Goal: Task Accomplishment & Management: Use online tool/utility

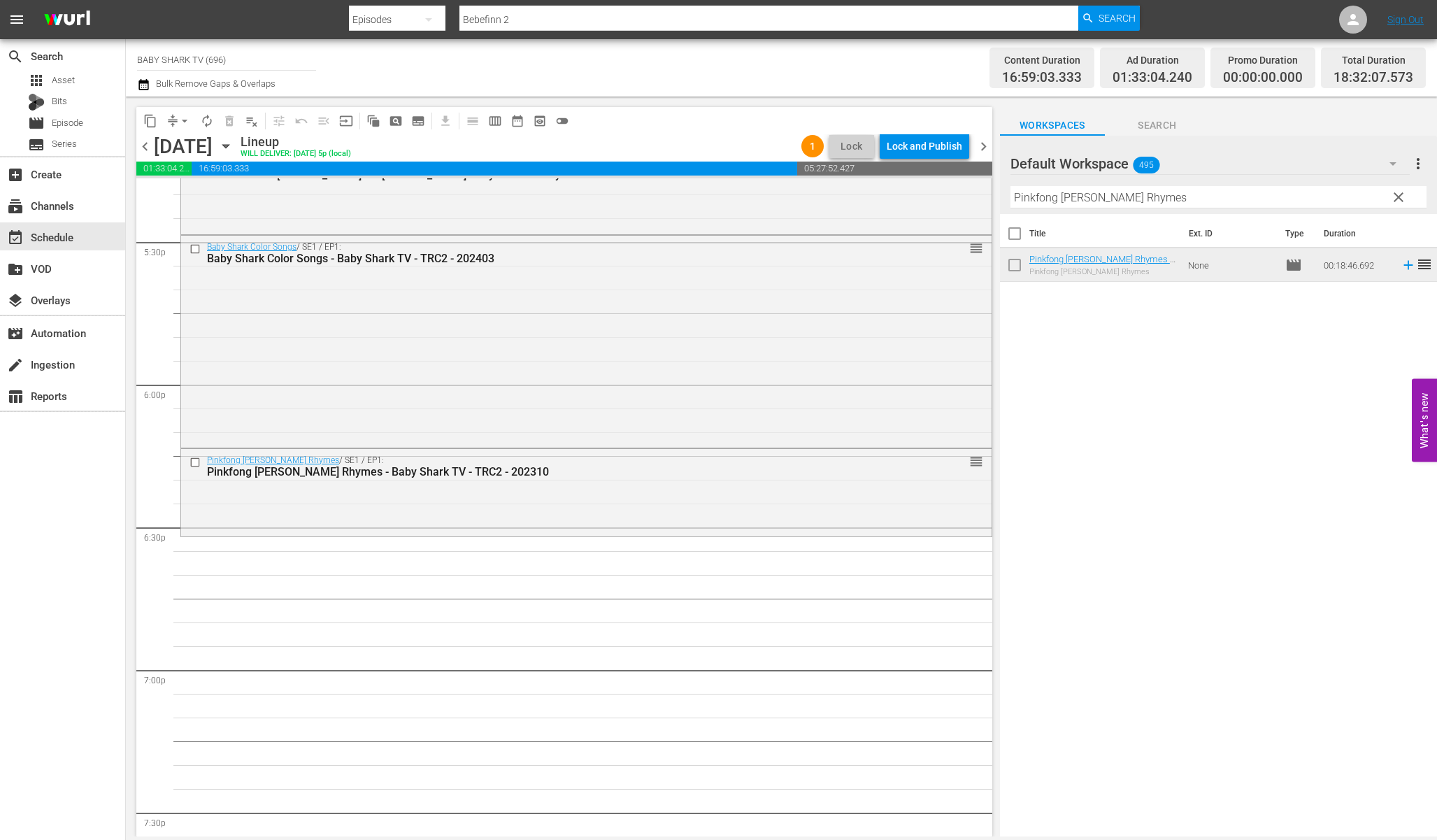
scroll to position [4938, 0]
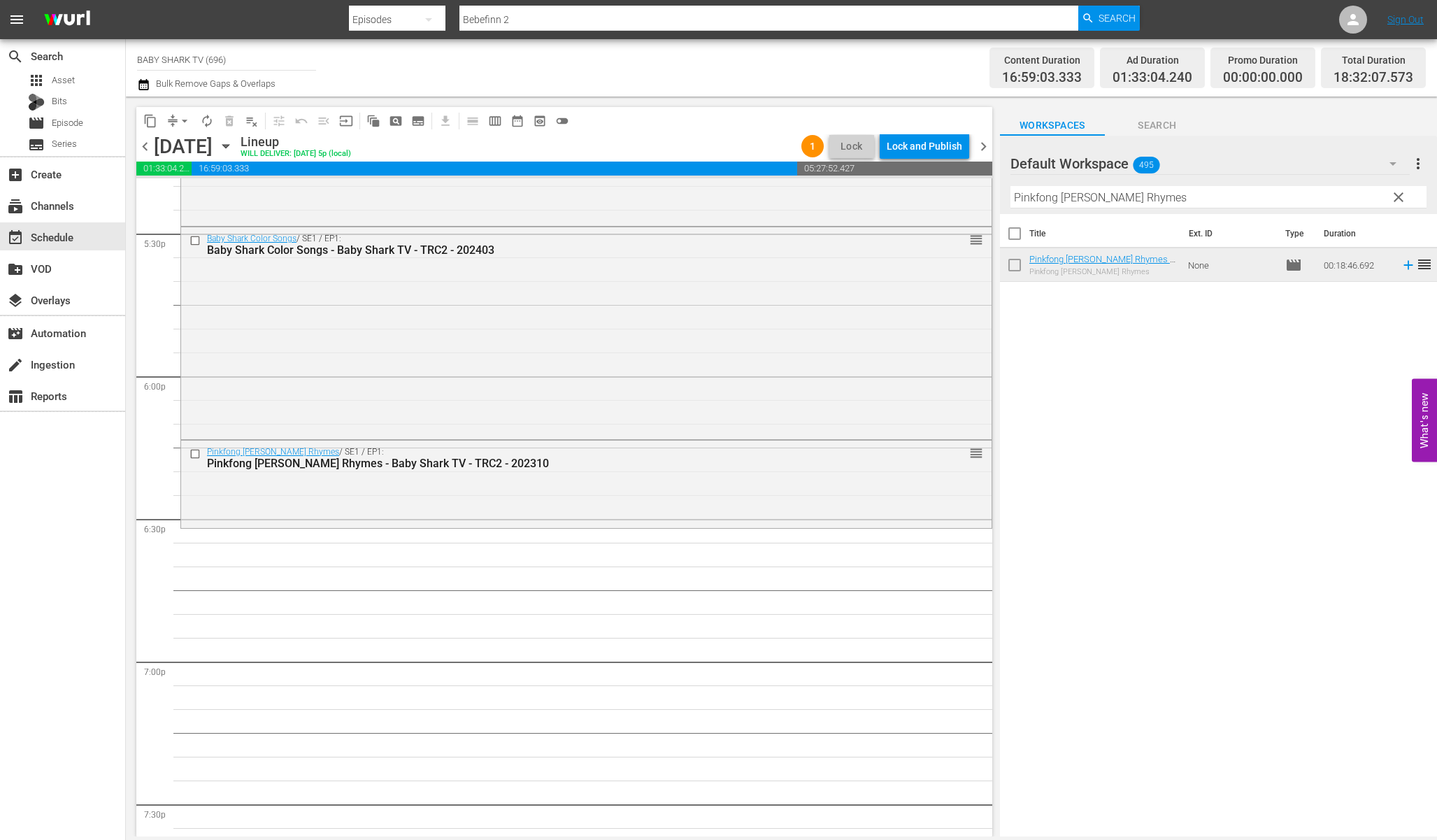
click at [1269, 196] on input "Pinkfong [PERSON_NAME] Rhymes" at bounding box center [1219, 197] width 416 height 22
click at [1269, 195] on input "Pinkfong [PERSON_NAME] Rhymes" at bounding box center [1219, 197] width 416 height 22
paste input "Let's Dance Along together!"
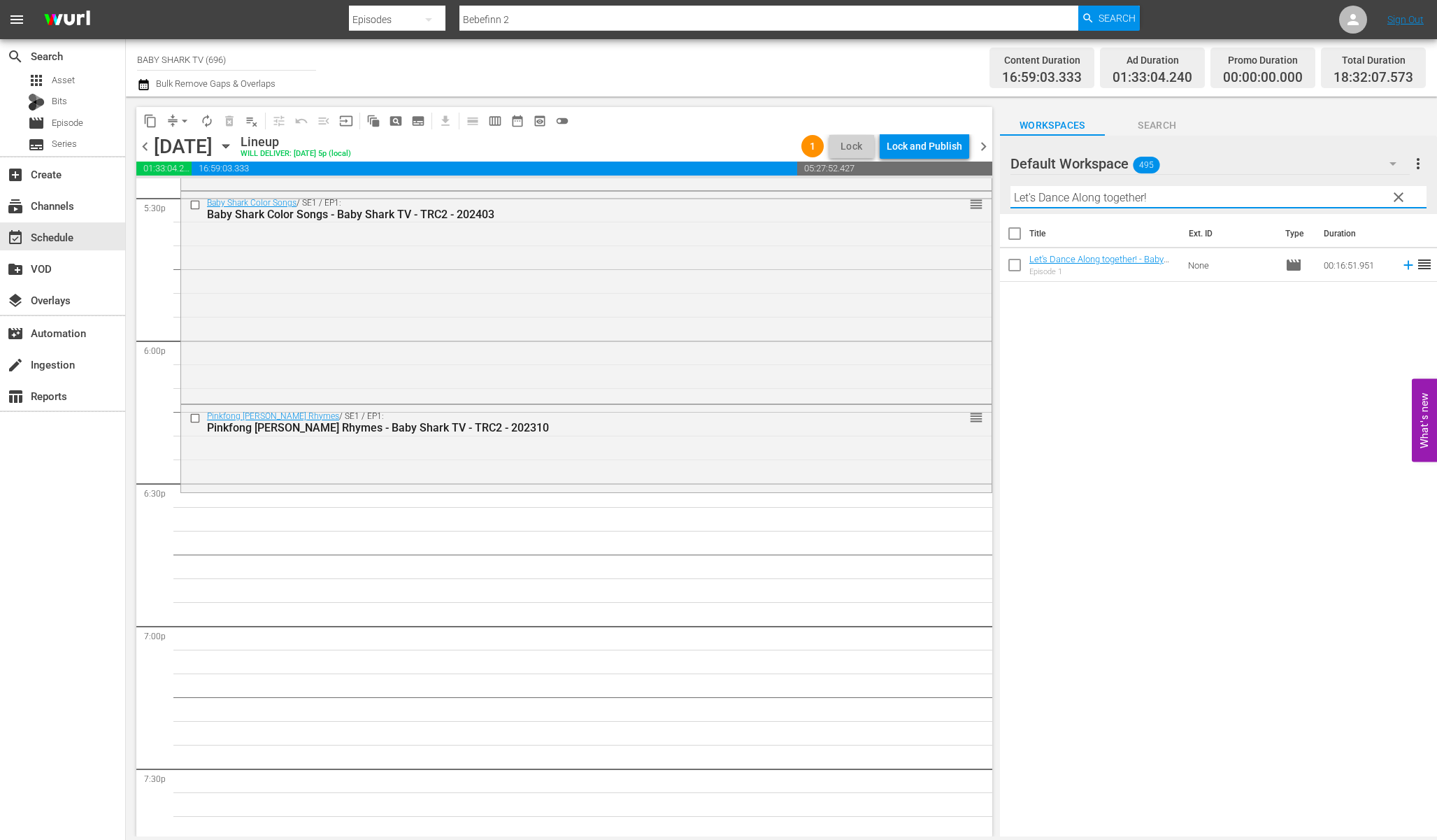
scroll to position [5076, 0]
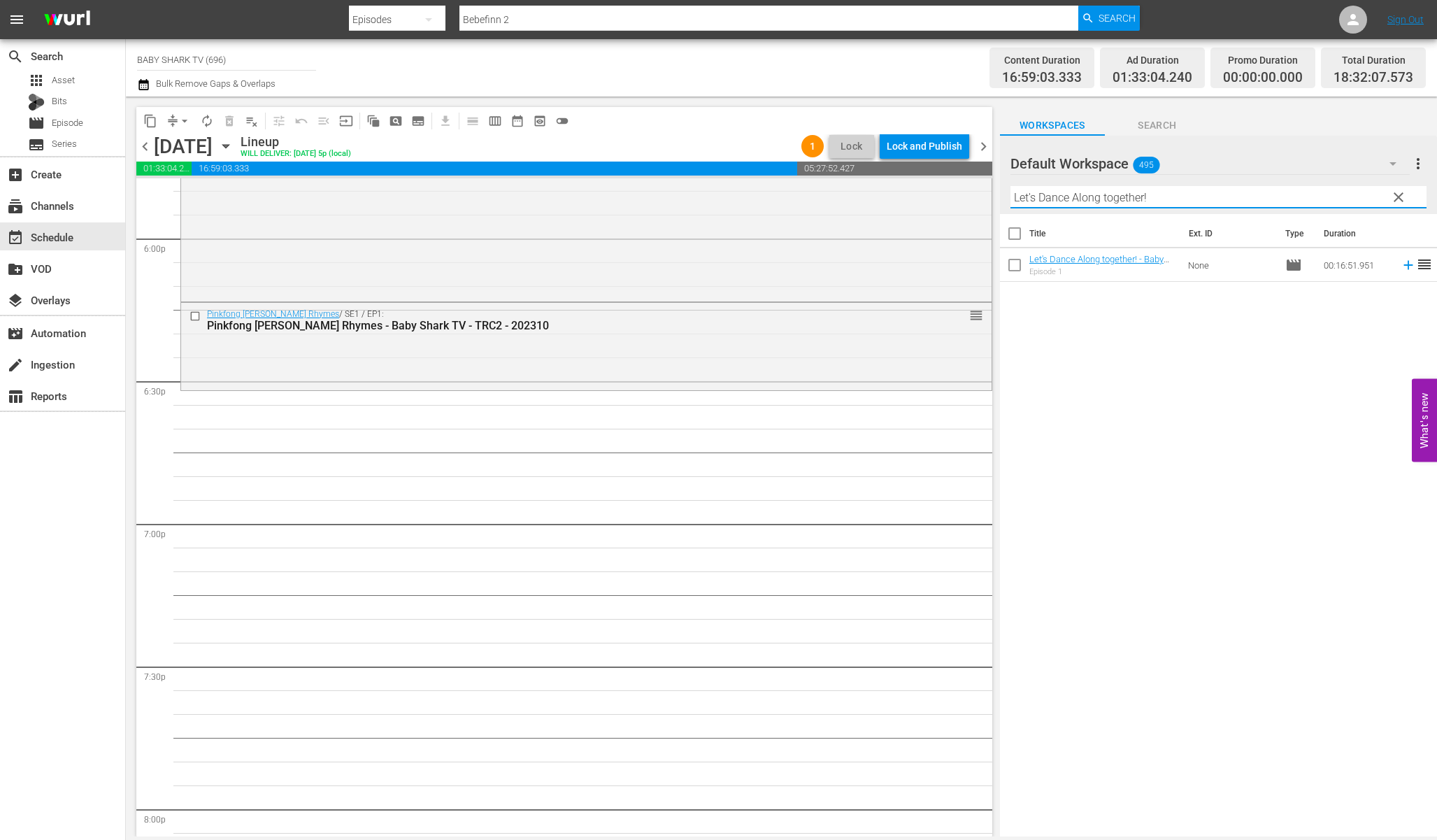
type input "Let's Dance Along together!"
click at [1289, 532] on div "Title Ext. ID Type Duration Let's Dance Along together! - Baby Shark TV - TRC2 …" at bounding box center [1219, 526] width 437 height 625
click at [1242, 417] on div "Title Ext. ID Type Duration Let's Dance Along together! - Baby Shark TV - TRC2 …" at bounding box center [1219, 526] width 437 height 625
drag, startPoint x: 1109, startPoint y: 262, endPoint x: 927, endPoint y: 1, distance: 318.2
click at [1397, 199] on span "clear" at bounding box center [1399, 197] width 16 height 16
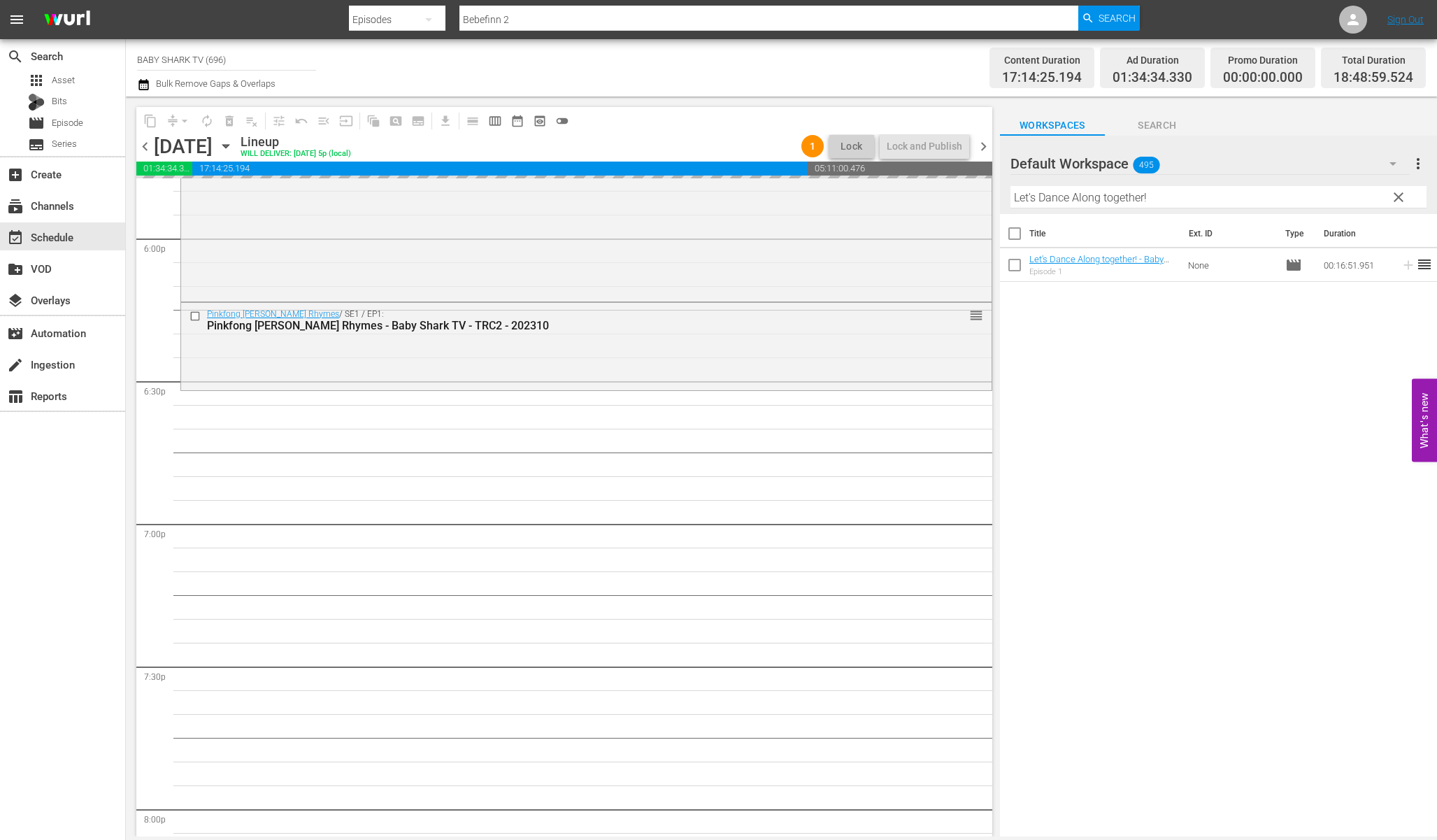
click at [1353, 199] on input "Let's Dance Along together!" at bounding box center [1219, 197] width 416 height 22
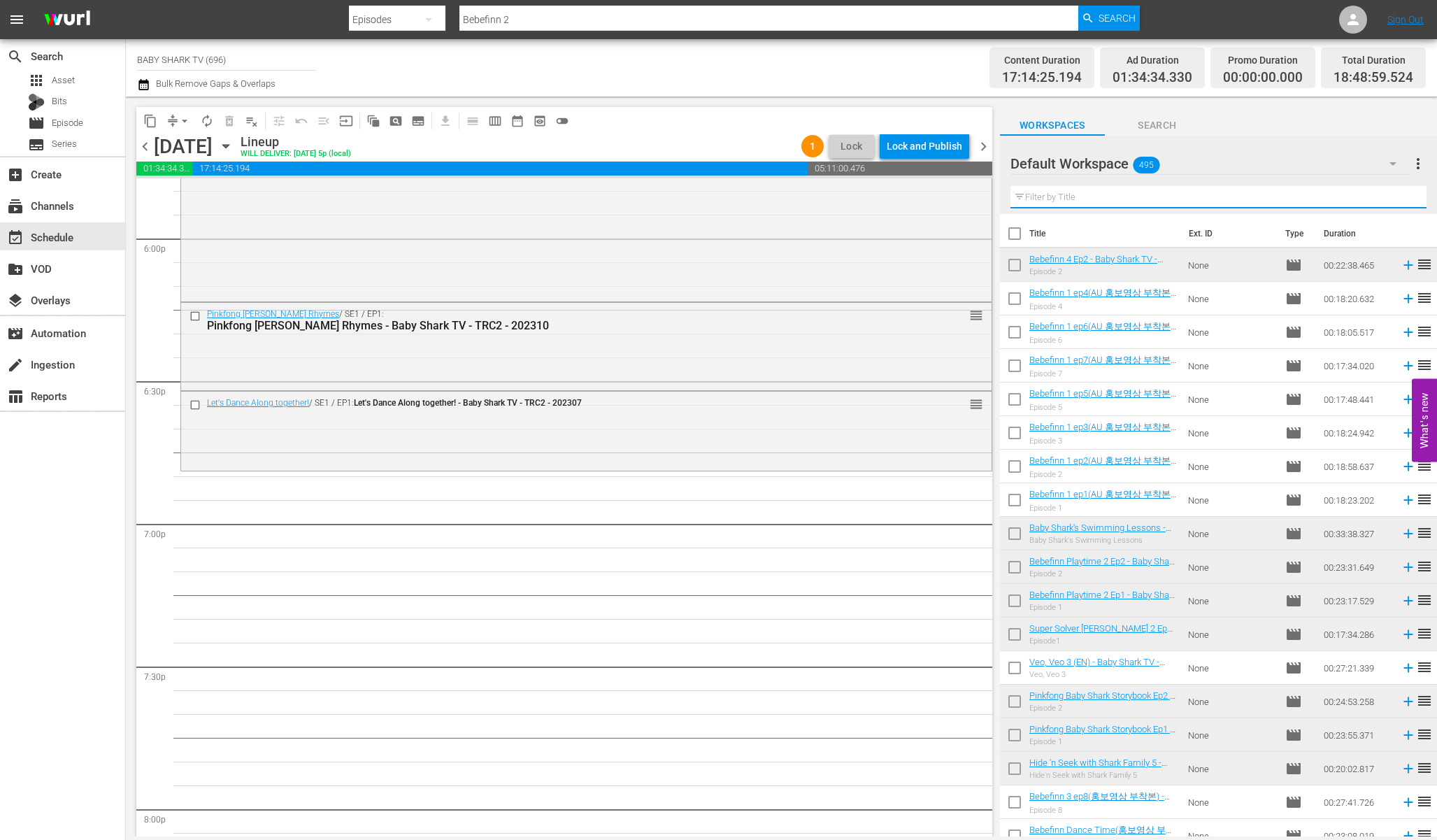
click at [1384, 196] on input "text" at bounding box center [1219, 197] width 416 height 22
paste input "Pinkfong ABC Phonics 1"
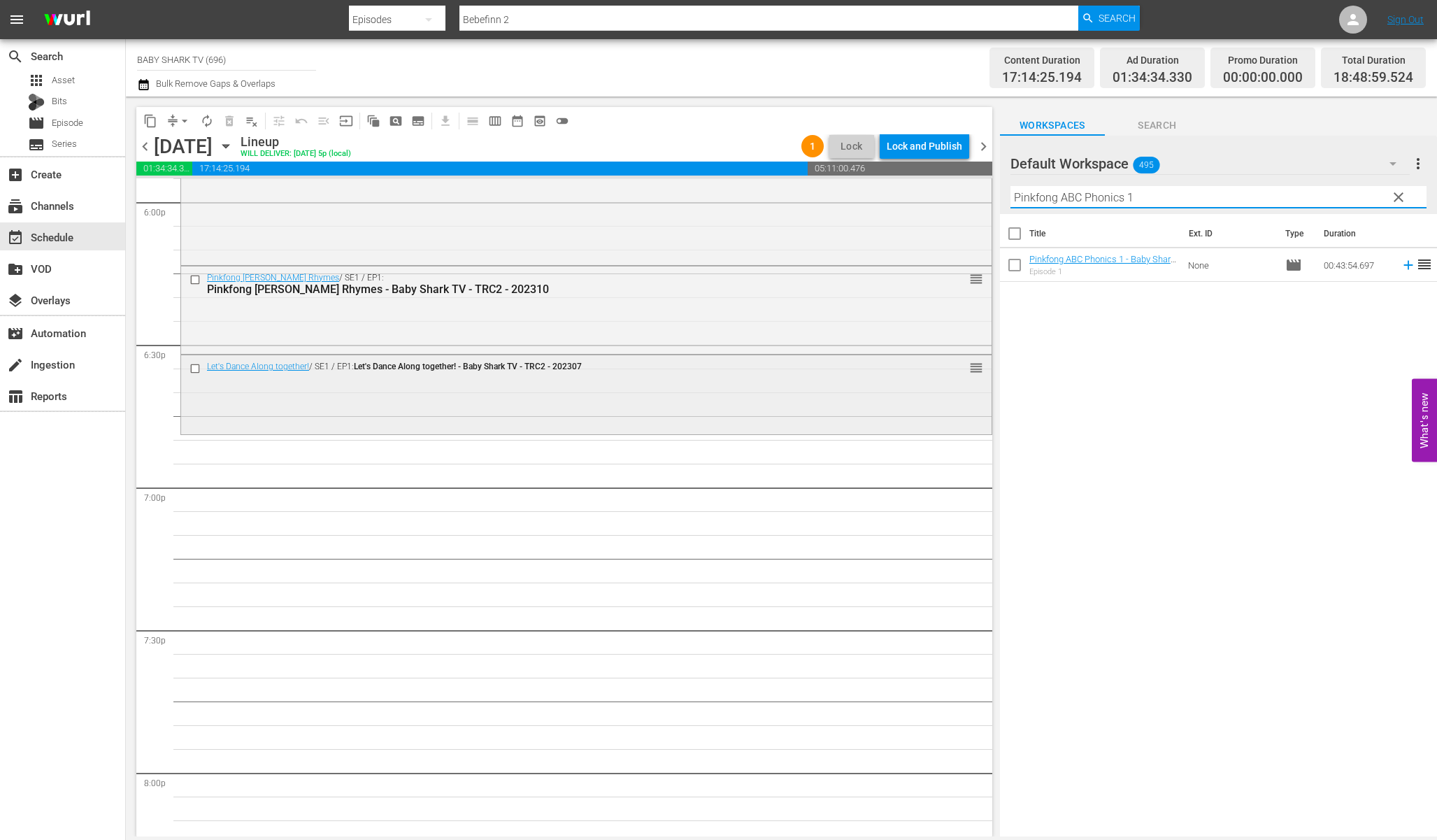
scroll to position [5119, 0]
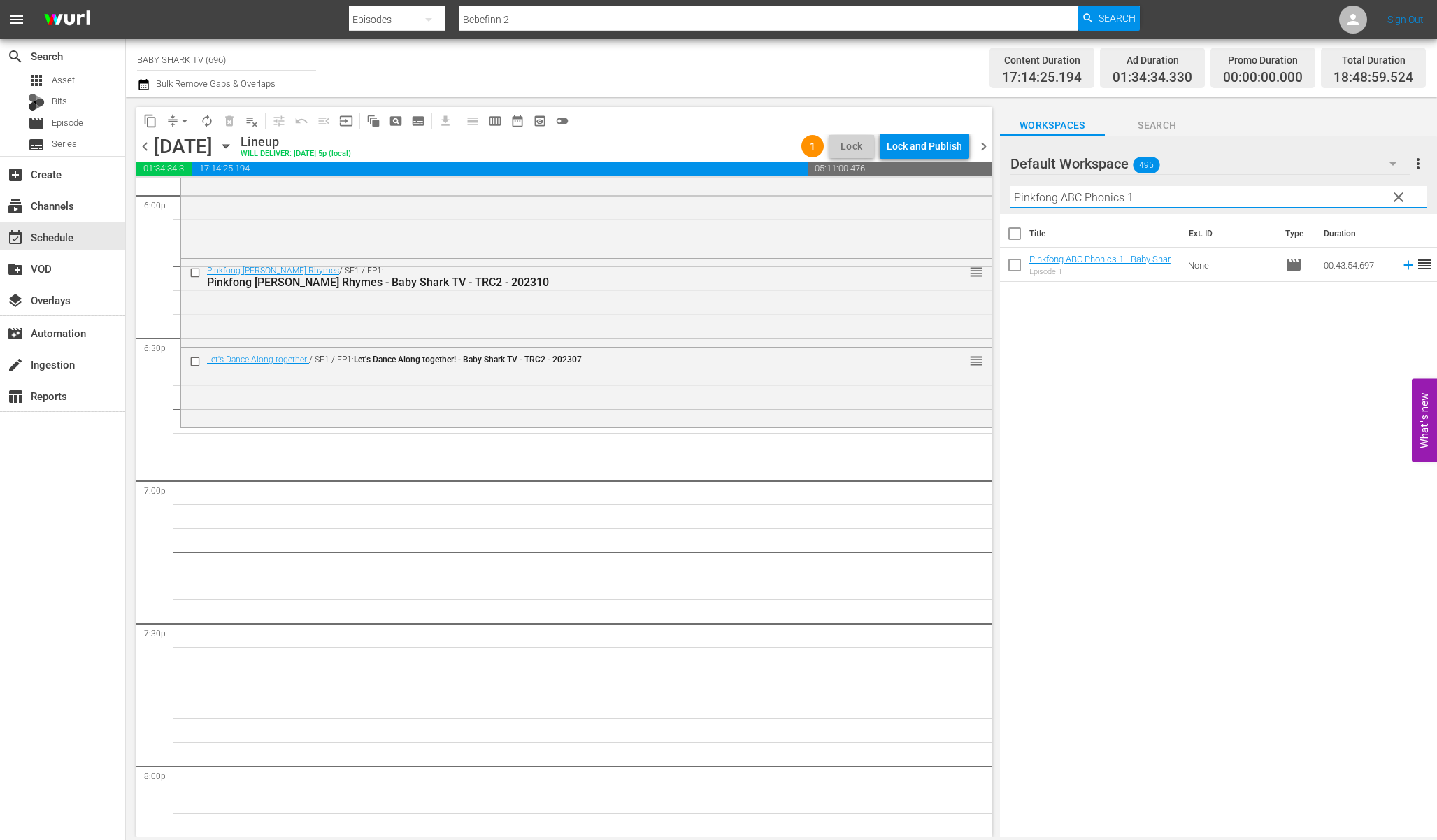
type input "Pinkfong ABC Phonics 1"
click at [1178, 364] on div "Title Ext. ID Type Duration Pinkfong ABC Phonics 1 - Baby Shark TV - TRC2 - 202…" at bounding box center [1219, 526] width 437 height 625
click at [1219, 335] on div "Title Ext. ID Type Duration Pinkfong ABC Phonics 1 - Baby Shark TV - TRC2 - 202…" at bounding box center [1219, 526] width 437 height 625
click at [1369, 194] on input "Pinkfong ABC Phonics 1" at bounding box center [1219, 197] width 416 height 22
click at [1387, 197] on div "Default Workspace 495 Default more_vert clear Filter by Title Pinkfong ABC Phon…" at bounding box center [1219, 174] width 437 height 79
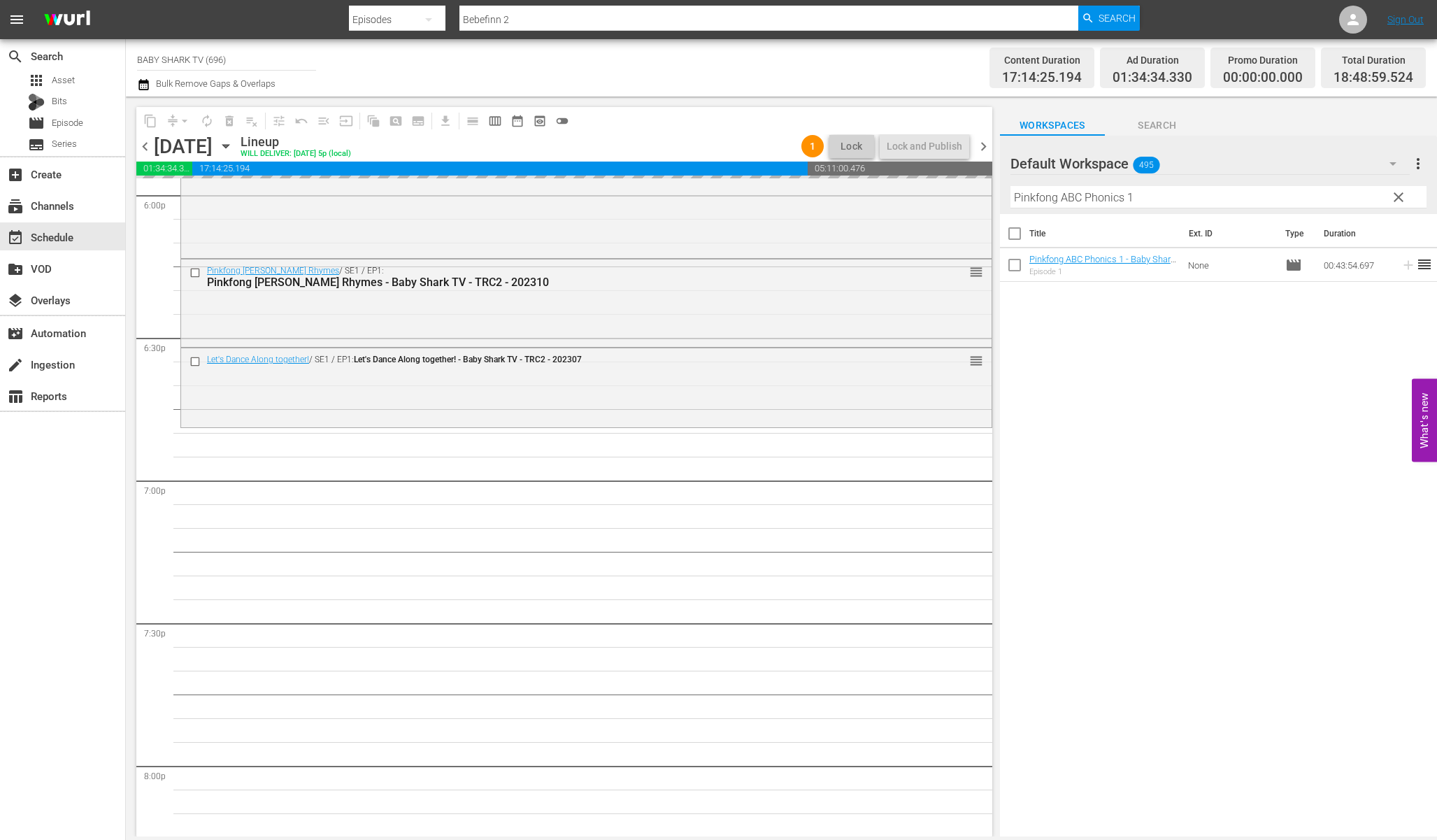
click at [1392, 197] on button "clear" at bounding box center [1398, 197] width 22 height 22
click at [1394, 197] on input "Pinkfong ABC Phonics 1" at bounding box center [1219, 197] width 416 height 22
click at [1392, 197] on input "Pinkfong ABC Phonics 1" at bounding box center [1219, 197] width 416 height 22
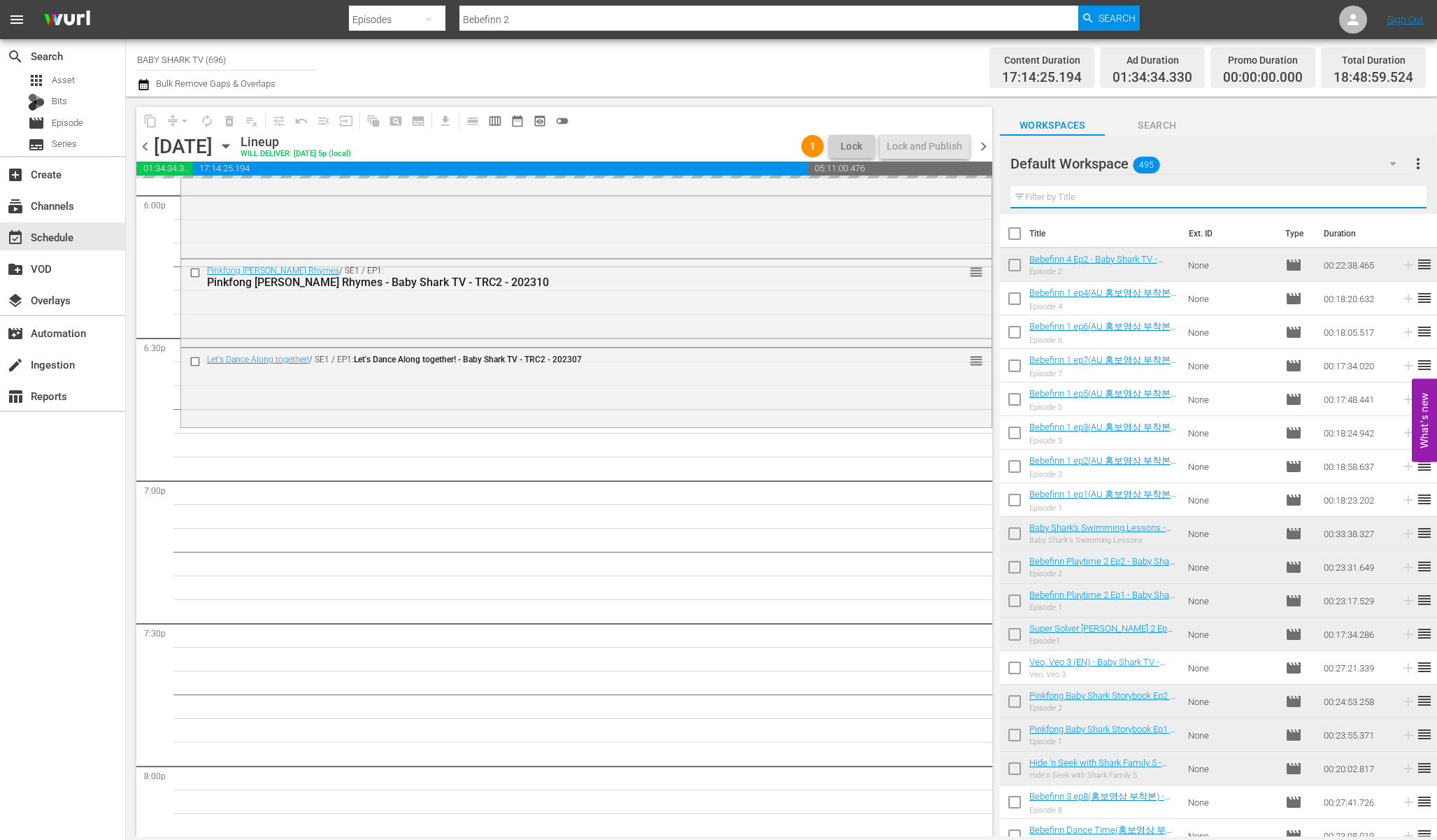
click at [1387, 197] on input "text" at bounding box center [1219, 197] width 416 height 22
click at [1386, 197] on input "text" at bounding box center [1219, 197] width 416 height 22
paste input "Bebefinn 2 Ep1"
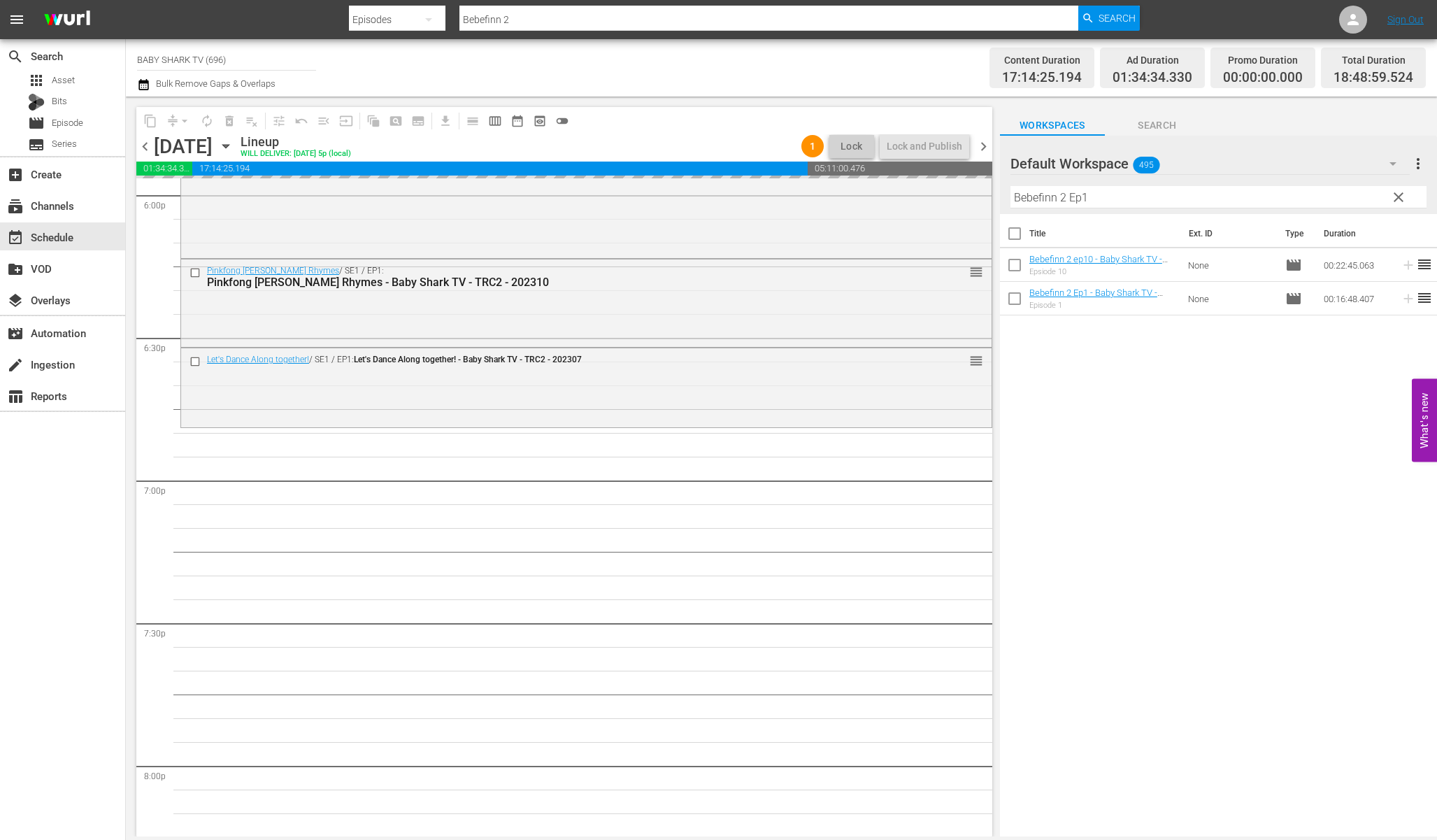
click at [1278, 411] on div "Title Ext. ID Type Duration Bebefinn 2 ep10 - Baby Shark TV - TRC2 - 202309 Eps…" at bounding box center [1219, 526] width 437 height 625
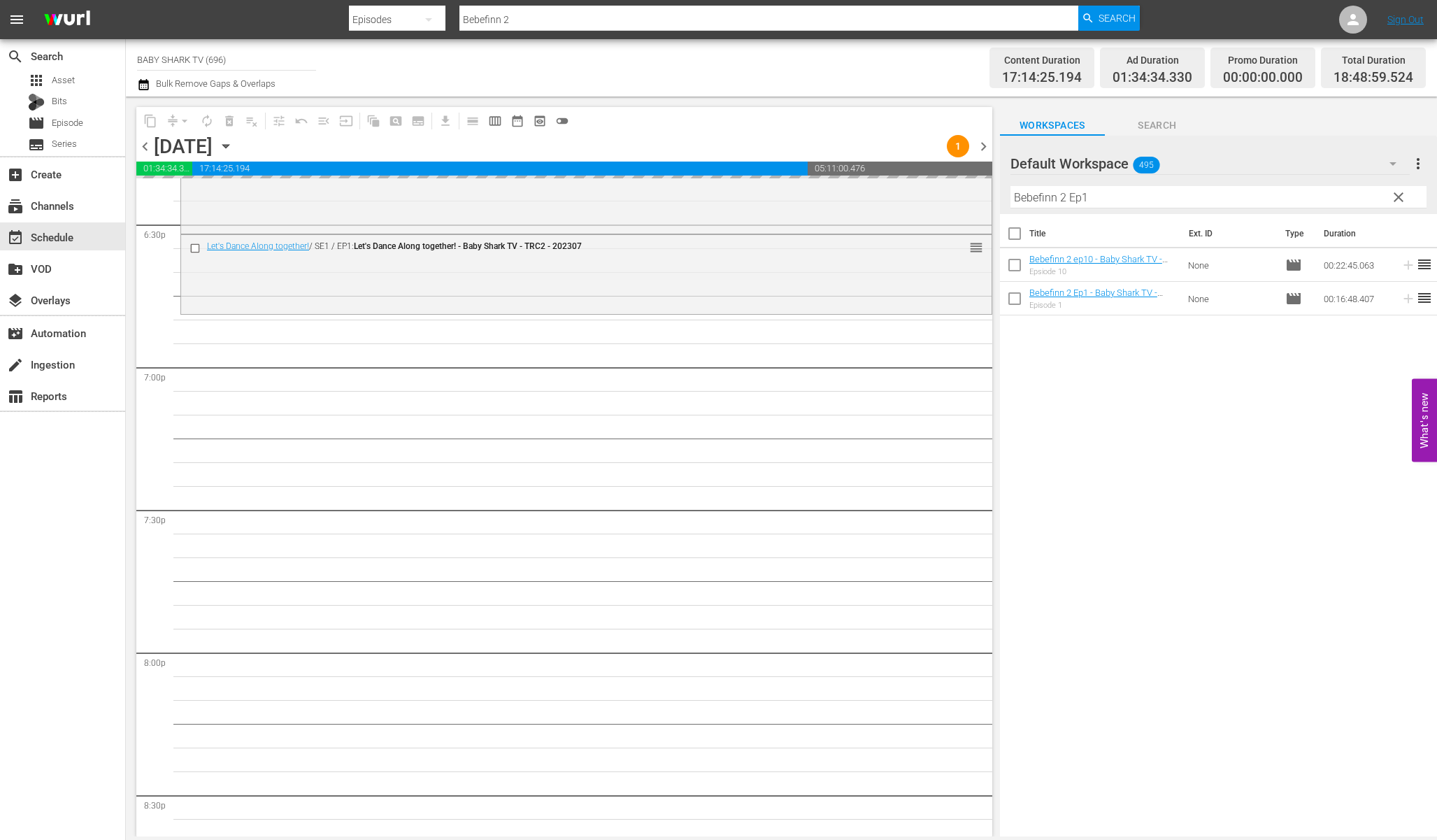
scroll to position [5243, 0]
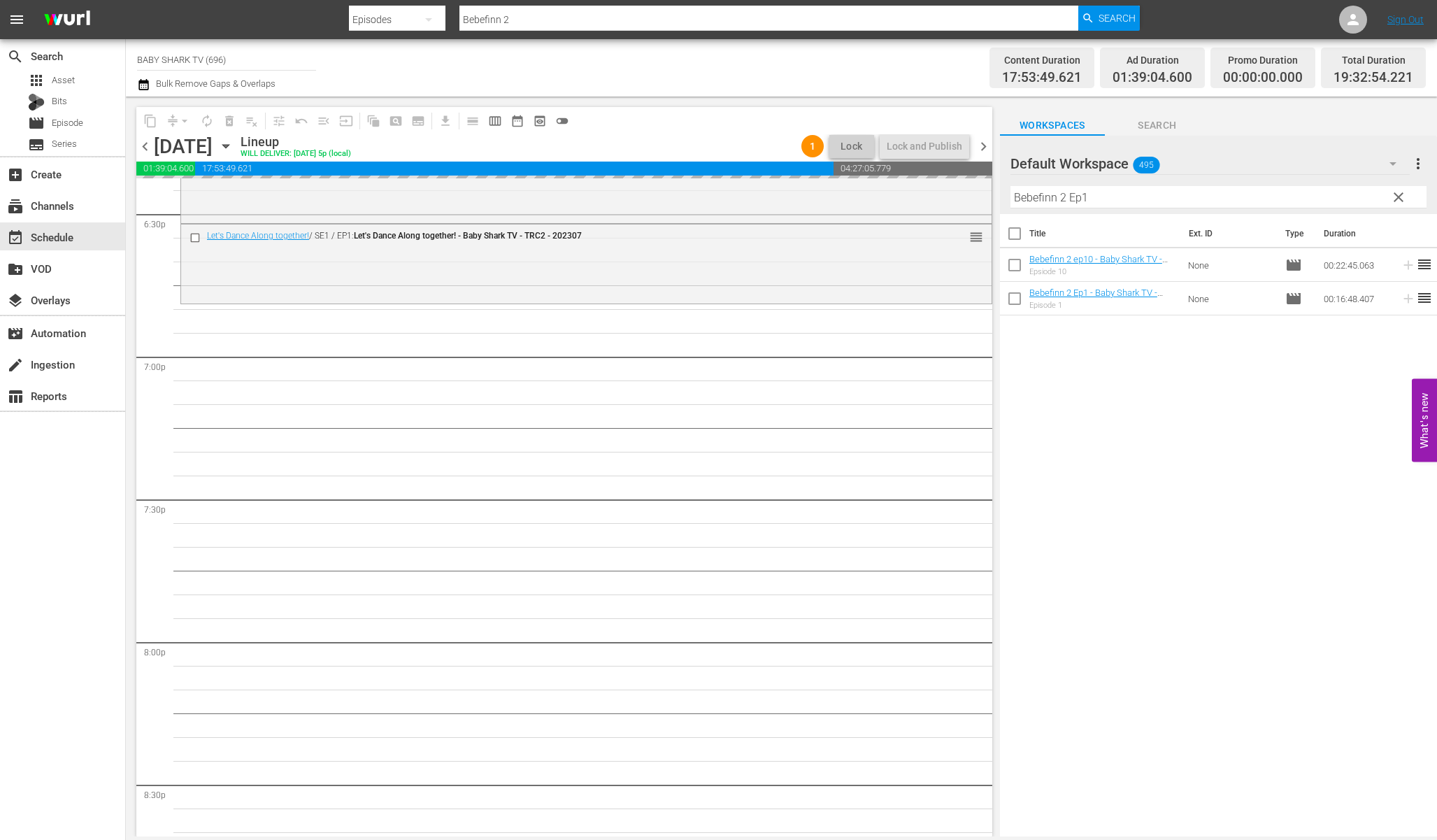
click at [1116, 339] on div "Title Ext. ID Type Duration Bebefinn 2 ep10 - Baby Shark TV - TRC2 - 202309 Eps…" at bounding box center [1219, 526] width 437 height 625
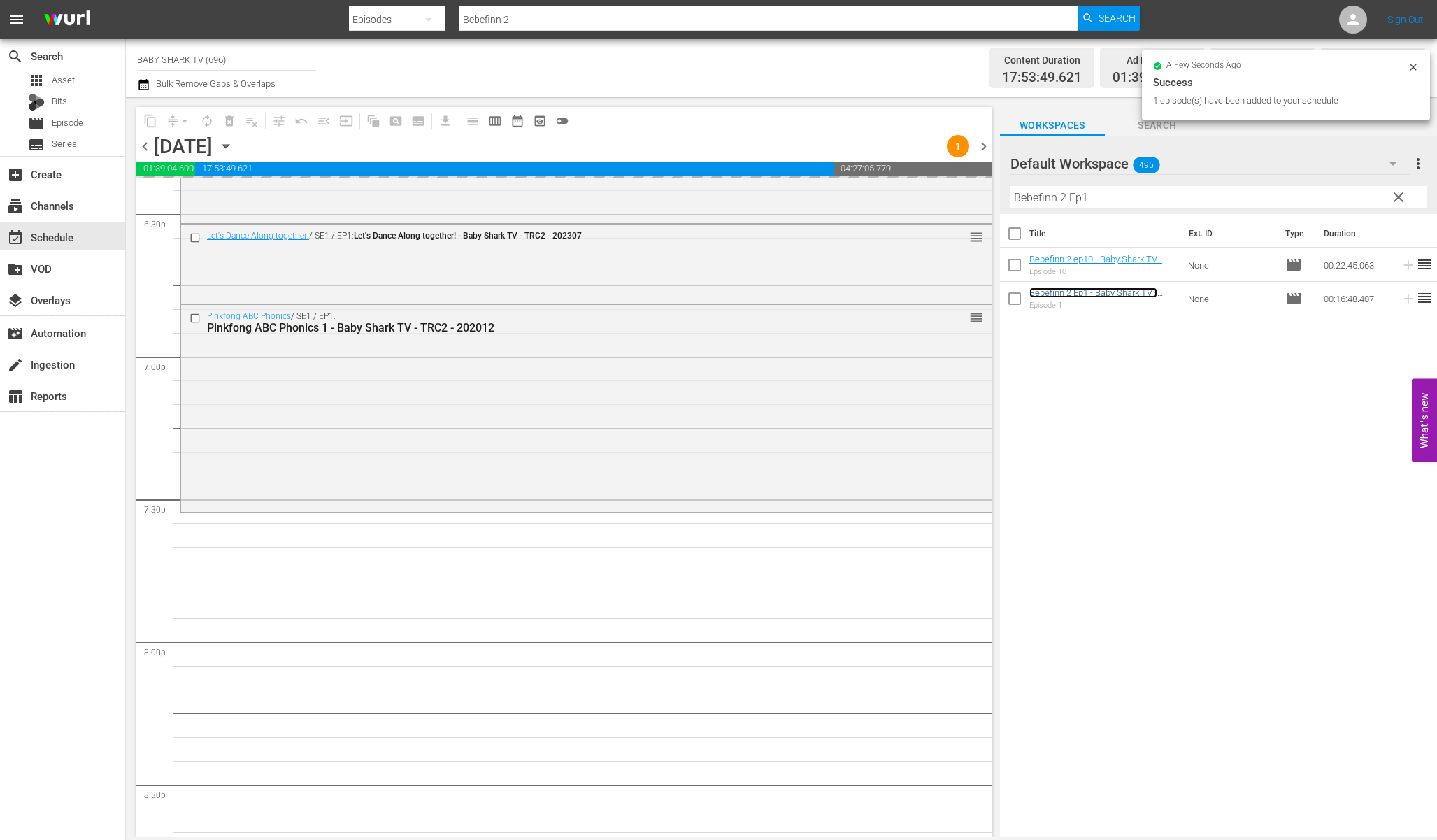
scroll to position [5377, 0]
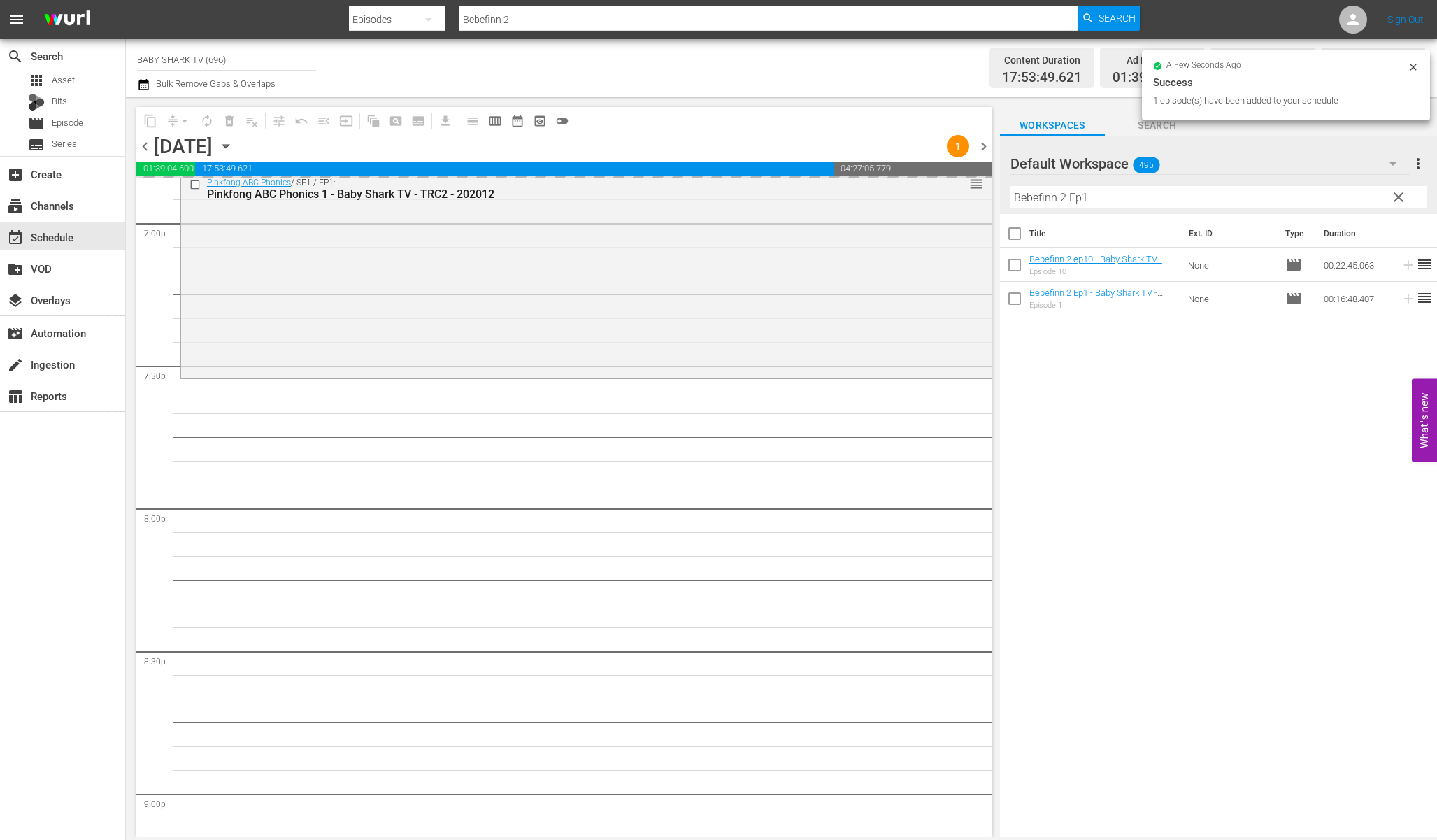
click at [1030, 515] on div "Title Ext. ID Type Duration Bebefinn 2 ep10 - Baby Shark TV - TRC2 - 202309 Eps…" at bounding box center [1219, 526] width 437 height 625
click at [1165, 215] on th "Title" at bounding box center [1105, 233] width 151 height 39
click at [1168, 209] on hr at bounding box center [1219, 208] width 416 height 1
click at [1175, 203] on input "Bebefinn 2 Ep1" at bounding box center [1219, 197] width 416 height 22
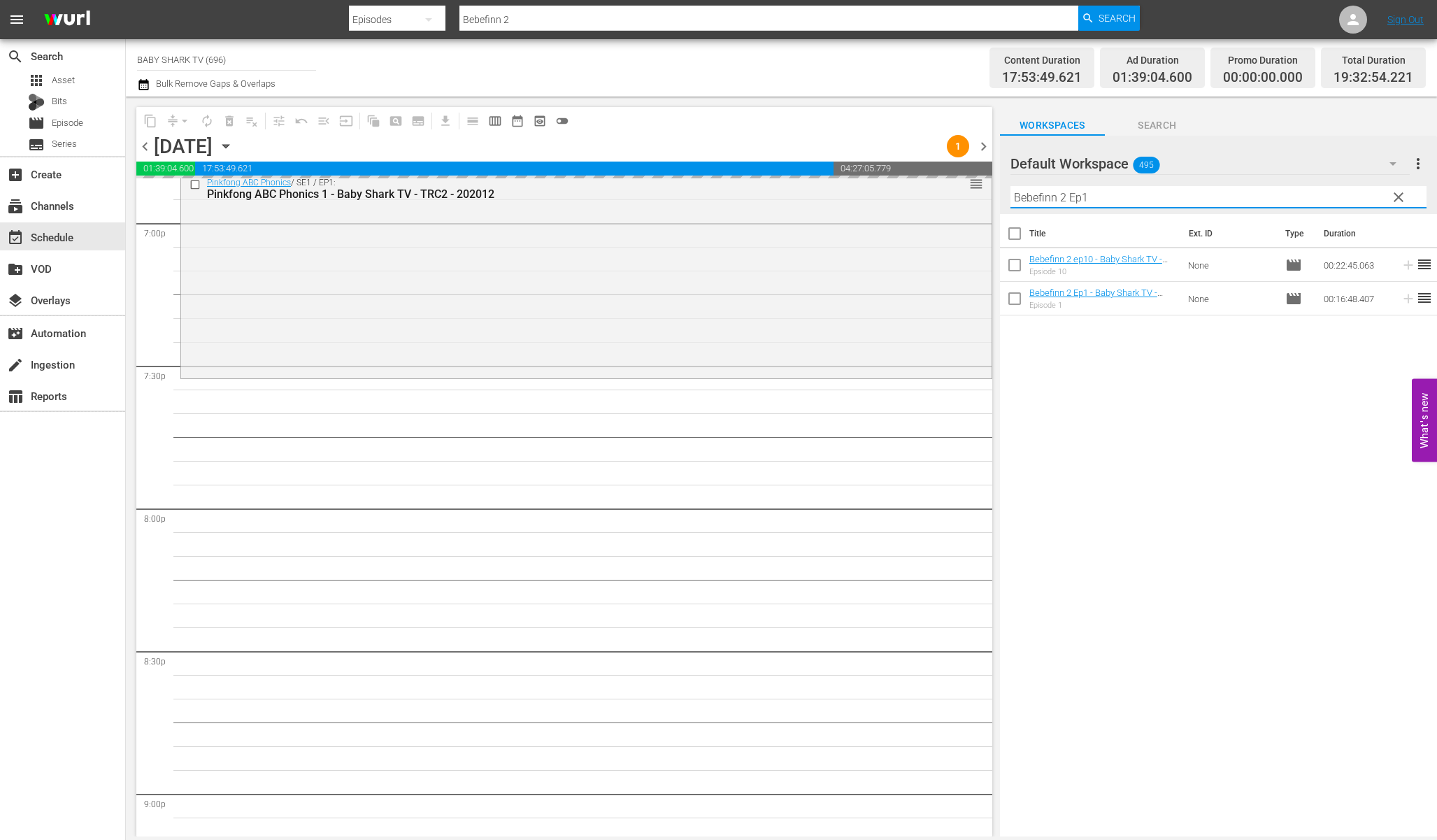
paste input "aby Shark Hospital Play 3"
type input "Baby Shark Hospital Play 3"
click at [1232, 355] on div "Title Ext. ID Type Duration Baby Shark Hospital Play 3 - Baby Shark TV - TRC2 -…" at bounding box center [1219, 526] width 437 height 625
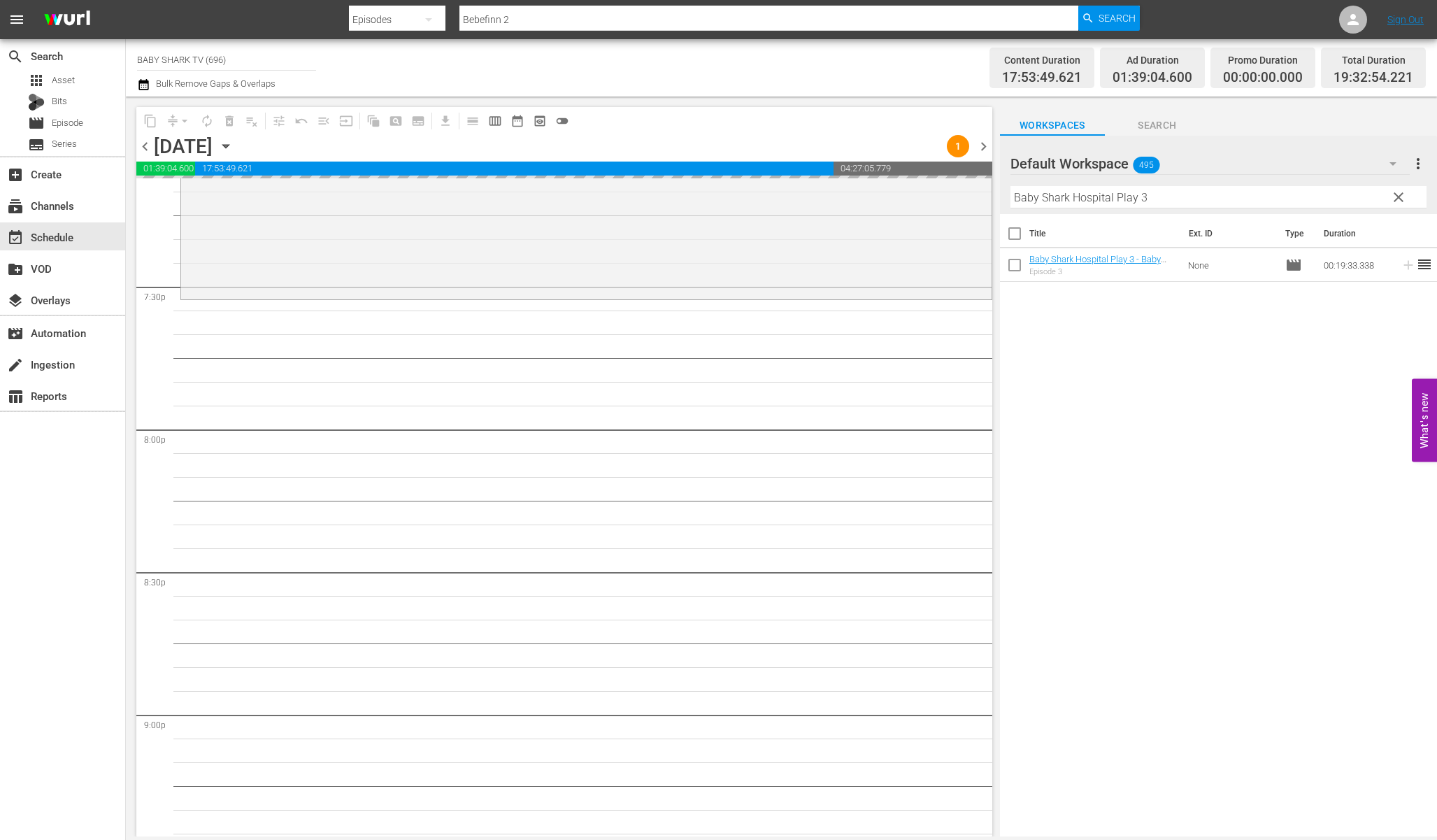
scroll to position [5467, 0]
click at [1123, 457] on div "Title Ext. ID Type Duration Baby Shark Hospital Play 3 - Baby Shark TV - TRC2 -…" at bounding box center [1219, 526] width 437 height 625
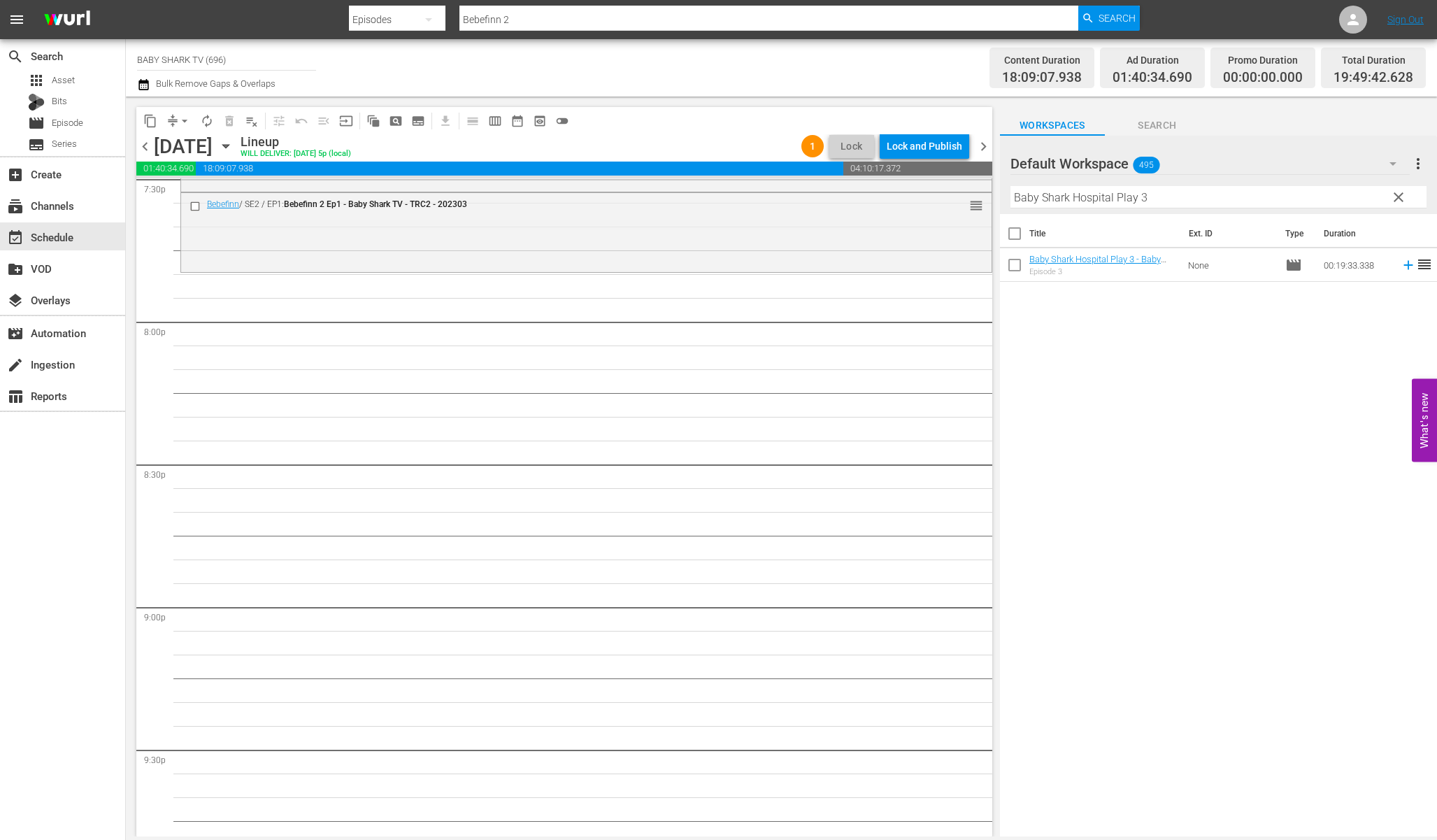
click at [1163, 384] on div "Title Ext. ID Type Duration Baby Shark Hospital Play 3 - Baby Shark TV - TRC2 -…" at bounding box center [1219, 526] width 437 height 625
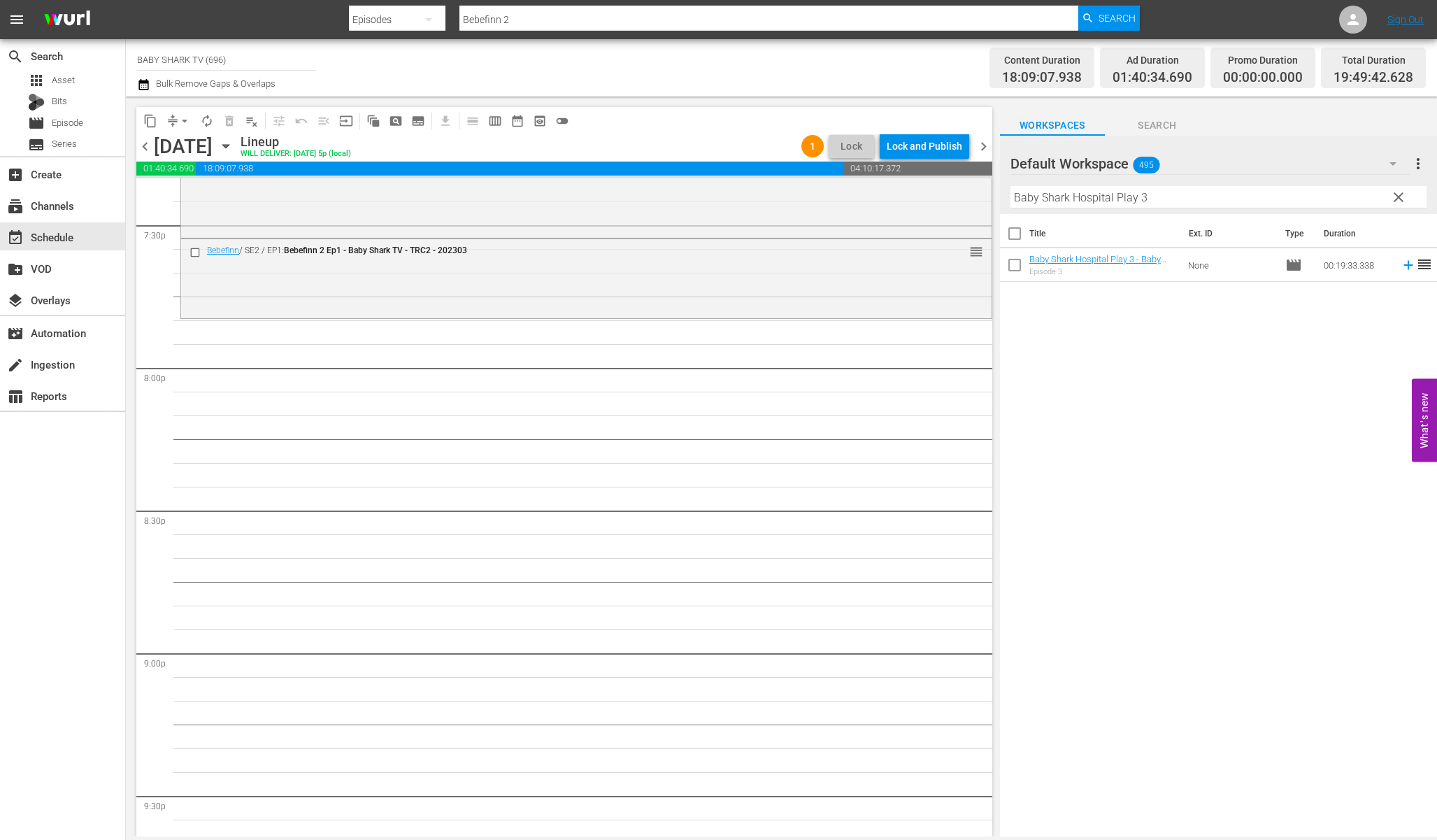
scroll to position [5516, 0]
click at [1142, 338] on div "Title Ext. ID Type Duration Baby Shark Hospital Play 3 - Baby Shark TV - TRC2 -…" at bounding box center [1219, 526] width 437 height 625
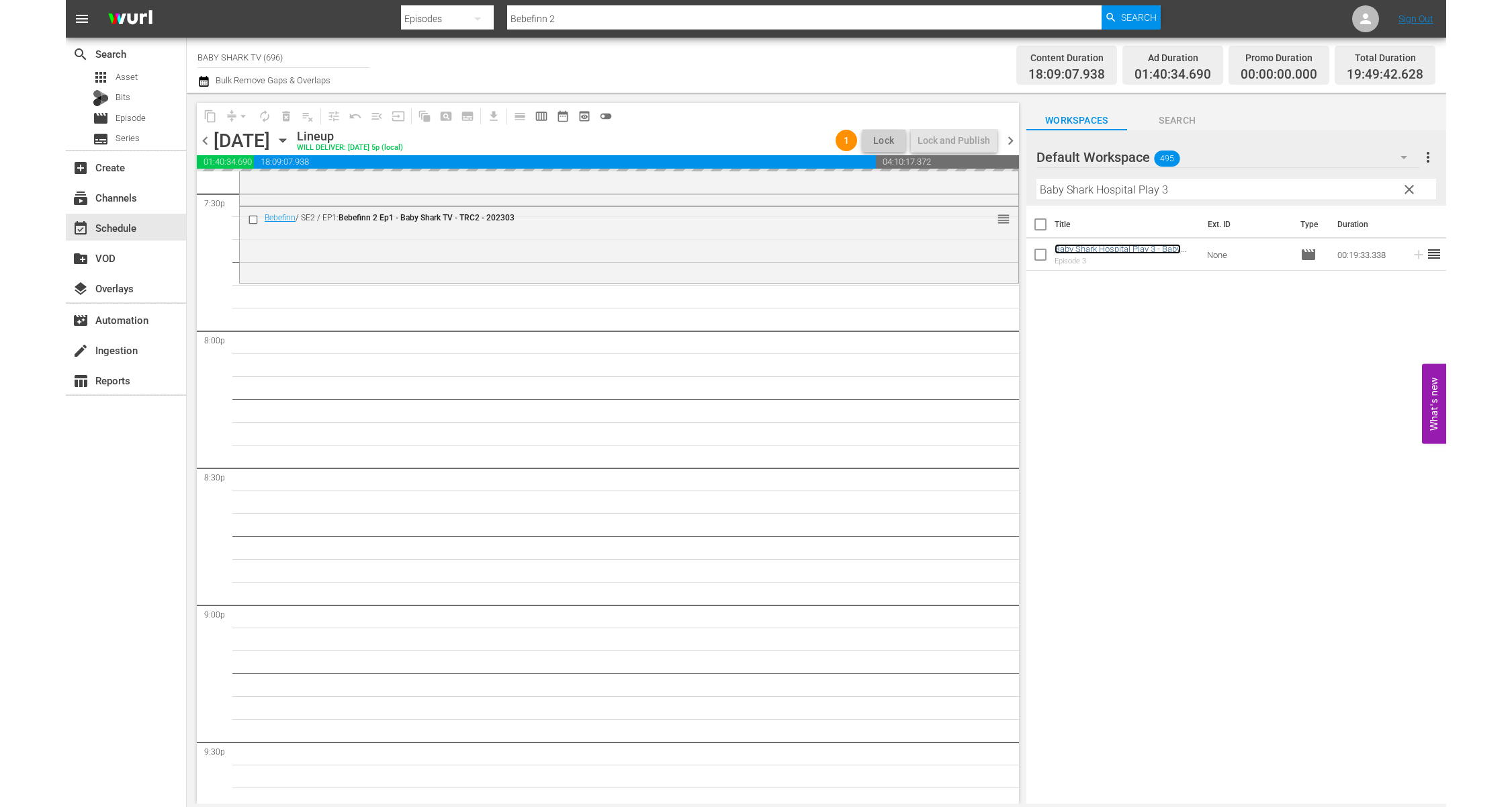
scroll to position [5324, 0]
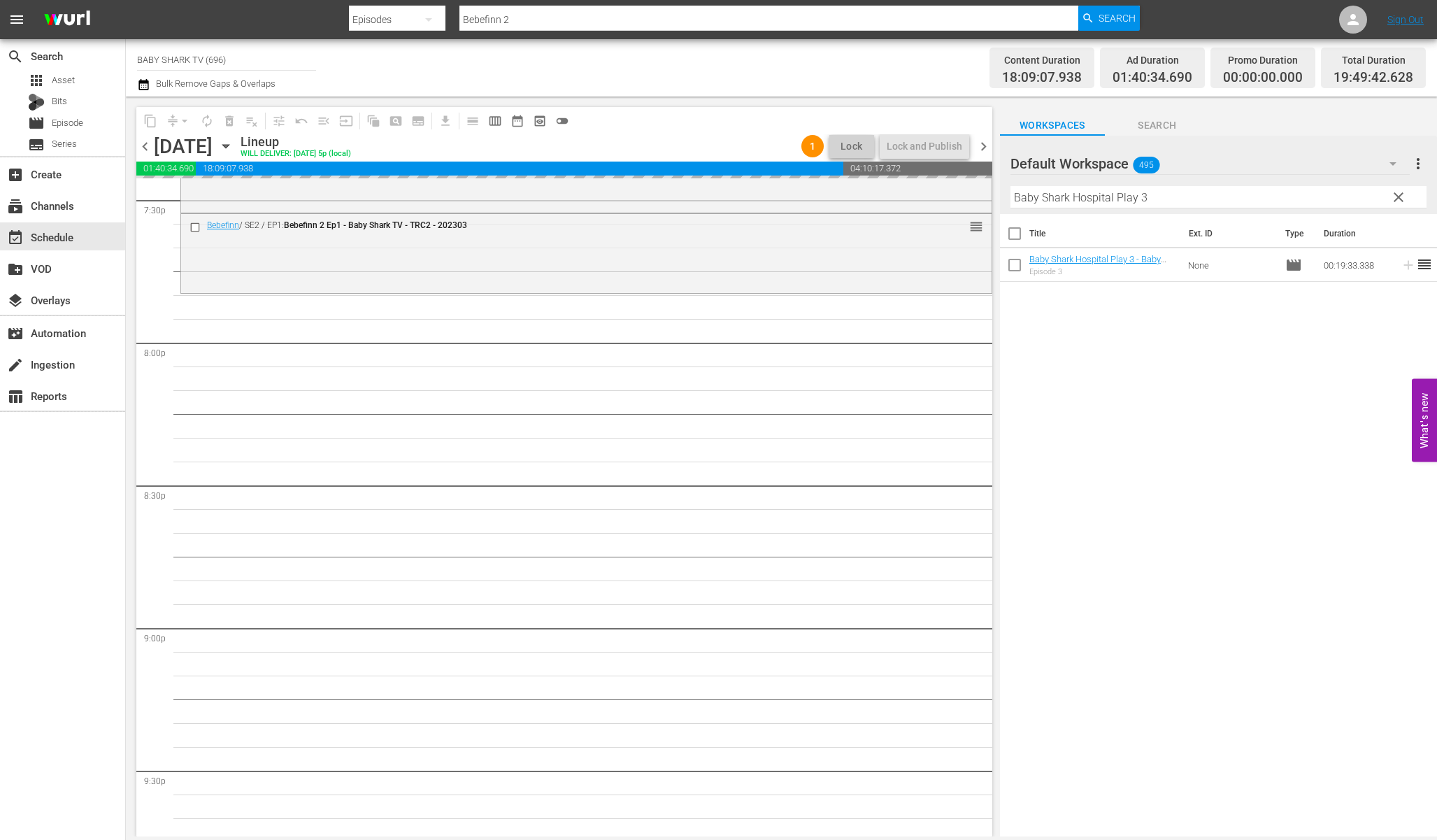
click at [1385, 209] on div "Filter by Title Baby Shark Hospital Play 3" at bounding box center [1219, 197] width 416 height 34
click at [1394, 199] on span "clear" at bounding box center [1399, 197] width 16 height 16
click at [1394, 199] on input "Baby Shark Hospital Play 3" at bounding box center [1219, 197] width 416 height 22
click at [1373, 197] on input "Baby Shark Hospital Play 3" at bounding box center [1219, 197] width 416 height 22
click at [1365, 196] on input "text" at bounding box center [1219, 197] width 416 height 22
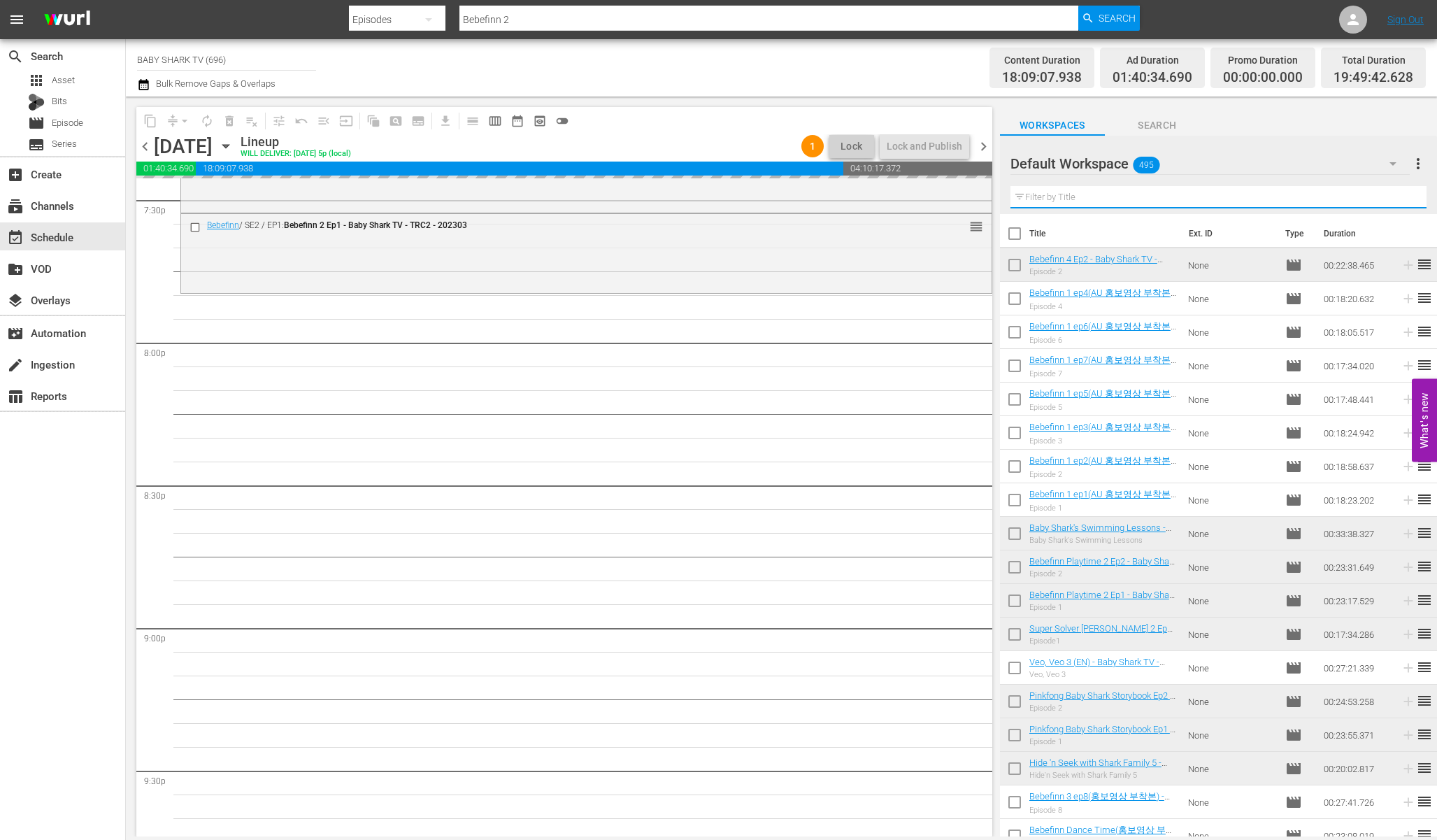
paste input "Pinkfong Wonderstar EN Part 1 - Ep.1"
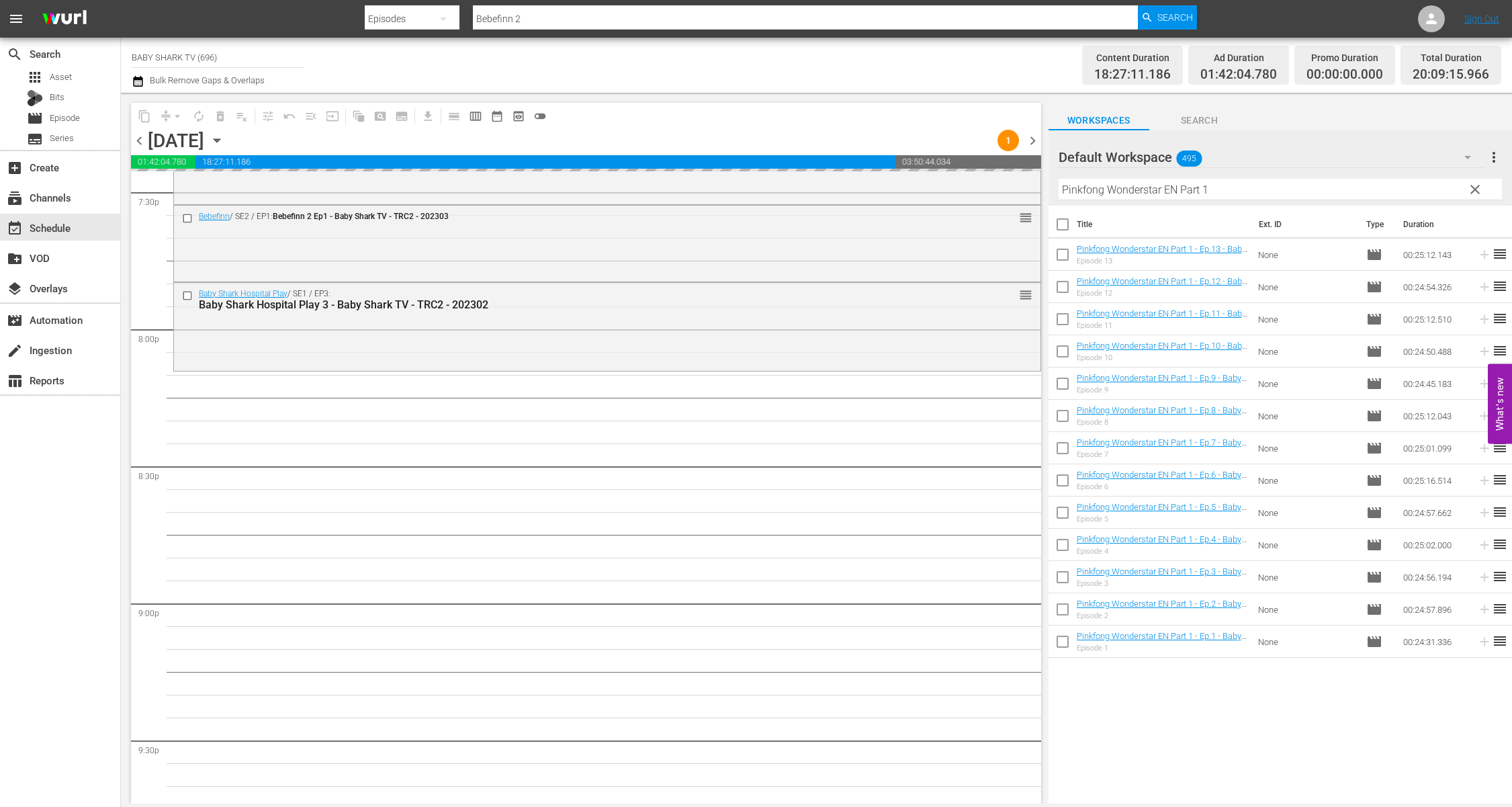
click at [1228, 718] on div "Title Ext. ID Type Duration Pinkfong Wonderstar EN Part 1 - Ep.13 - Baby Shark …" at bounding box center [1279, 505] width 463 height 600
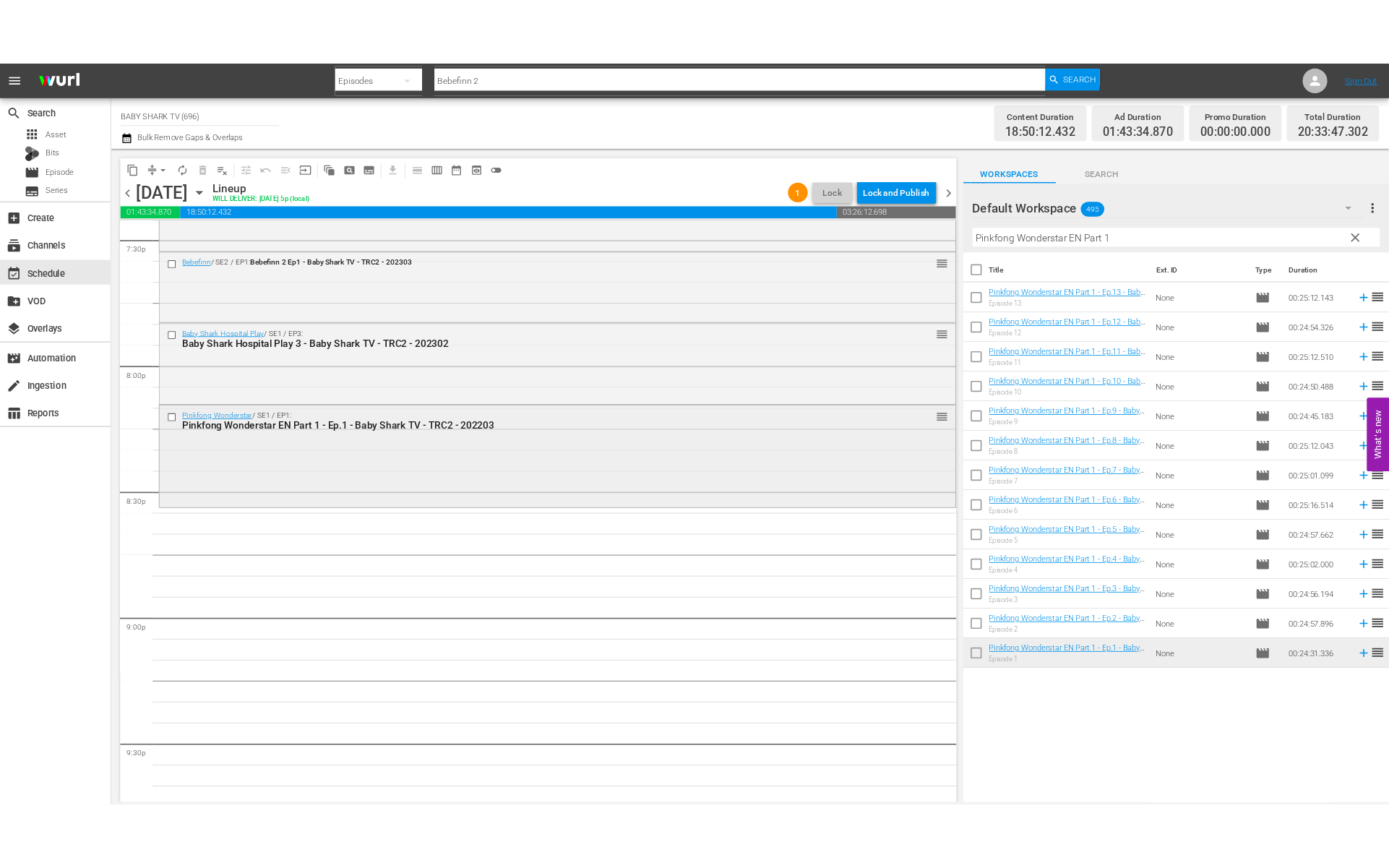
scroll to position [5863, 0]
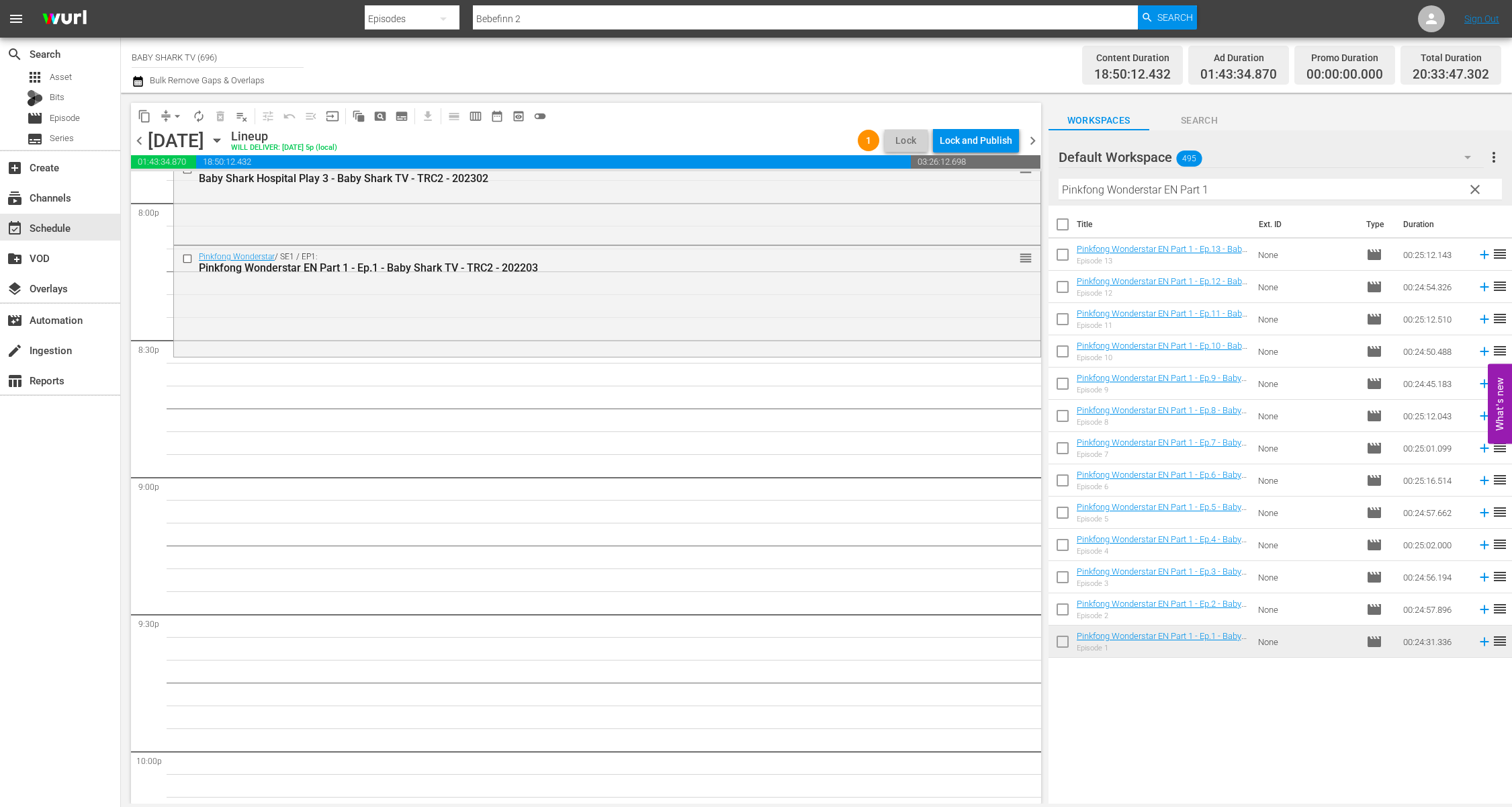
click at [1236, 709] on div "Title Ext. ID Type Duration Pinkfong Wonderstar EN Part 1 - Ep.13 - Baby Shark …" at bounding box center [1279, 505] width 463 height 600
click at [1379, 120] on div "Workspaces Search" at bounding box center [1279, 116] width 463 height 27
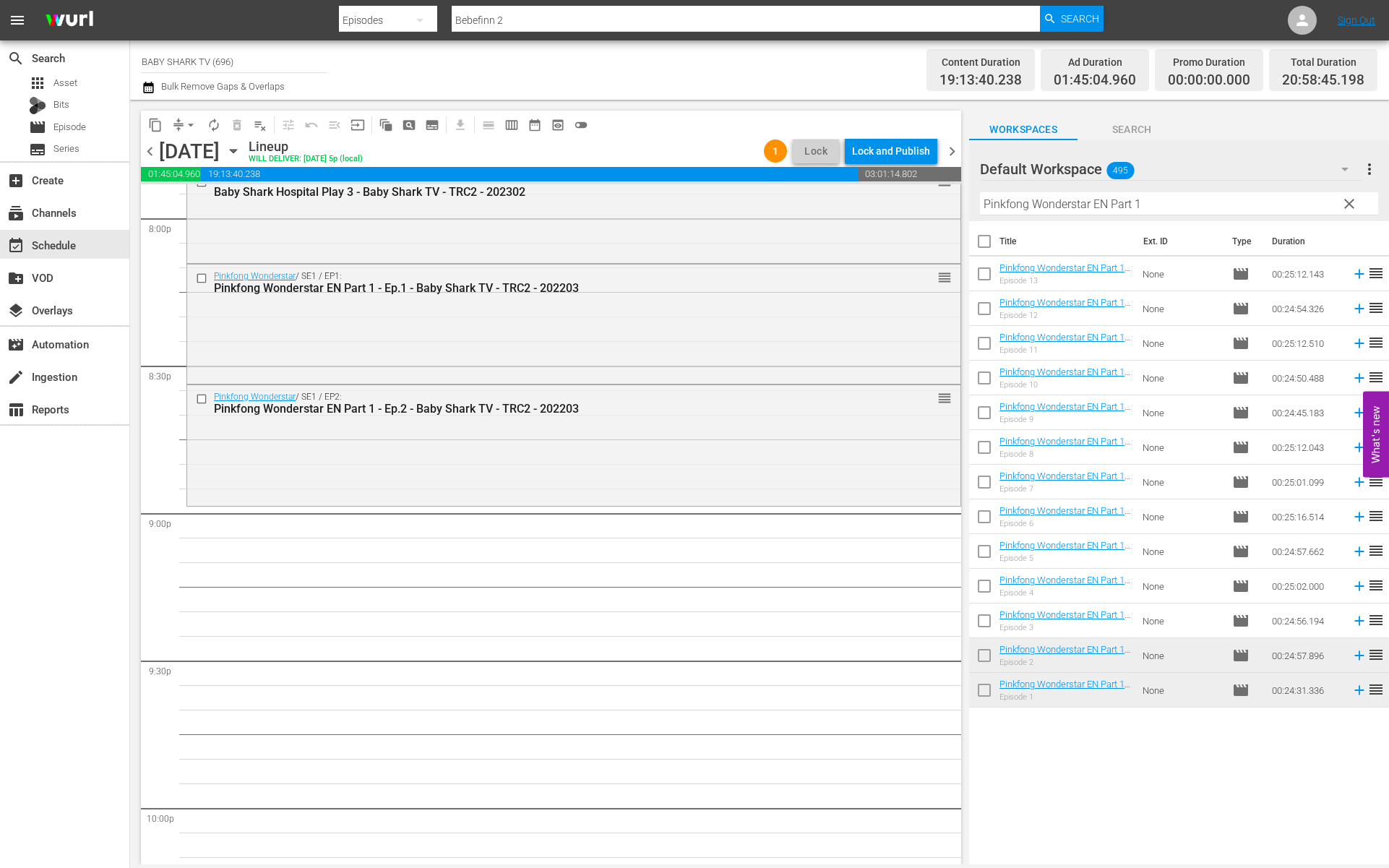
click at [1215, 199] on input "Pinkfong Wonderstar EN Part 1" at bounding box center [1179, 204] width 398 height 23
click at [1218, 199] on input "Pinkfong Wonderstar EN Part 1" at bounding box center [1179, 204] width 398 height 23
paste input "Happy 1st Birthday Bebefinn"
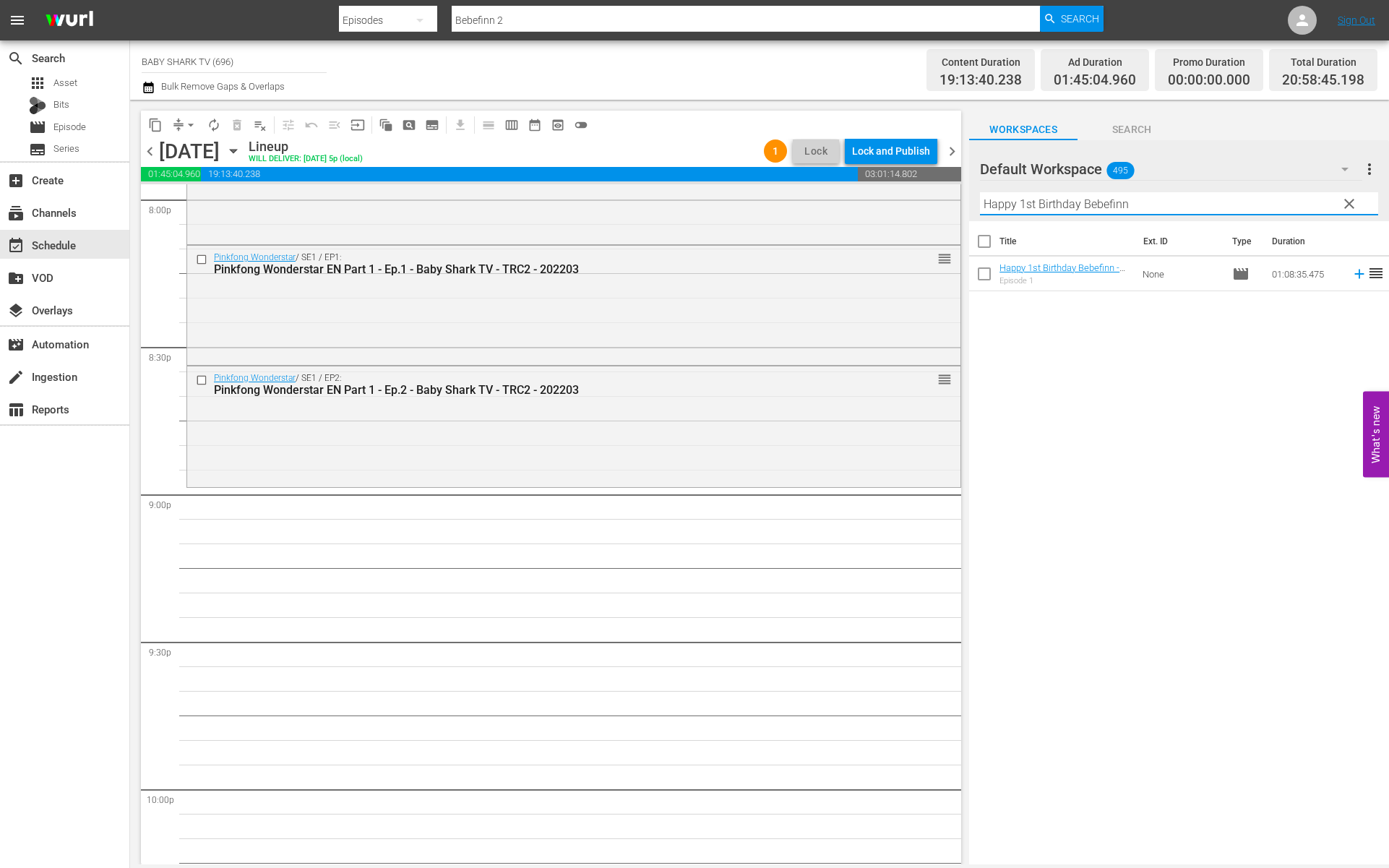
scroll to position [5882, 0]
type input "Happy 1st Birthday Bebefinn"
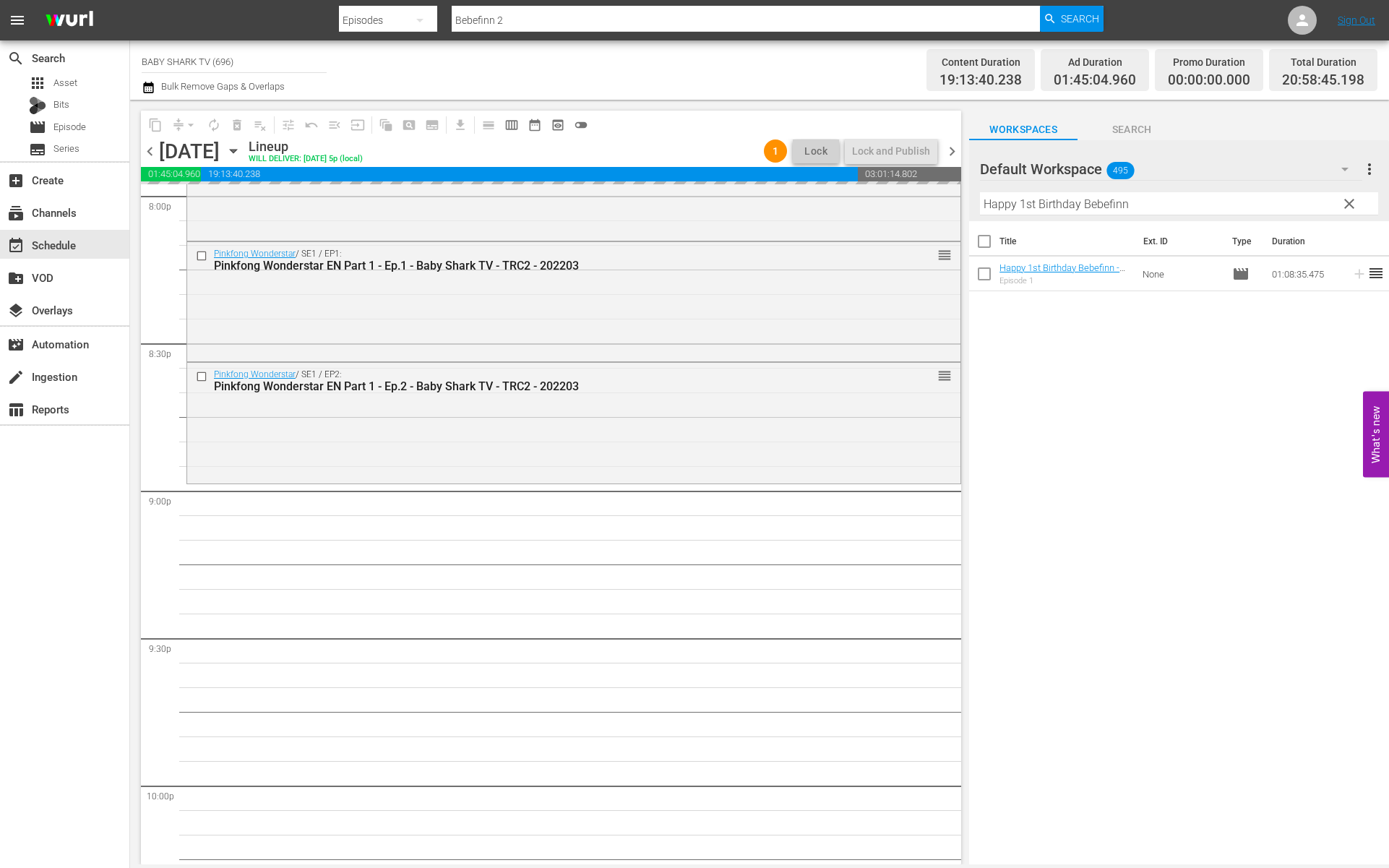
click at [1345, 202] on span "clear" at bounding box center [1349, 203] width 17 height 17
click at [1345, 202] on input "Happy 1st Birthday Bebefinn" at bounding box center [1179, 204] width 398 height 23
click at [1326, 202] on input "Happy 1st Birthday Bebefinn" at bounding box center [1179, 204] width 398 height 23
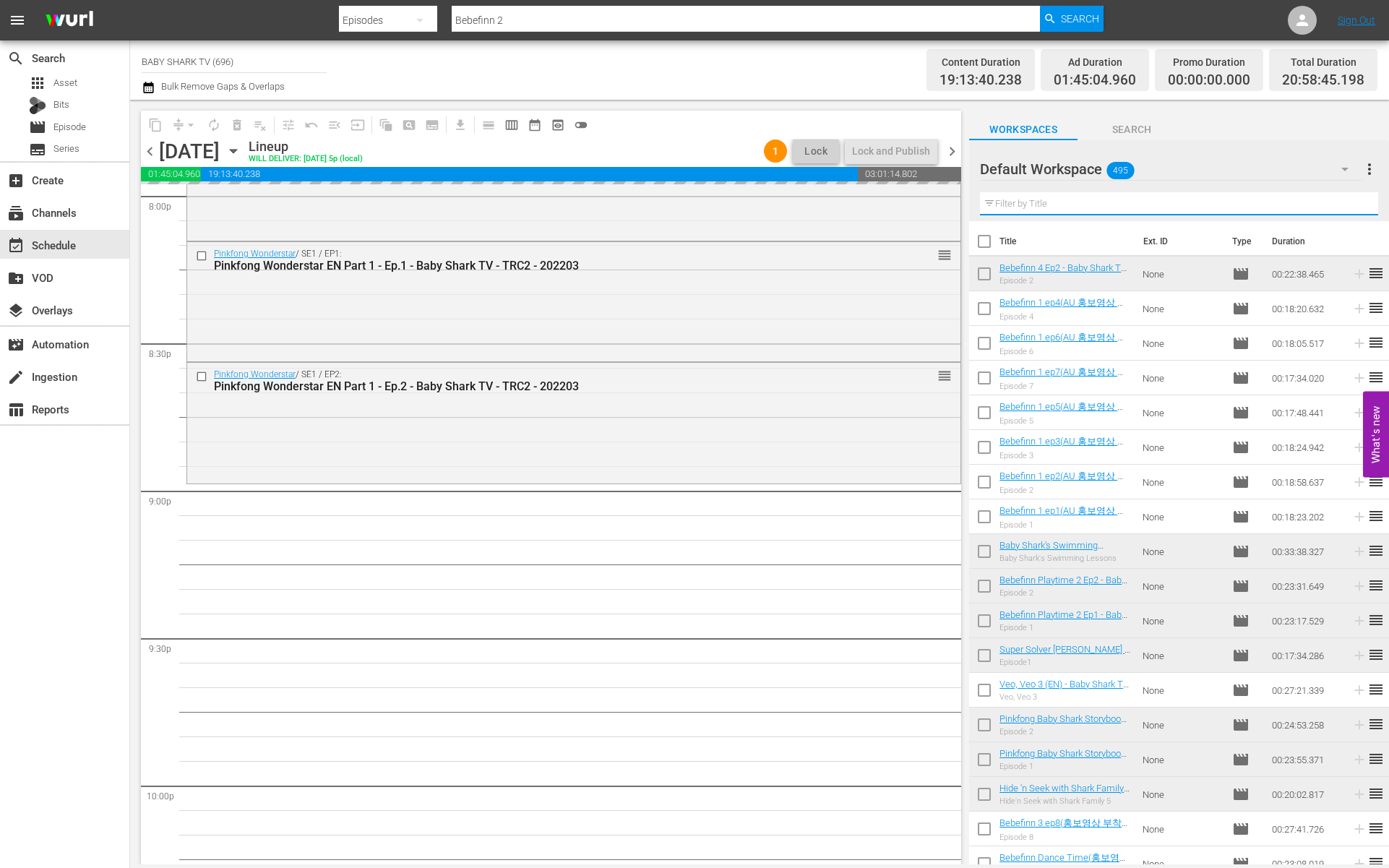
click at [1323, 202] on input "text" at bounding box center [1179, 204] width 398 height 23
paste input "Shark Family Goes to Baby [GEOGRAPHIC_DATA]"
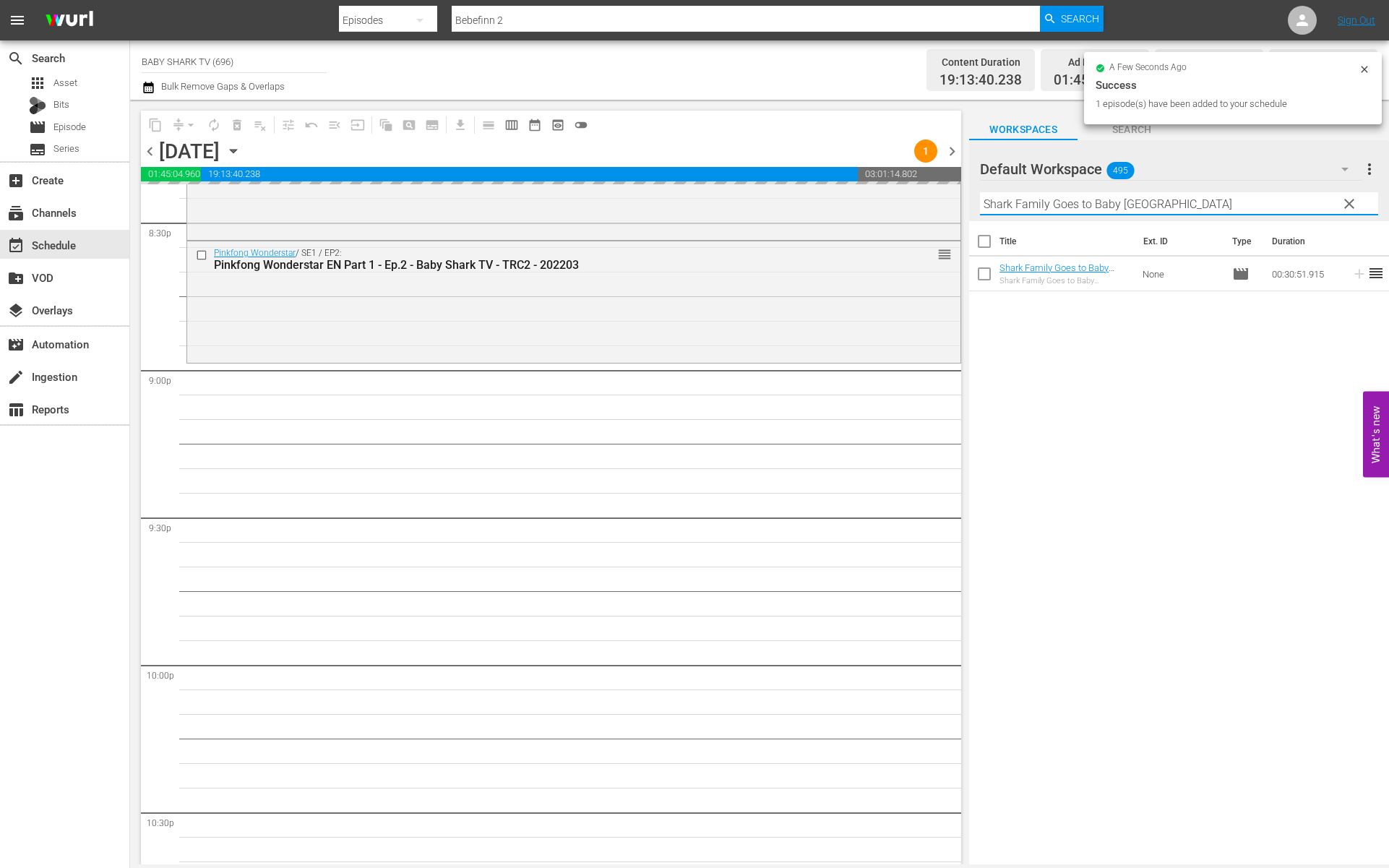
scroll to position [6008, 0]
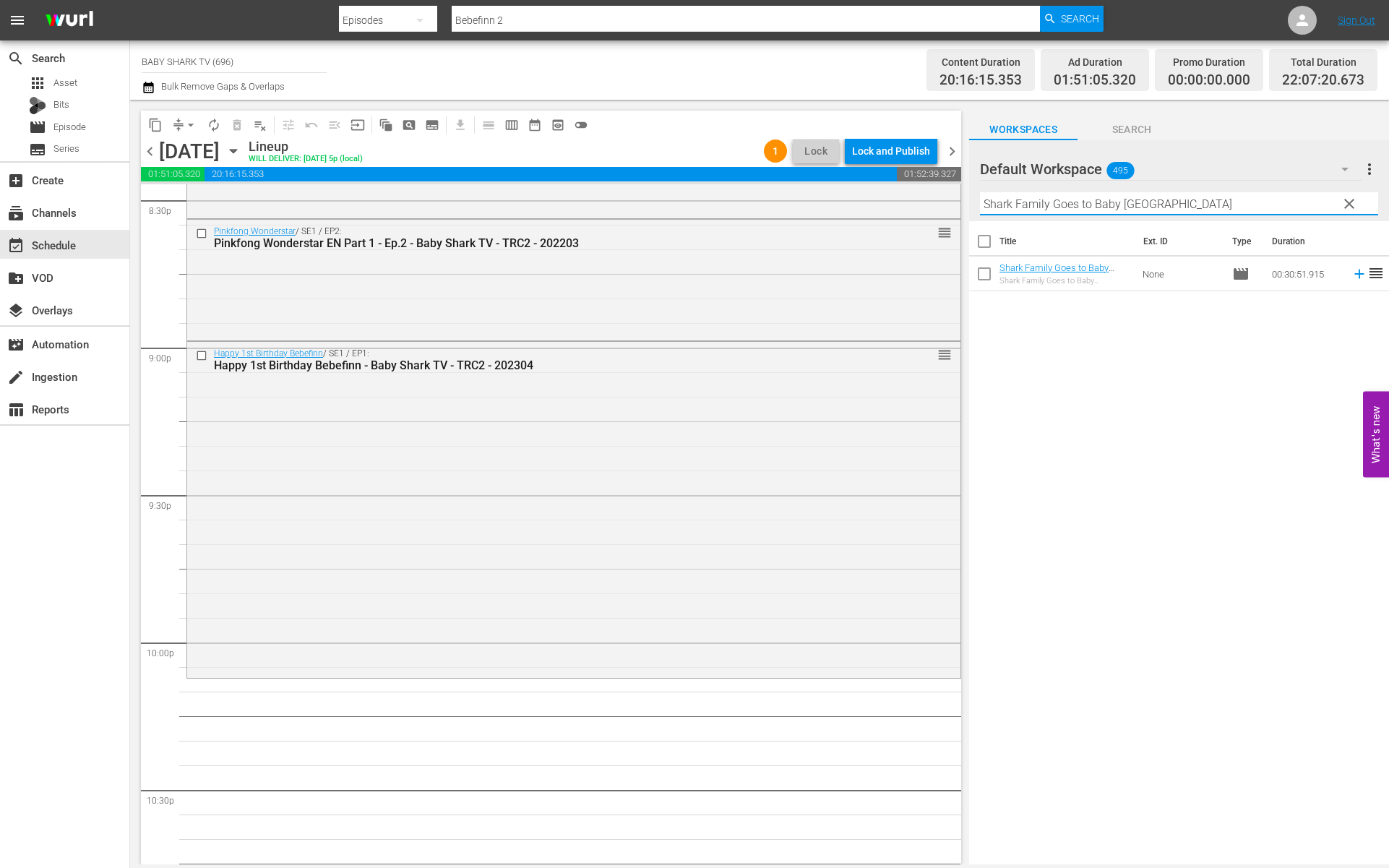
type input "Shark Family Goes to Baby [GEOGRAPHIC_DATA]"
click at [1084, 417] on div "Title Ext. ID Type Duration Shark Family Goes to Baby Shark Hospital - Baby Sha…" at bounding box center [1179, 543] width 420 height 645
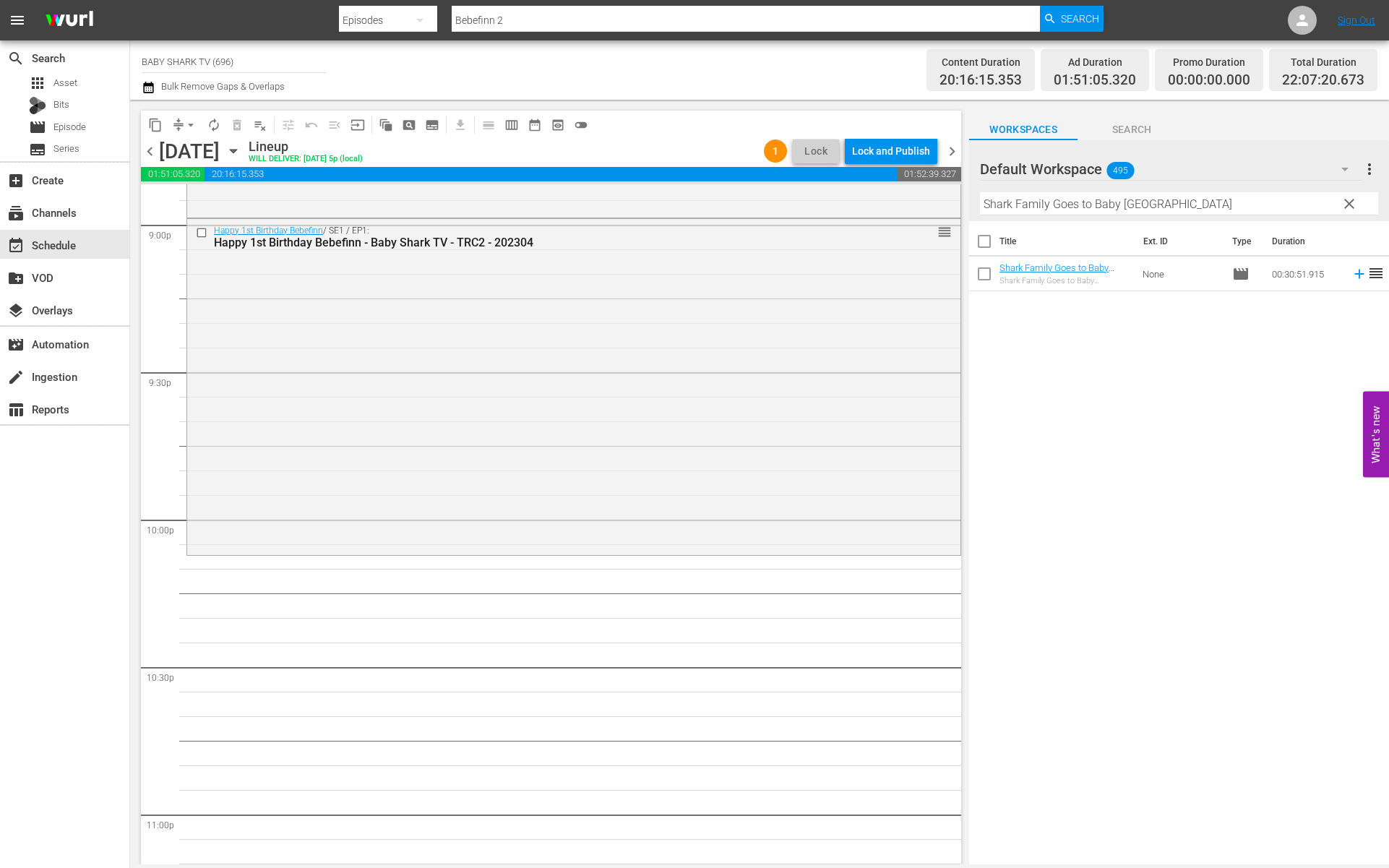
click at [1090, 406] on div "Title Ext. ID Type Duration Shark Family Goes to Baby Shark Hospital - Baby Sha…" at bounding box center [1179, 543] width 420 height 645
click at [1097, 367] on div "Title Ext. ID Type Duration Shark Family Goes to Baby Shark Hospital - Baby Sha…" at bounding box center [1179, 543] width 420 height 645
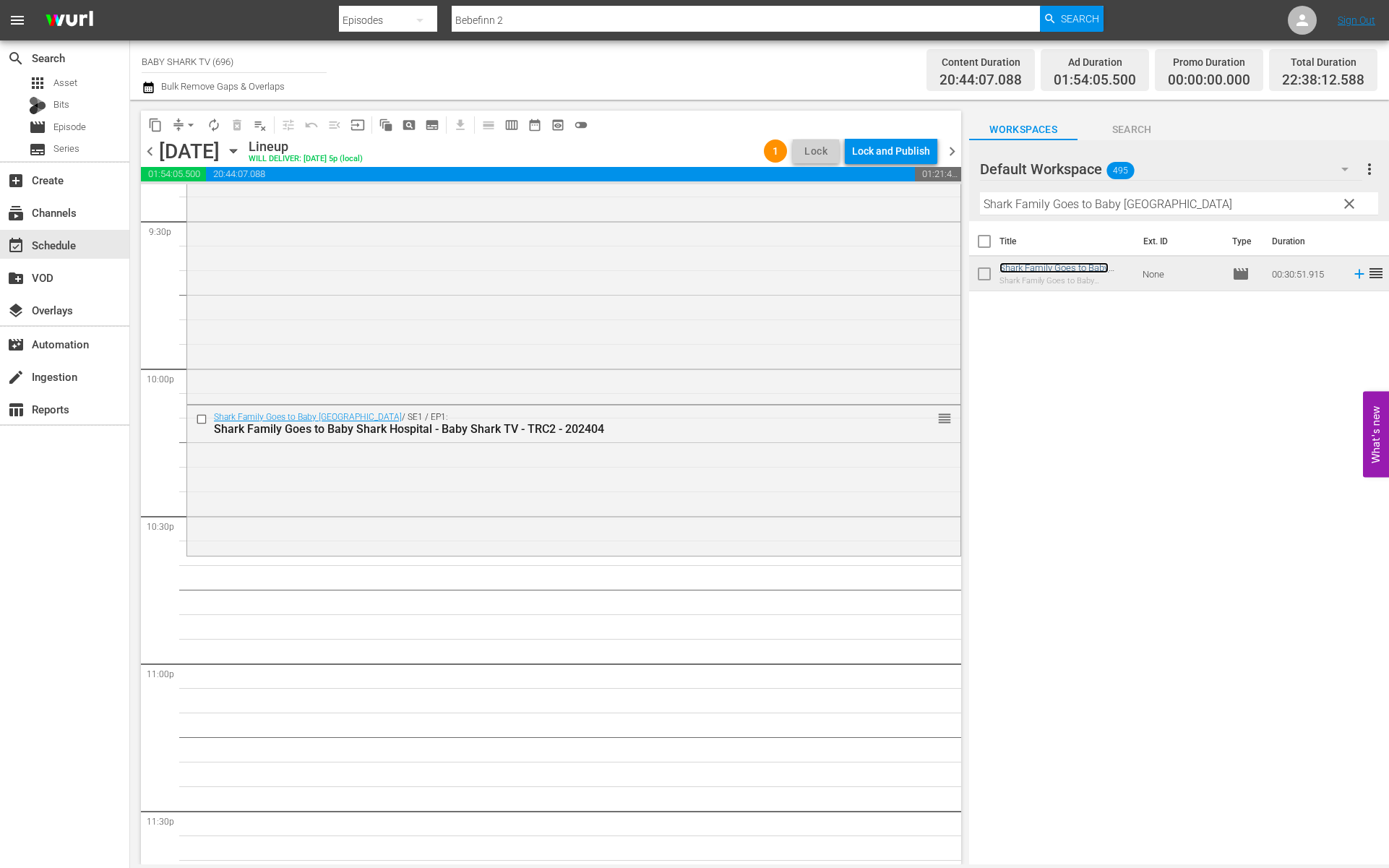
scroll to position [6314, 0]
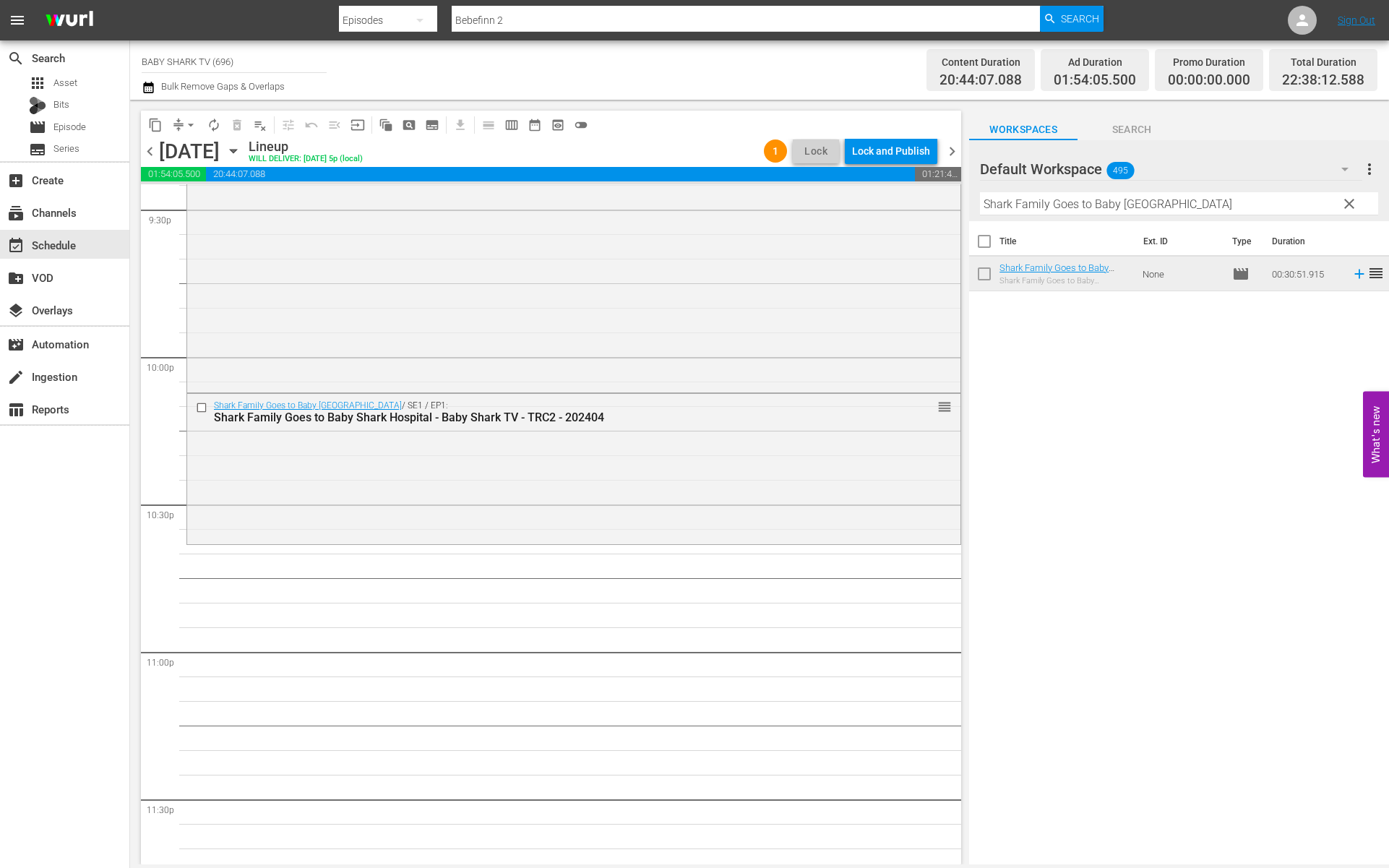
click at [1165, 468] on div "Title Ext. ID Type Duration Shark Family Goes to Baby Shark Hospital - Baby Sha…" at bounding box center [1179, 543] width 420 height 645
click at [1346, 206] on span "clear" at bounding box center [1349, 203] width 17 height 17
click at [1346, 206] on input "Shark Family Goes to Baby [GEOGRAPHIC_DATA]" at bounding box center [1179, 204] width 398 height 23
click at [1343, 206] on input "Shark Family Goes to Baby [GEOGRAPHIC_DATA]" at bounding box center [1179, 204] width 398 height 23
click at [1335, 206] on input "Shark Family Goes to Baby [GEOGRAPHIC_DATA]" at bounding box center [1179, 204] width 398 height 23
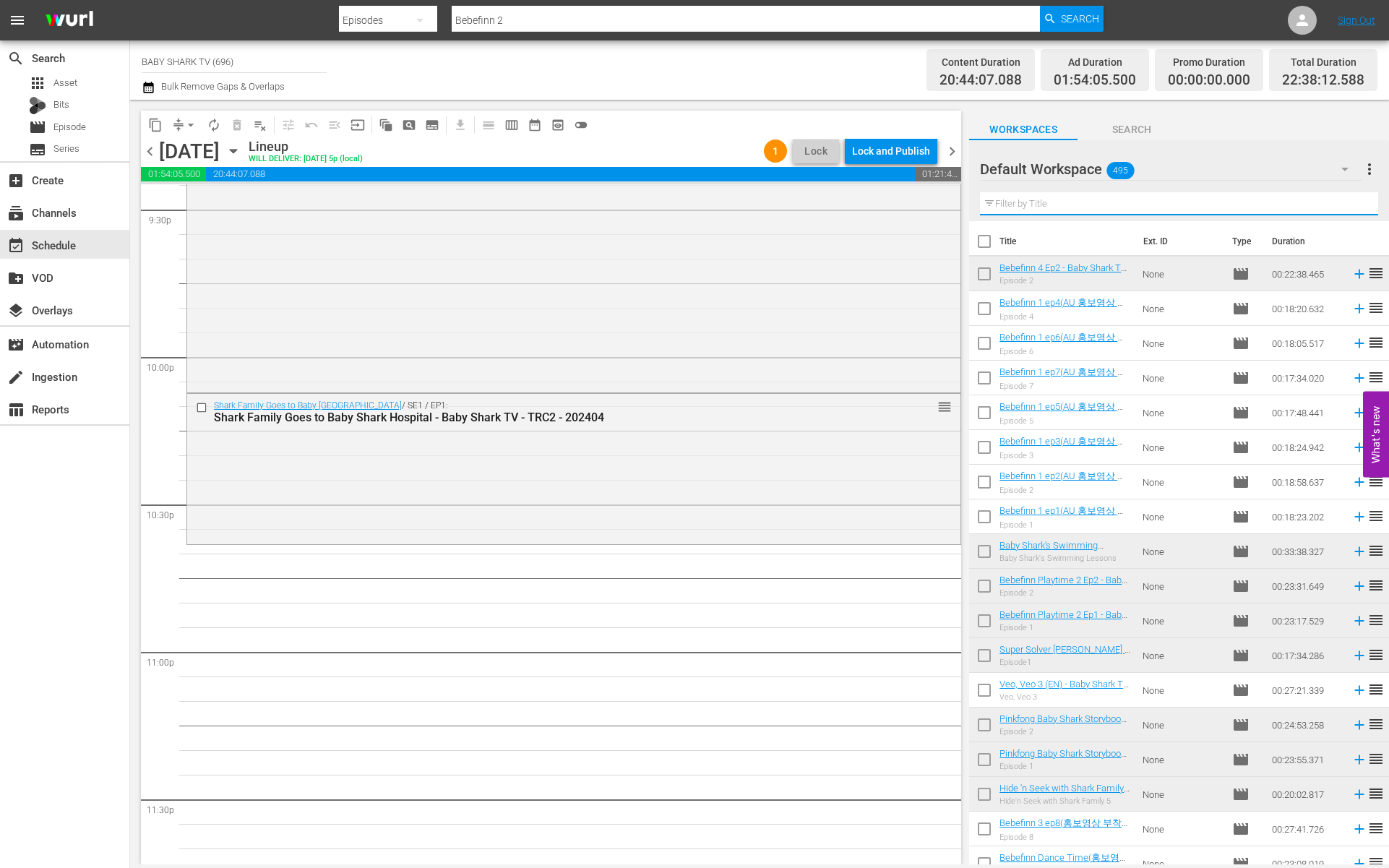
click at [1334, 206] on input "text" at bounding box center [1179, 204] width 398 height 23
paste input "Bebefinn 2 ep9"
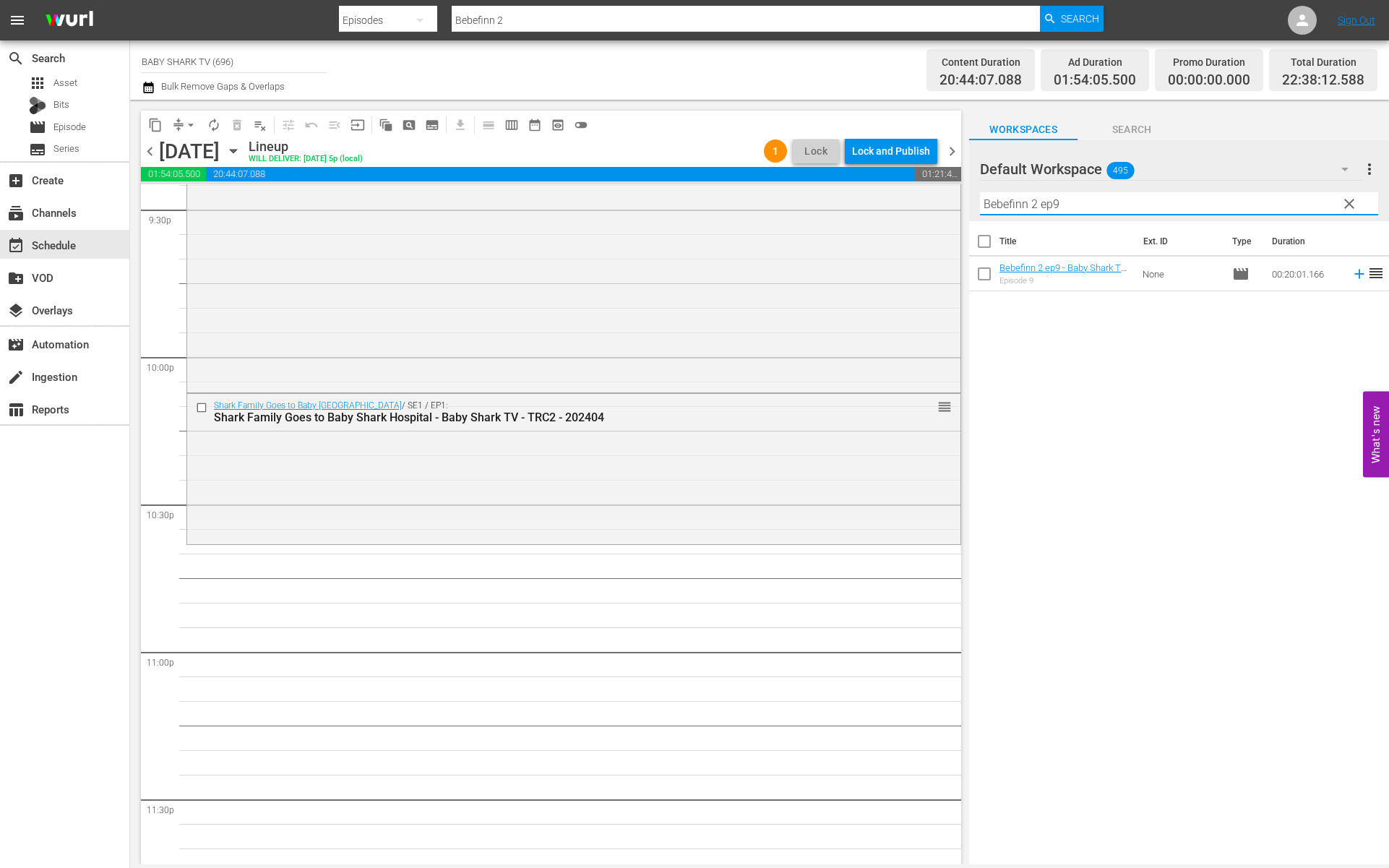
type input "Bebefinn 2 ep9"
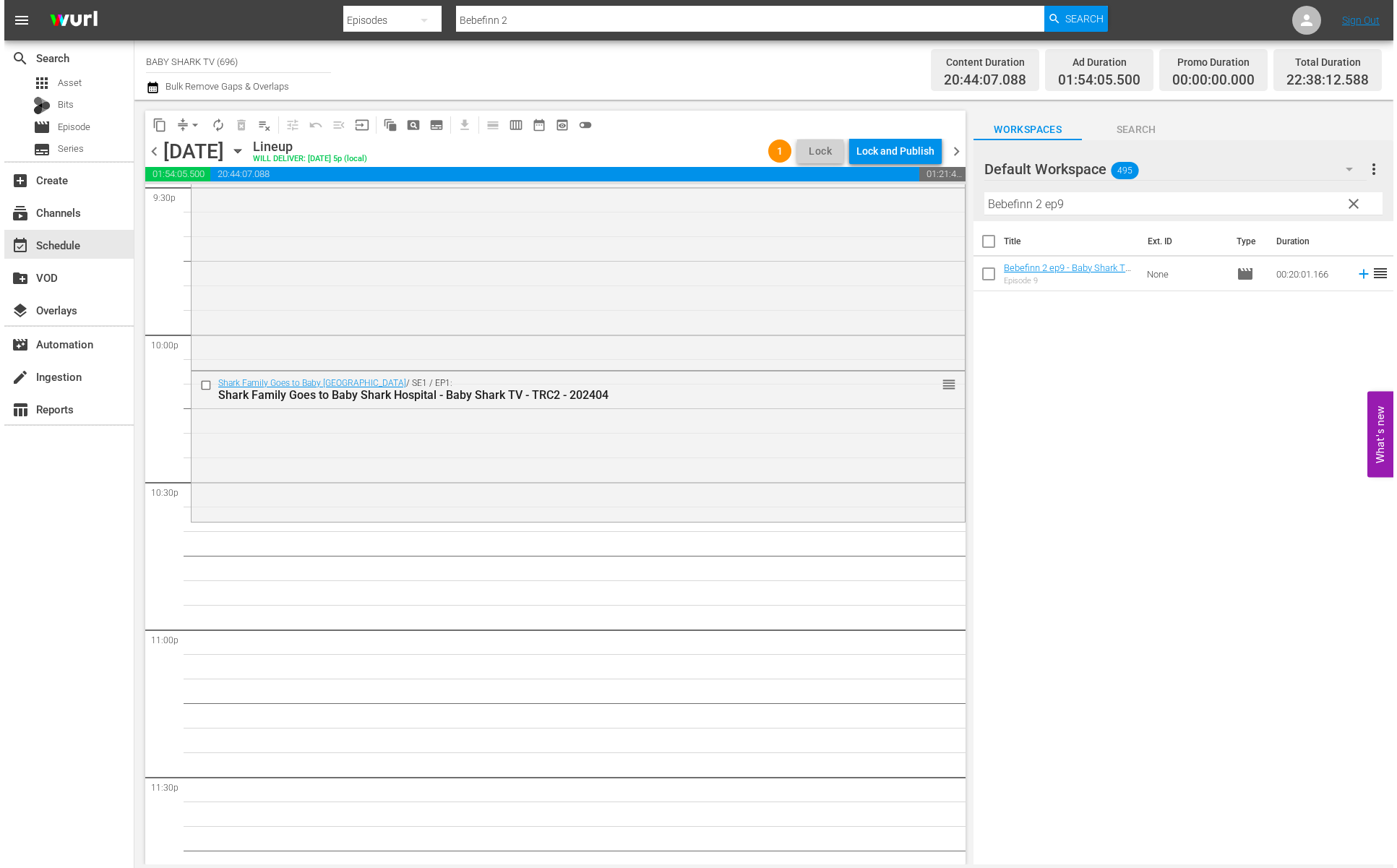
scroll to position [6395, 0]
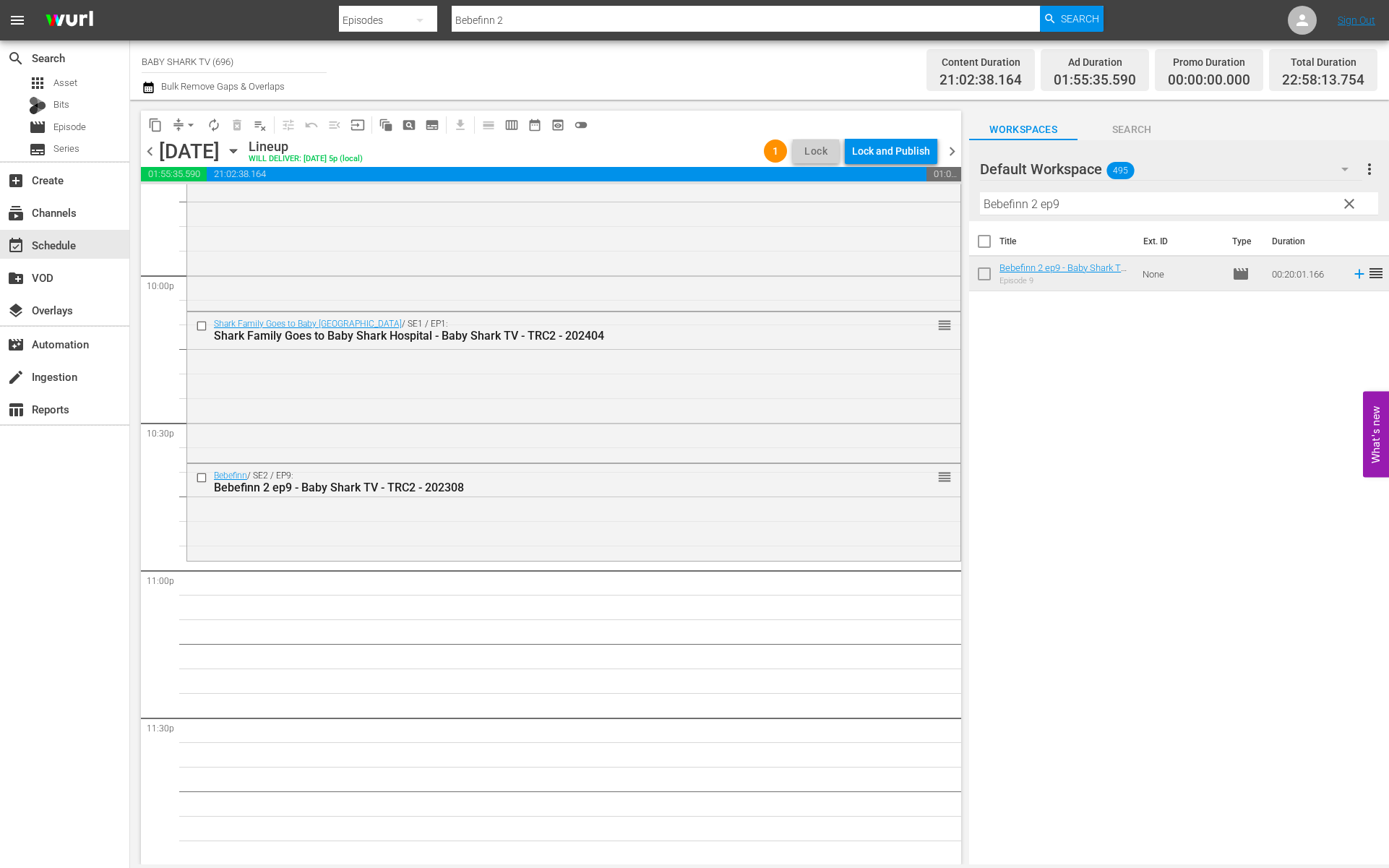
click at [1052, 431] on div "Title Ext. ID Type Duration Bebefinn 2 ep9 - Baby Shark TV - TRC2 - 202308 Epis…" at bounding box center [1179, 543] width 420 height 645
click at [1318, 210] on input "Bebefinn 2 ep9" at bounding box center [1179, 204] width 398 height 23
click at [1343, 210] on div "Default Workspace 495 Default more_vert clear Filter by Title Bebefinn 2 ep9" at bounding box center [1179, 180] width 420 height 81
drag, startPoint x: 1343, startPoint y: 210, endPoint x: 1302, endPoint y: 210, distance: 41.0
click at [1345, 210] on span "clear" at bounding box center [1349, 203] width 17 height 17
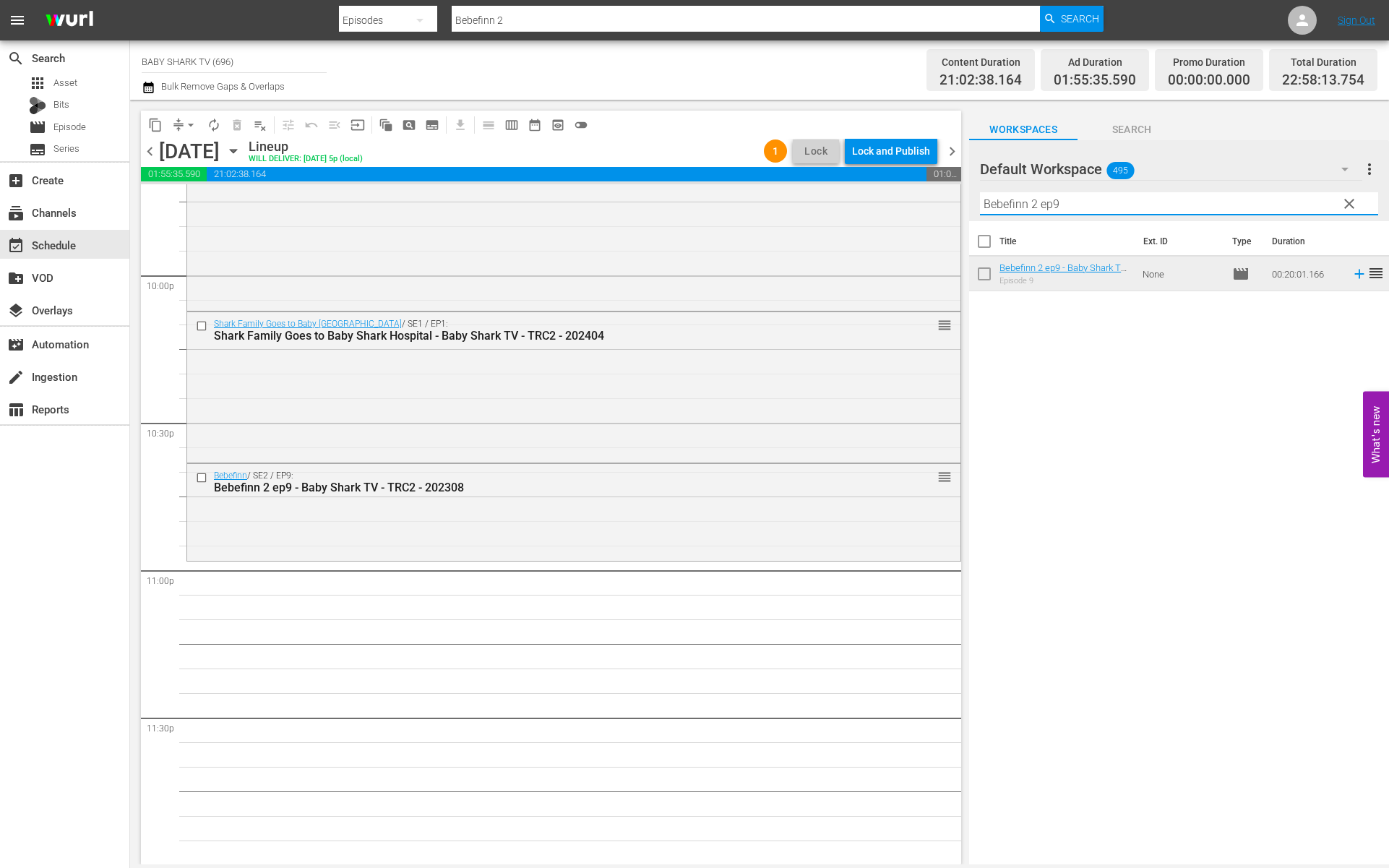
click at [1346, 210] on input "Bebefinn 2 ep9" at bounding box center [1179, 204] width 398 height 23
click at [1328, 210] on input "Bebefinn 2 ep9" at bounding box center [1179, 204] width 398 height 23
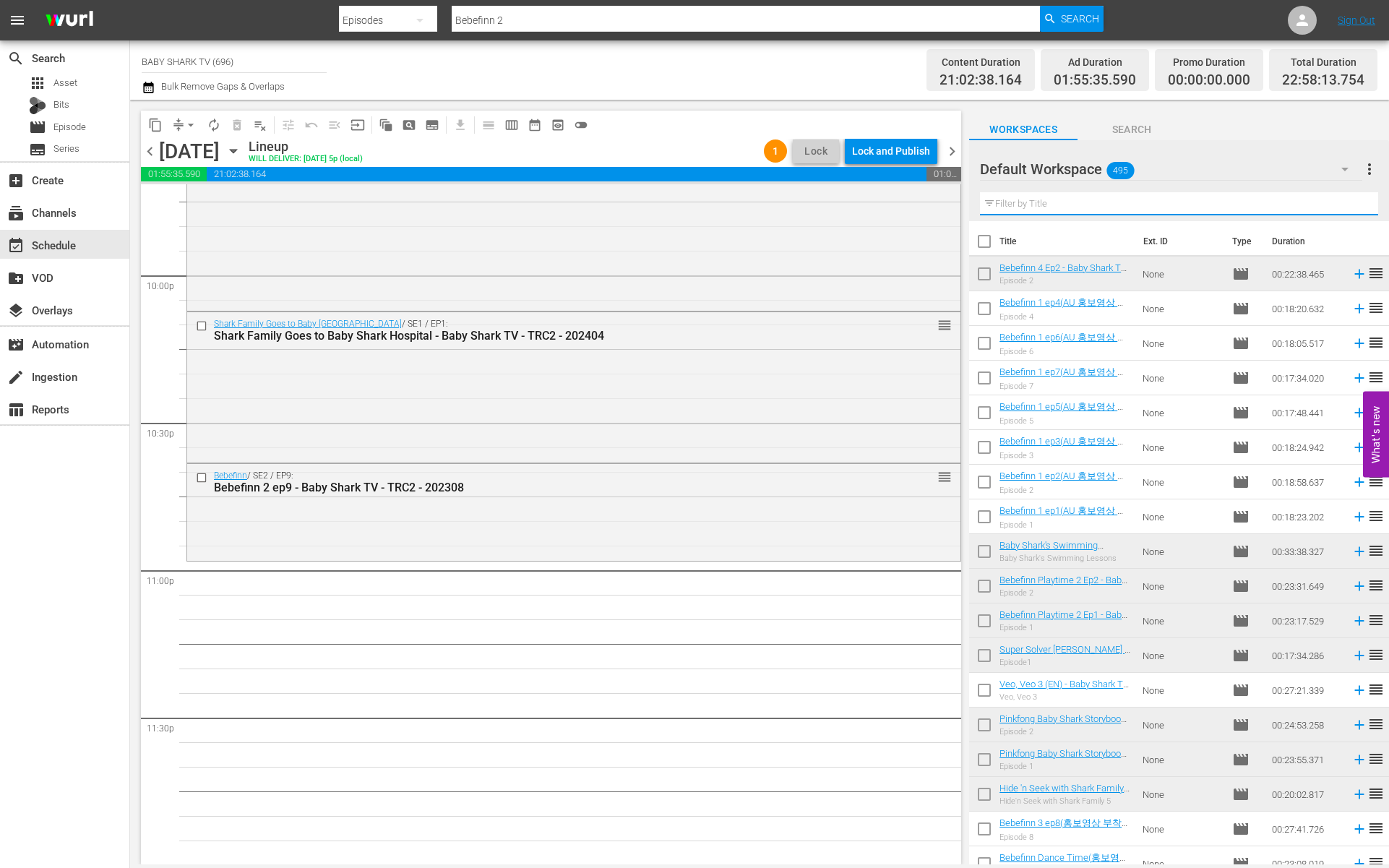
click at [1302, 210] on input "text" at bounding box center [1179, 204] width 398 height 23
click at [1301, 210] on input "text" at bounding box center [1179, 204] width 398 height 23
paste input "Ninimo Animal Songs"
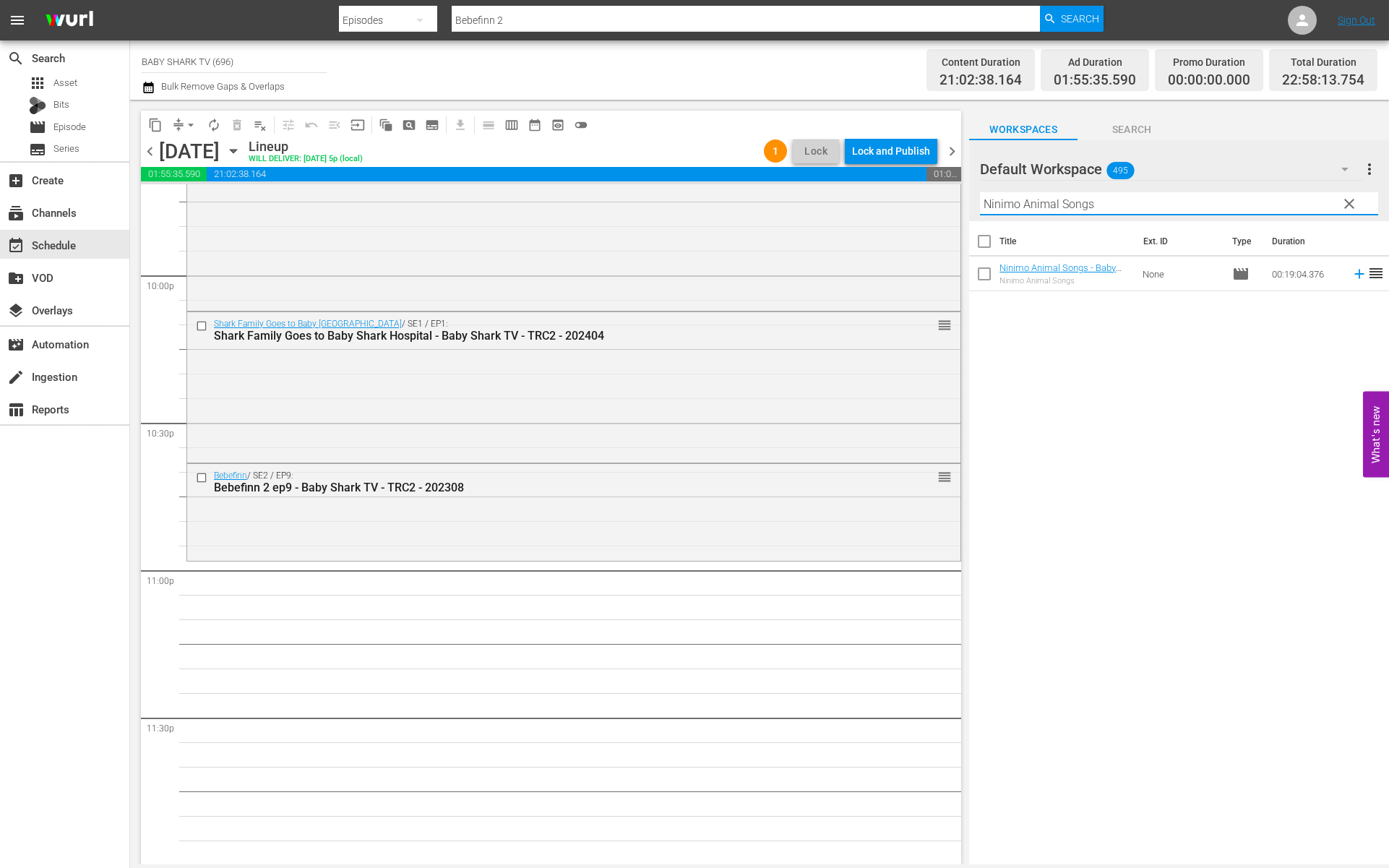
click at [1115, 392] on div "Title Ext. ID Type Duration Ninimo Animal Songs - Baby Shark TV - TRC2 - 202311…" at bounding box center [1179, 543] width 420 height 645
click at [1079, 440] on div "Title Ext. ID Type Duration Ninimo Animal Songs - Baby Shark TV - TRC2 - 202311…" at bounding box center [1179, 543] width 420 height 645
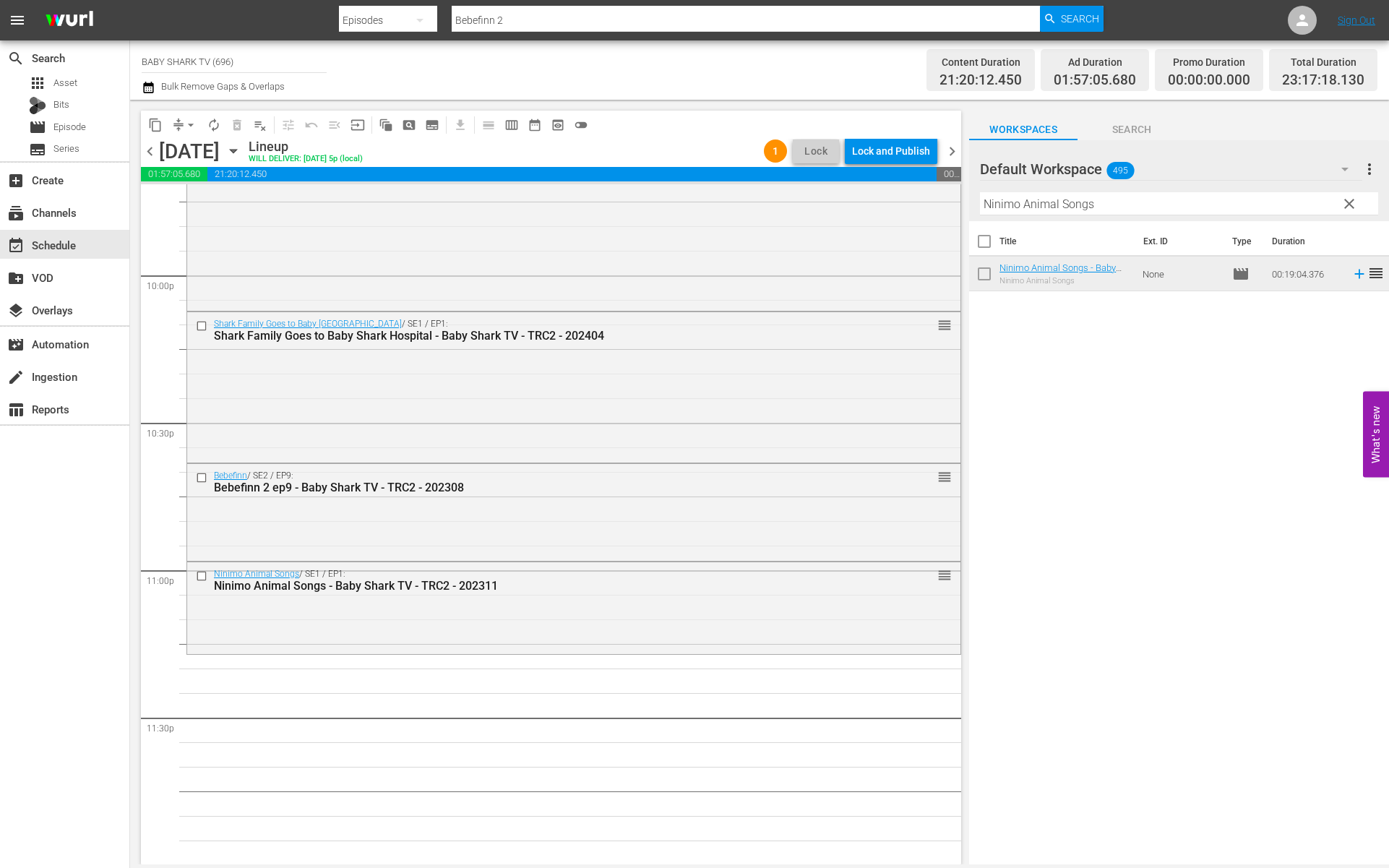
click at [1205, 210] on input "Ninimo Animal Songs" at bounding box center [1179, 204] width 398 height 23
paste input "Colorful Ice Cream Star"
click at [1371, 115] on div "Workspaces Search" at bounding box center [1179, 125] width 420 height 29
click at [1160, 427] on div "Title Ext. ID Type Duration Colorful Ice Cream Stars - Baby Shark TV - TRC2 - 2…" at bounding box center [1186, 543] width 422 height 645
click at [1009, 347] on div "Title Ext. ID Type Duration Colorful Ice Cream Stars - Baby Shark TV - TRC2 - 2…" at bounding box center [1186, 543] width 422 height 645
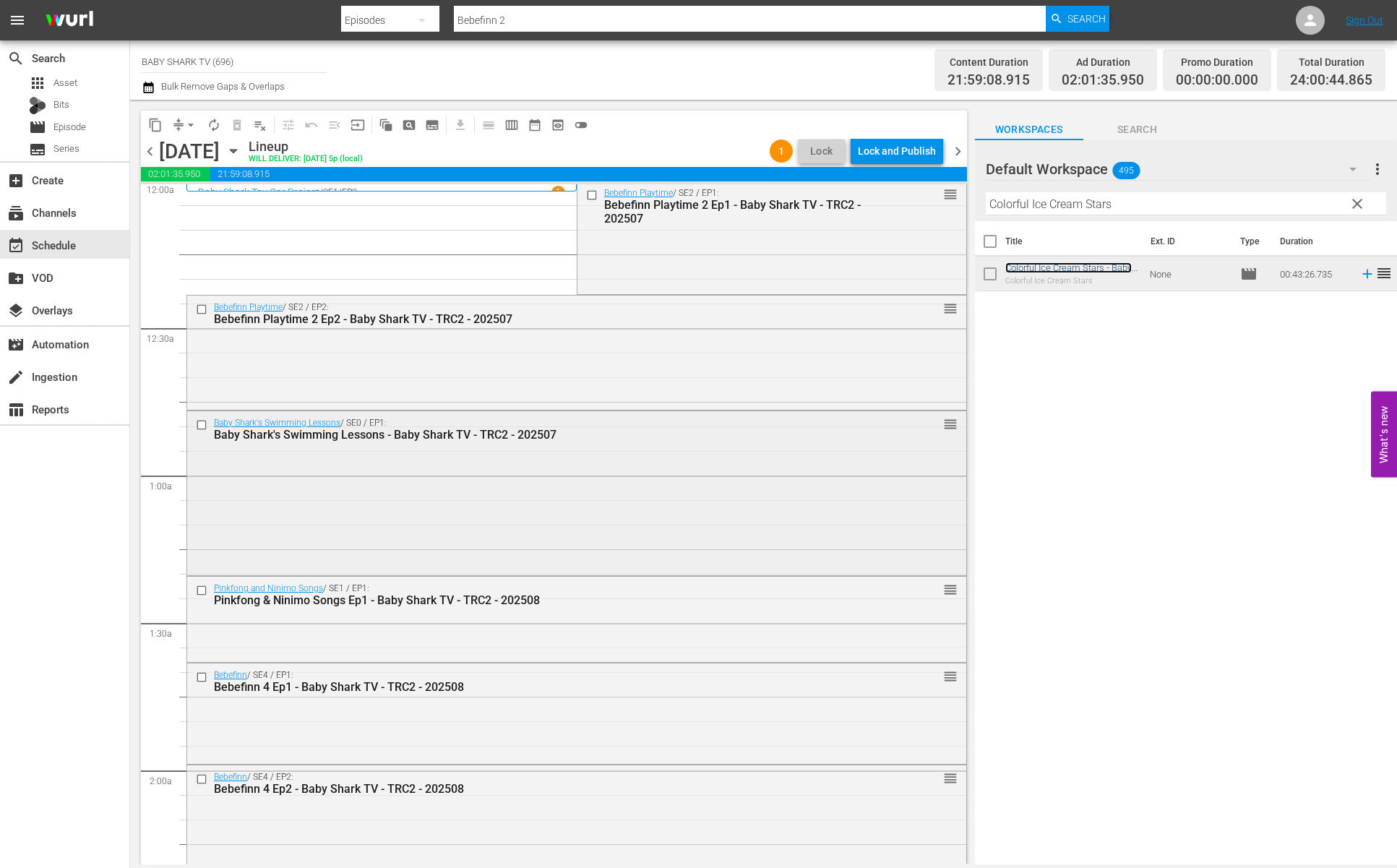
scroll to position [0, 0]
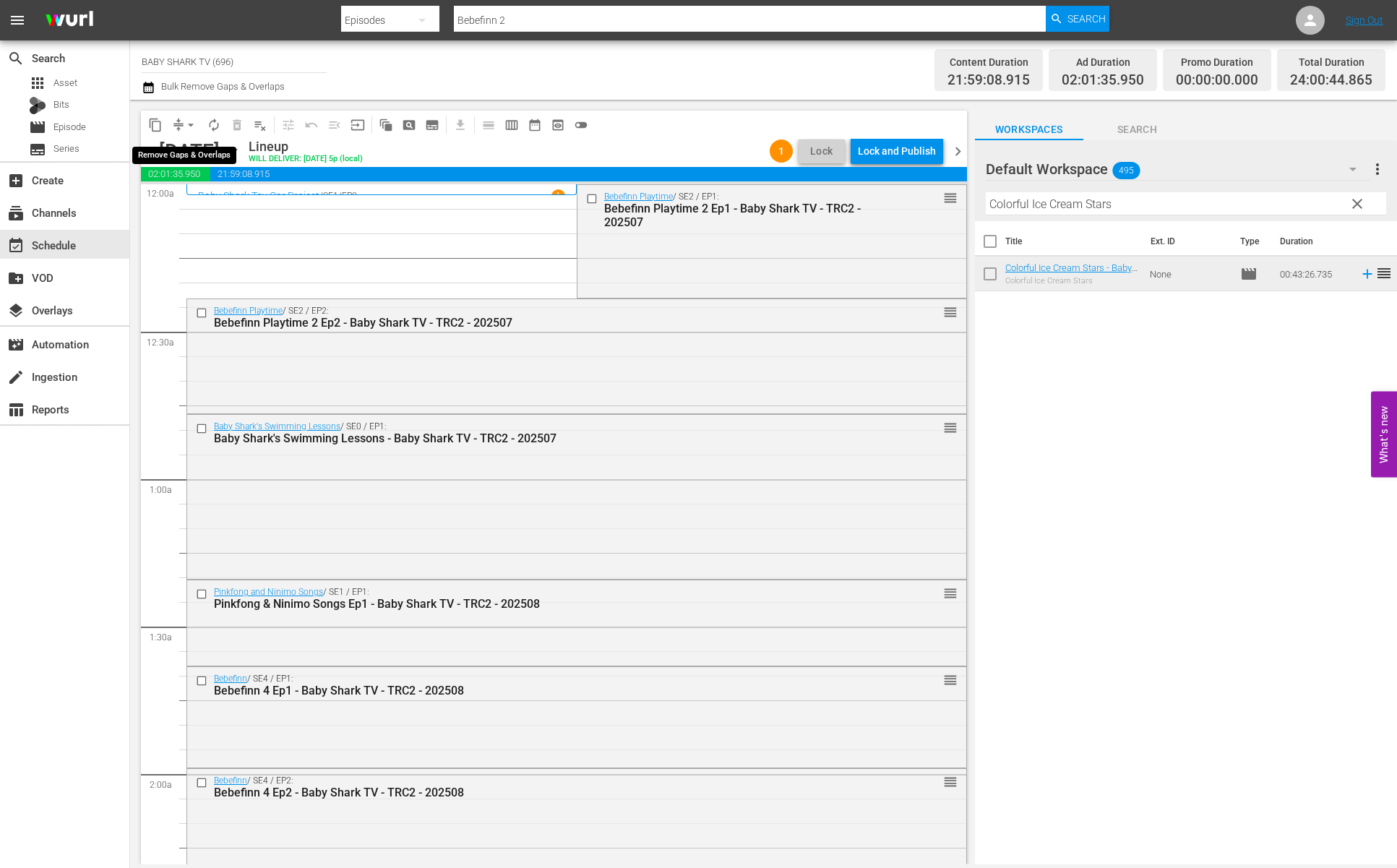
click at [188, 128] on span "arrow_drop_down" at bounding box center [190, 124] width 15 height 15
click at [195, 148] on li "Align to Midnight" at bounding box center [192, 154] width 152 height 24
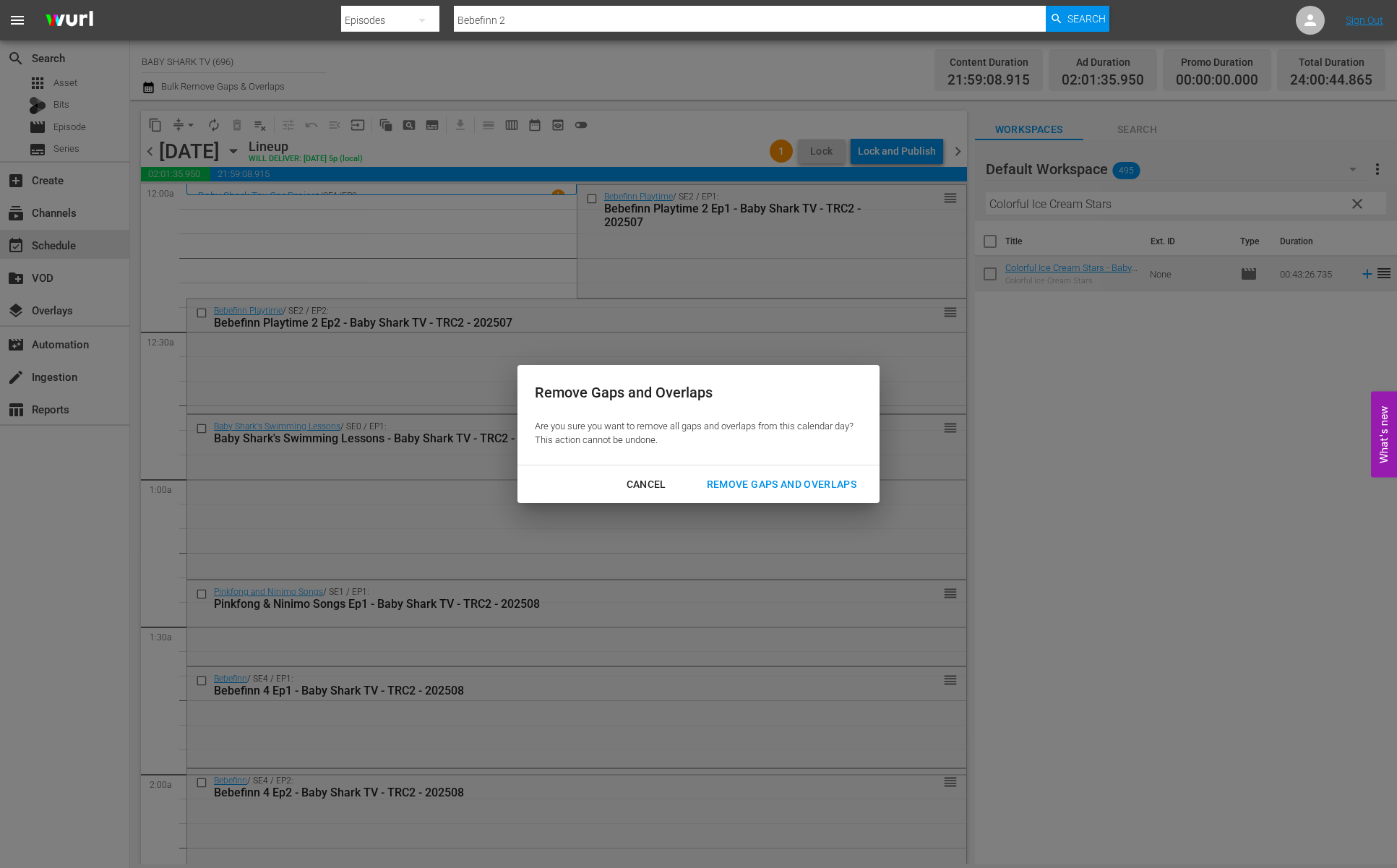
click at [749, 474] on button "Remove Gaps and Overlaps" at bounding box center [782, 485] width 184 height 27
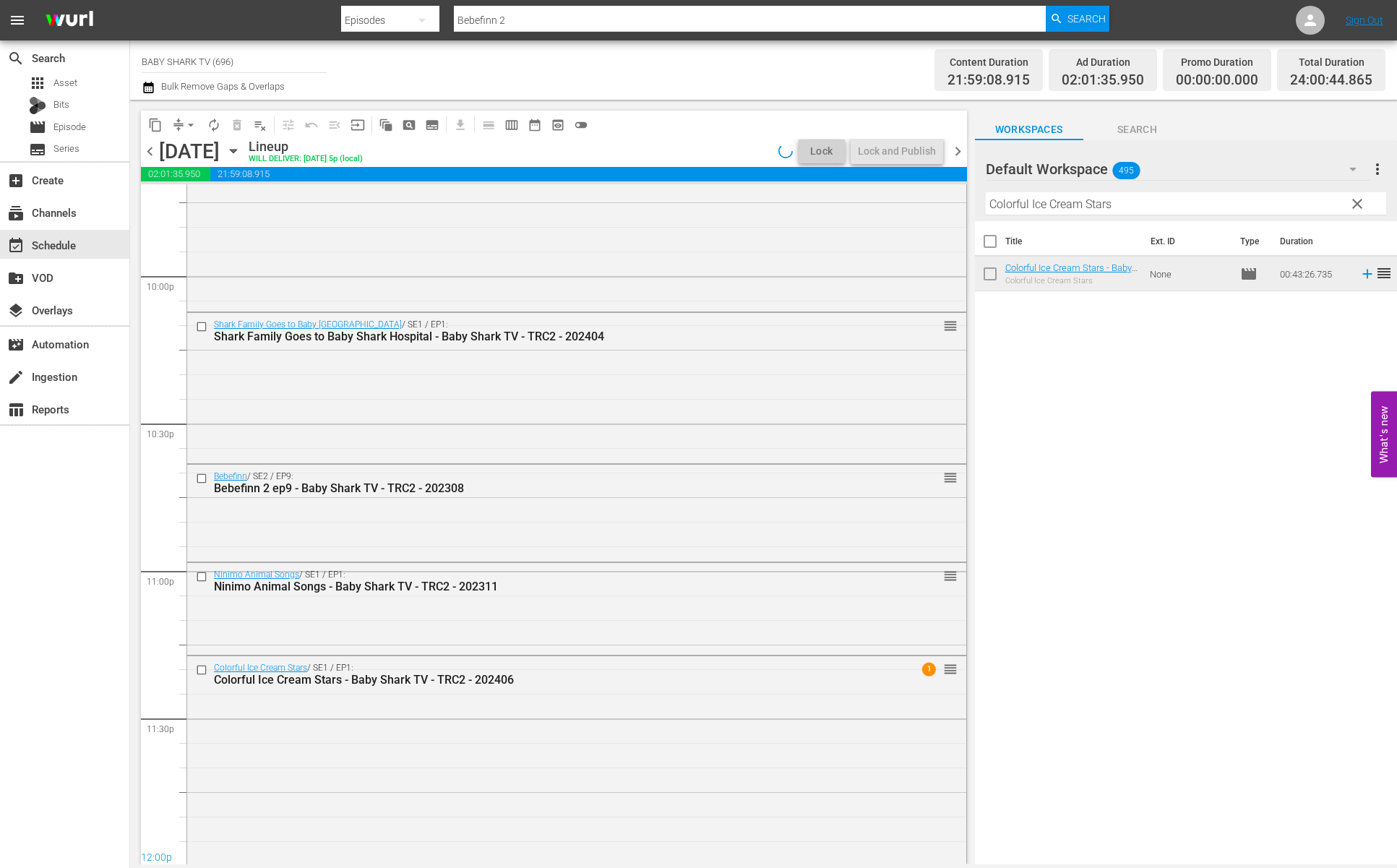
scroll to position [6399, 0]
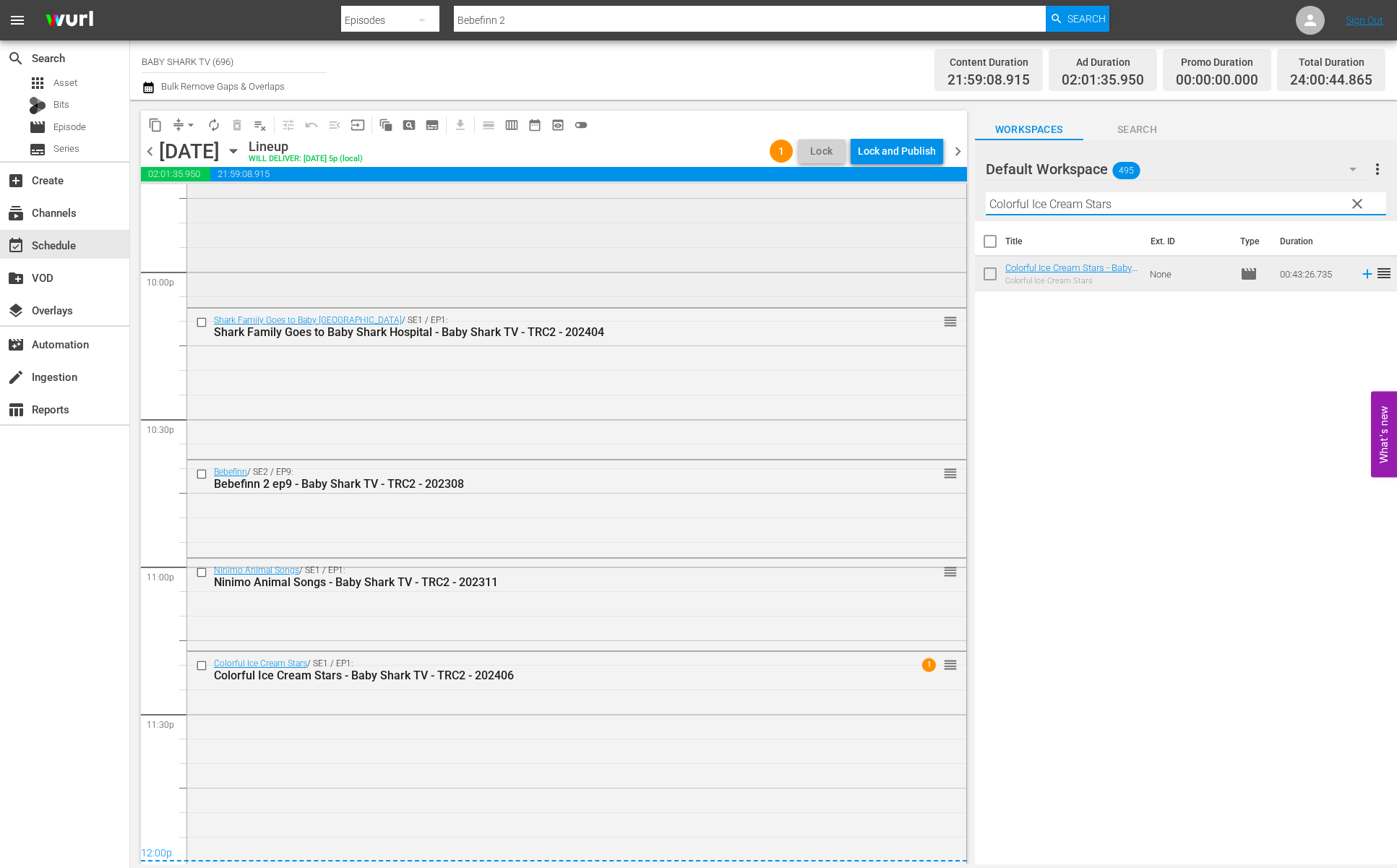
drag, startPoint x: 1150, startPoint y: 207, endPoint x: 945, endPoint y: 192, distance: 205.5
click at [945, 192] on div "content_copy compress arrow_drop_down autorenew_outlined delete_forever_outline…" at bounding box center [763, 482] width 1267 height 764
type input "ㅠ"
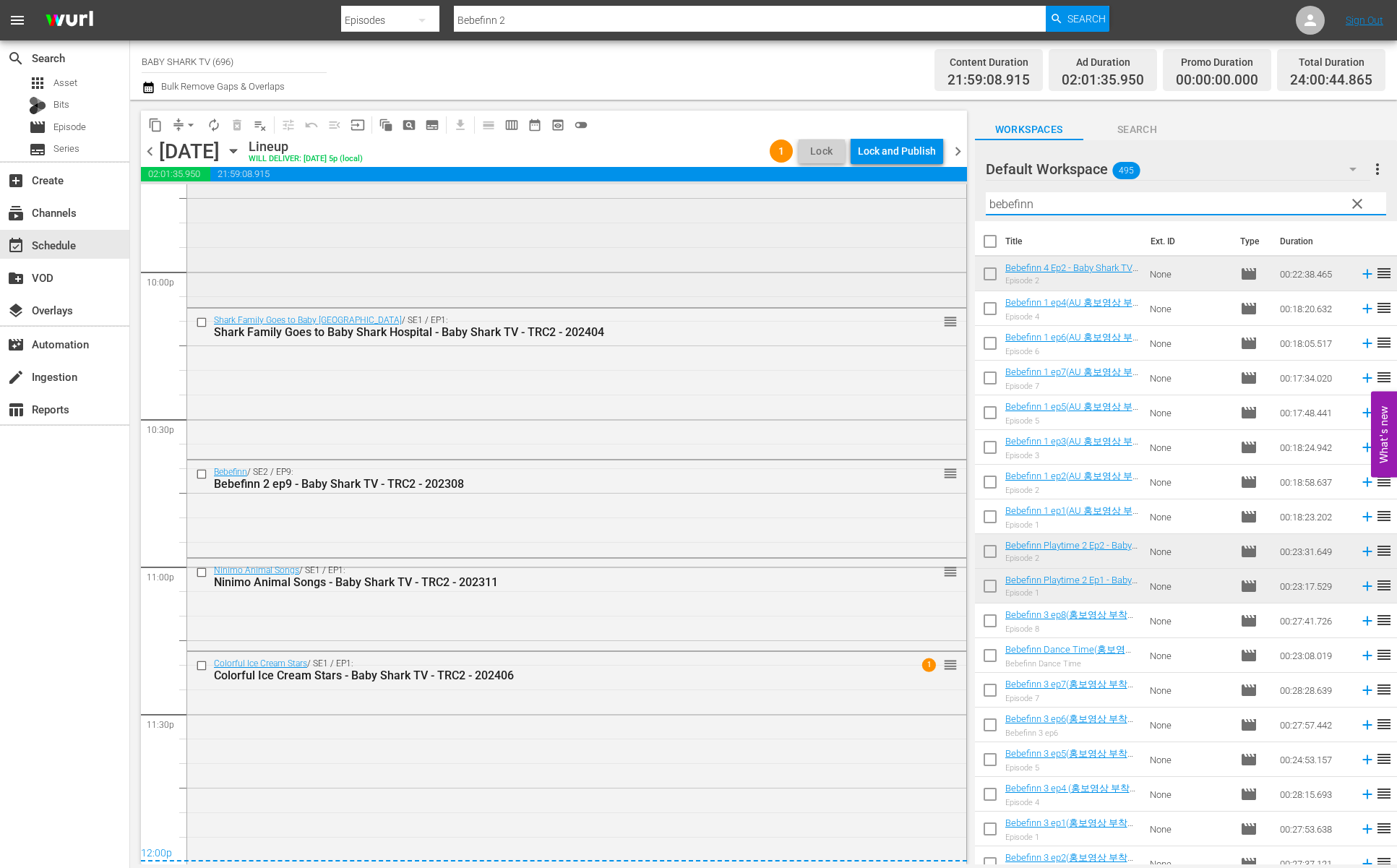
type input "bebefinn"
click at [1164, 206] on input "bebefinn" at bounding box center [1186, 204] width 400 height 23
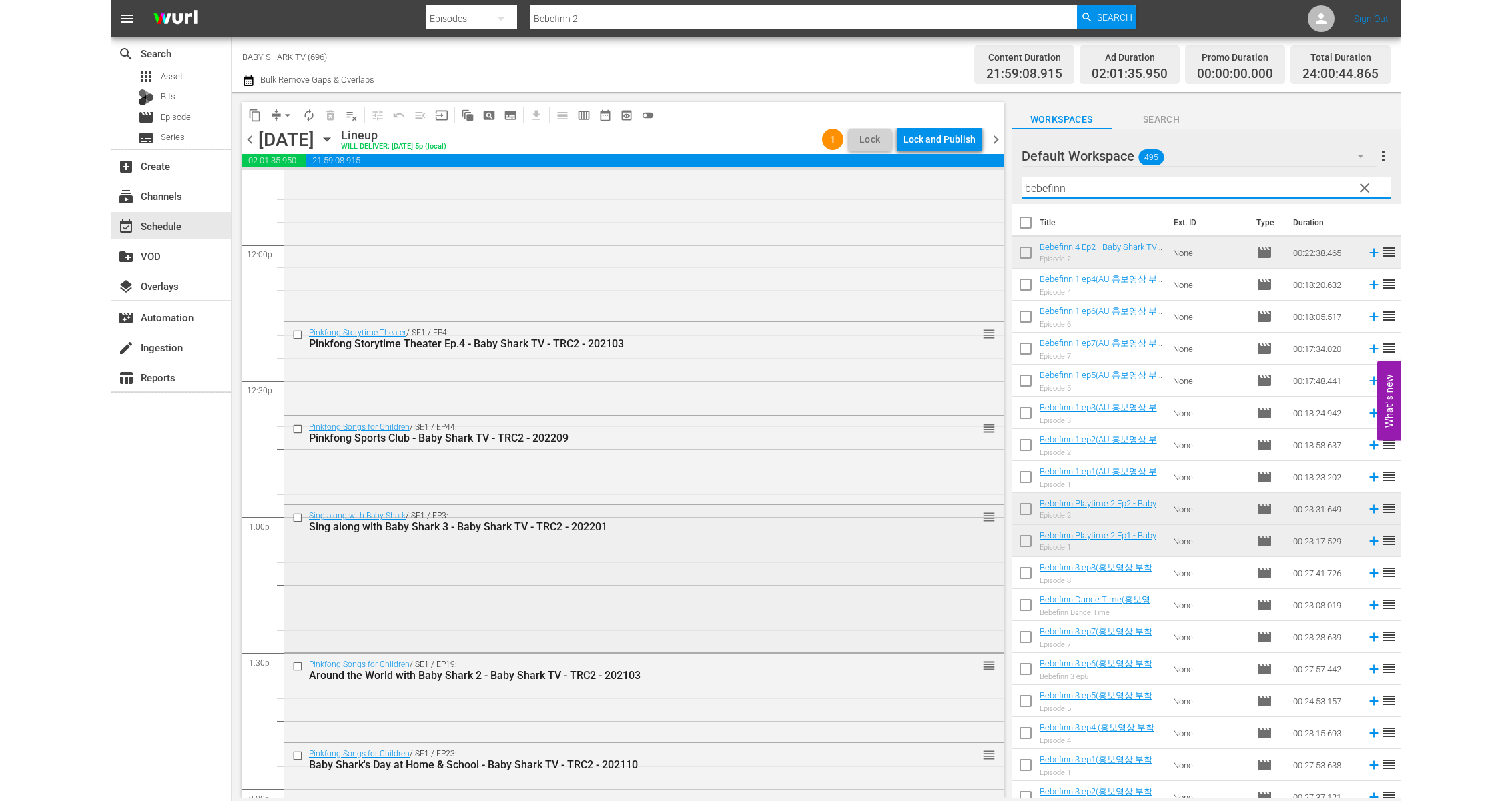
scroll to position [3177, 0]
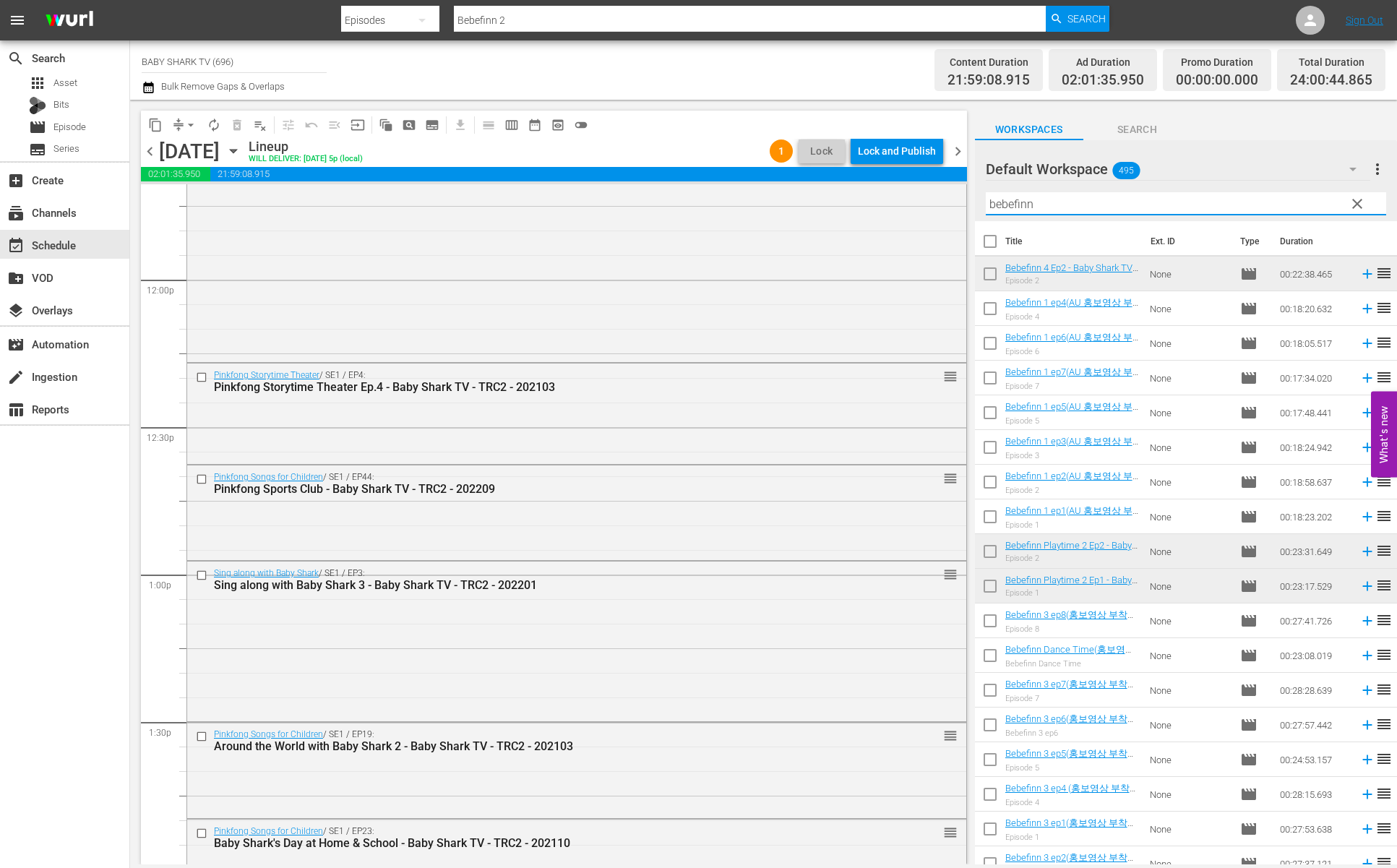
click at [1259, 213] on input "bebefinn" at bounding box center [1186, 204] width 400 height 23
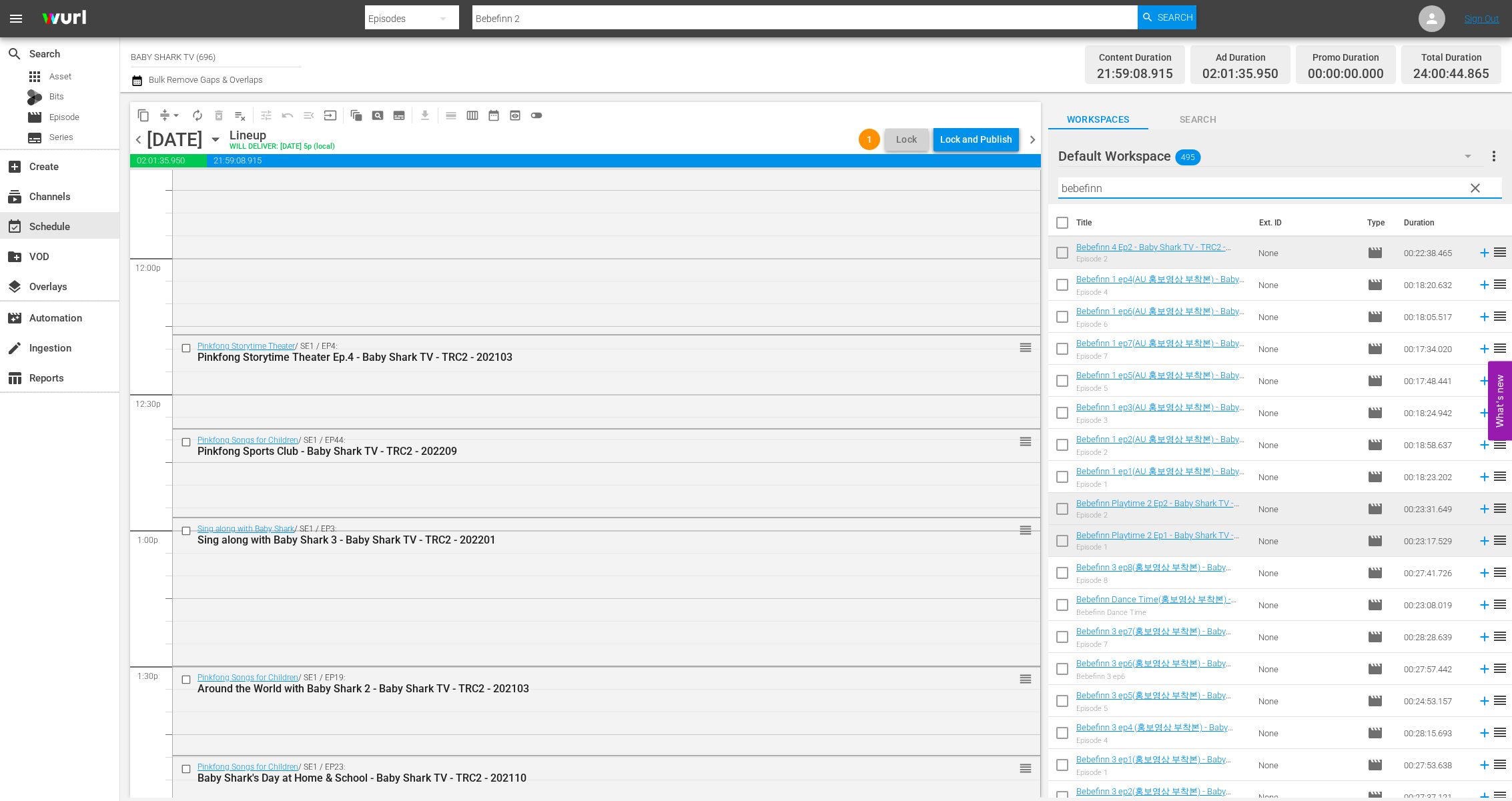
click at [1277, 190] on input "bebefinn" at bounding box center [1280, 188] width 444 height 21
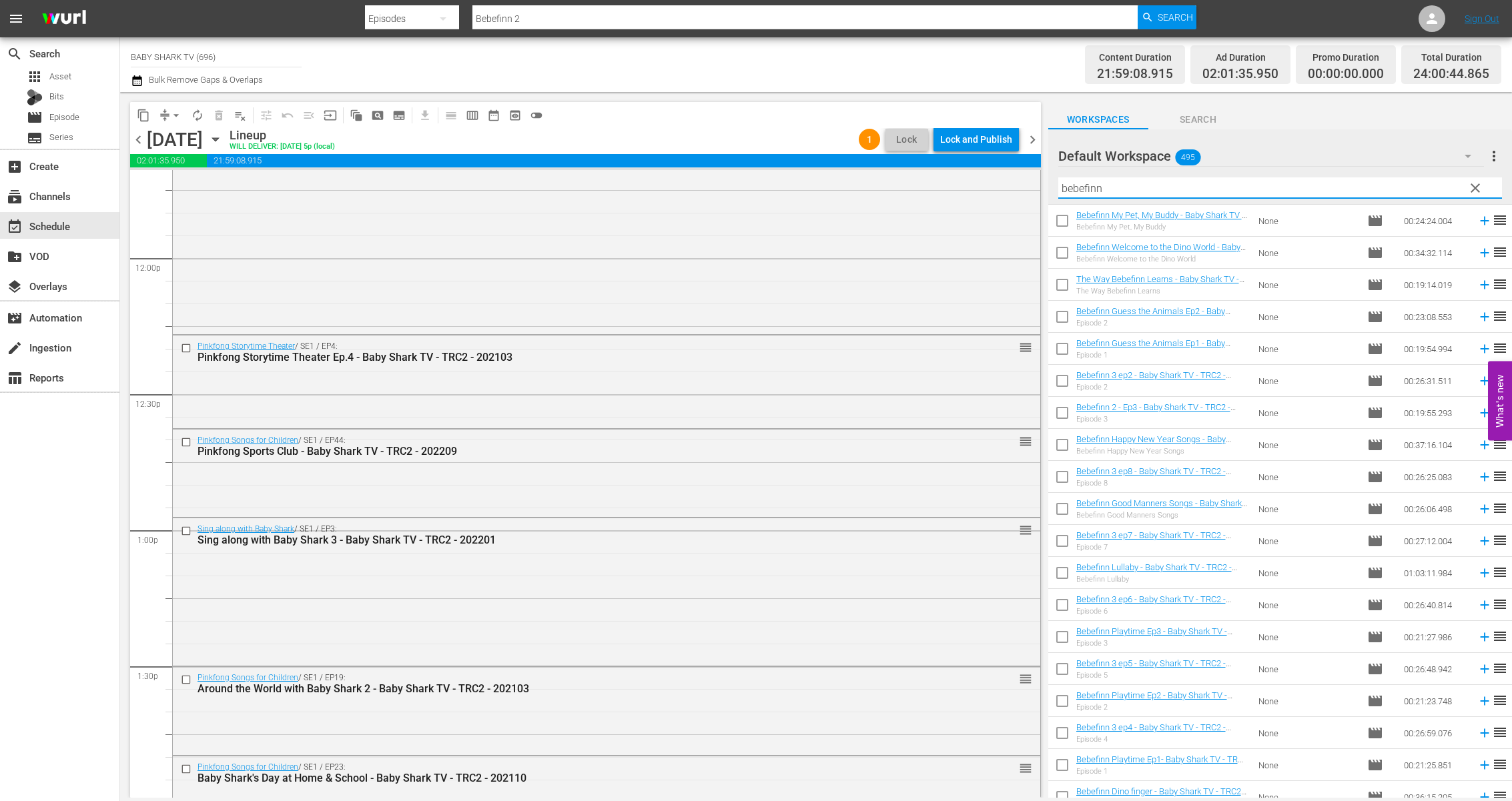
scroll to position [669, 0]
click at [1299, 185] on input "bebefinn" at bounding box center [1280, 188] width 444 height 21
click at [1345, 131] on div "Default Workspace 495 Default more_vert" at bounding box center [1280, 150] width 444 height 43
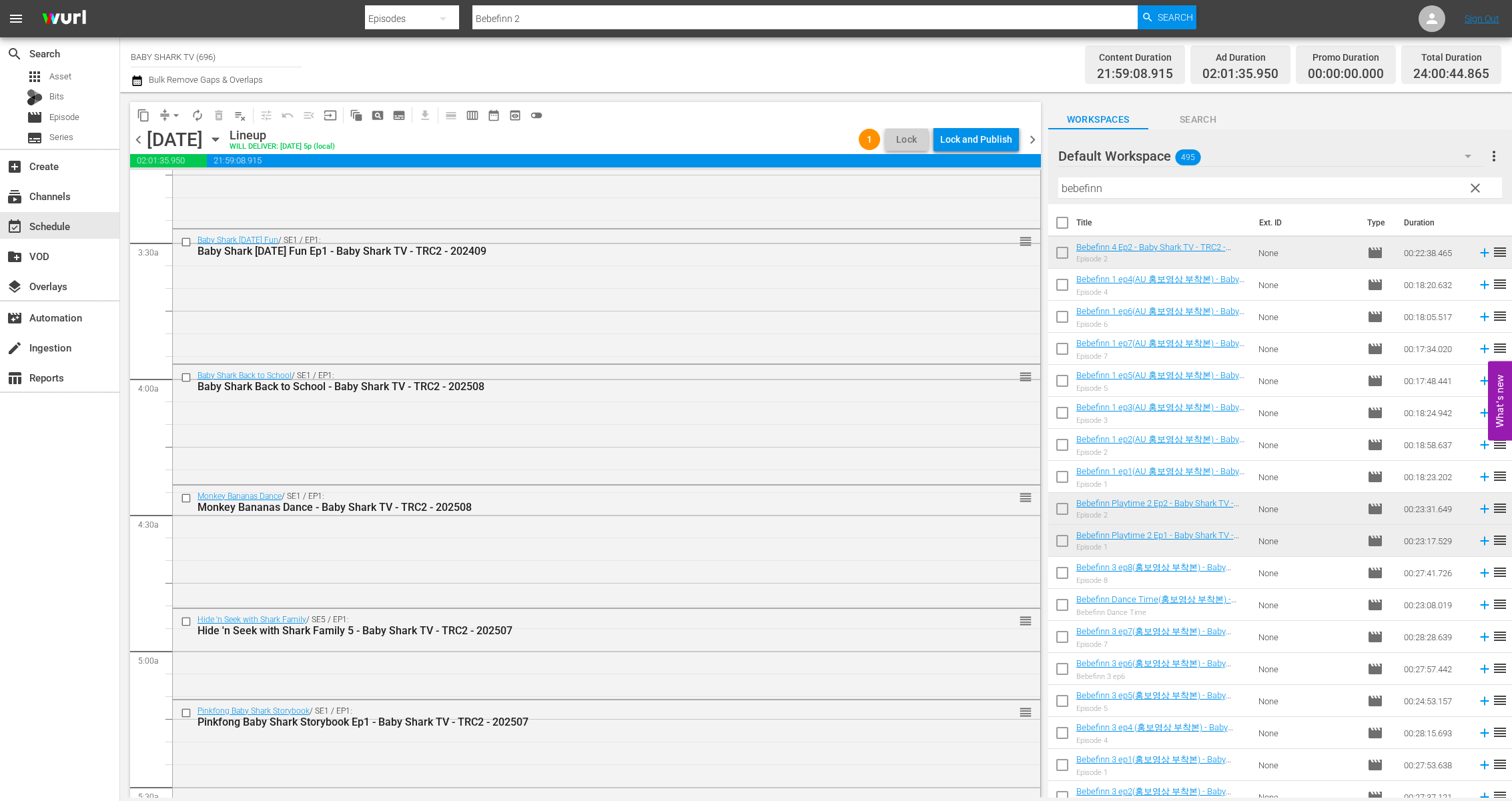
scroll to position [0, 0]
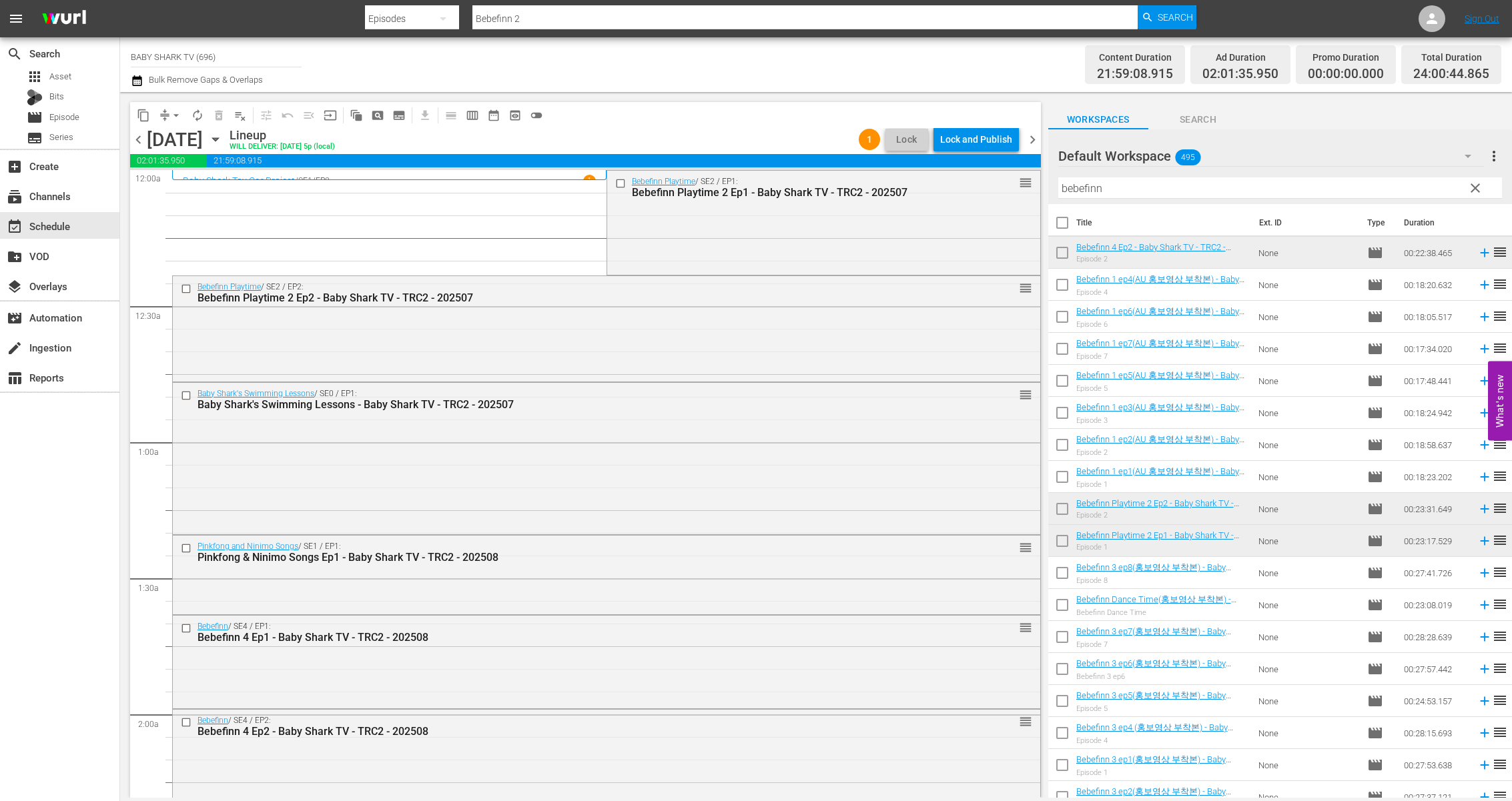
drag, startPoint x: 950, startPoint y: 88, endPoint x: 958, endPoint y: 123, distance: 35.9
click at [950, 88] on div "Content Duration 21:59:08.915 Ad Duration 02:01:35.950 Promo Duration 00:00:00.…" at bounding box center [1189, 64] width 623 height 48
click at [966, 138] on div "Lock and Publish" at bounding box center [975, 140] width 72 height 24
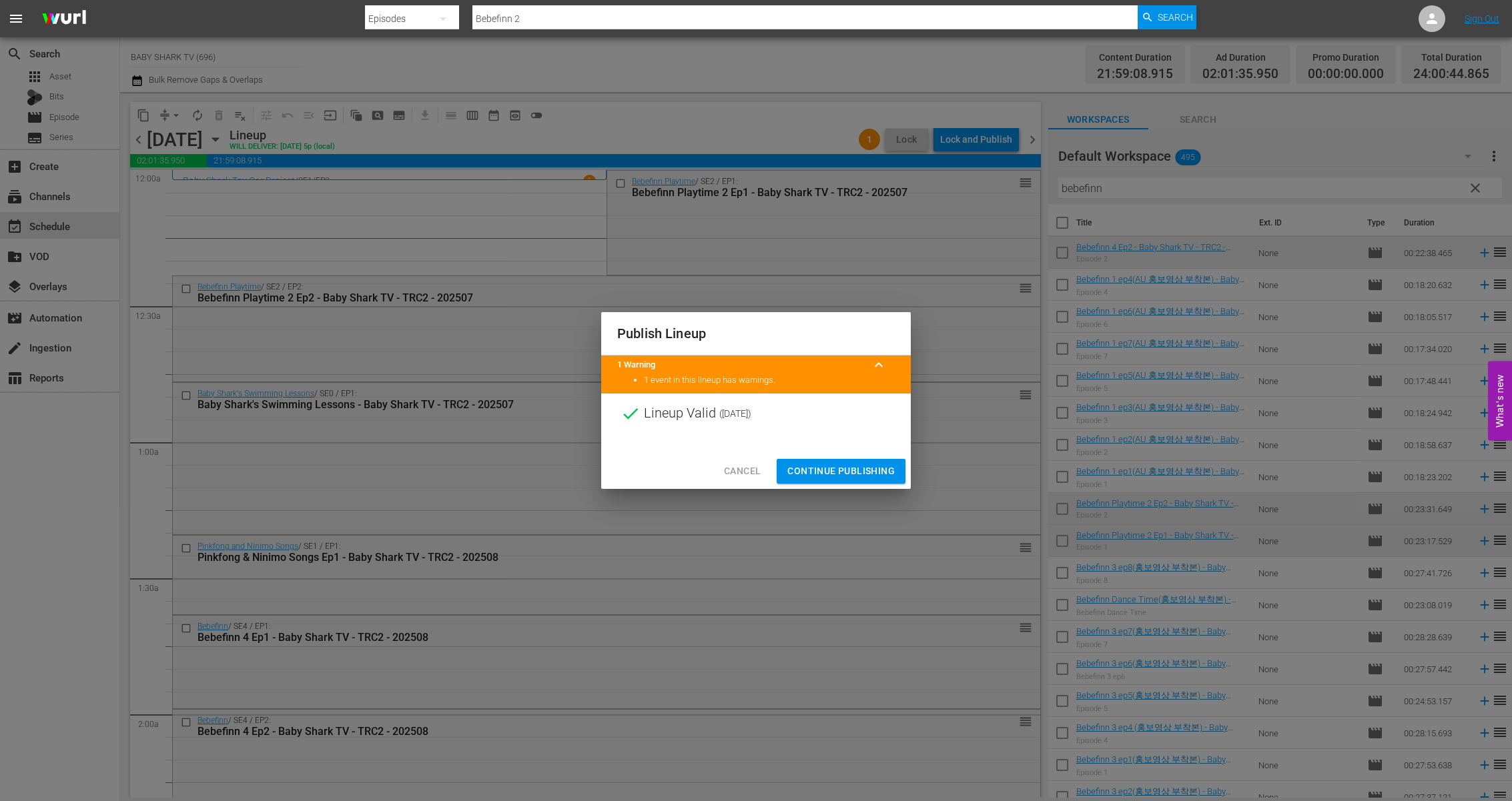
click at [860, 468] on span "Continue Publishing" at bounding box center [841, 471] width 108 height 16
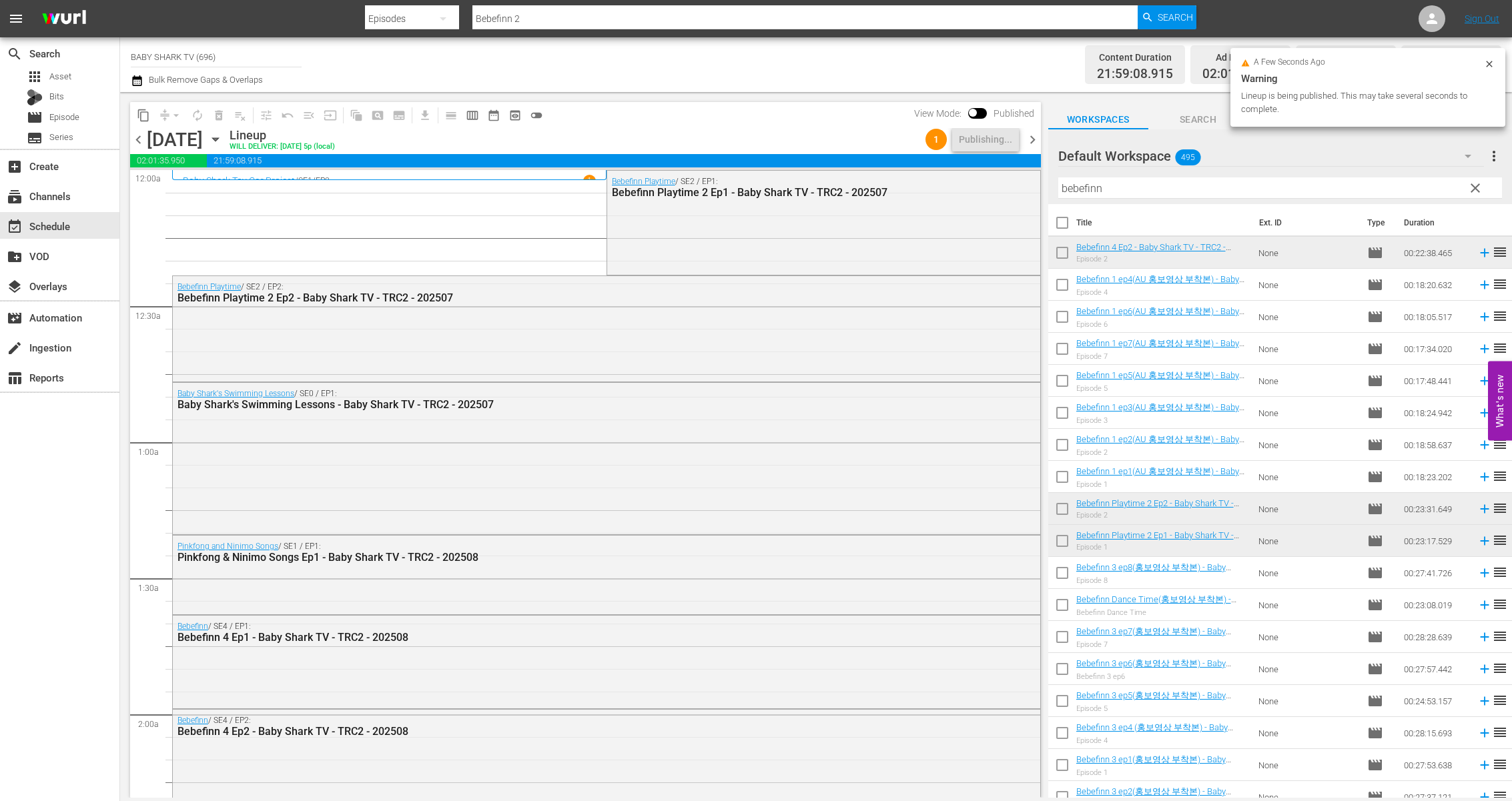
click at [1370, 148] on div "Default Workspace 495" at bounding box center [1271, 156] width 426 height 37
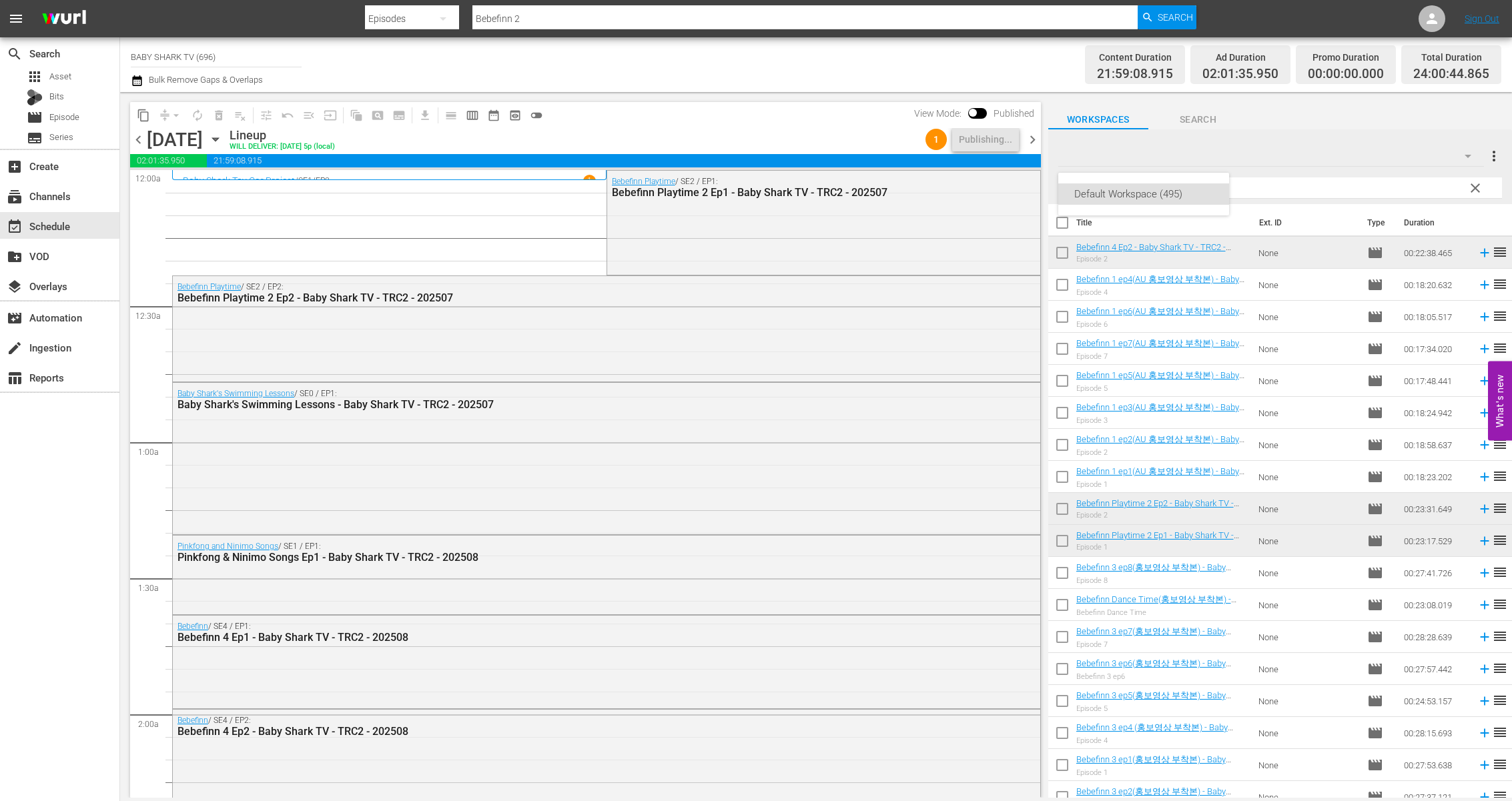
click at [1370, 135] on div "Default Workspace (495)" at bounding box center [756, 400] width 1512 height 801
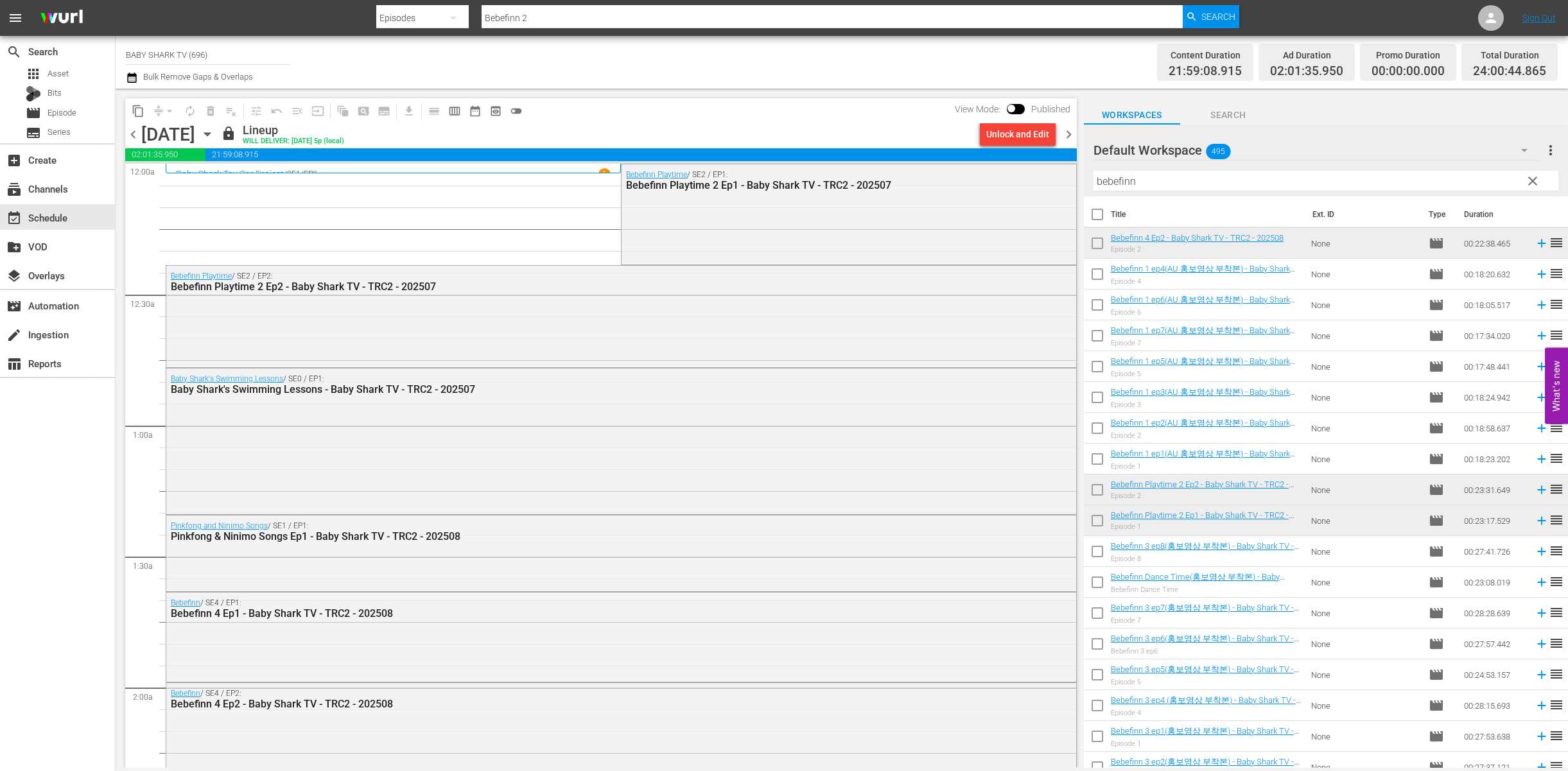
click at [1098, 275] on input "checkbox" at bounding box center [1097, 276] width 27 height 27
checkbox input "true"
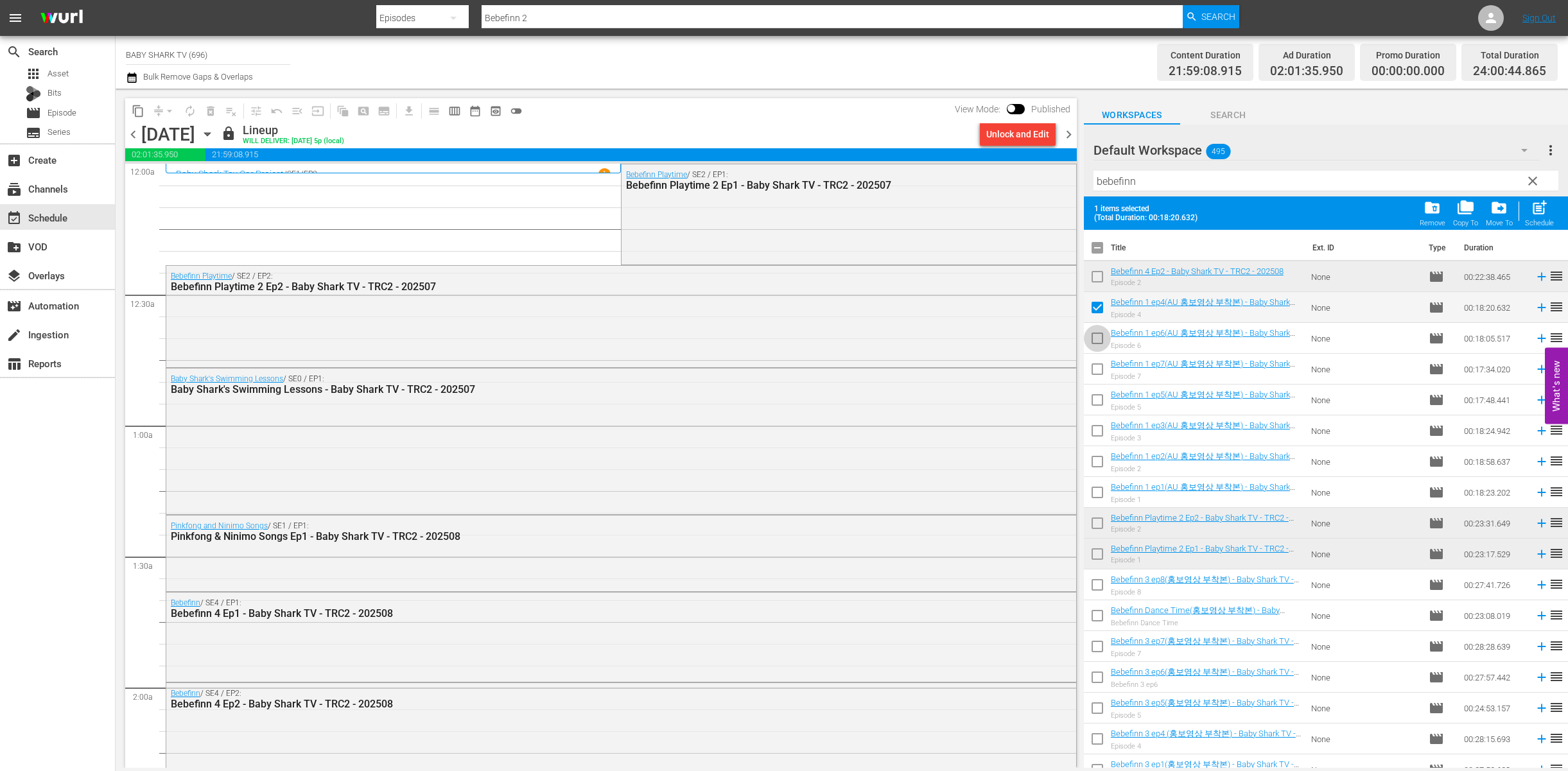
click at [1099, 336] on input "checkbox" at bounding box center [1097, 341] width 27 height 27
checkbox input "true"
click at [1100, 368] on input "checkbox" at bounding box center [1097, 371] width 27 height 27
checkbox input "true"
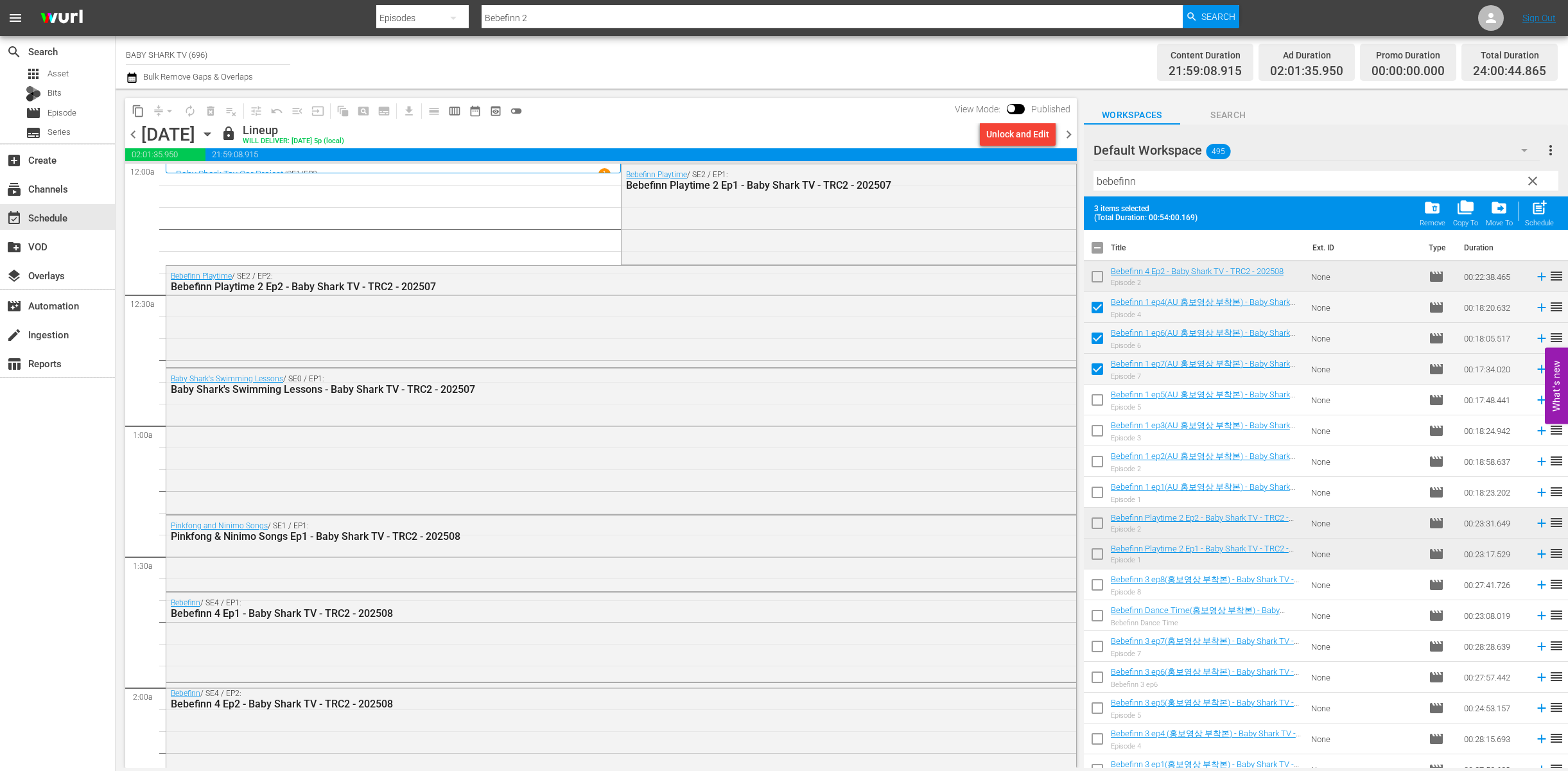
click at [1098, 402] on input "checkbox" at bounding box center [1097, 402] width 27 height 27
checkbox input "true"
click at [1098, 423] on input "checkbox" at bounding box center [1097, 433] width 27 height 27
checkbox input "true"
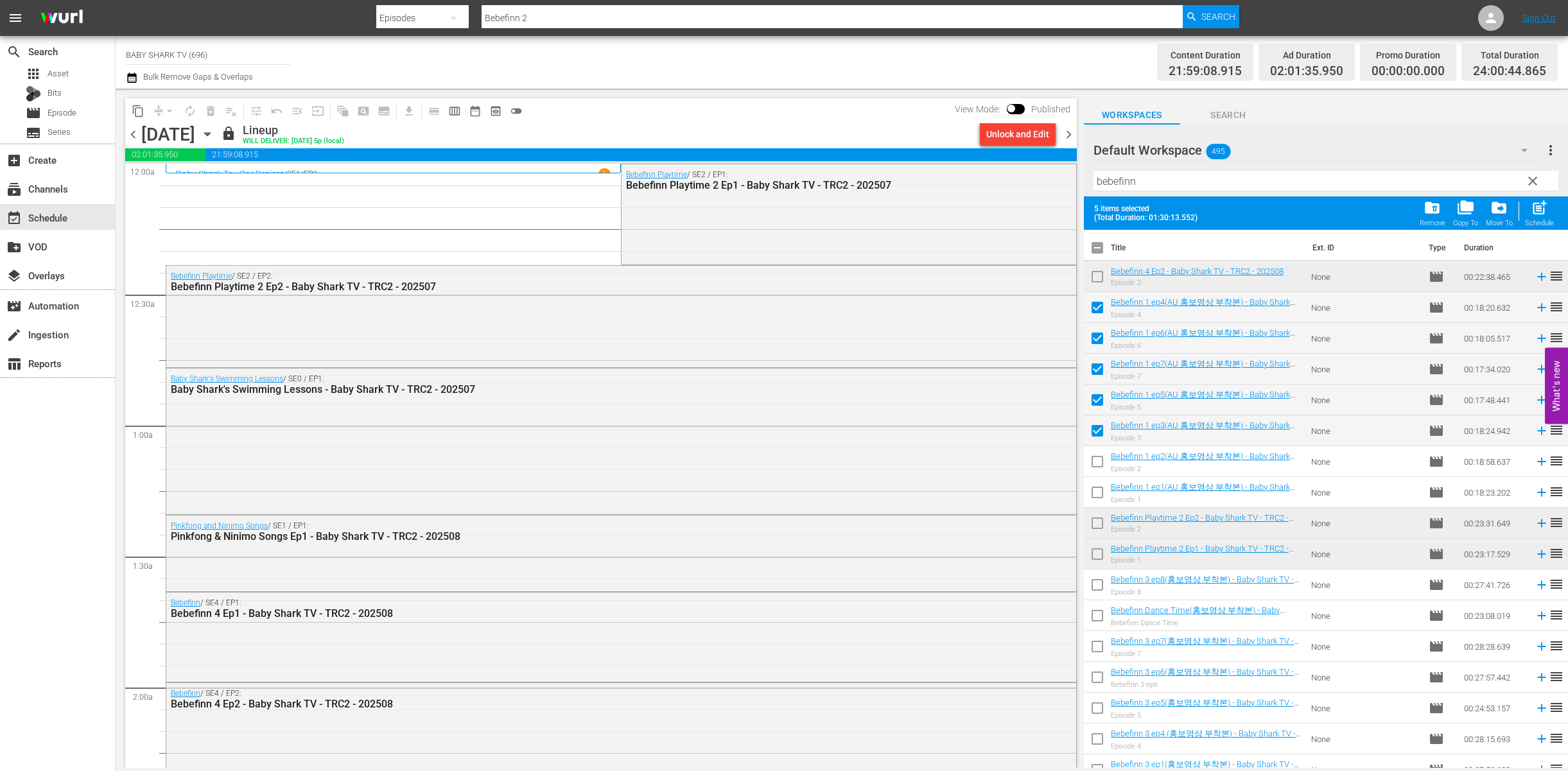
click at [1097, 454] on input "checkbox" at bounding box center [1097, 463] width 27 height 27
checkbox input "true"
click at [1095, 485] on input "checkbox" at bounding box center [1097, 494] width 27 height 27
checkbox input "true"
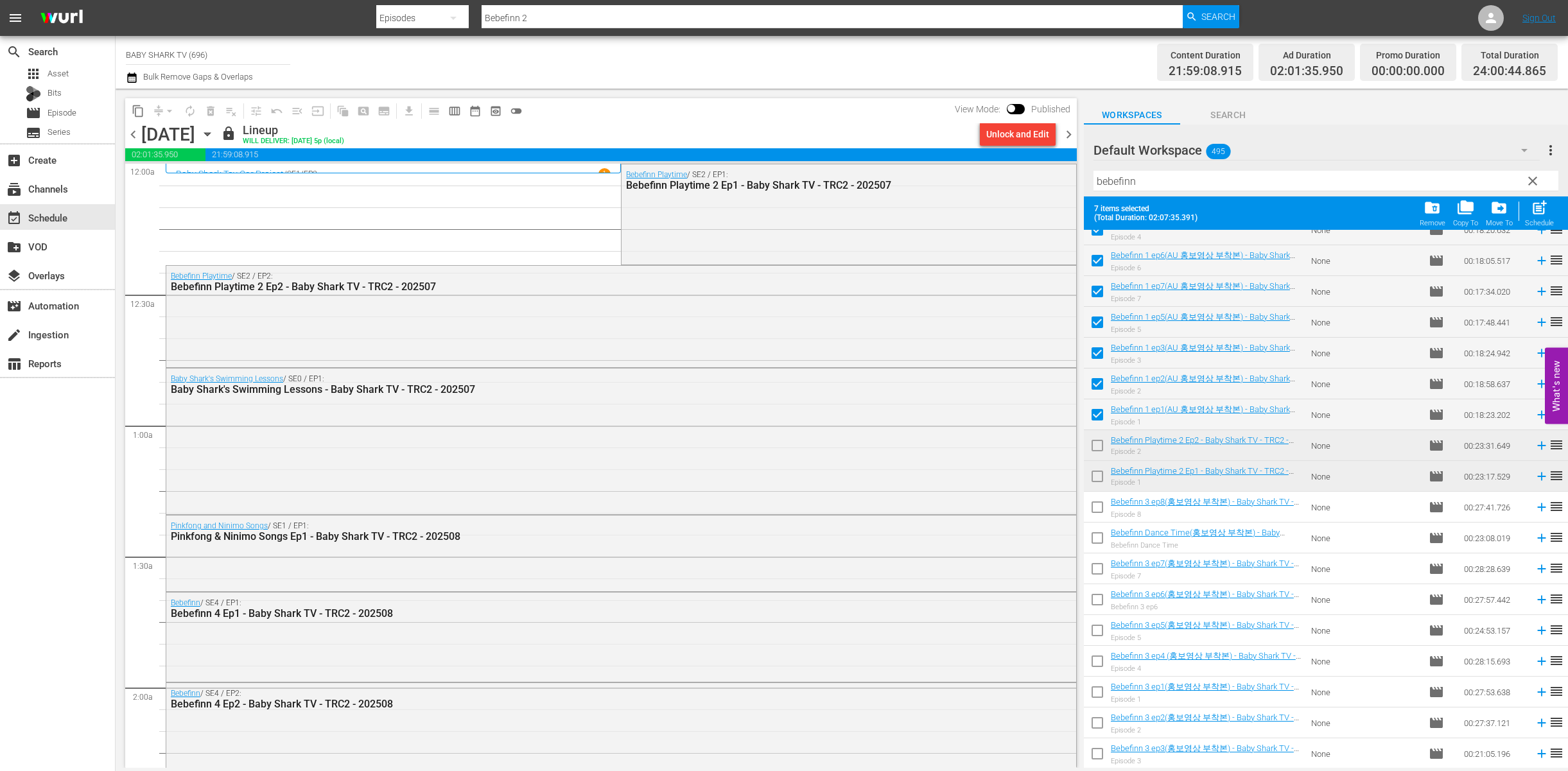
scroll to position [82, 0]
click at [1179, 188] on input "bebefinn" at bounding box center [1326, 181] width 465 height 21
click at [1180, 184] on input "bebefinn" at bounding box center [1326, 181] width 465 height 21
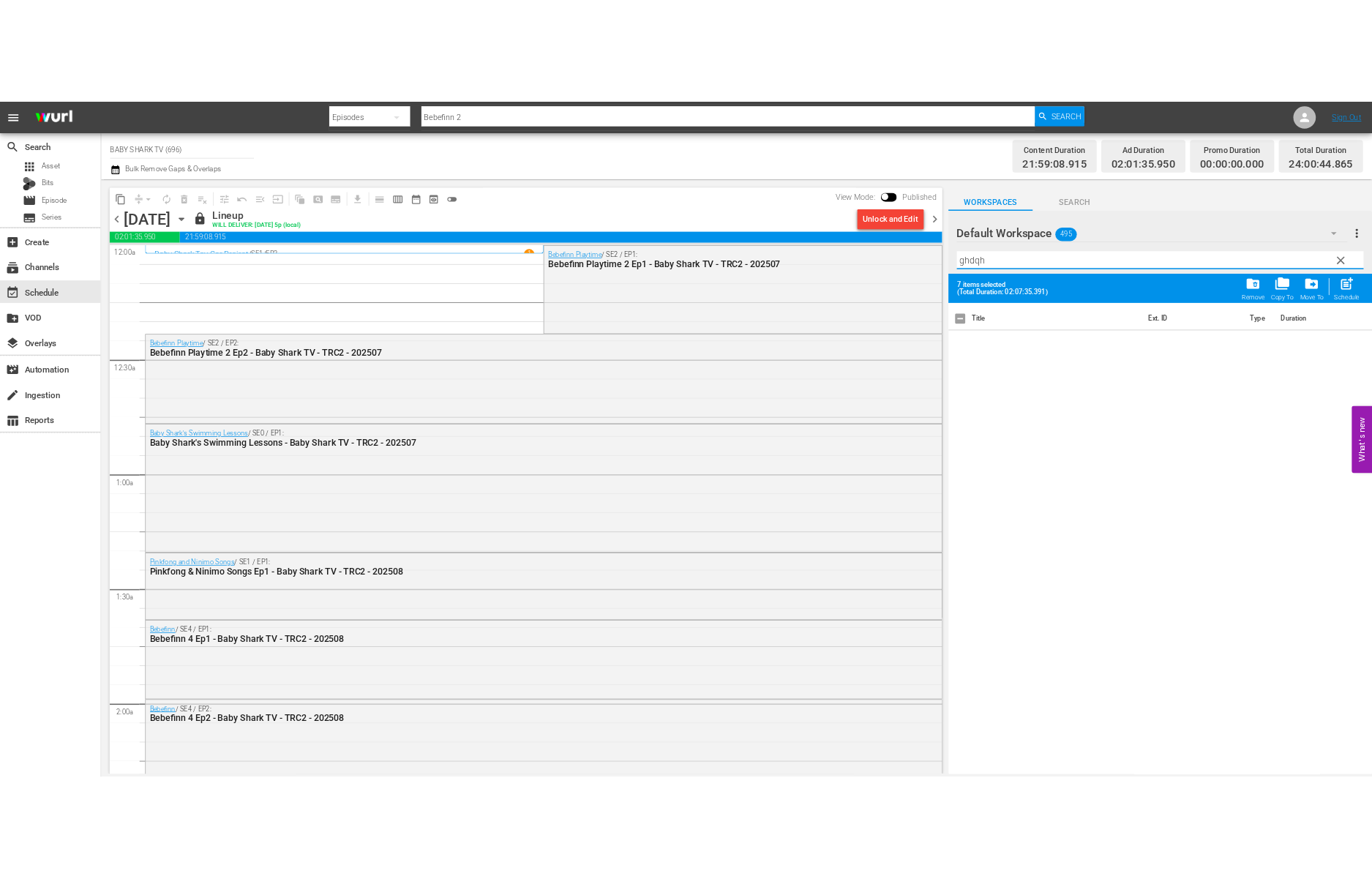
scroll to position [0, 0]
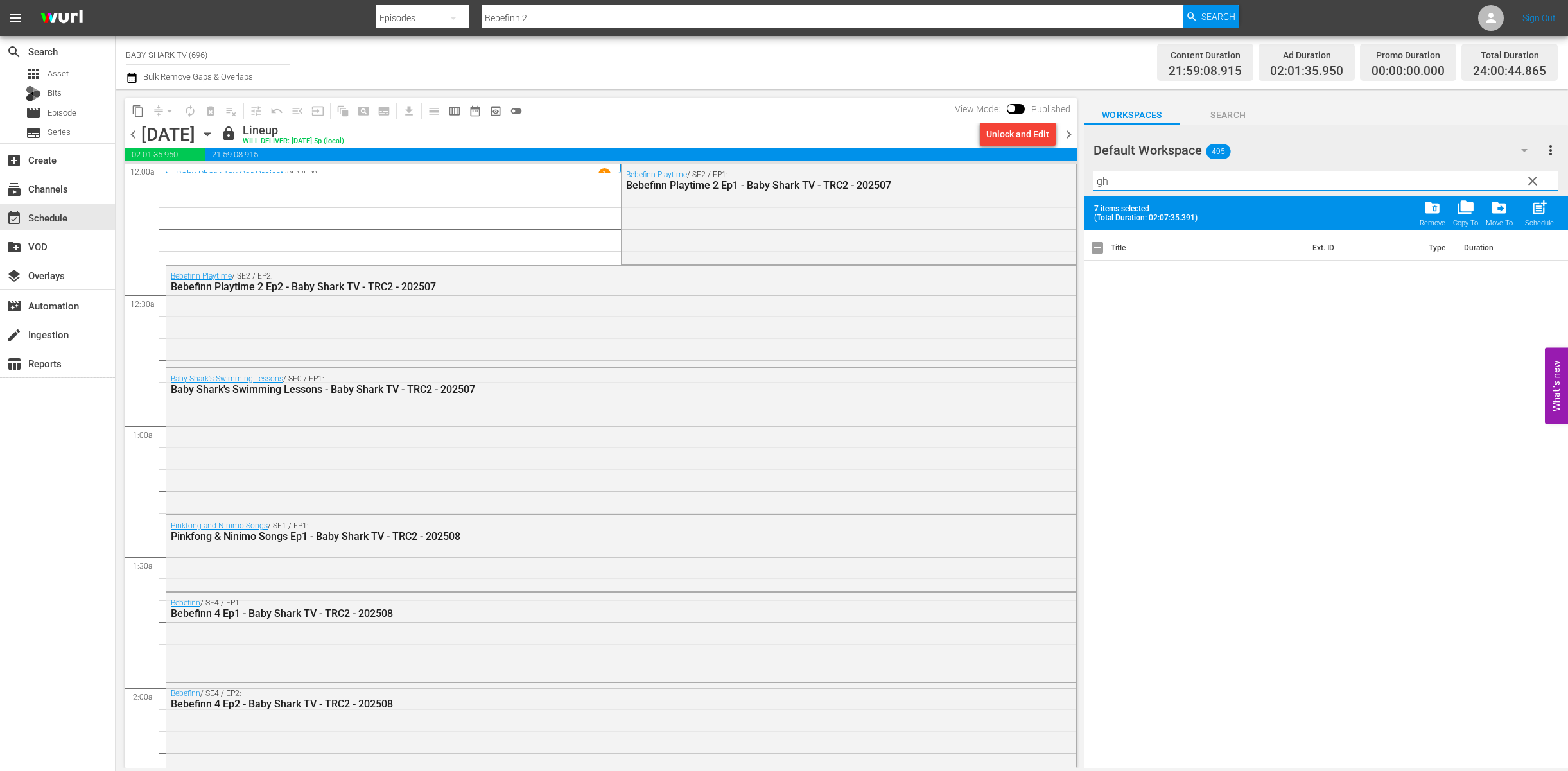
type input "g"
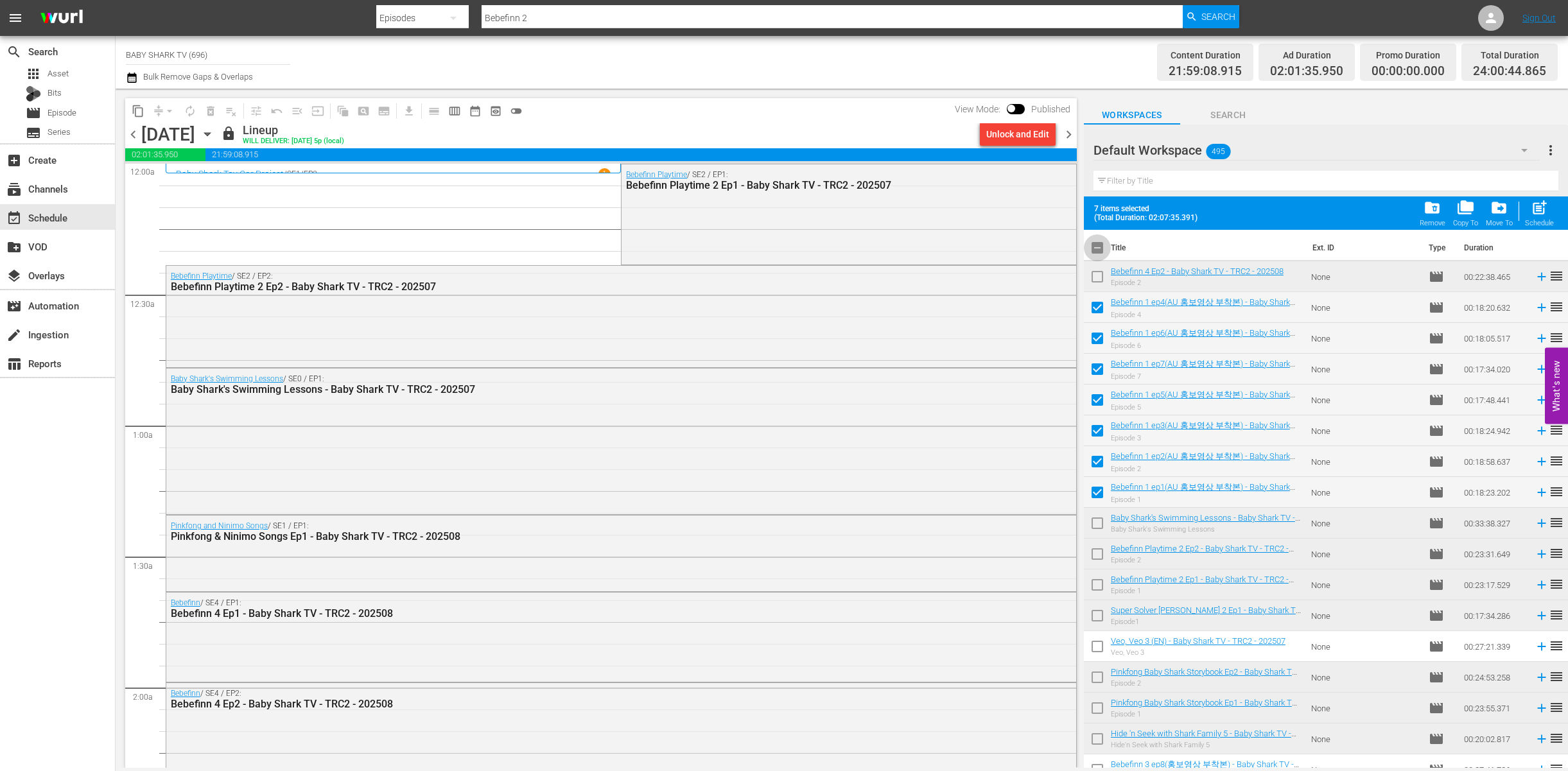
click at [1099, 249] on input "checkbox" at bounding box center [1097, 250] width 27 height 27
click at [1098, 246] on input "checkbox" at bounding box center [1097, 250] width 27 height 27
checkbox input "false"
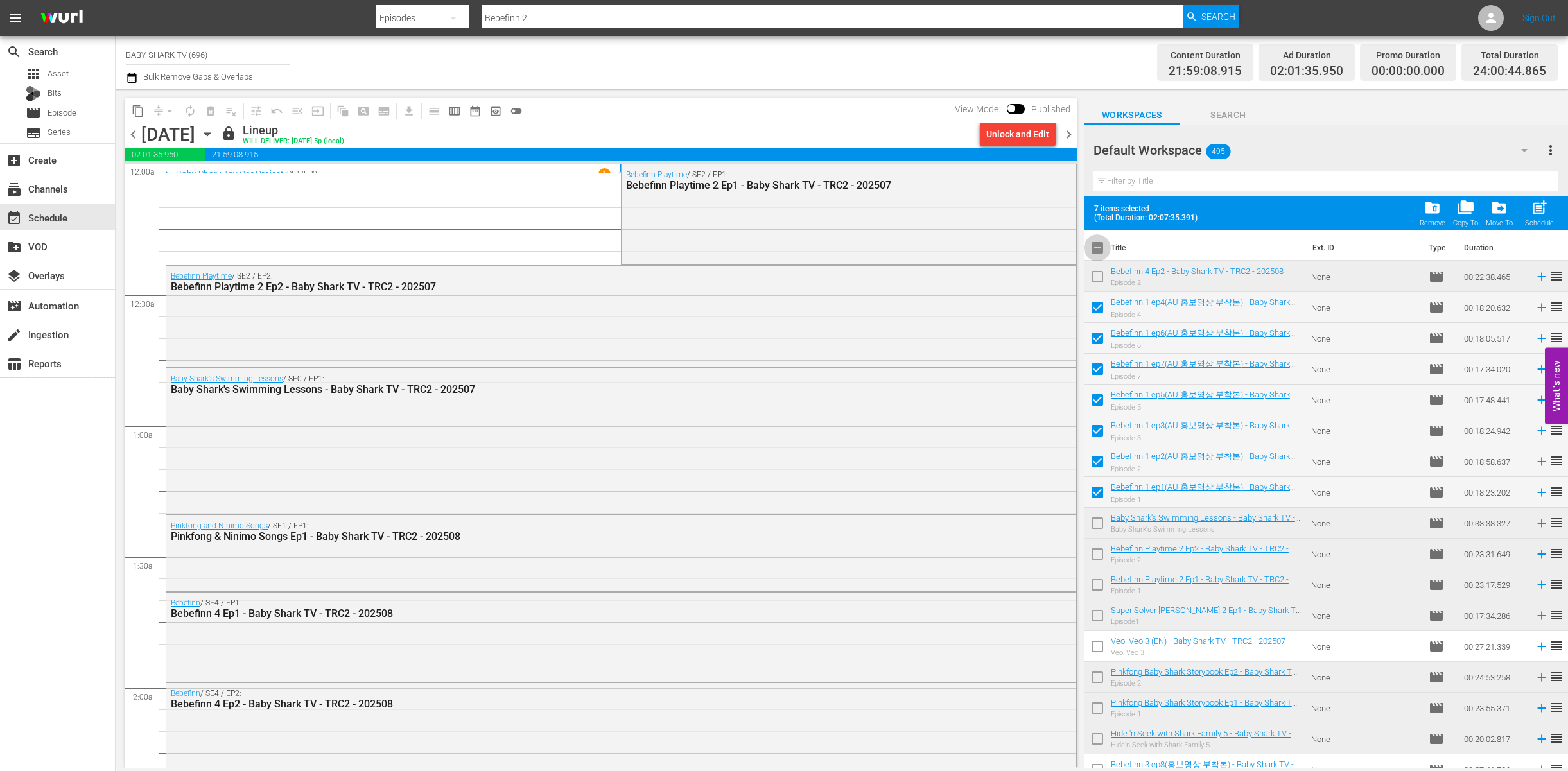
checkbox input "false"
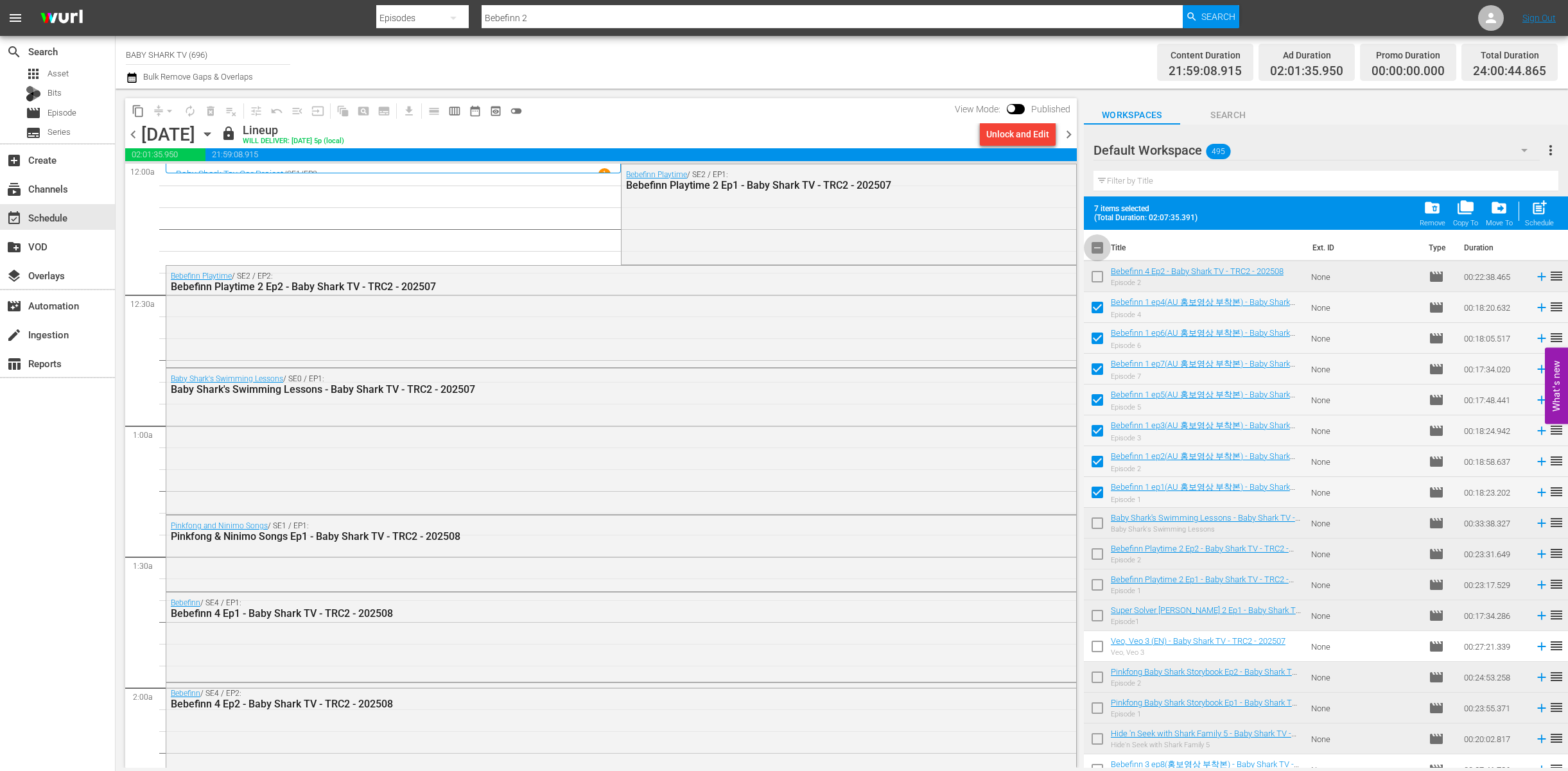
checkbox input "false"
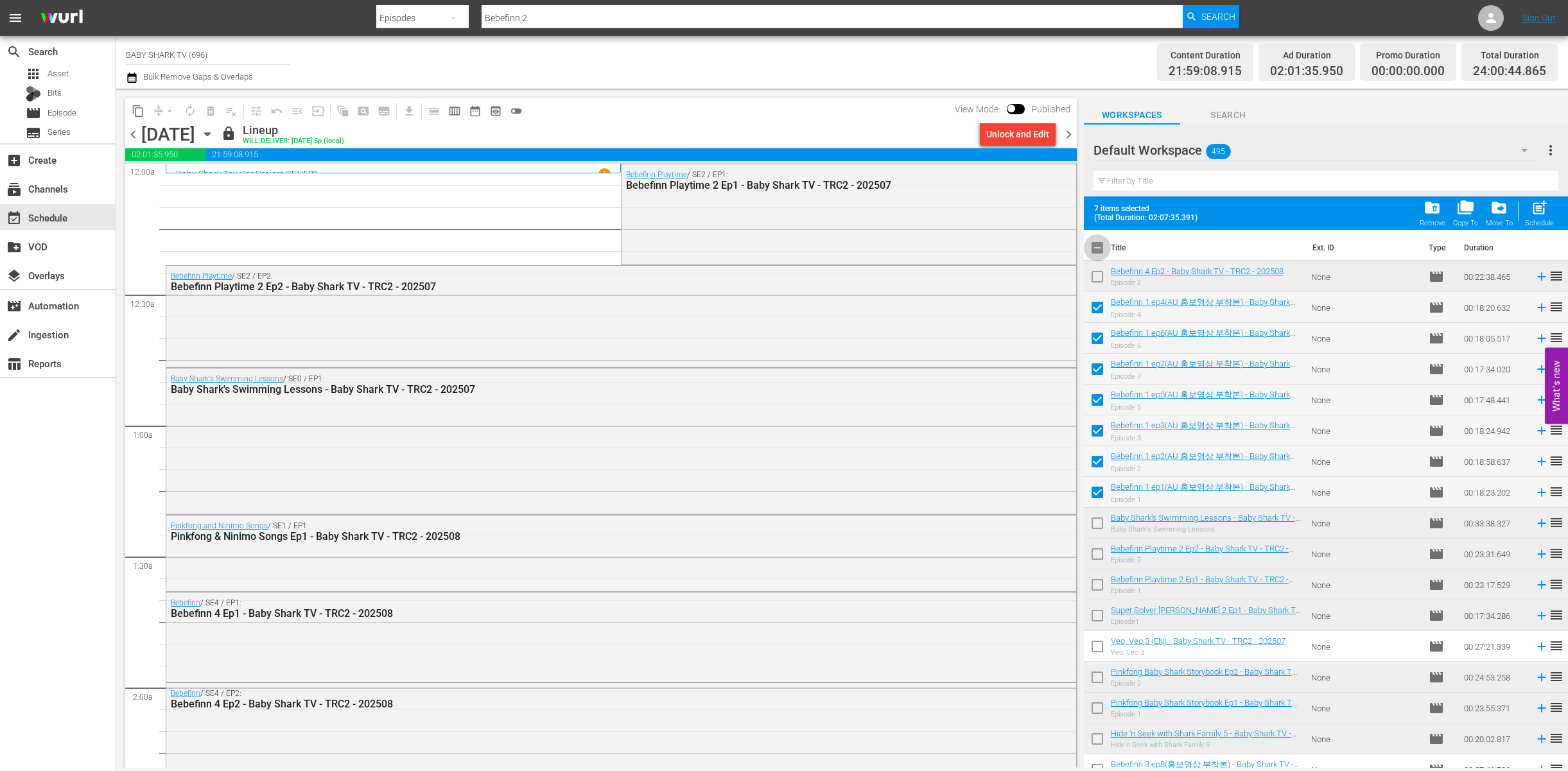
checkbox input "false"
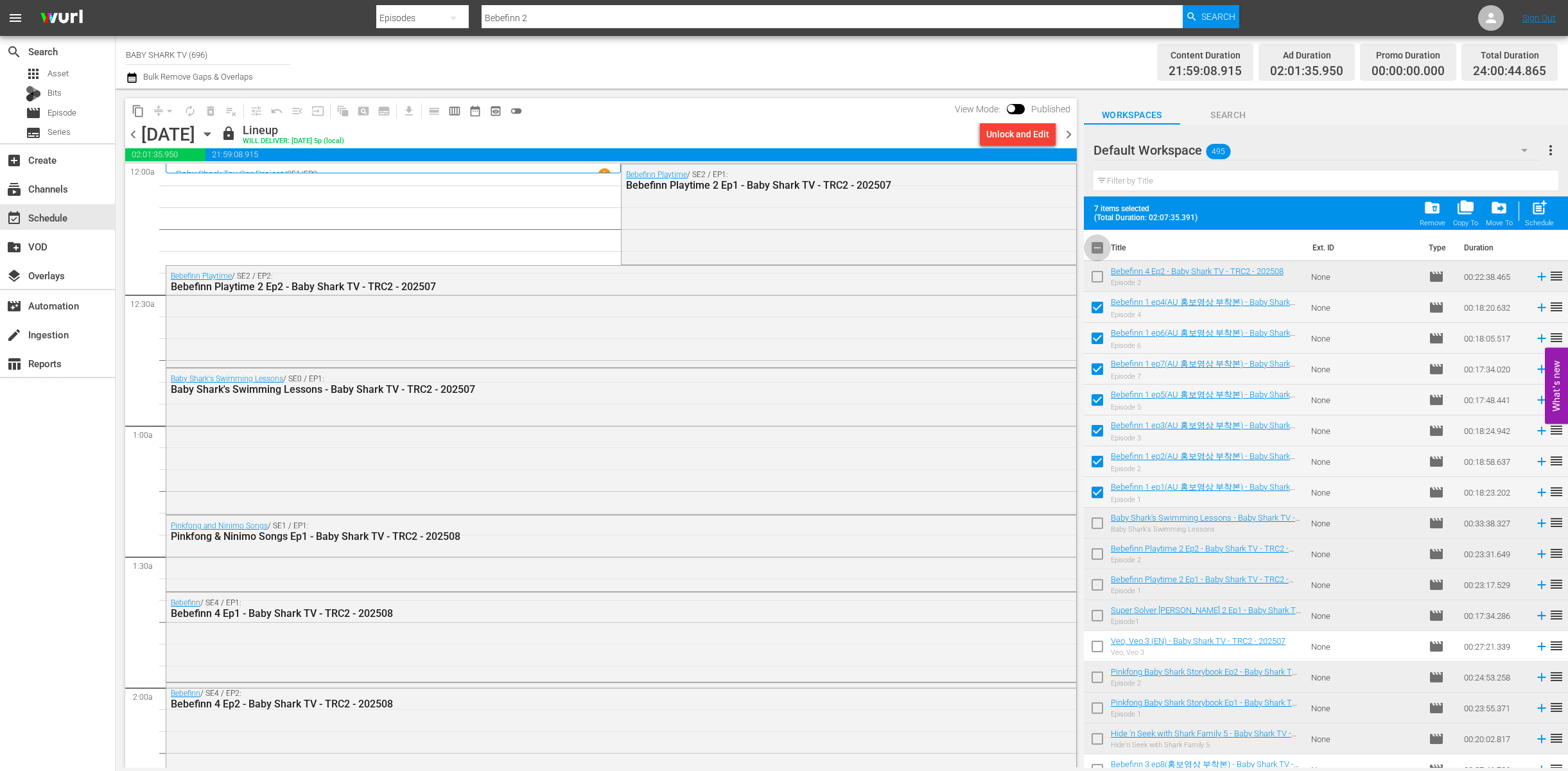
checkbox input "false"
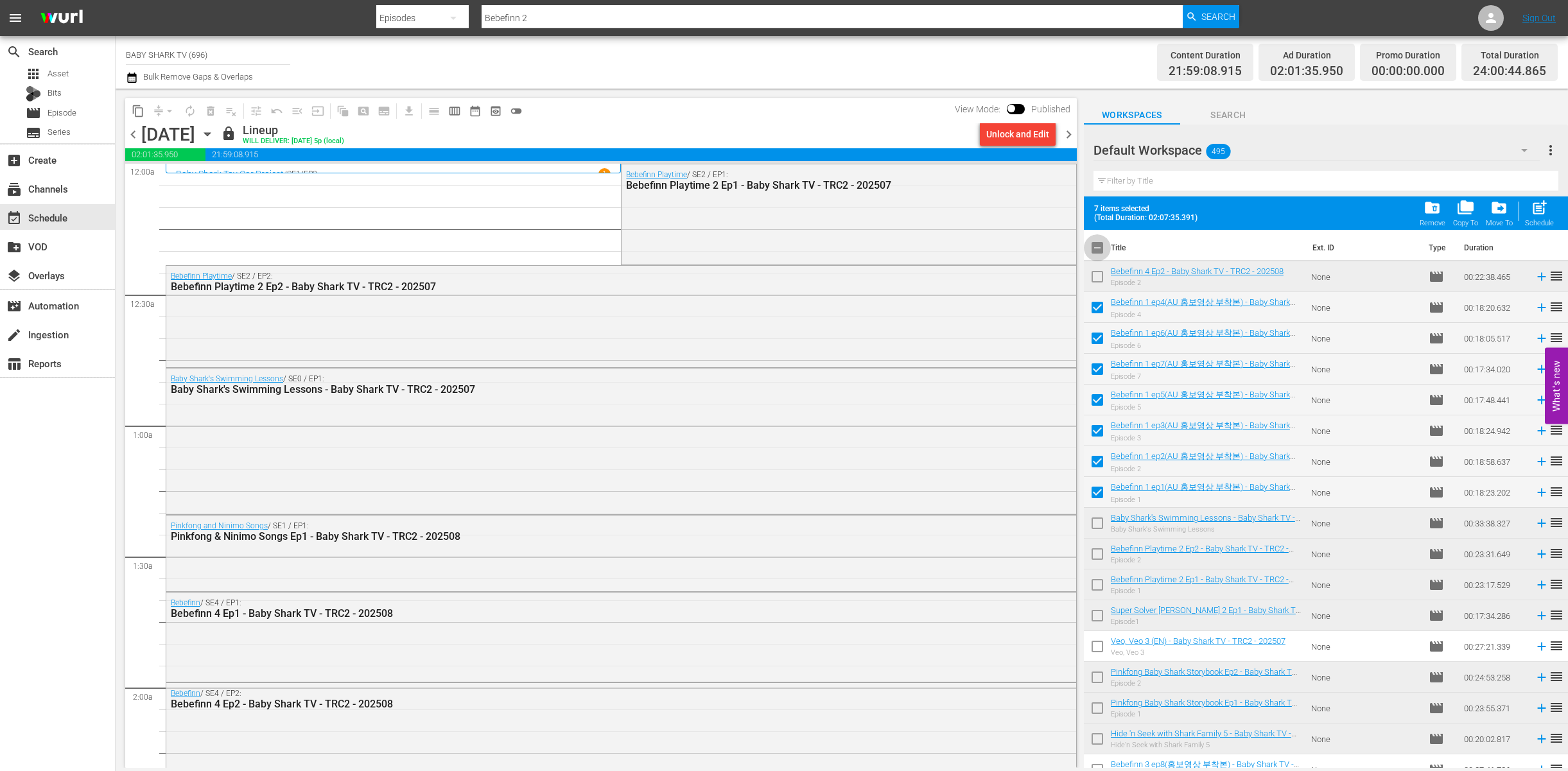
checkbox input "false"
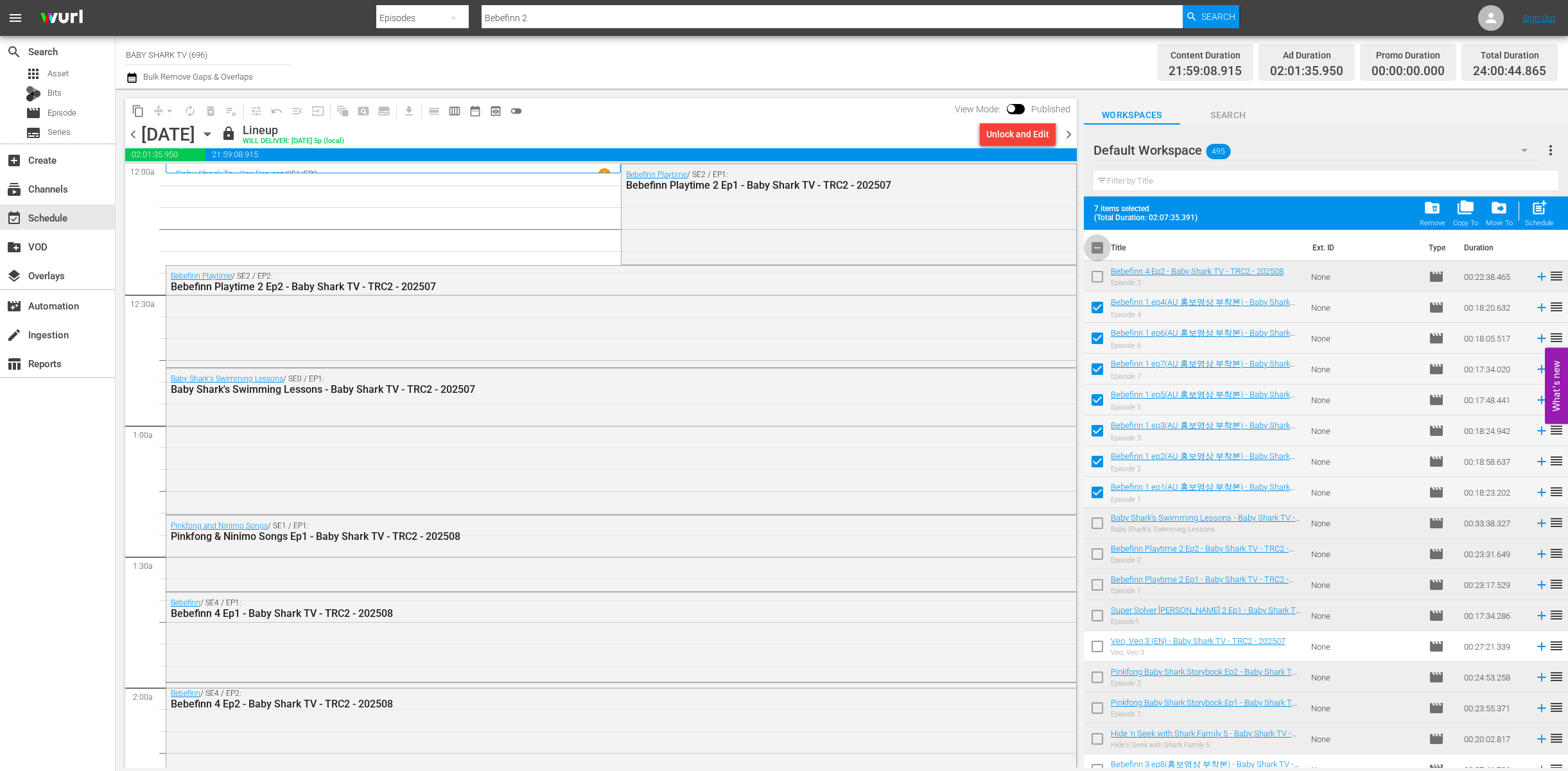
checkbox input "false"
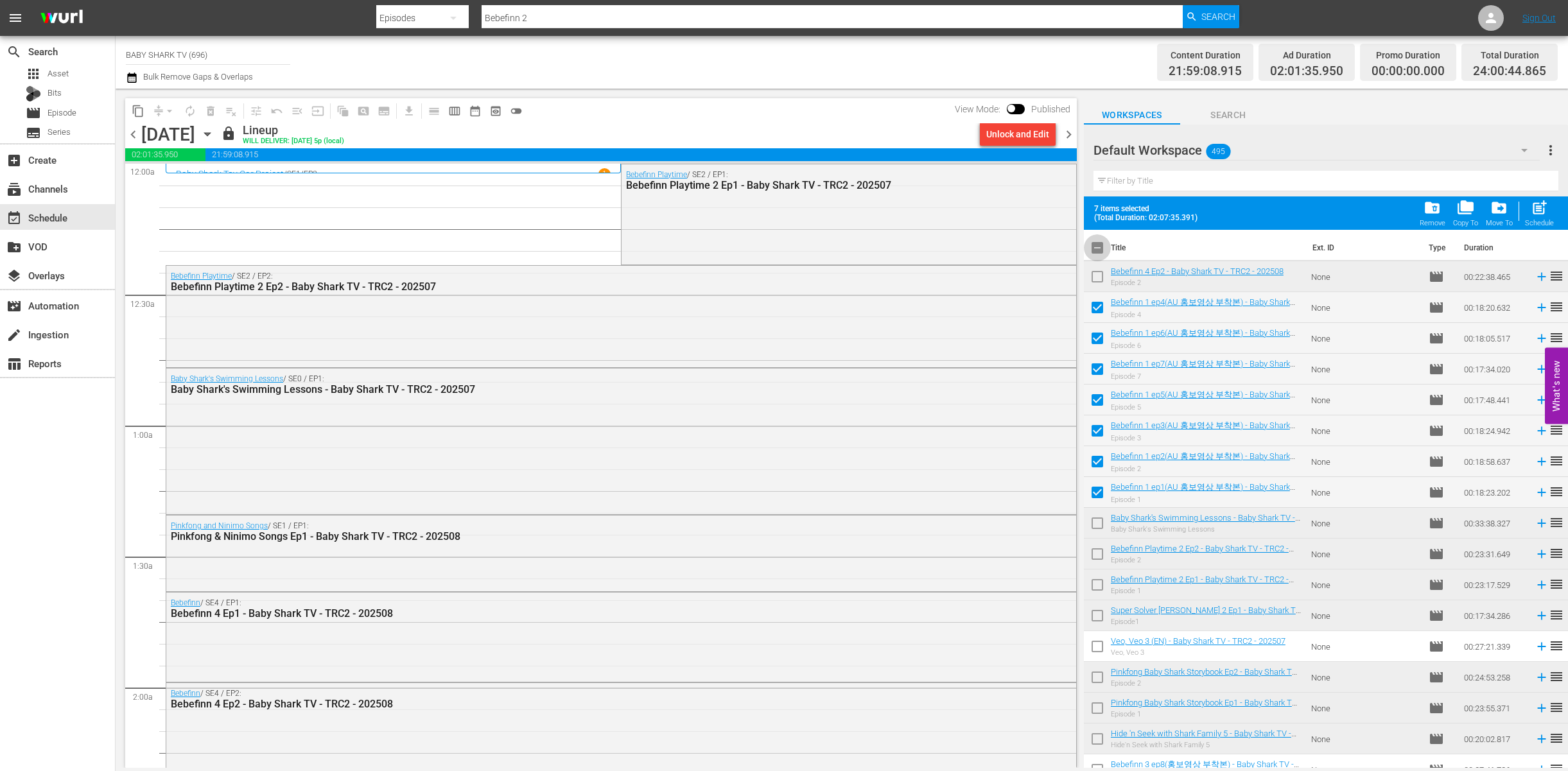
checkbox input "false"
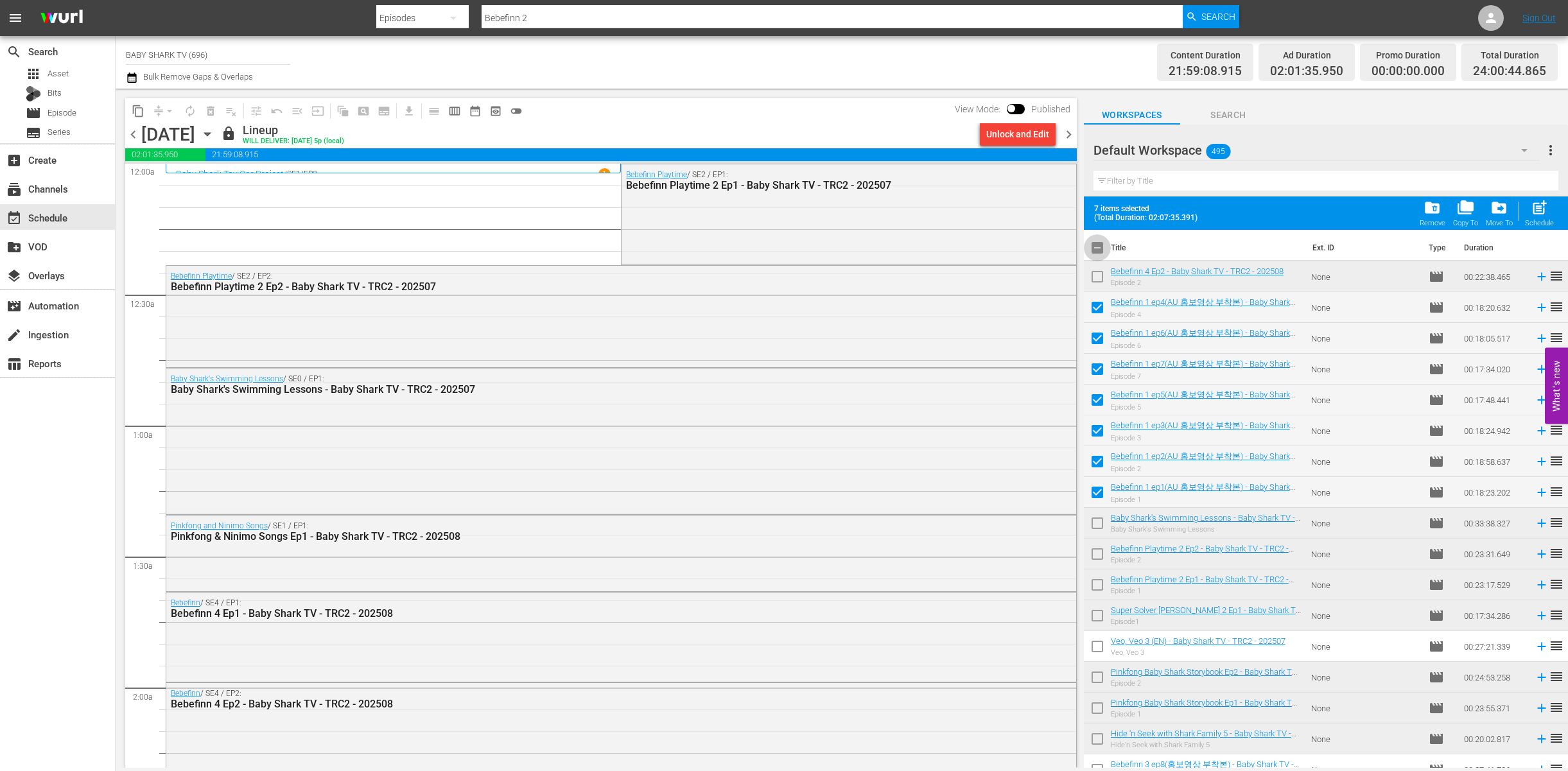
checkbox input "false"
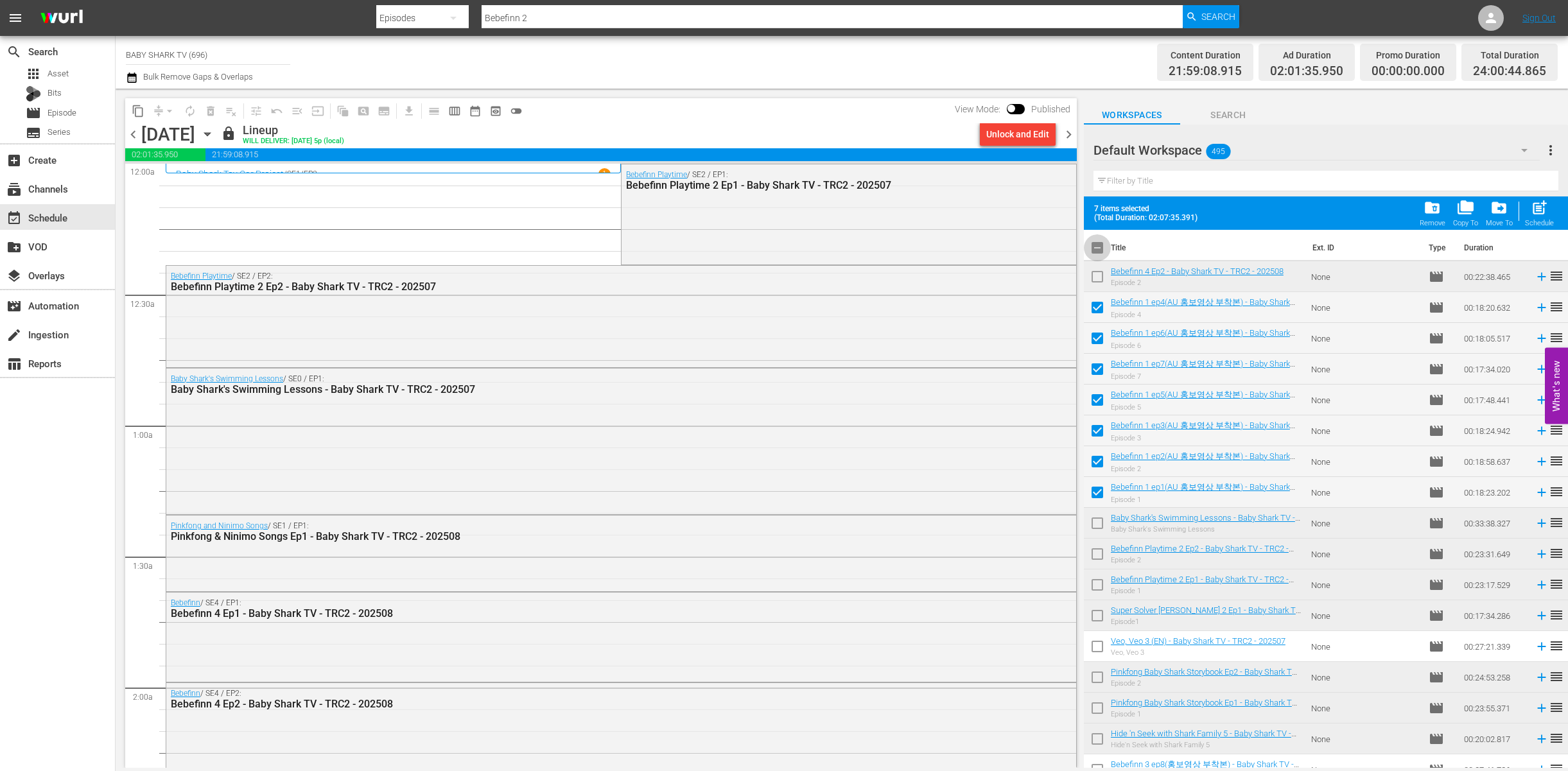
checkbox input "false"
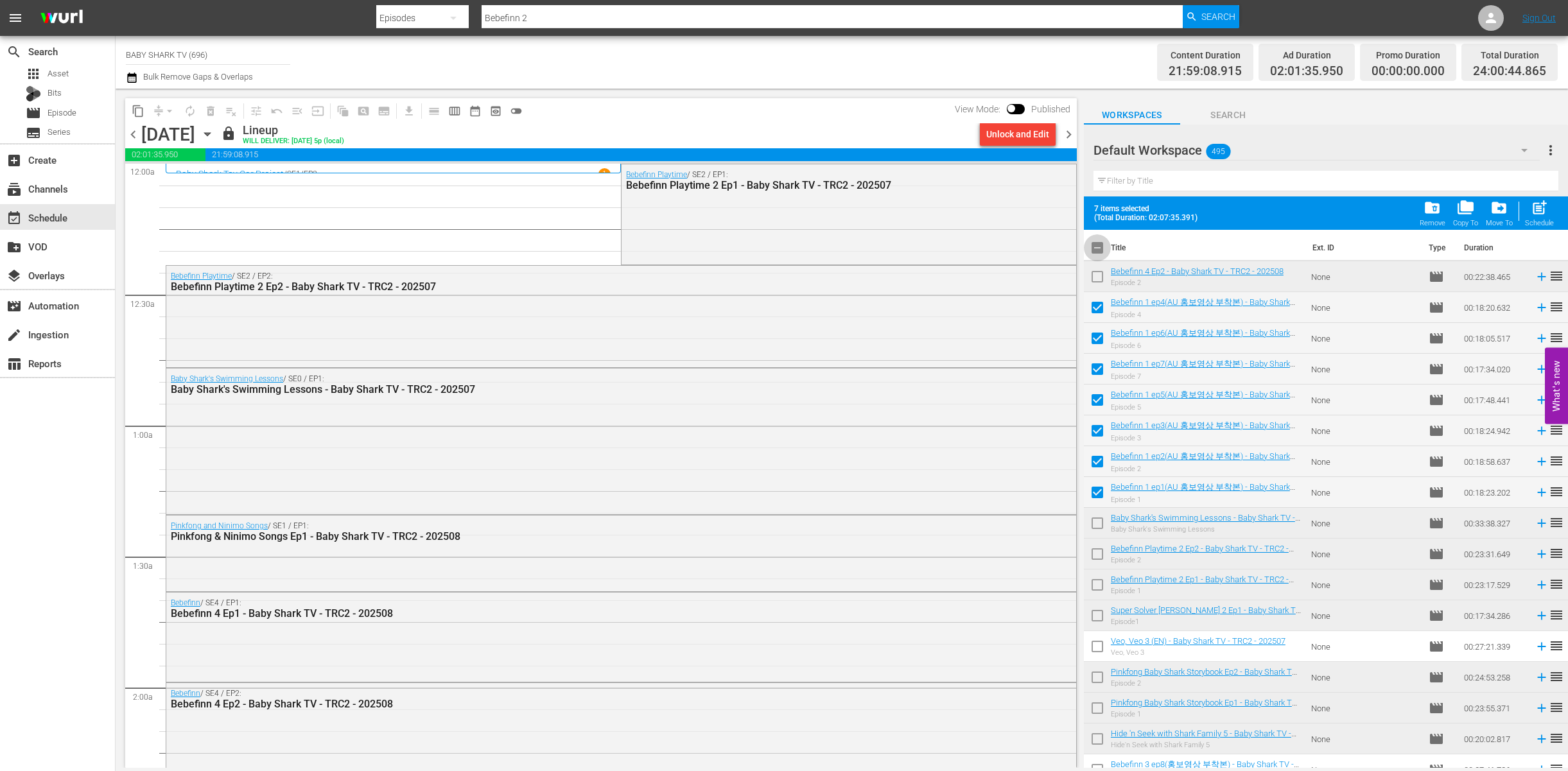
checkbox input "false"
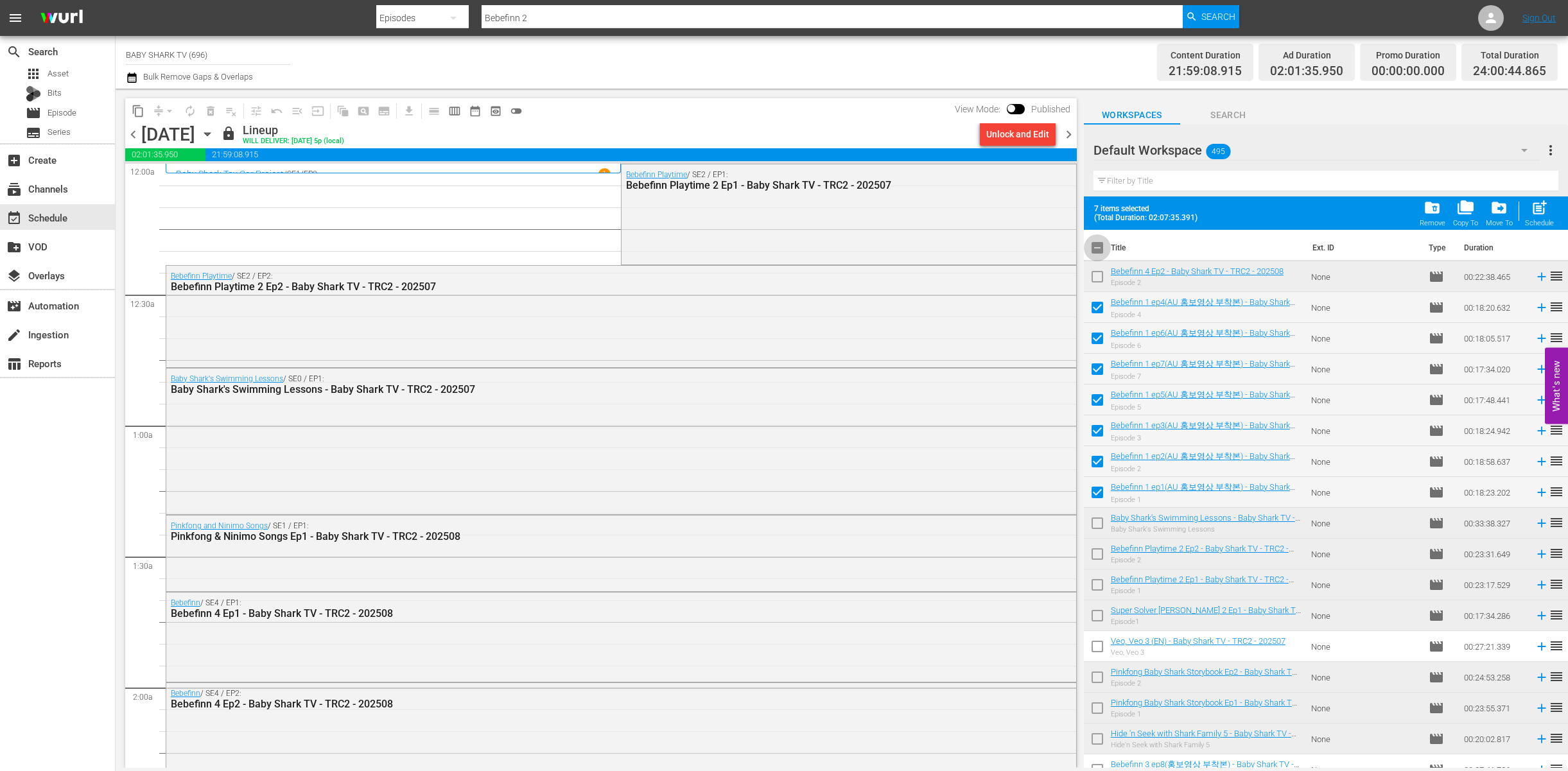
checkbox input "false"
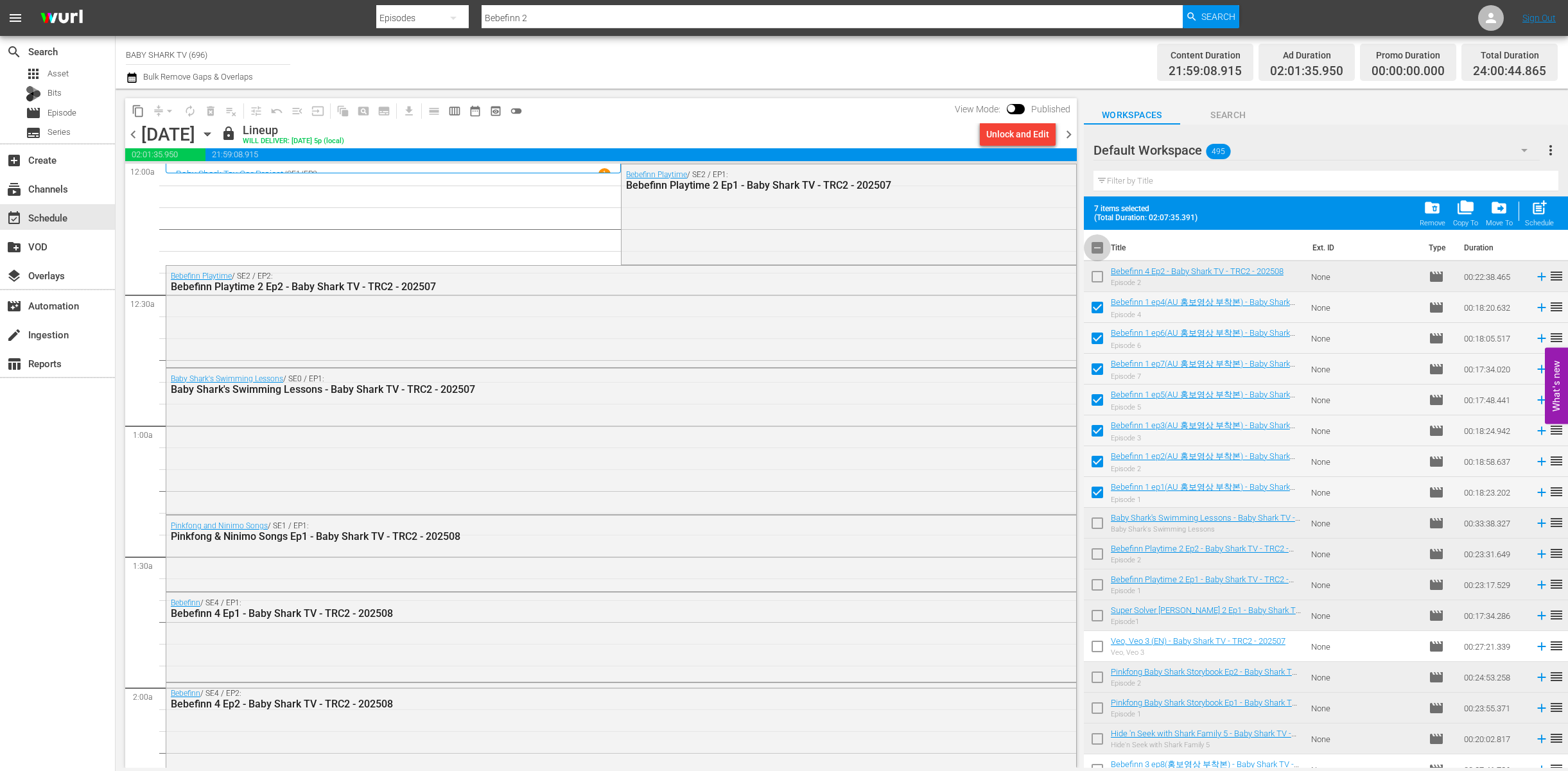
checkbox input "false"
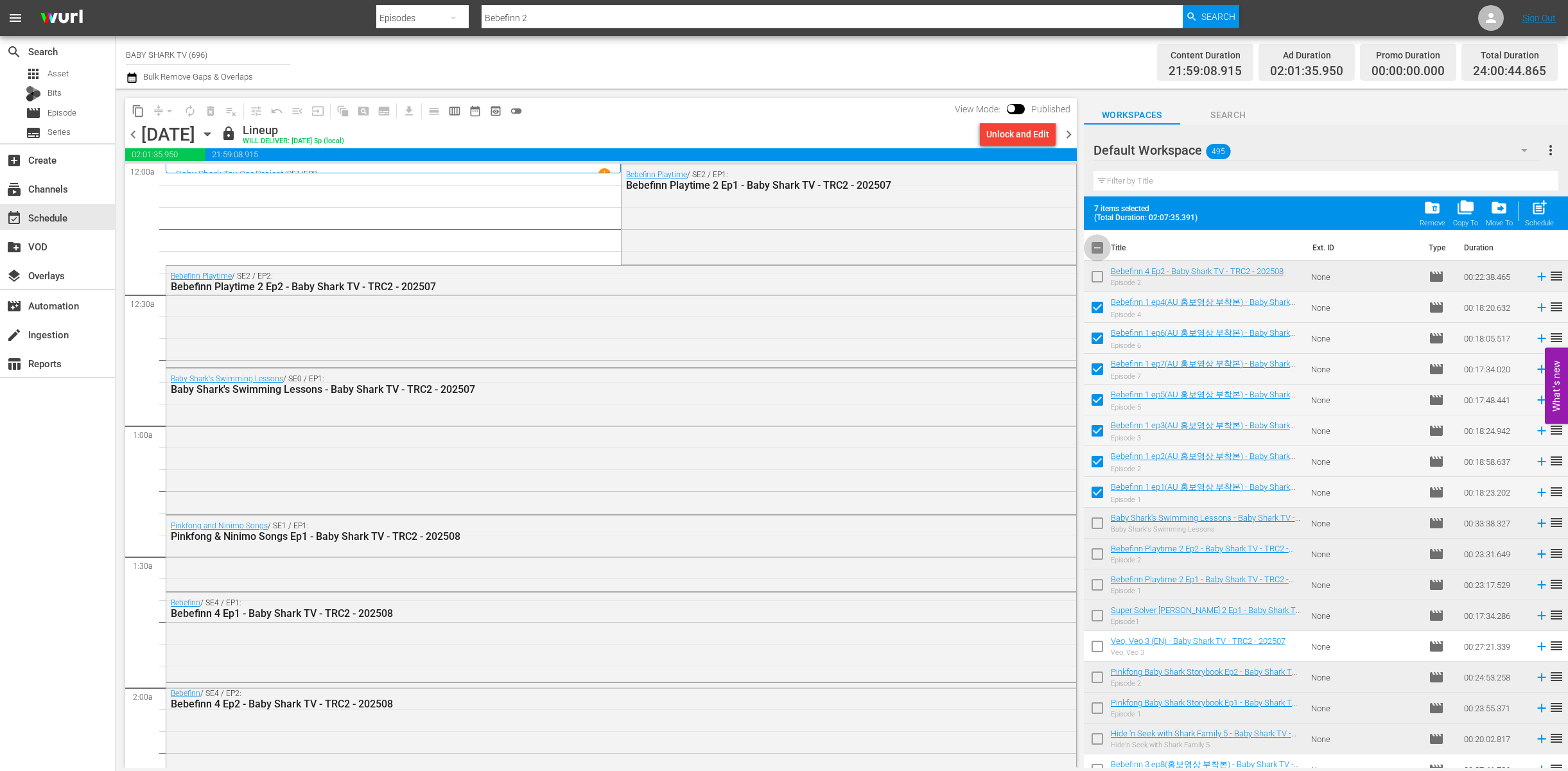
checkbox input "false"
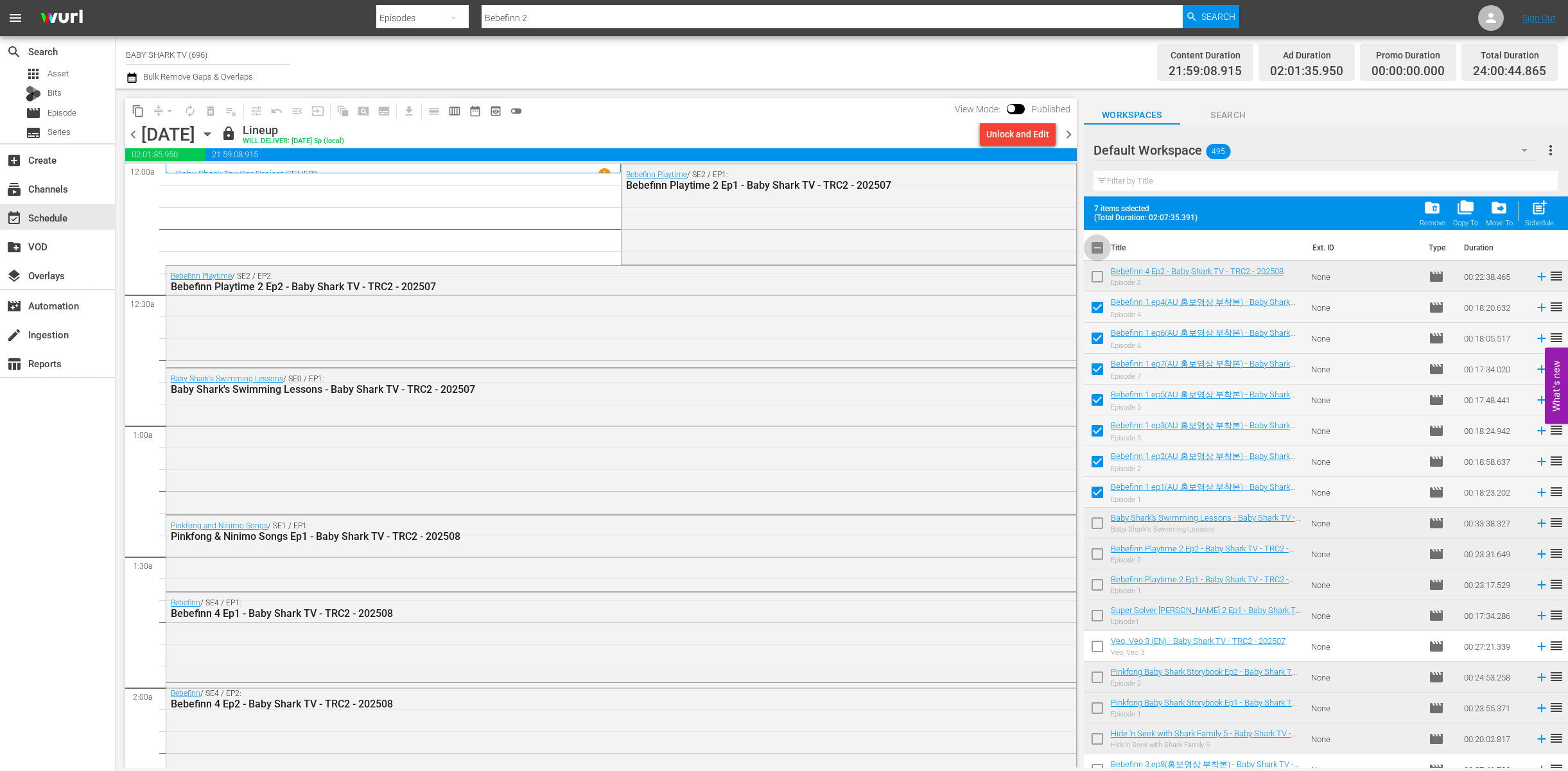
checkbox input "false"
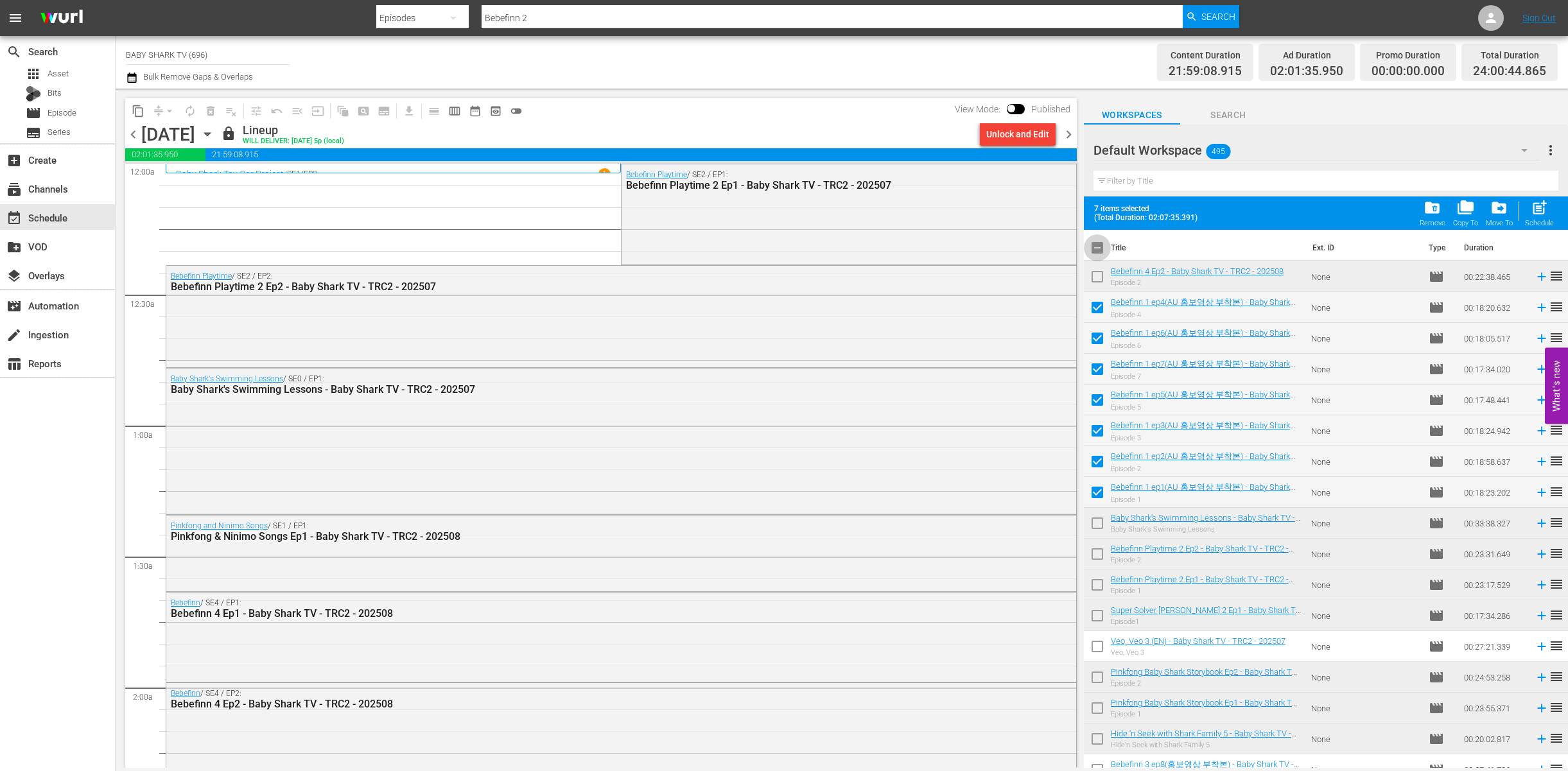
checkbox input "false"
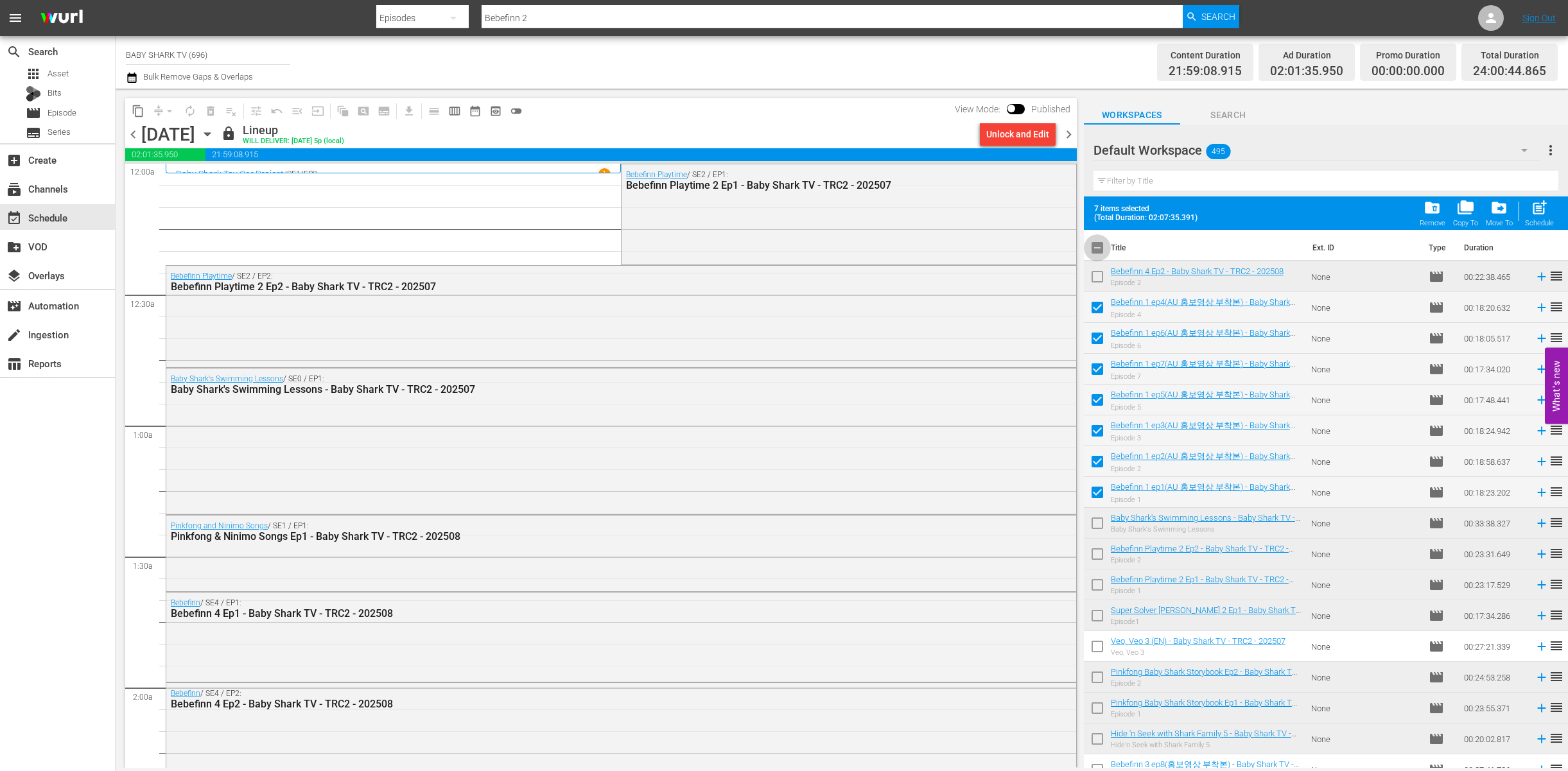
checkbox input "false"
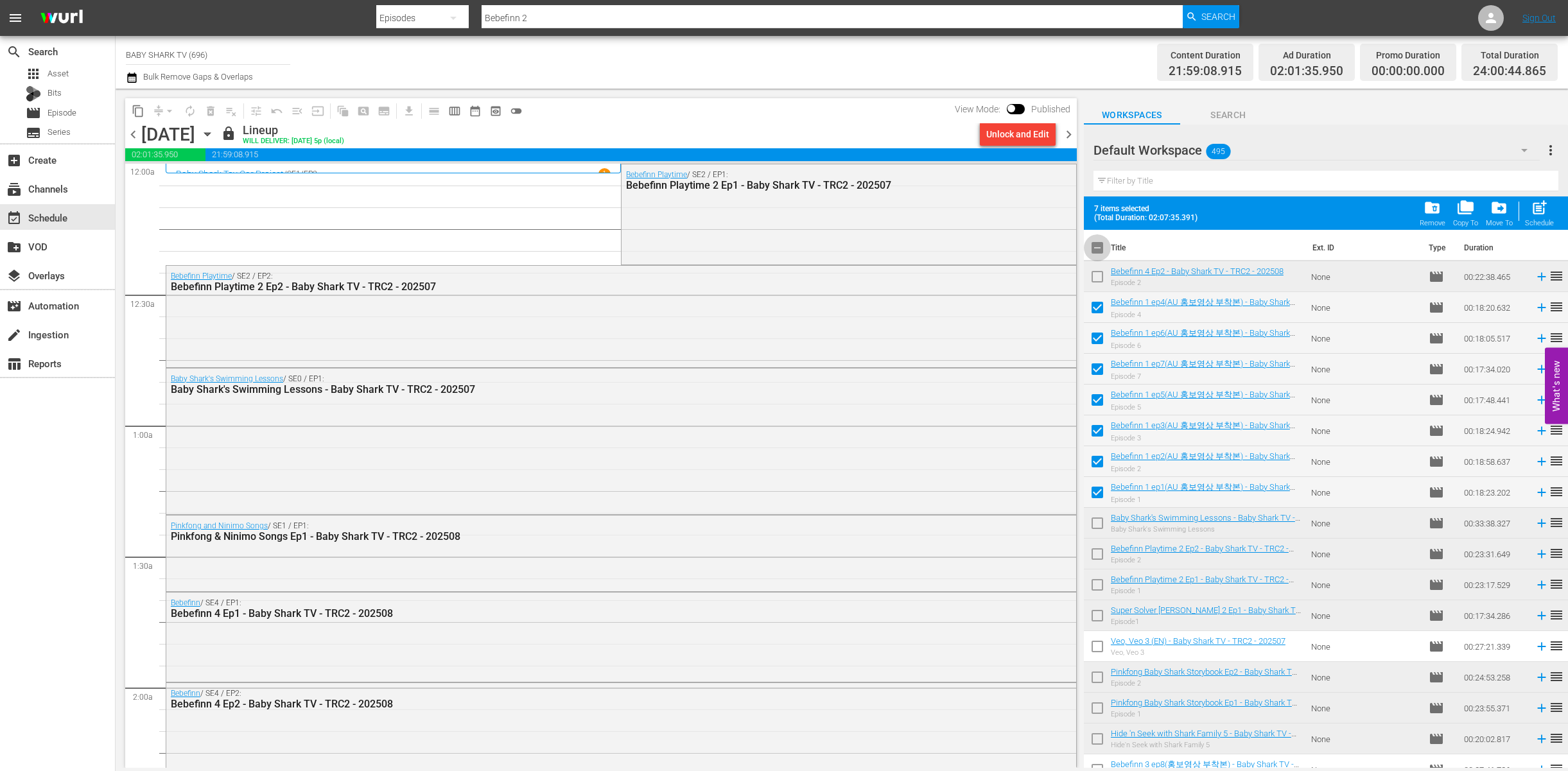
checkbox input "false"
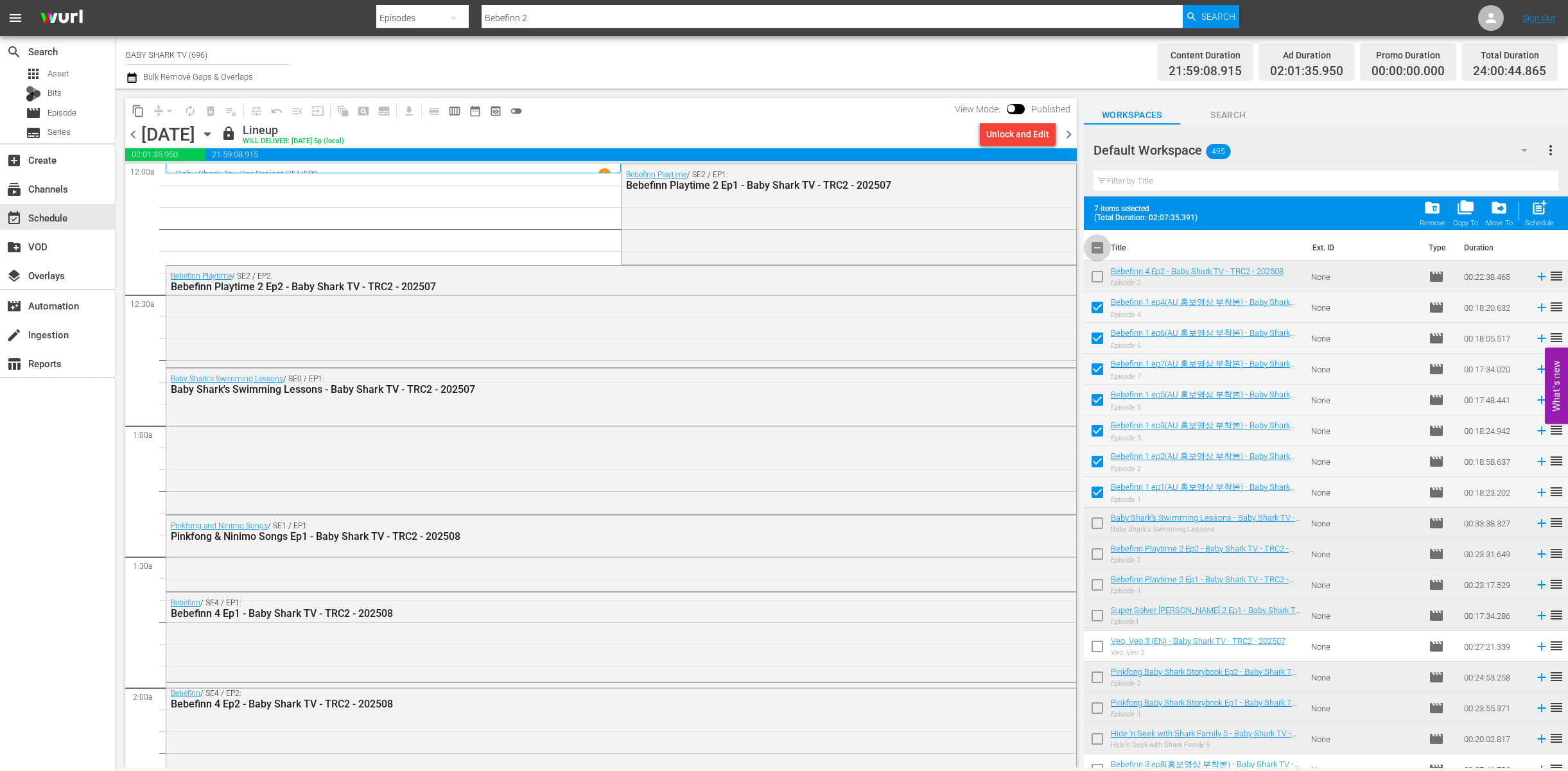
checkbox input "false"
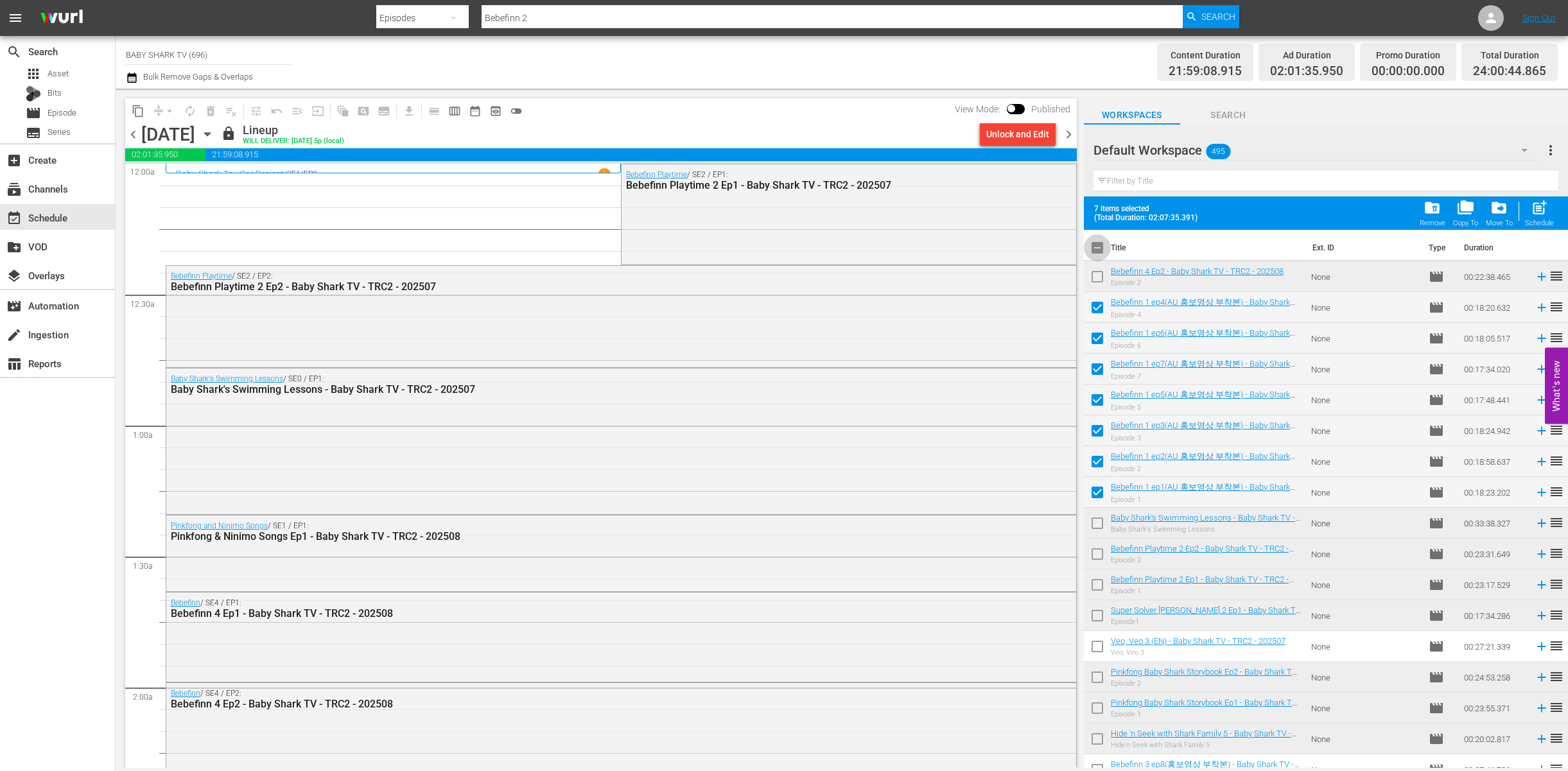
checkbox input "false"
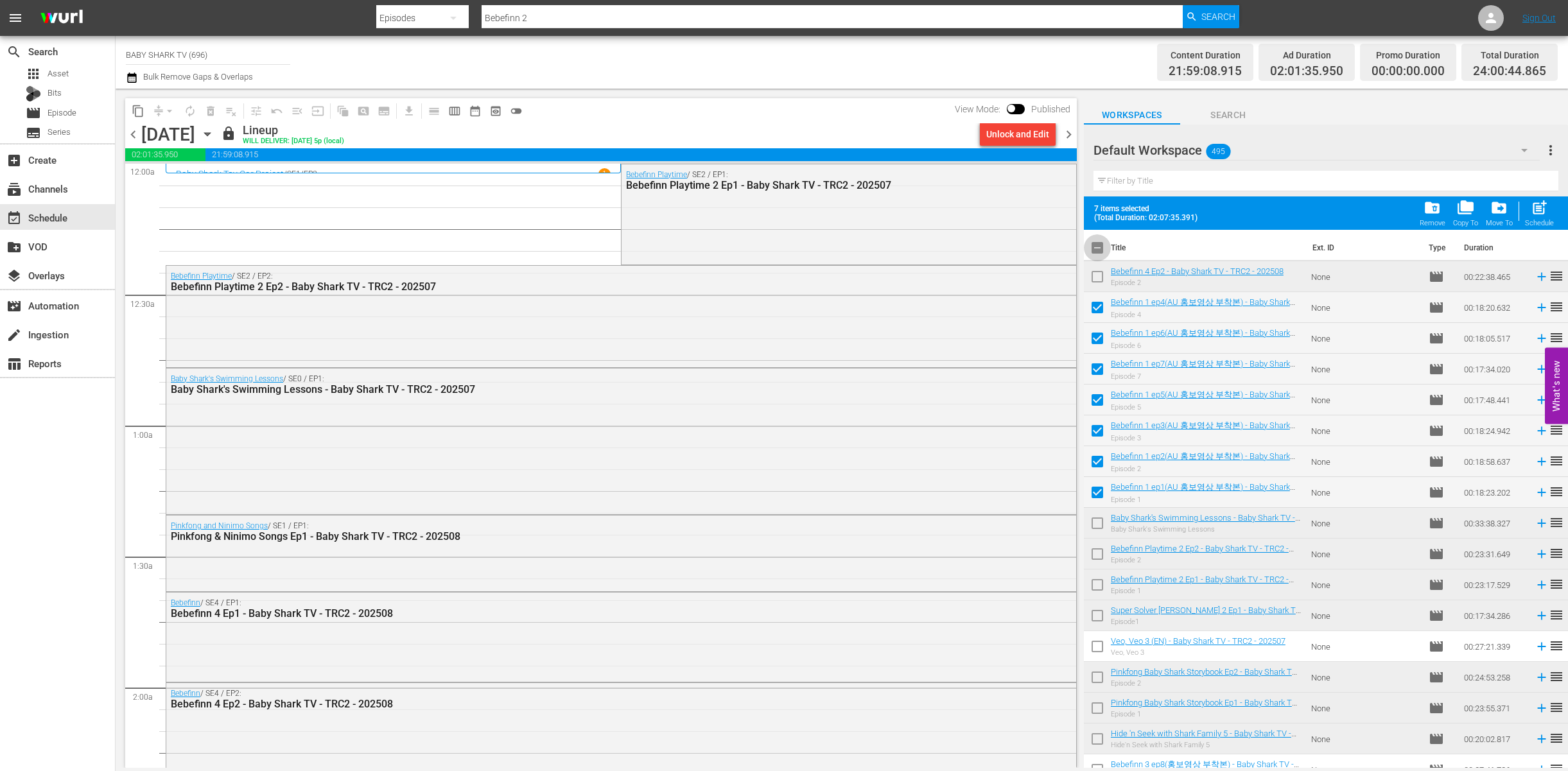
checkbox input "false"
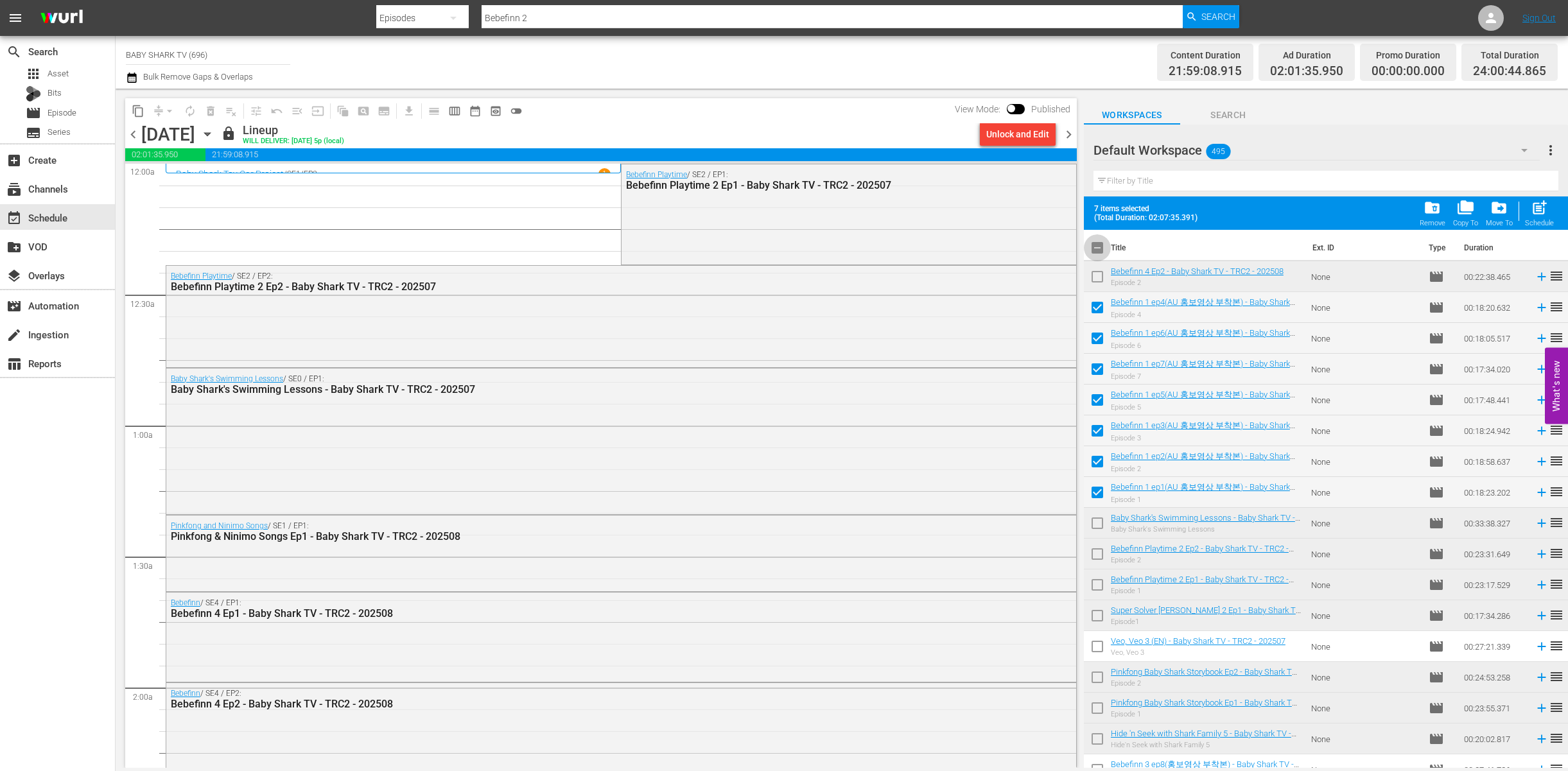
checkbox input "false"
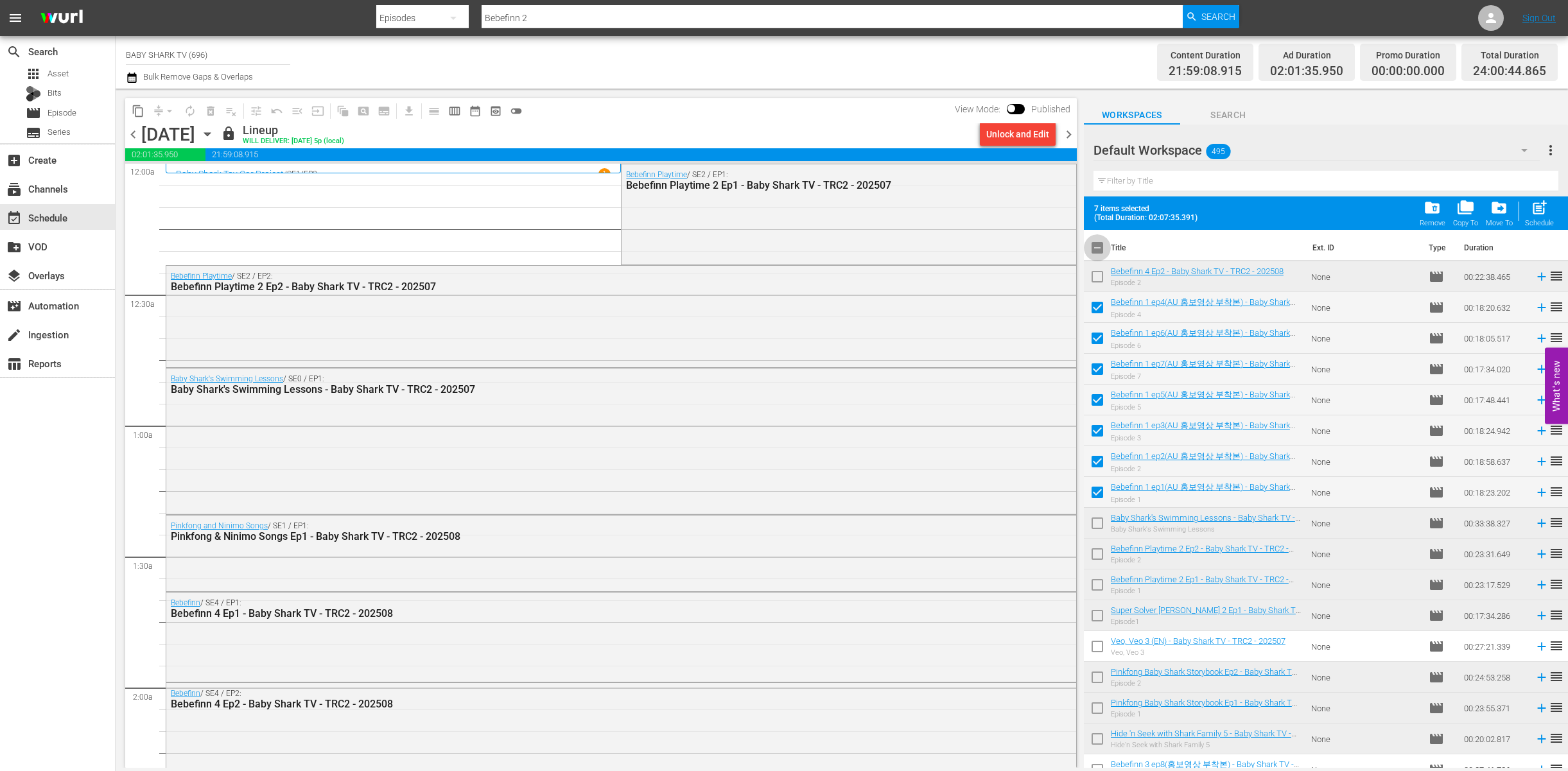
checkbox input "false"
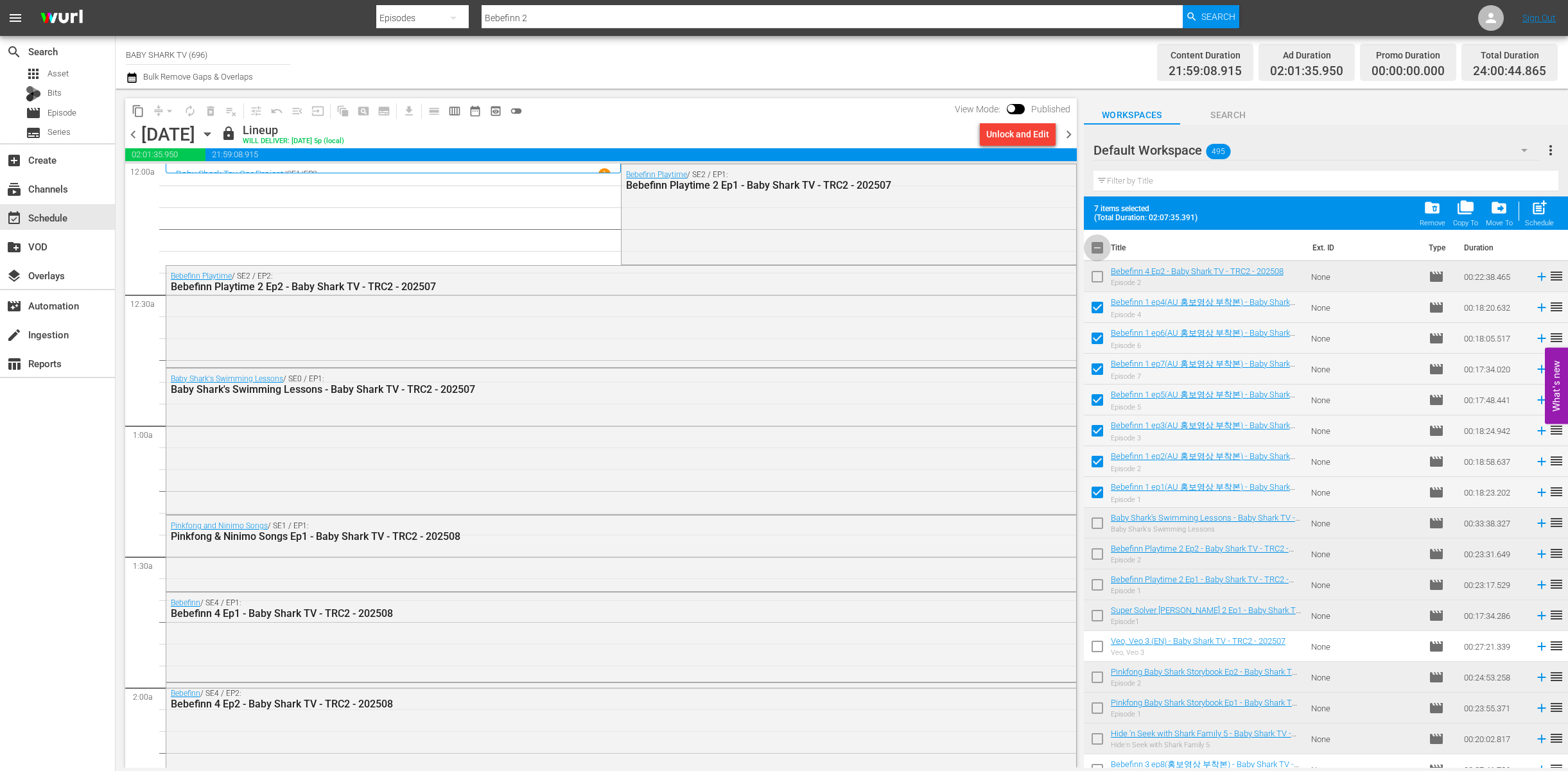
checkbox input "false"
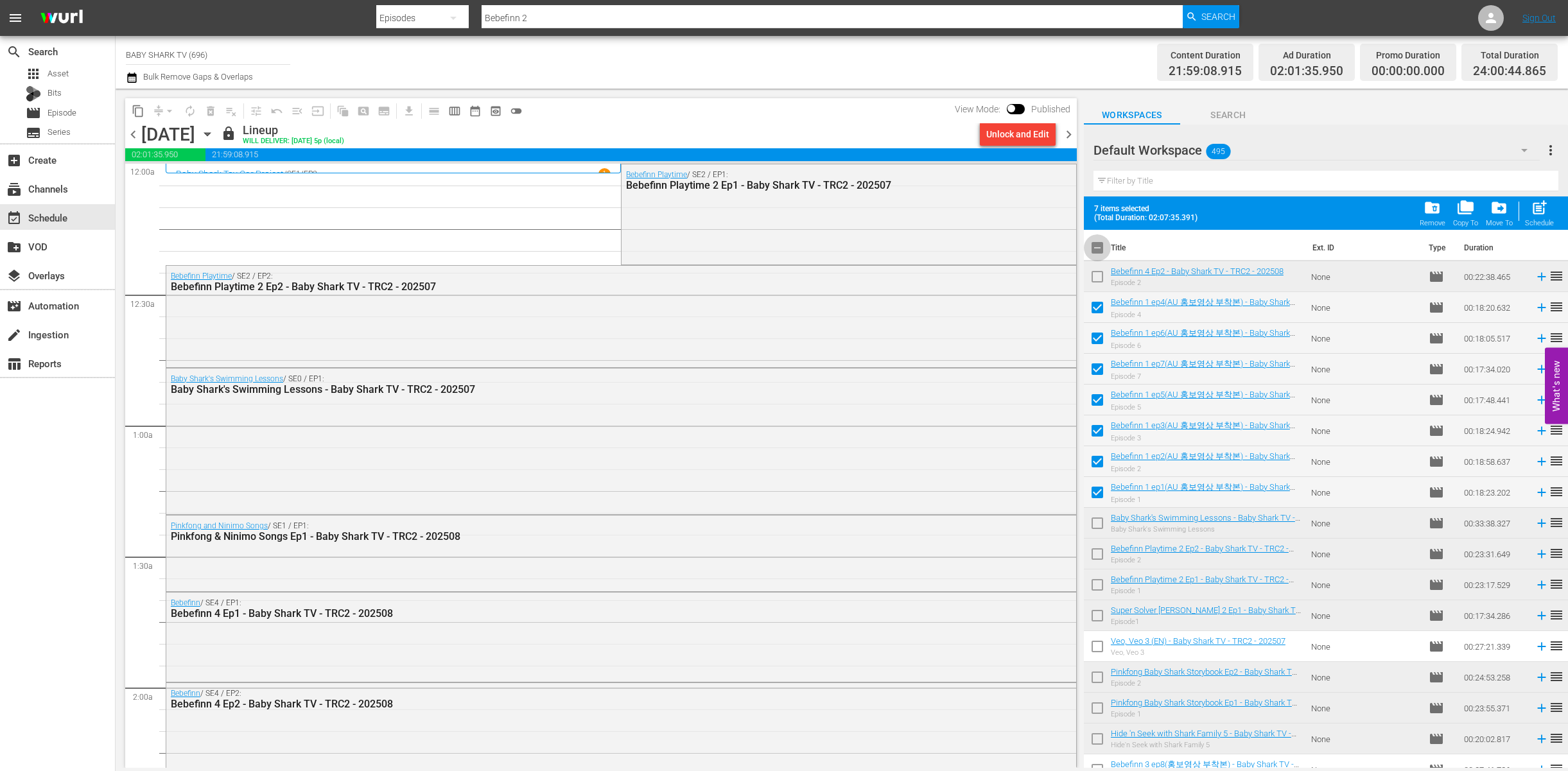
checkbox input "false"
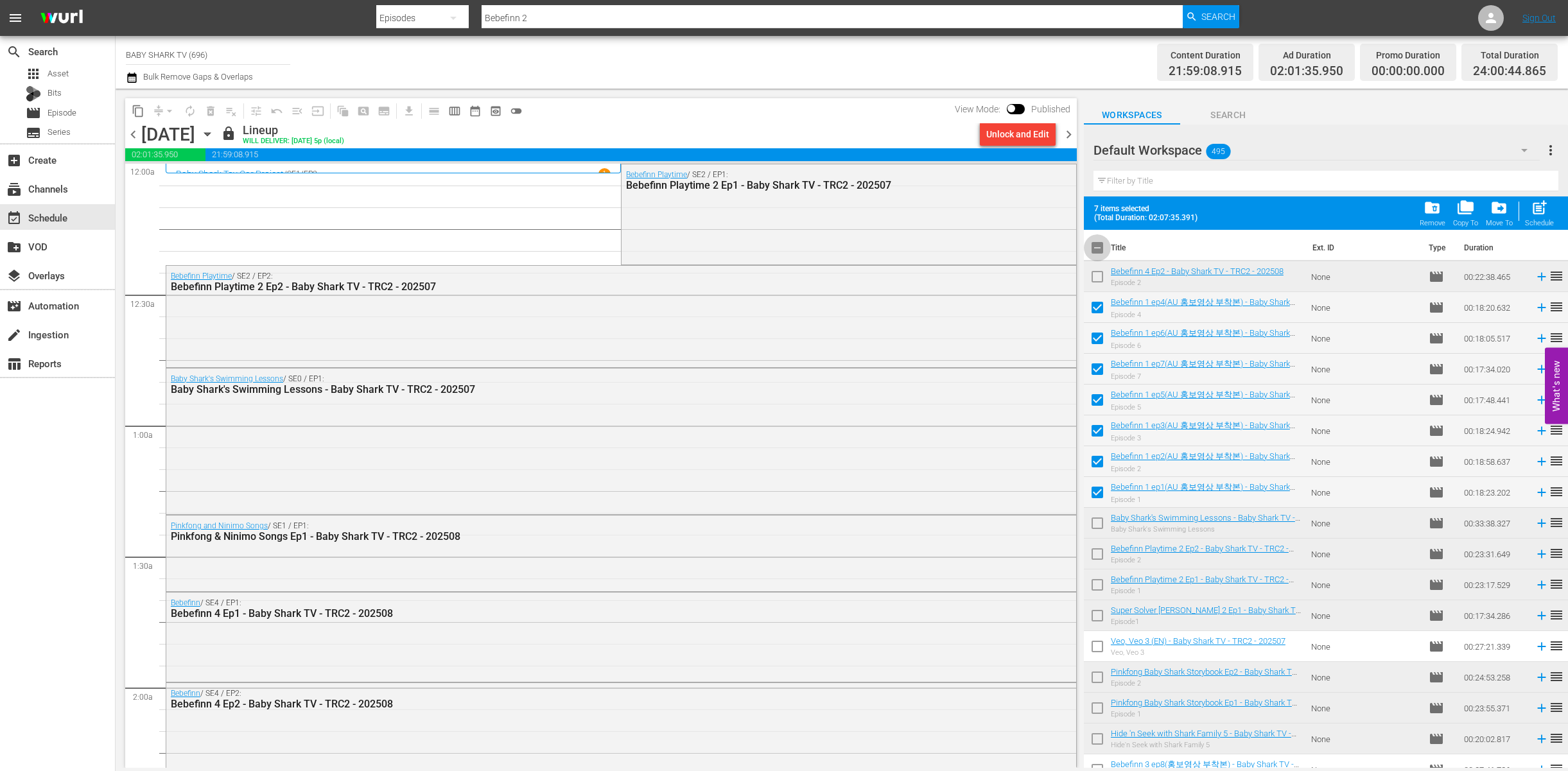
checkbox input "false"
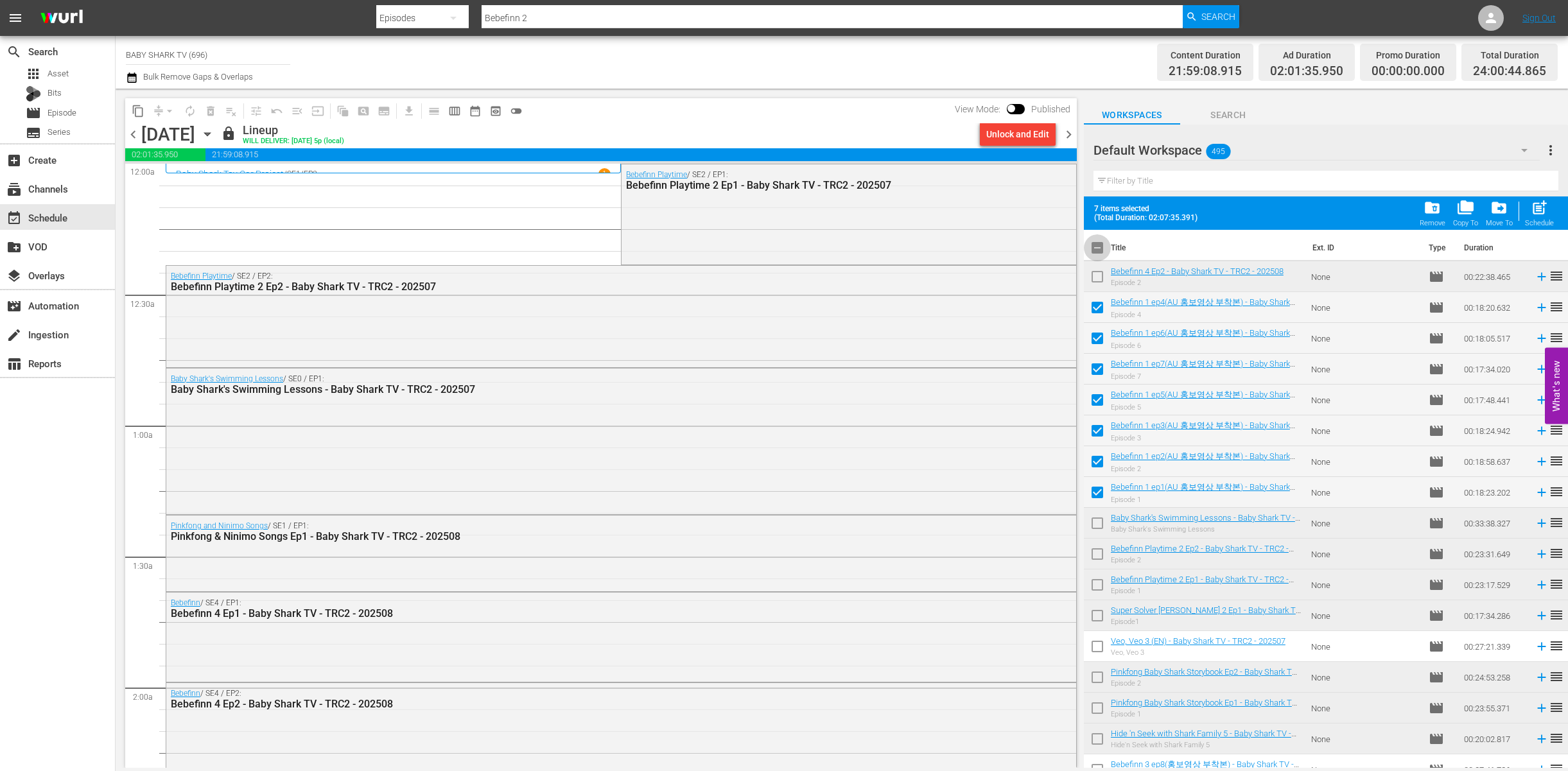
checkbox input "false"
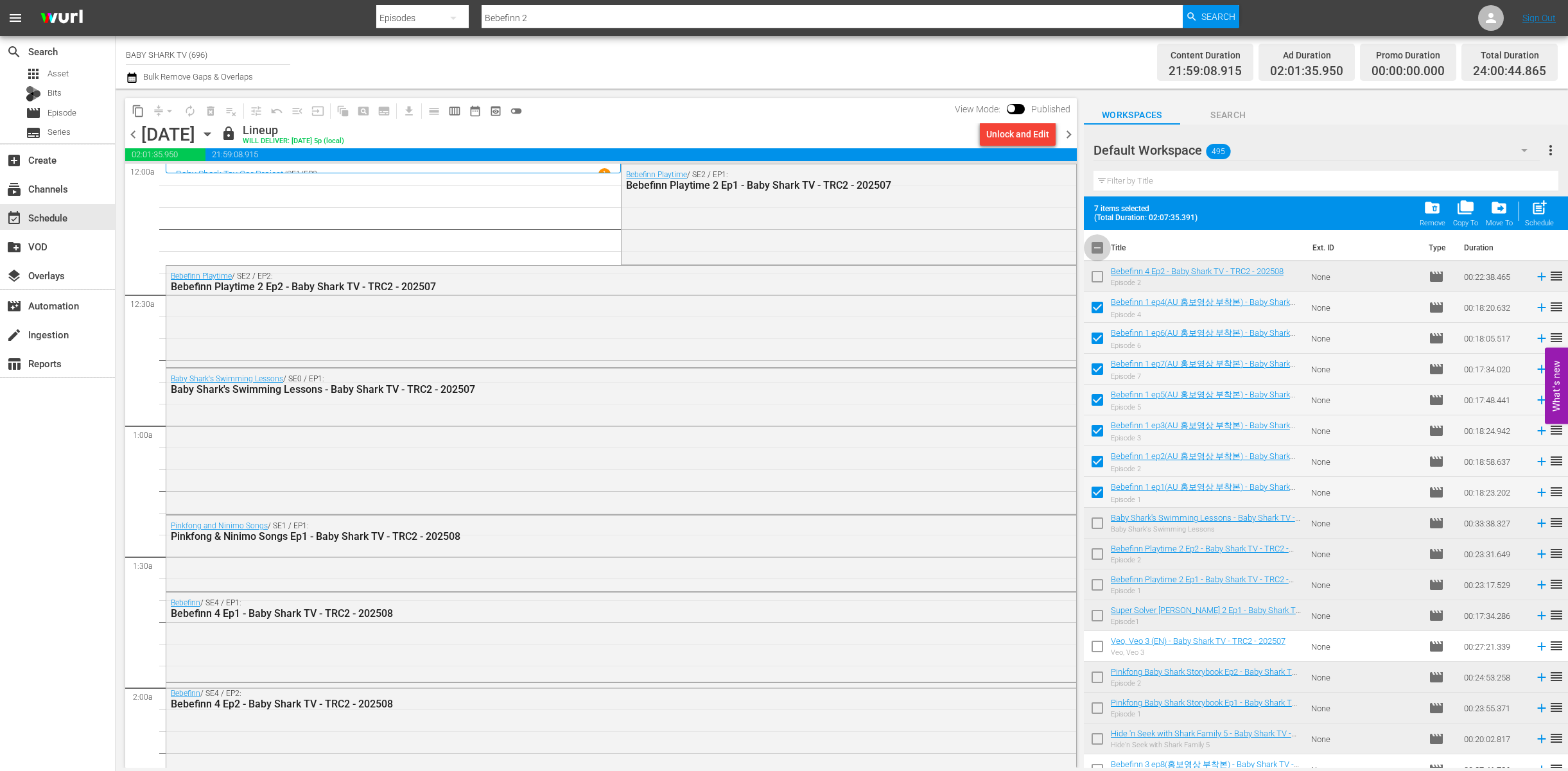
checkbox input "false"
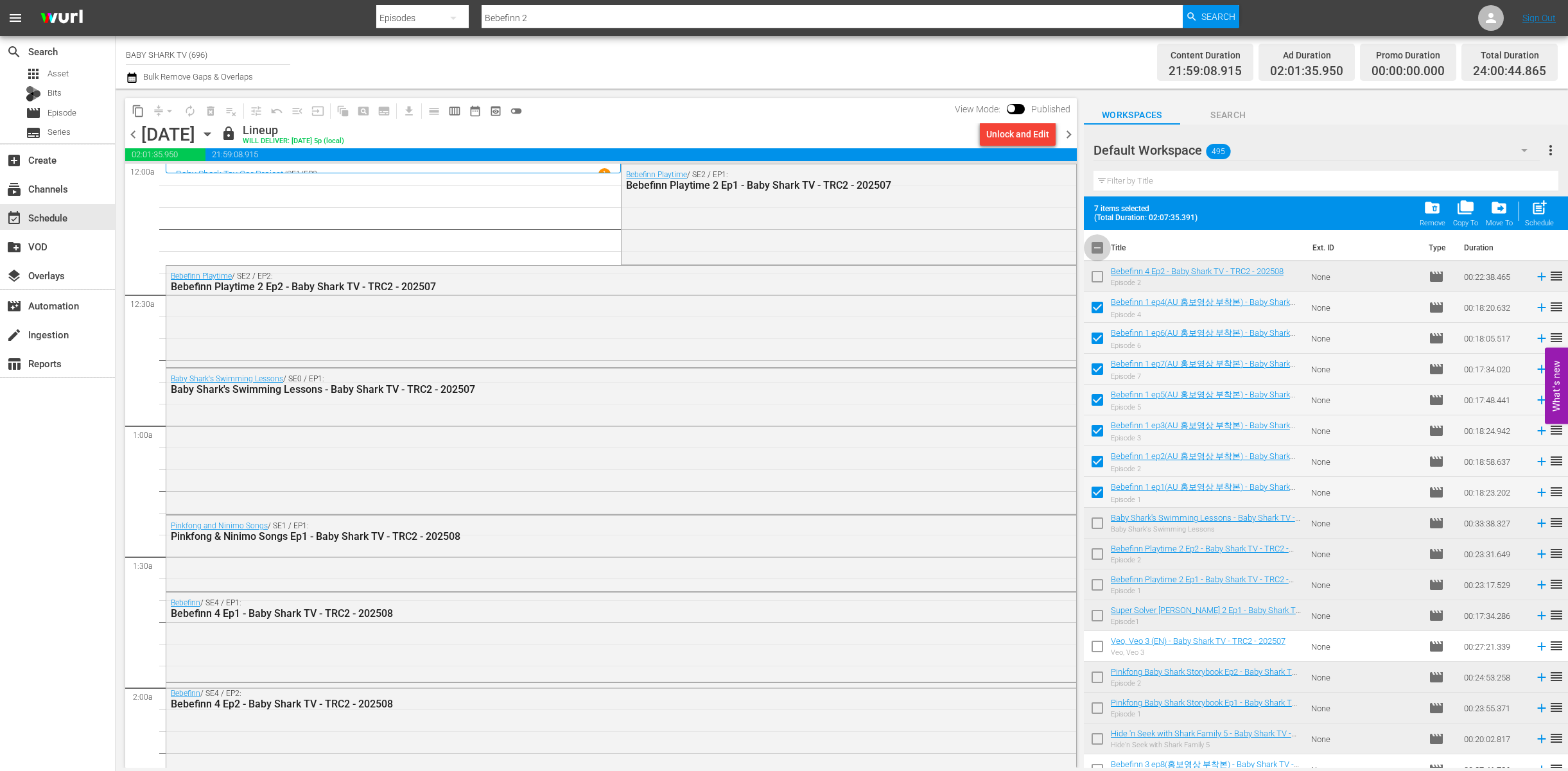
checkbox input "false"
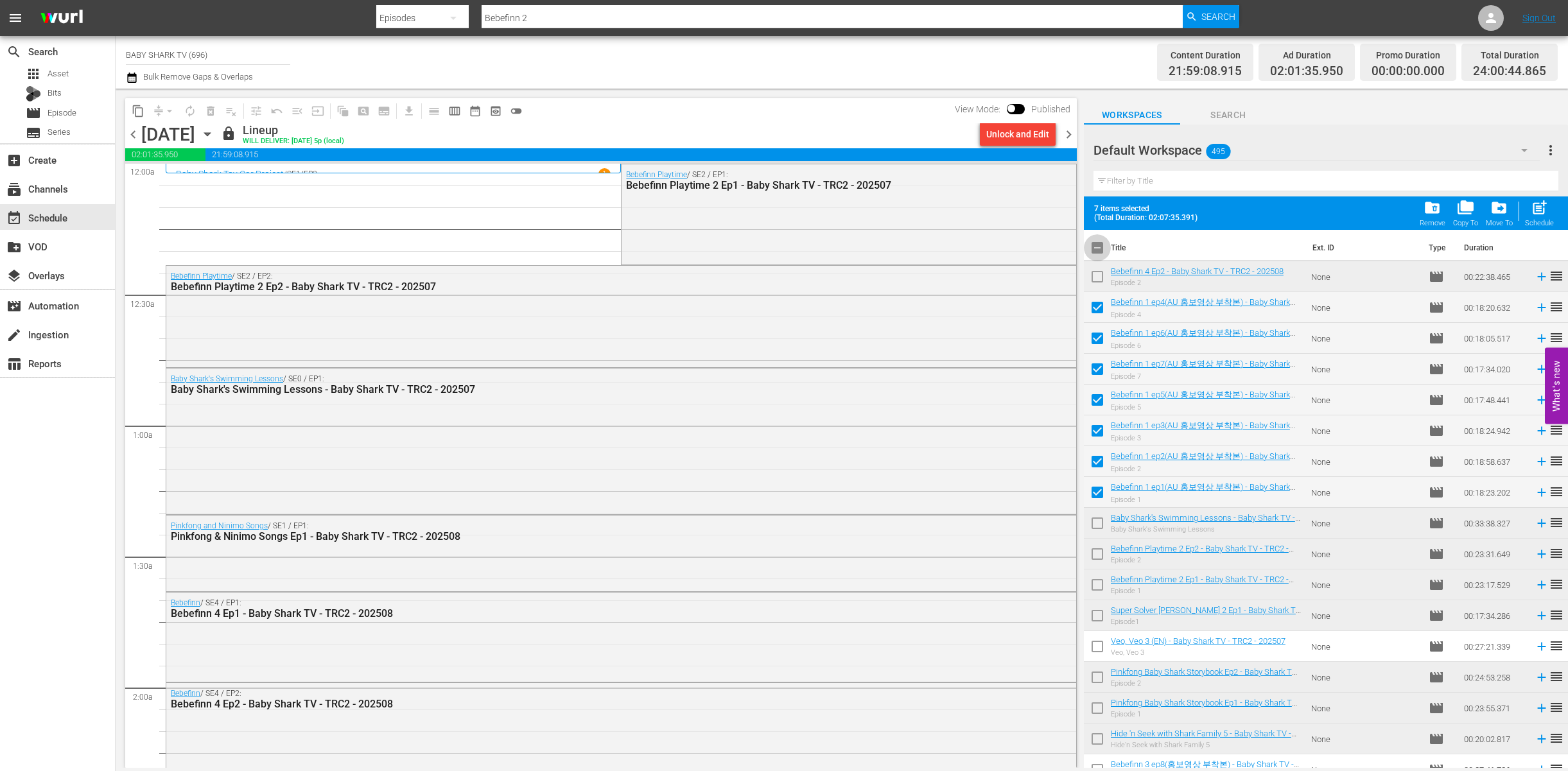
checkbox input "false"
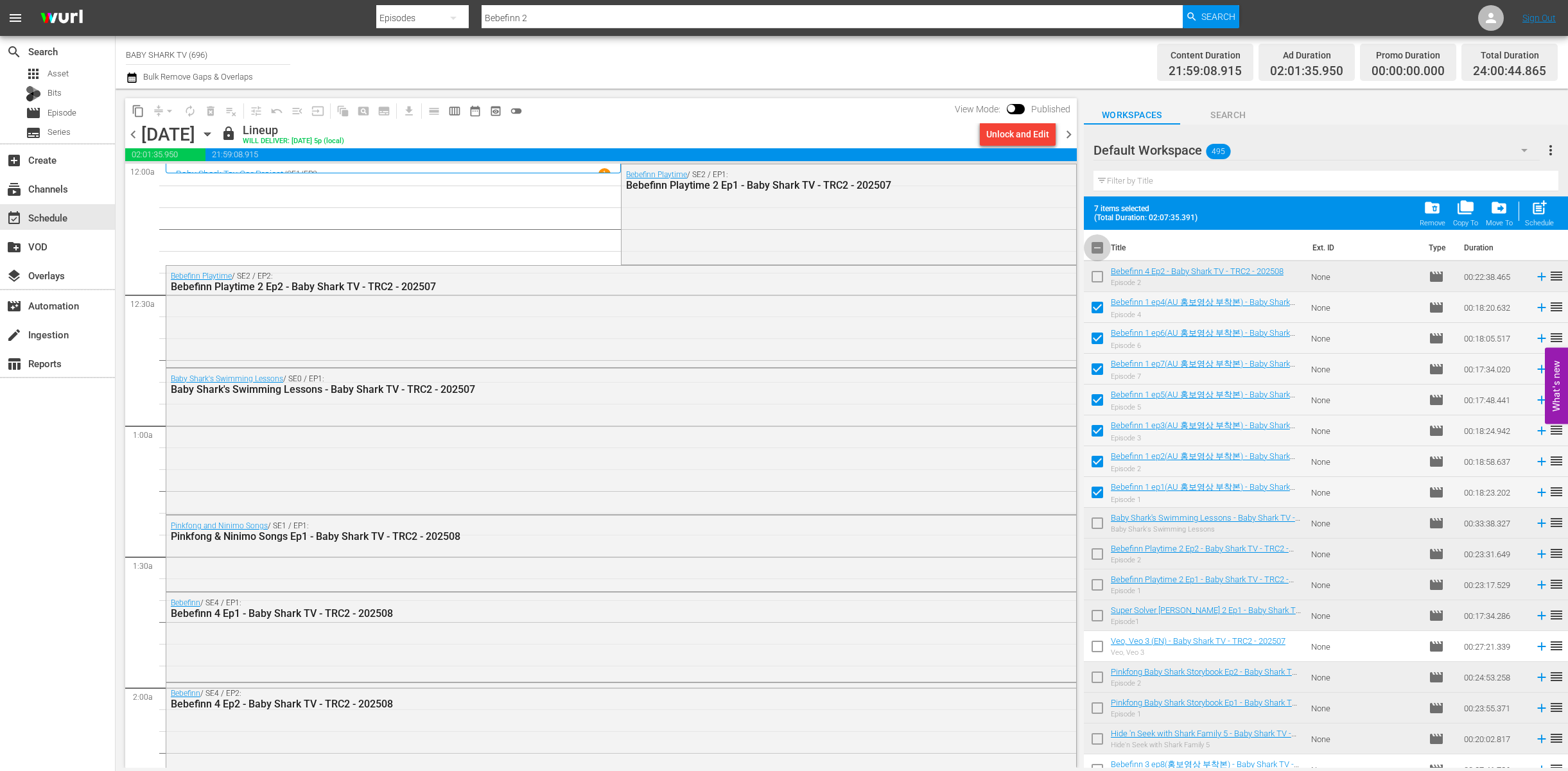
checkbox input "false"
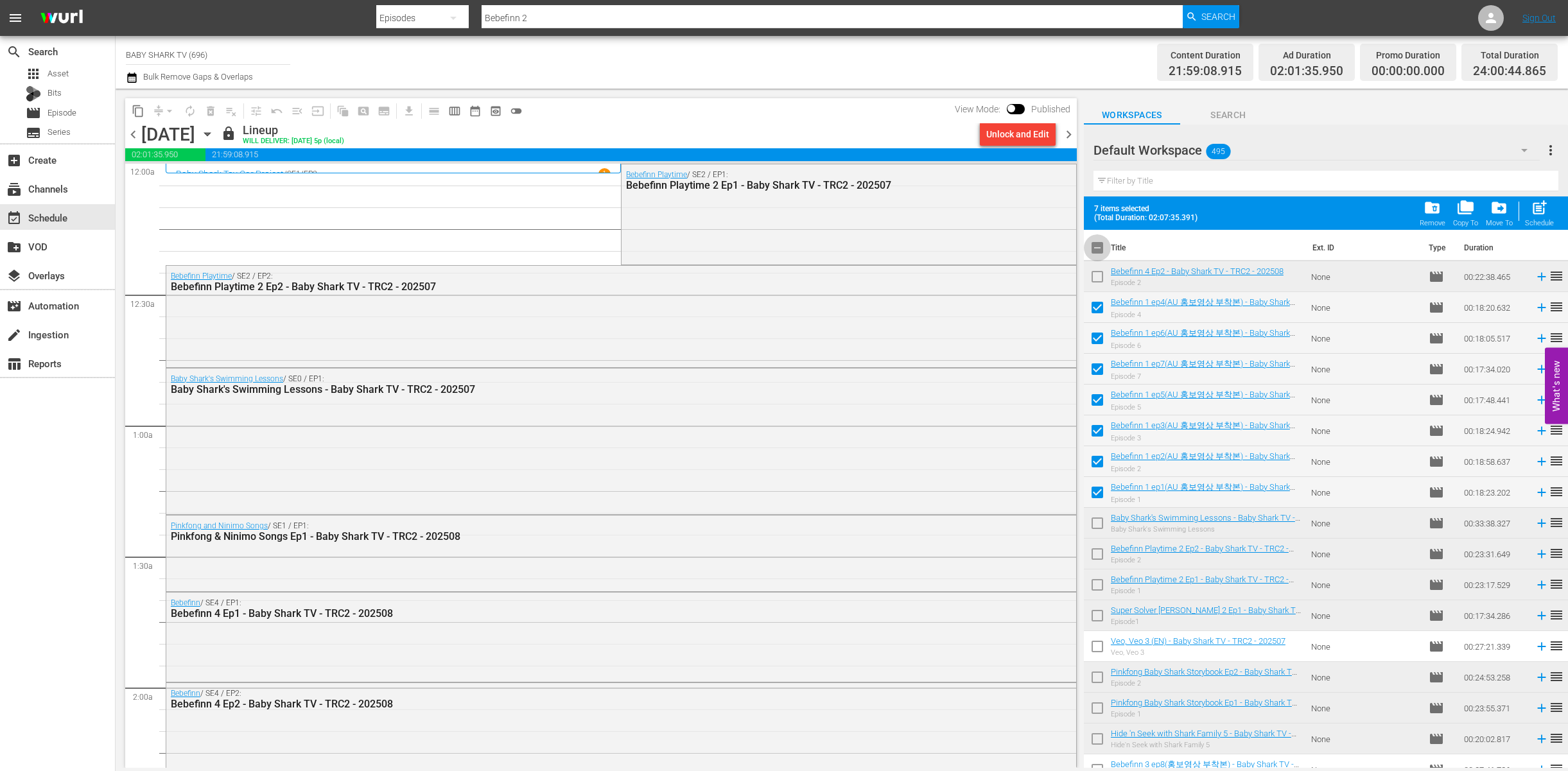
checkbox input "false"
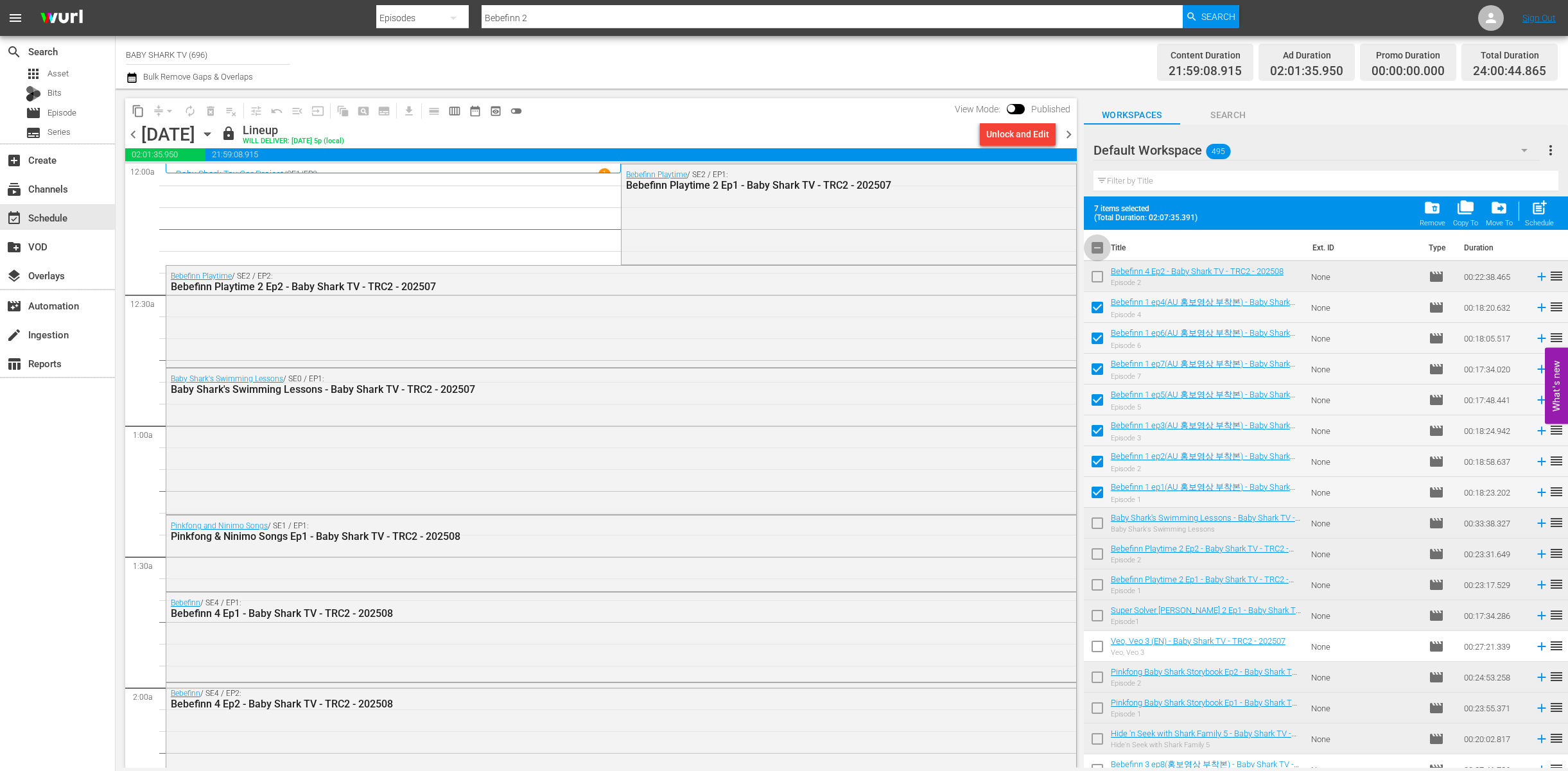
checkbox input "false"
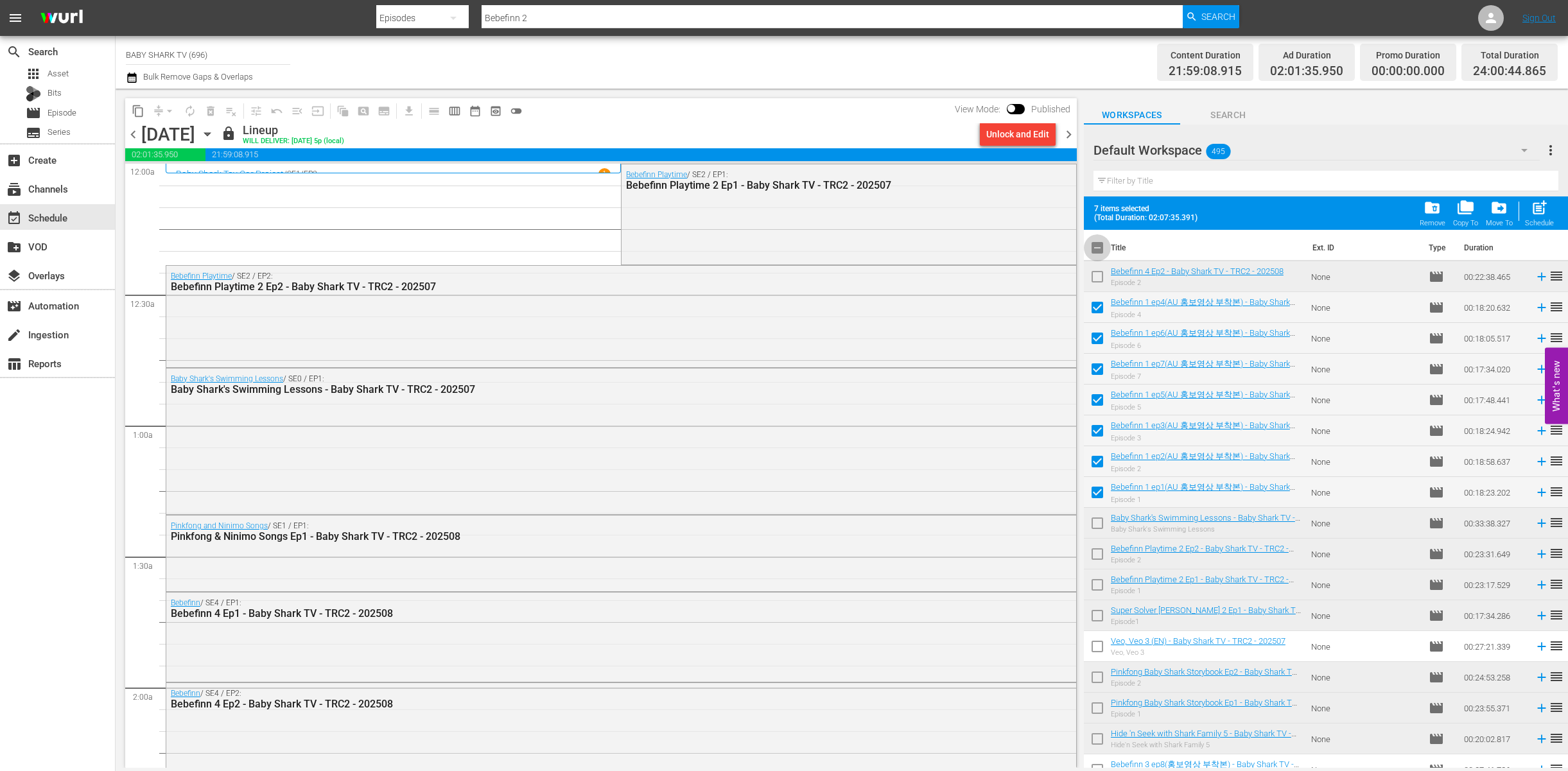
checkbox input "false"
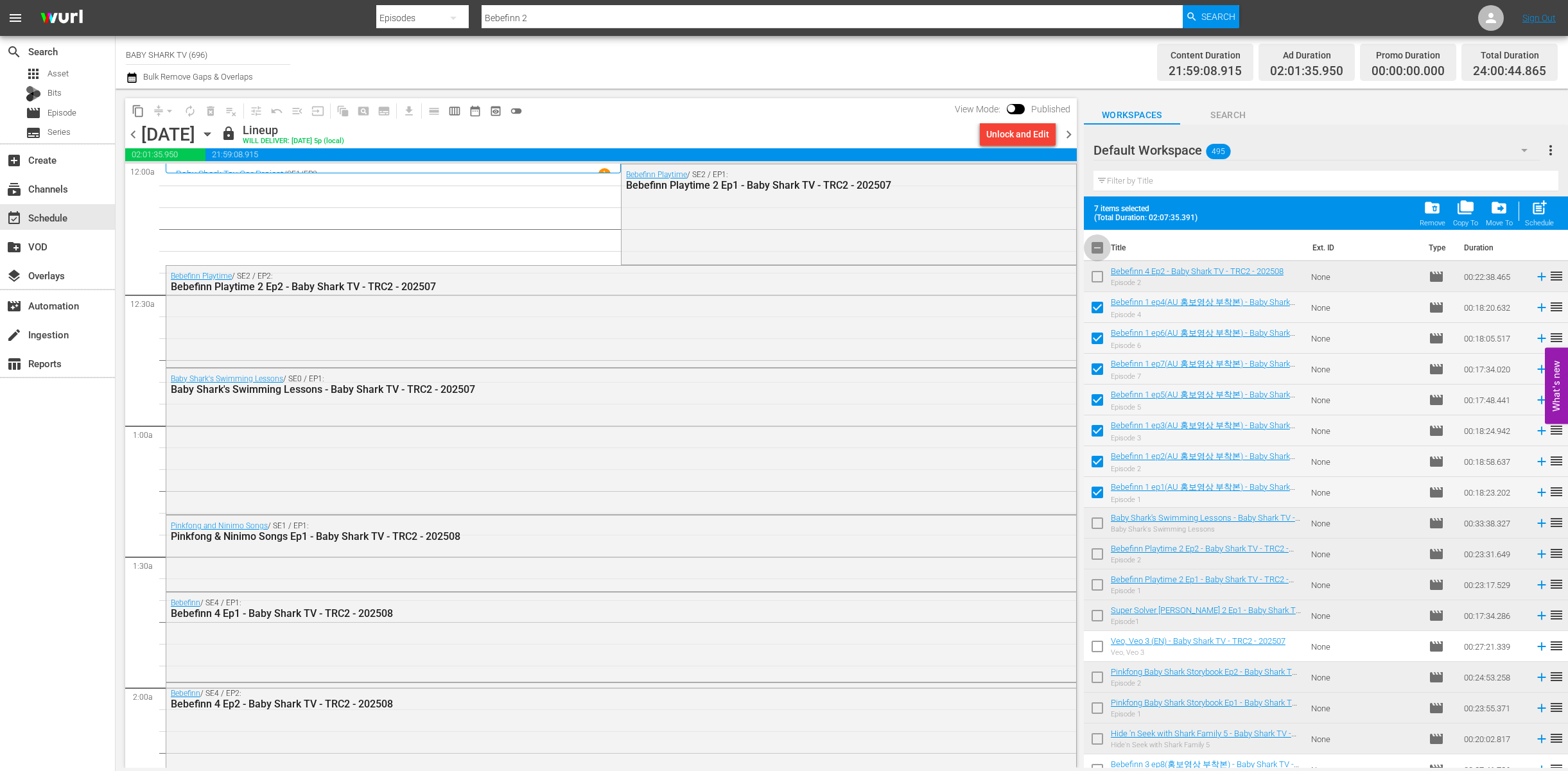
checkbox input "false"
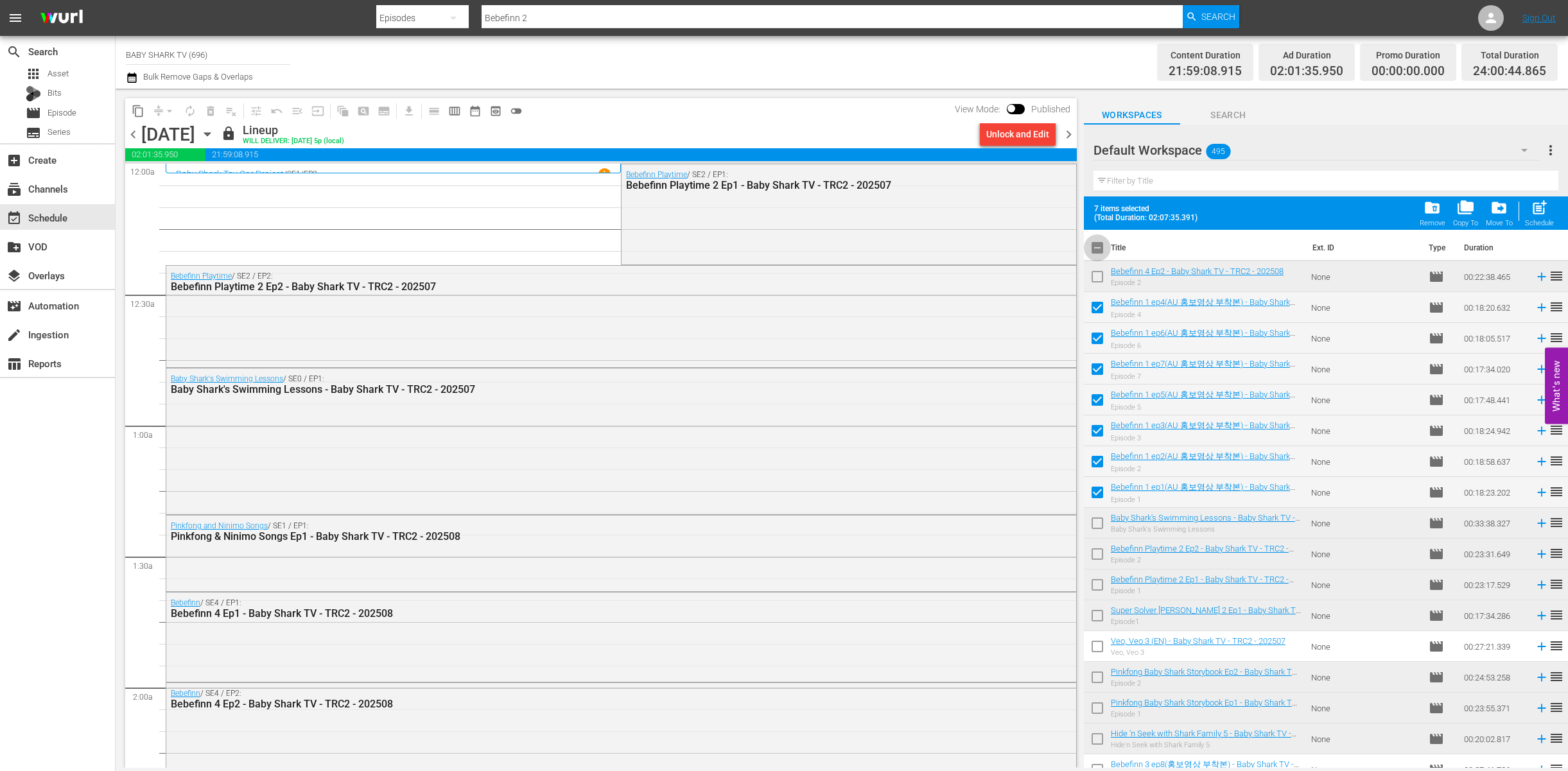
checkbox input "false"
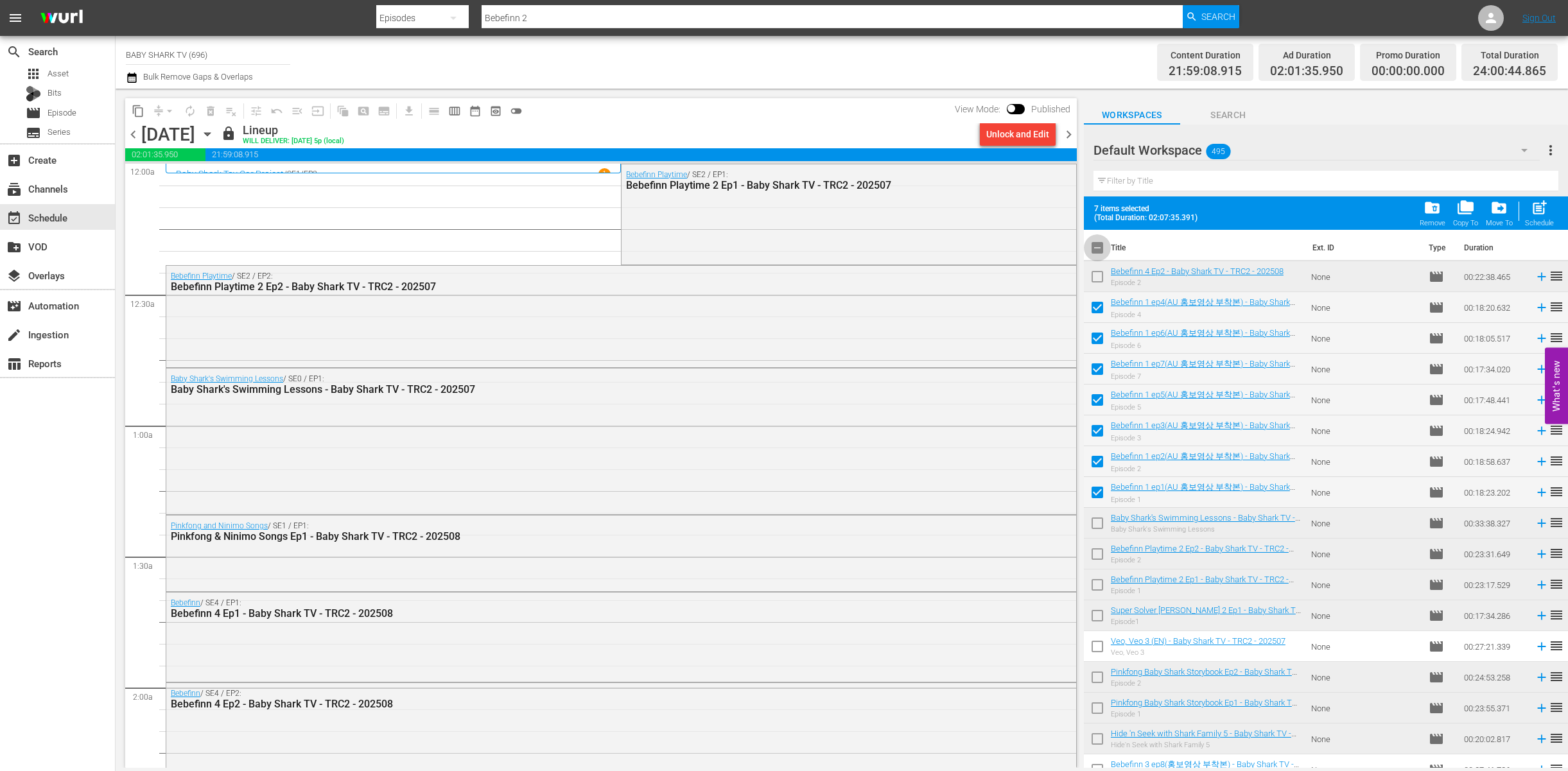
checkbox input "false"
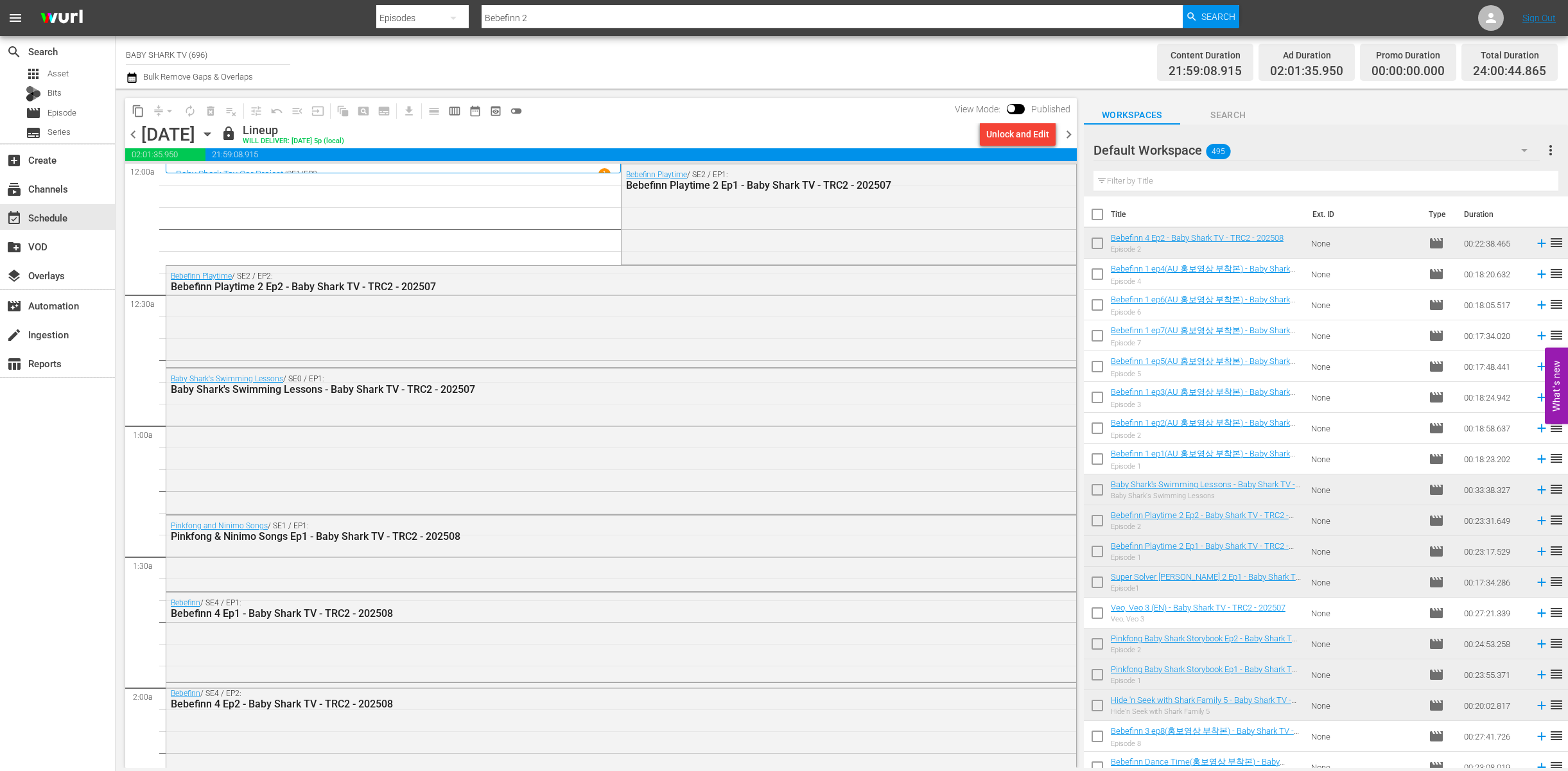
click at [1098, 246] on input "checkbox" at bounding box center [1097, 245] width 27 height 27
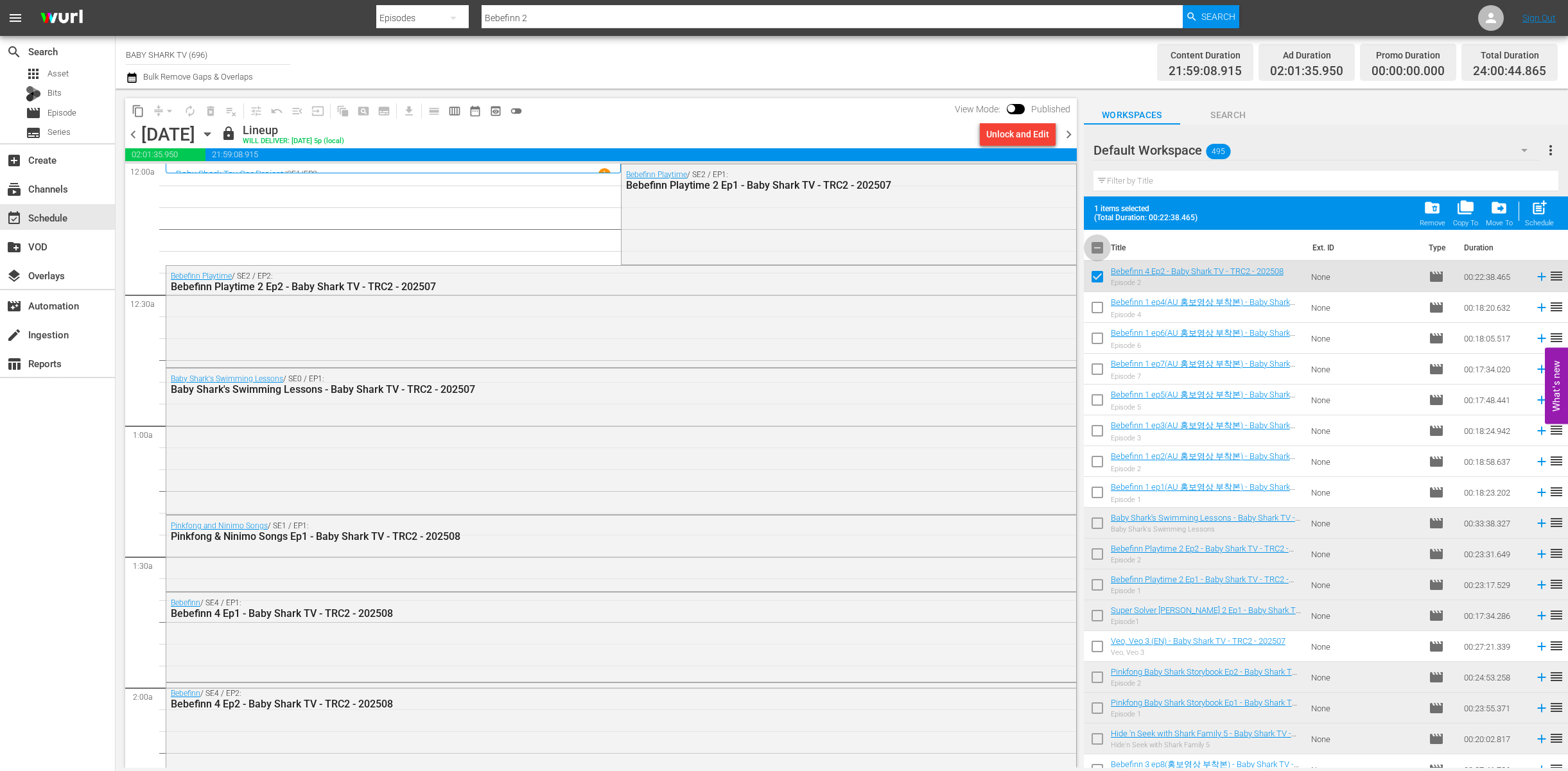
click at [1098, 246] on input "checkbox" at bounding box center [1097, 250] width 27 height 27
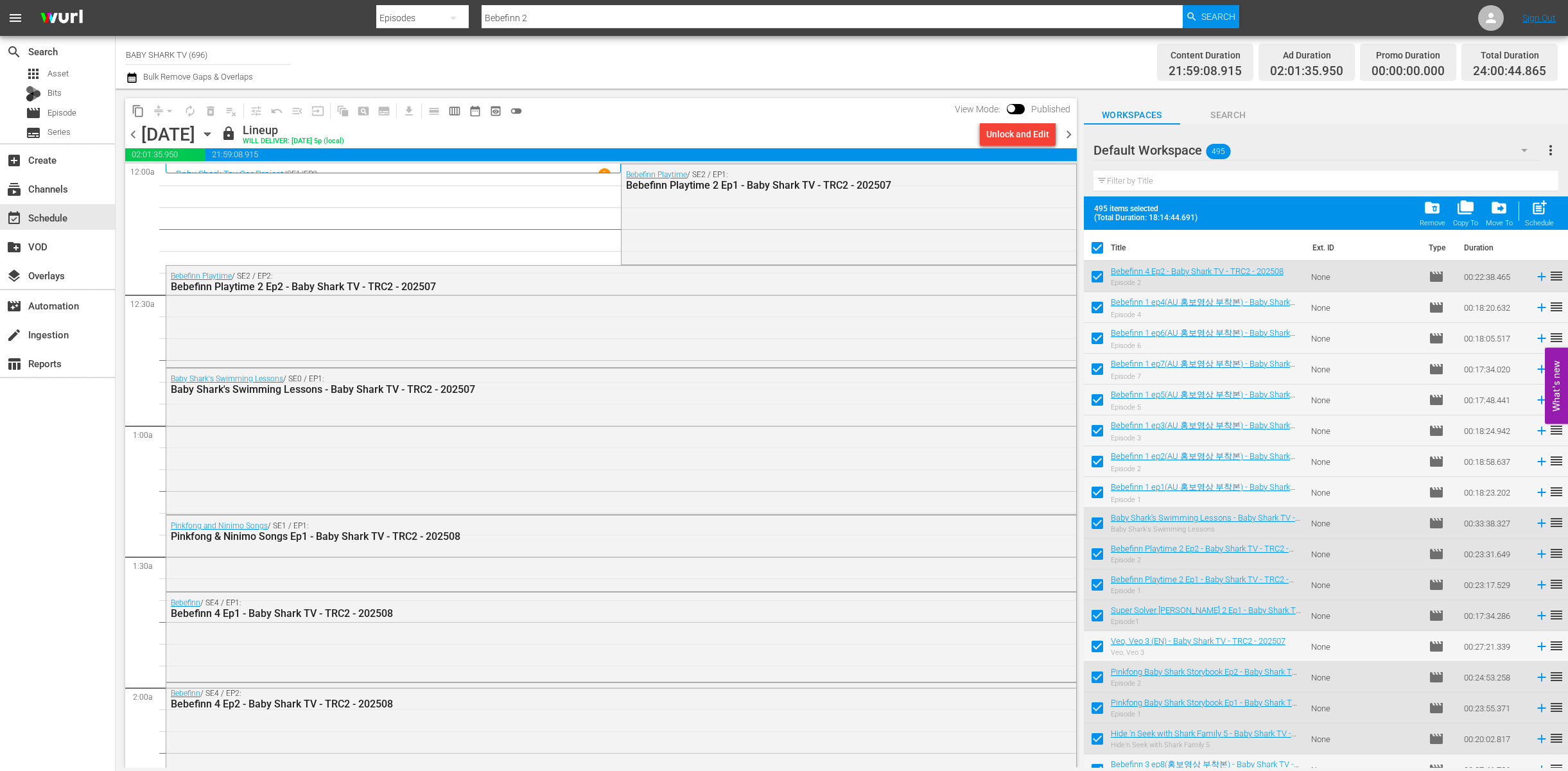
click at [1093, 252] on input "checkbox" at bounding box center [1097, 250] width 27 height 27
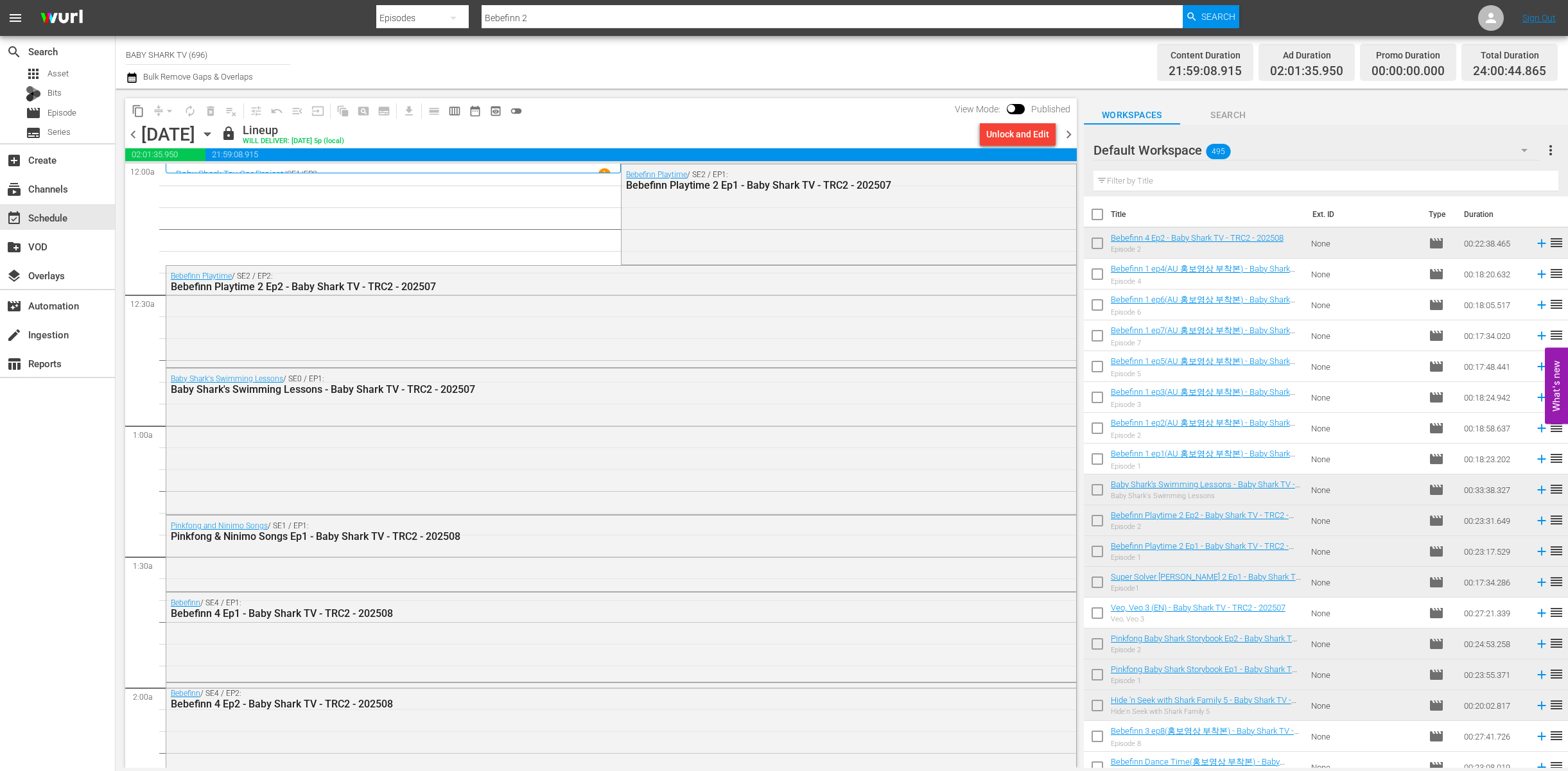
click at [1159, 179] on input "text" at bounding box center [1326, 181] width 465 height 21
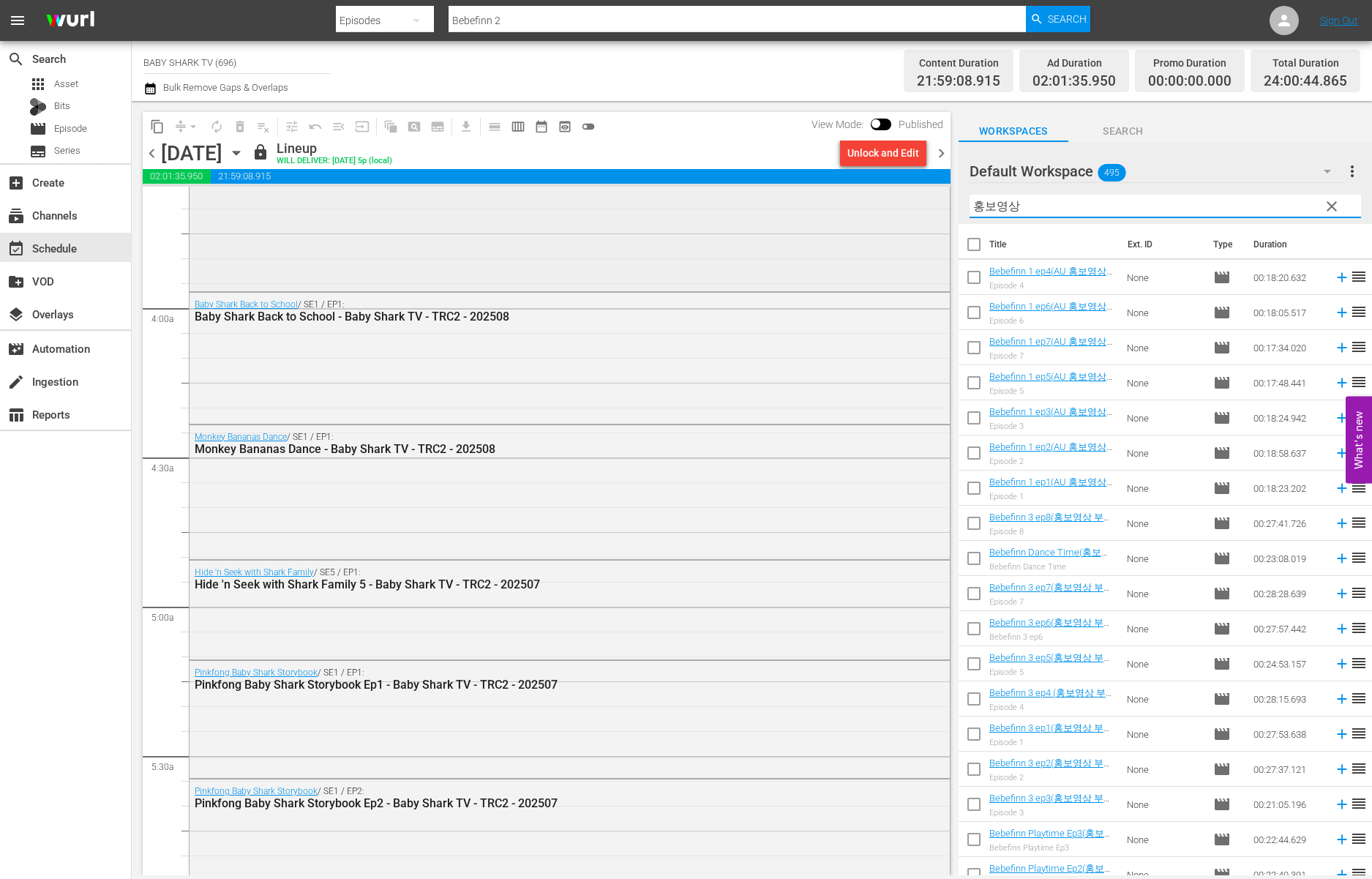
scroll to position [750, 0]
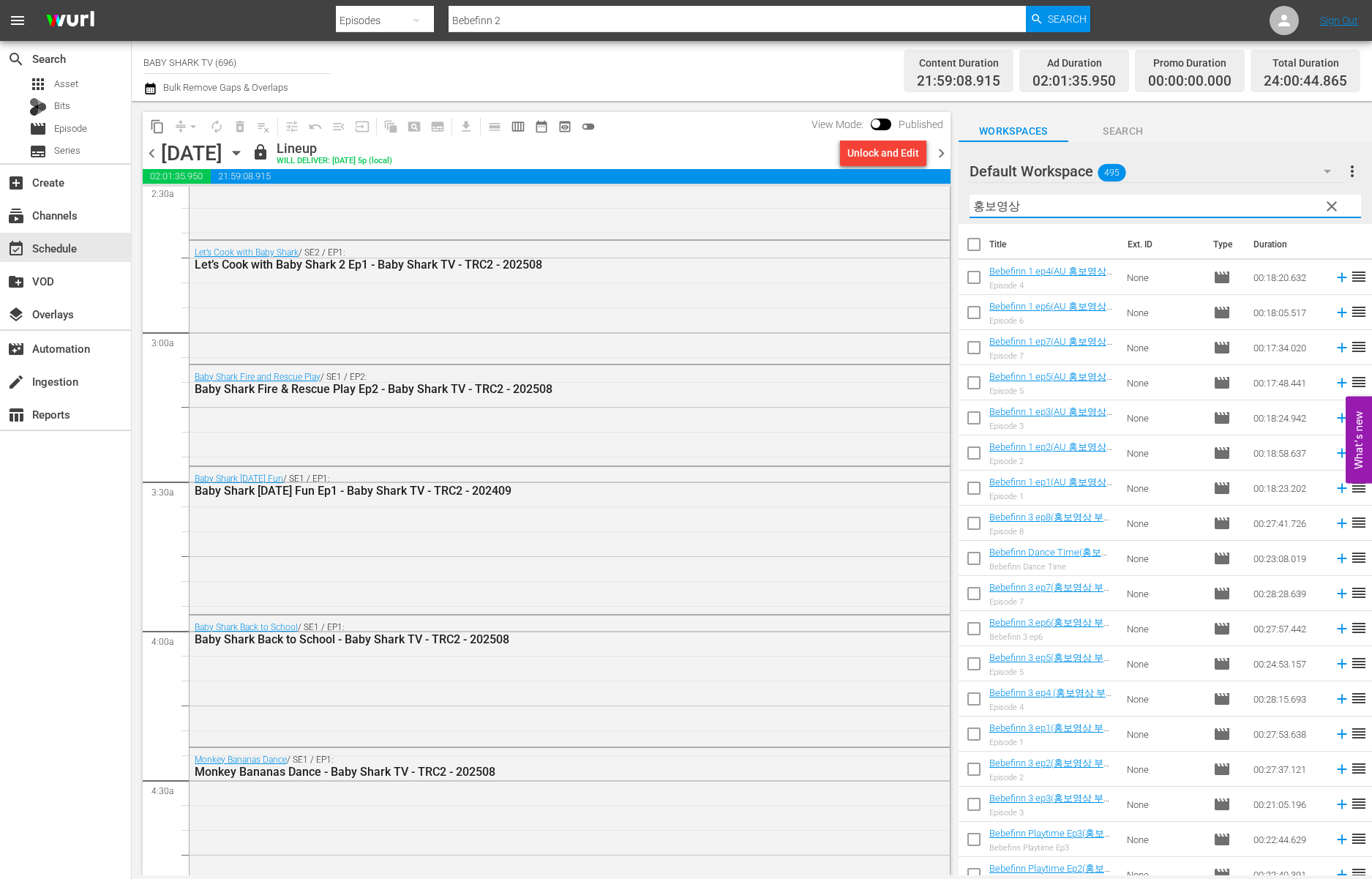
click at [239, 153] on icon "button" at bounding box center [236, 153] width 6 height 4
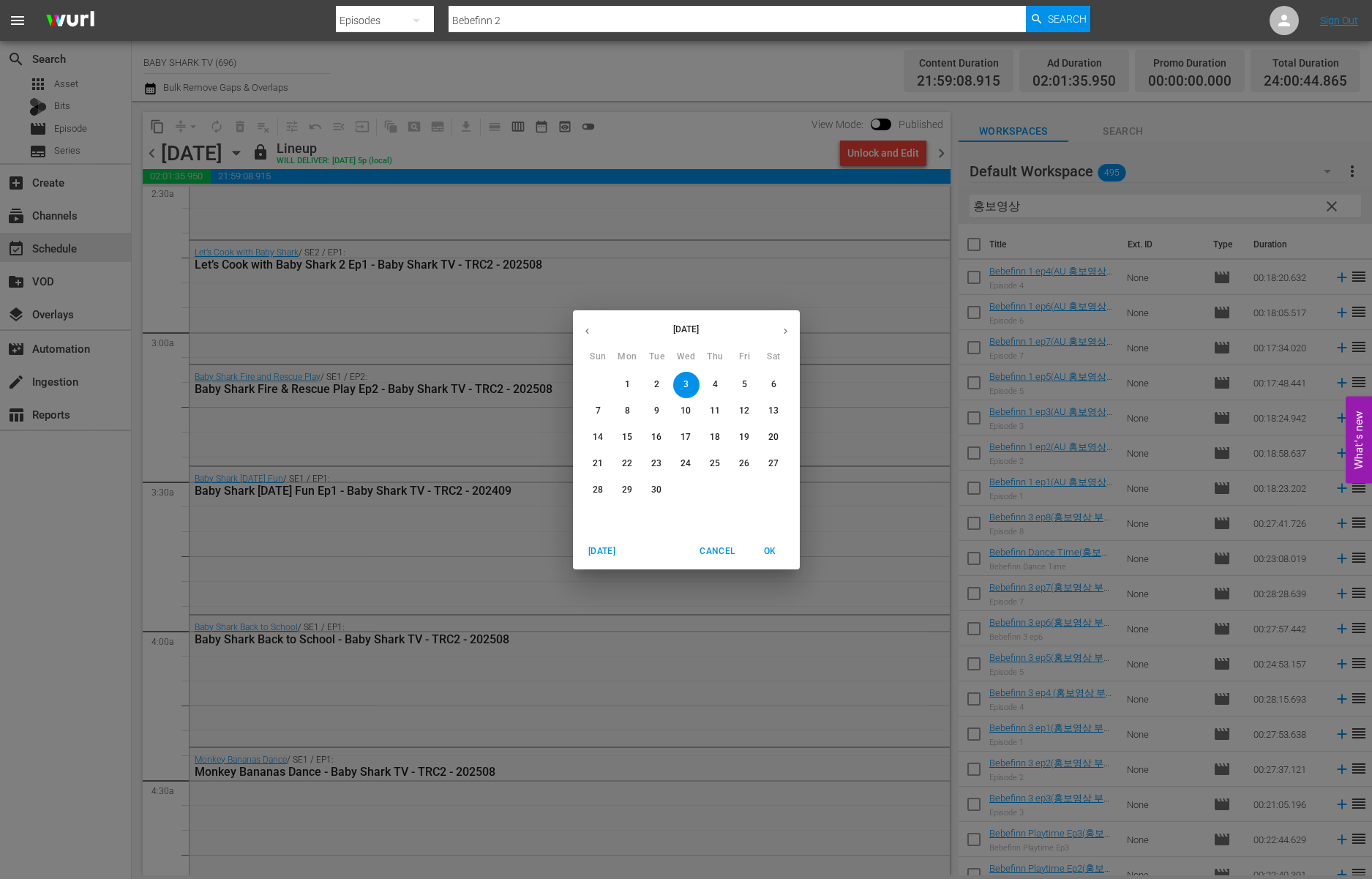
click at [708, 383] on span "4" at bounding box center [716, 384] width 27 height 13
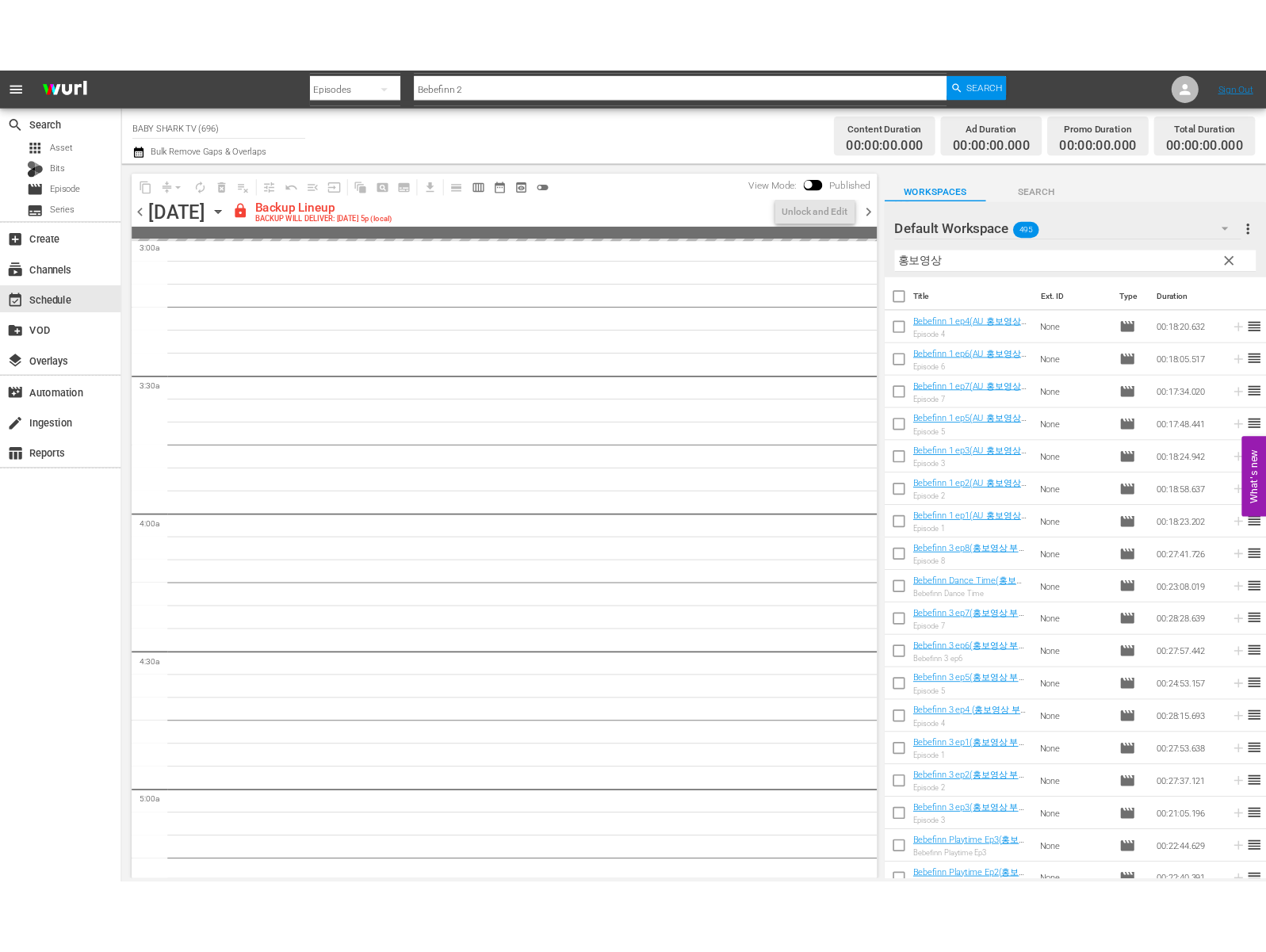
scroll to position [947, 0]
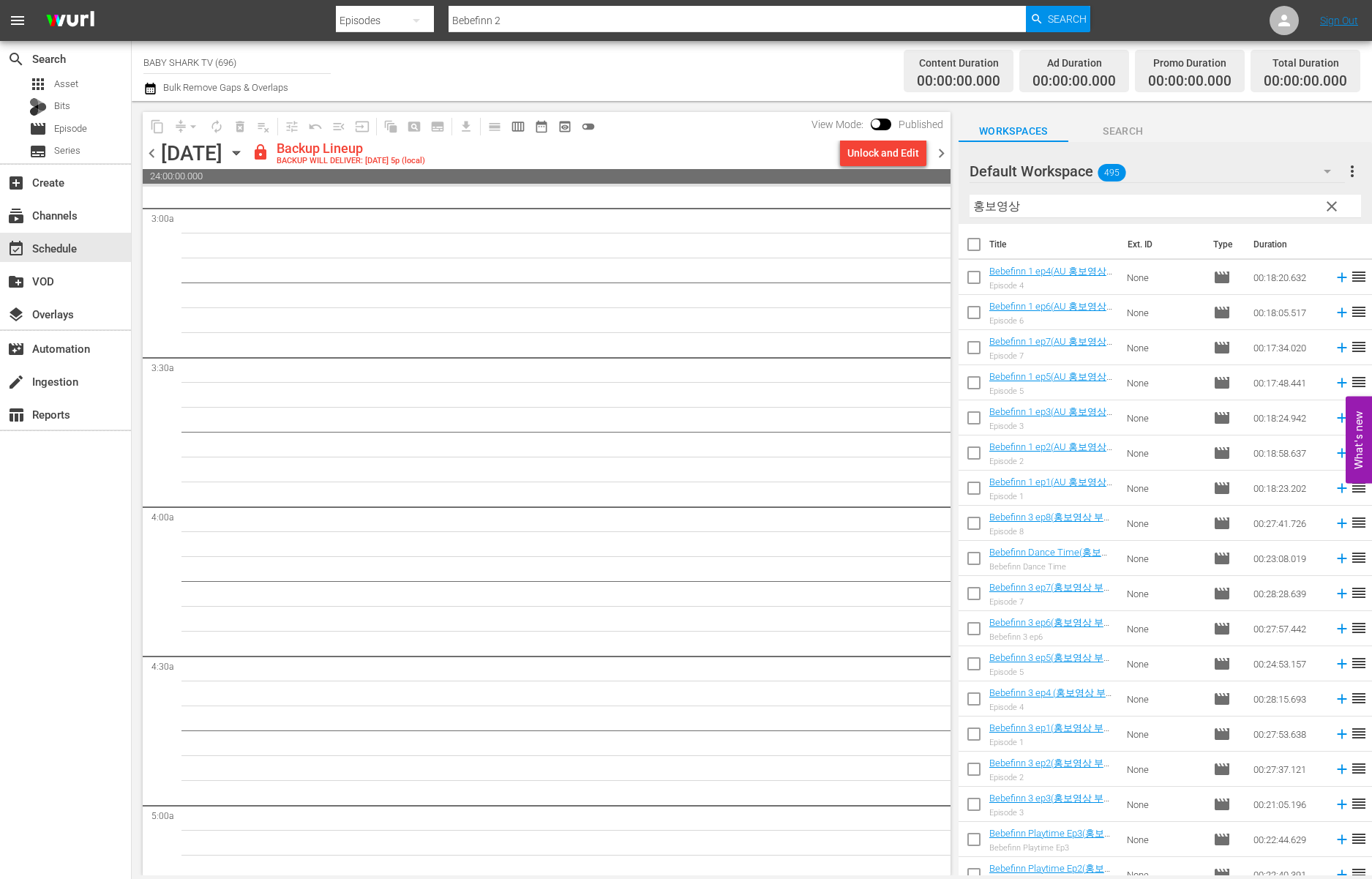
click at [877, 158] on div "Unlock and Edit" at bounding box center [884, 153] width 72 height 27
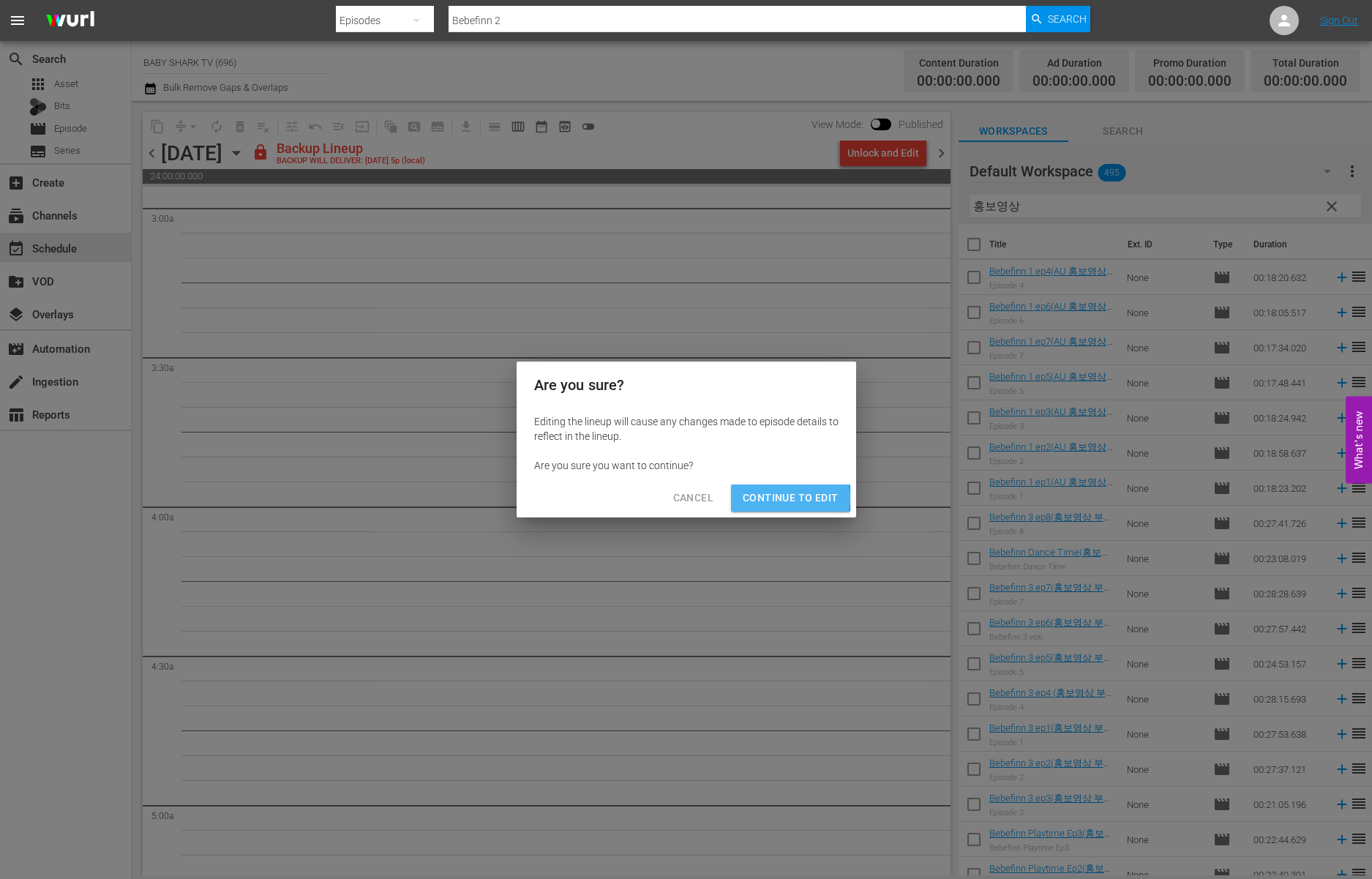
click at [790, 498] on span "Continue to Edit" at bounding box center [790, 498] width 95 height 18
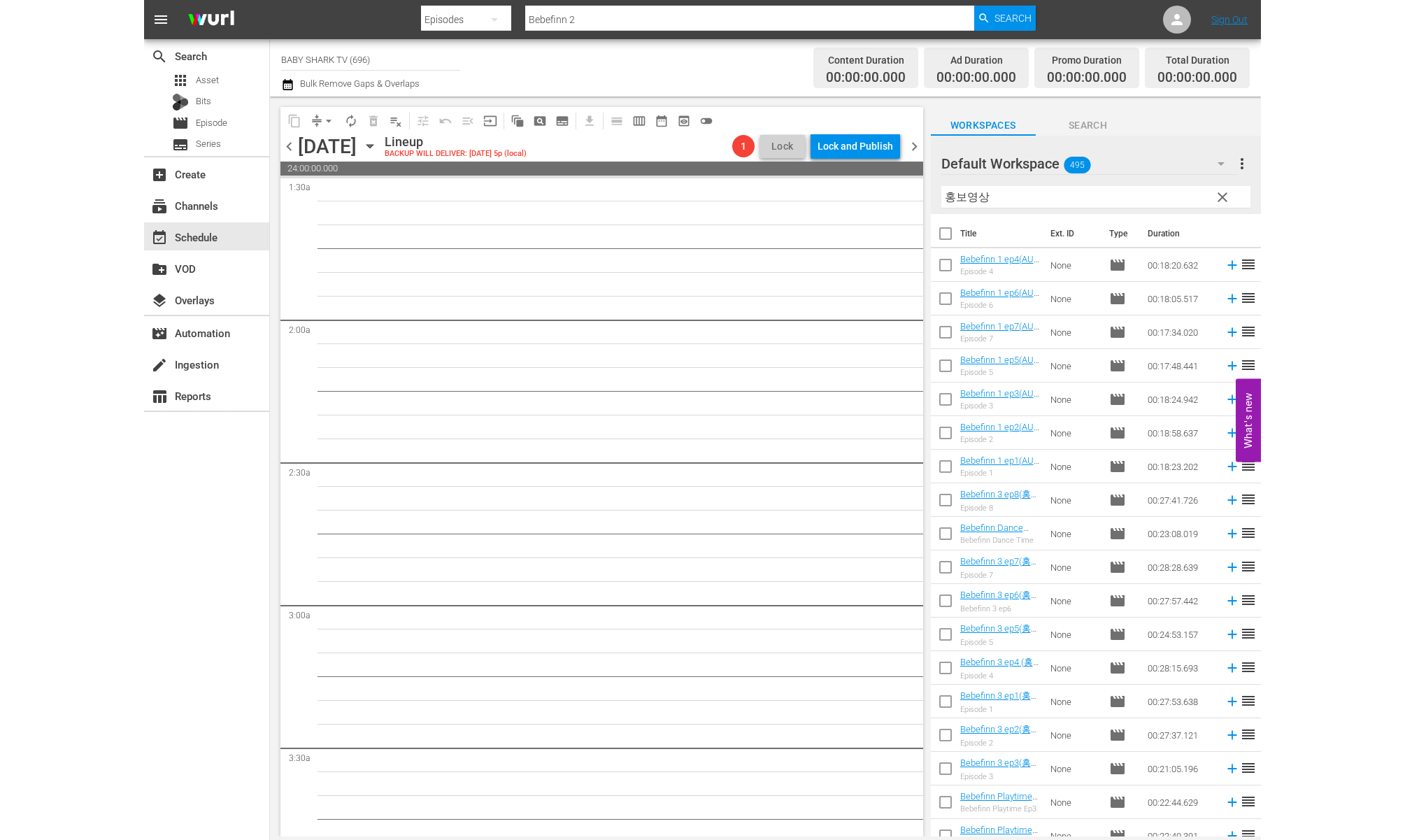
scroll to position [0, 0]
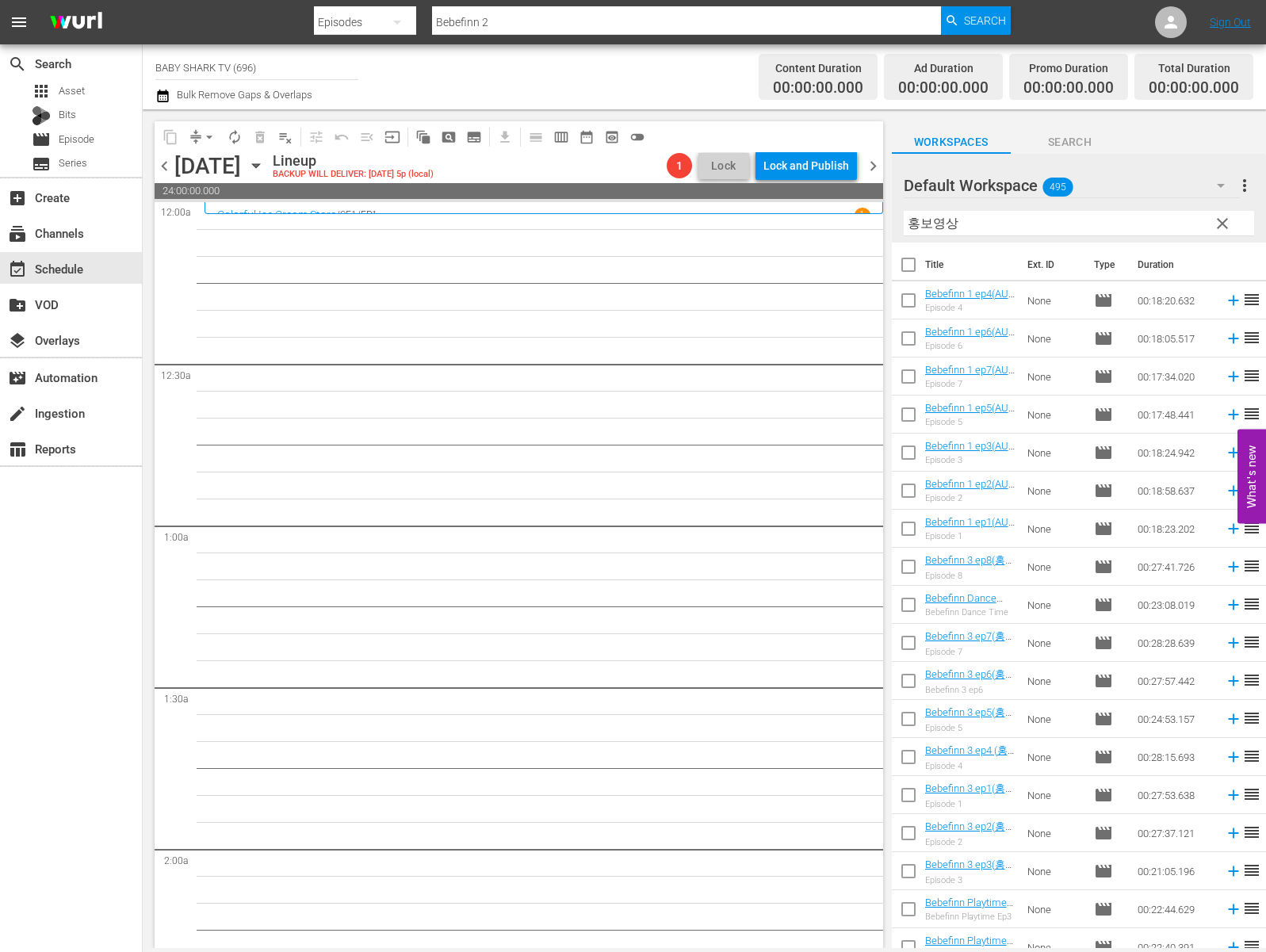
click at [1199, 224] on input "홍보영상" at bounding box center [1079, 224] width 350 height 25
click at [1224, 224] on span "clear" at bounding box center [1222, 223] width 19 height 19
click at [1224, 224] on input "홍보영상" at bounding box center [1079, 224] width 350 height 25
click at [1192, 224] on input "홍보영상" at bounding box center [1079, 224] width 350 height 25
click at [1191, 224] on input "홍보영상" at bounding box center [1079, 224] width 350 height 25
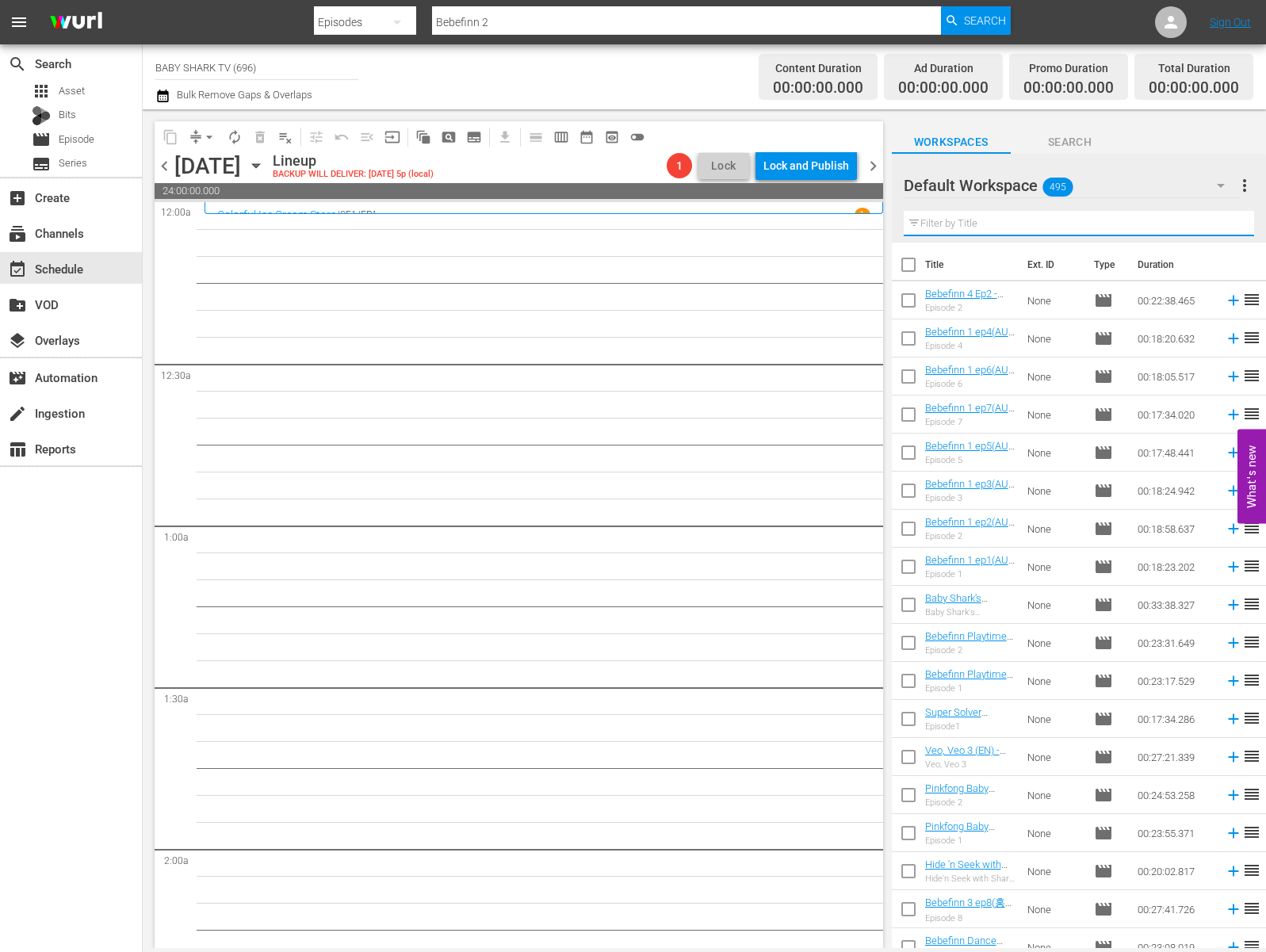
click at [1191, 224] on input "text" at bounding box center [1079, 224] width 350 height 25
paste input "Pinkfong Kids Art Gallery"
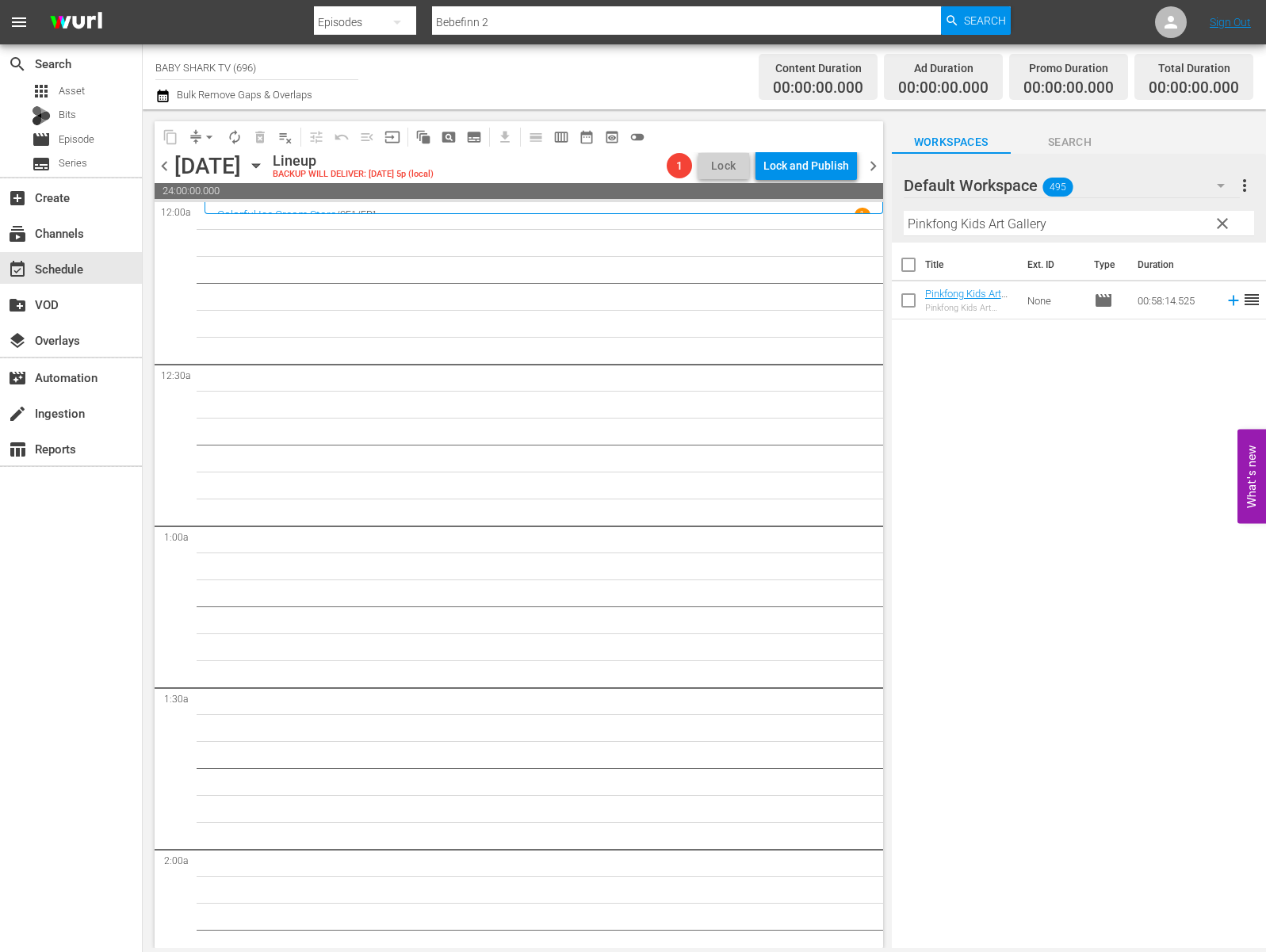
click at [990, 432] on div "Title Ext. ID Type Duration Pinkfong Kids Art Gallery - Baby Shark TV - TRC2 - …" at bounding box center [1079, 596] width 374 height 708
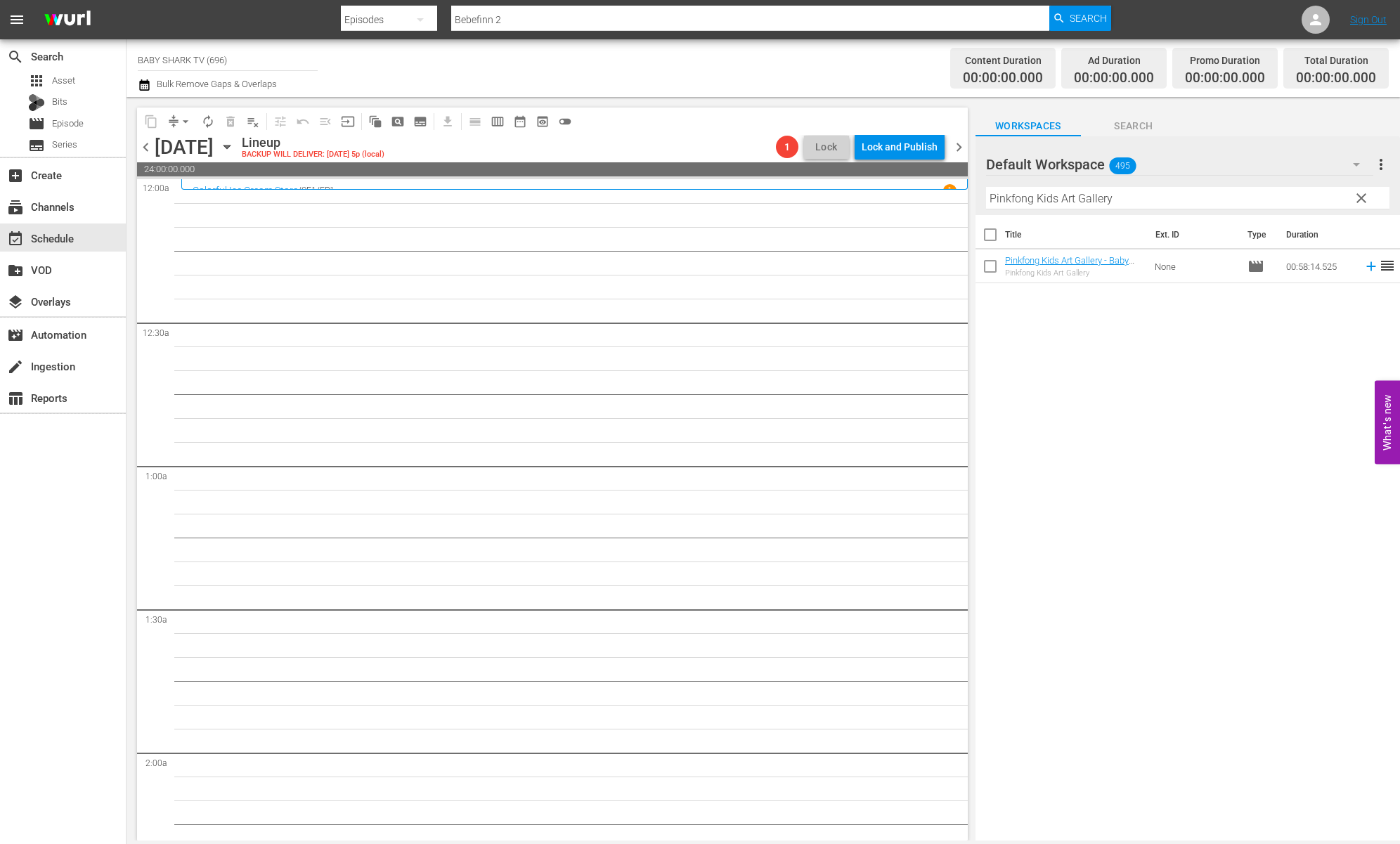
click at [1362, 207] on button "clear" at bounding box center [1361, 198] width 23 height 23
click at [1362, 207] on input "Pinkfong Kids Art Gallery" at bounding box center [1188, 198] width 404 height 23
click at [1359, 207] on input "Pinkfong Kids Art Gallery" at bounding box center [1188, 198] width 404 height 23
click at [1359, 205] on input "Pinkfong Kids Art Gallery" at bounding box center [1188, 198] width 404 height 23
click at [1356, 205] on input "Pinkfong Kids Art Gallery" at bounding box center [1188, 198] width 404 height 23
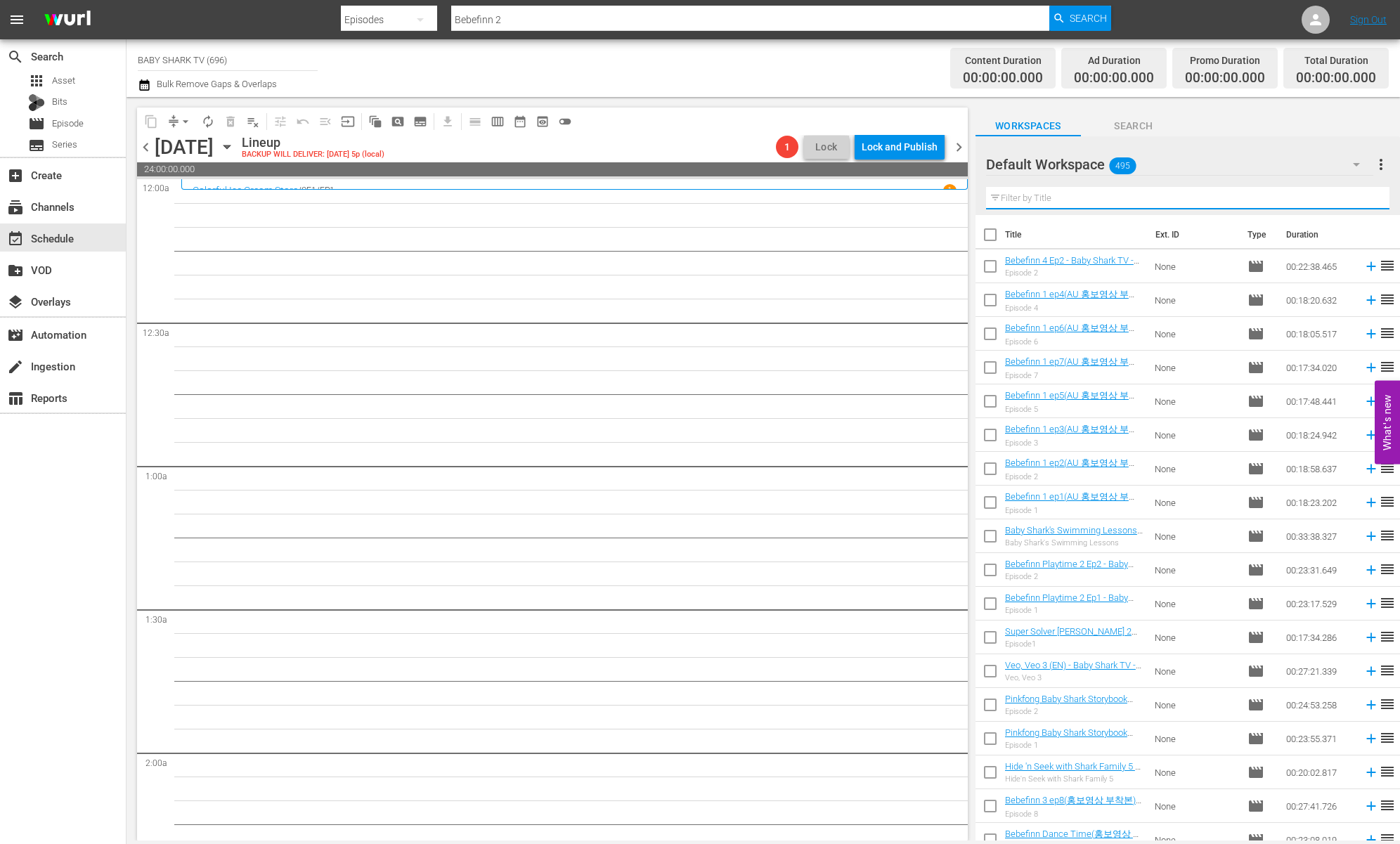
click at [1350, 203] on input "text" at bounding box center [1188, 198] width 404 height 23
paste input "Pinkfong Kids Art Gallery"
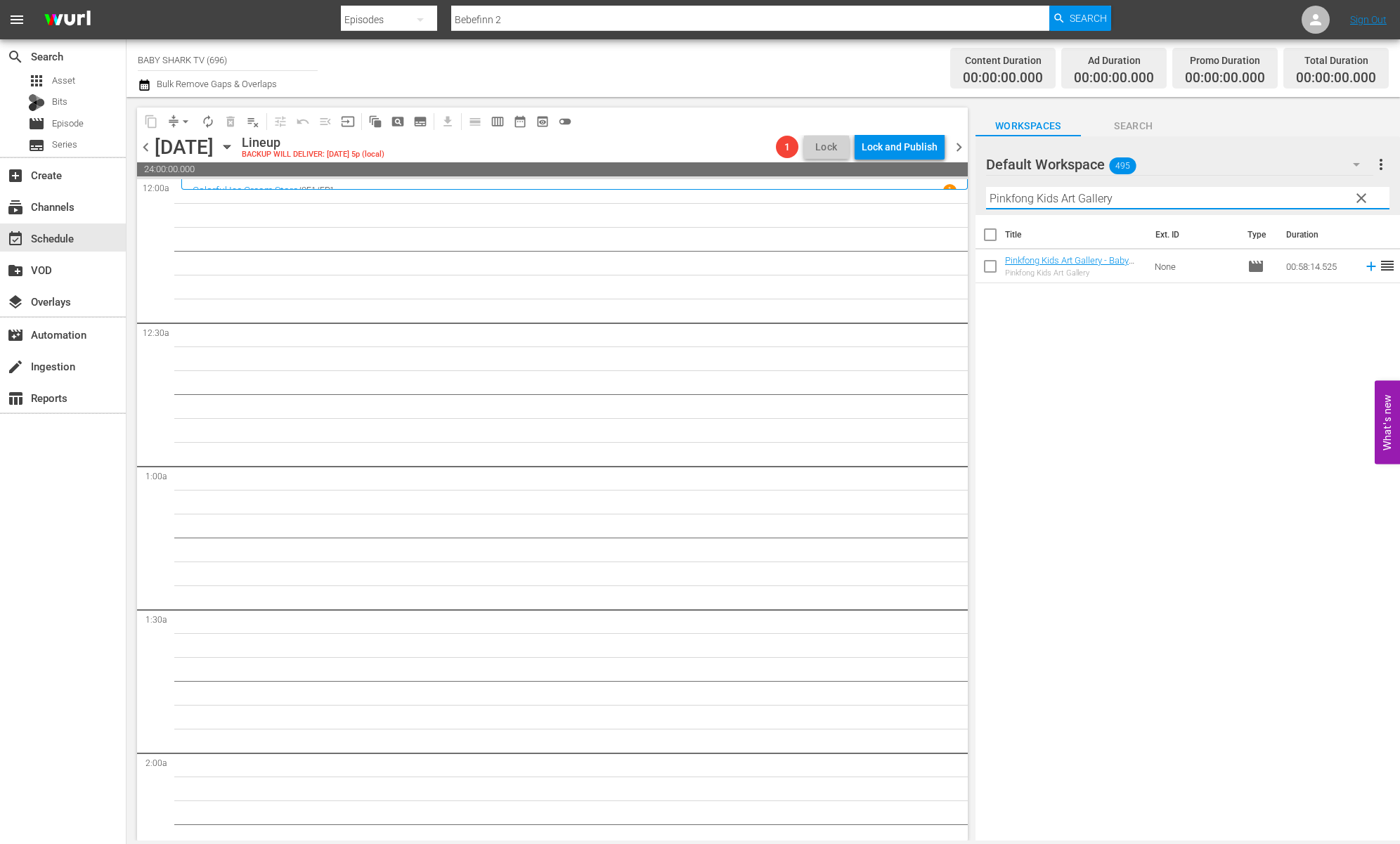
drag, startPoint x: 1261, startPoint y: 340, endPoint x: 1235, endPoint y: 335, distance: 26.5
click at [1260, 340] on div "Title Ext. ID Type Duration Pinkfong Kids Art Gallery - Baby Shark TV - TRC2 - …" at bounding box center [1188, 528] width 425 height 628
click at [1320, 190] on input "Pinkfong Kids Art Gallery" at bounding box center [1188, 198] width 404 height 23
drag, startPoint x: 1350, startPoint y: 194, endPoint x: 1336, endPoint y: 195, distance: 14.0
click at [1351, 194] on button "clear" at bounding box center [1361, 198] width 23 height 23
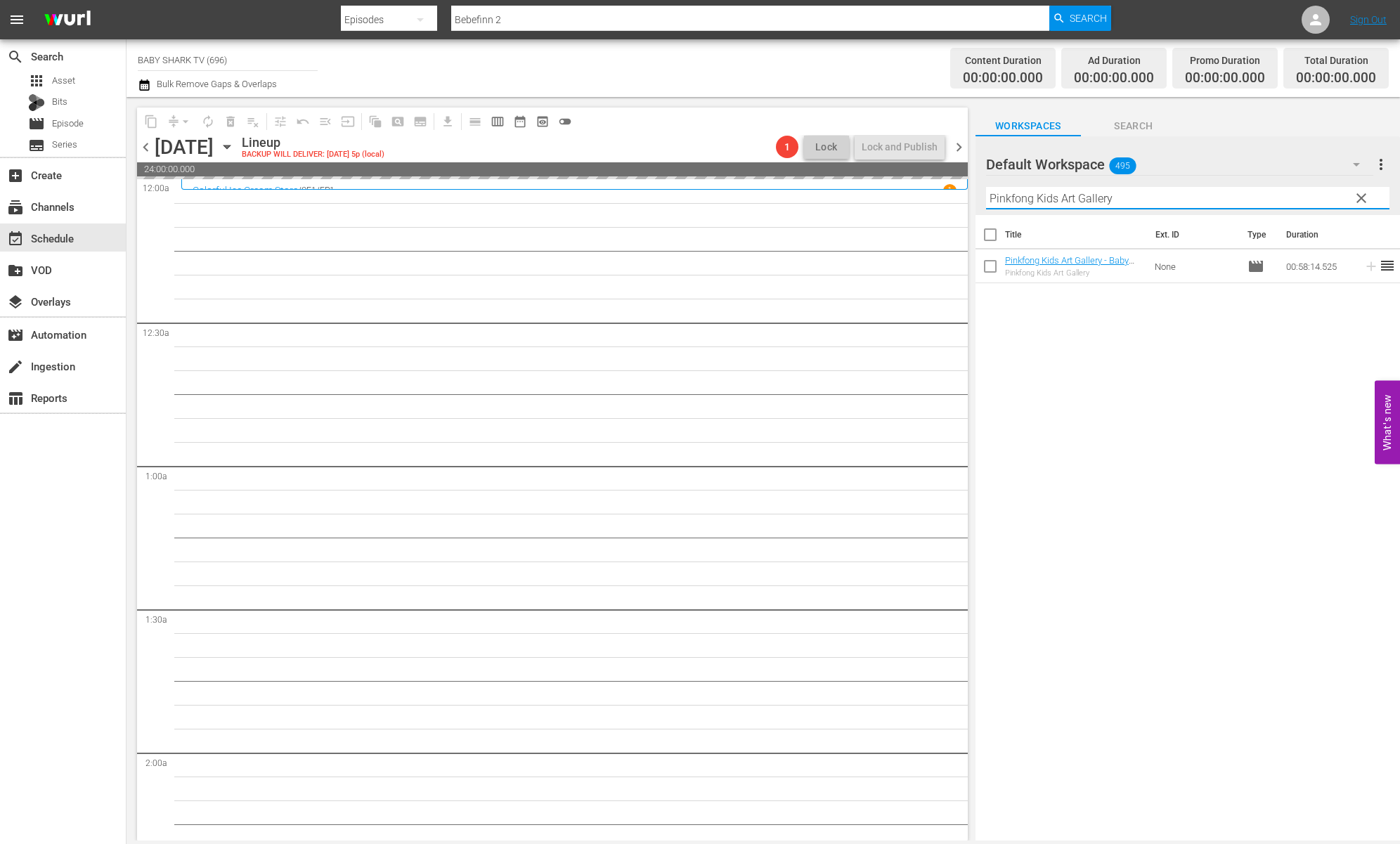
click at [1356, 195] on input "Pinkfong Kids Art Gallery" at bounding box center [1188, 198] width 404 height 23
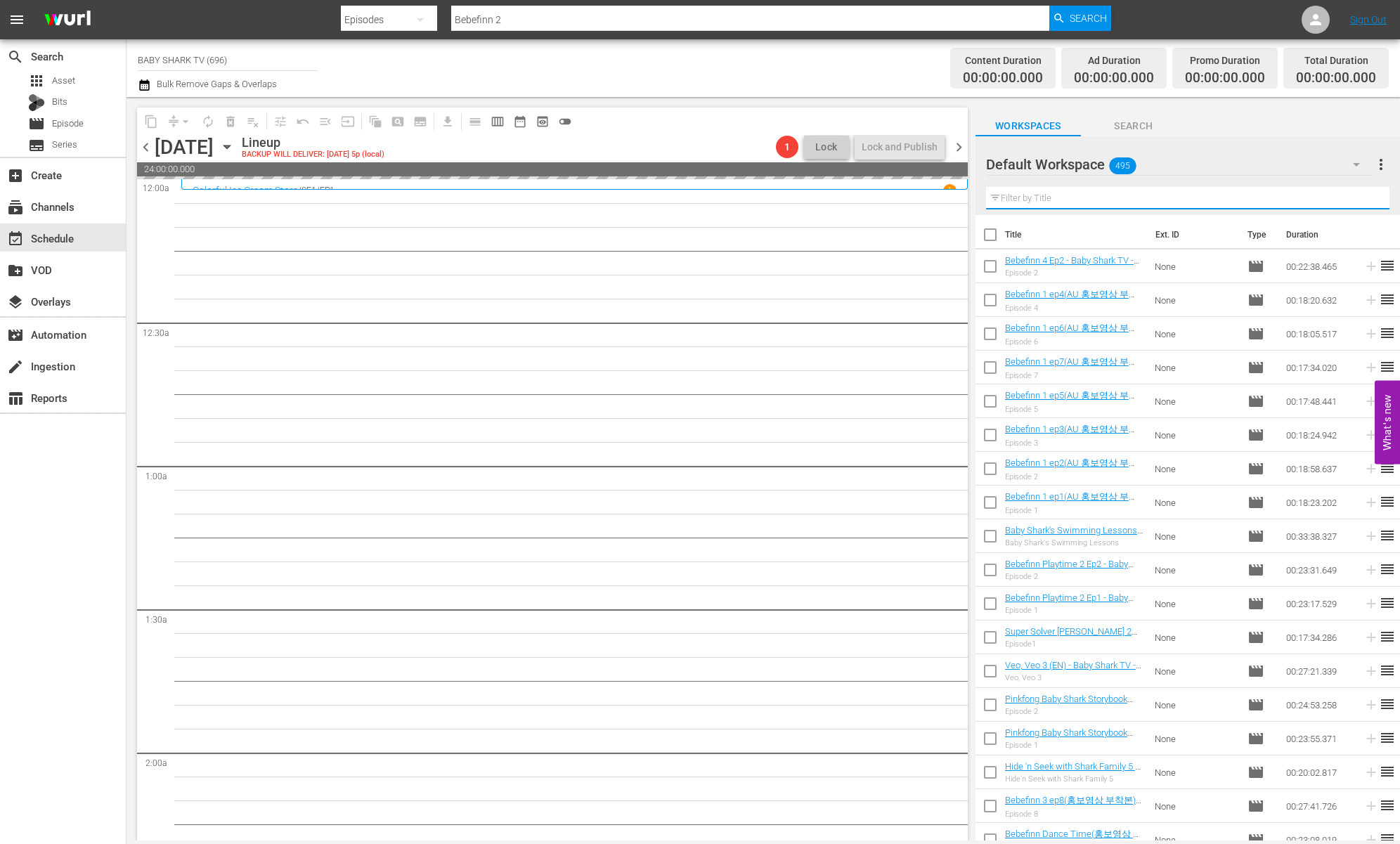
click at [1336, 195] on input "text" at bounding box center [1188, 198] width 404 height 23
click at [1335, 195] on input "text" at bounding box center [1188, 198] width 404 height 23
paste input "Pinkfong Musical Storybook 1,2"
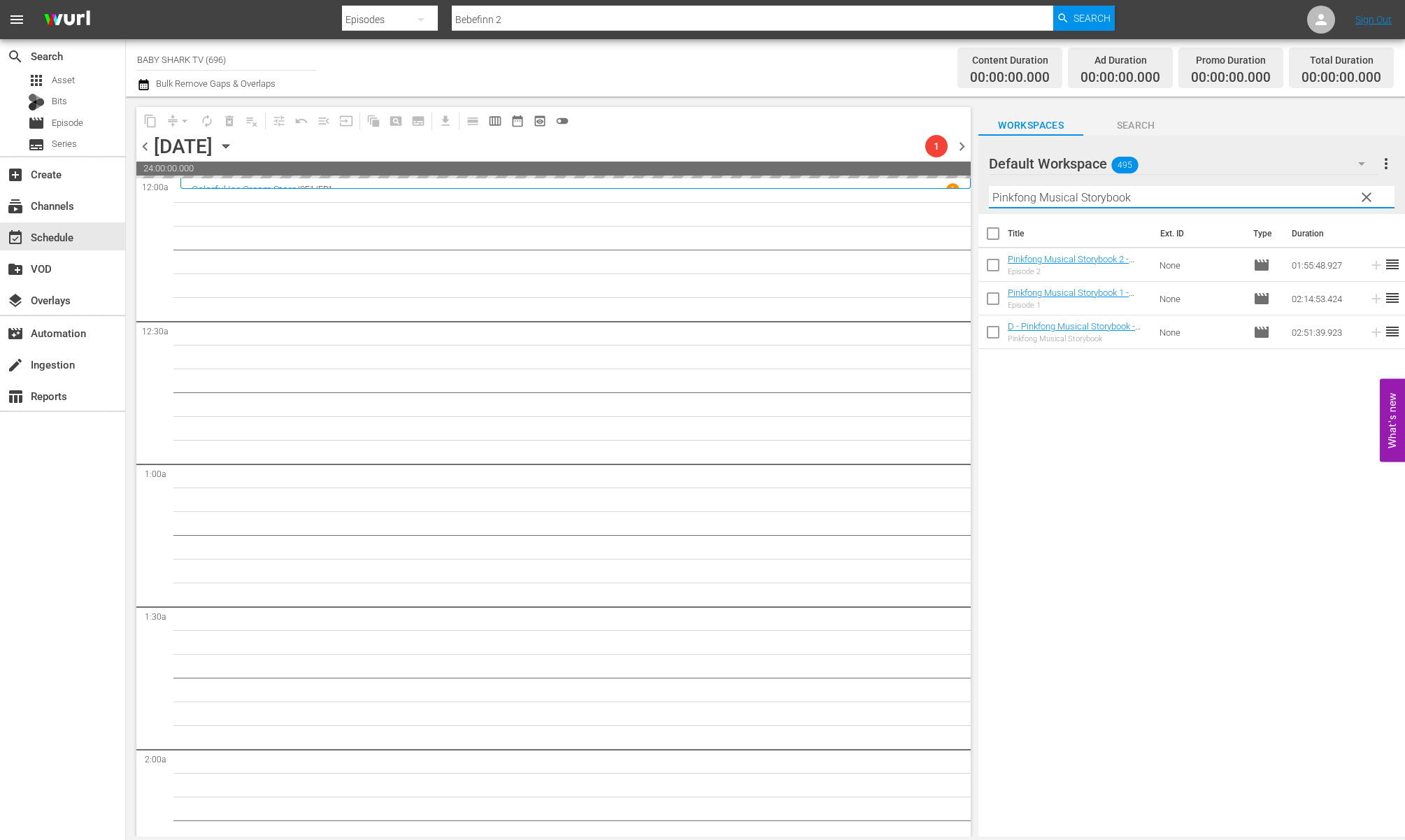
click at [1160, 411] on div "Title Ext. ID Type Duration Pinkfong Musical Storybook 2 - Baby Shark TV - TRC2…" at bounding box center [1192, 526] width 426 height 625
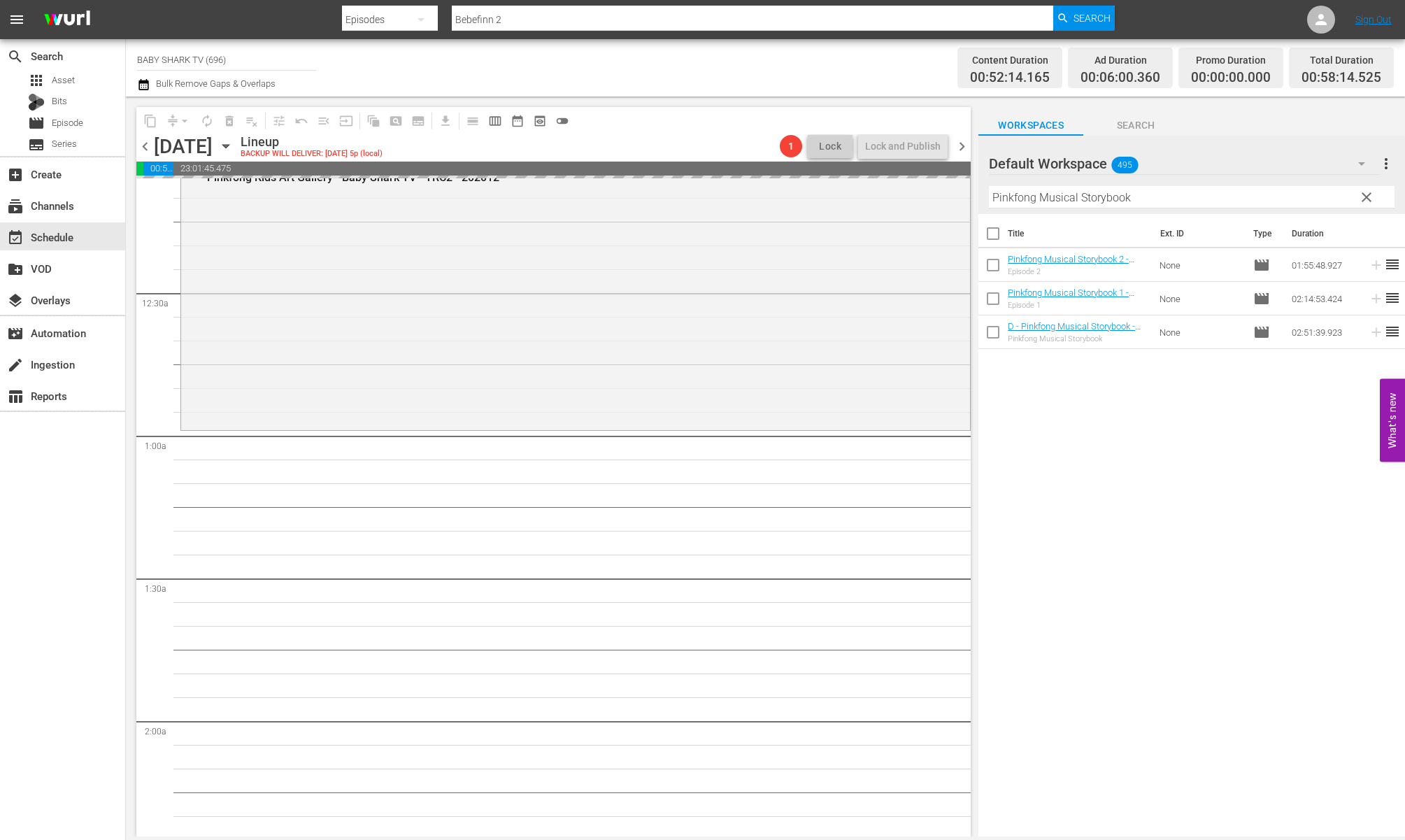
click at [1059, 419] on div "Title Ext. ID Type Duration Pinkfong Musical Storybook 2 - Baby Shark TV - TRC2…" at bounding box center [1192, 526] width 426 height 625
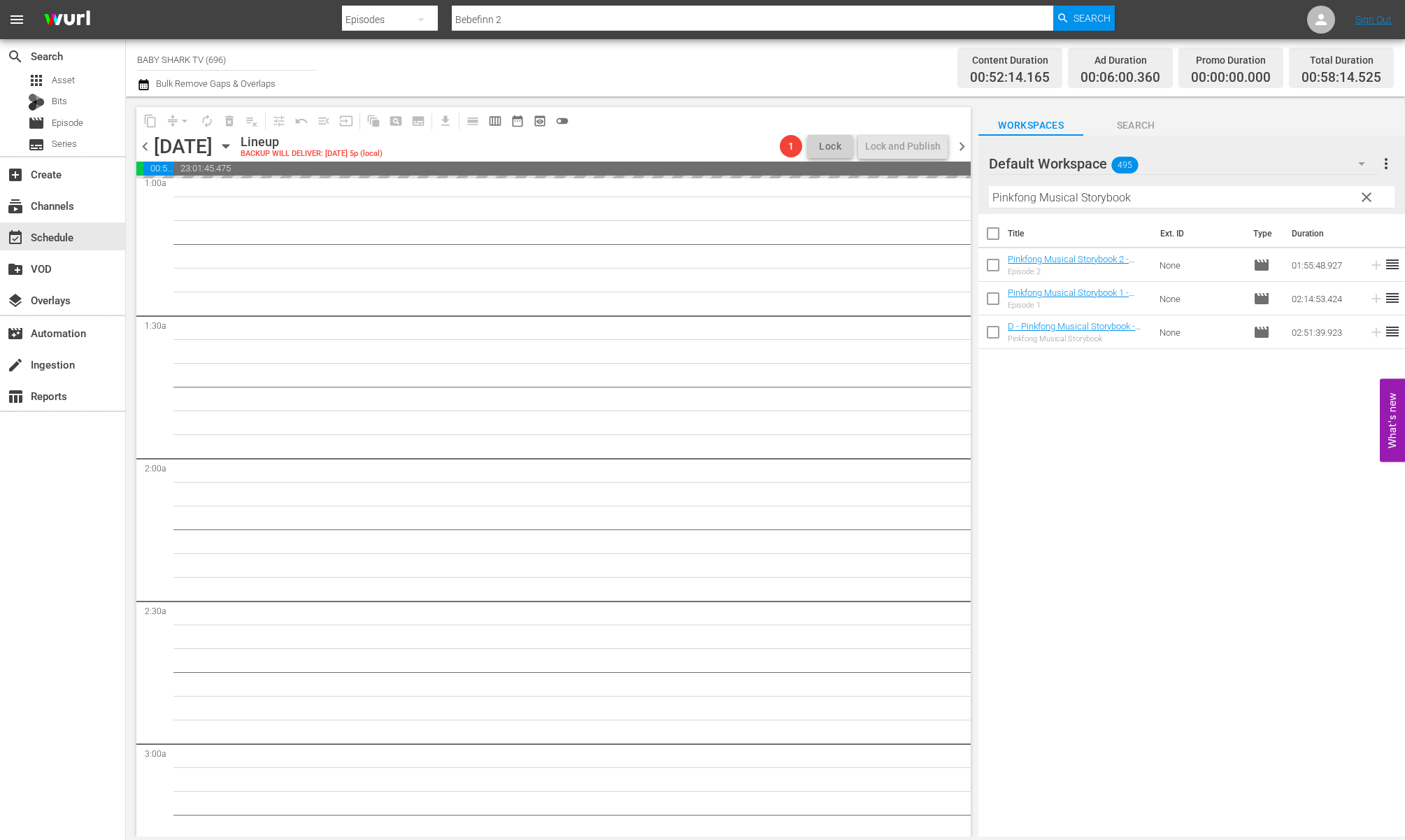
click at [1031, 436] on div "Title Ext. ID Type Duration Pinkfong Musical Storybook 2 - Baby Shark TV - TRC2…" at bounding box center [1192, 526] width 426 height 625
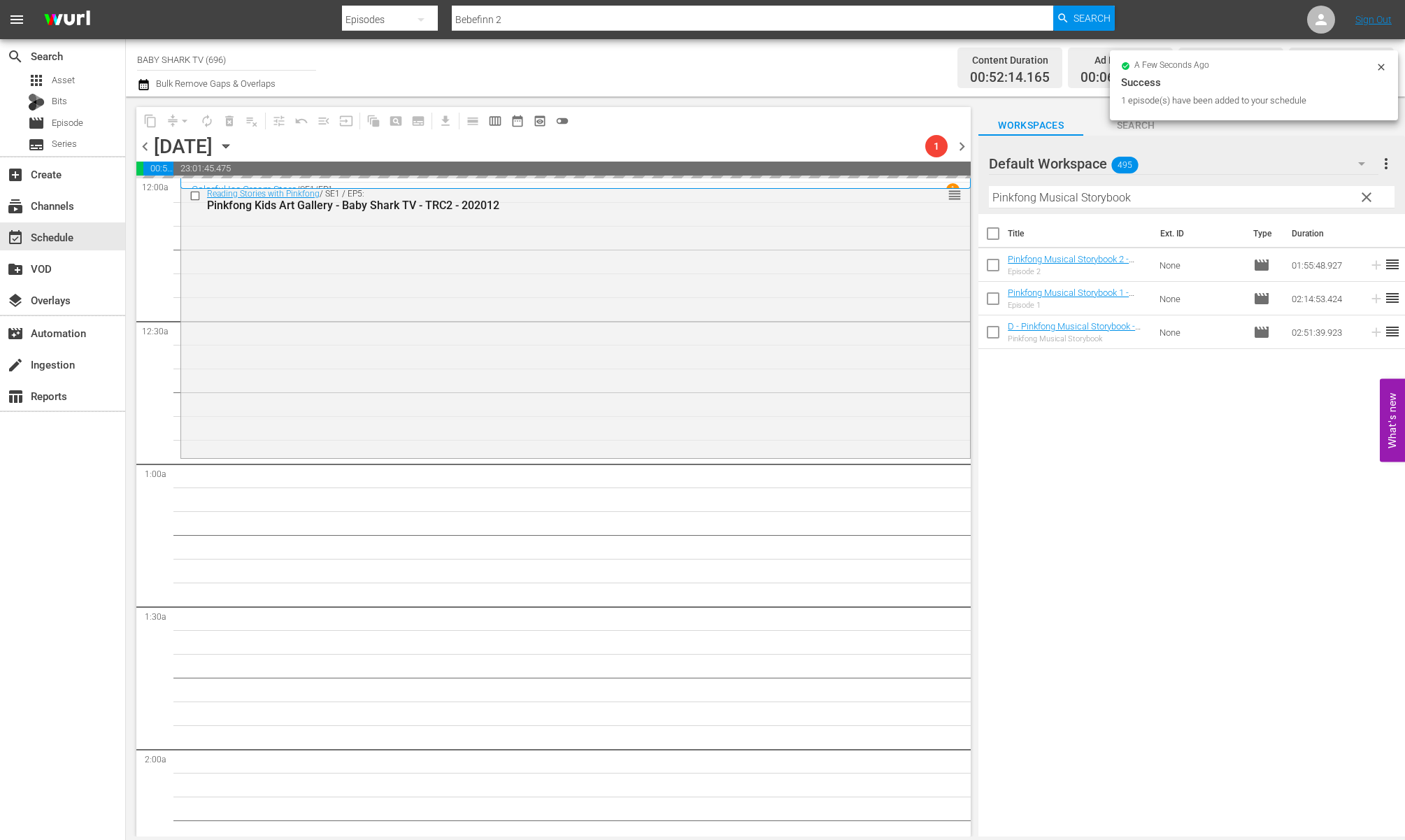
click at [1086, 439] on div "Title Ext. ID Type Duration Pinkfong Musical Storybook 2 - Baby Shark TV - TRC2…" at bounding box center [1192, 526] width 426 height 625
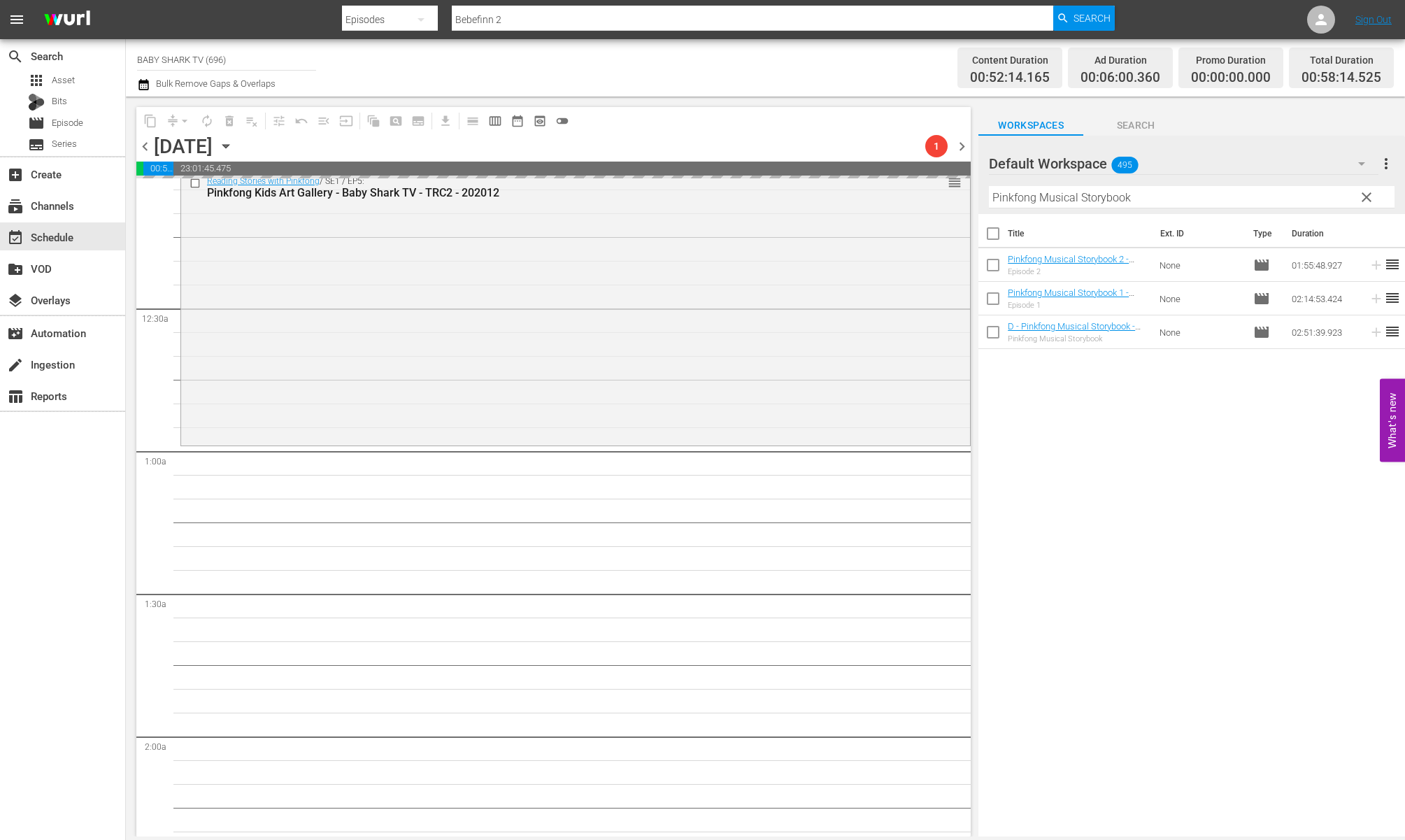
scroll to position [28, 0]
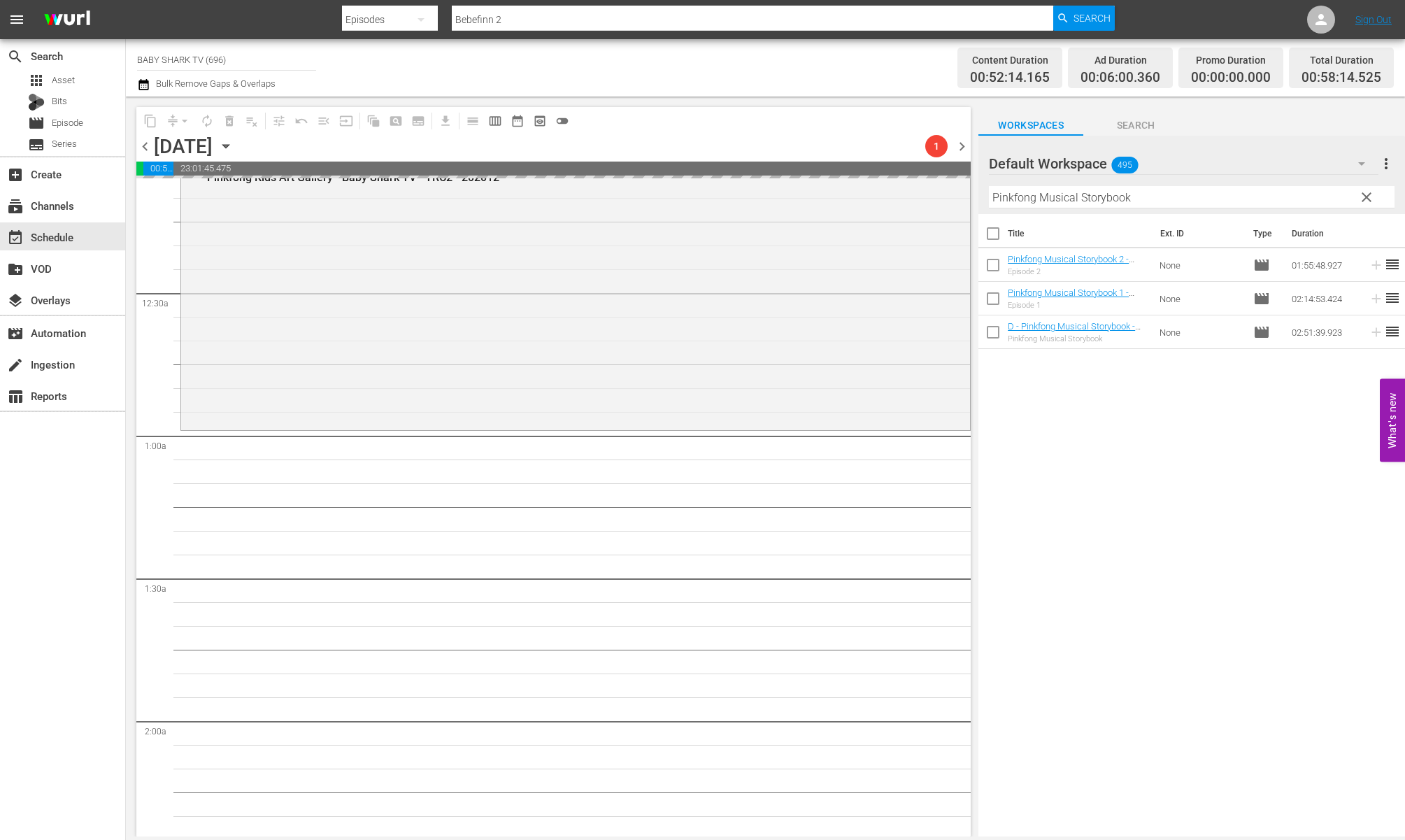
click at [1150, 487] on div "Title Ext. ID Type Duration Pinkfong Musical Storybook 2 - Baby Shark TV - TRC2…" at bounding box center [1192, 526] width 426 height 625
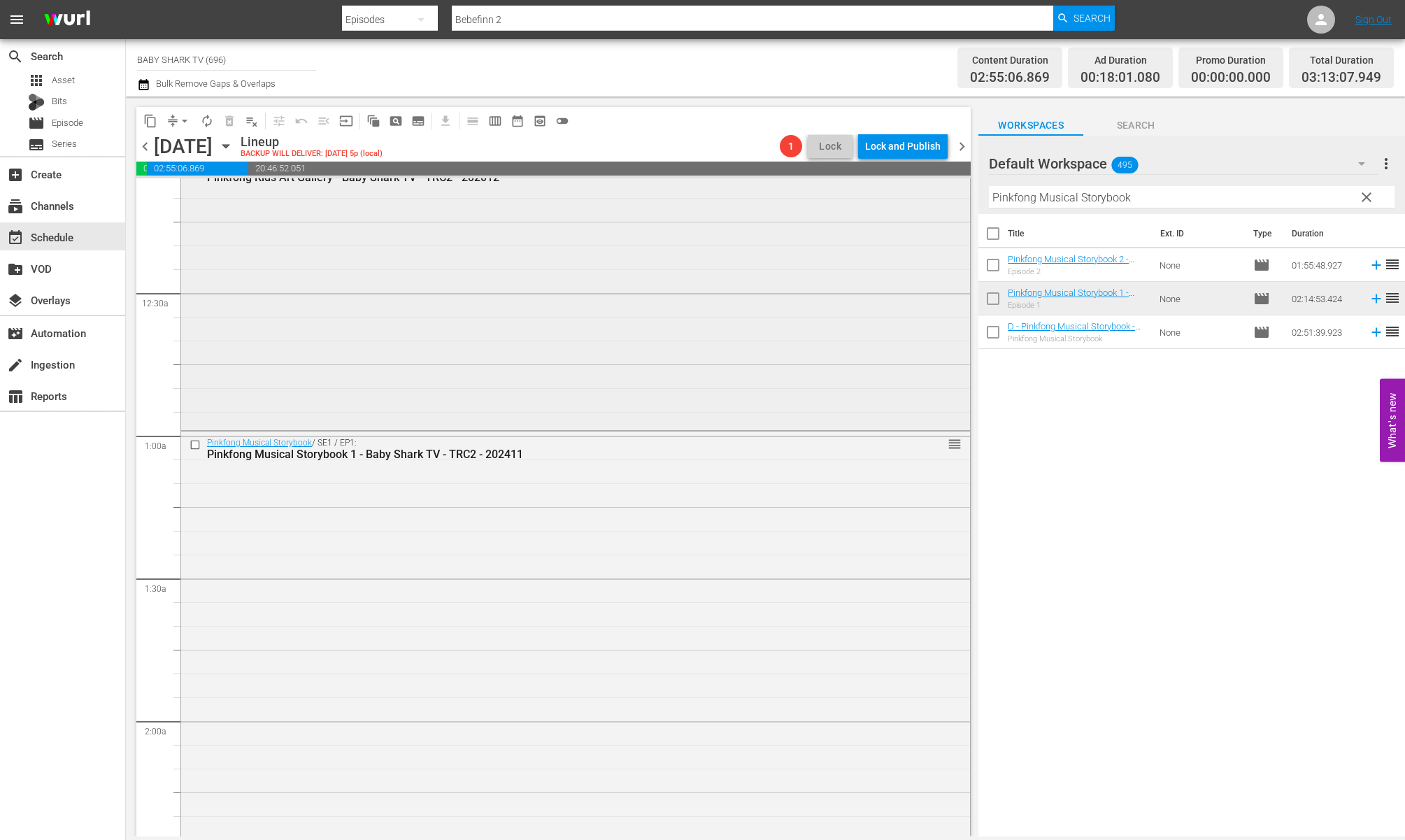
scroll to position [511, 0]
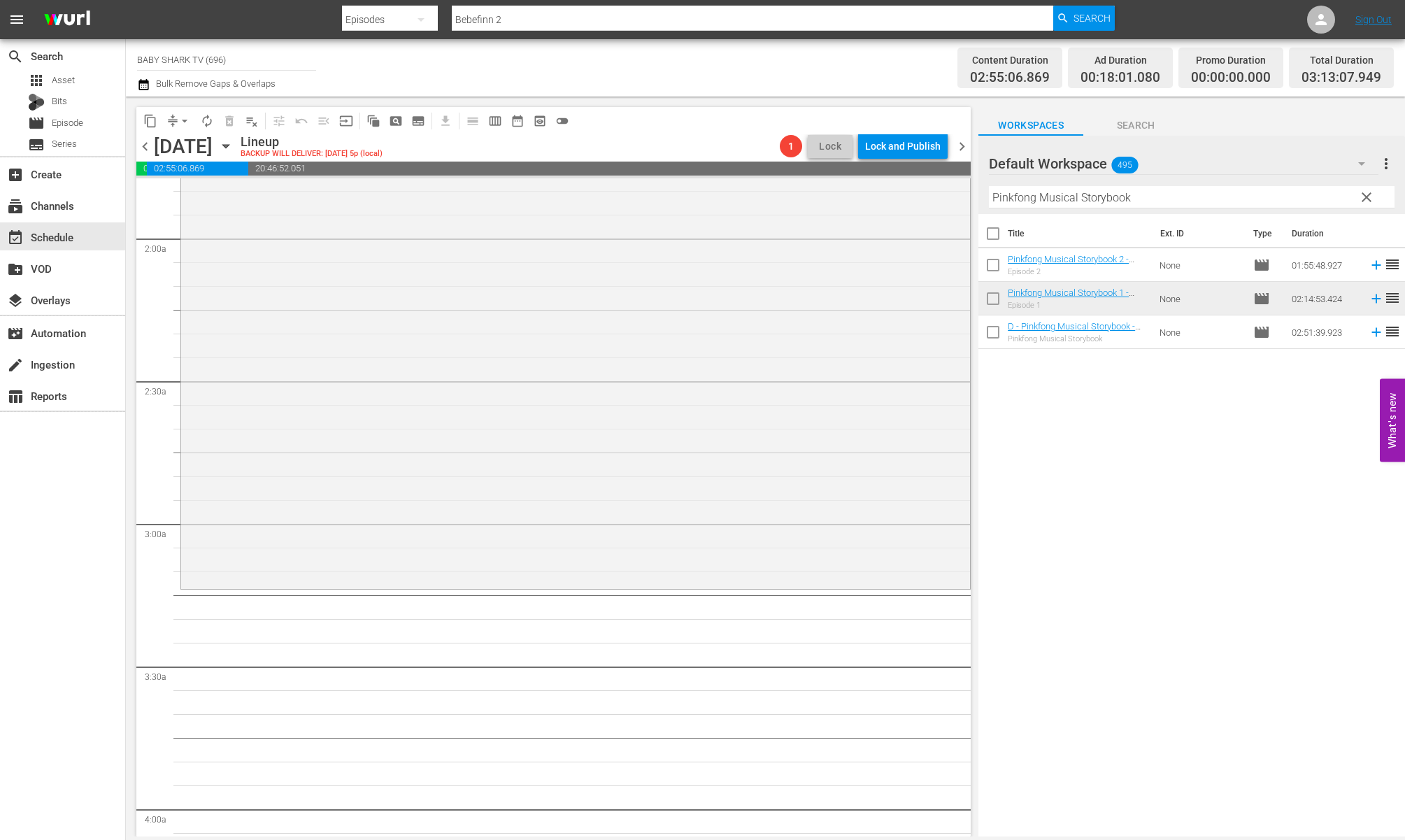
click at [1210, 394] on div "Title Ext. ID Type Duration Pinkfong Musical Storybook 2 - Baby Shark TV - TRC2…" at bounding box center [1192, 526] width 426 height 625
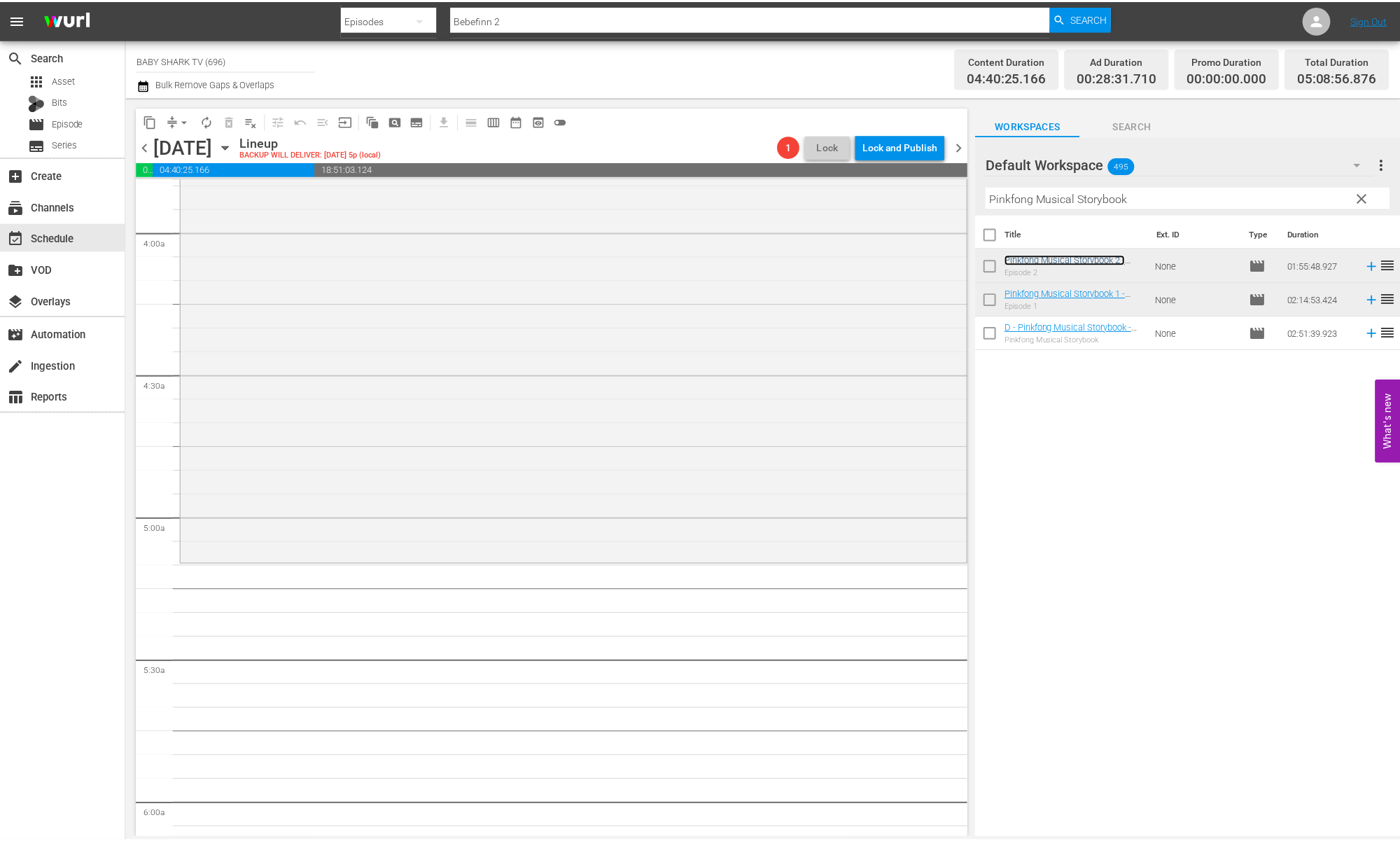
scroll to position [1146, 0]
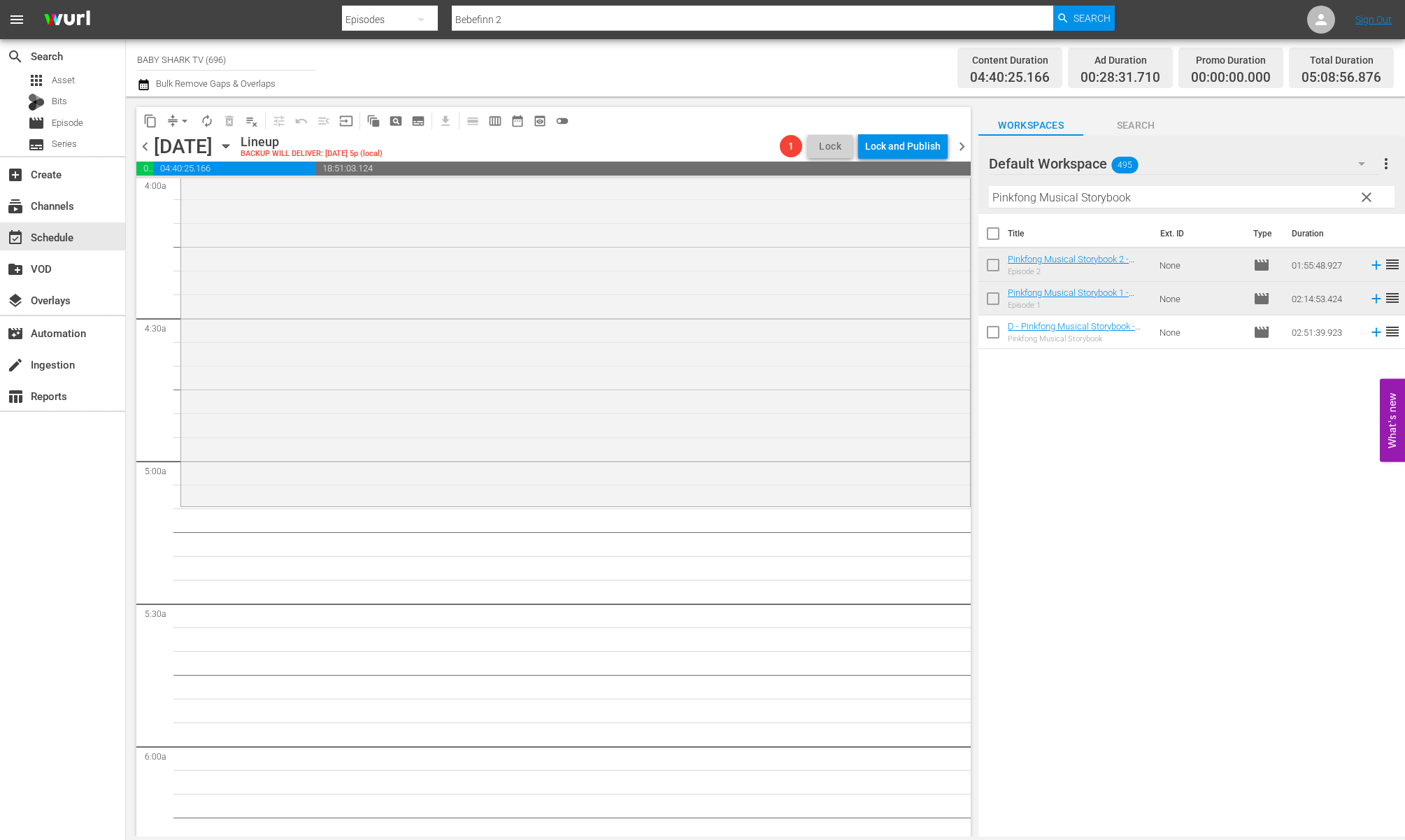
click at [1332, 198] on input "Pinkfong Musical Storybook" at bounding box center [1192, 197] width 405 height 22
click at [1365, 197] on span "clear" at bounding box center [1367, 197] width 16 height 16
click at [1365, 197] on input "Pinkfong Musical Storybook" at bounding box center [1192, 197] width 405 height 22
click at [1349, 197] on input "Pinkfong Musical Storybook" at bounding box center [1192, 197] width 405 height 22
click at [1324, 199] on input "Pinkfong Musical Storybook" at bounding box center [1192, 197] width 405 height 22
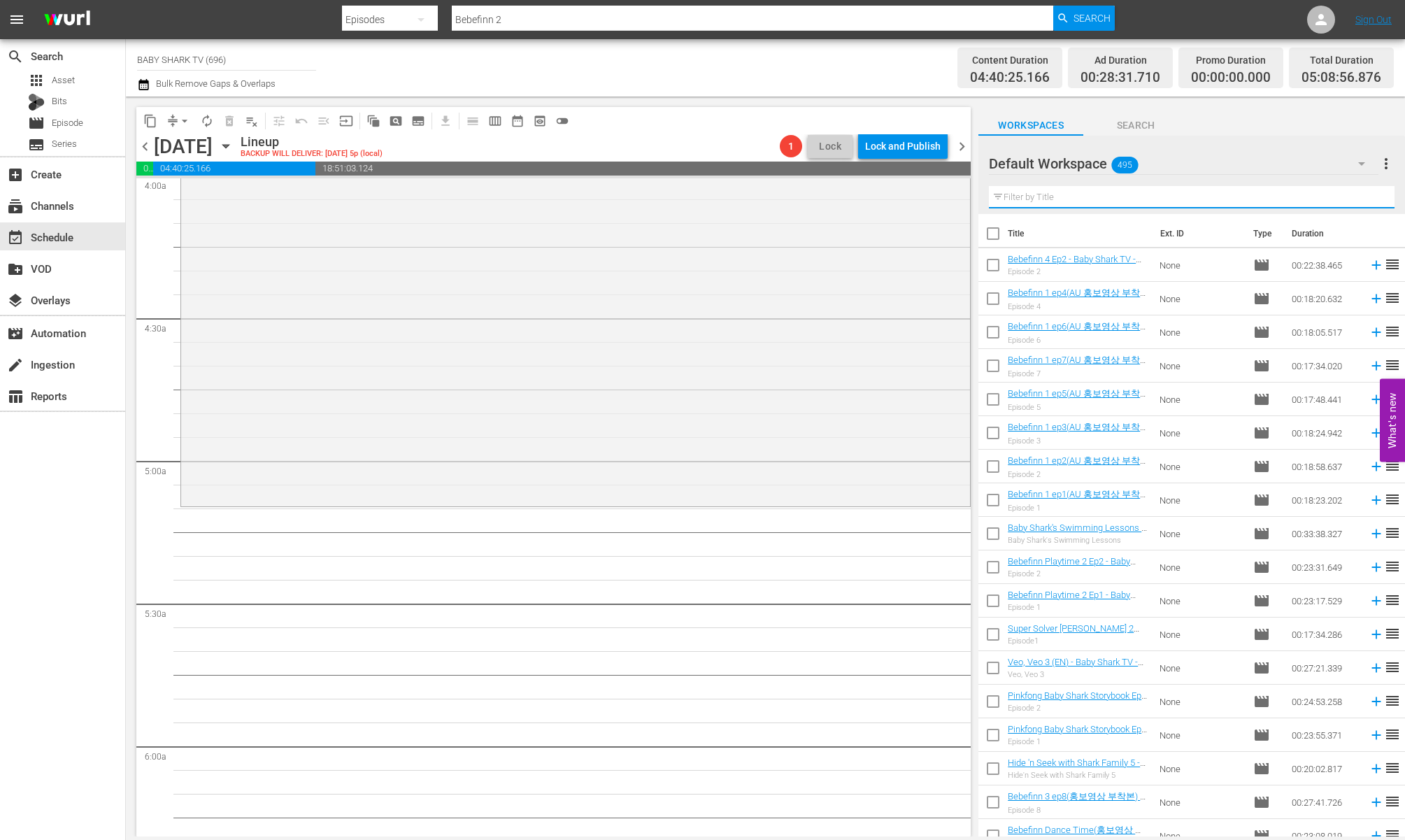
click at [1324, 199] on input "text" at bounding box center [1192, 197] width 405 height 22
paste input "Around the World with Baby Shark 1"
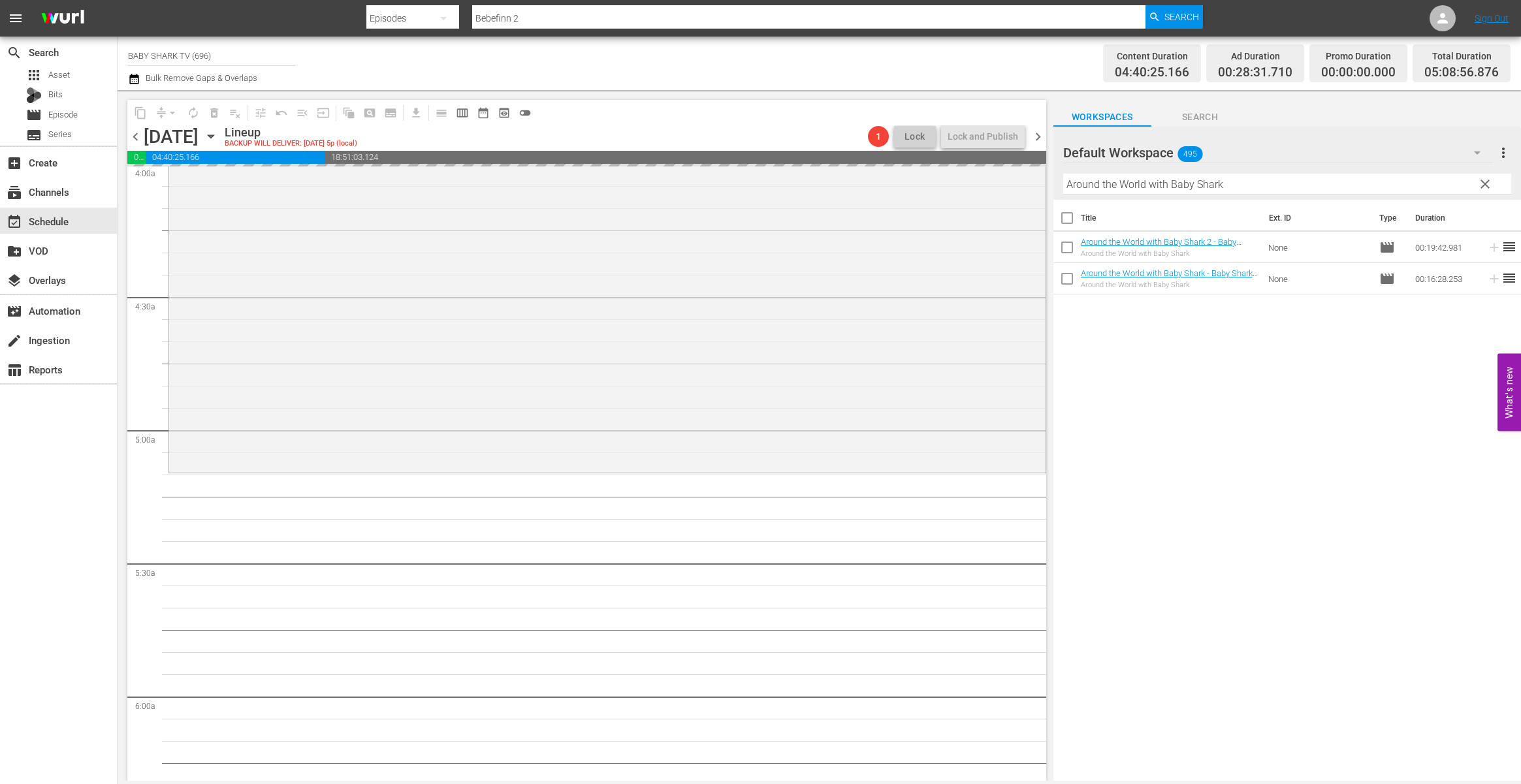
click at [1310, 195] on div "Filter by Title Around the World with Baby Shark" at bounding box center [1286, 184] width 448 height 31
click at [1316, 191] on input "Around the World with Baby Shark" at bounding box center [1286, 184] width 448 height 21
paste input "Baby Shark Monthly 2"
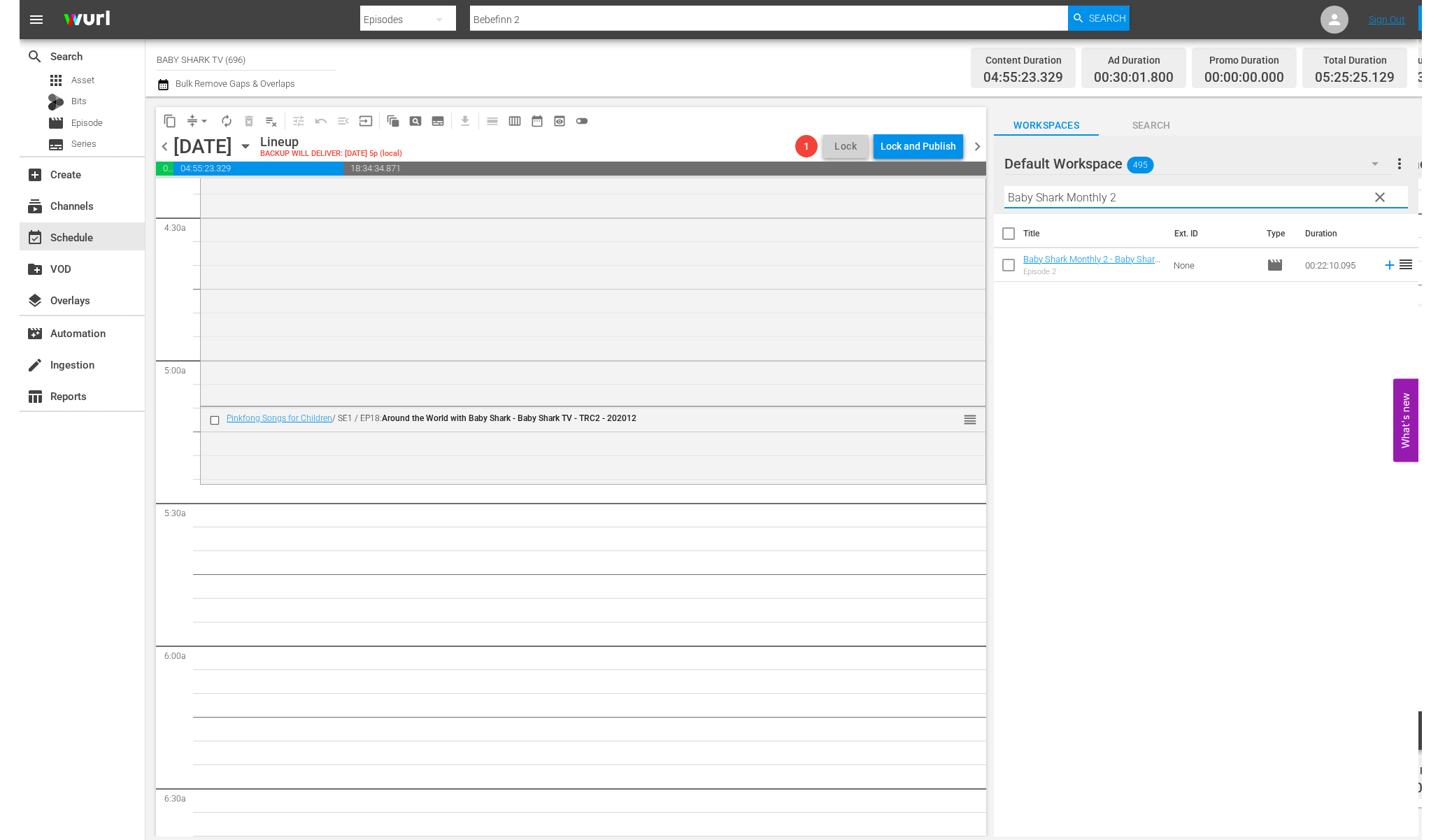
scroll to position [1359, 0]
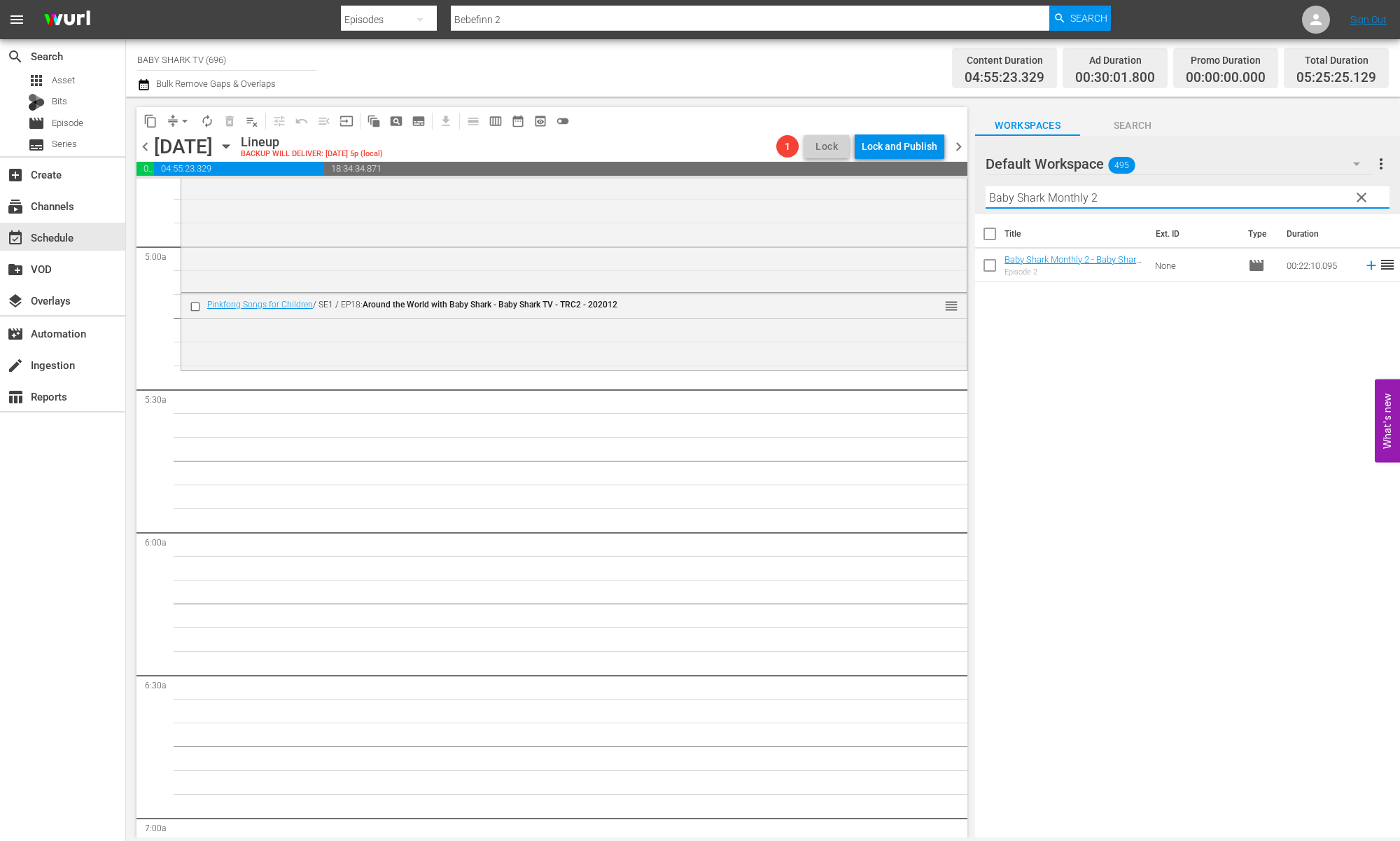
click at [1151, 356] on div "Title Ext. ID Type Duration Baby Shark Monthly 2 - Baby Shark TV - TRC2 - 20220…" at bounding box center [1187, 526] width 425 height 625
click at [1362, 215] on th at bounding box center [1372, 234] width 21 height 39
click at [1361, 201] on span "clear" at bounding box center [1361, 197] width 16 height 16
click at [1361, 201] on input "Baby Shark Monthly 2" at bounding box center [1187, 198] width 404 height 22
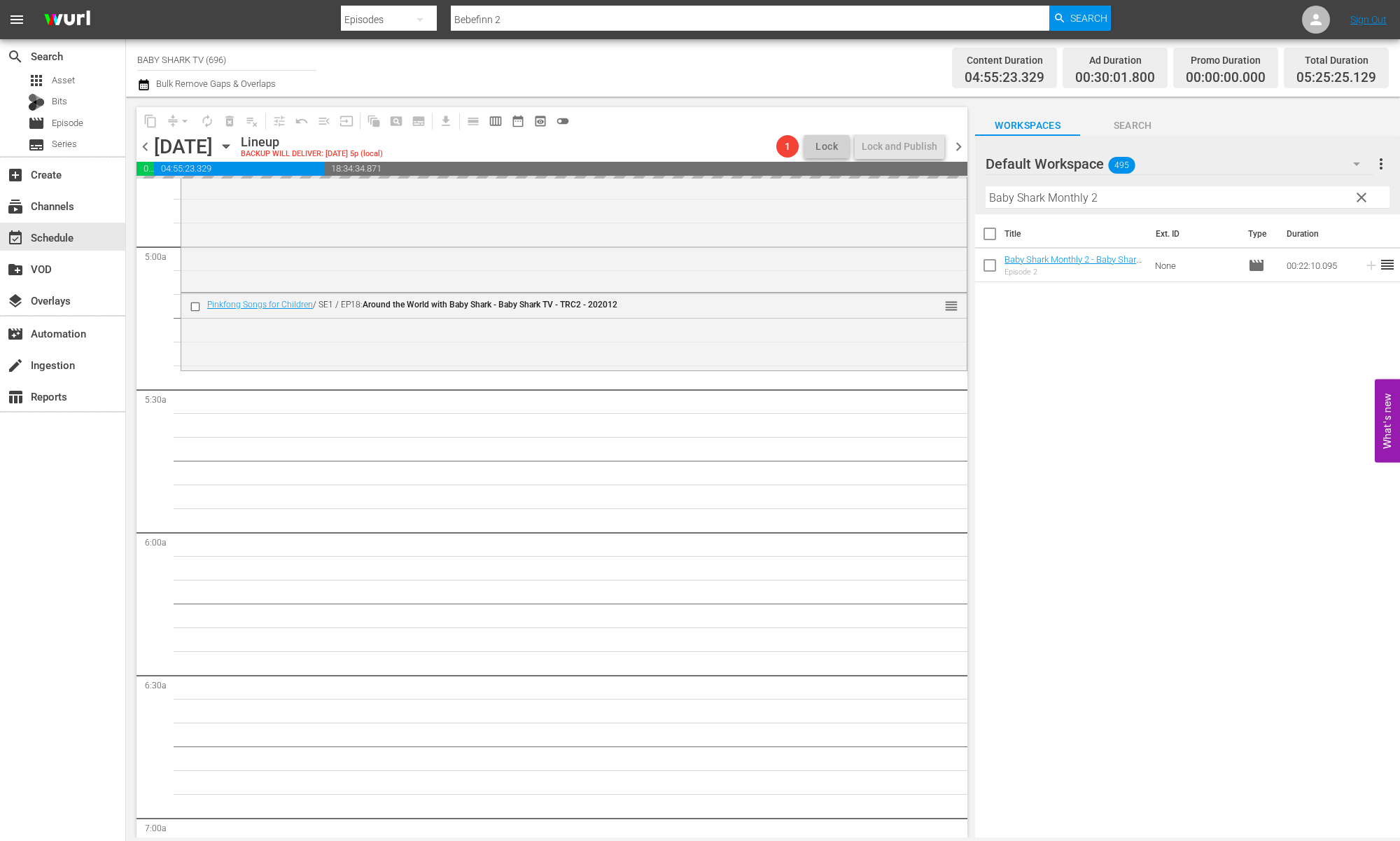
click at [1361, 201] on input "Baby Shark Monthly 2" at bounding box center [1187, 198] width 404 height 22
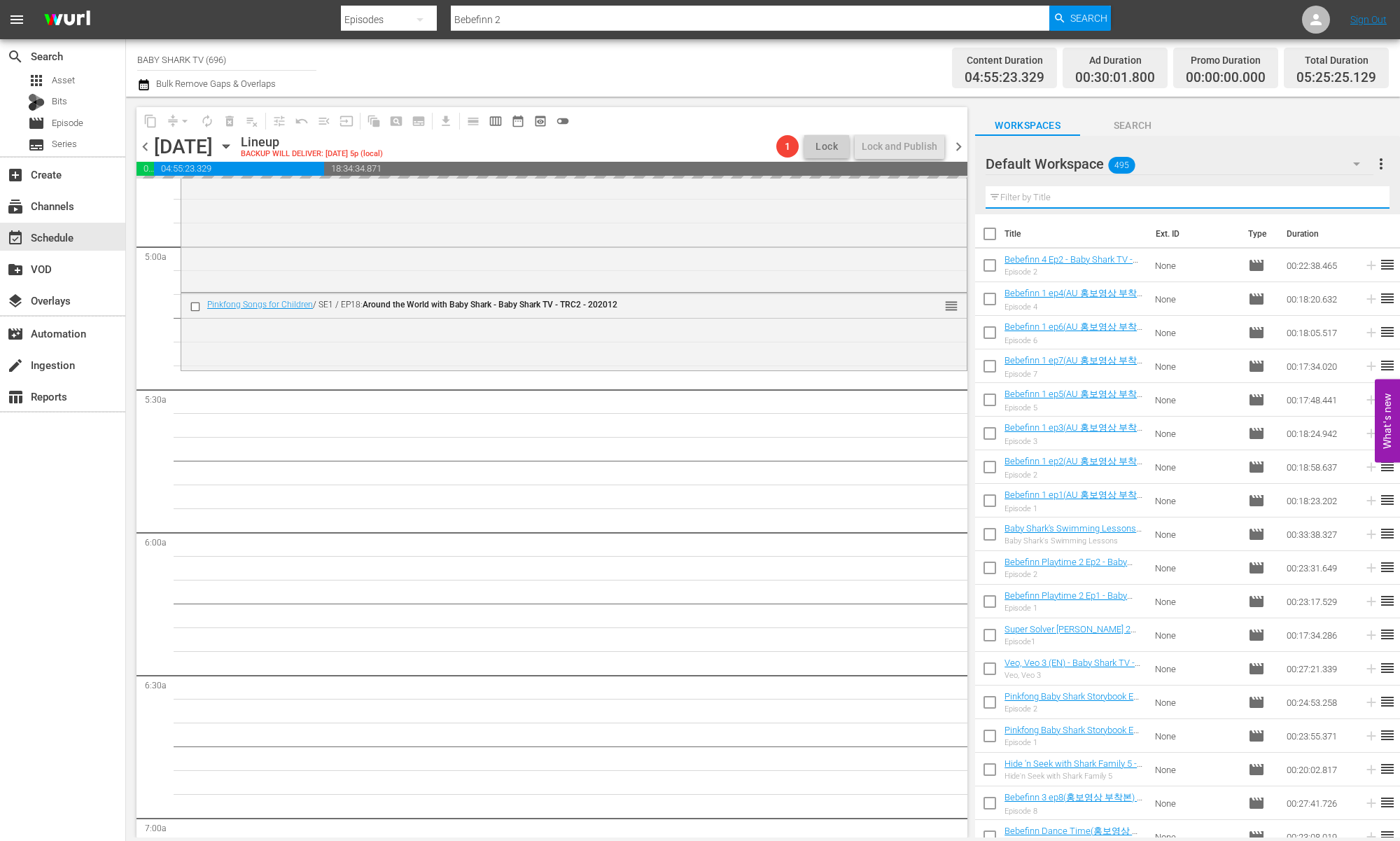
click at [1361, 201] on input "text" at bounding box center [1187, 198] width 404 height 22
paste input "Pinkfong Wonderstar EN Part 1 - Ep.8"
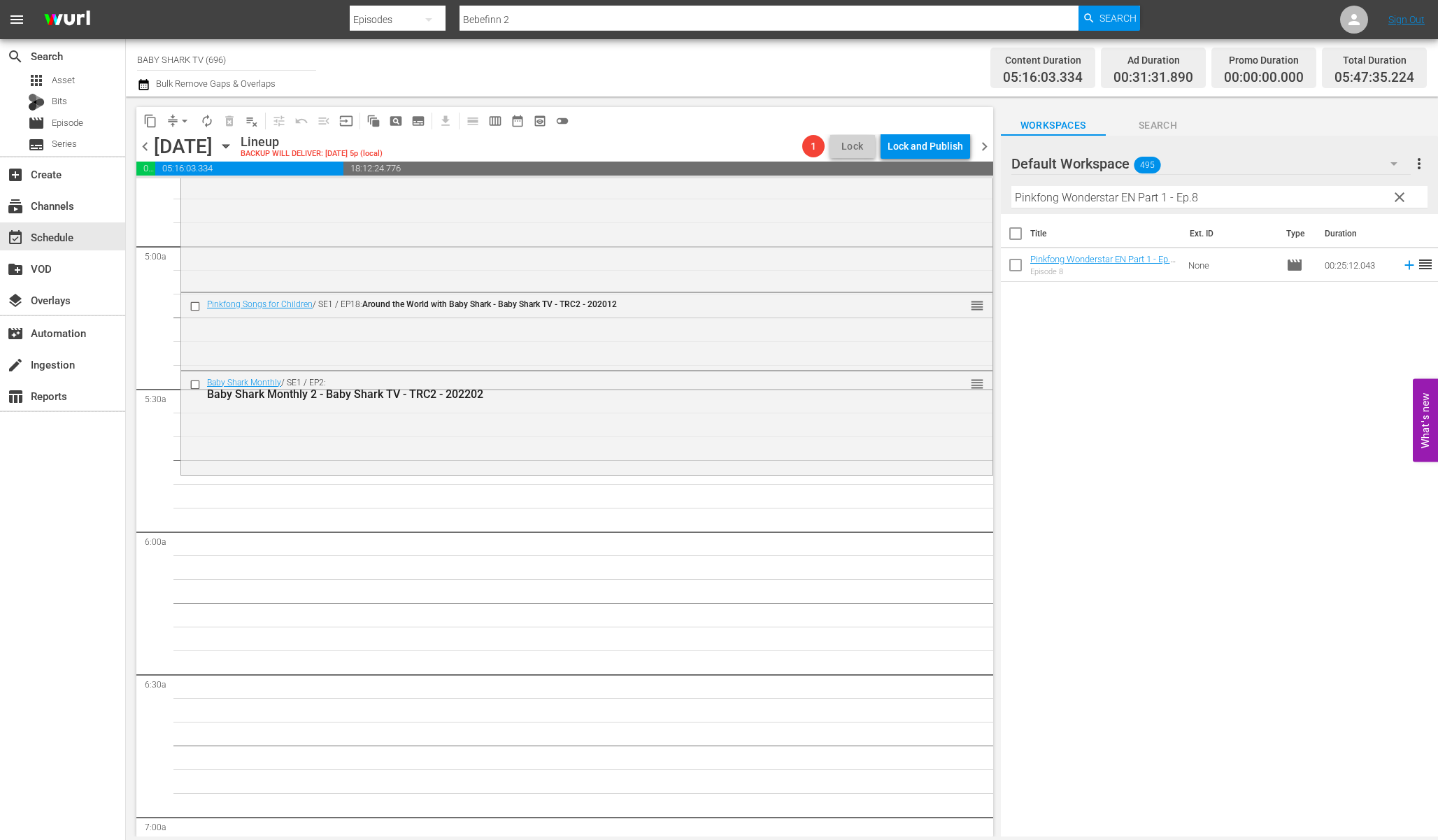
click at [1169, 354] on div "Title Ext. ID Type Duration Pinkfong Wonderstar EN Part 1 - Ep.8 - Baby Shark T…" at bounding box center [1220, 526] width 437 height 625
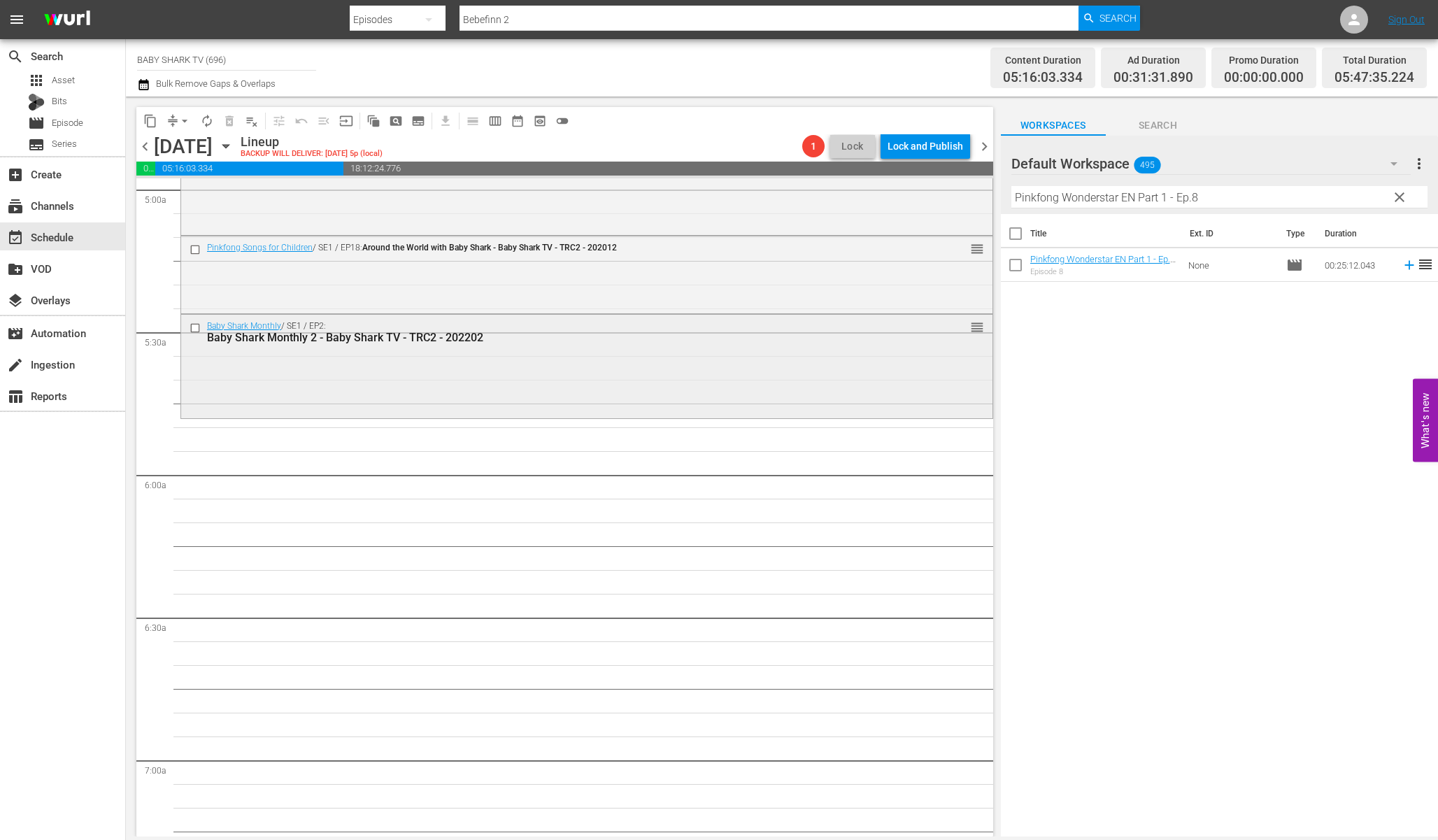
scroll to position [1432, 0]
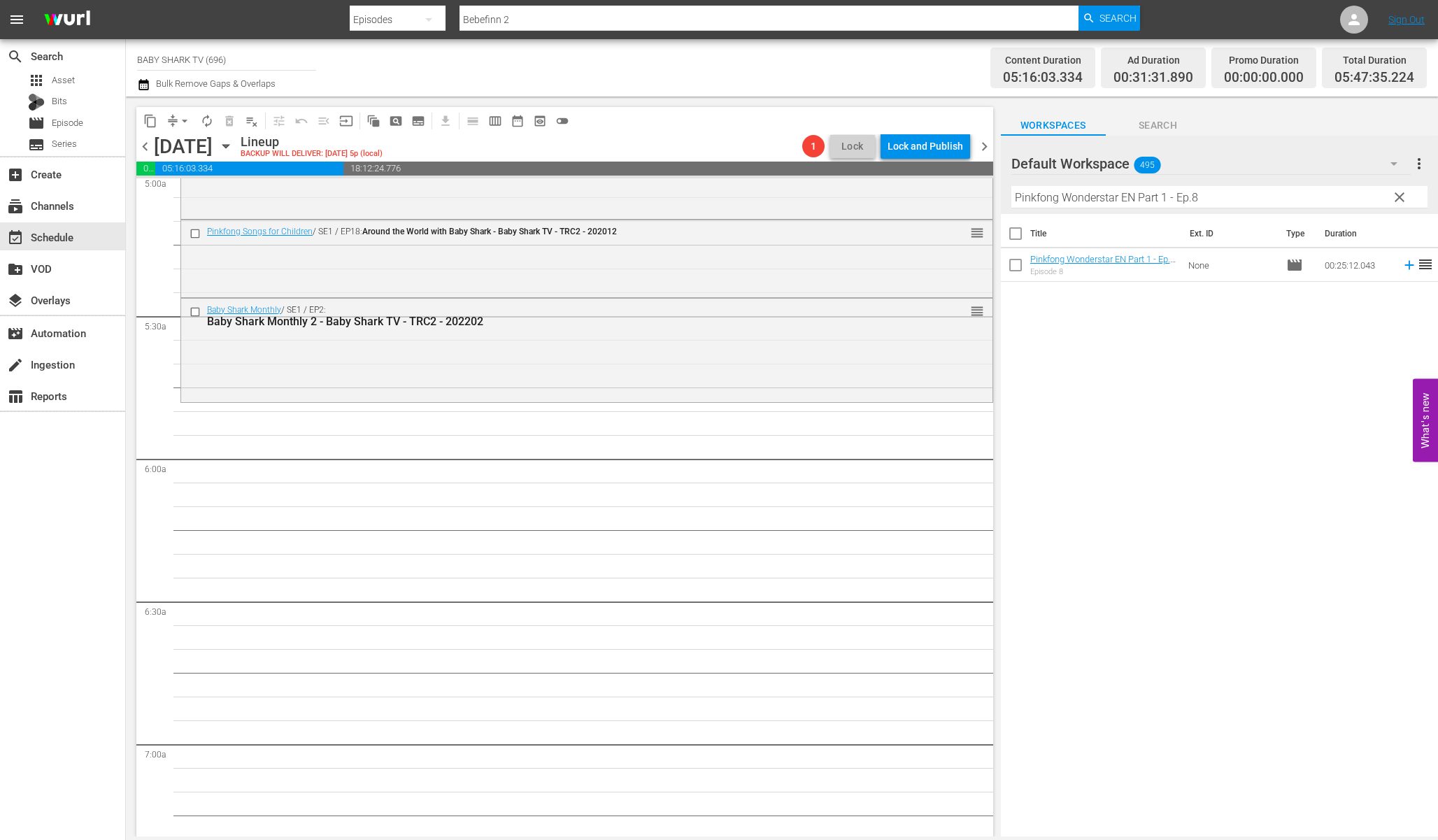
click at [1239, 339] on div "Title Ext. ID Type Duration Pinkfong Wonderstar EN Part 1 - Ep.8 - Baby Shark T…" at bounding box center [1220, 526] width 437 height 625
click at [1398, 199] on span "clear" at bounding box center [1400, 197] width 16 height 16
click at [1398, 199] on input "Pinkfong Wonderstar EN Part 1 - Ep.8" at bounding box center [1220, 197] width 416 height 22
click at [1395, 199] on input "Pinkfong Wonderstar EN Part 1 - Ep.8" at bounding box center [1220, 197] width 416 height 22
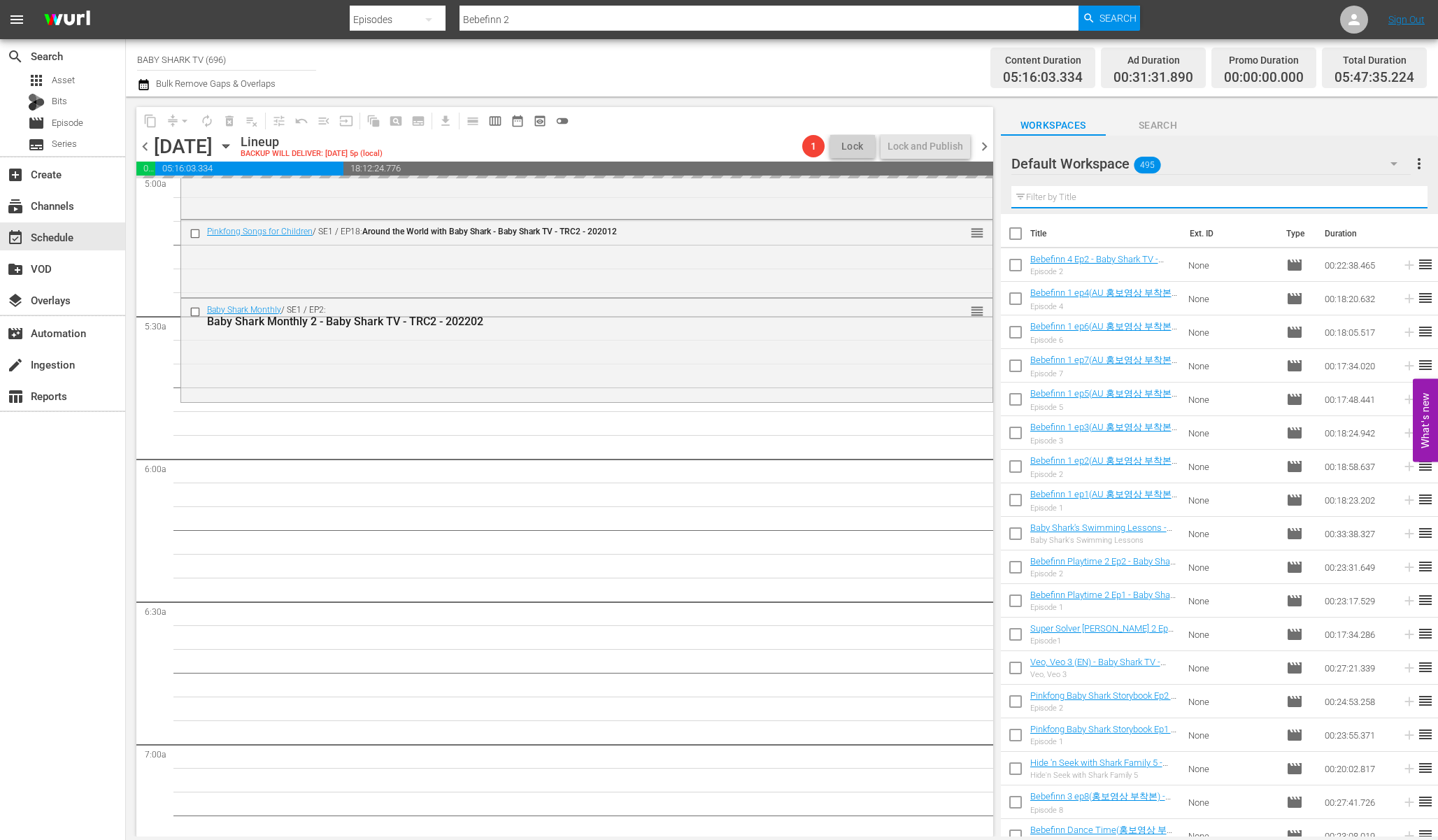
click at [1372, 196] on input "text" at bounding box center [1220, 197] width 416 height 22
paste input "Pinkfong Wonderstar EN Part 1 - Ep.9"
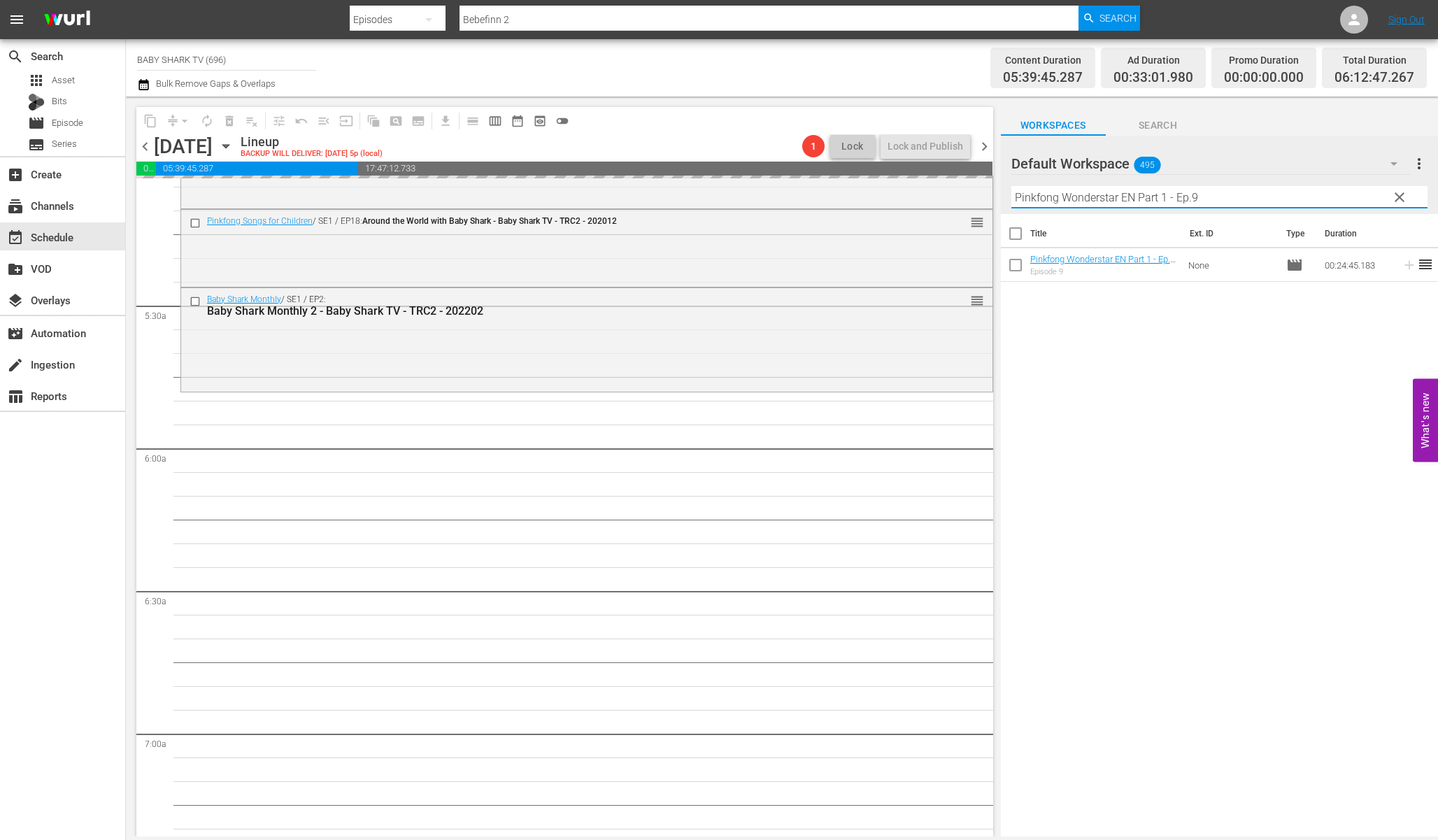
scroll to position [1456, 0]
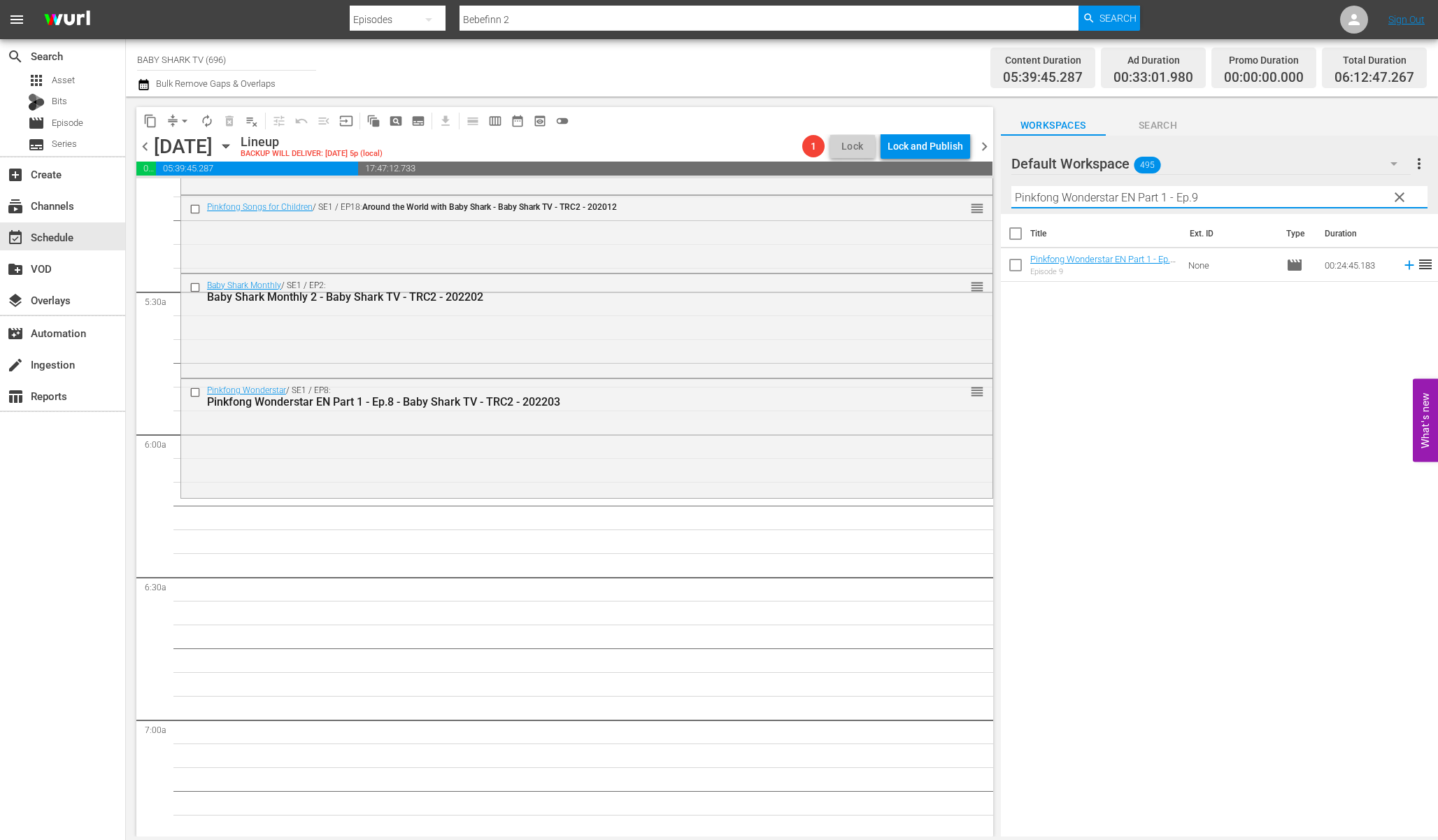
click at [1094, 329] on div "Title Ext. ID Type Duration Pinkfong Wonderstar EN Part 1 - Ep.9 - Baby Shark T…" at bounding box center [1220, 526] width 437 height 625
click at [1139, 343] on div "Title Ext. ID Type Duration Pinkfong Wonderstar EN Part 1 - Ep.9 - Baby Shark T…" at bounding box center [1220, 526] width 437 height 625
drag, startPoint x: 1392, startPoint y: 194, endPoint x: 1382, endPoint y: 194, distance: 10.0
click at [1393, 194] on span "clear" at bounding box center [1400, 197] width 16 height 16
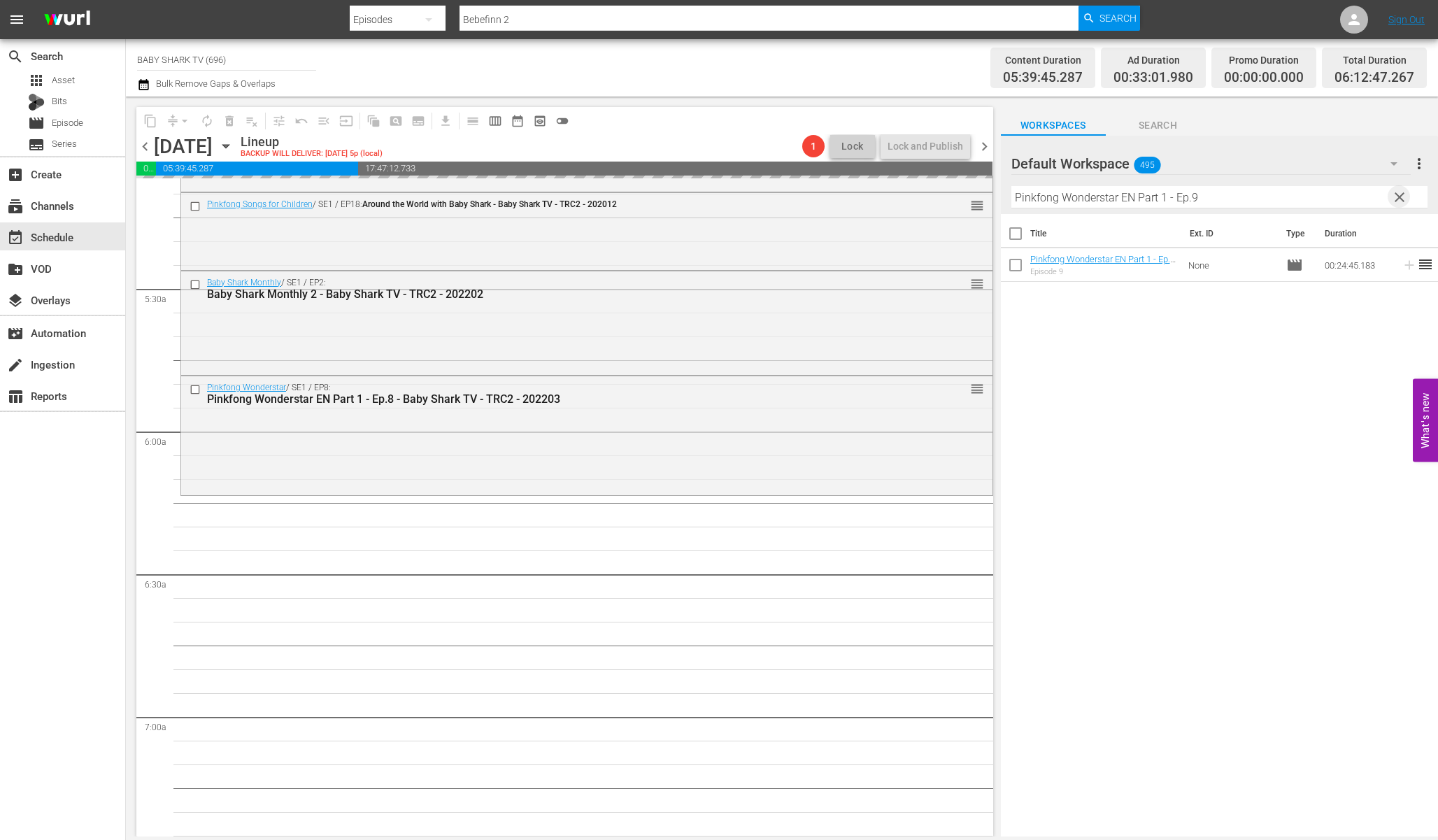
click at [1395, 194] on input "Pinkfong Wonderstar EN Part 1 - Ep.9" at bounding box center [1220, 197] width 416 height 22
click at [1389, 194] on input "Pinkfong Wonderstar EN Part 1 - Ep.9" at bounding box center [1220, 197] width 416 height 22
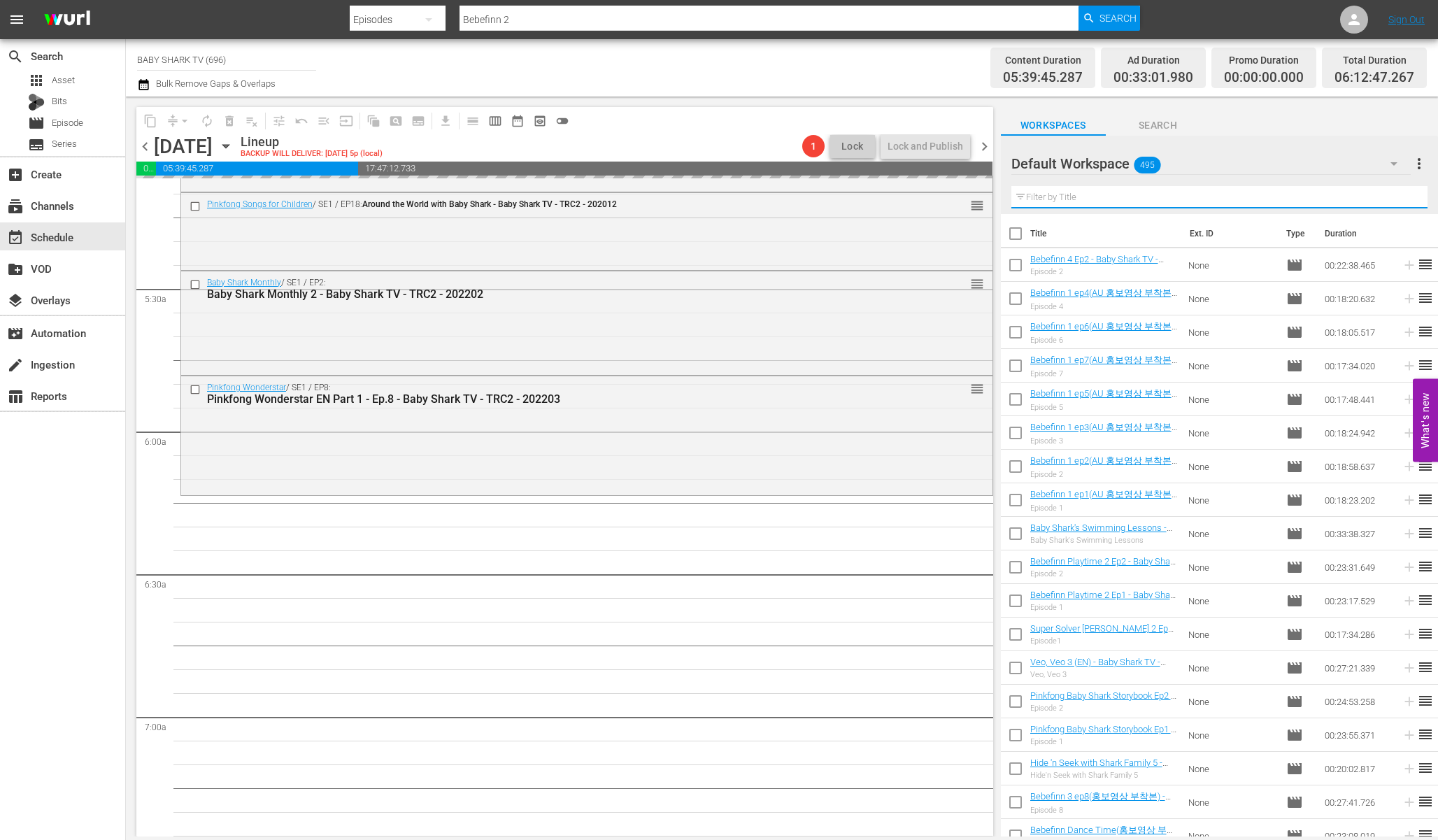
click at [1381, 194] on input "text" at bounding box center [1220, 197] width 416 height 22
paste input "Pinkfong ABC Phonics 1"
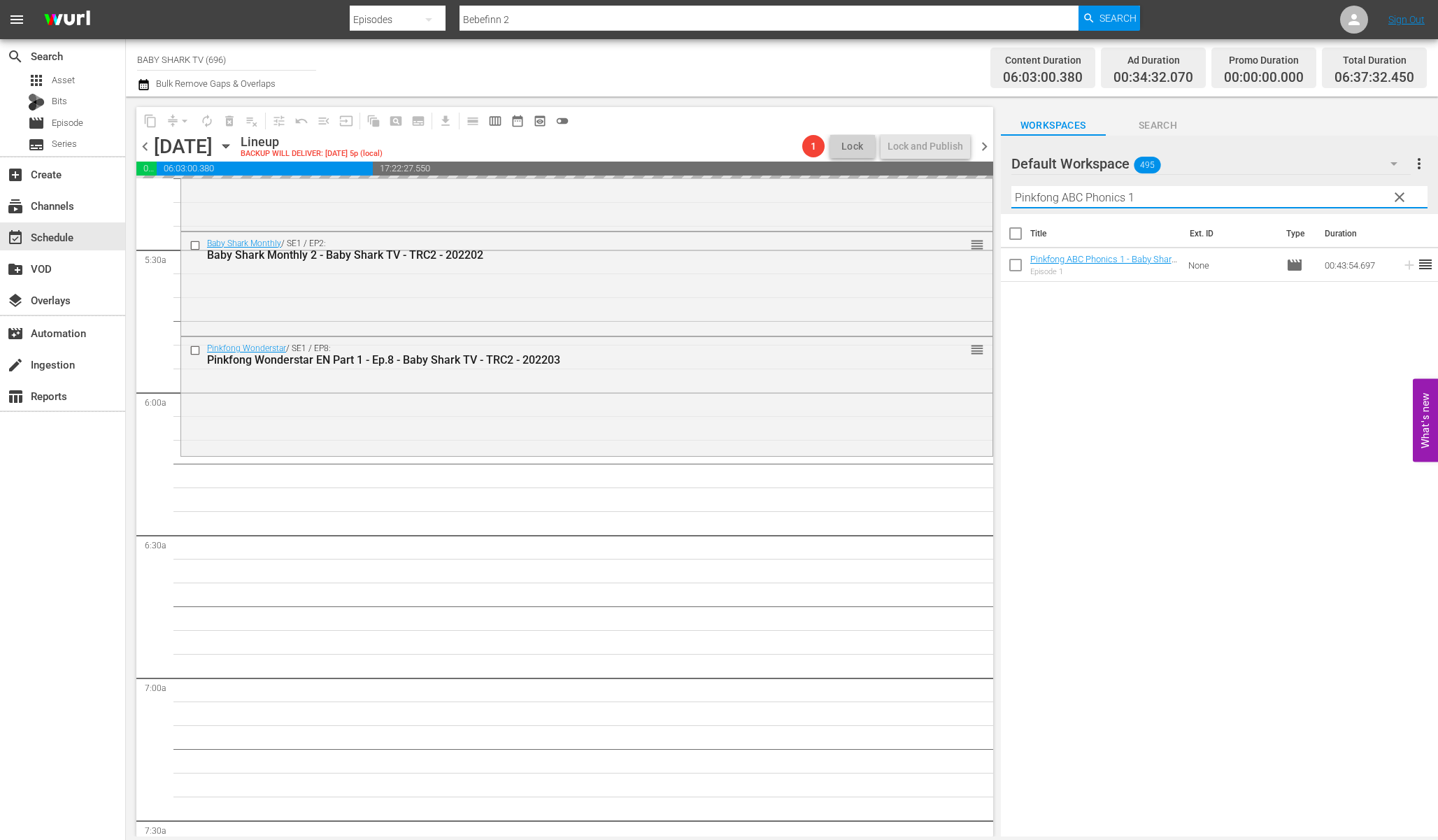
scroll to position [1499, 0]
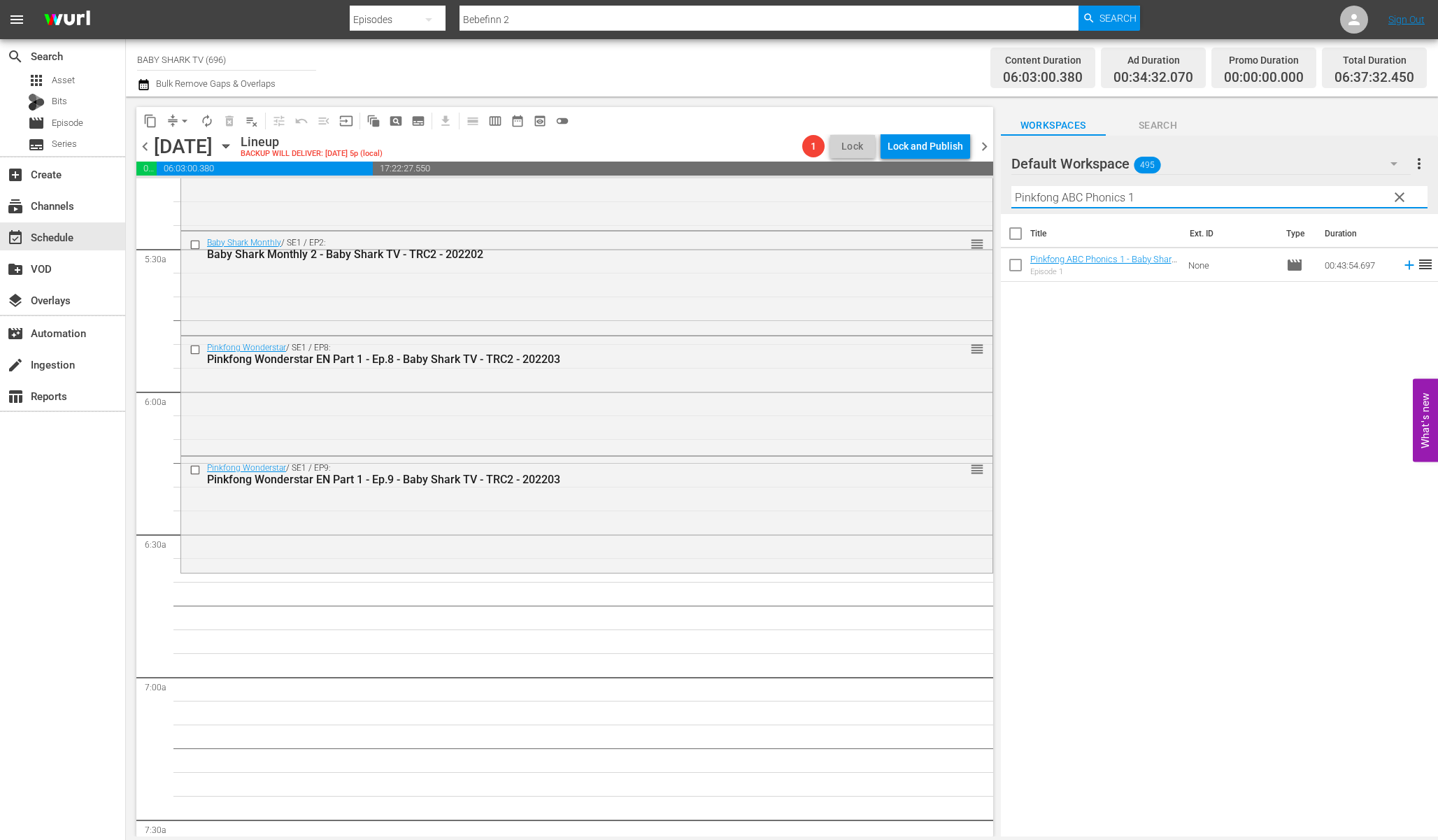
click at [1113, 360] on div "Title Ext. ID Type Duration Pinkfong ABC Phonics 1 - Baby Shark TV - TRC2 - 202…" at bounding box center [1220, 526] width 437 height 625
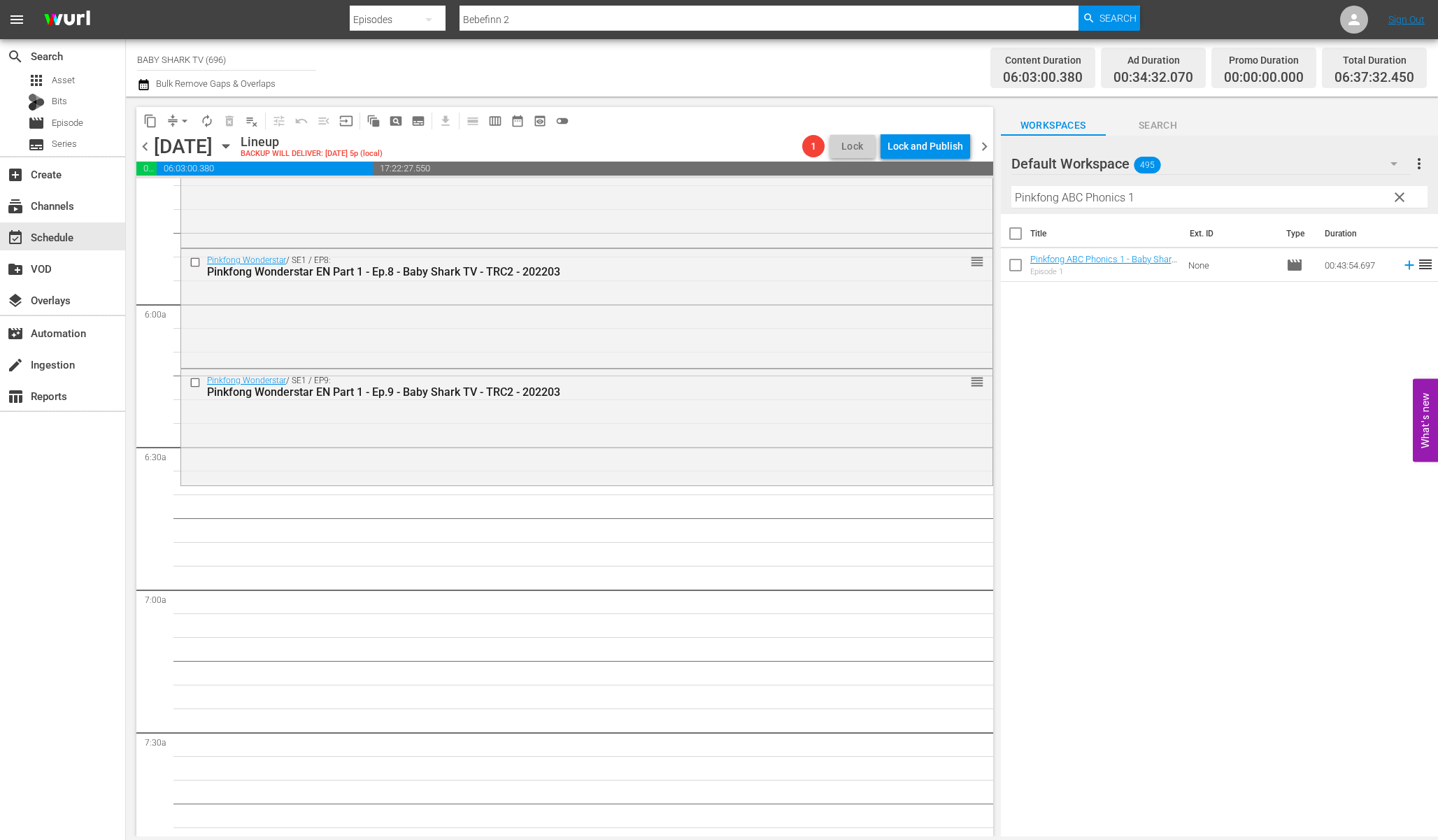
scroll to position [1587, 0]
click at [1064, 338] on div "Title Ext. ID Type Duration Pinkfong ABC Phonics 1 - Baby Shark TV - TRC2 - 202…" at bounding box center [1220, 526] width 437 height 625
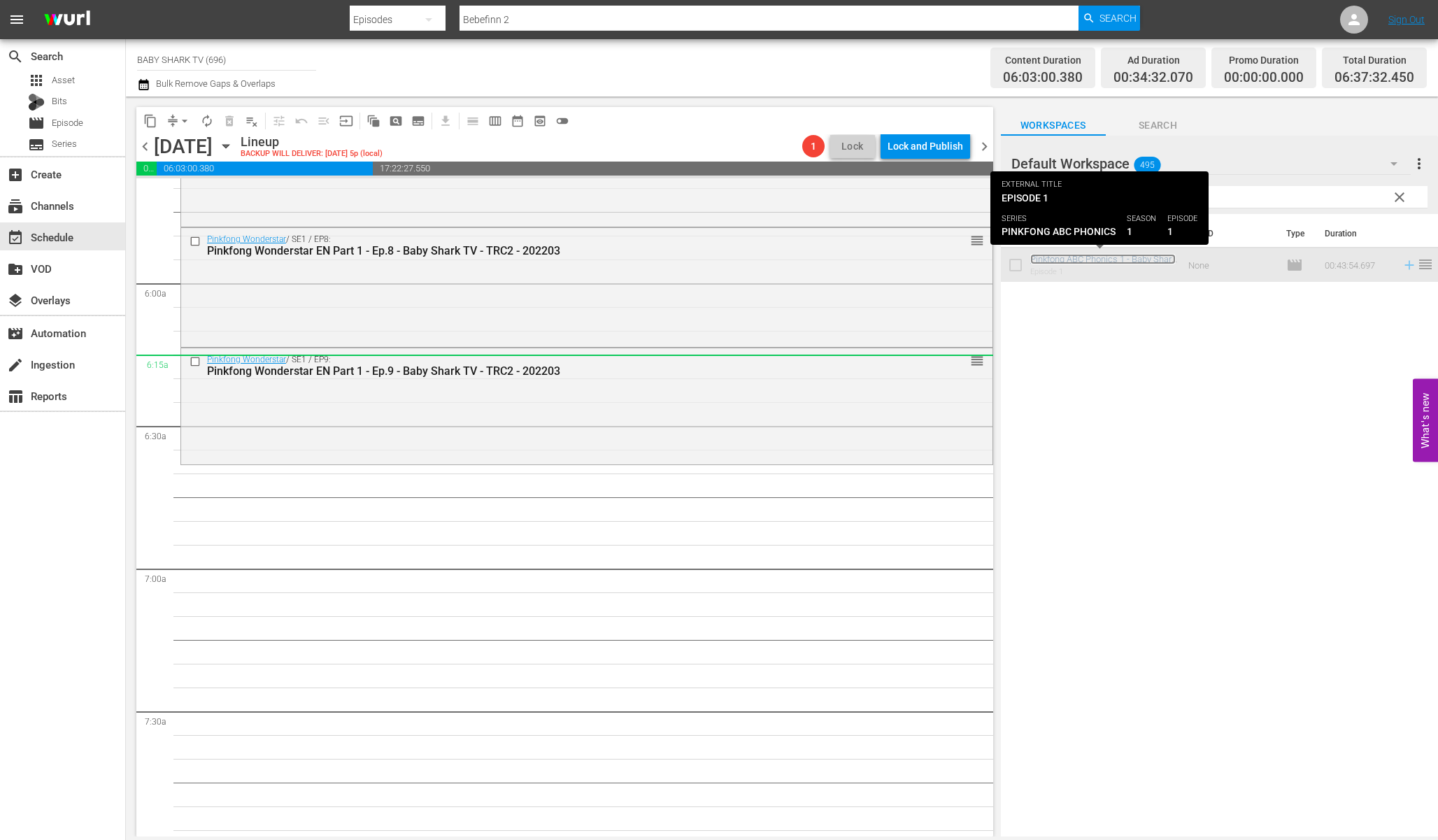
scroll to position [1618, 0]
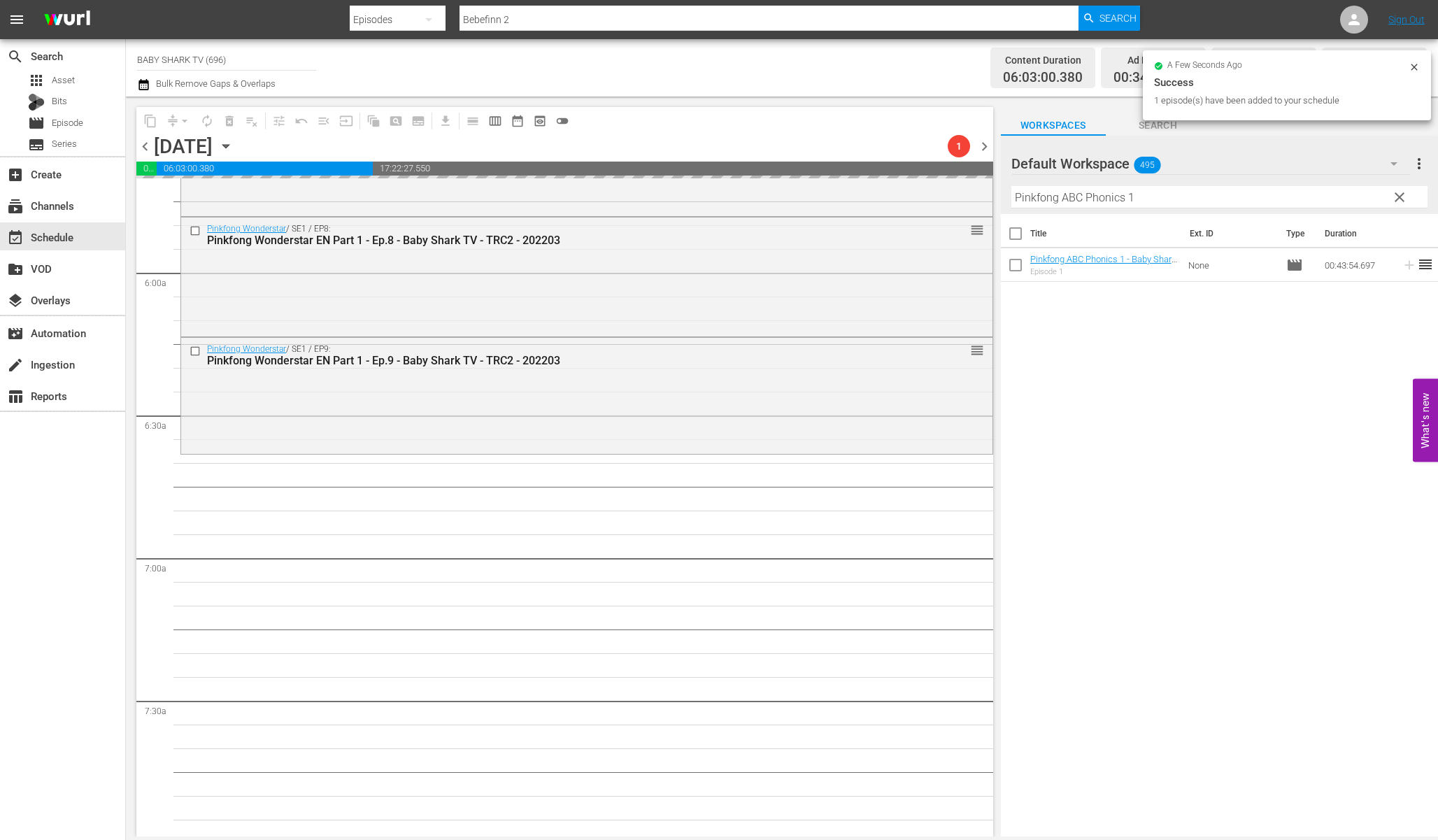
click at [1397, 200] on span "clear" at bounding box center [1400, 197] width 16 height 16
click at [1397, 200] on input "Pinkfong ABC Phonics 1" at bounding box center [1220, 197] width 416 height 22
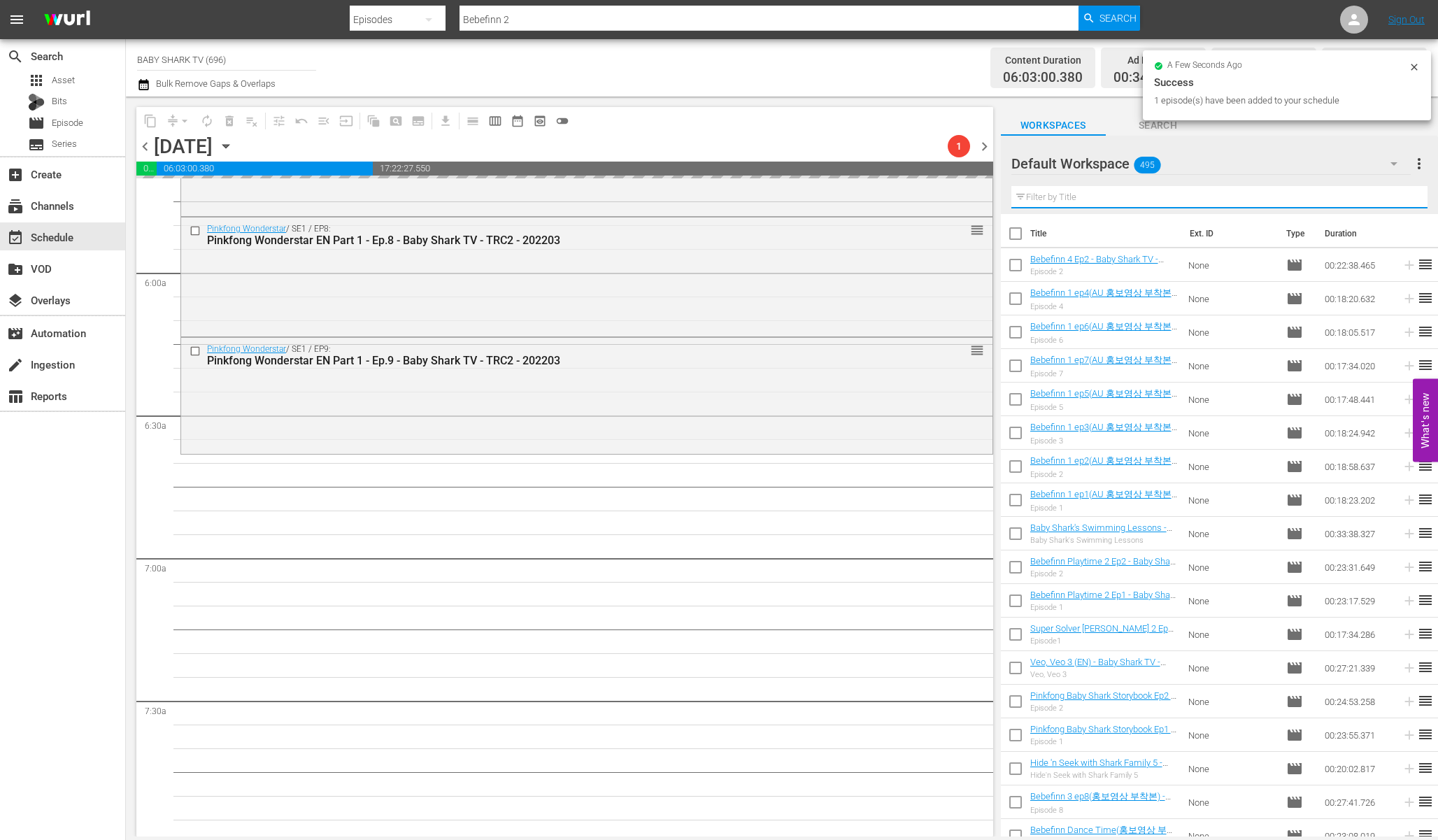
click at [1371, 200] on input "text" at bounding box center [1220, 197] width 416 height 22
click at [1370, 200] on input "text" at bounding box center [1220, 197] width 416 height 22
paste input "Hide 'n Seek with Pinkfong Ep3"
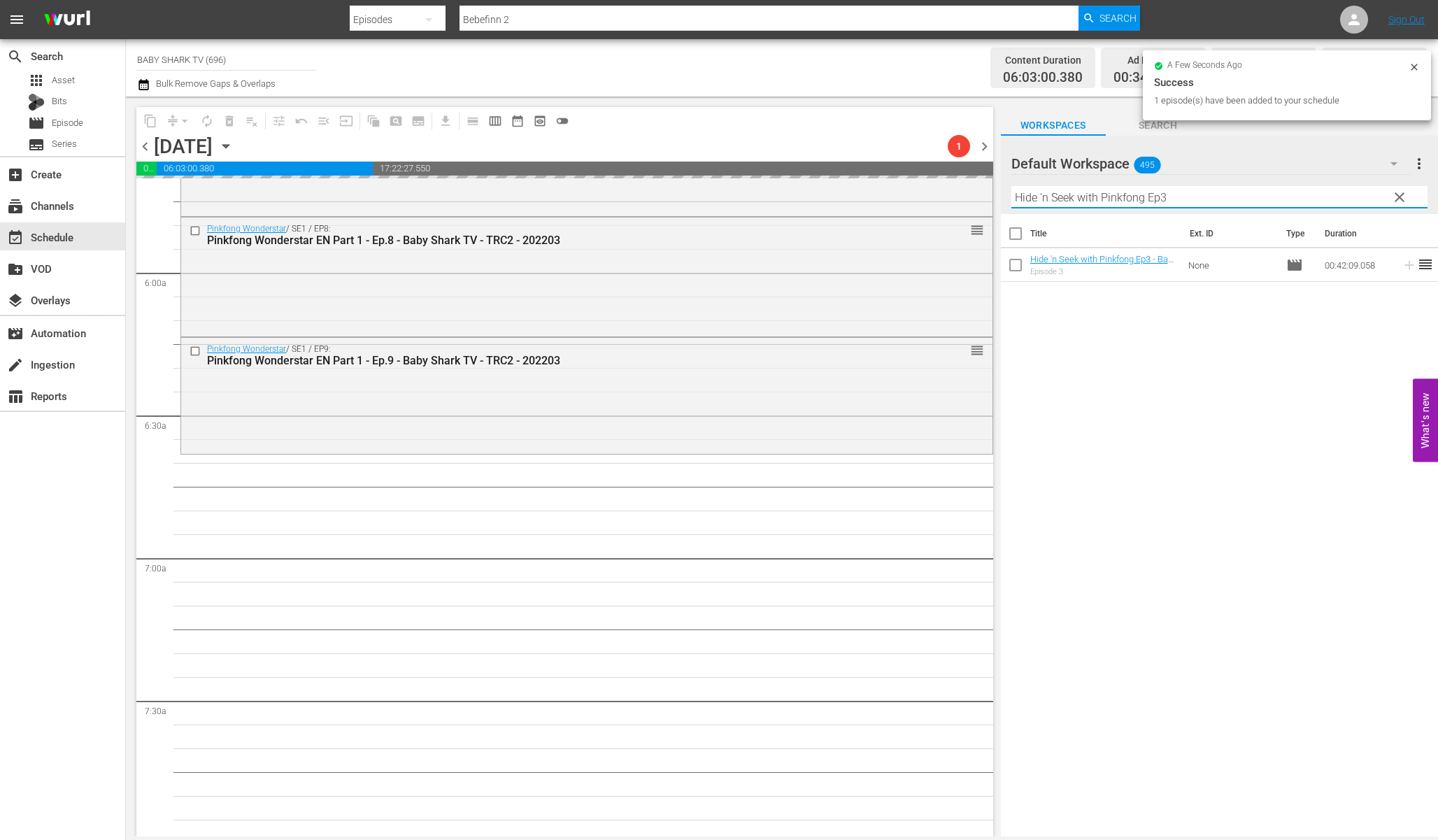
click at [1164, 433] on div "Title Ext. ID Type Duration Hide 'n Seek with Pinkfong Ep3 - Baby Shark TV - TR…" at bounding box center [1220, 526] width 437 height 625
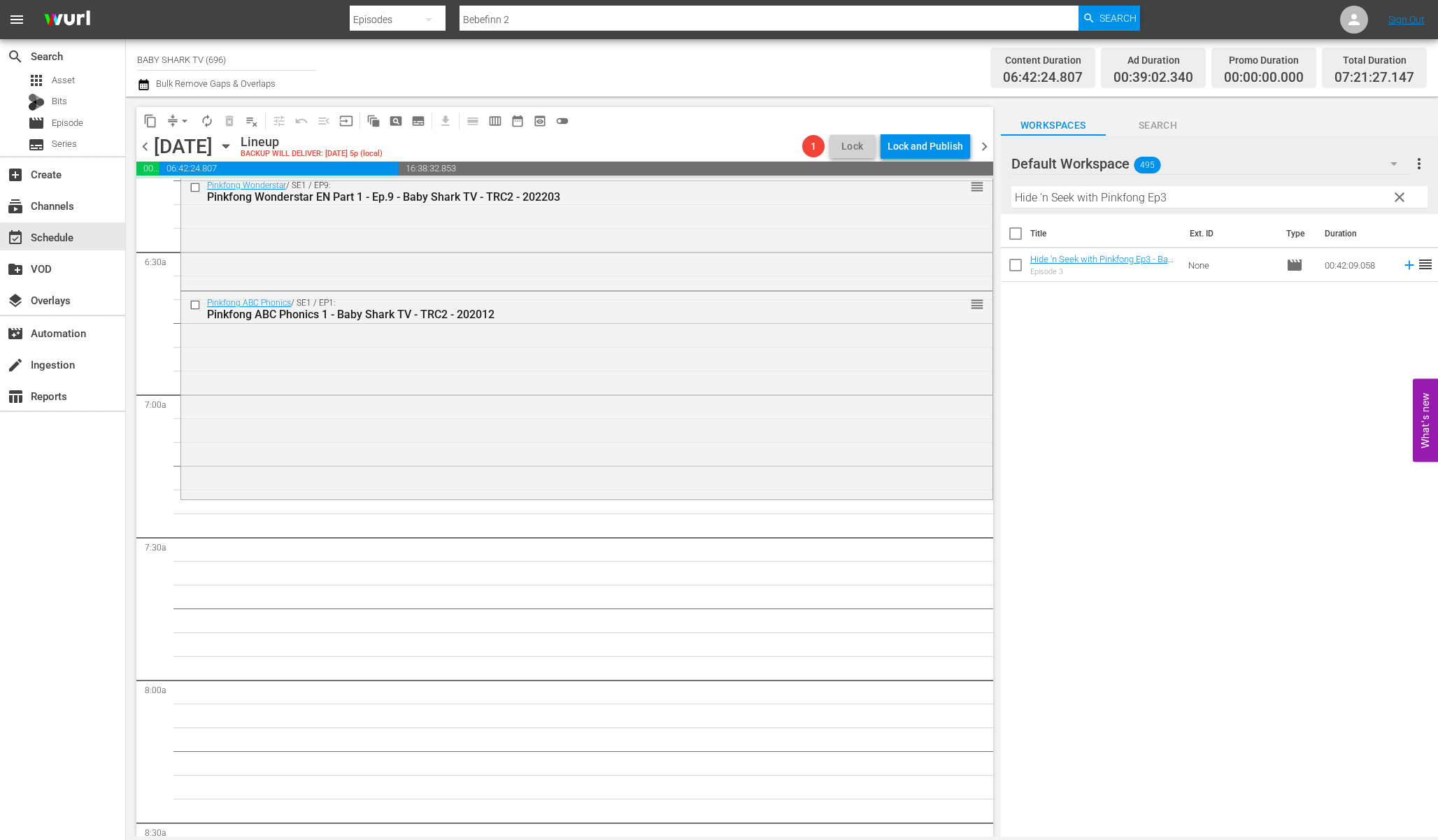
scroll to position [1781, 0]
drag, startPoint x: 1148, startPoint y: 381, endPoint x: 1129, endPoint y: 349, distance: 37.2
click at [1151, 381] on div "Title Ext. ID Type Duration Hide 'n Seek with Pinkfong Ep3 - Baby Shark TV - TR…" at bounding box center [1220, 526] width 437 height 625
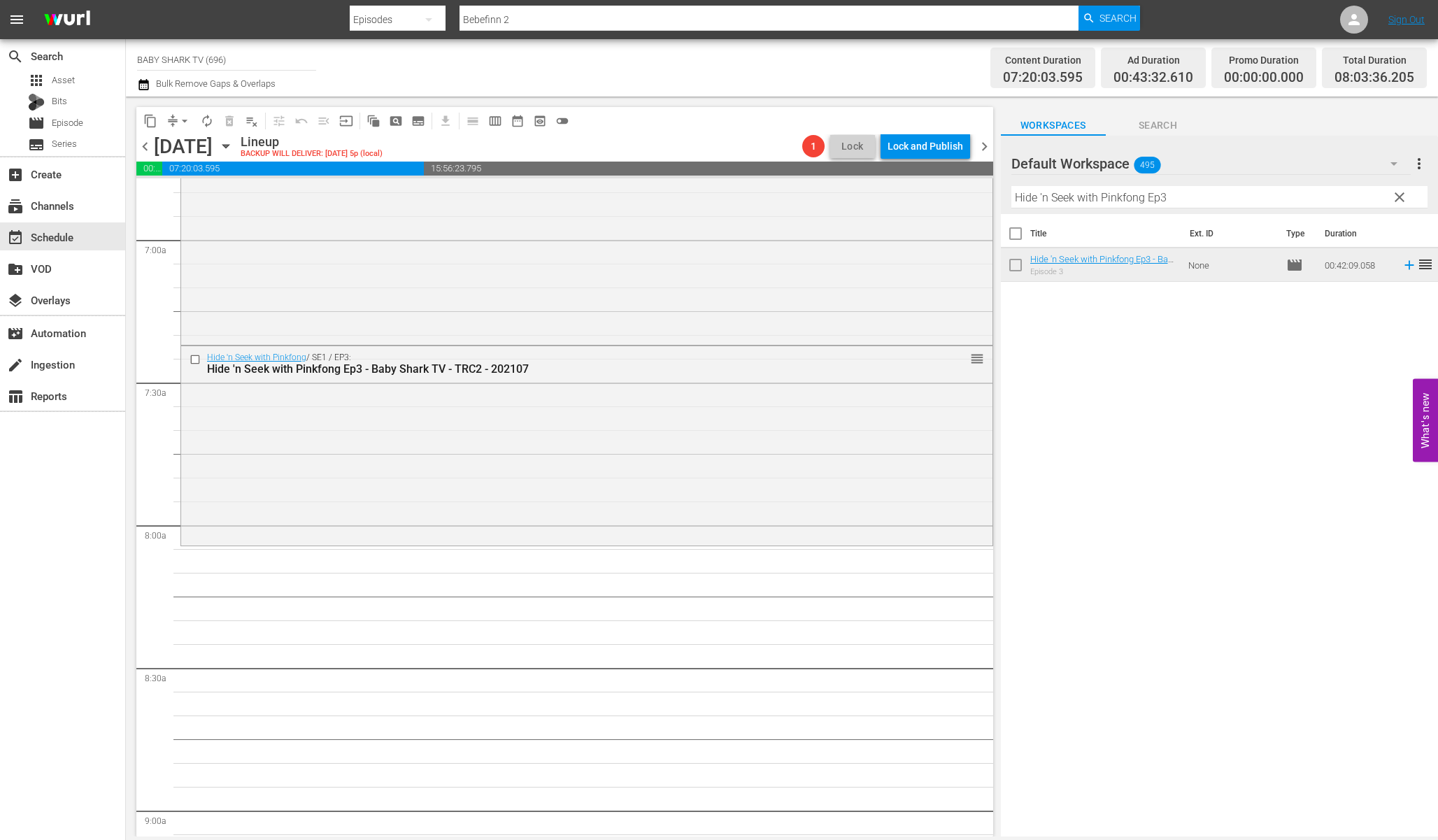
scroll to position [1937, 0]
click at [1391, 203] on button "clear" at bounding box center [1399, 197] width 22 height 22
click at [1392, 202] on input "Hide 'n Seek with Pinkfong Ep3" at bounding box center [1220, 197] width 416 height 22
click at [1394, 200] on input "Hide 'n Seek with Pinkfong Ep3" at bounding box center [1220, 197] width 416 height 22
click at [1395, 199] on input "Hide 'n Seek with Pinkfong Ep3" at bounding box center [1220, 197] width 416 height 22
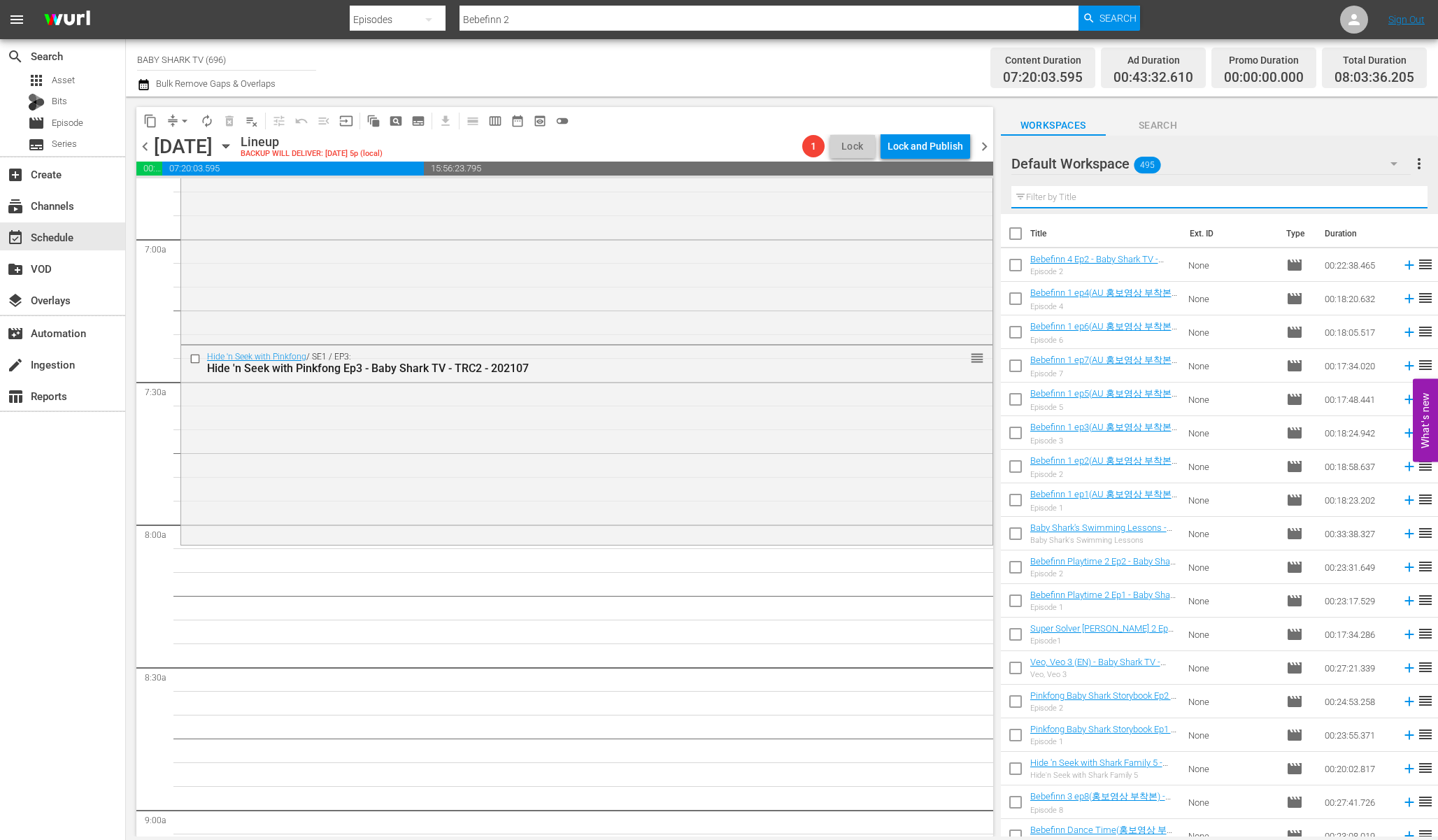
click at [1392, 199] on input "text" at bounding box center [1220, 197] width 416 height 22
paste input "Best Baby Shark vs Thief Baby Shark 1"
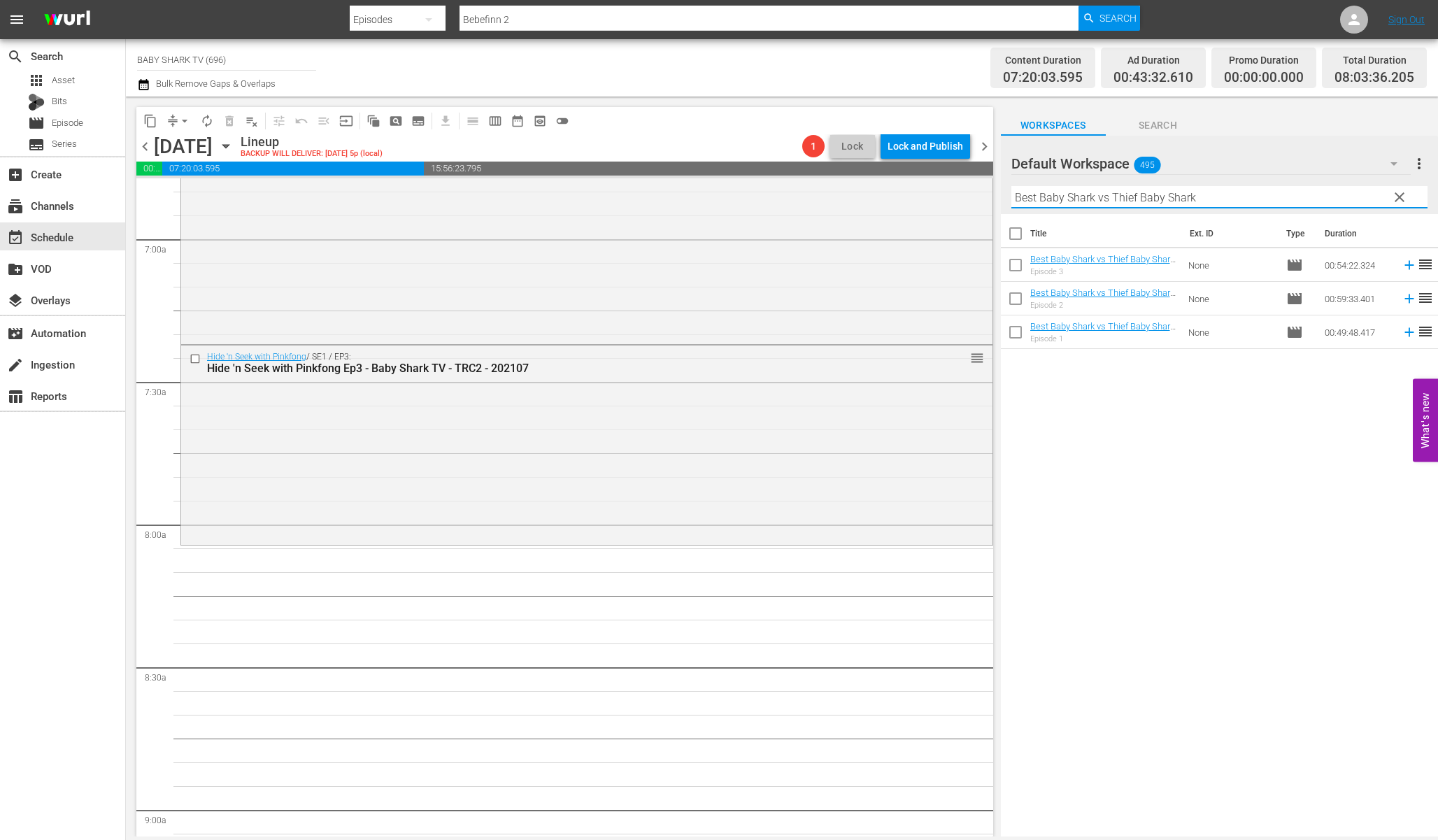
type input "Best Baby Shark vs Thief Baby Shark"
click at [1196, 419] on div "Title Ext. ID Type Duration Best Baby Shark vs Thief Baby Shark 3 - Baby Shark …" at bounding box center [1220, 526] width 437 height 625
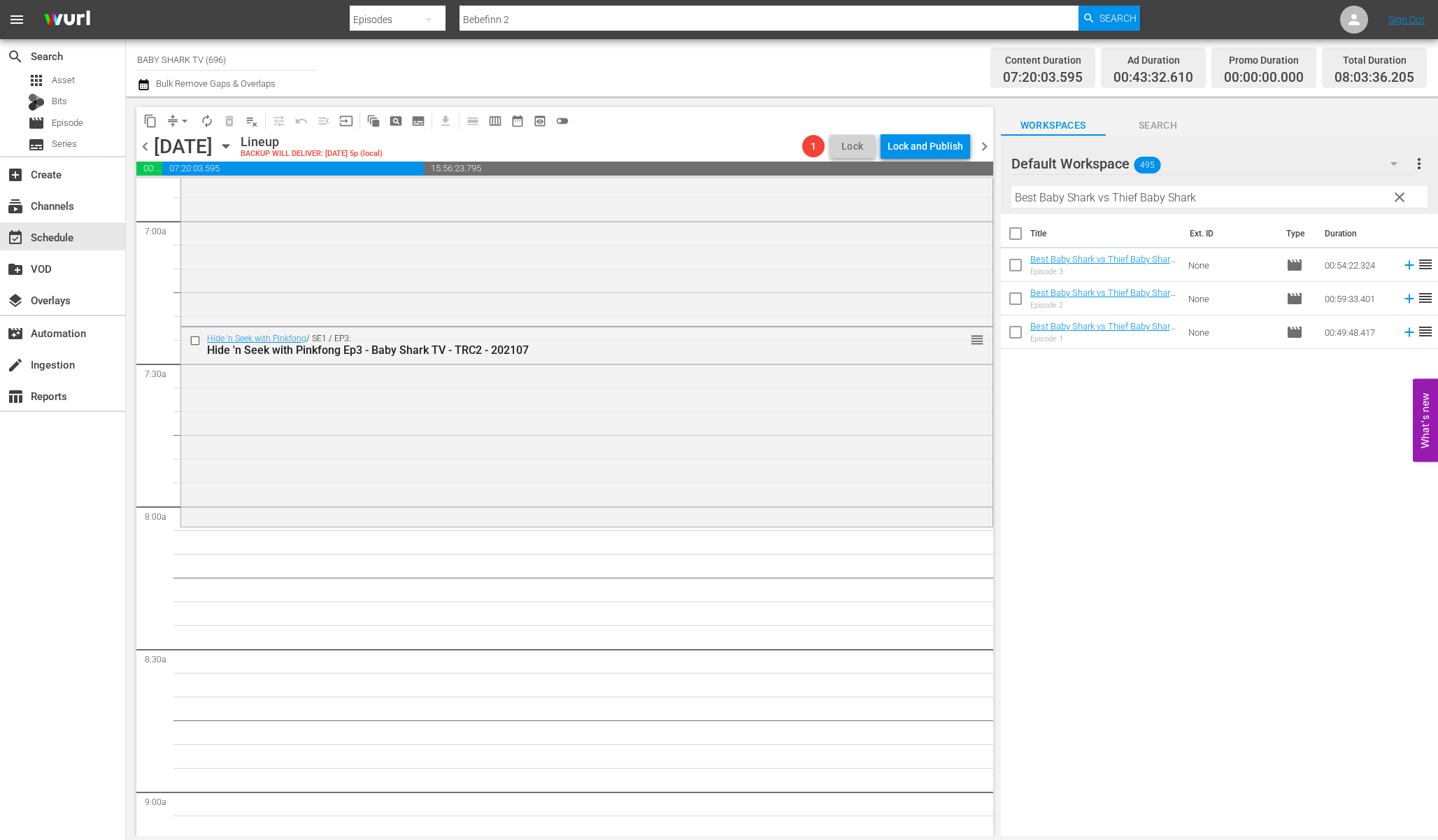
scroll to position [1963, 0]
click at [1217, 467] on div "Title Ext. ID Type Duration Best Baby Shark vs Thief Baby Shark 3 - Baby Shark …" at bounding box center [1220, 526] width 437 height 625
click at [1190, 441] on div "Title Ext. ID Type Duration Best Baby Shark vs Thief Baby Shark 3 - Baby Shark …" at bounding box center [1220, 526] width 437 height 625
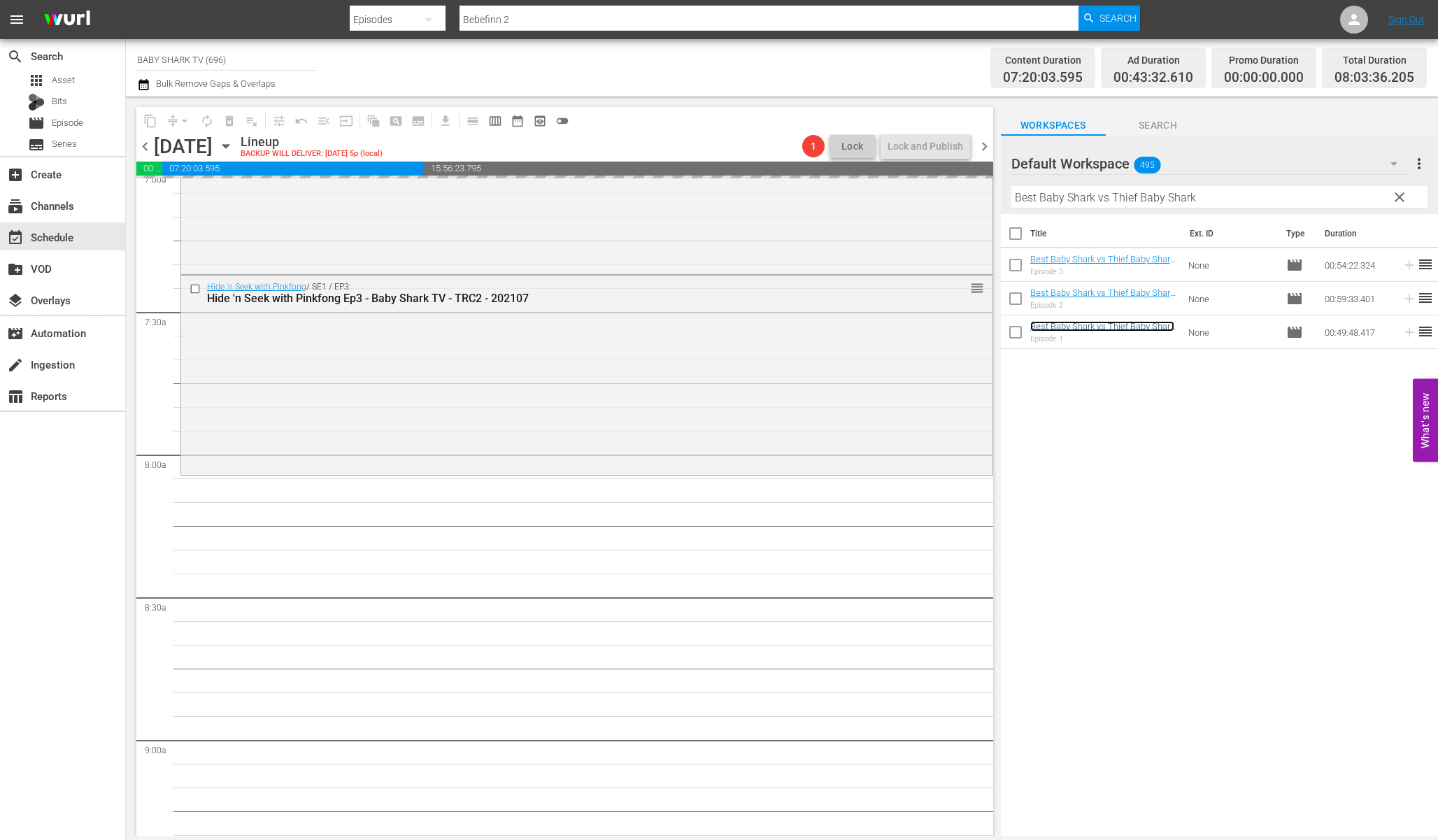
scroll to position [2061, 0]
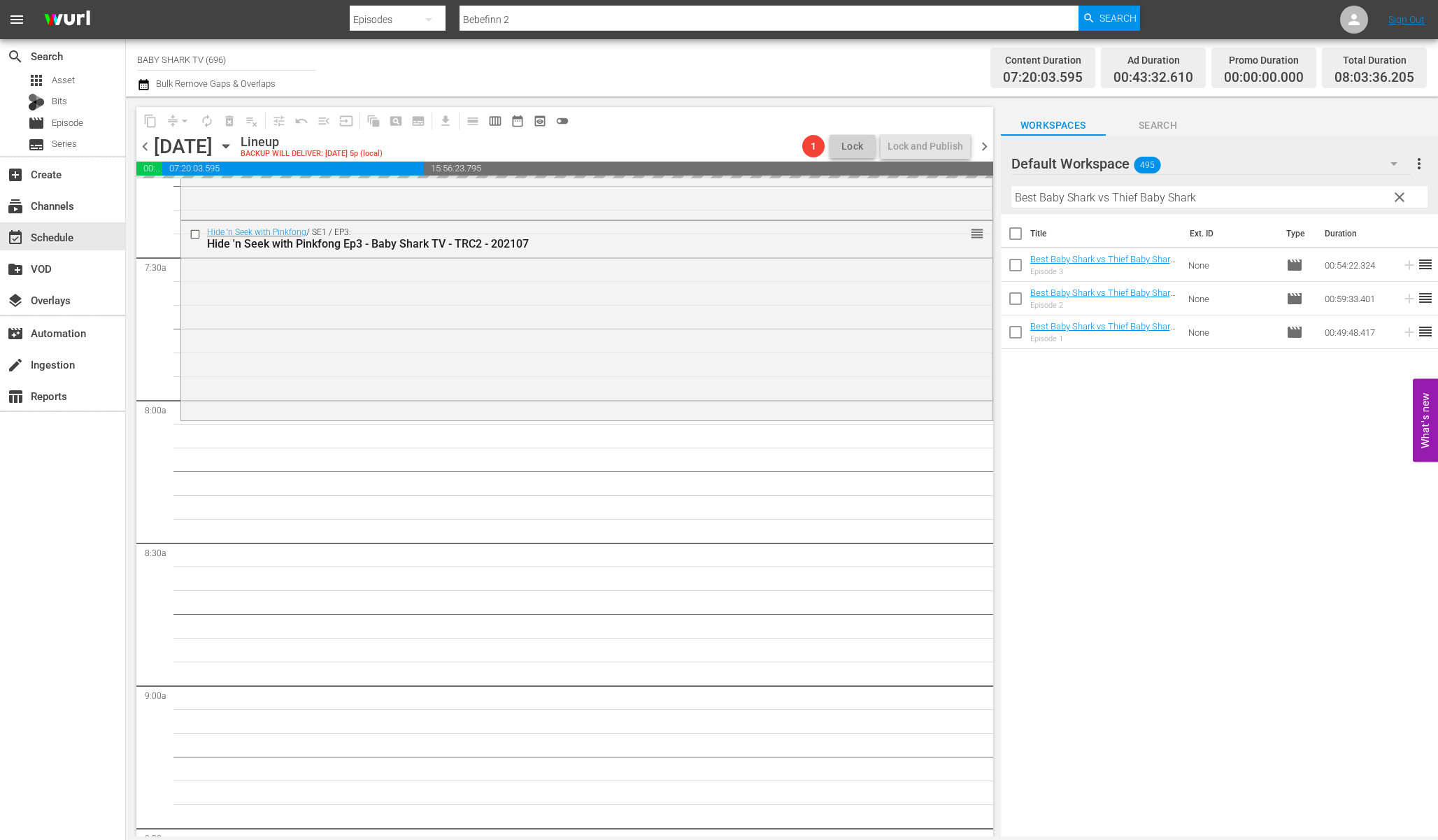
click at [1185, 429] on div "Title Ext. ID Type Duration Best Baby Shark vs Thief Baby Shark 3 - Baby Shark …" at bounding box center [1220, 526] width 437 height 625
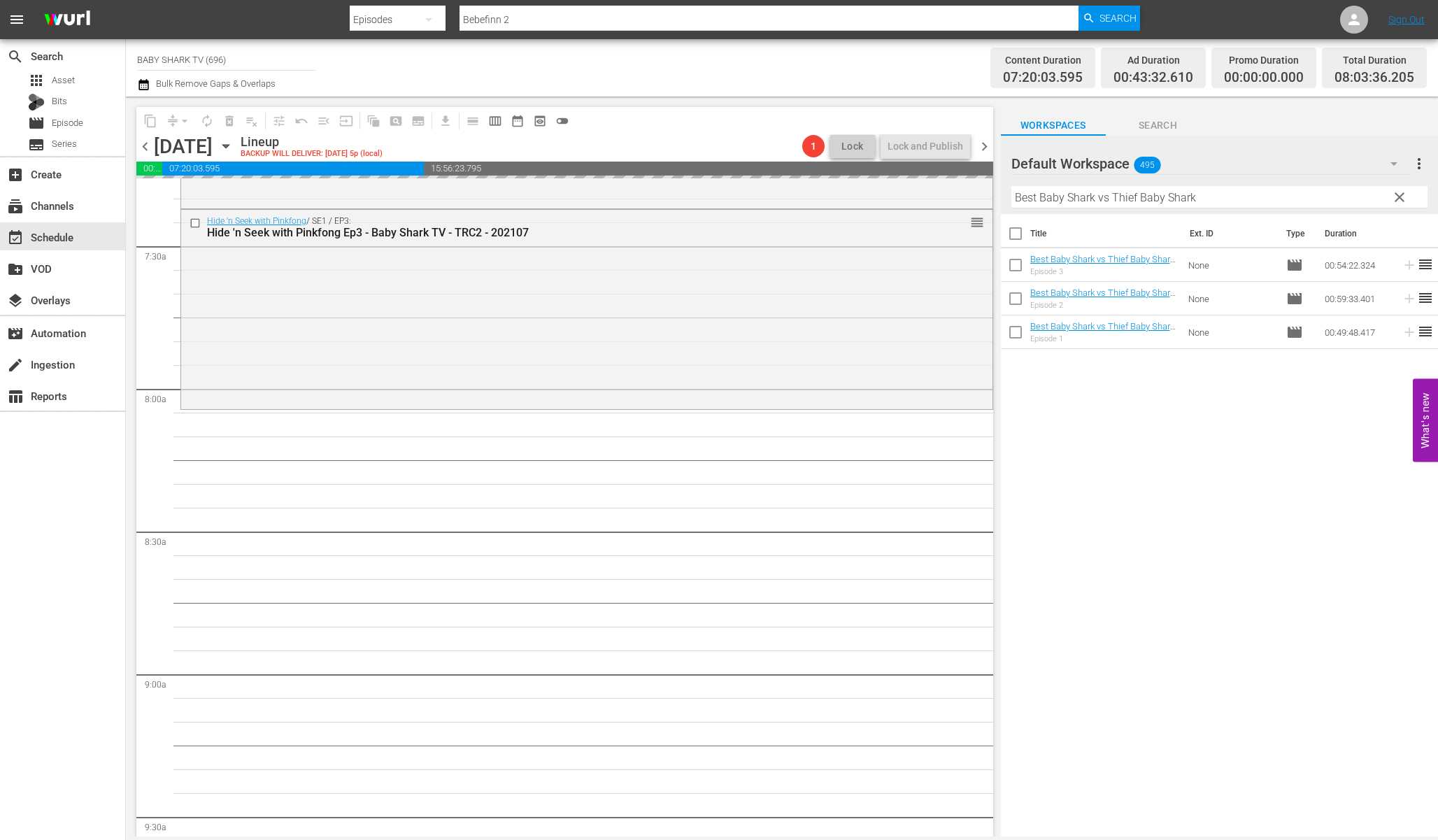
scroll to position [2087, 0]
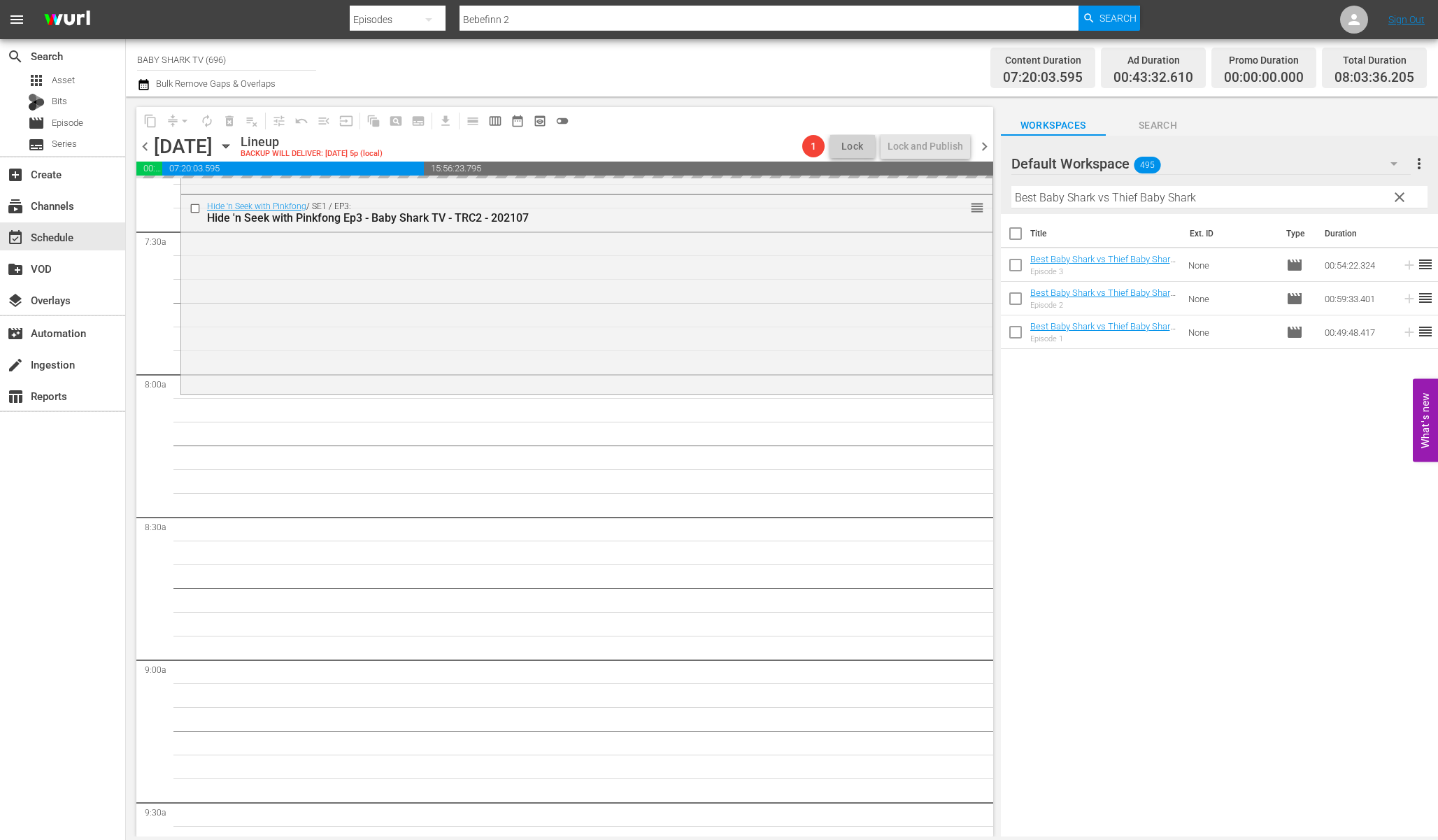
click at [1178, 459] on div "Title Ext. ID Type Duration Best Baby Shark vs Thief Baby Shark 3 - Baby Shark …" at bounding box center [1220, 526] width 437 height 625
click at [1199, 403] on div "Title Ext. ID Type Duration Best Baby Shark vs Thief Baby Shark 3 - Baby Shark …" at bounding box center [1220, 526] width 437 height 625
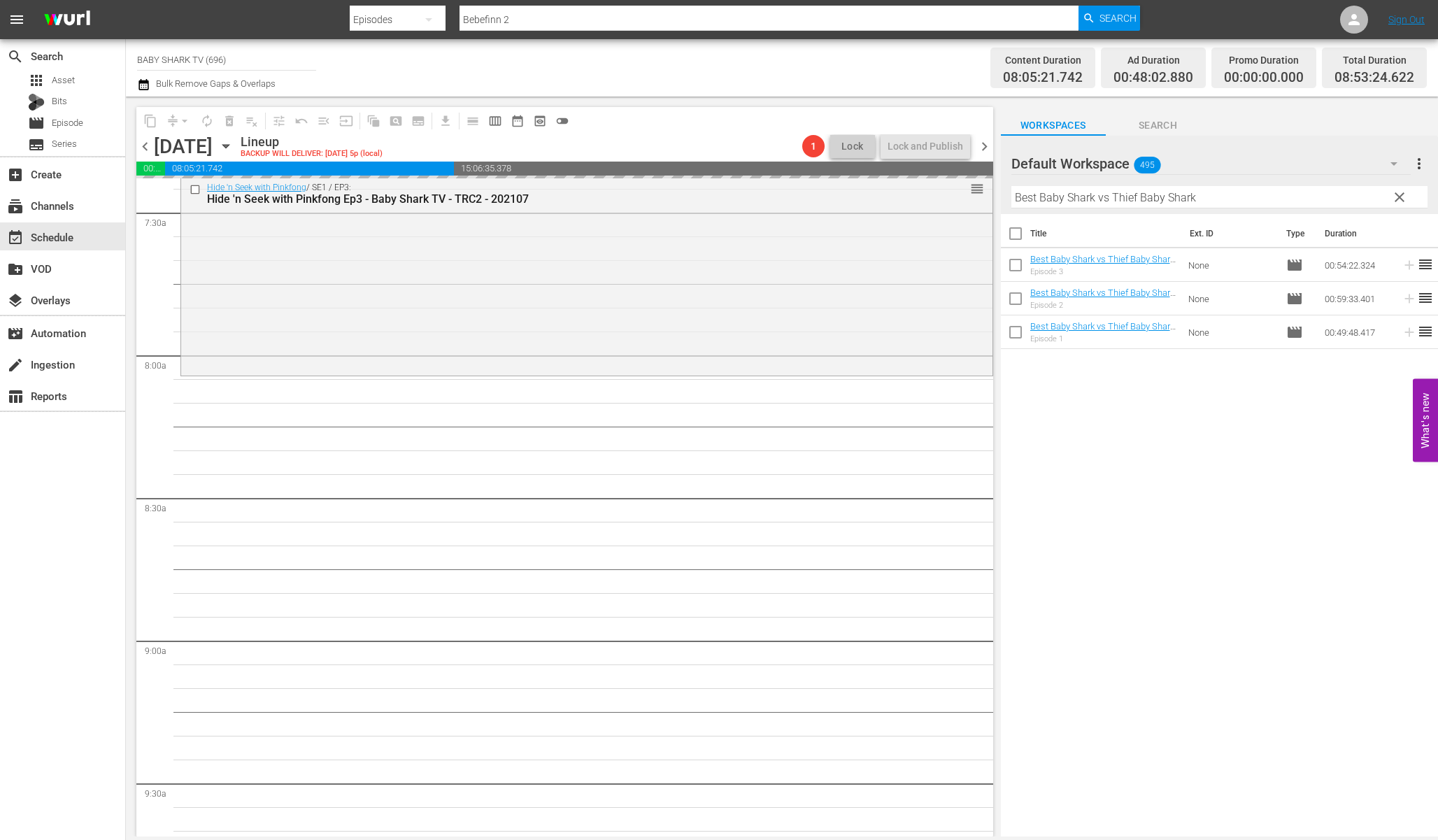
click at [1150, 445] on div "Title Ext. ID Type Duration Best Baby Shark vs Thief Baby Shark 3 - Baby Shark …" at bounding box center [1220, 526] width 437 height 625
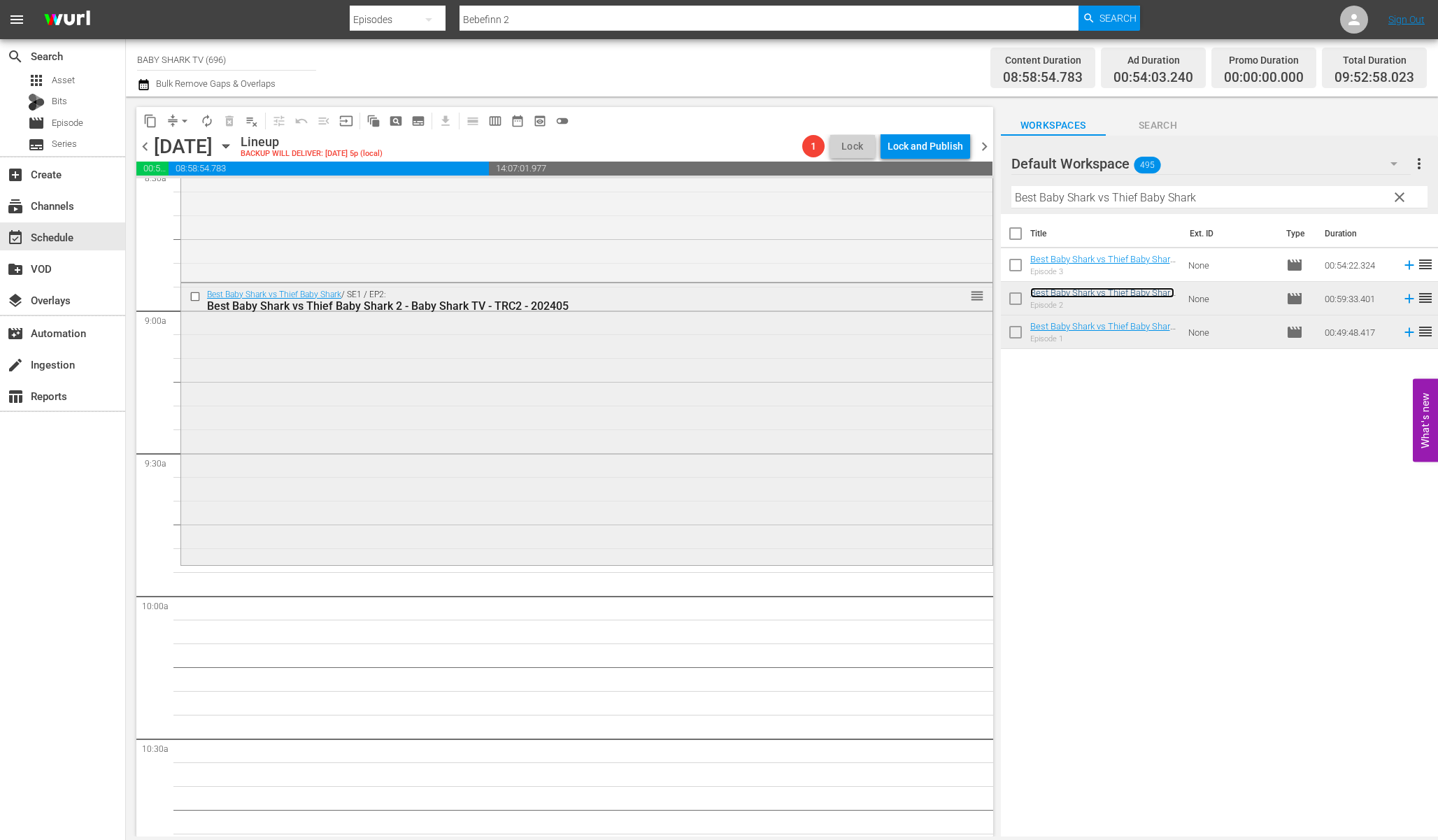
scroll to position [2451, 0]
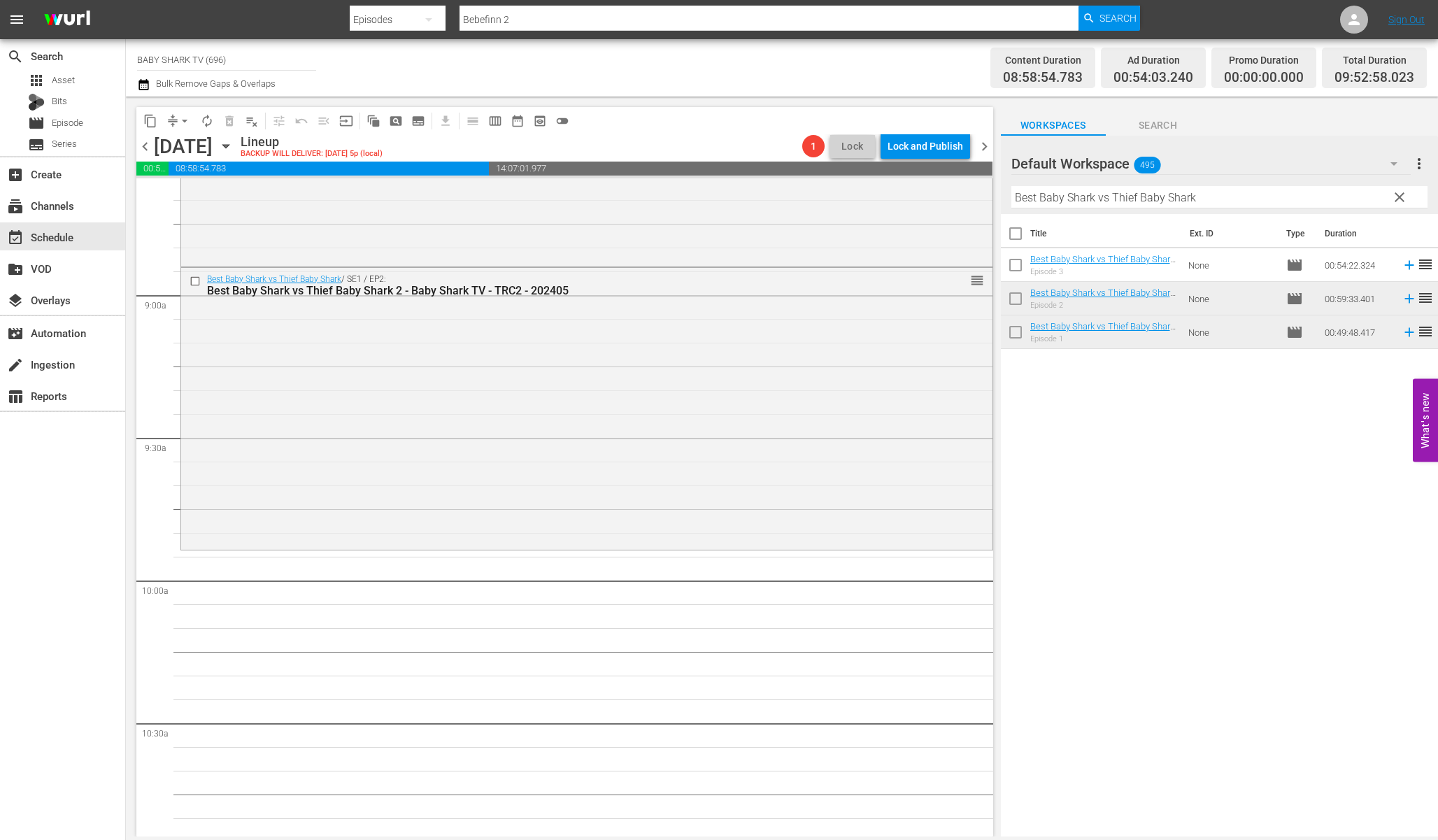
click at [1193, 441] on div "Title Ext. ID Type Duration Best Baby Shark vs Thief Baby Shark 3 - Baby Shark …" at bounding box center [1220, 526] width 437 height 625
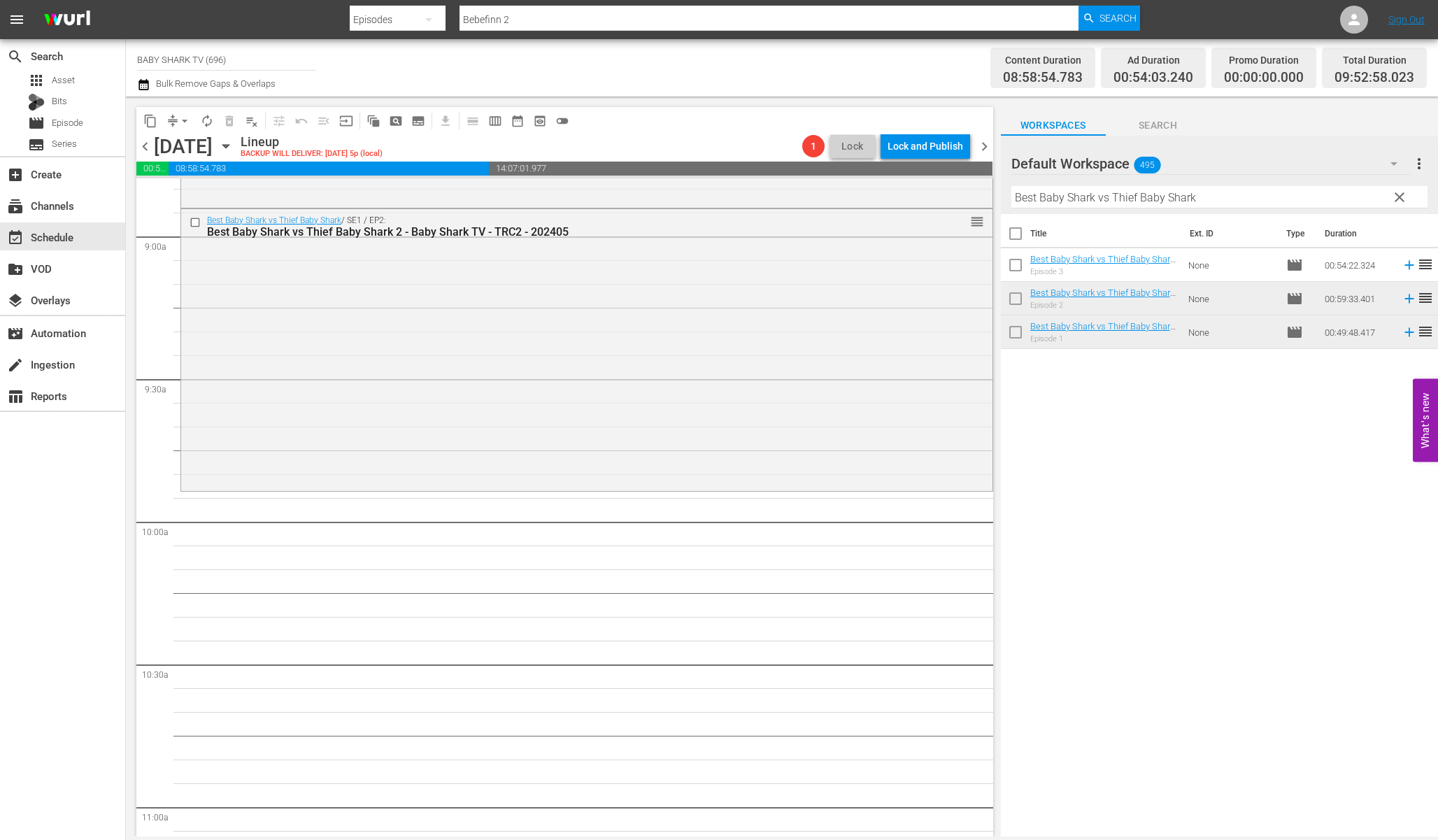
scroll to position [2513, 0]
click at [1232, 545] on div "Title Ext. ID Type Duration Best Baby Shark vs Thief Baby Shark 3 - Baby Shark …" at bounding box center [1220, 526] width 437 height 625
click at [1401, 201] on span "clear" at bounding box center [1400, 197] width 16 height 16
click at [1401, 200] on input "Best Baby Shark vs Thief Baby Shark" at bounding box center [1220, 197] width 416 height 22
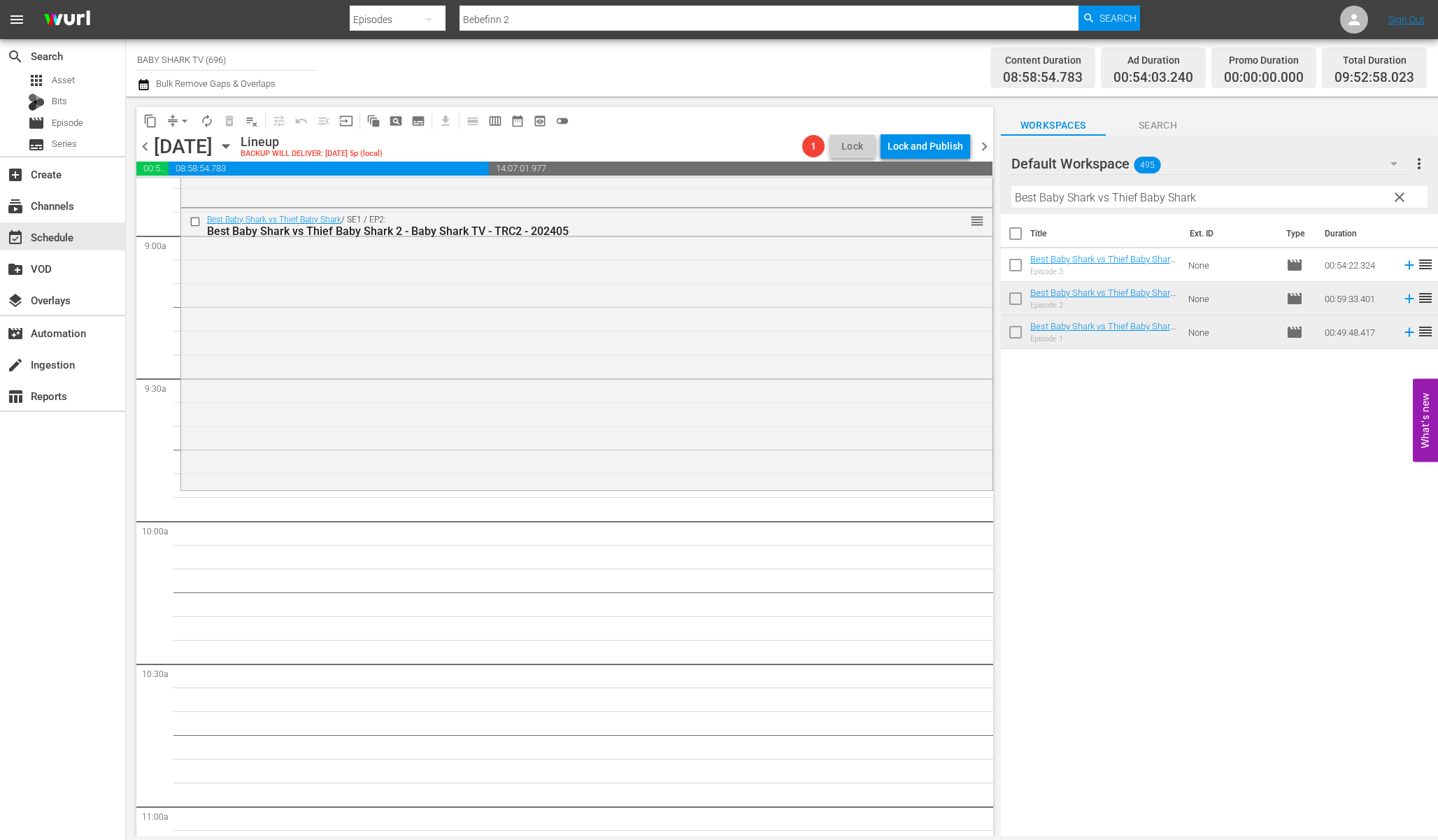
click at [1392, 200] on input "Best Baby Shark vs Thief Baby Shark" at bounding box center [1220, 197] width 416 height 22
click at [1386, 200] on input "Best Baby Shark vs Thief Baby Shark" at bounding box center [1220, 197] width 416 height 22
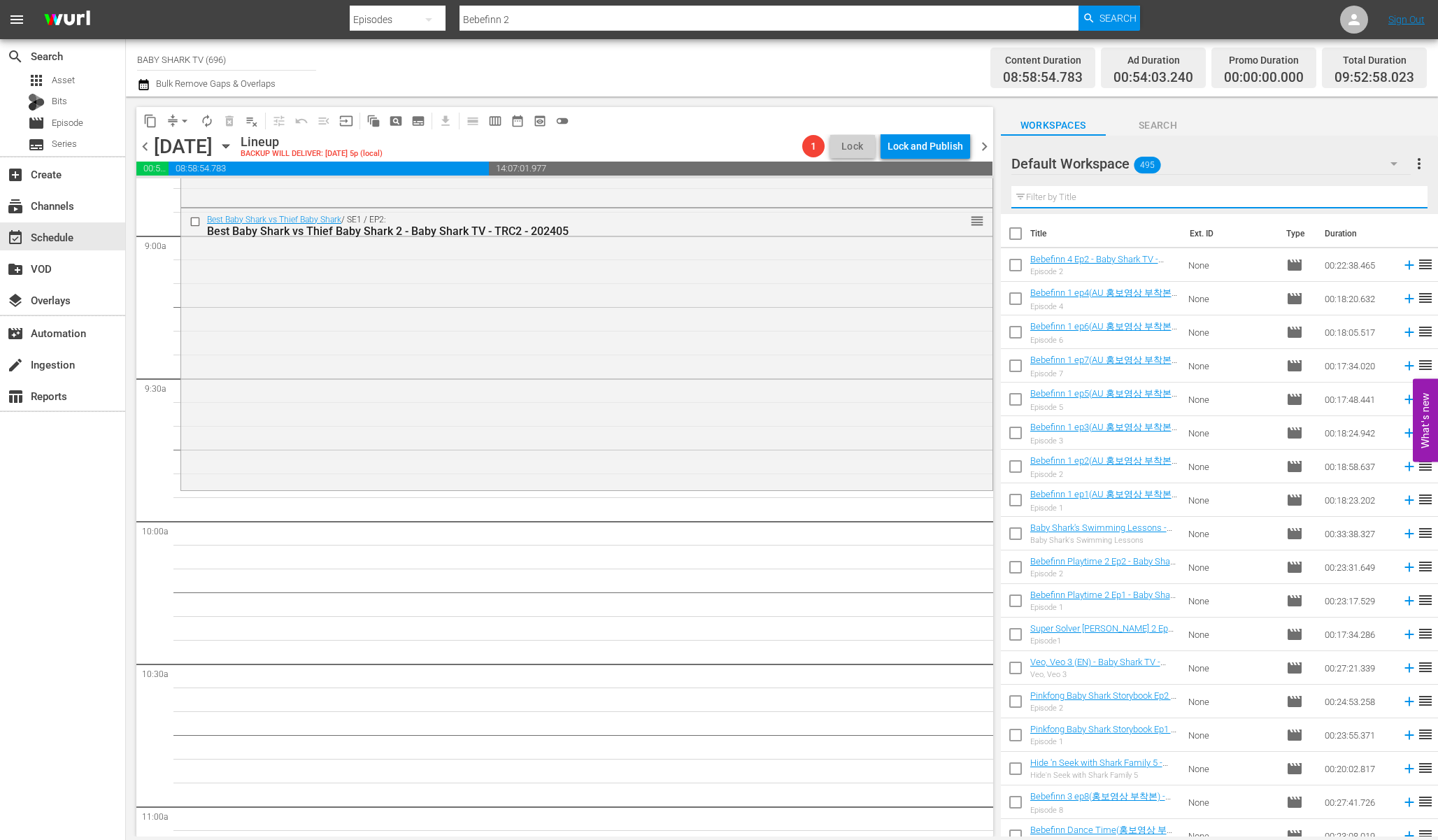
click at [1381, 200] on input "text" at bounding box center [1220, 197] width 416 height 22
paste input "Let's Dance Along together!"
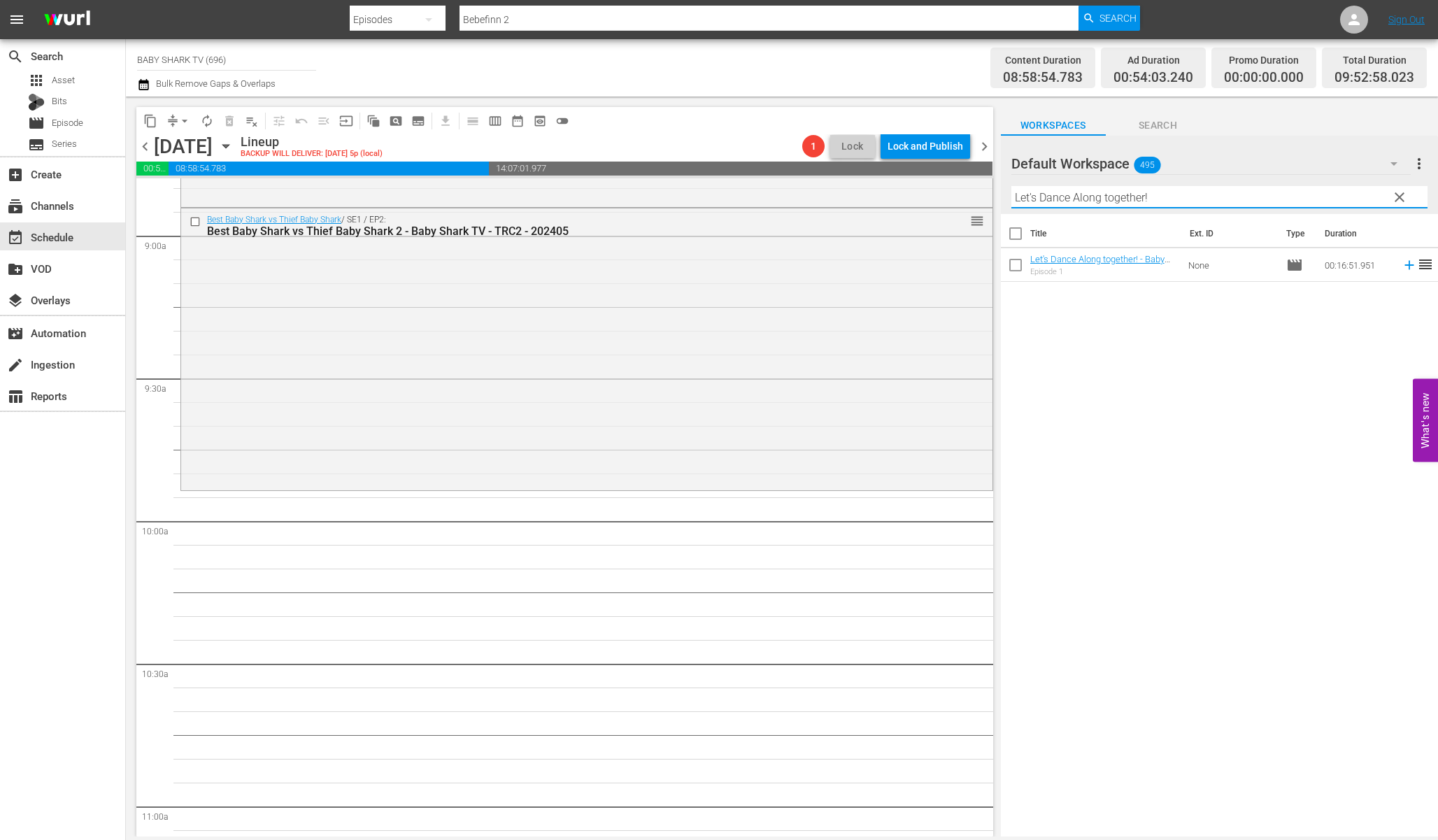
type input "Let's Dance Along together!"
click at [1238, 387] on div "Title Ext. ID Type Duration Let's Dance Along together! - Baby Shark TV - TRC2 …" at bounding box center [1220, 526] width 437 height 625
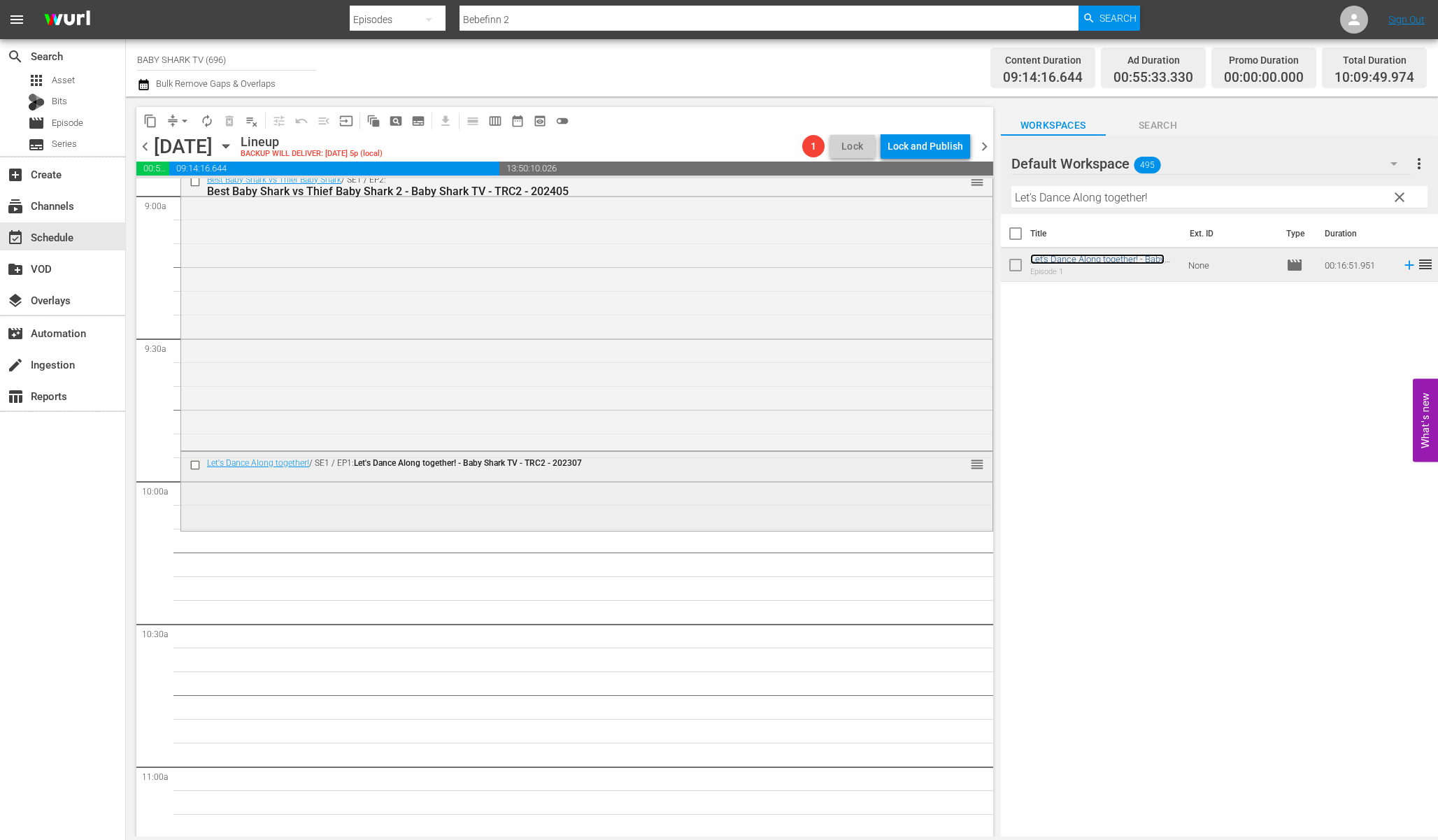
scroll to position [2489, 0]
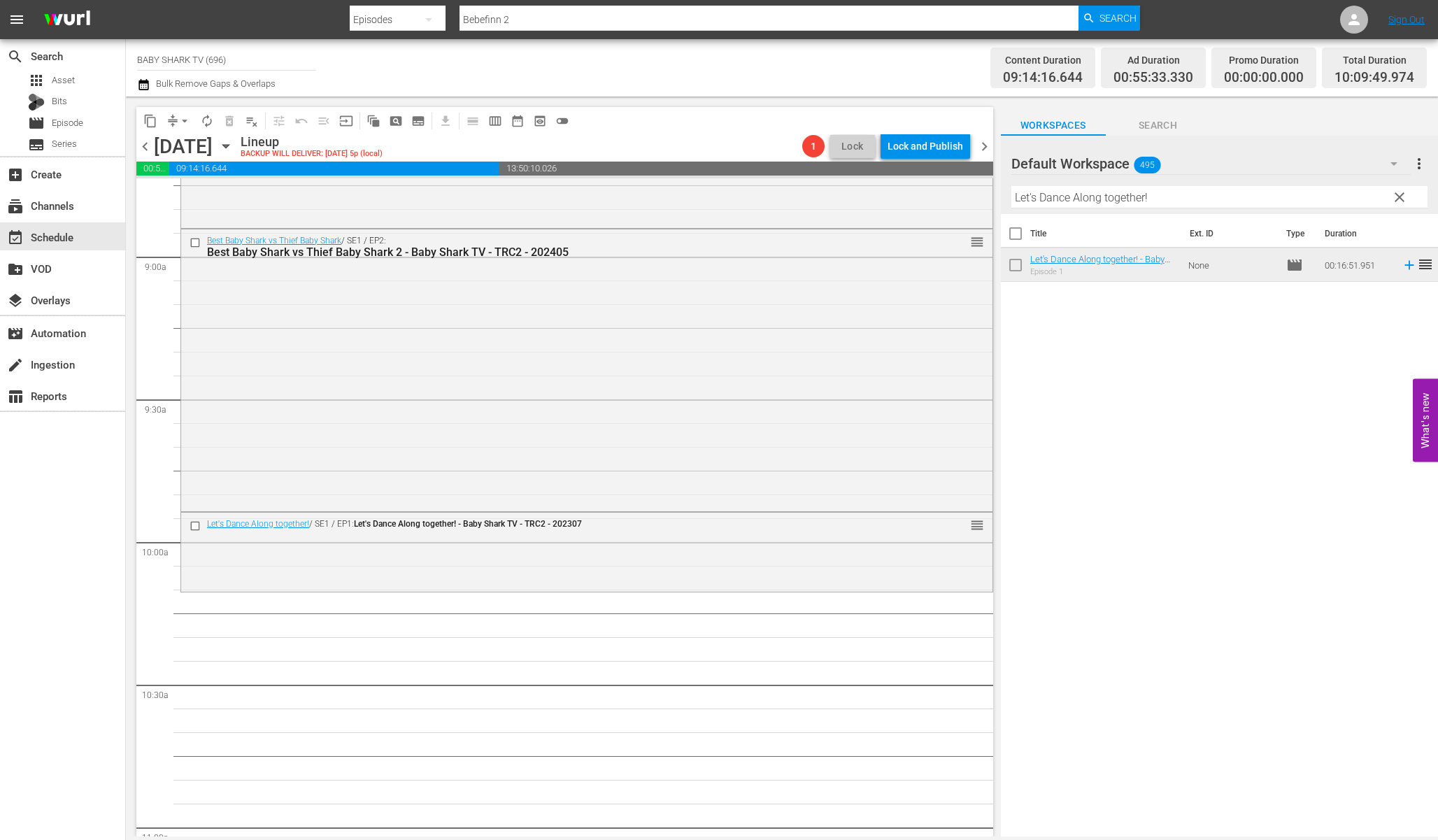
click at [1380, 200] on input "Let's Dance Along together!" at bounding box center [1220, 197] width 416 height 22
click at [1395, 200] on button "clear" at bounding box center [1399, 197] width 22 height 22
drag, startPoint x: 1395, startPoint y: 200, endPoint x: 1380, endPoint y: 200, distance: 15.0
click at [1396, 200] on input "Let's Dance Along together!" at bounding box center [1220, 197] width 416 height 22
click at [1397, 200] on input "Let's Dance Along together!" at bounding box center [1220, 197] width 416 height 22
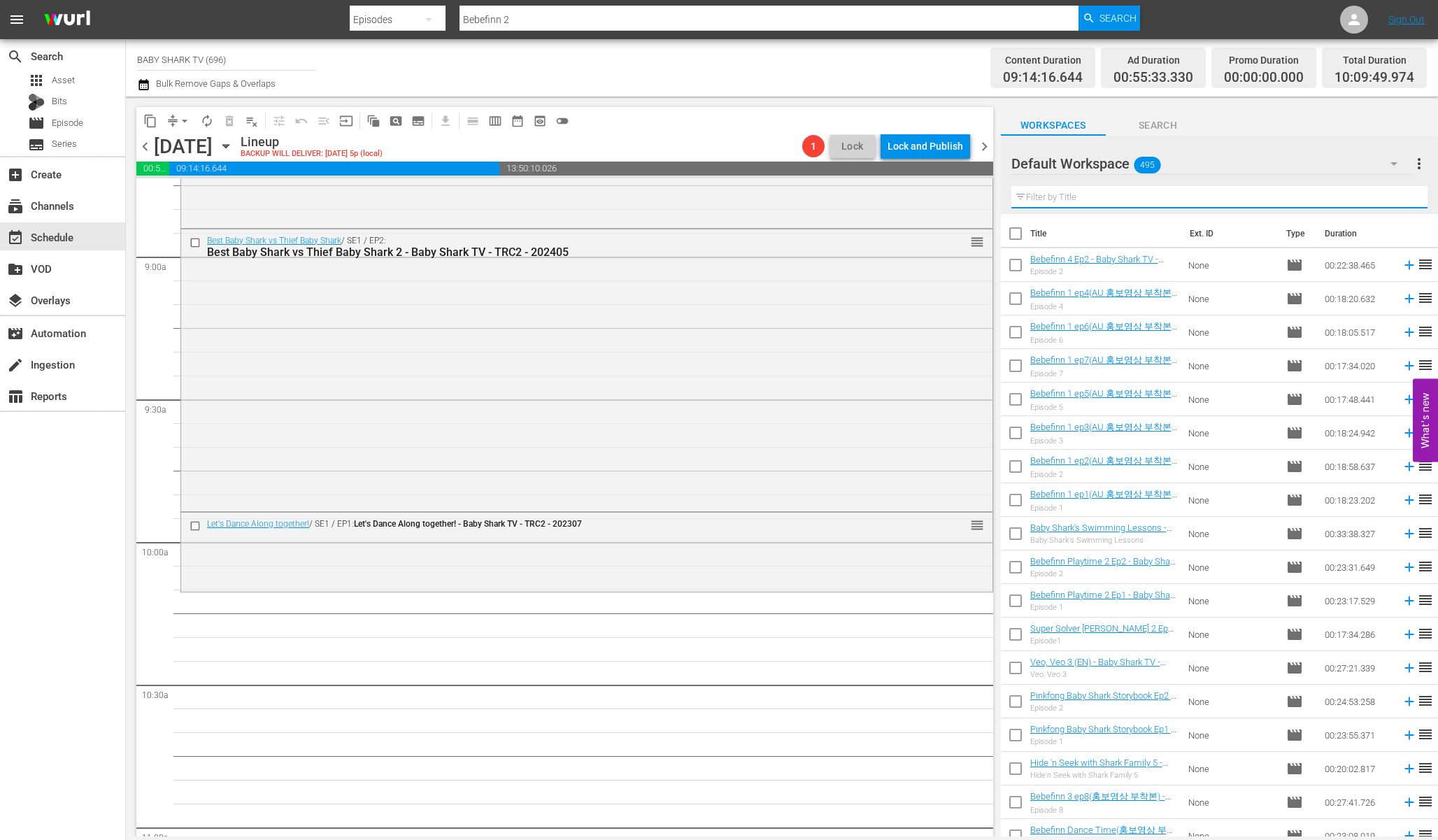
click at [1379, 200] on input "text" at bounding box center [1220, 197] width 416 height 22
paste input "Bebefinn Trex and Animal friends 2"
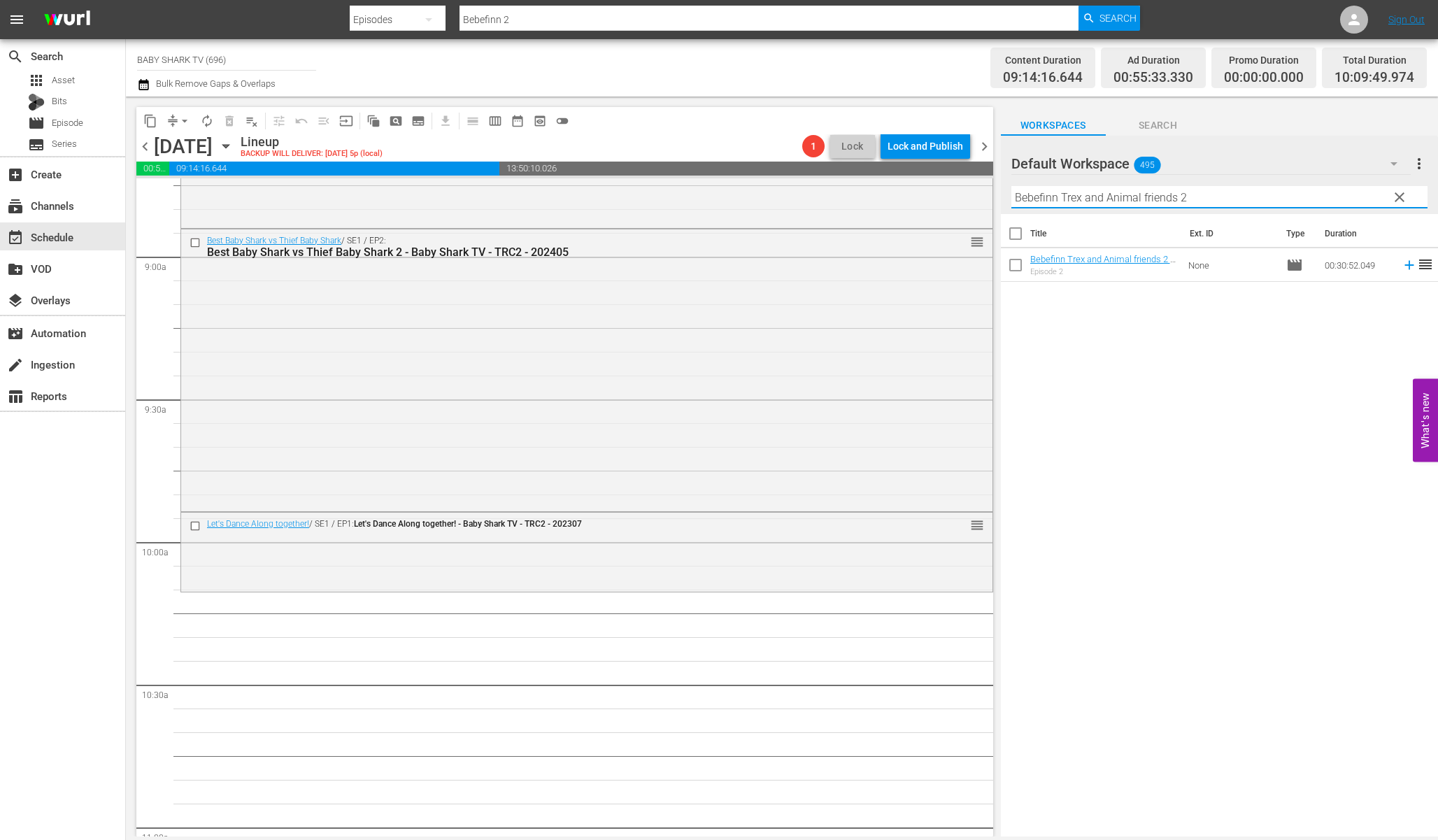
type input "Bebefinn Trex and Animal friends 2"
click at [1308, 458] on div "Title Ext. ID Type Duration Bebefinn Trex and Animal friends 2 - Baby Shark TV …" at bounding box center [1220, 526] width 437 height 625
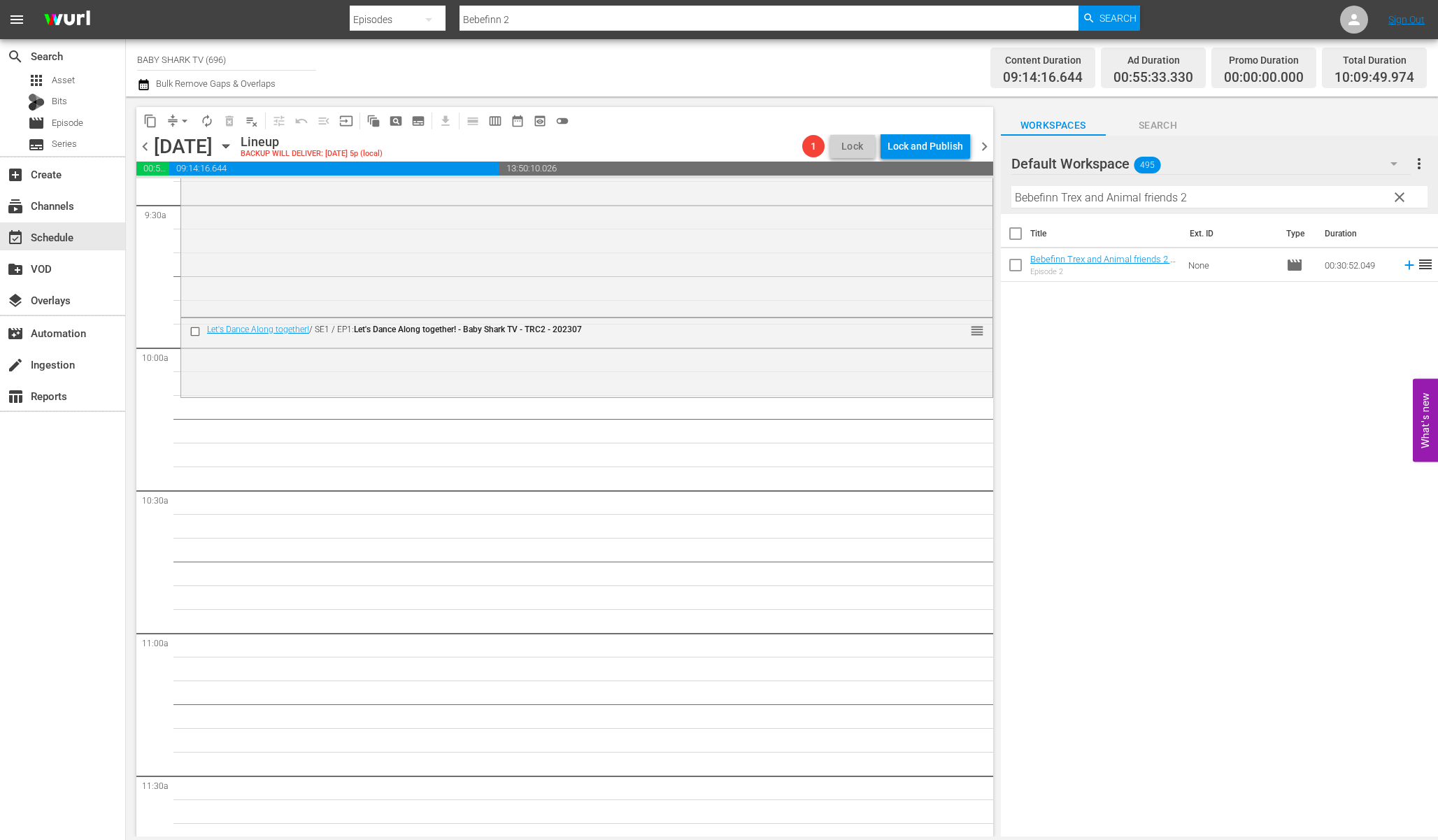
scroll to position [2693, 0]
click at [1086, 322] on div "Title Ext. ID Type Duration Bebefinn Trex and Animal friends 2 - Baby Shark TV …" at bounding box center [1220, 526] width 437 height 625
click at [1101, 315] on div "Title Ext. ID Type Duration Bebefinn Trex and Animal friends 2 - Baby Shark TV …" at bounding box center [1220, 526] width 437 height 625
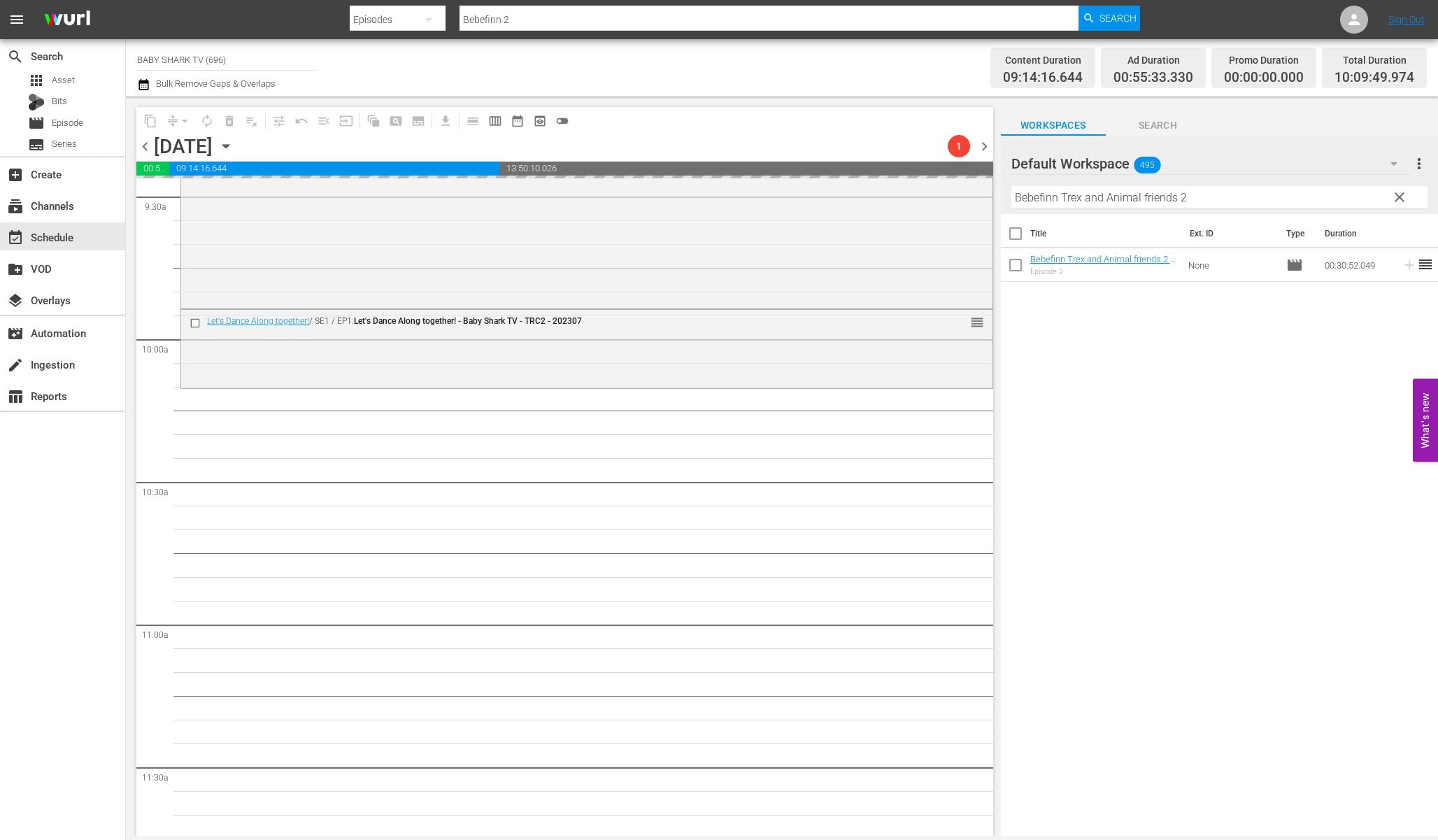
click at [1404, 201] on span "clear" at bounding box center [1400, 197] width 16 height 16
click at [1399, 201] on input "Bebefinn Trex and Animal friends 2" at bounding box center [1220, 197] width 416 height 22
click at [1385, 201] on input "Bebefinn Trex and Animal friends 2" at bounding box center [1220, 197] width 416 height 22
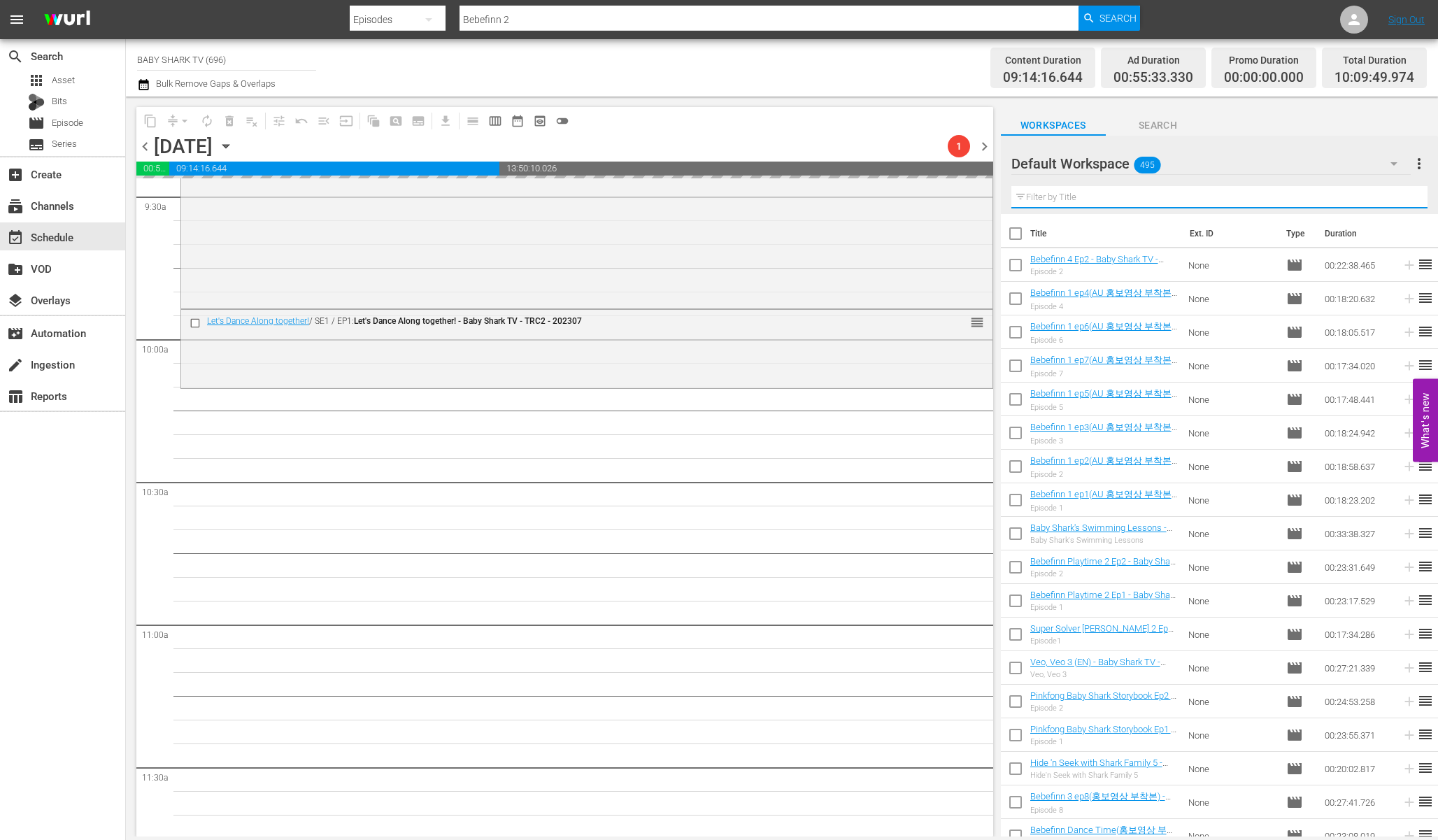
click at [1385, 201] on input "text" at bounding box center [1220, 197] width 416 height 22
paste input "Spooky Shadow Monsters"
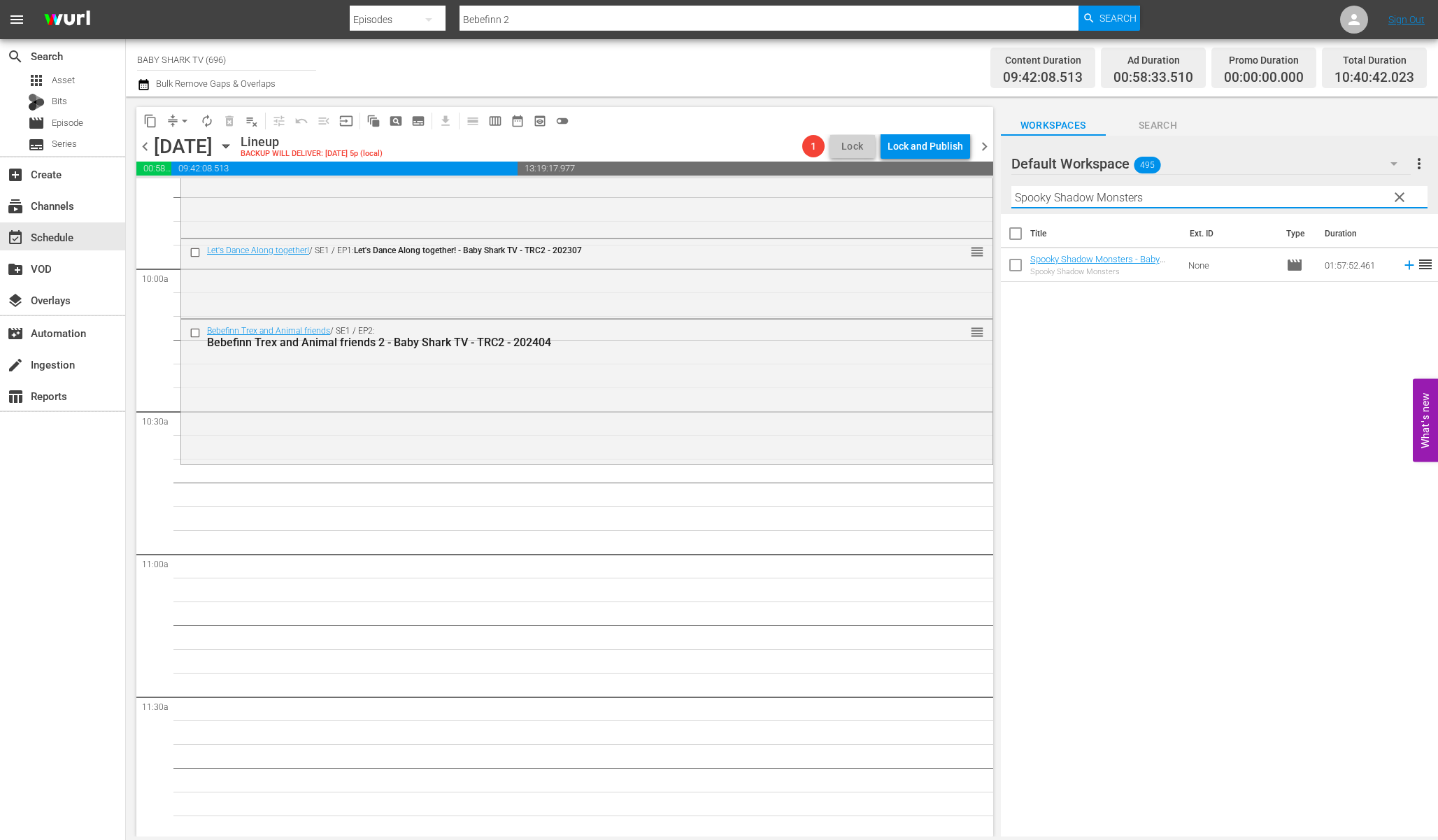
scroll to position [2774, 0]
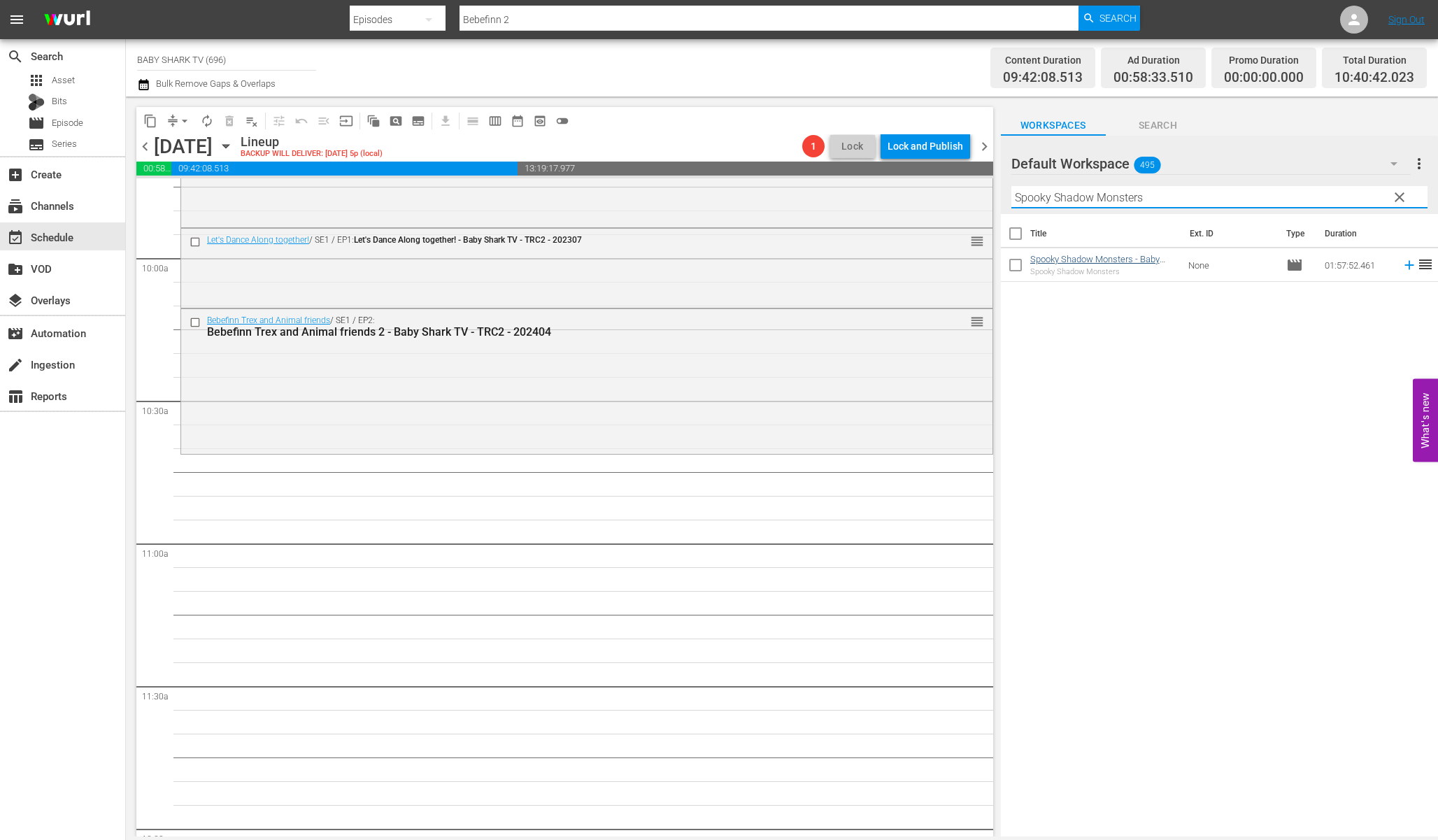
type input "Spooky Shadow Monsters"
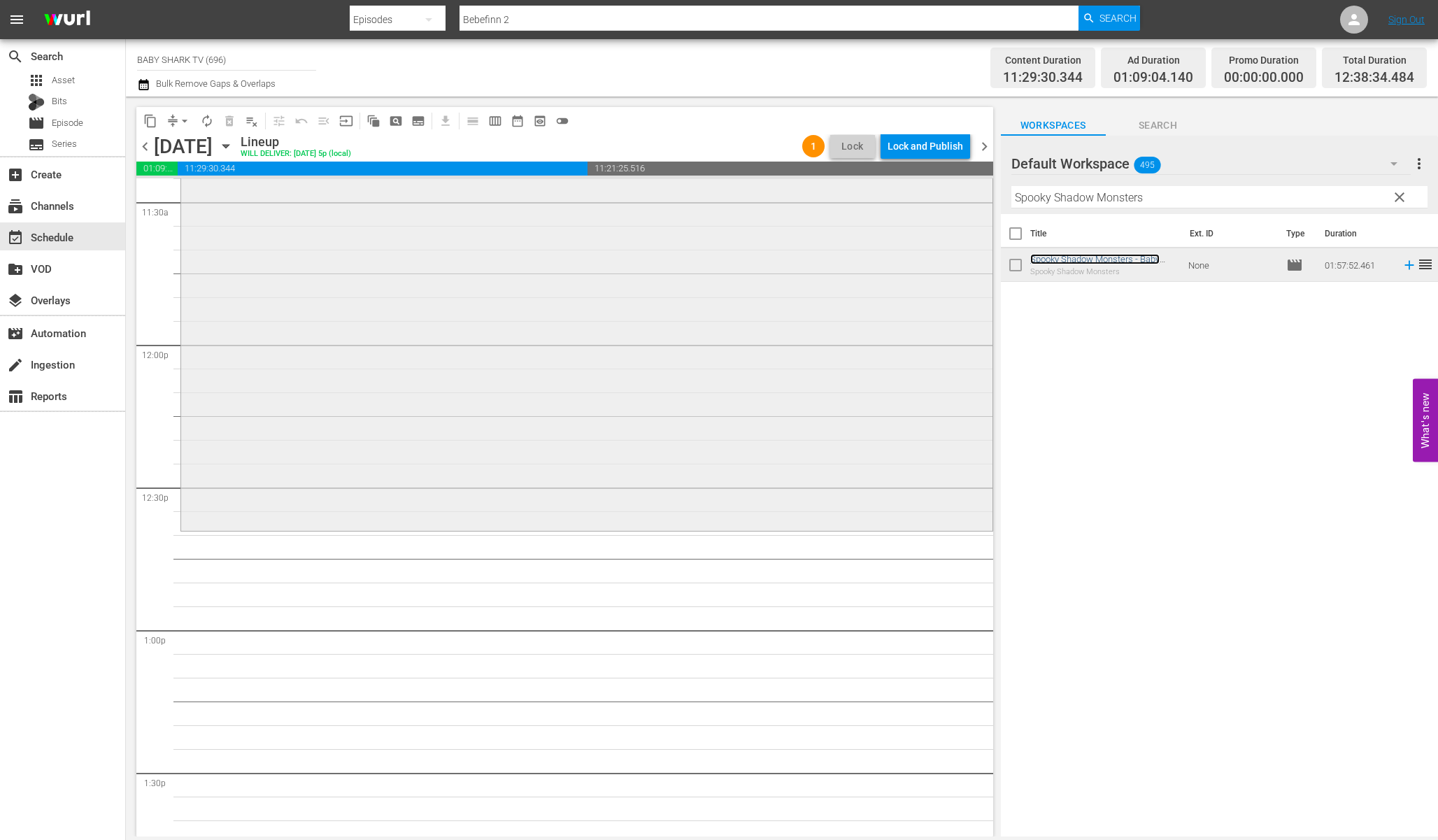
scroll to position [3355, 0]
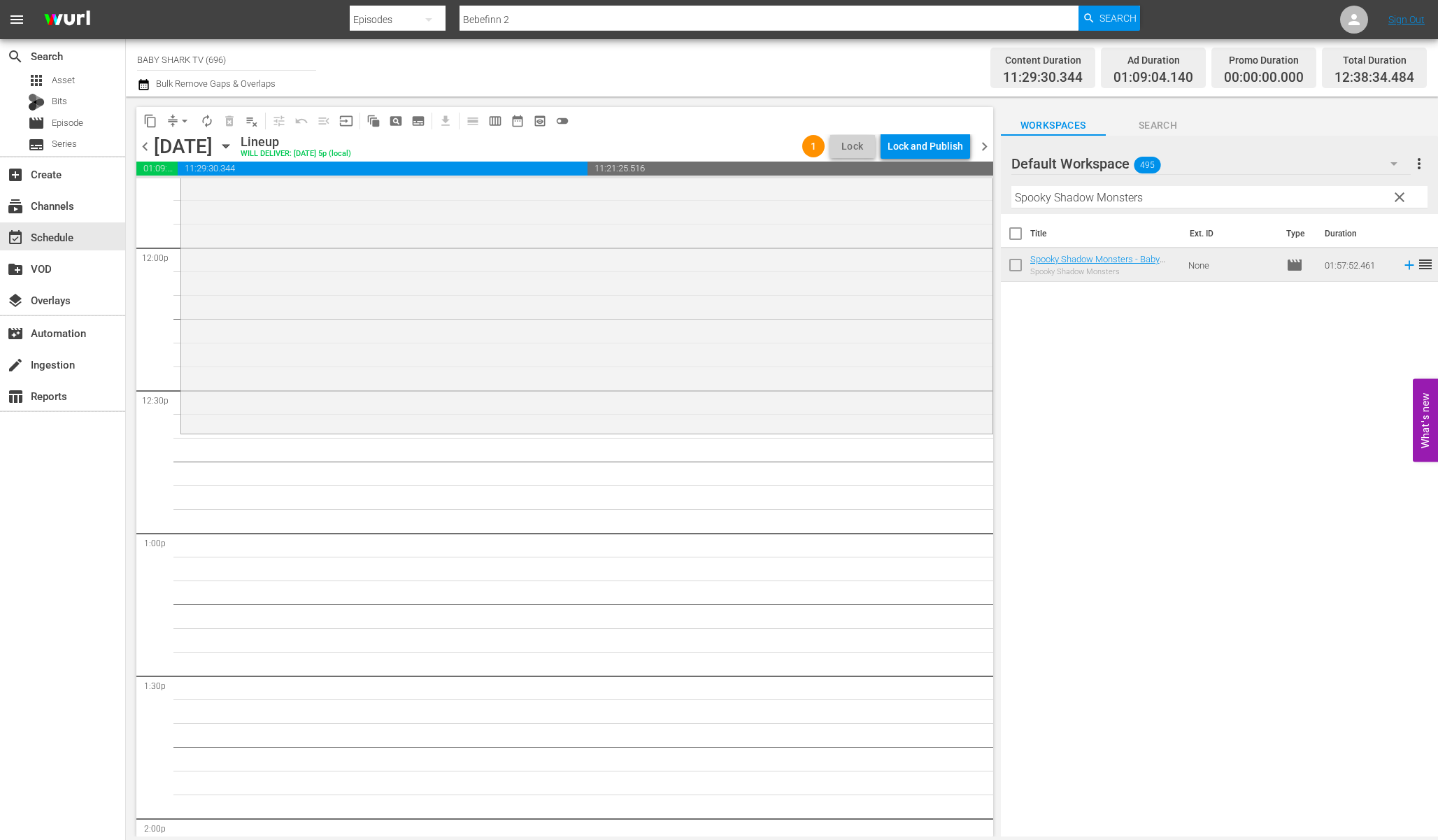
click at [1411, 205] on input "Spooky Shadow Monsters" at bounding box center [1220, 197] width 416 height 22
click at [1405, 203] on span "clear" at bounding box center [1400, 197] width 16 height 16
click at [1401, 203] on input "Spooky Shadow Monsters" at bounding box center [1220, 197] width 416 height 22
click at [1392, 203] on input "Spooky Shadow Monsters" at bounding box center [1220, 197] width 416 height 22
click at [1389, 201] on input "Spooky Shadow Monsters" at bounding box center [1220, 197] width 416 height 22
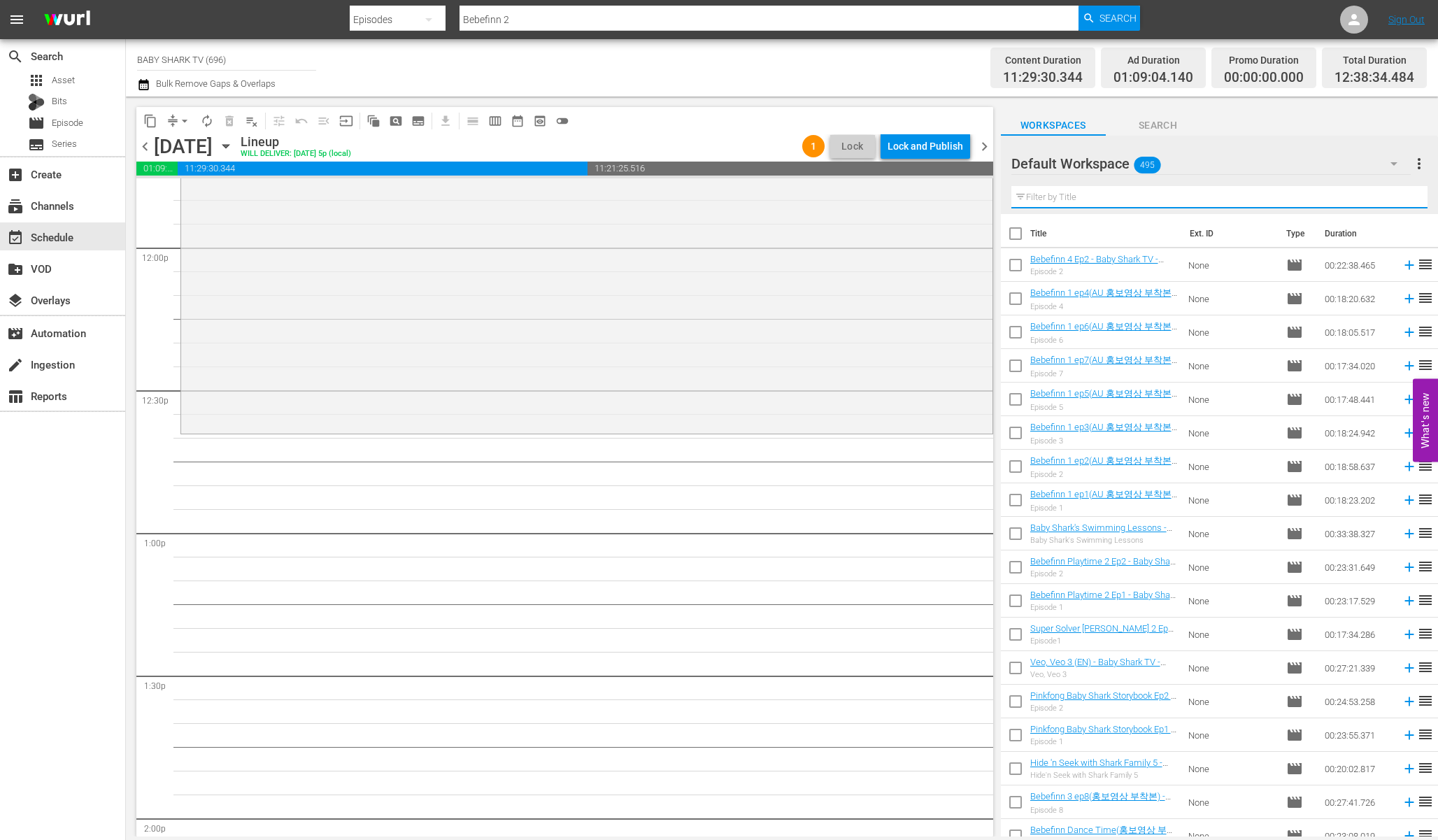
click at [1389, 201] on input "text" at bounding box center [1220, 197] width 416 height 22
paste input "Baby Shark Surprise Box 2"
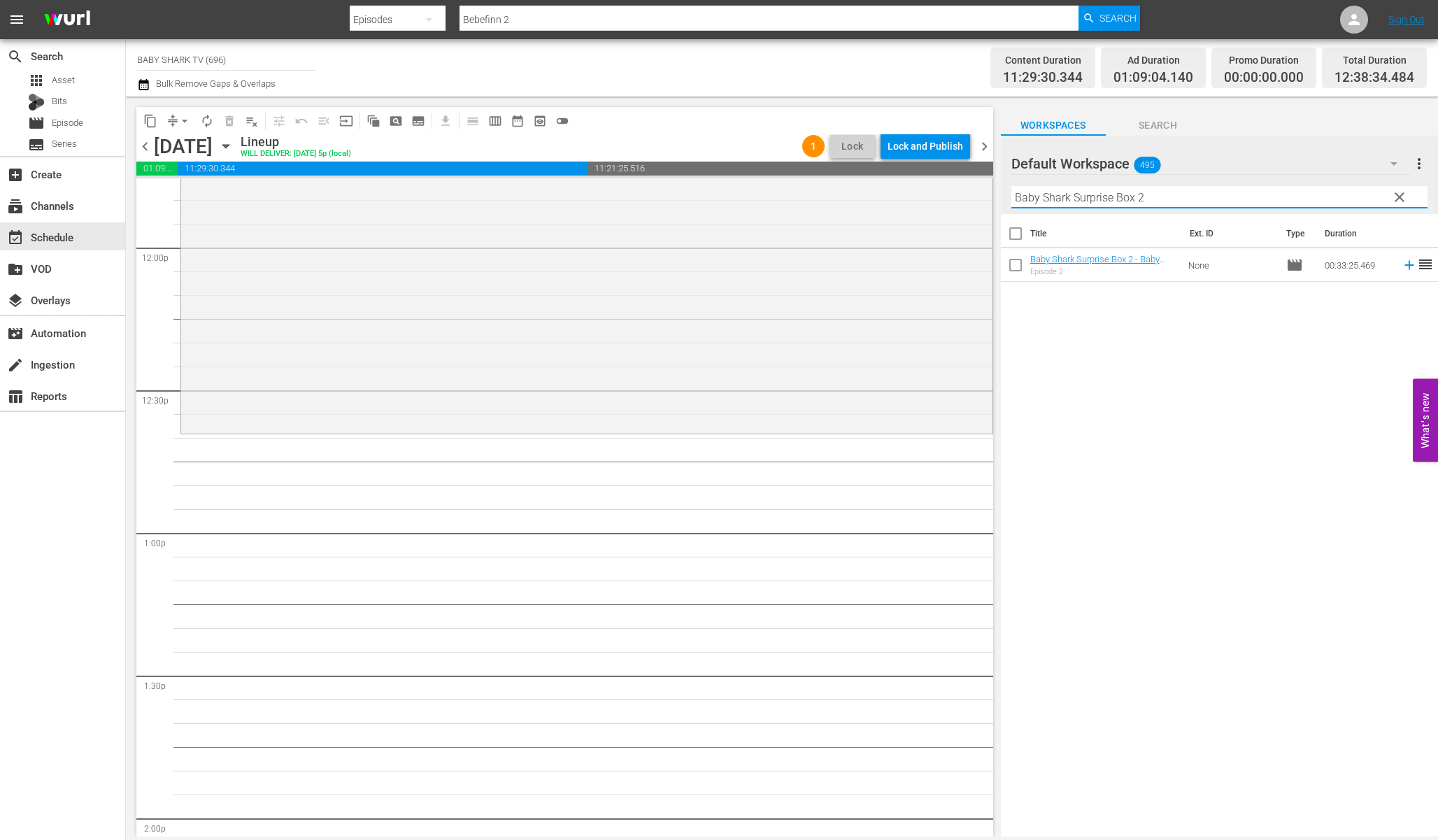
type input "Baby Shark Surprise Box 2"
click at [1249, 349] on div "Title Ext. ID Type Duration Baby Shark Surprise Box 2 - Baby Shark TV - TRC2 - …" at bounding box center [1220, 526] width 437 height 625
click at [1216, 348] on div "Title Ext. ID Type Duration Baby Shark Surprise Box 2 - Baby Shark TV - TRC2 - …" at bounding box center [1220, 526] width 437 height 625
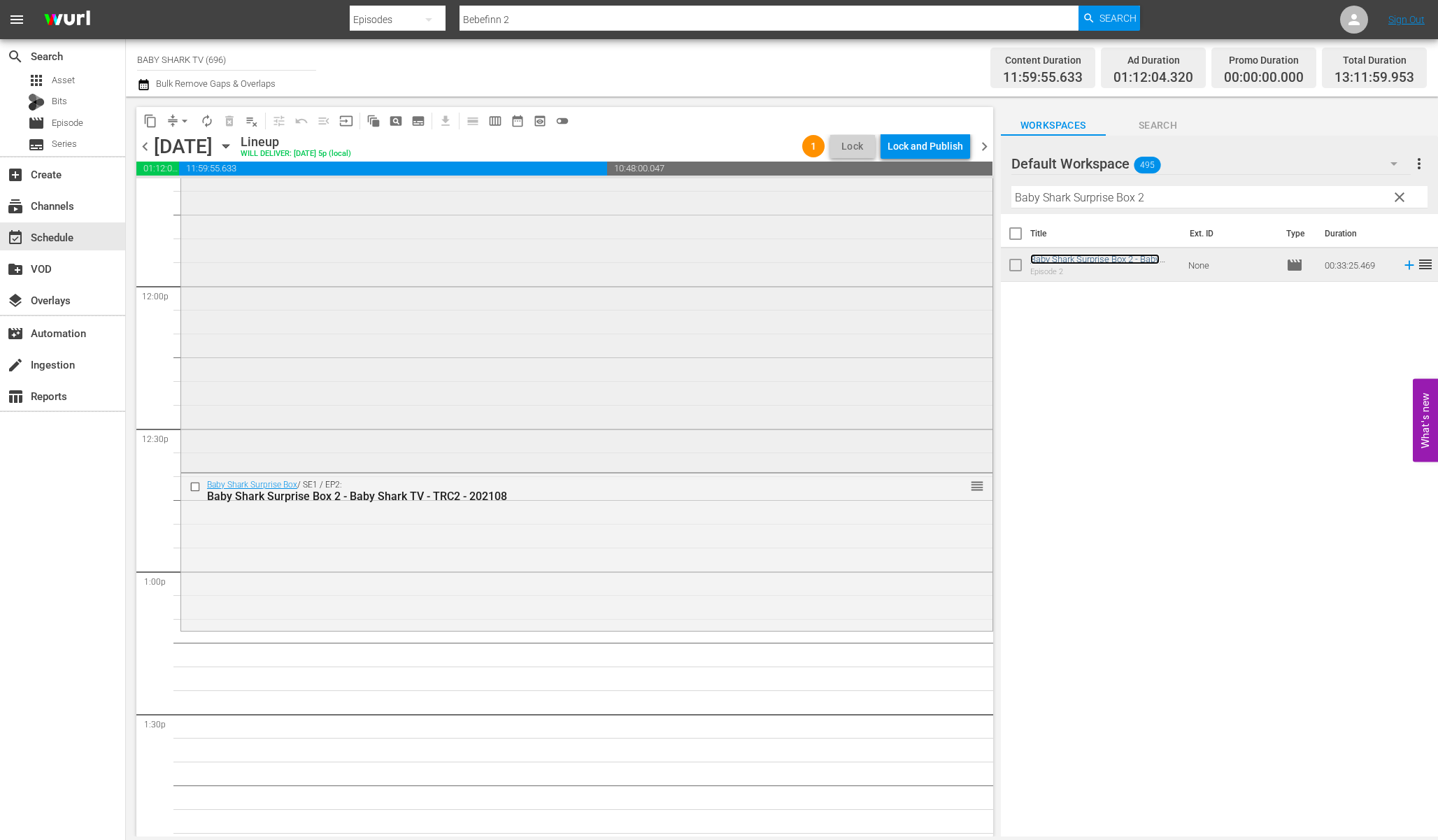
scroll to position [3448, 0]
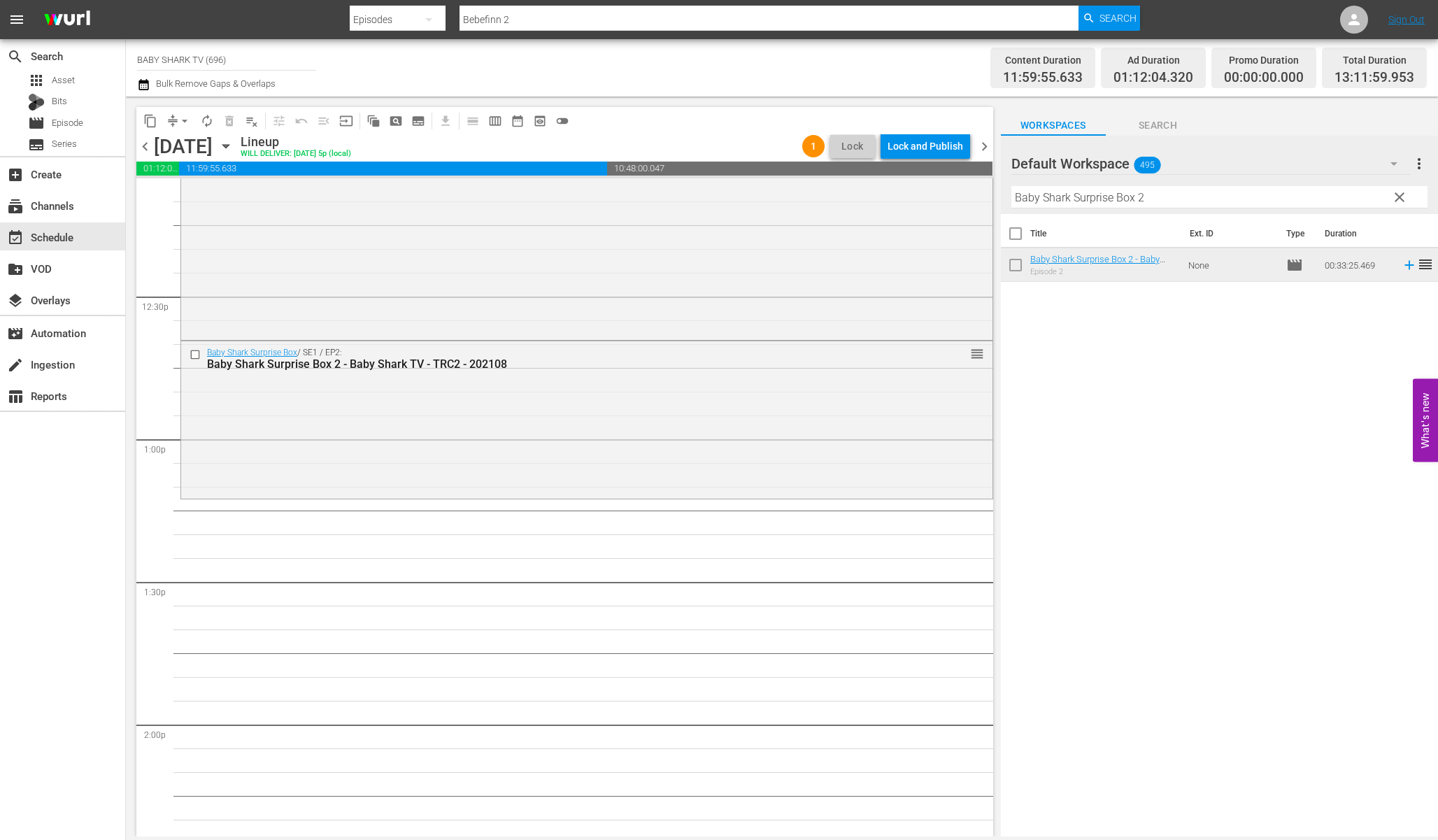
click at [1361, 203] on input "Baby Shark Surprise Box 2" at bounding box center [1220, 197] width 416 height 22
click at [1379, 199] on input "Baby Shark Surprise Box 2" at bounding box center [1220, 197] width 416 height 22
click at [1385, 199] on input "Baby Shark Surprise Box 2" at bounding box center [1220, 197] width 416 height 22
click at [1384, 196] on input "Baby Shark Surprise Box 2" at bounding box center [1220, 197] width 416 height 22
click at [1389, 196] on div "Default Workspace 495 Default more_vert clear Filter by Title Baby Shark Surpri…" at bounding box center [1220, 174] width 437 height 79
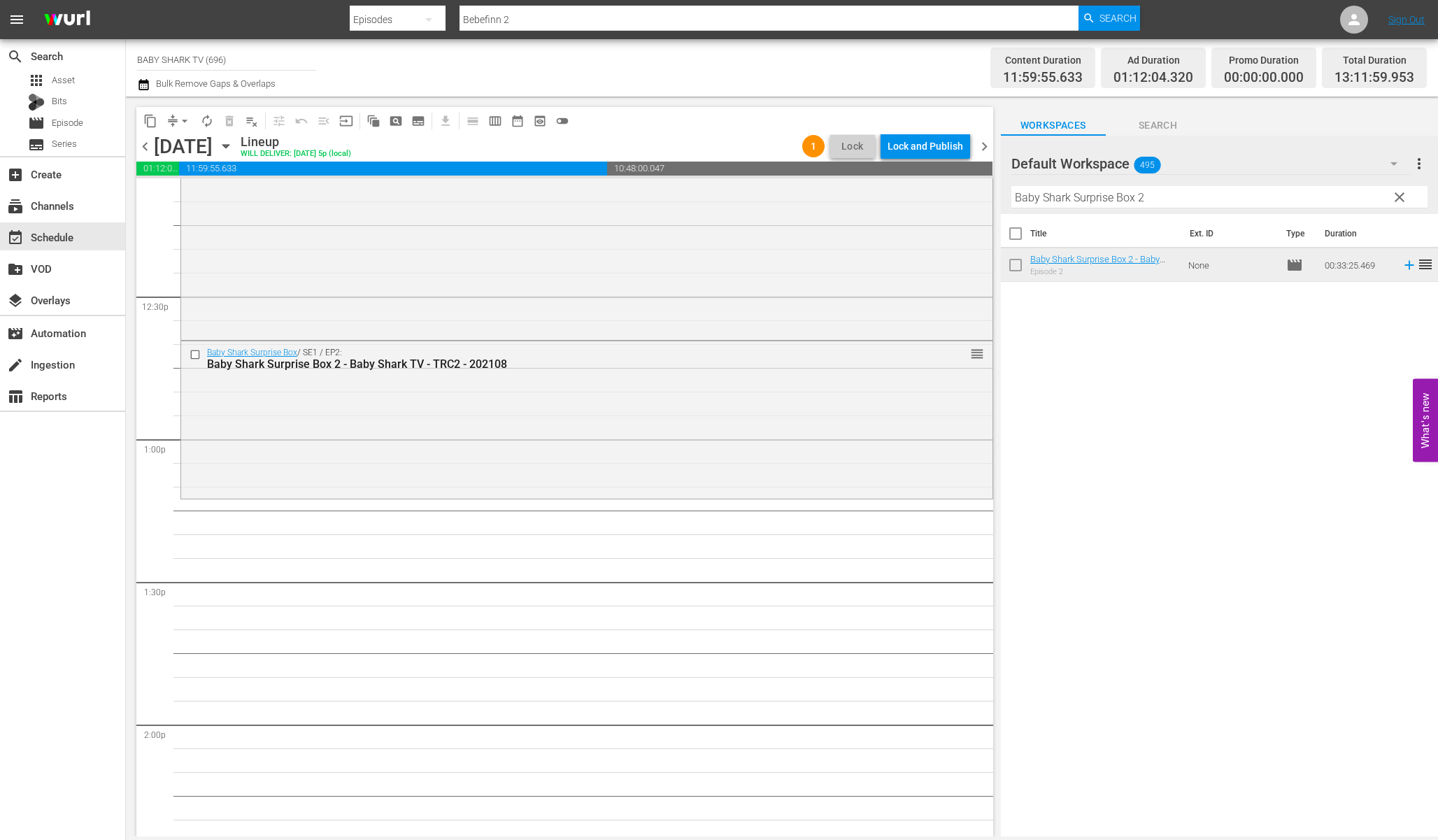
click at [1389, 196] on button "clear" at bounding box center [1399, 197] width 22 height 22
click at [1389, 196] on input "Baby Shark Surprise Box 2" at bounding box center [1220, 197] width 416 height 22
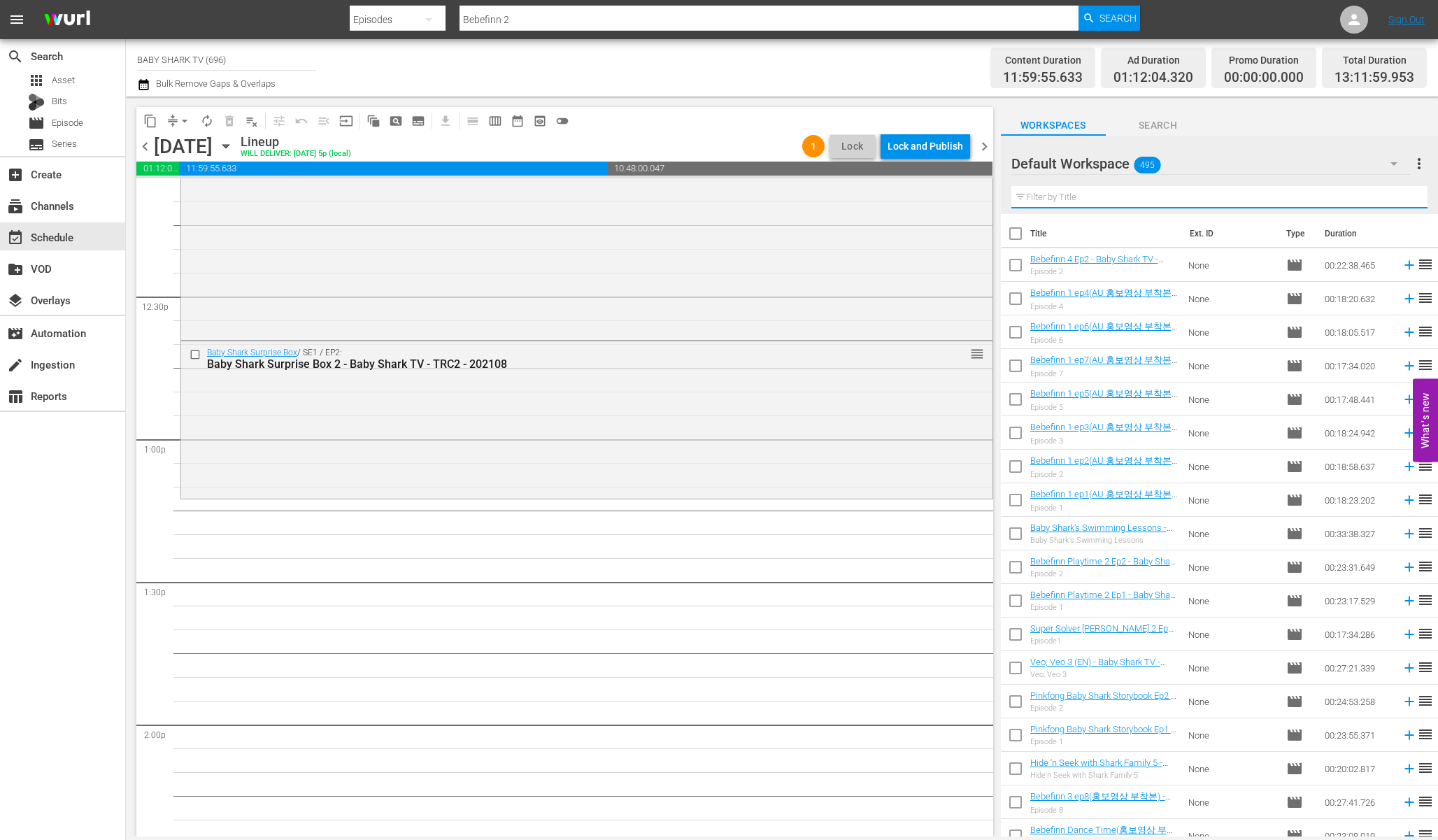
click at [1404, 194] on input "text" at bounding box center [1220, 197] width 416 height 22
drag, startPoint x: 1404, startPoint y: 194, endPoint x: 1370, endPoint y: 196, distance: 34.1
click at [1389, 196] on input "text" at bounding box center [1220, 197] width 416 height 22
click at [1370, 196] on input "text" at bounding box center [1220, 197] width 416 height 22
paste input "Bebefinn3 ep3"
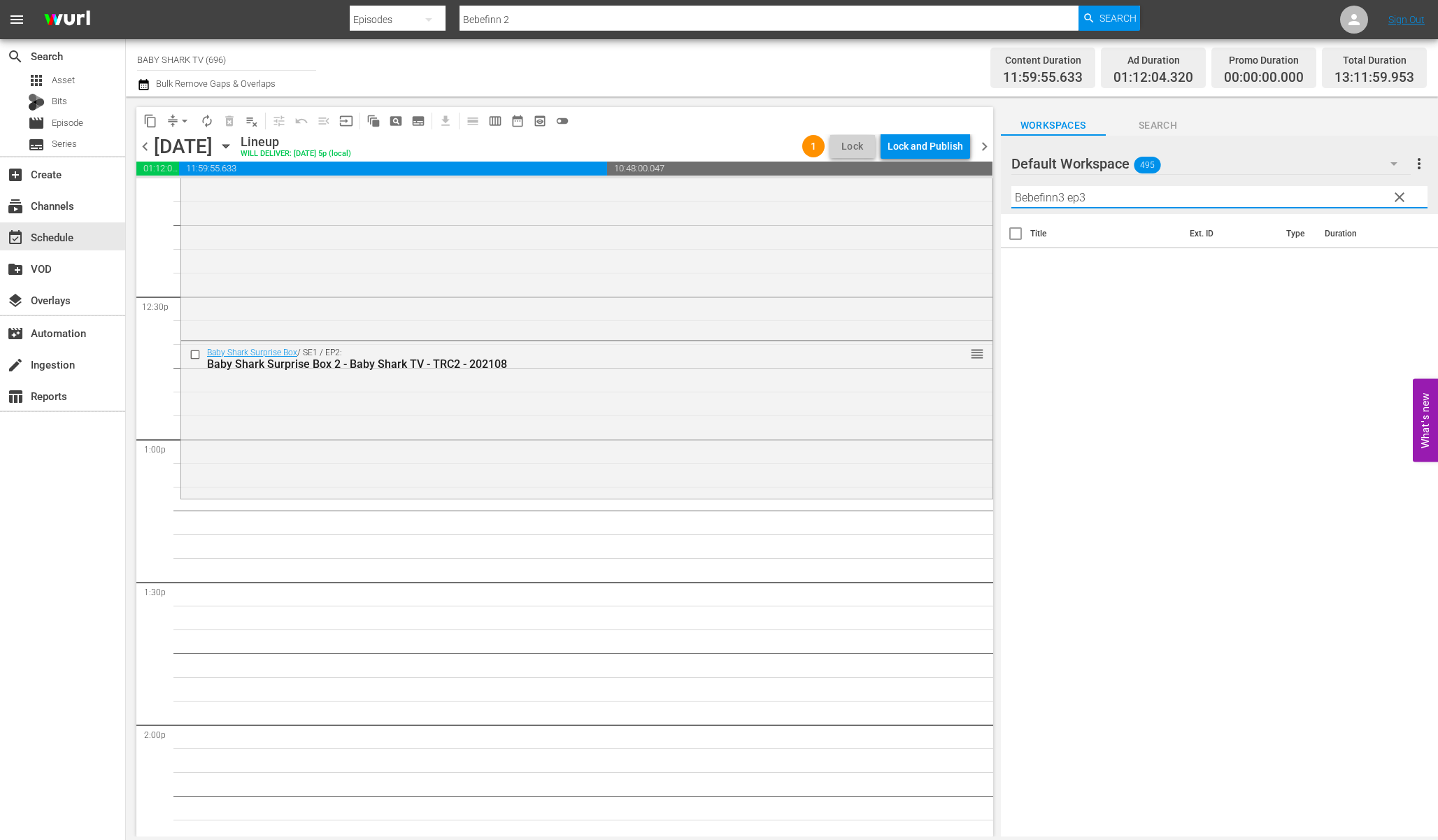
click at [1273, 206] on input "Bebefinn3 ep3" at bounding box center [1220, 197] width 416 height 22
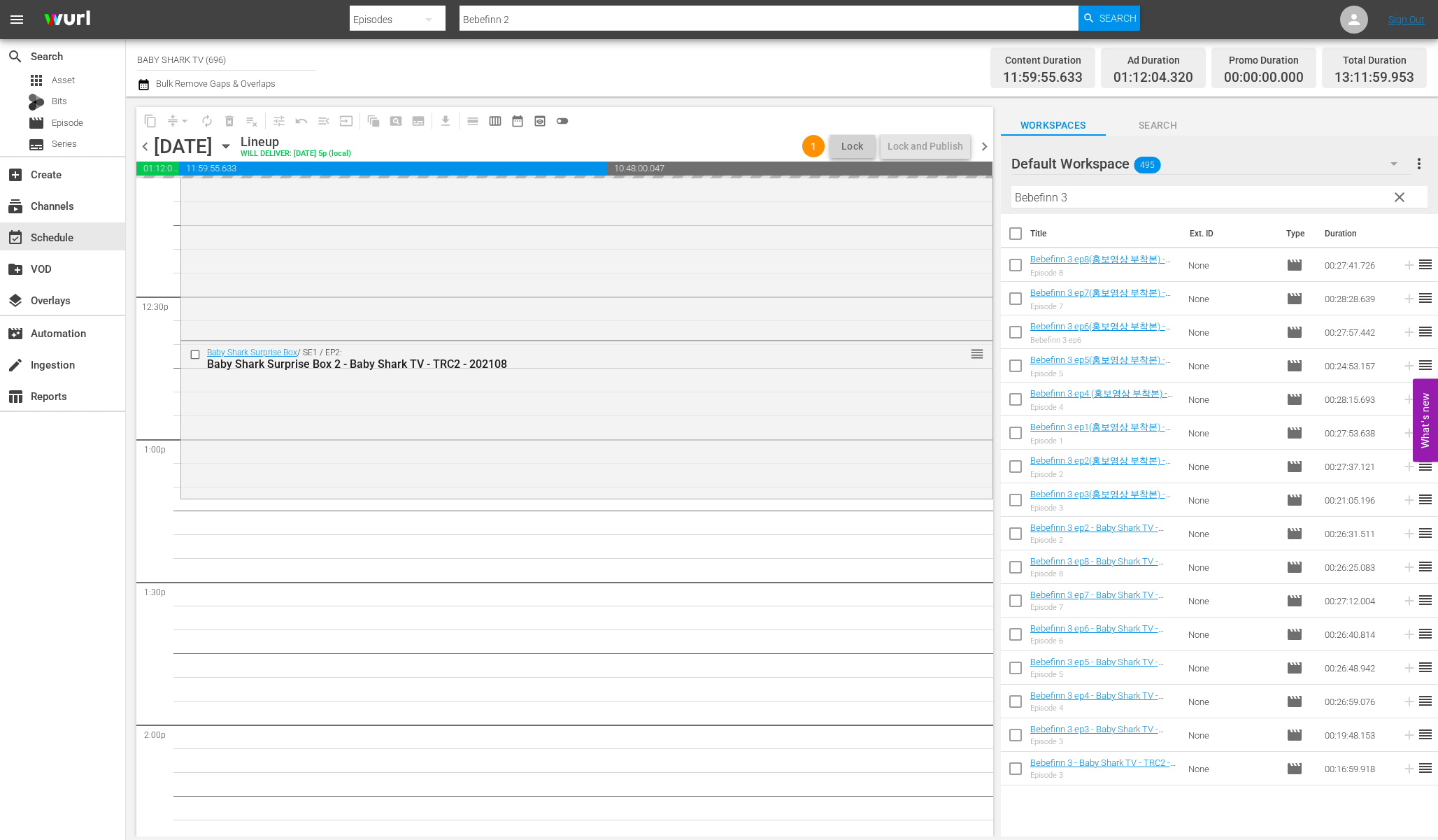
click at [1183, 188] on input "Bebefinn 3" at bounding box center [1220, 197] width 416 height 22
click at [1183, 192] on input "Bebefinn 3" at bounding box center [1220, 197] width 416 height 22
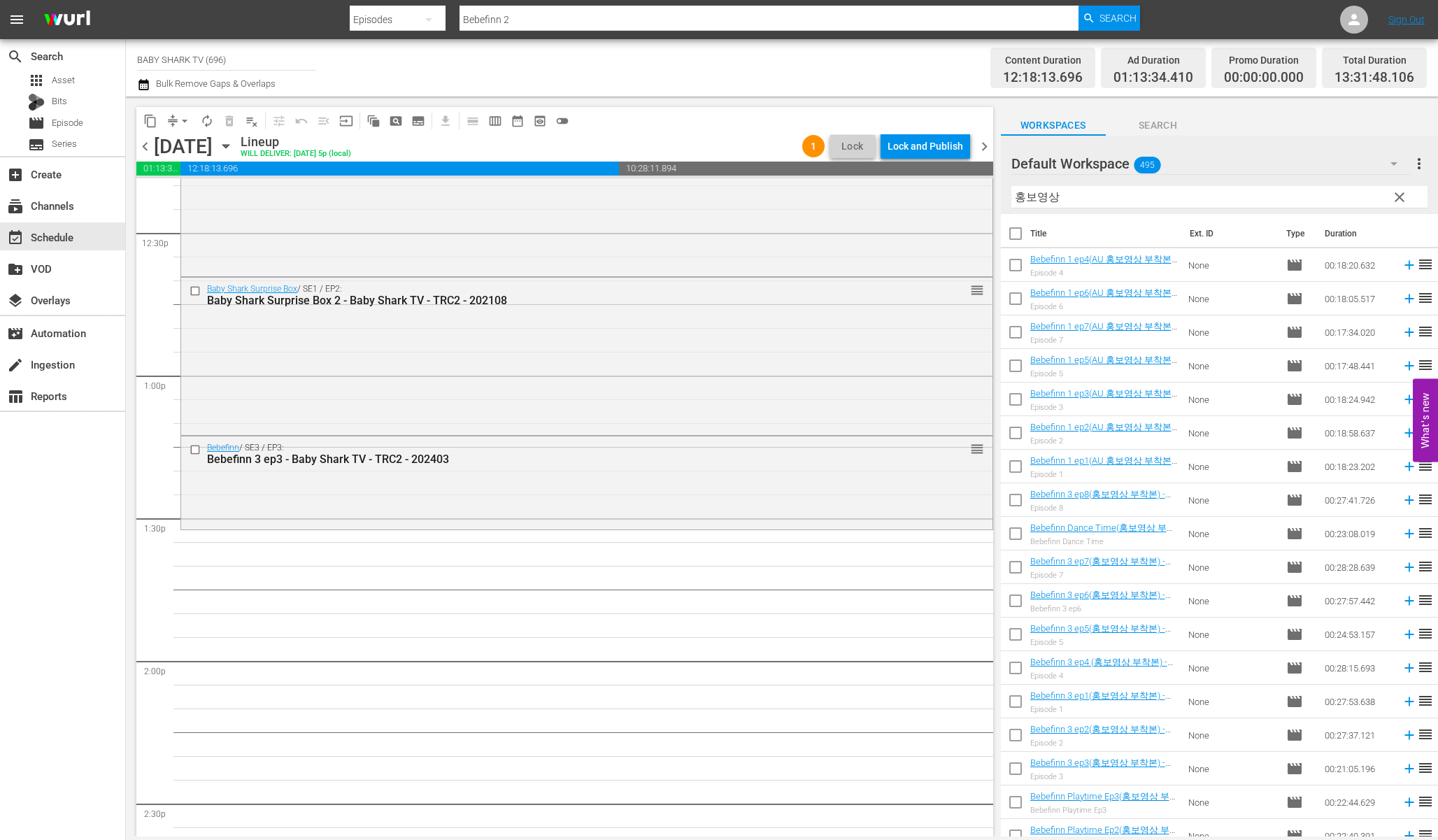
scroll to position [3515, 0]
click at [1266, 191] on input "홍보영상" at bounding box center [1220, 197] width 416 height 22
paste input "Sing along with Pinkfong and Hogi 1"
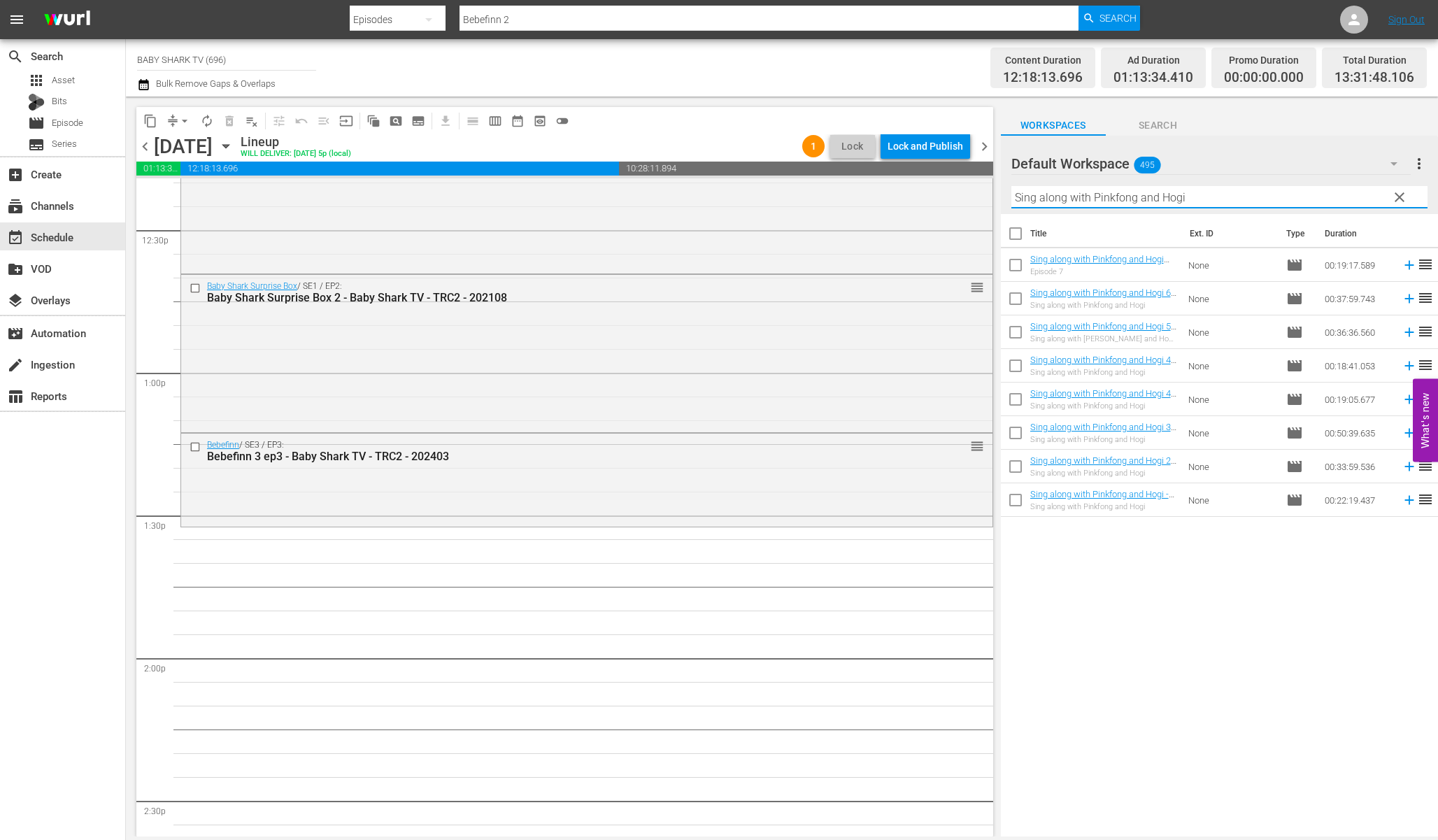
type input "Sing along with Pinkfong and Hogi"
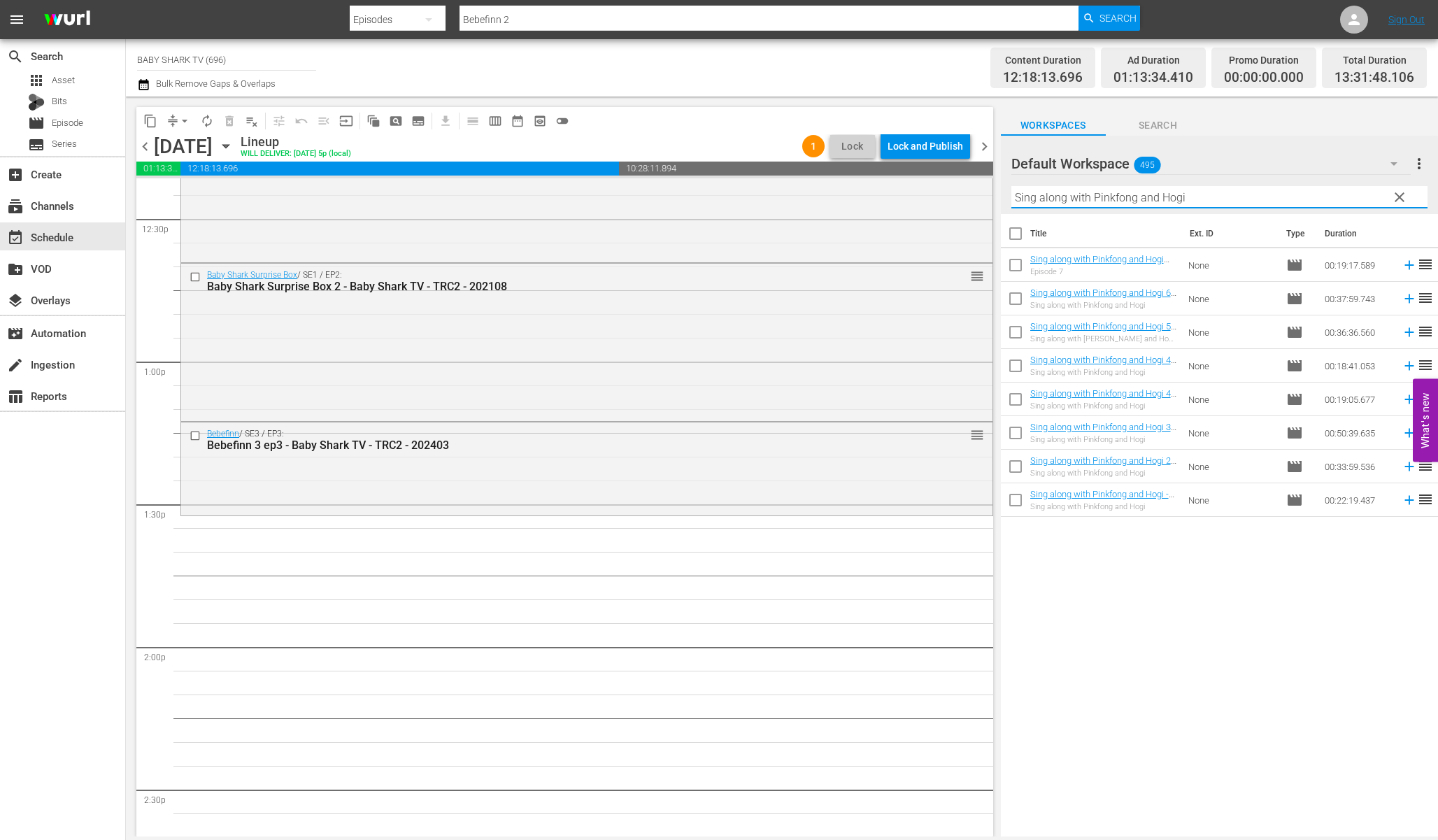
scroll to position [3543, 0]
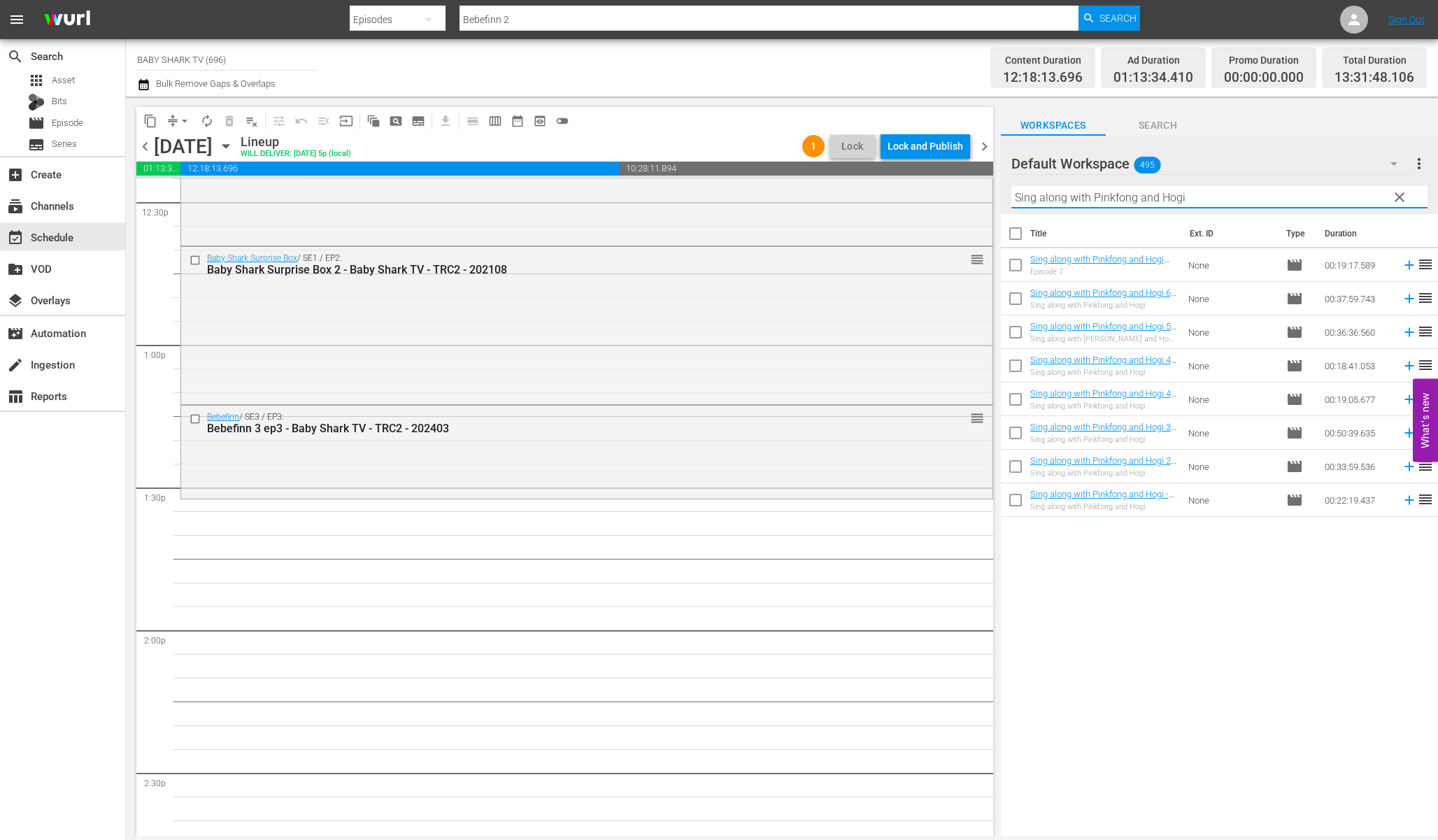
click at [1069, 582] on div "Title Ext. ID Type Duration Sing along with Pinkfong and Hogi Ep7 - Baby Shark …" at bounding box center [1220, 526] width 437 height 625
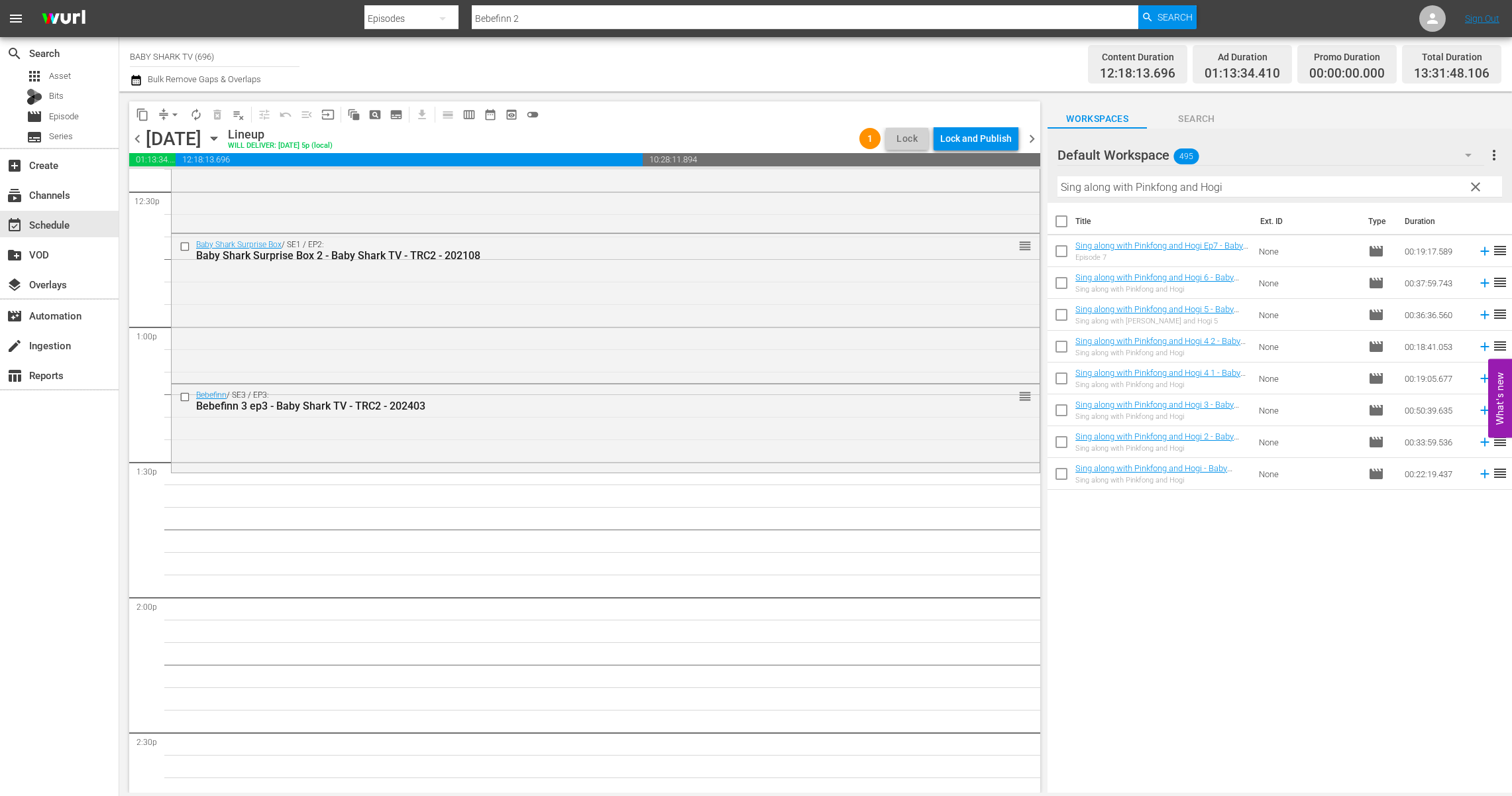
click at [1158, 539] on div "Title Ext. ID Type Duration Sing along with Pinkfong and Hogi Ep7 - Baby Shark …" at bounding box center [1279, 498] width 464 height 592
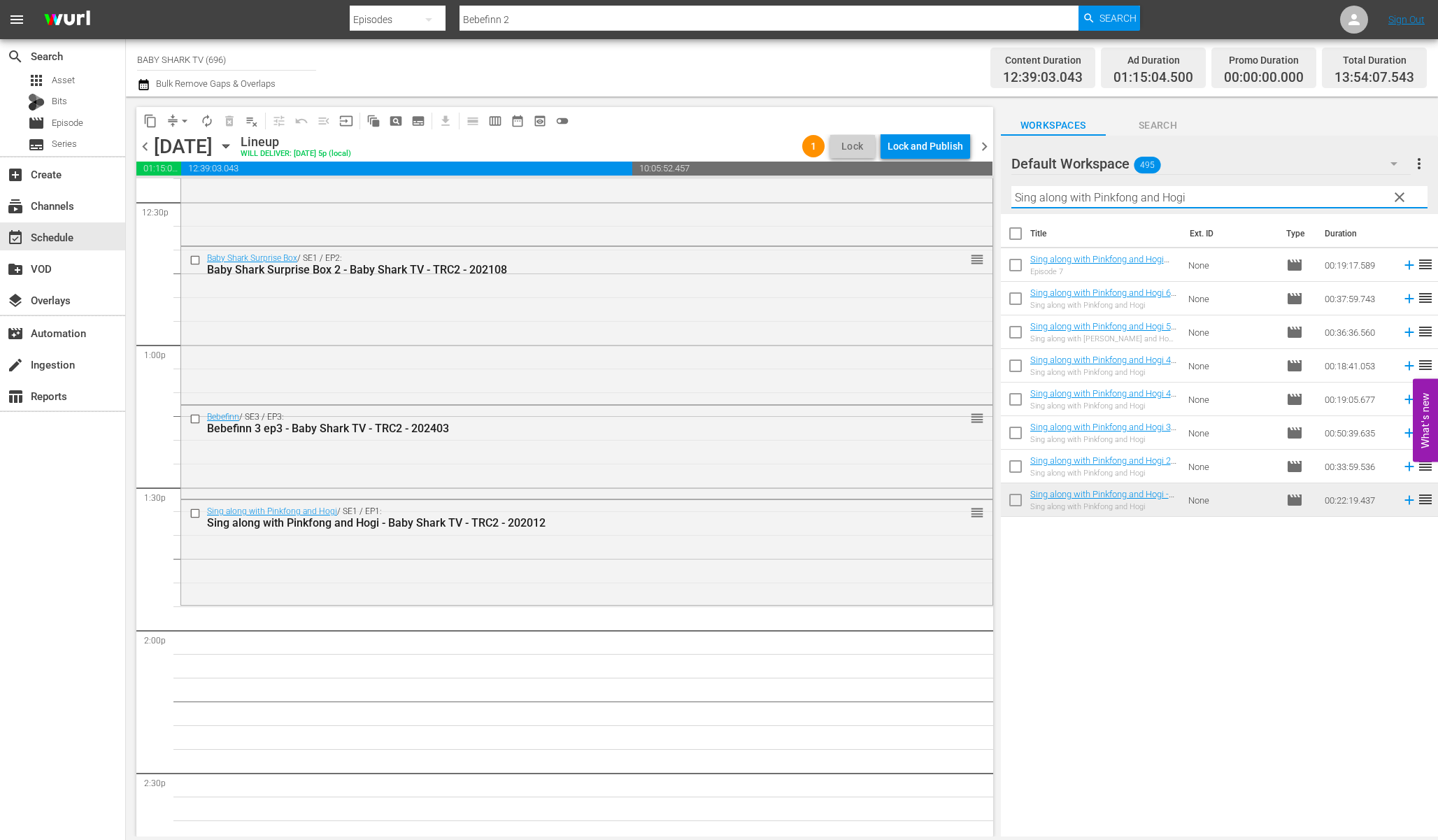
drag, startPoint x: 1368, startPoint y: 203, endPoint x: 1379, endPoint y: 201, distance: 11.2
click at [1368, 203] on input "Sing along with Pinkfong and Hogi" at bounding box center [1220, 197] width 416 height 22
drag, startPoint x: 1389, startPoint y: 200, endPoint x: 1375, endPoint y: 199, distance: 14.0
click at [1390, 200] on button "clear" at bounding box center [1399, 197] width 22 height 22
click at [1394, 199] on input "Sing along with Pinkfong and Hogi" at bounding box center [1220, 197] width 416 height 22
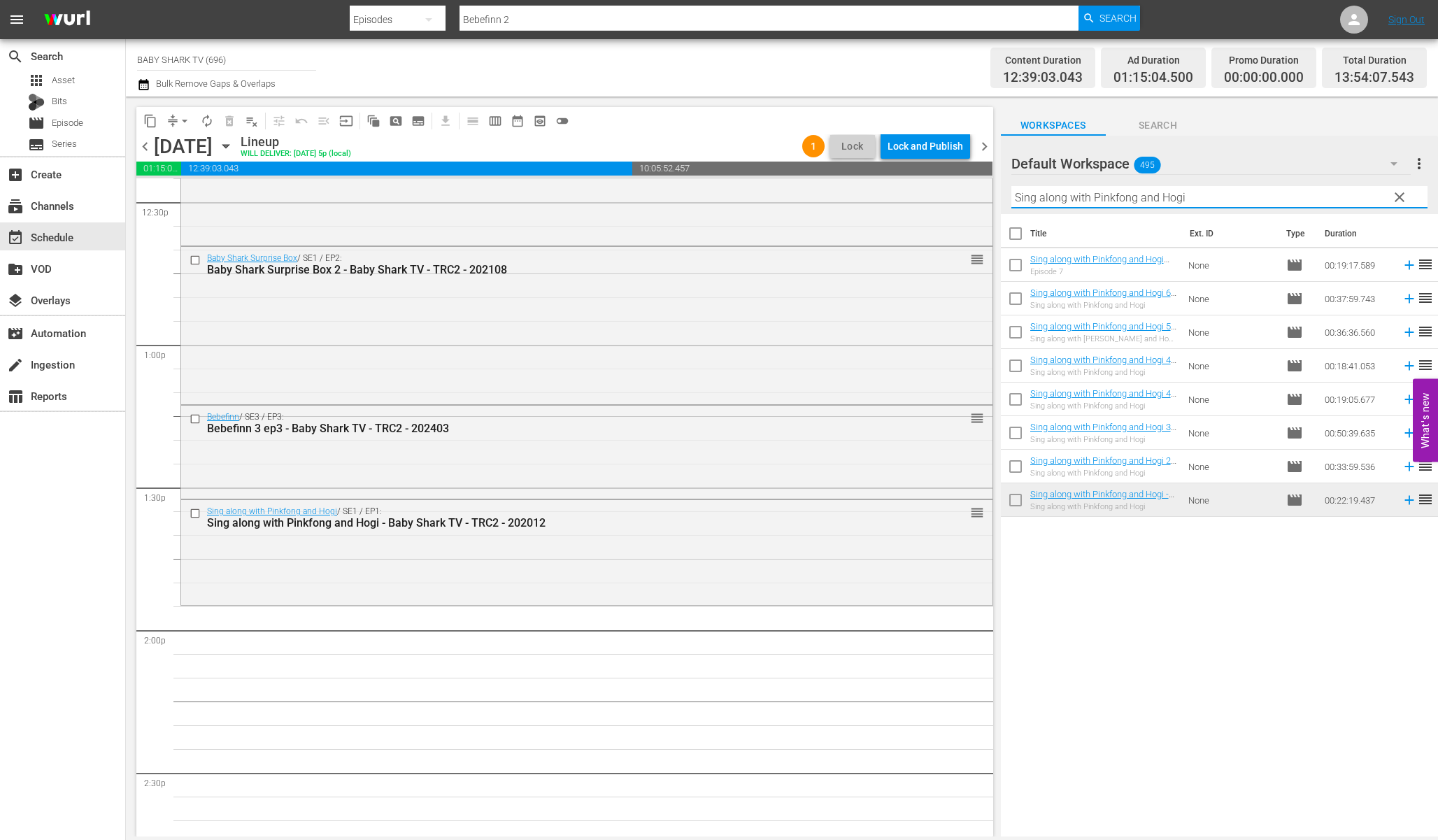
click at [1394, 199] on input "Sing along with Pinkfong and Hogi" at bounding box center [1220, 197] width 416 height 22
click at [1392, 199] on input "Sing along with Pinkfong and Hogi" at bounding box center [1220, 197] width 416 height 22
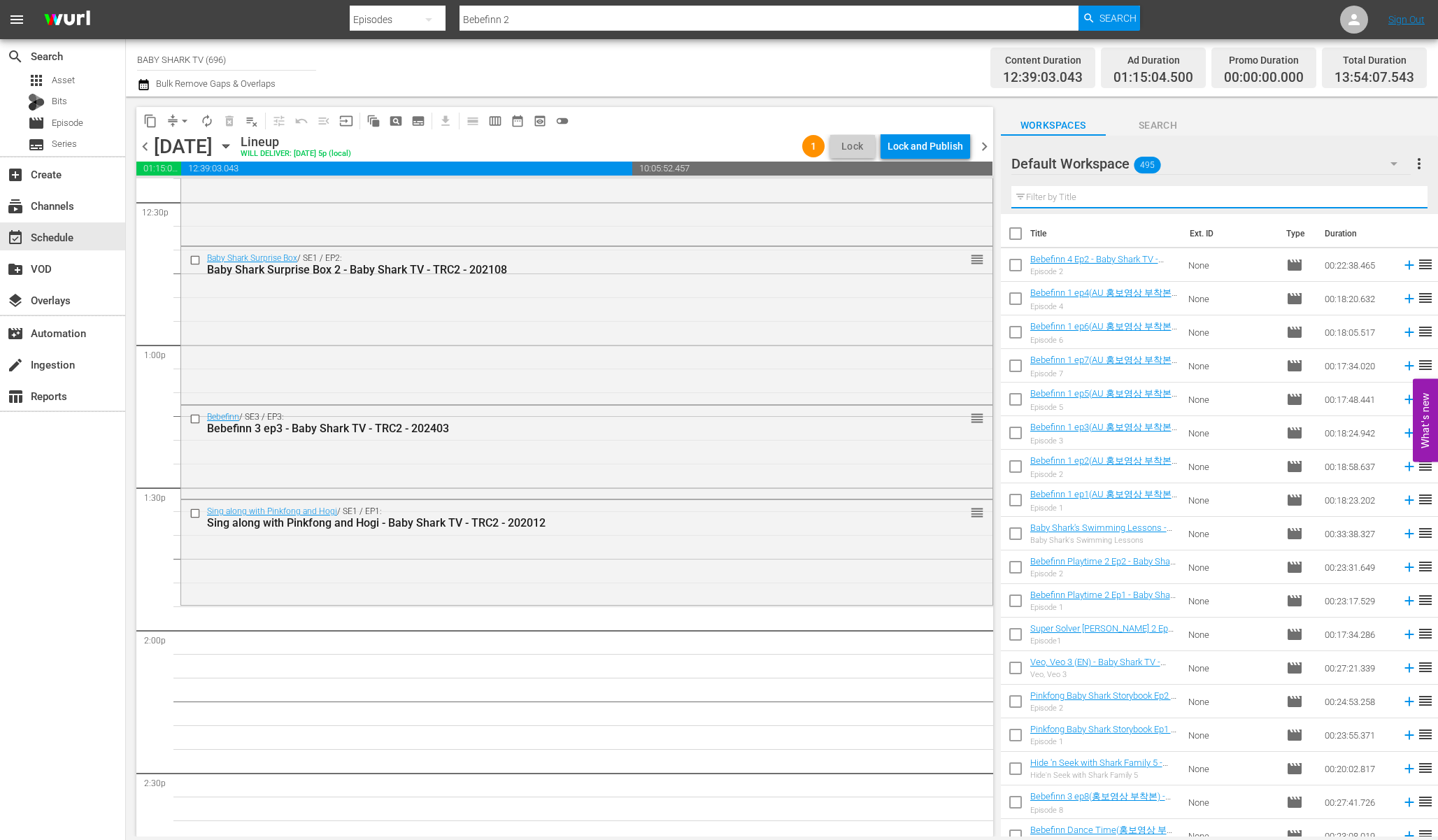
click at [1374, 199] on input "text" at bounding box center [1220, 197] width 416 height 22
click at [1368, 199] on input "text" at bounding box center [1220, 197] width 416 height 22
click at [1368, 199] on input "text" at bounding box center [1220, 197] width 416 height 22
paste input "Hide 'n Seek with Shark Family Ep2"
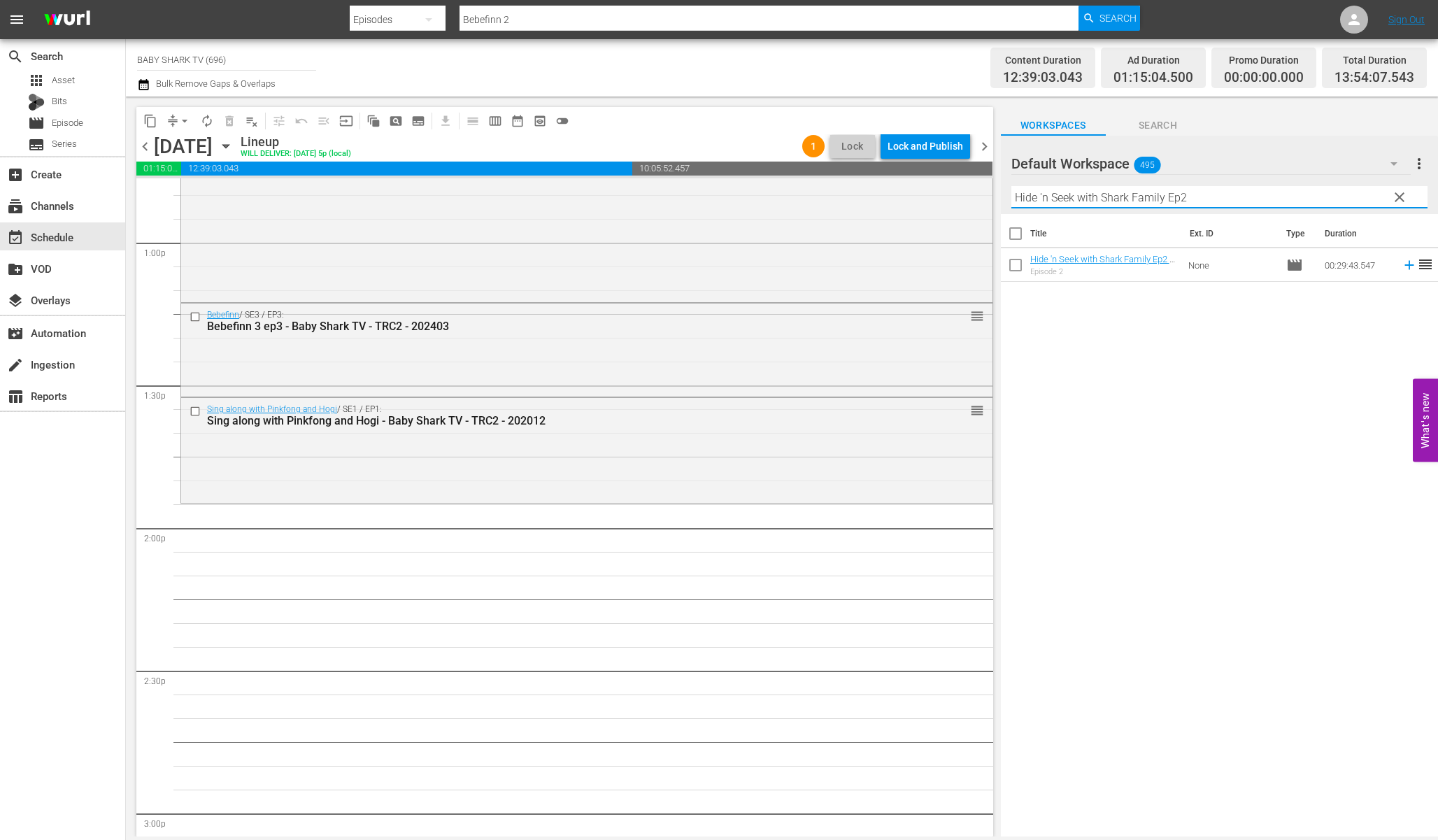
scroll to position [3672, 0]
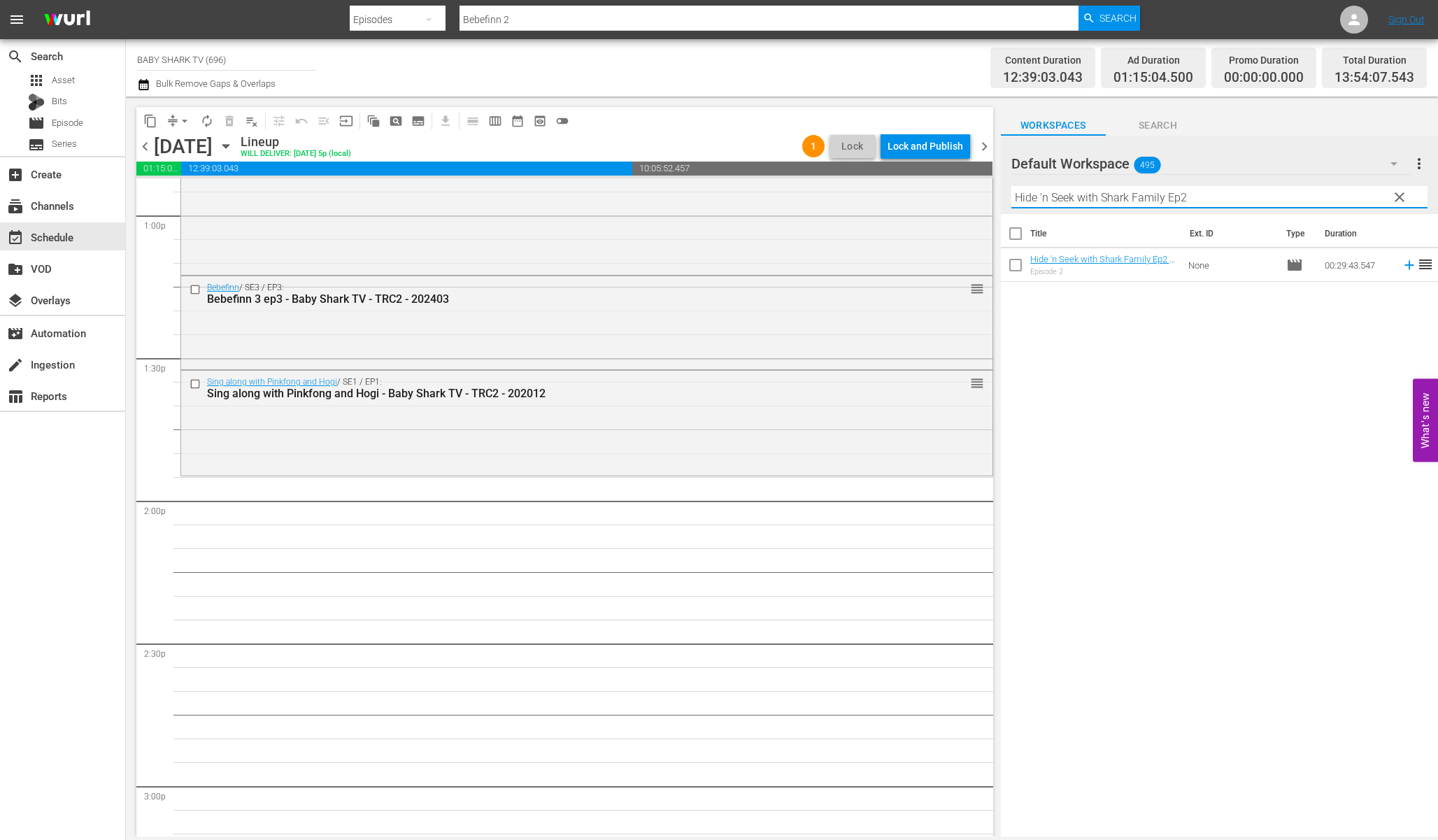
type input "Hide 'n Seek with Shark Family Ep2"
click at [1178, 356] on div "Title Ext. ID Type Duration Hide 'n Seek with Shark Family Ep2 - Baby Shark TV …" at bounding box center [1220, 526] width 437 height 625
click at [1403, 200] on span "clear" at bounding box center [1400, 197] width 16 height 16
click at [1386, 200] on input "Hide 'n Seek with Shark Family Ep2" at bounding box center [1220, 197] width 416 height 22
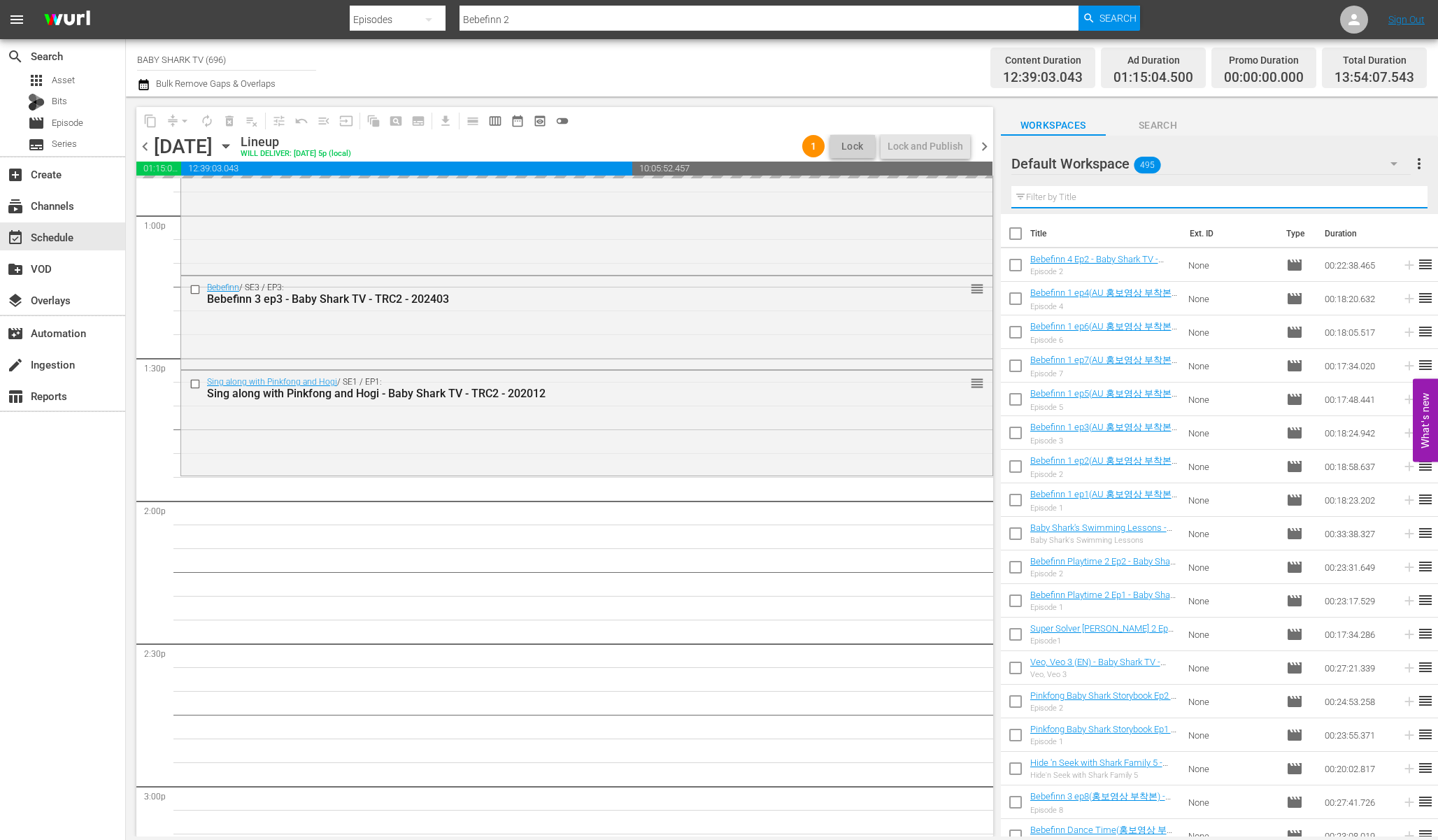
click at [1368, 200] on input "text" at bounding box center [1220, 197] width 416 height 22
click at [1367, 200] on input "text" at bounding box center [1220, 197] width 416 height 22
paste input "[DATE] Sharks"
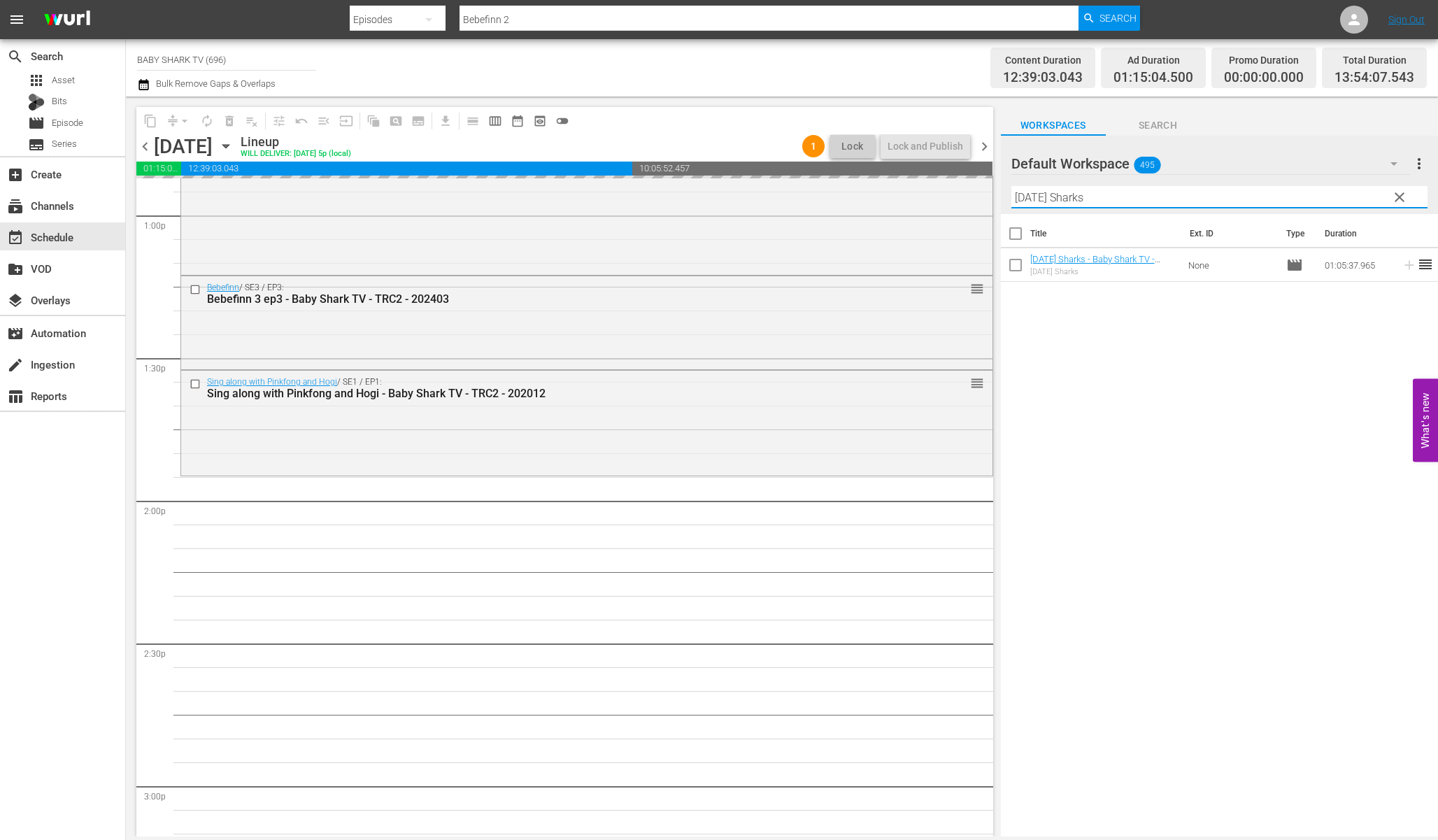
type input "[DATE] Sharks"
click at [1266, 354] on div "Title Ext. ID Type Duration Valentine's Day Sharks - Baby Shark TV - TRC2 - 202…" at bounding box center [1220, 526] width 437 height 625
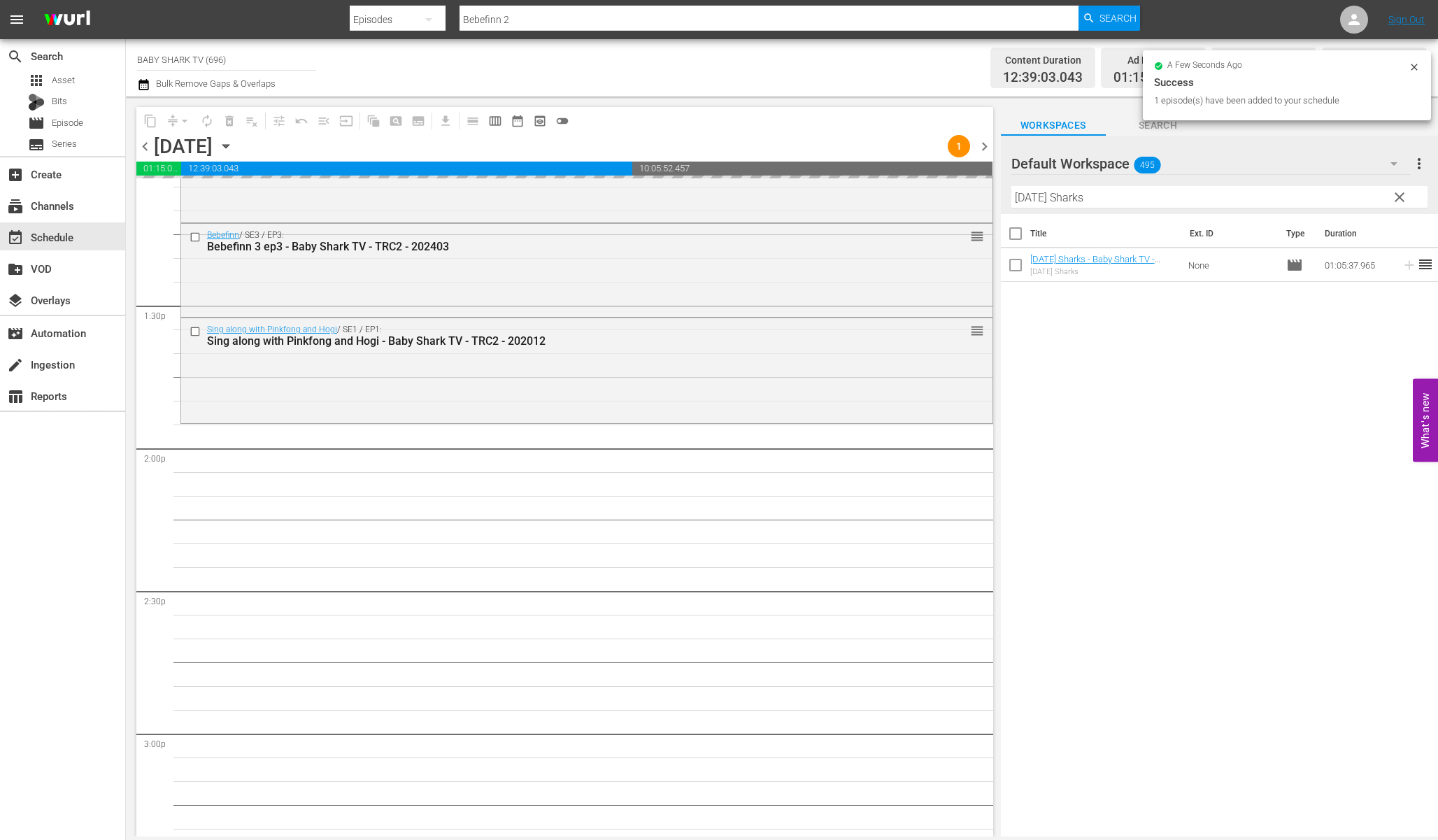
scroll to position [3725, 0]
click at [1115, 343] on div "Title Ext. ID Type Duration Valentine's Day Sharks - Baby Shark TV - TRC2 - 202…" at bounding box center [1220, 526] width 437 height 625
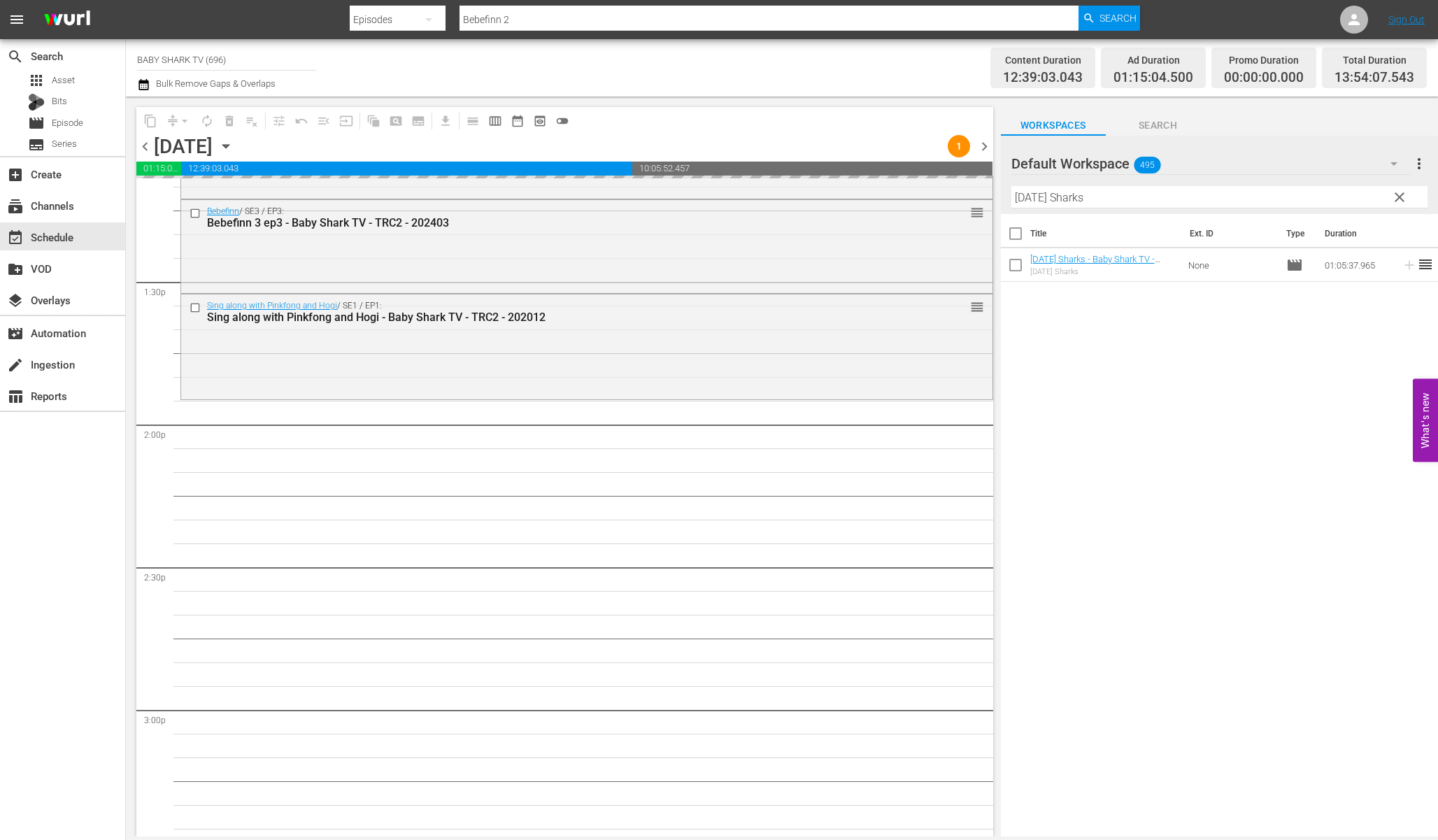
scroll to position [3749, 0]
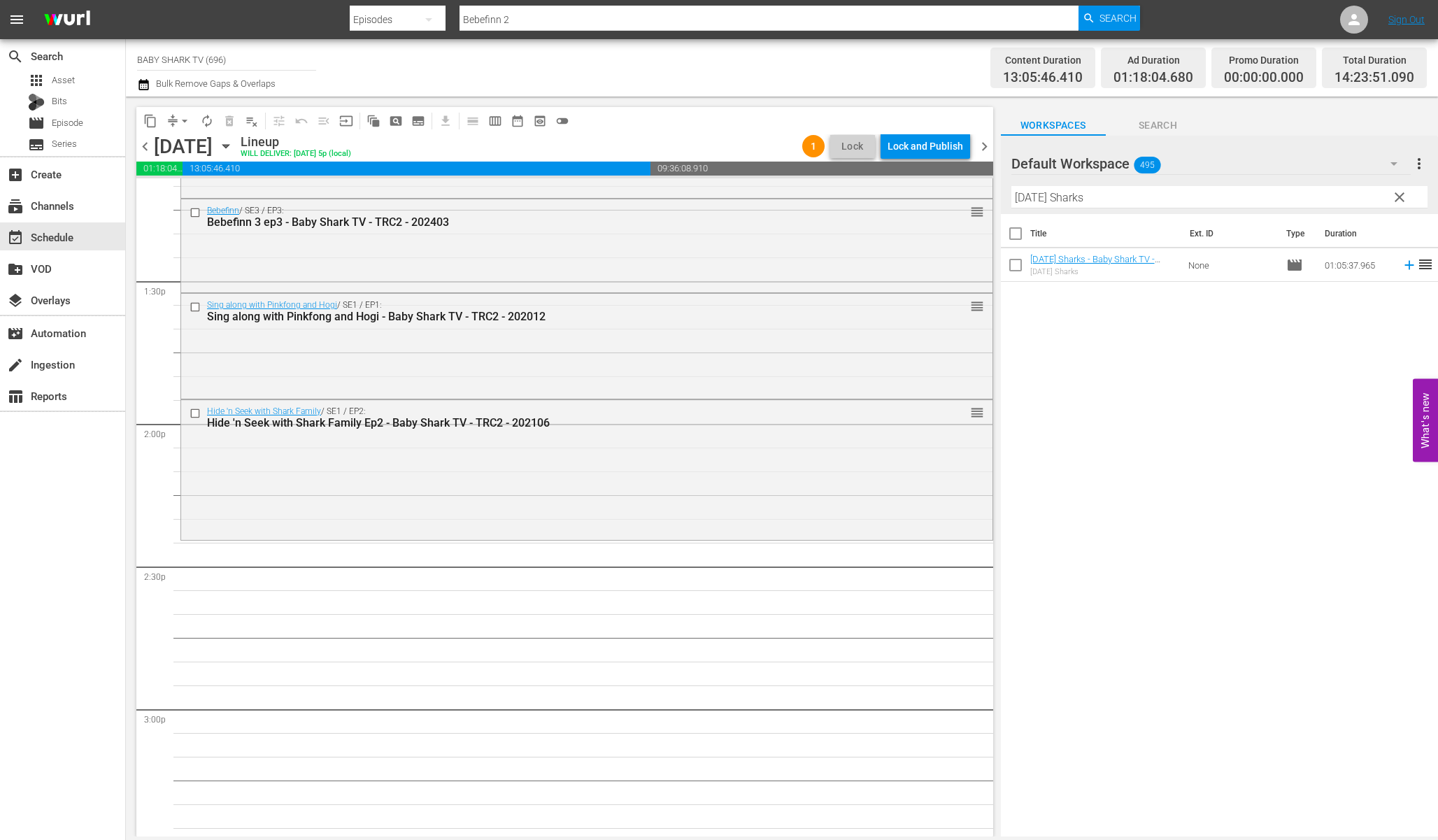
click at [1151, 361] on div "Title Ext. ID Type Duration Valentine's Day Sharks - Baby Shark TV - TRC2 - 202…" at bounding box center [1220, 526] width 437 height 625
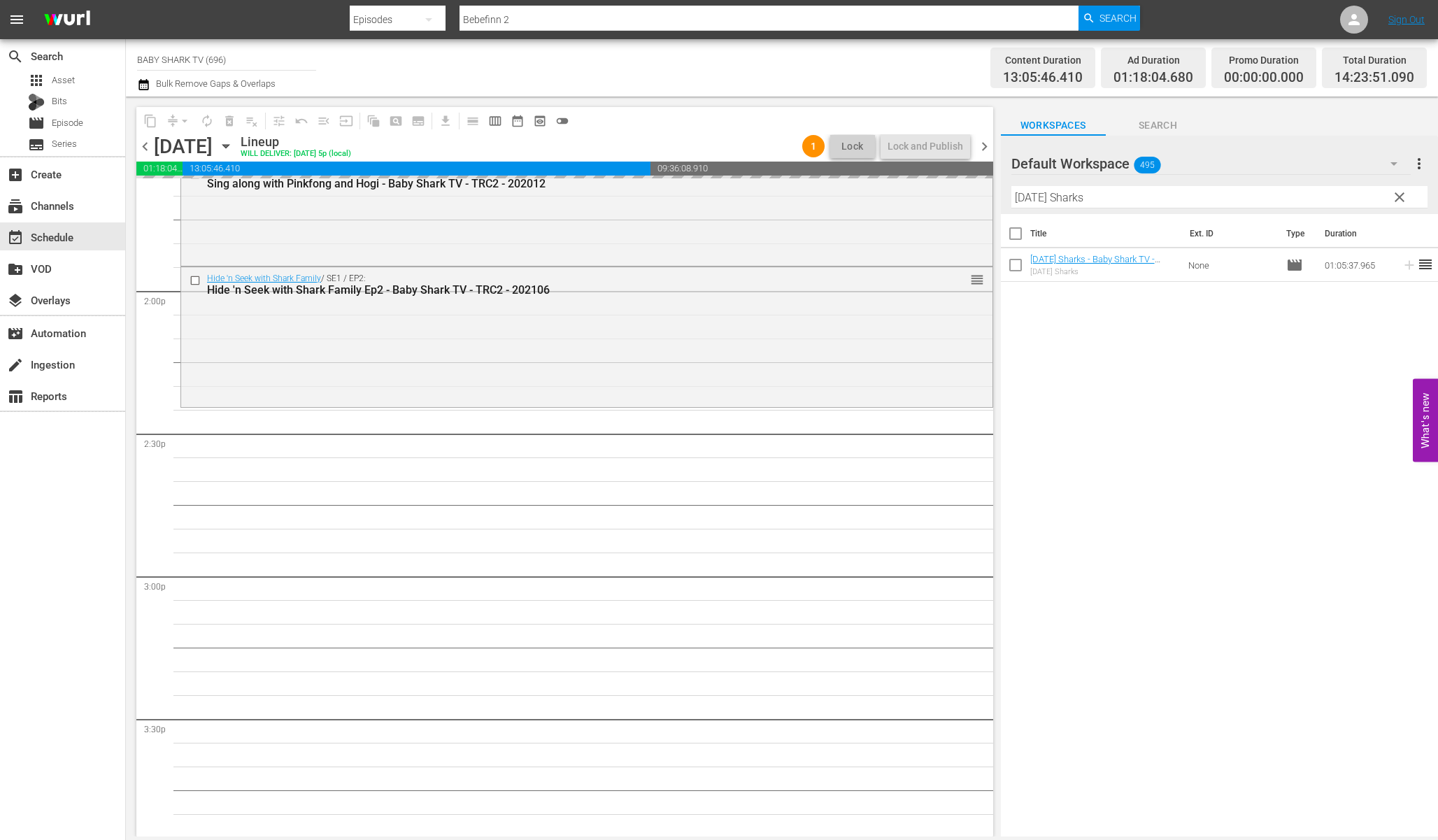
click at [1404, 200] on span "clear" at bounding box center [1400, 197] width 16 height 16
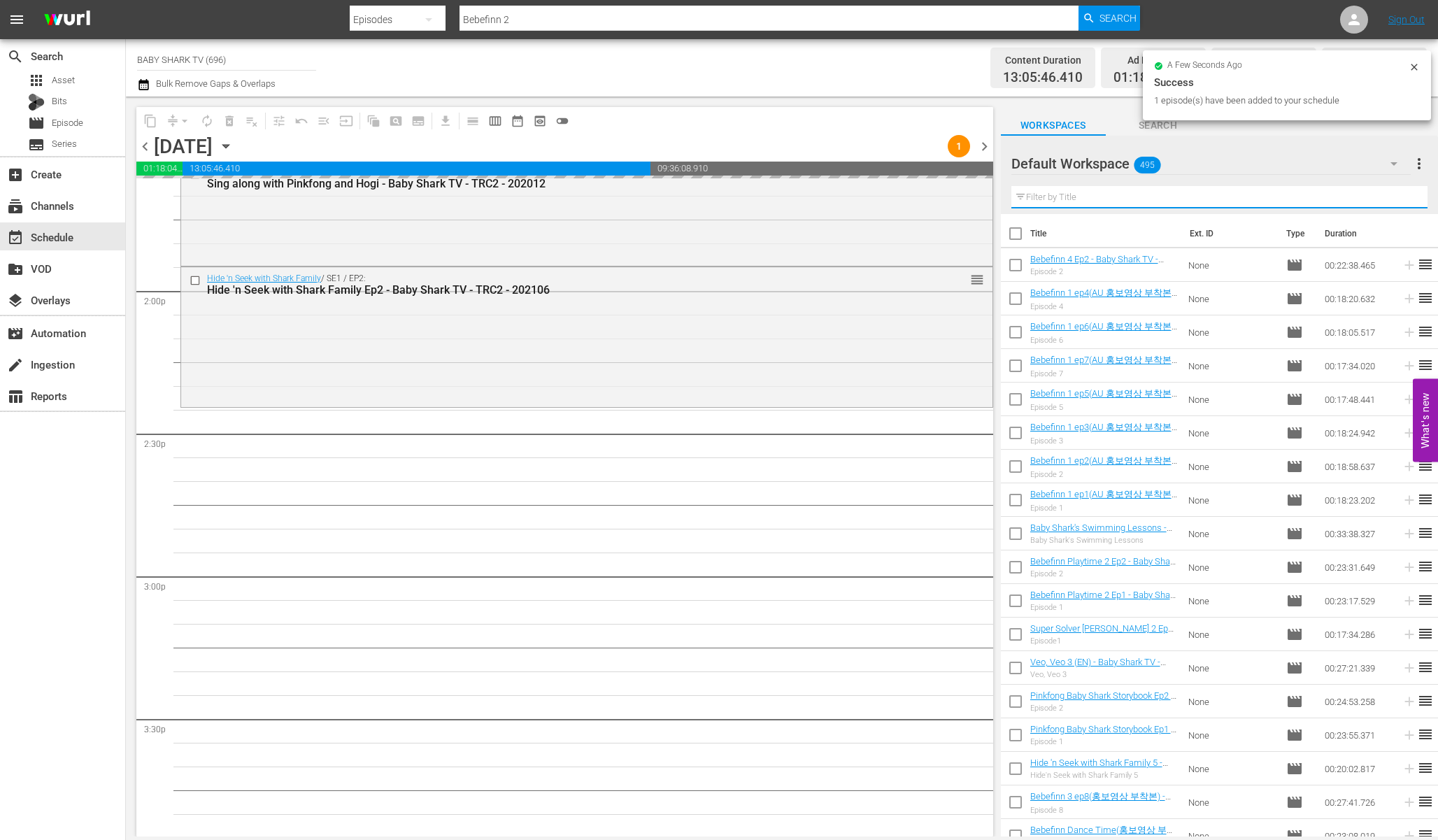
click at [1302, 188] on input "text" at bounding box center [1220, 197] width 416 height 22
paste input "Baby shark's Transformation"
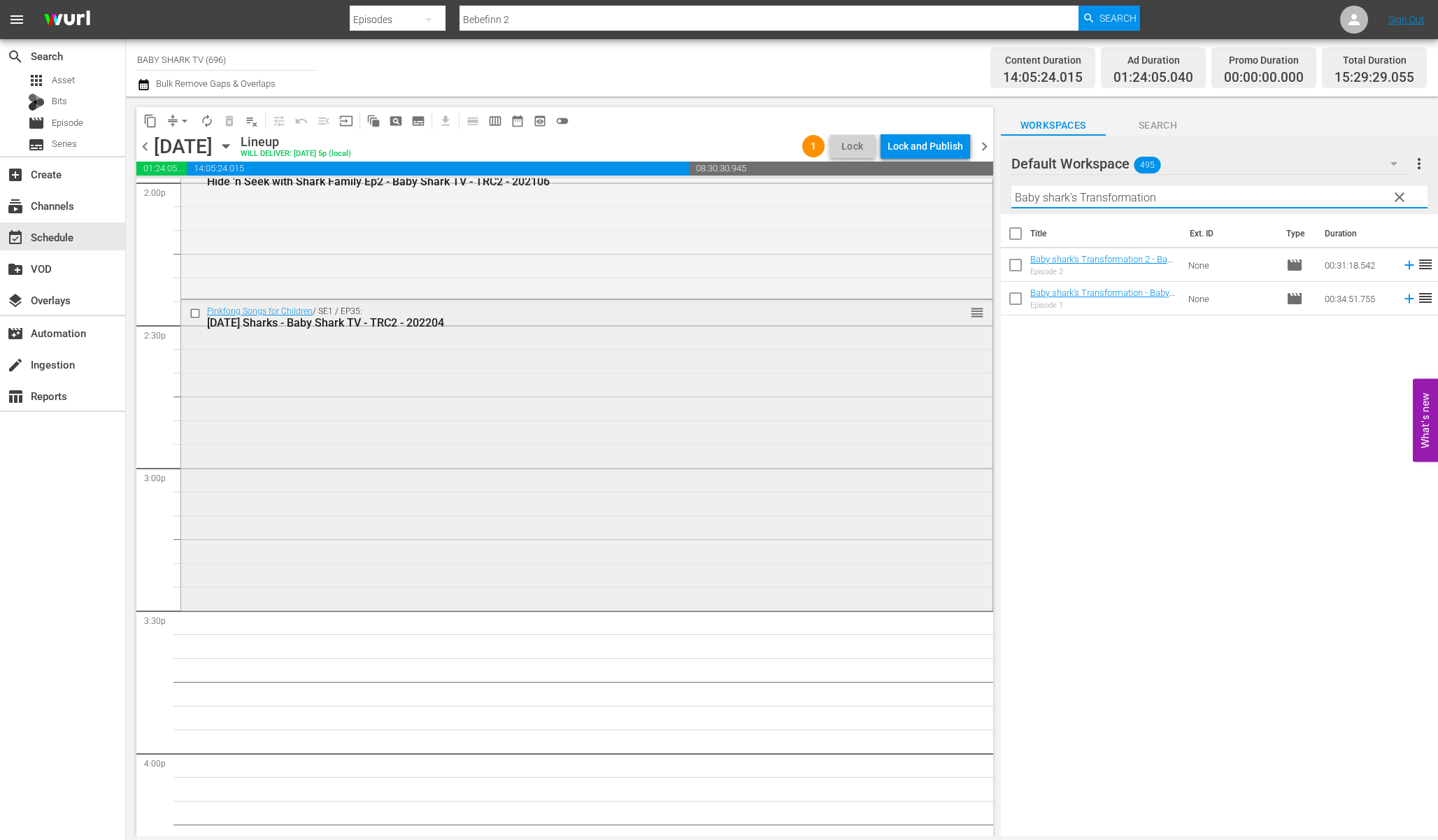
scroll to position [4015, 0]
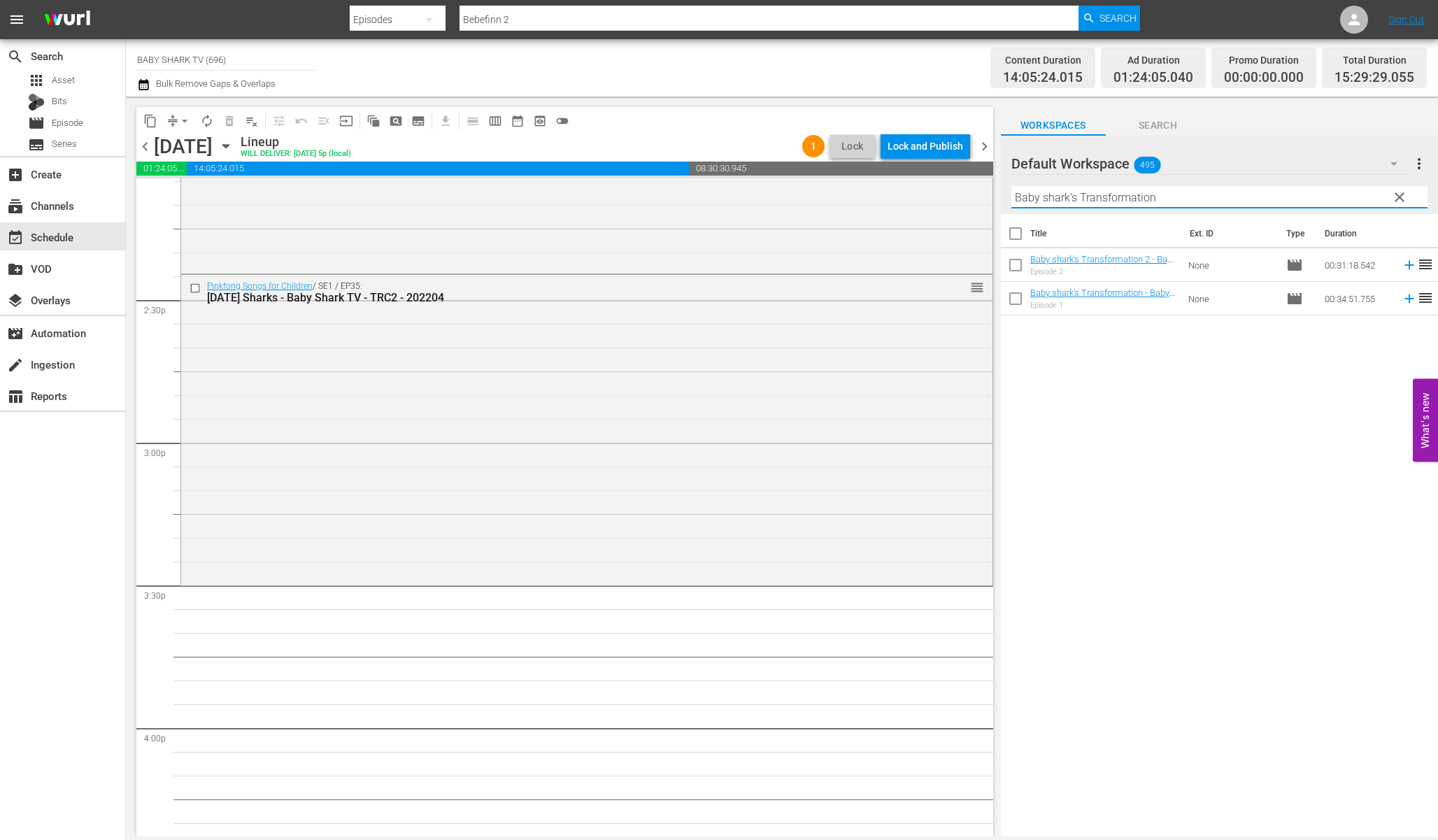
type input "Baby shark's Transformation"
drag, startPoint x: 1135, startPoint y: 358, endPoint x: 1135, endPoint y: 288, distance: 70.0
click at [1135, 358] on div "Title Ext. ID Type Duration Baby shark's Transformation 2 - Baby Shark TV - TRC…" at bounding box center [1220, 526] width 437 height 625
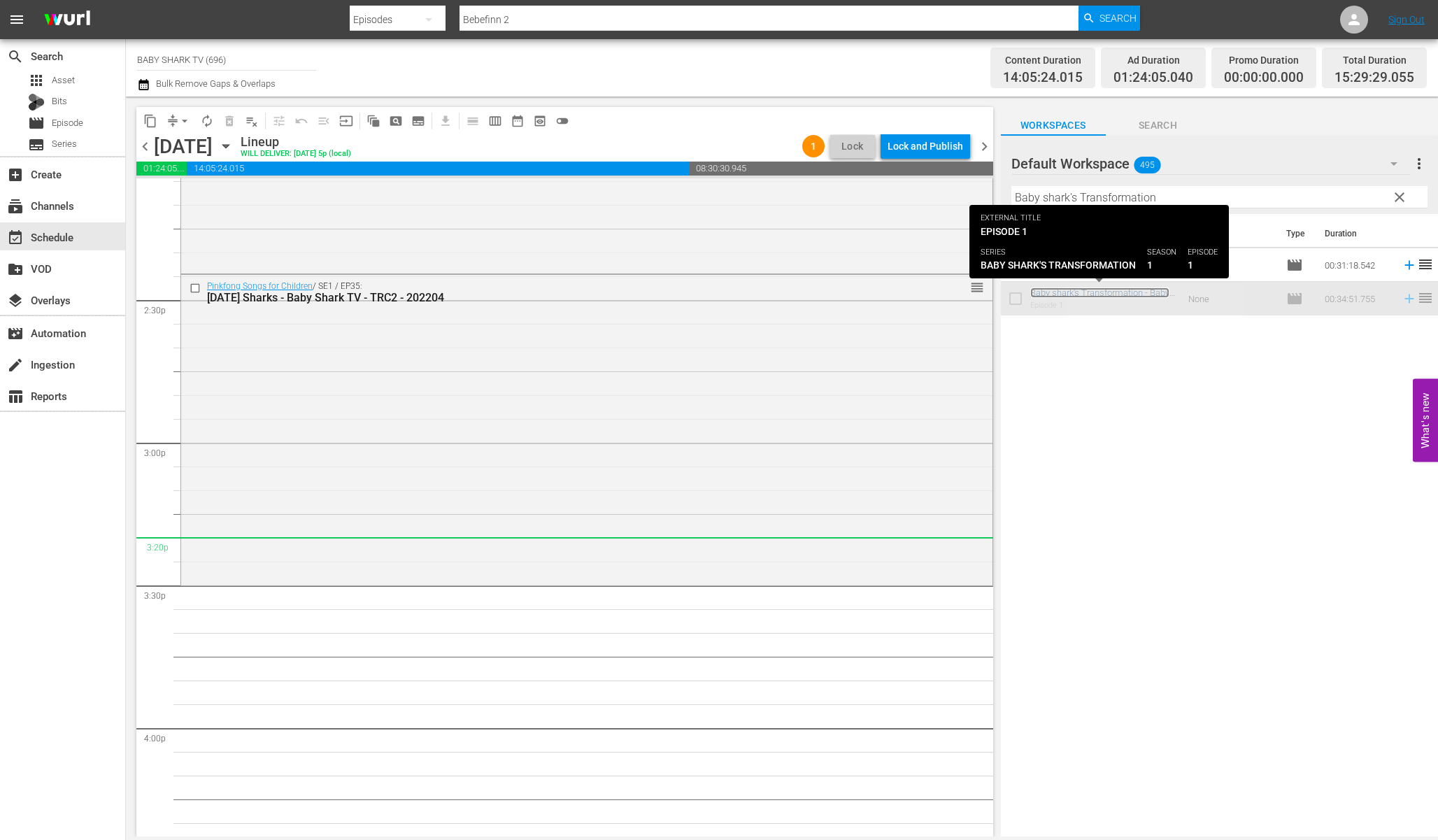
scroll to position [4270, 0]
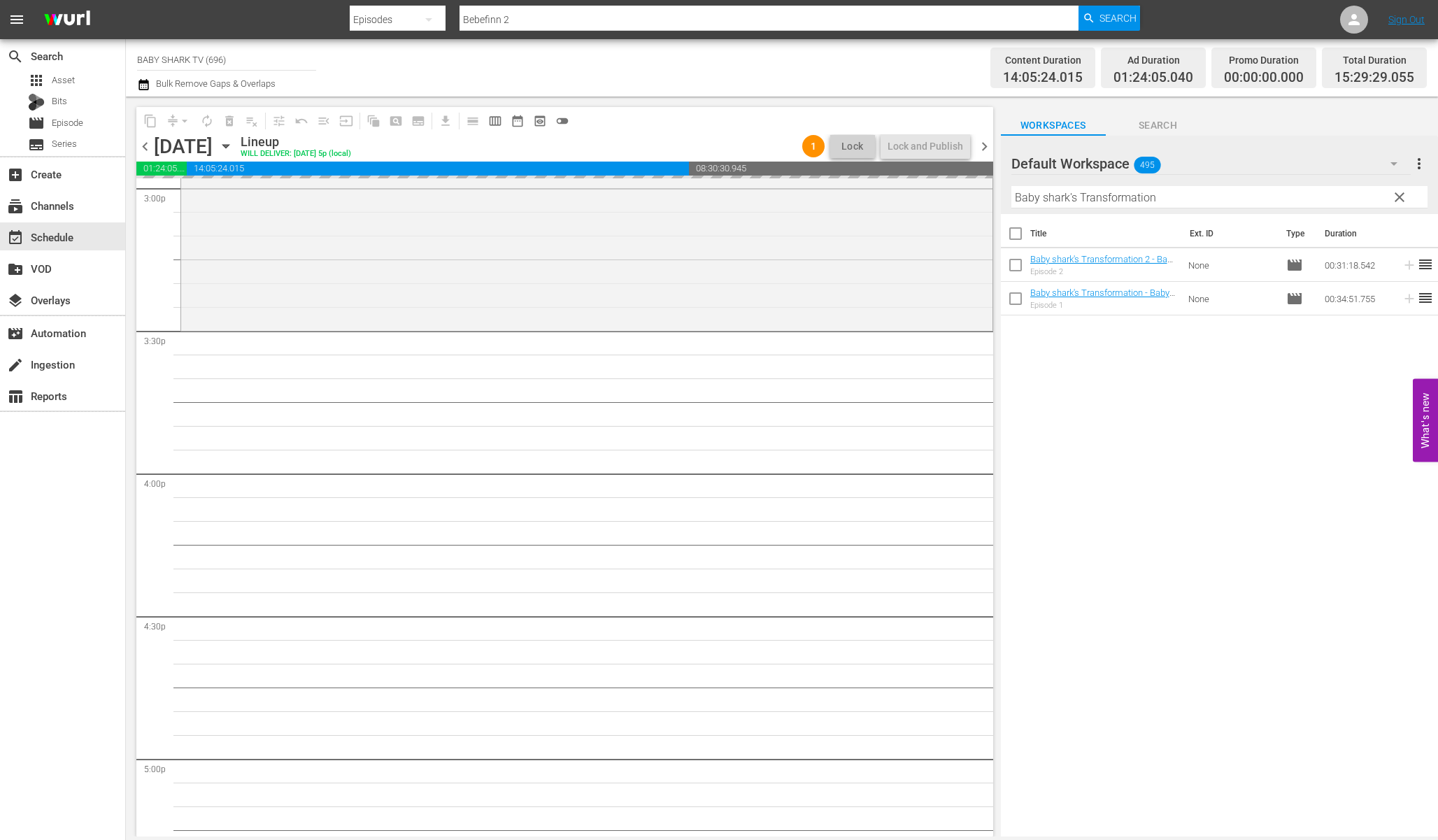
click at [1393, 197] on button "clear" at bounding box center [1399, 197] width 22 height 22
click at [1398, 197] on input "Baby shark's Transformation" at bounding box center [1220, 197] width 416 height 22
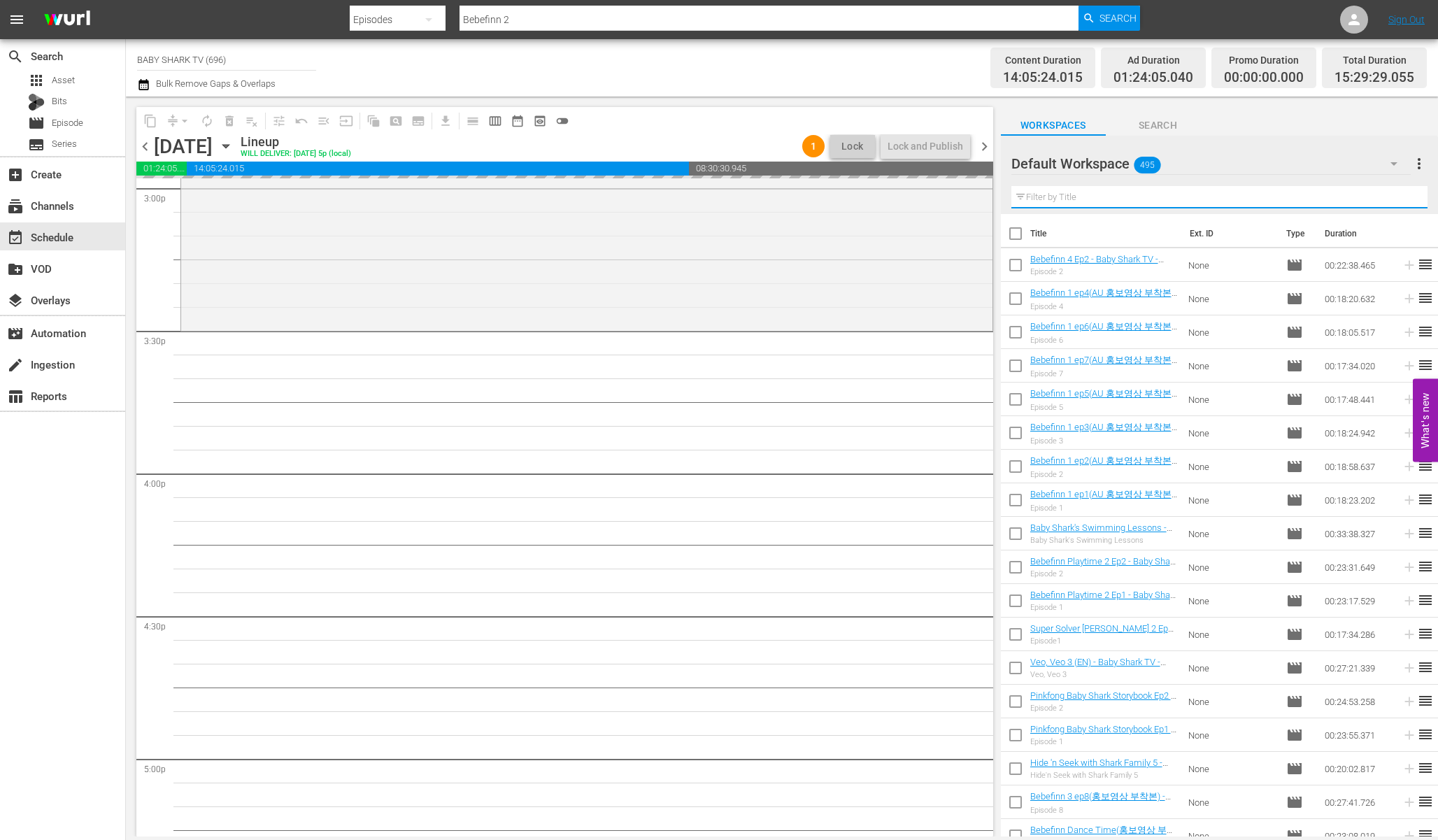
click at [1353, 198] on input "text" at bounding box center [1220, 197] width 416 height 22
paste input "Bebefinn 3 ep1"
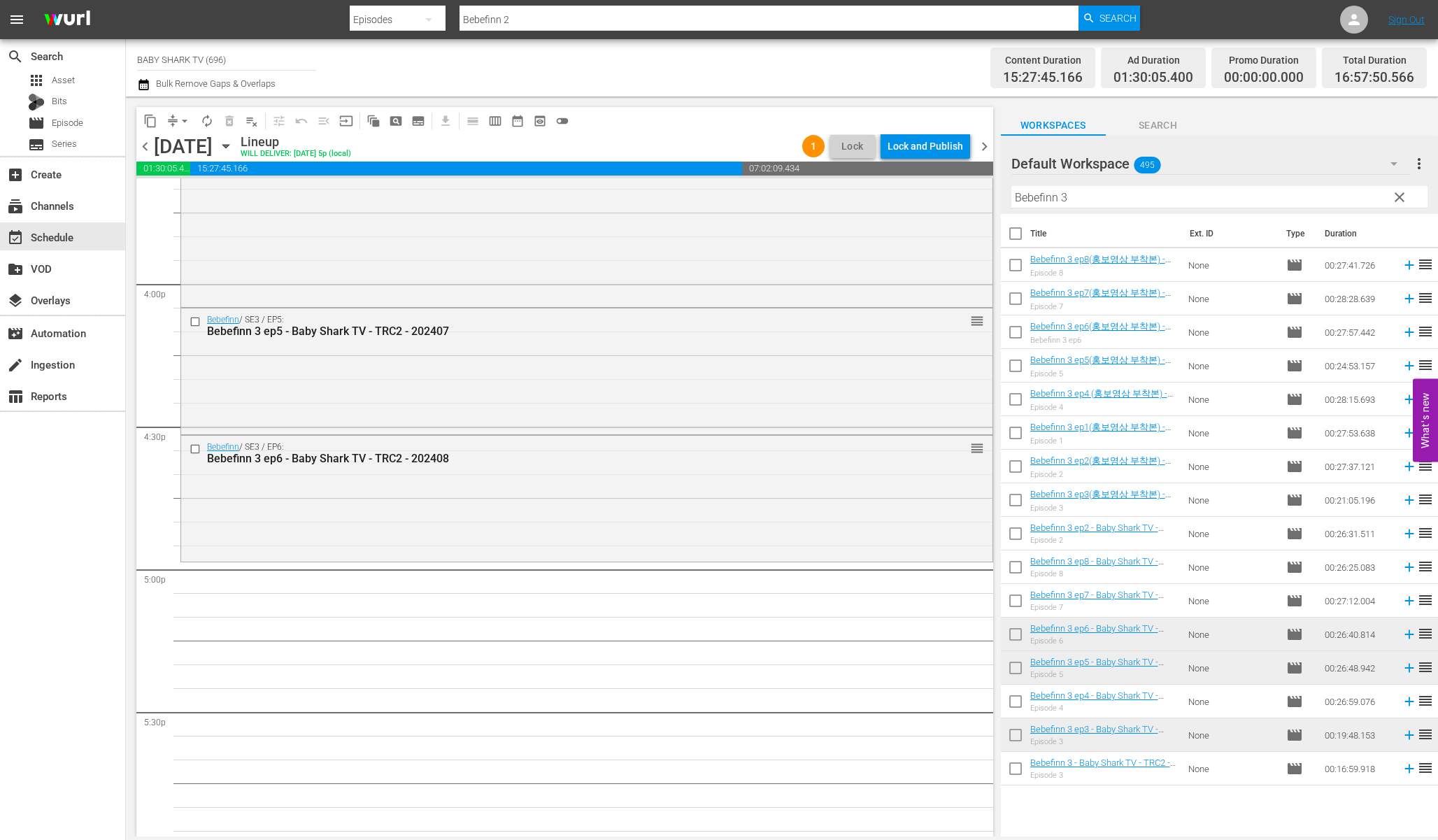
scroll to position [4460, 0]
click at [1119, 196] on input "Bebefinn 3" at bounding box center [1220, 197] width 416 height 22
paste input "ep7"
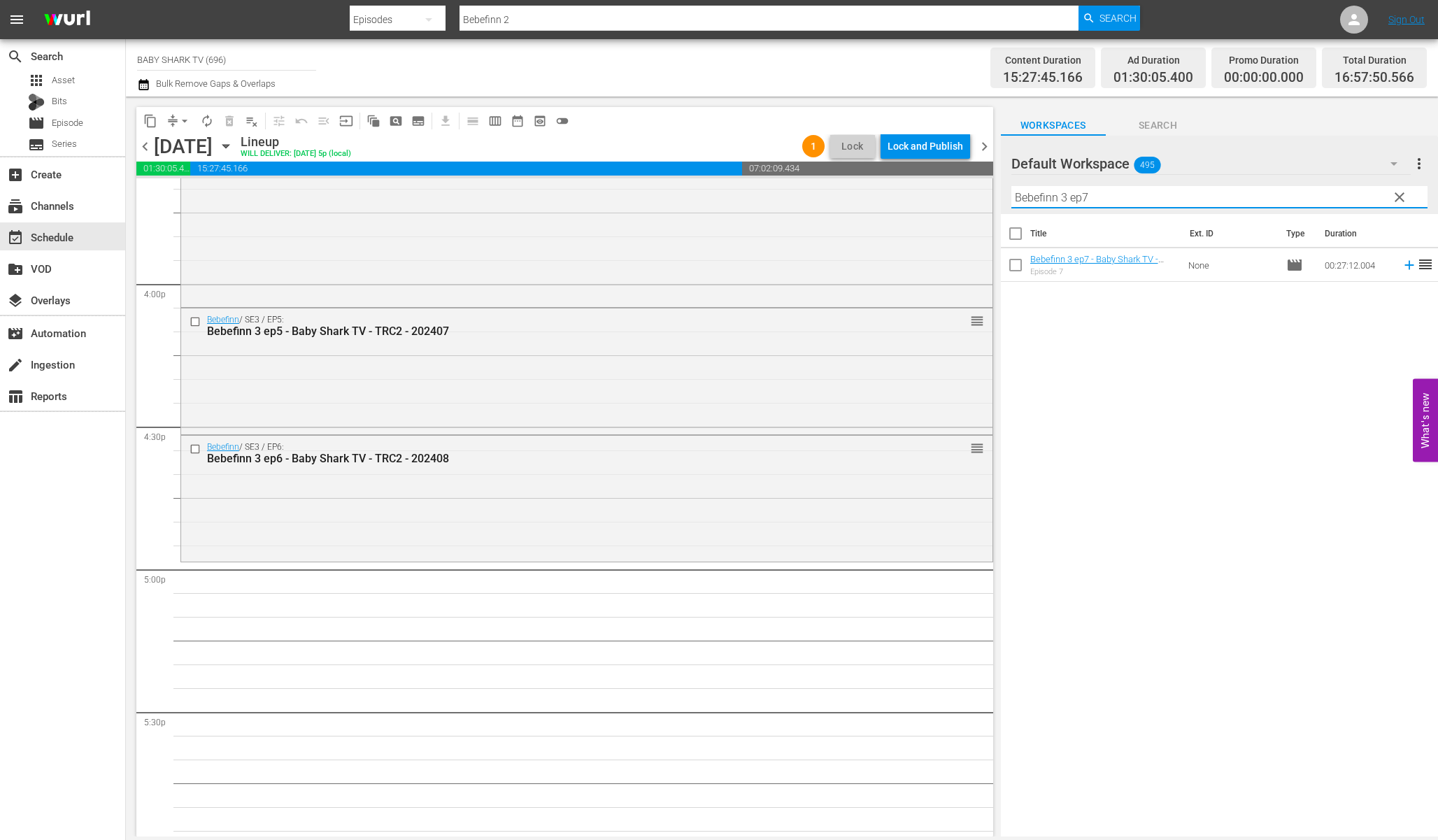
scroll to position [4553, 0]
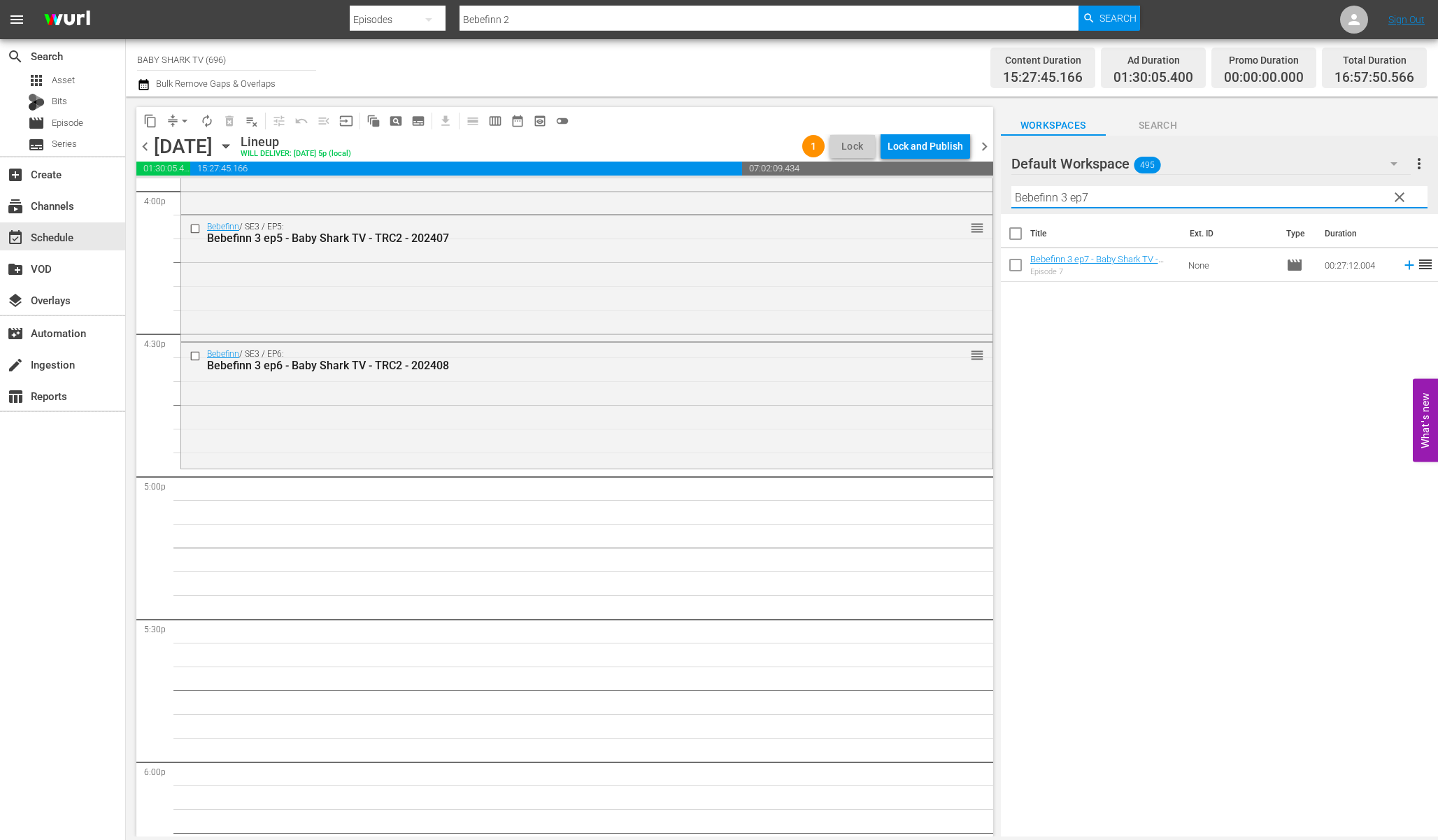
type input "Bebefinn 3 ep7"
click at [1216, 393] on div "Title Ext. ID Type Duration Bebefinn 3 ep7 - Baby Shark TV - TRC2 - 202410 Epis…" at bounding box center [1220, 526] width 437 height 625
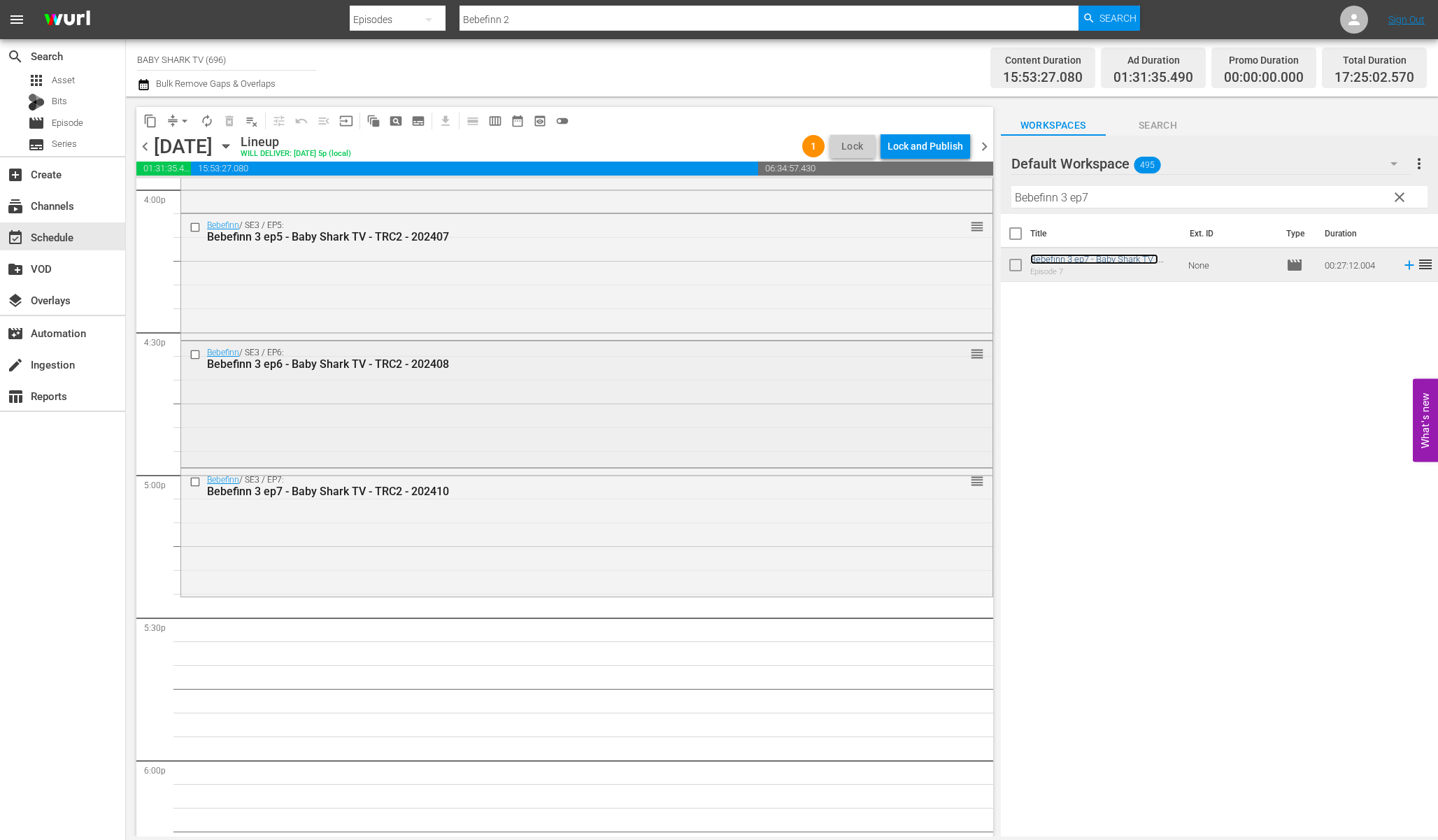
scroll to position [4552, 0]
click at [1400, 198] on span "clear" at bounding box center [1400, 197] width 16 height 16
click at [1402, 198] on input "Bebefinn 3 ep7" at bounding box center [1220, 197] width 416 height 22
click at [1398, 198] on input "Bebefinn 3 ep7" at bounding box center [1220, 197] width 416 height 22
click at [1386, 198] on input "Bebefinn 3 ep7" at bounding box center [1220, 197] width 416 height 22
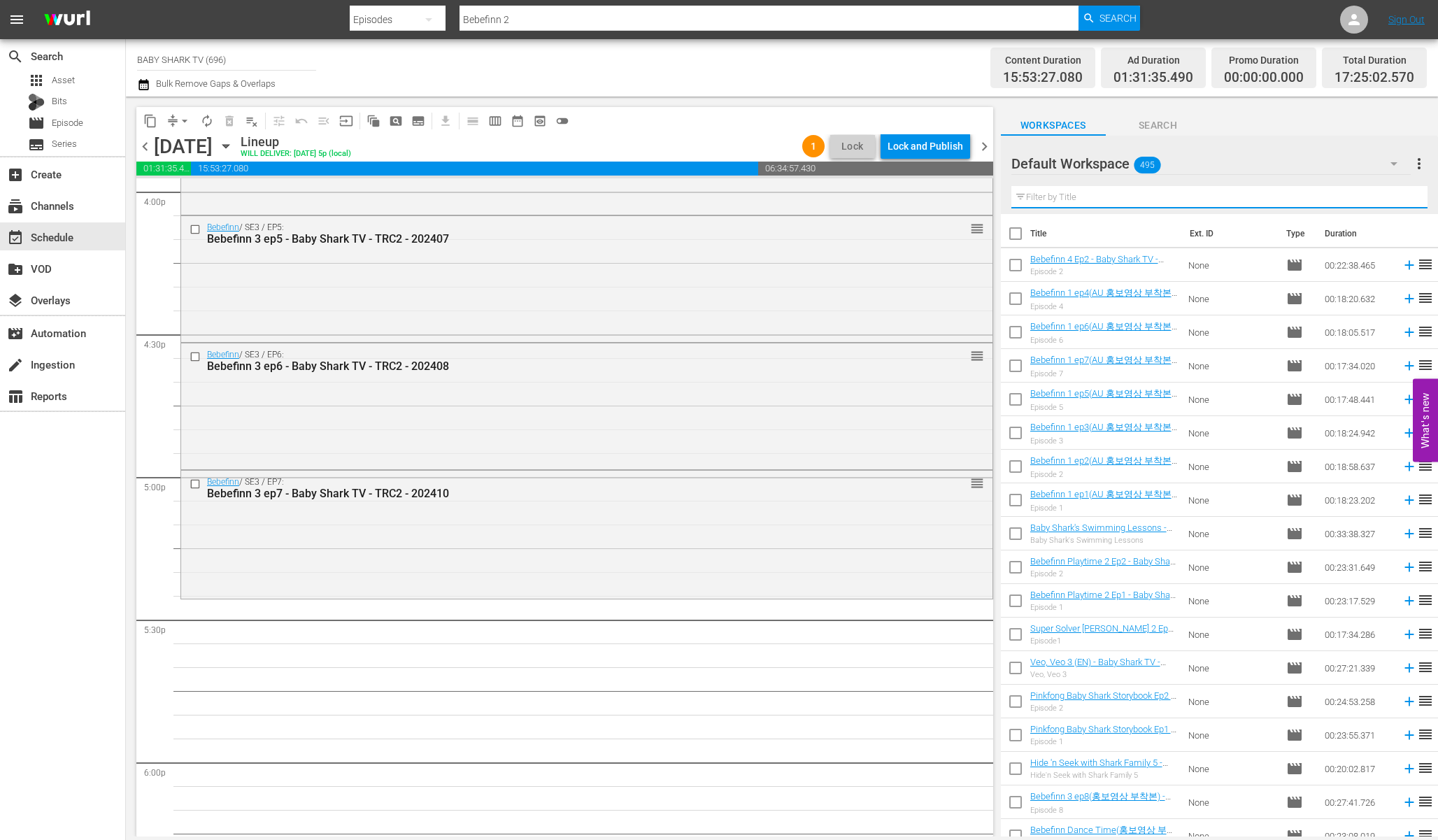
click at [1382, 198] on input "text" at bounding box center [1220, 197] width 416 height 22
paste input "[PERSON_NAME], the yellow and fluffy friends"
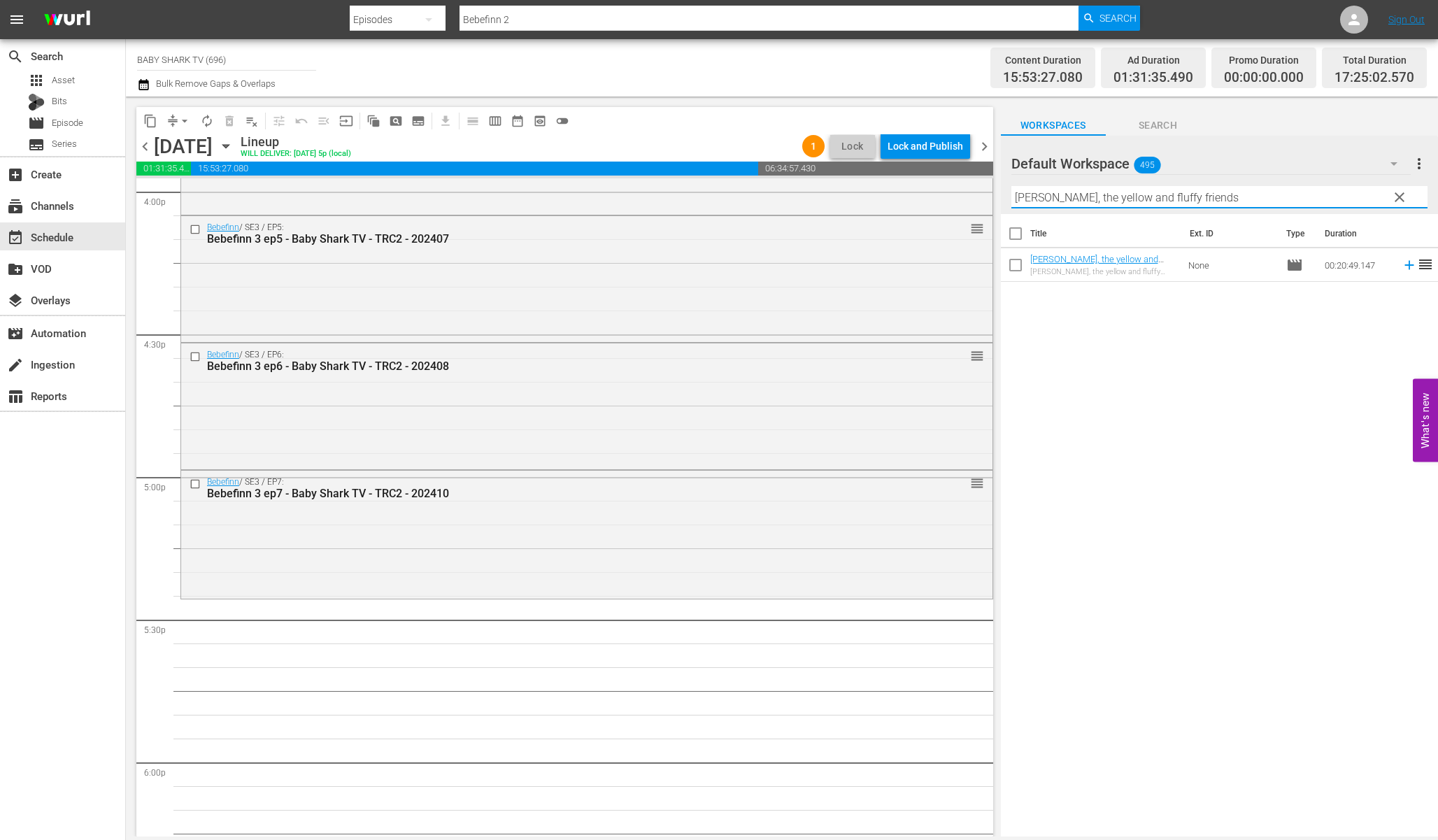
type input "[PERSON_NAME], the yellow and fluffy friends"
click at [1312, 404] on div "Title Ext. ID Type Duration Ninimo, the yellow and fluffy friends - Baby Shark …" at bounding box center [1220, 526] width 437 height 625
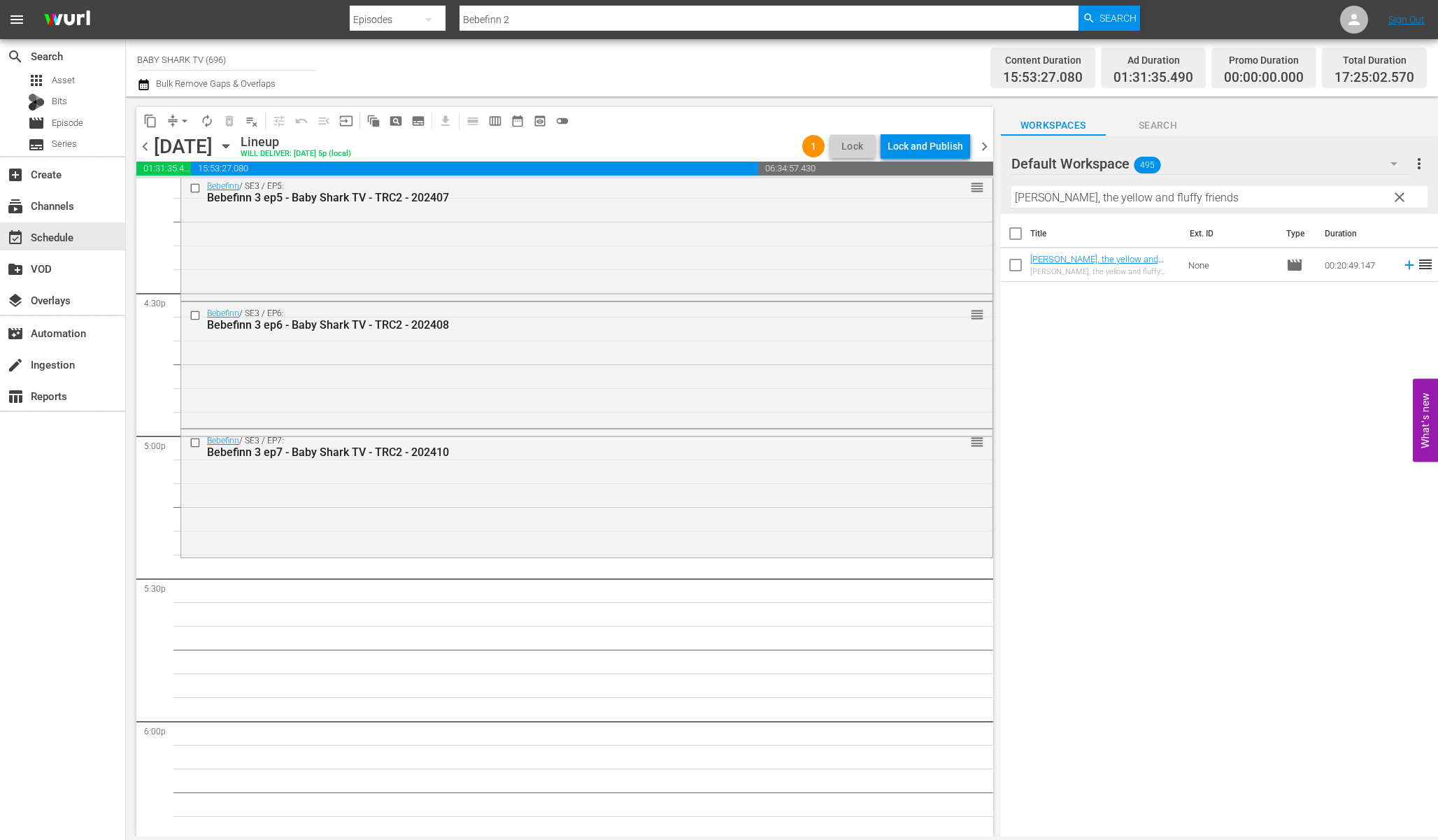
scroll to position [4666, 0]
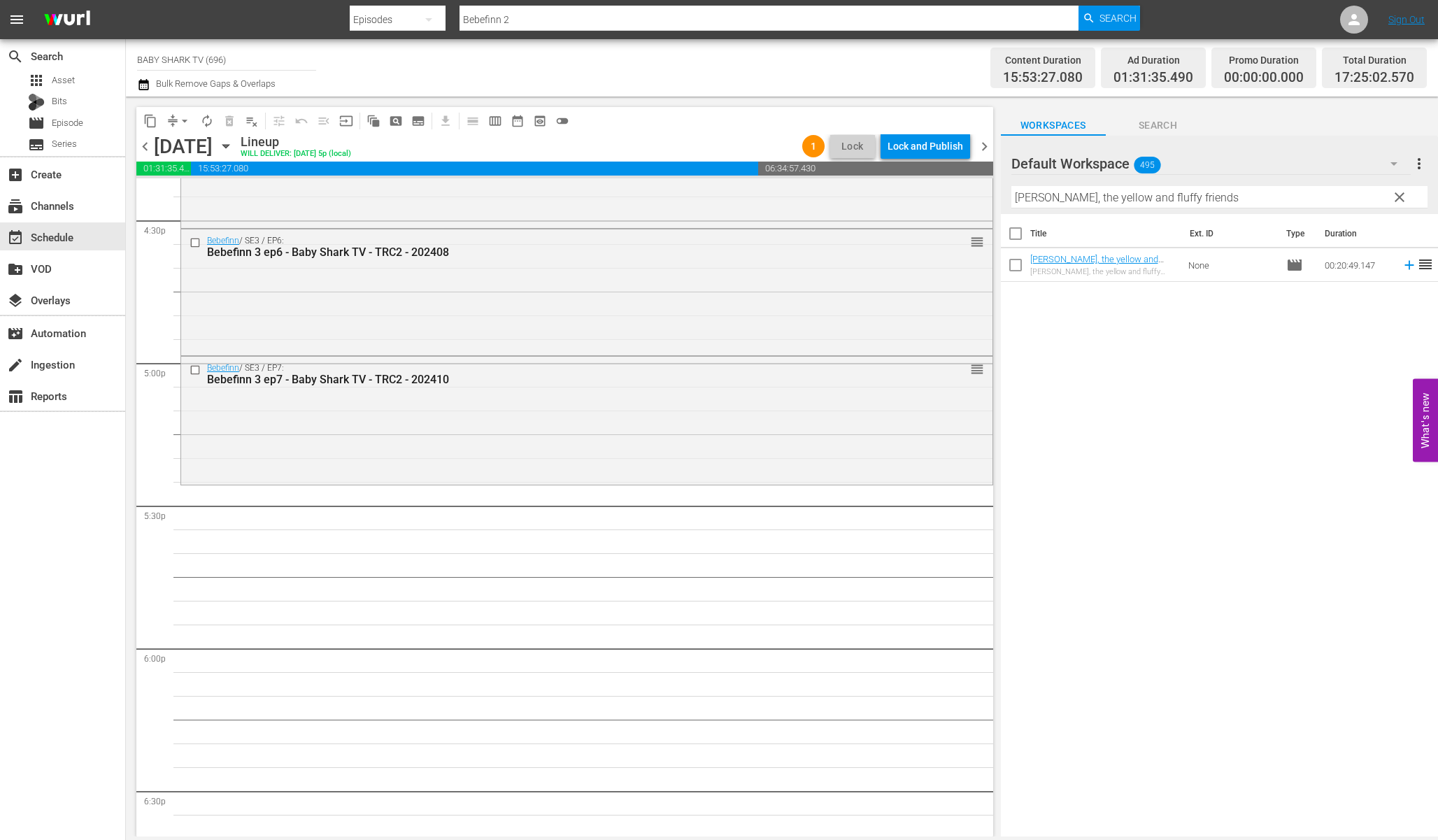
click at [1174, 395] on div "Title Ext. ID Type Duration Ninimo, the yellow and fluffy friends - Baby Shark …" at bounding box center [1220, 526] width 437 height 625
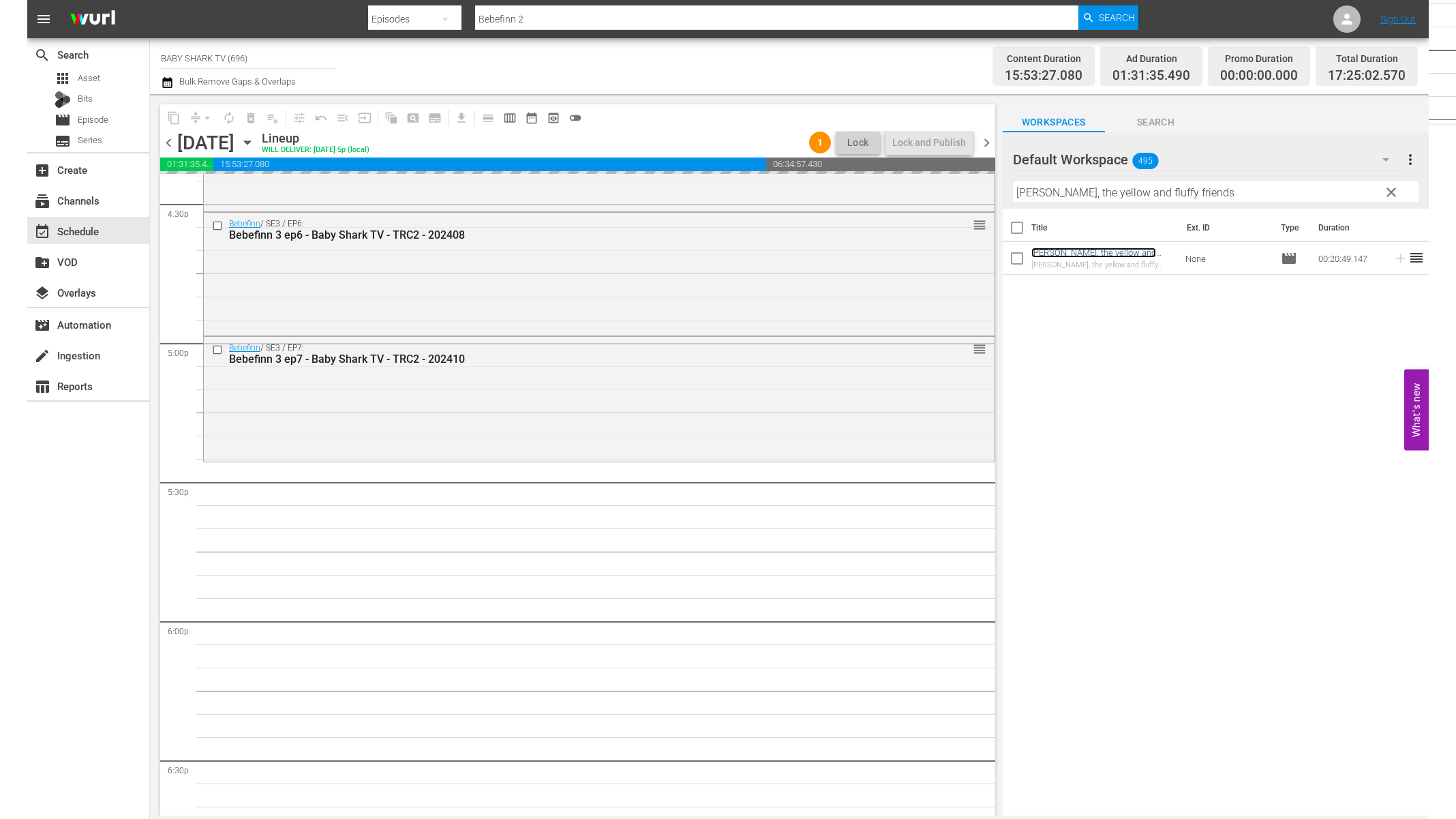
scroll to position [4576, 0]
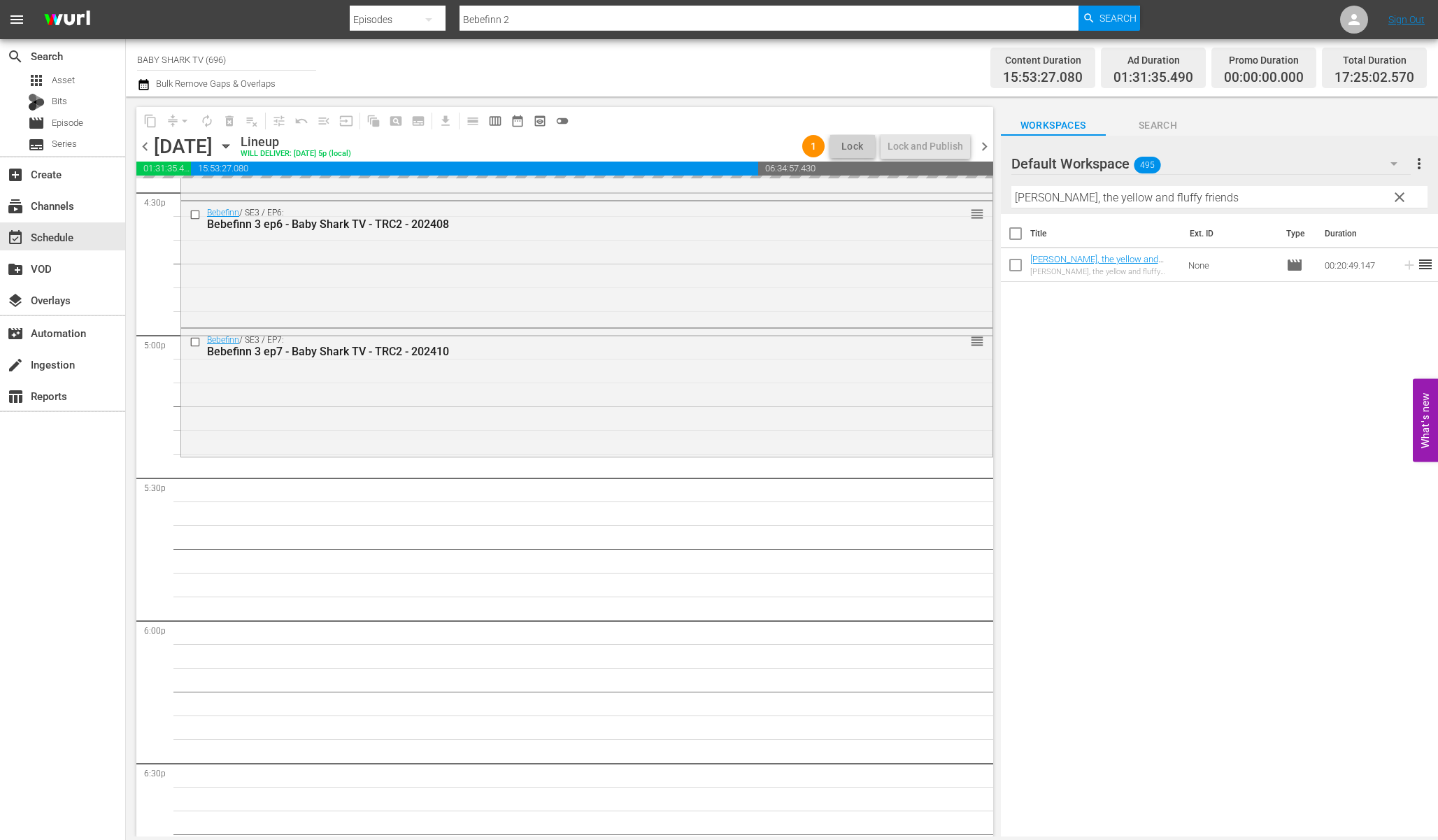
click at [1395, 208] on button "clear" at bounding box center [1399, 197] width 22 height 22
click at [1395, 202] on input "[PERSON_NAME], the yellow and fluffy friends" at bounding box center [1220, 197] width 416 height 22
click at [1395, 201] on input "[PERSON_NAME], the yellow and fluffy friends" at bounding box center [1220, 197] width 416 height 22
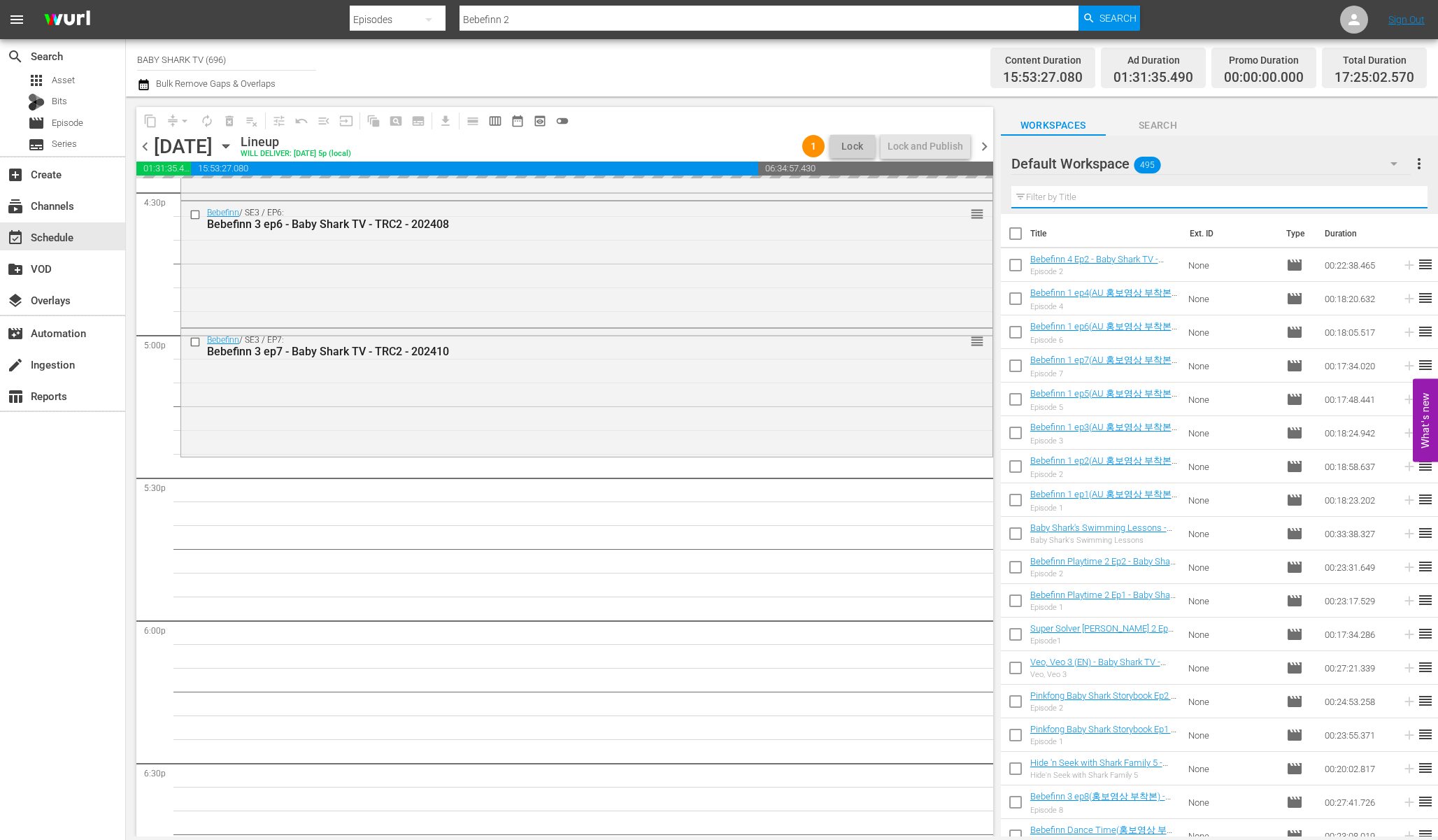
click at [1375, 200] on input "text" at bounding box center [1220, 197] width 416 height 22
click at [1374, 200] on input "text" at bounding box center [1220, 197] width 416 height 22
paste input "Sing along with Pinkfong and Hogi 1"
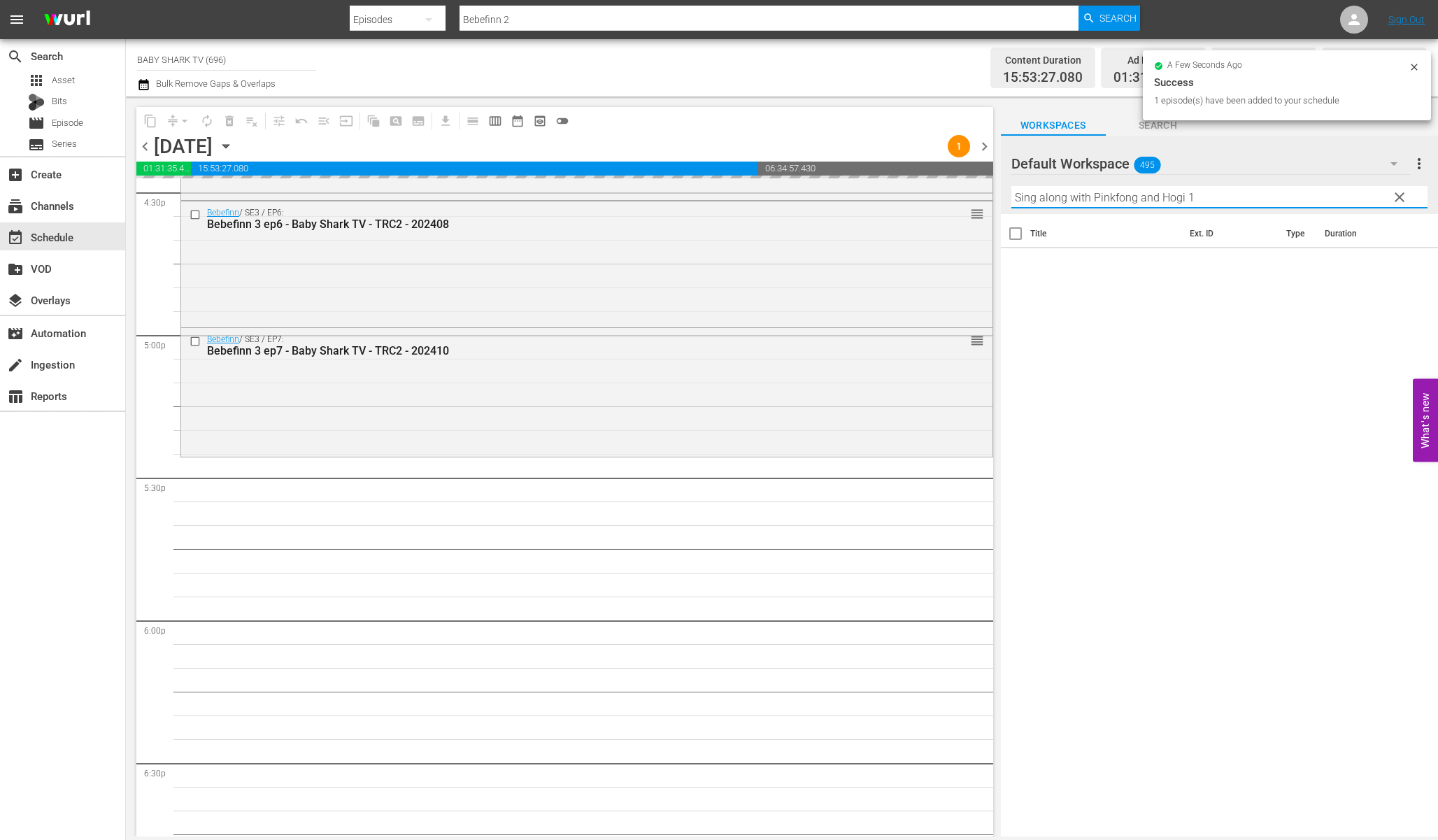
click at [1353, 194] on input "Sing along with Pinkfong and Hogi 1" at bounding box center [1220, 197] width 416 height 22
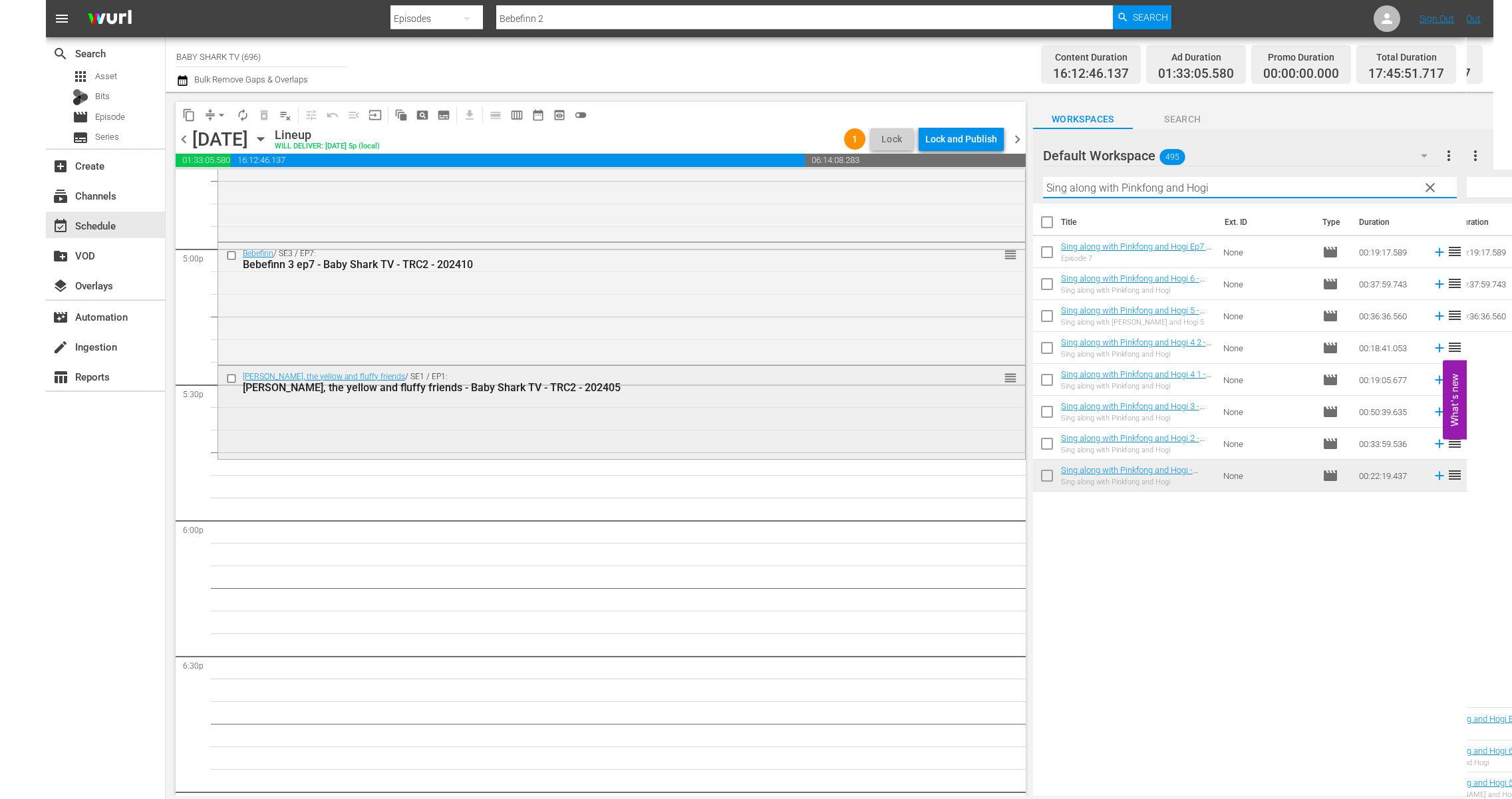
scroll to position [4645, 0]
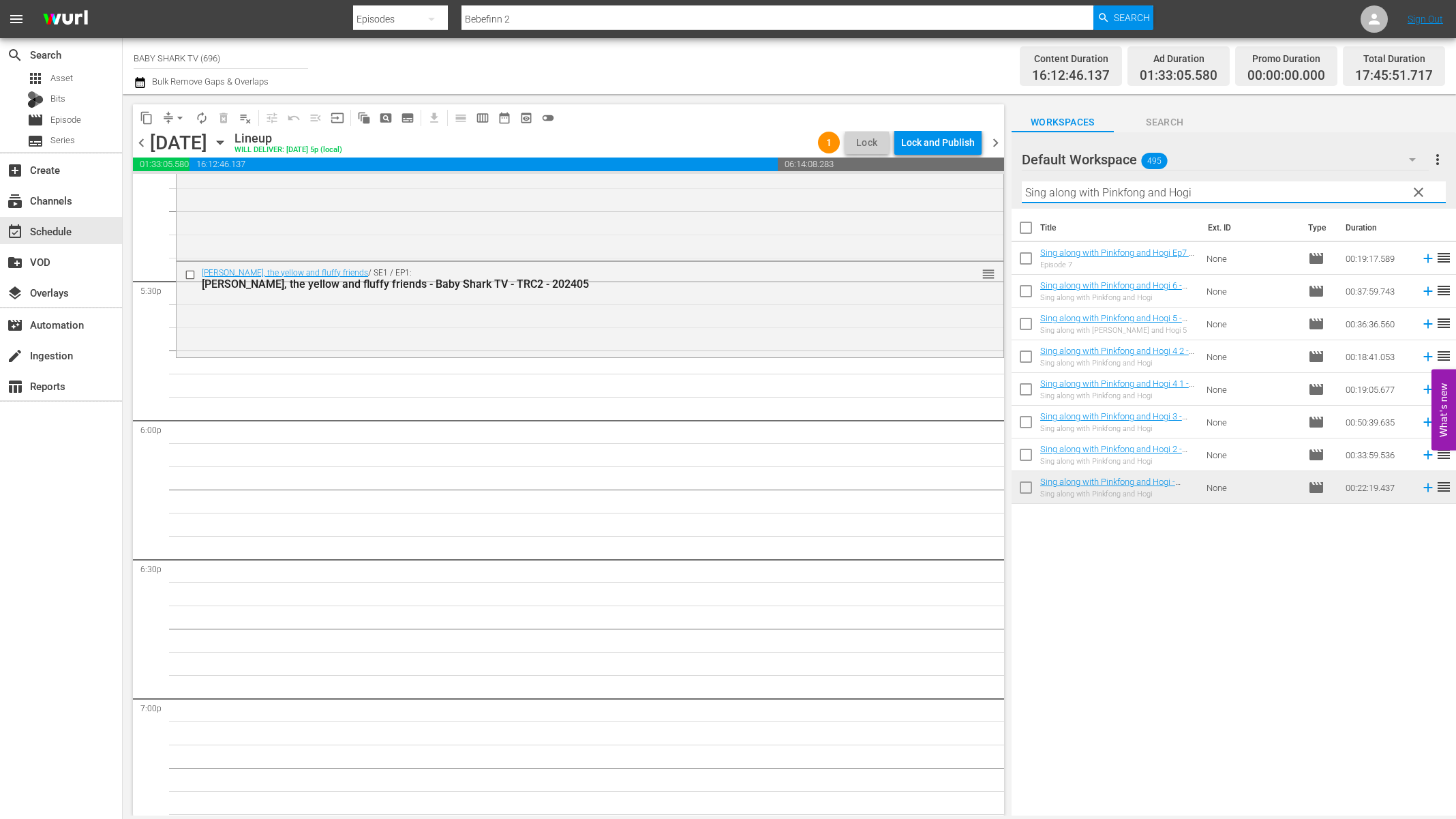
click at [1199, 199] on input "Sing along with Pinkfong and Hogi" at bounding box center [1234, 193] width 424 height 22
paste input "Baby Shark Hospital Play 2"
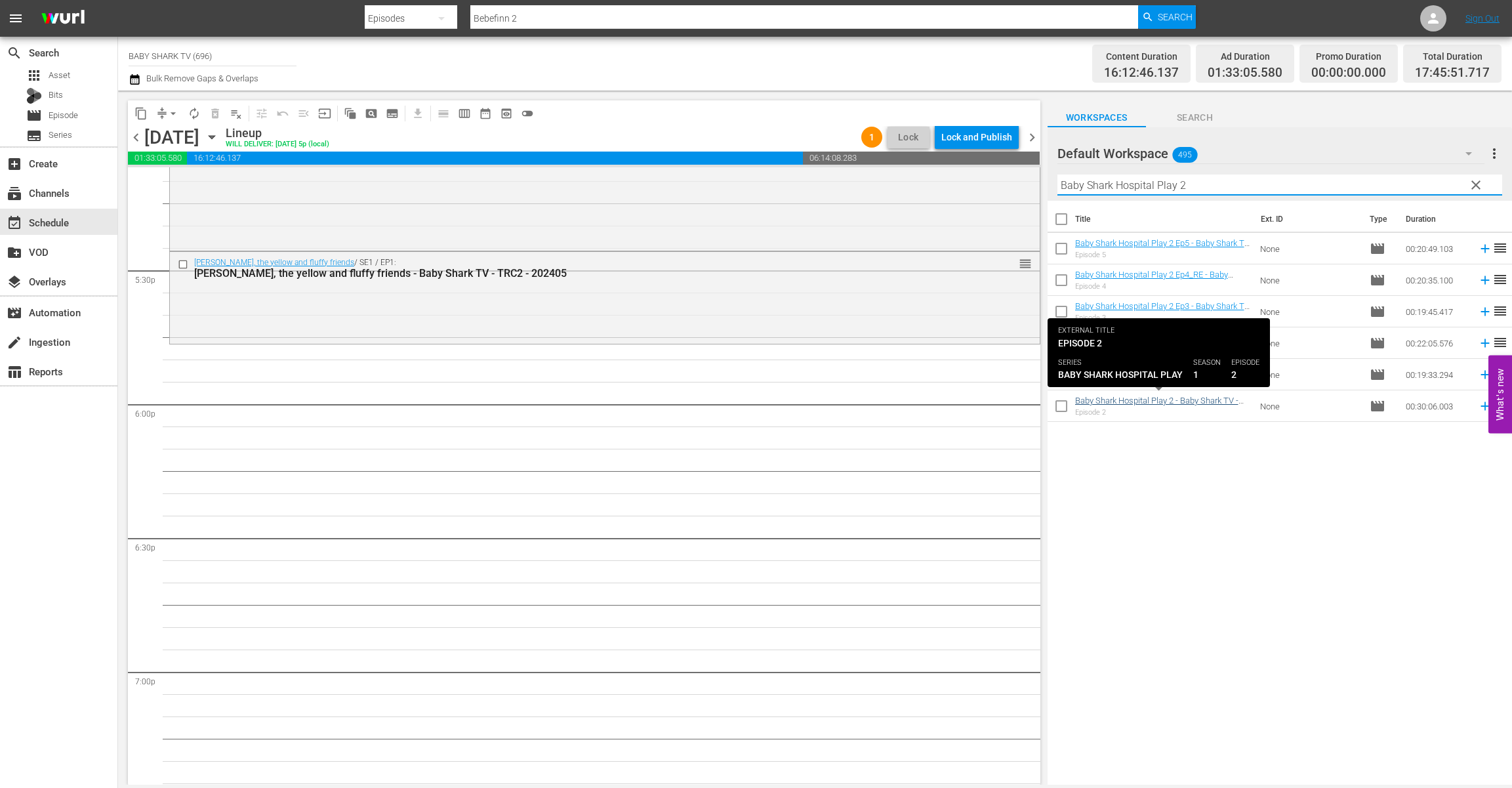
type input "Baby Shark Hospital Play 2"
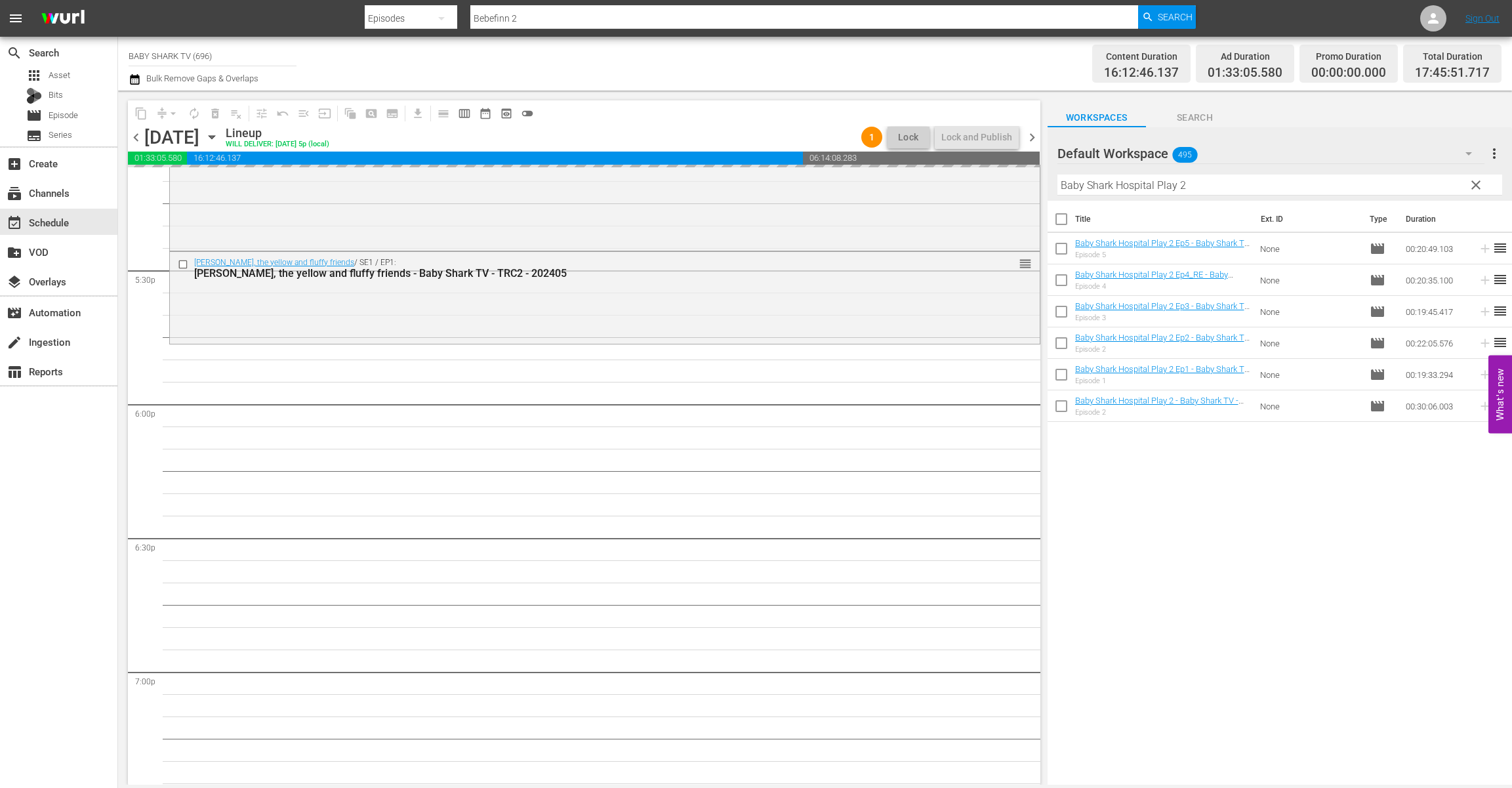
drag, startPoint x: 1482, startPoint y: 183, endPoint x: 1450, endPoint y: 183, distance: 32.0
click at [1348, 183] on span "clear" at bounding box center [1476, 185] width 15 height 15
click at [1348, 183] on input "Baby Shark Hospital Play 2" at bounding box center [1280, 185] width 445 height 21
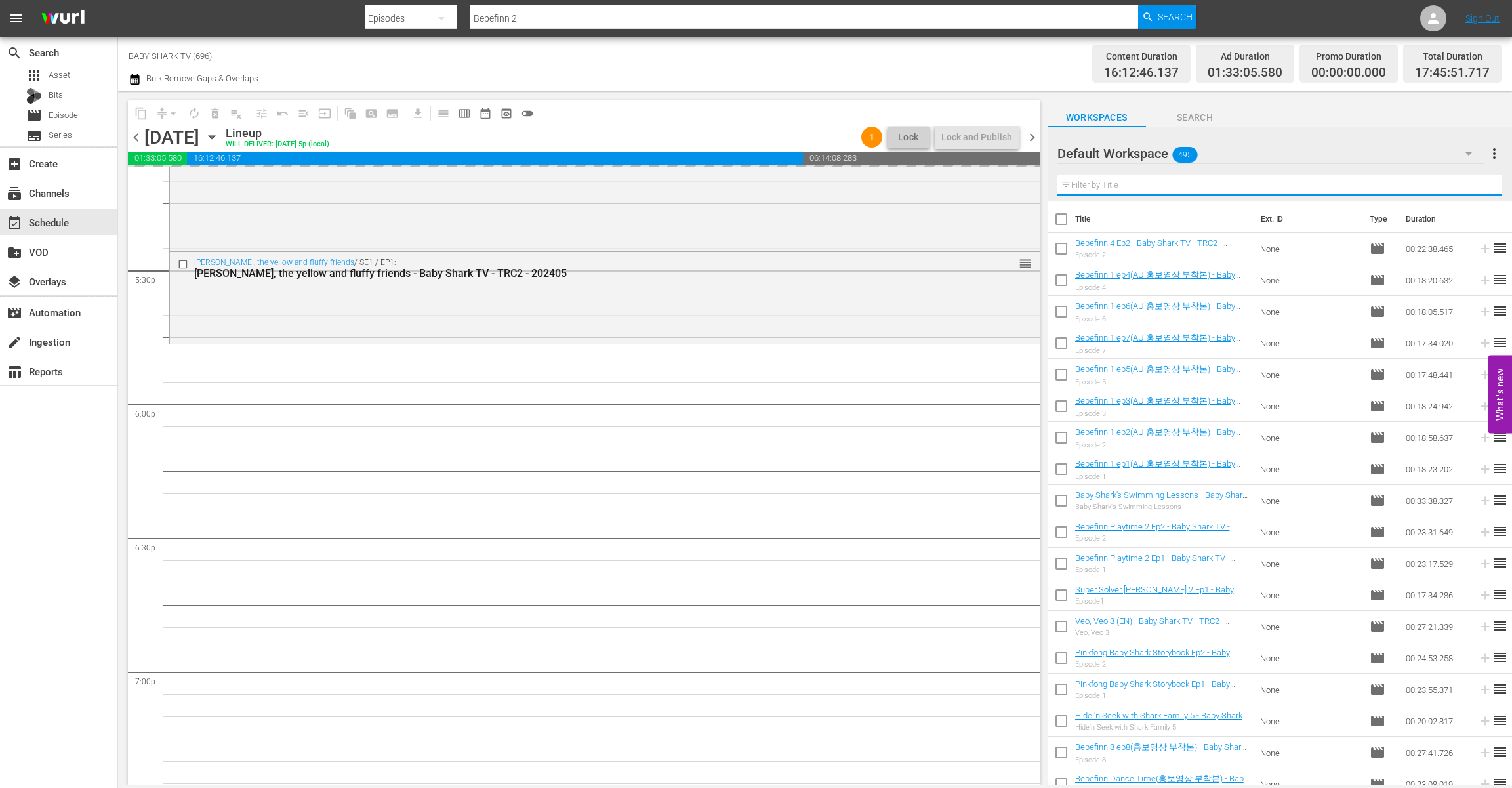
click at [1348, 183] on input "text" at bounding box center [1280, 185] width 445 height 21
paste input "Pinkfong & Baby Shark’s Space Adventure"
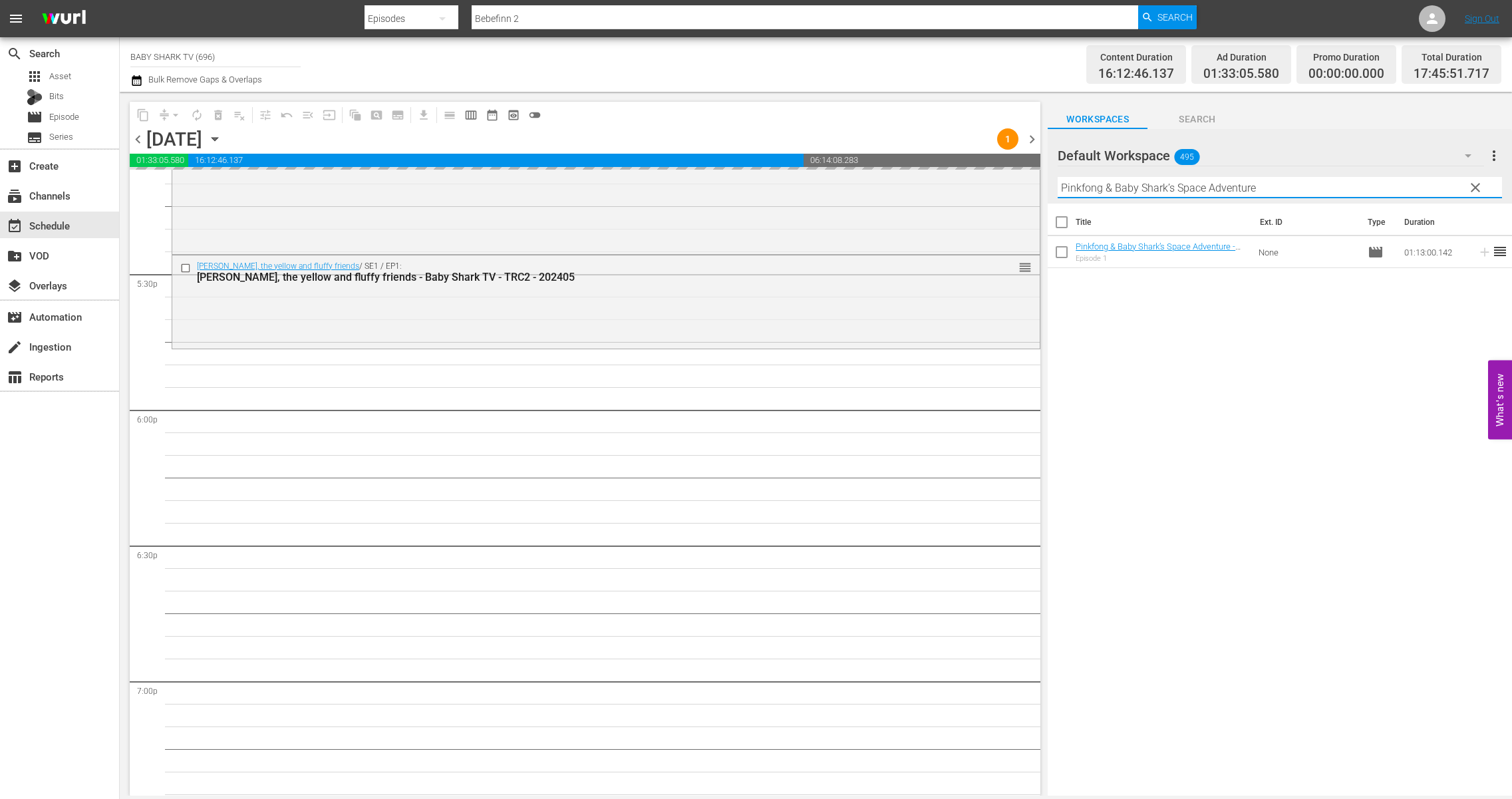
type input "Pinkfong & Baby Shark’s Space Adventure"
click at [1243, 349] on div "Title Ext. ID Type Duration Pinkfong & Baby Shark’s Space Adventure - Baby Shar…" at bounding box center [1280, 500] width 465 height 594
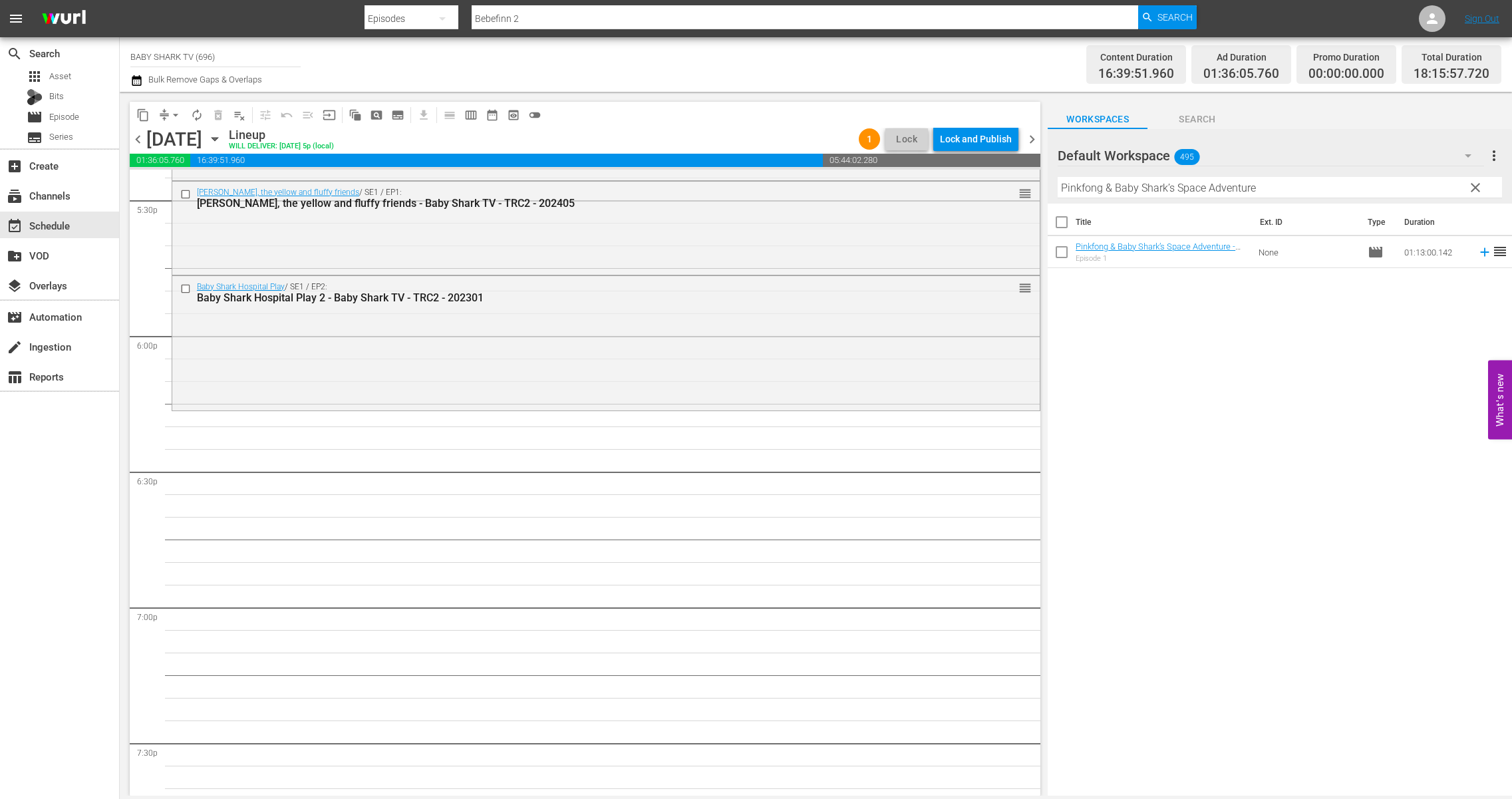
scroll to position [4719, 0]
click at [1123, 354] on div "Title Ext. ID Type Duration Pinkfong & Baby Shark’s Space Adventure - Baby Shar…" at bounding box center [1280, 500] width 465 height 594
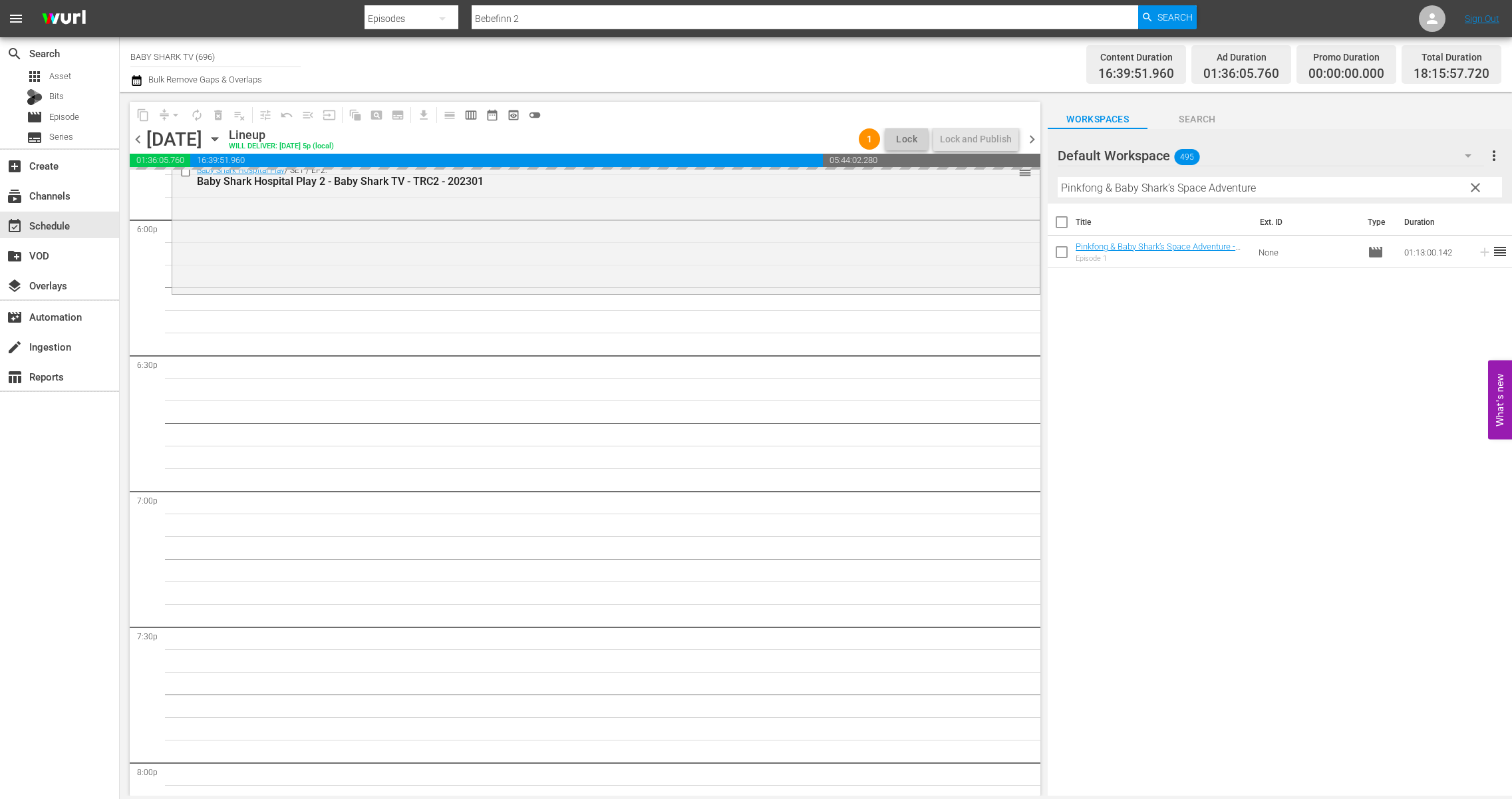
click at [1367, 193] on span "clear" at bounding box center [1476, 187] width 16 height 16
click at [1367, 193] on input "Pinkfong & Baby Shark’s Space Adventure" at bounding box center [1280, 188] width 445 height 21
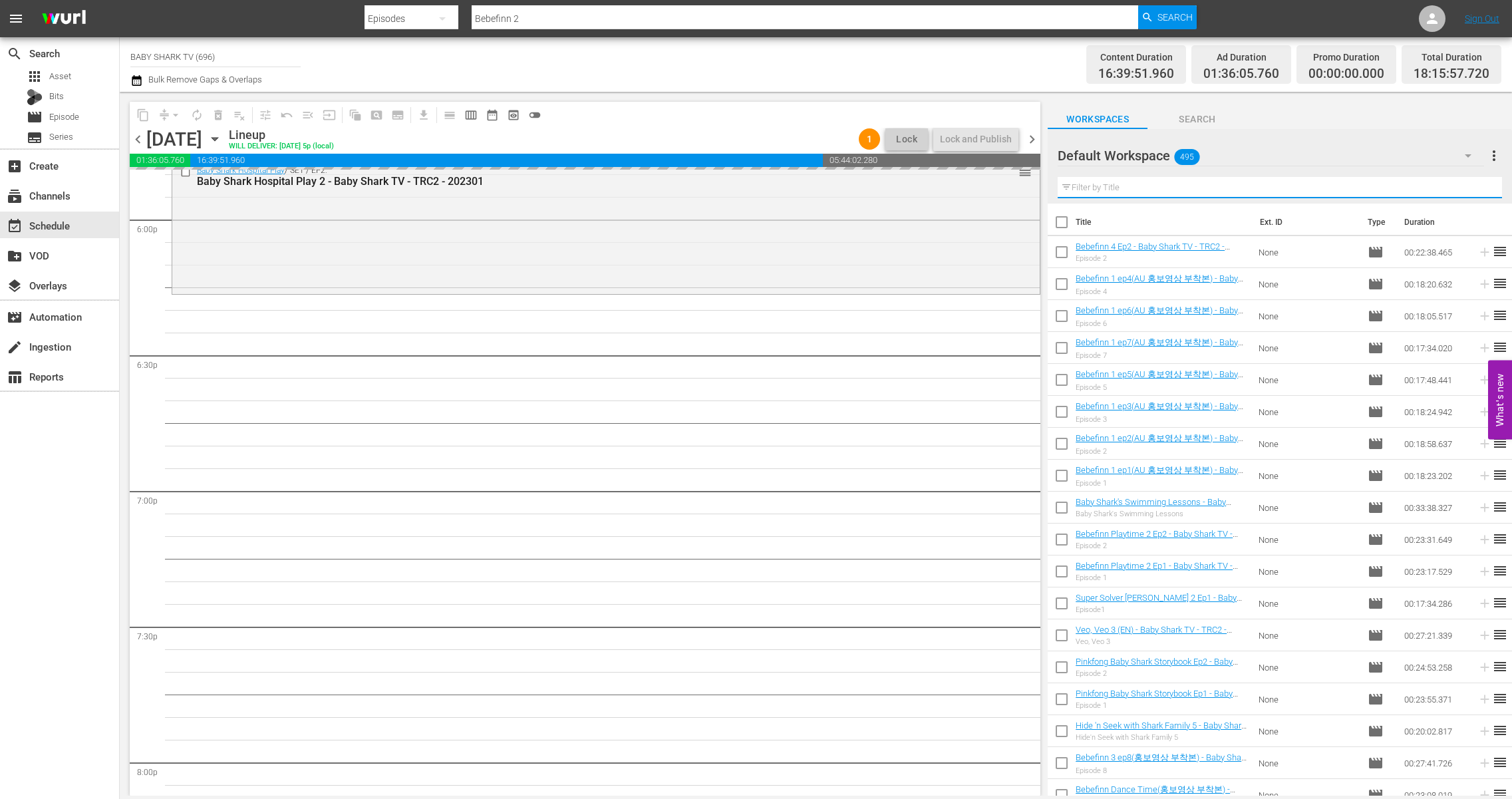
click at [1367, 191] on input "text" at bounding box center [1280, 188] width 445 height 21
paste input "Rwar! The Dinos Are Sick"
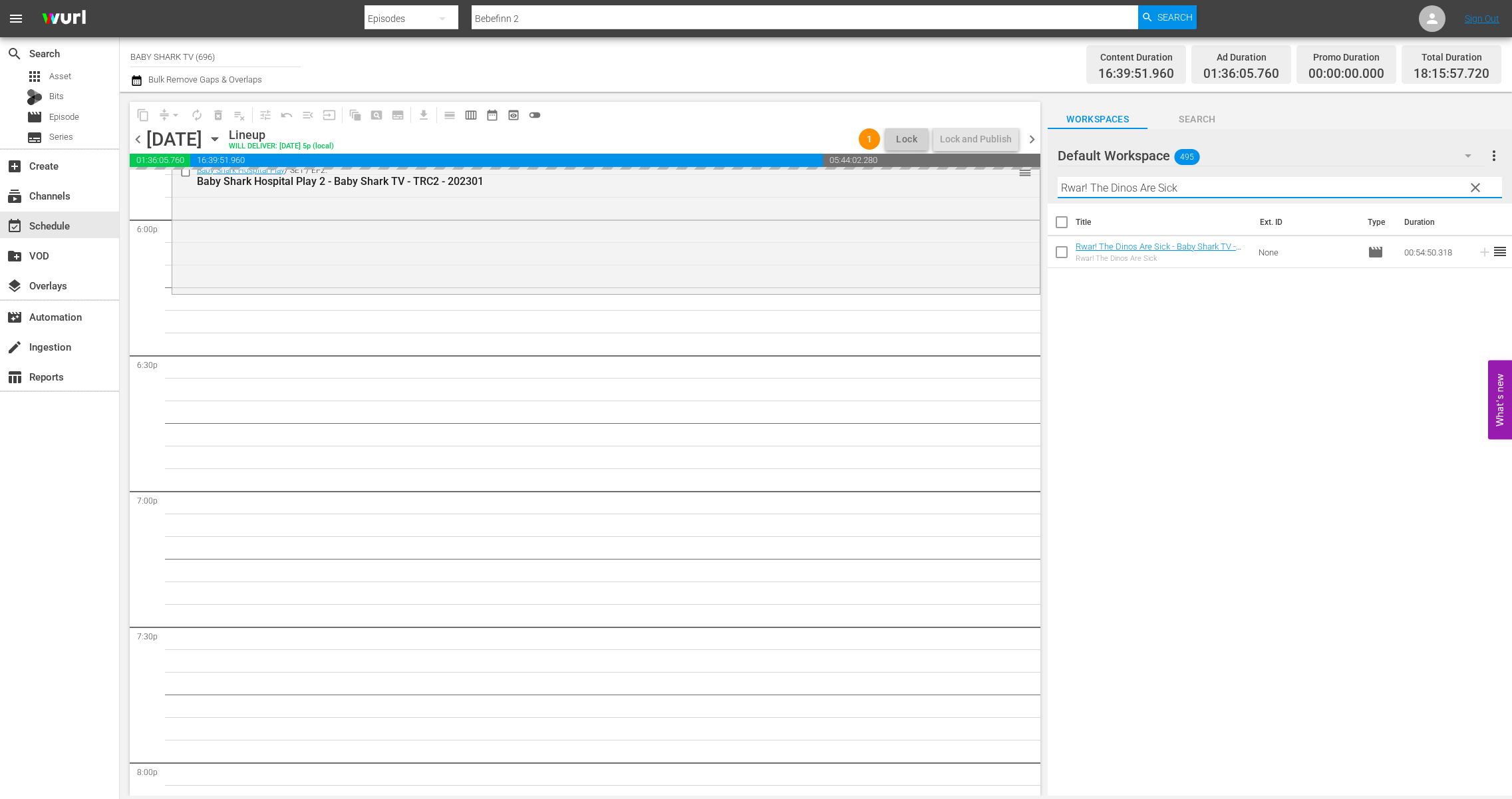
type input "Rwar! The Dinos Are Sick"
click at [1304, 308] on div "Title Ext. ID Type Duration Rwar! The Dinos Are Sick - Baby Shark TV - TRC2 - 2…" at bounding box center [1280, 500] width 465 height 594
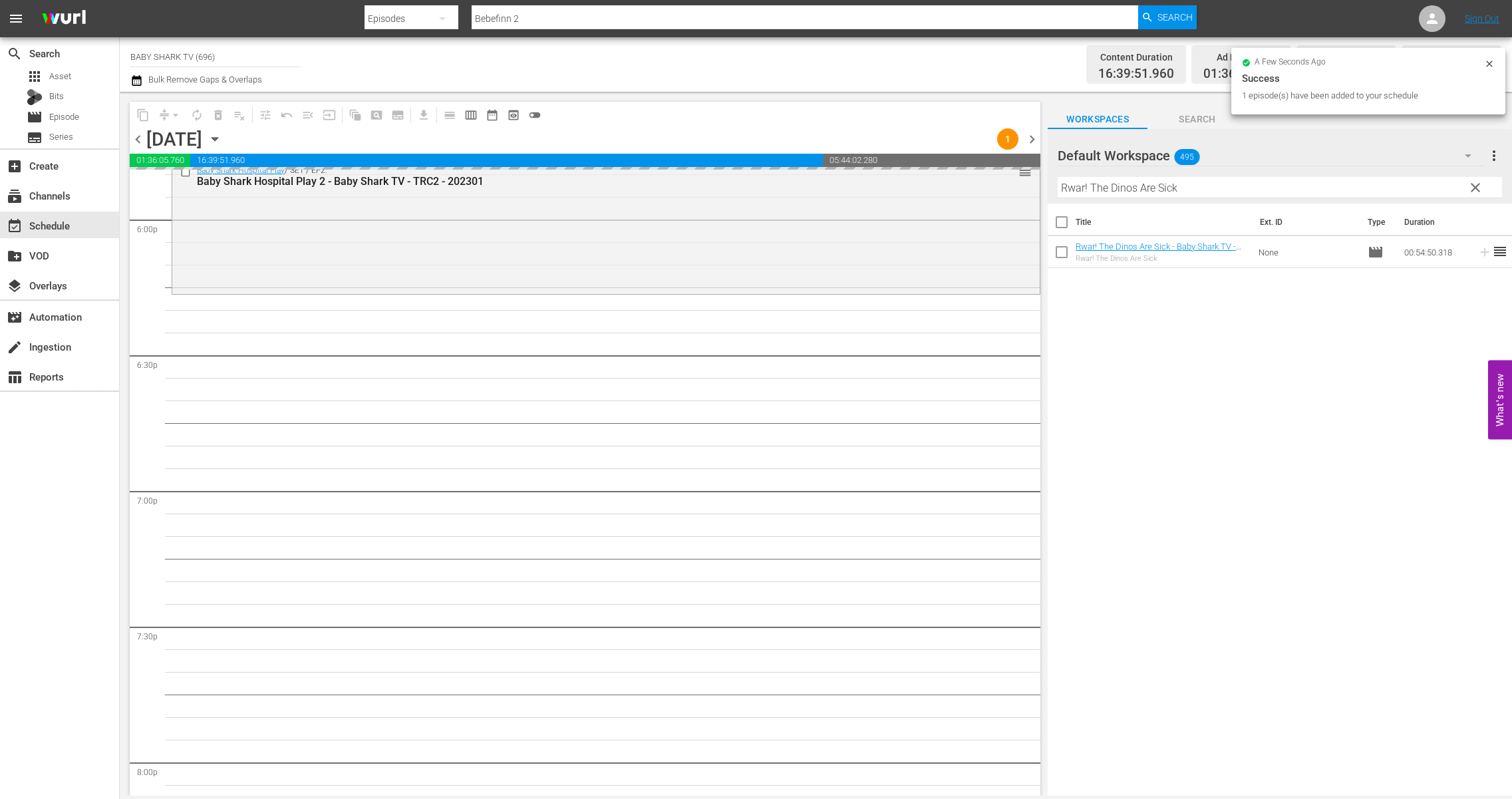
scroll to position [4857, 0]
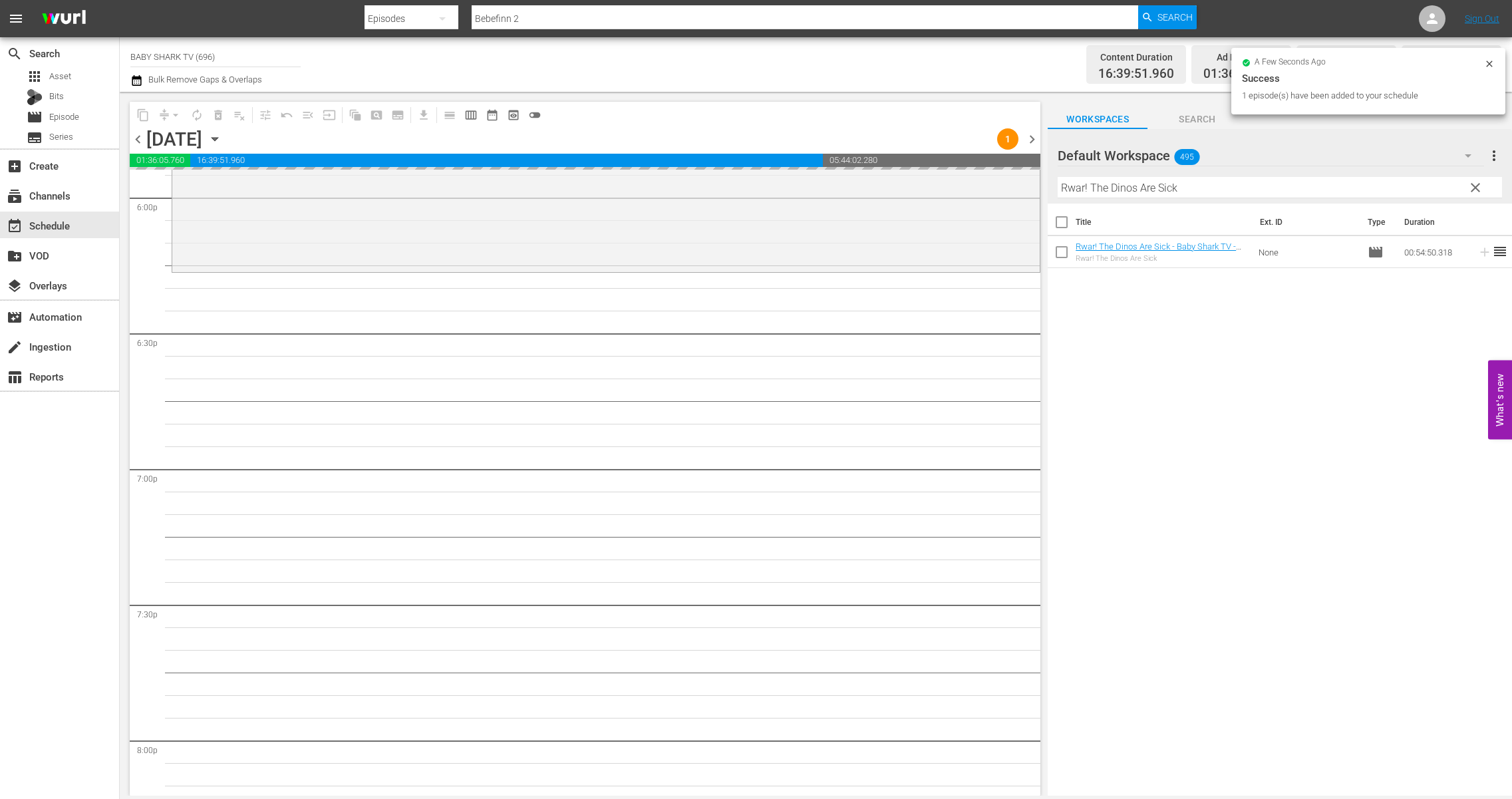
click at [1158, 342] on div "Title Ext. ID Type Duration Rwar! The Dinos Are Sick - Baby Shark TV - TRC2 - 2…" at bounding box center [1280, 500] width 465 height 594
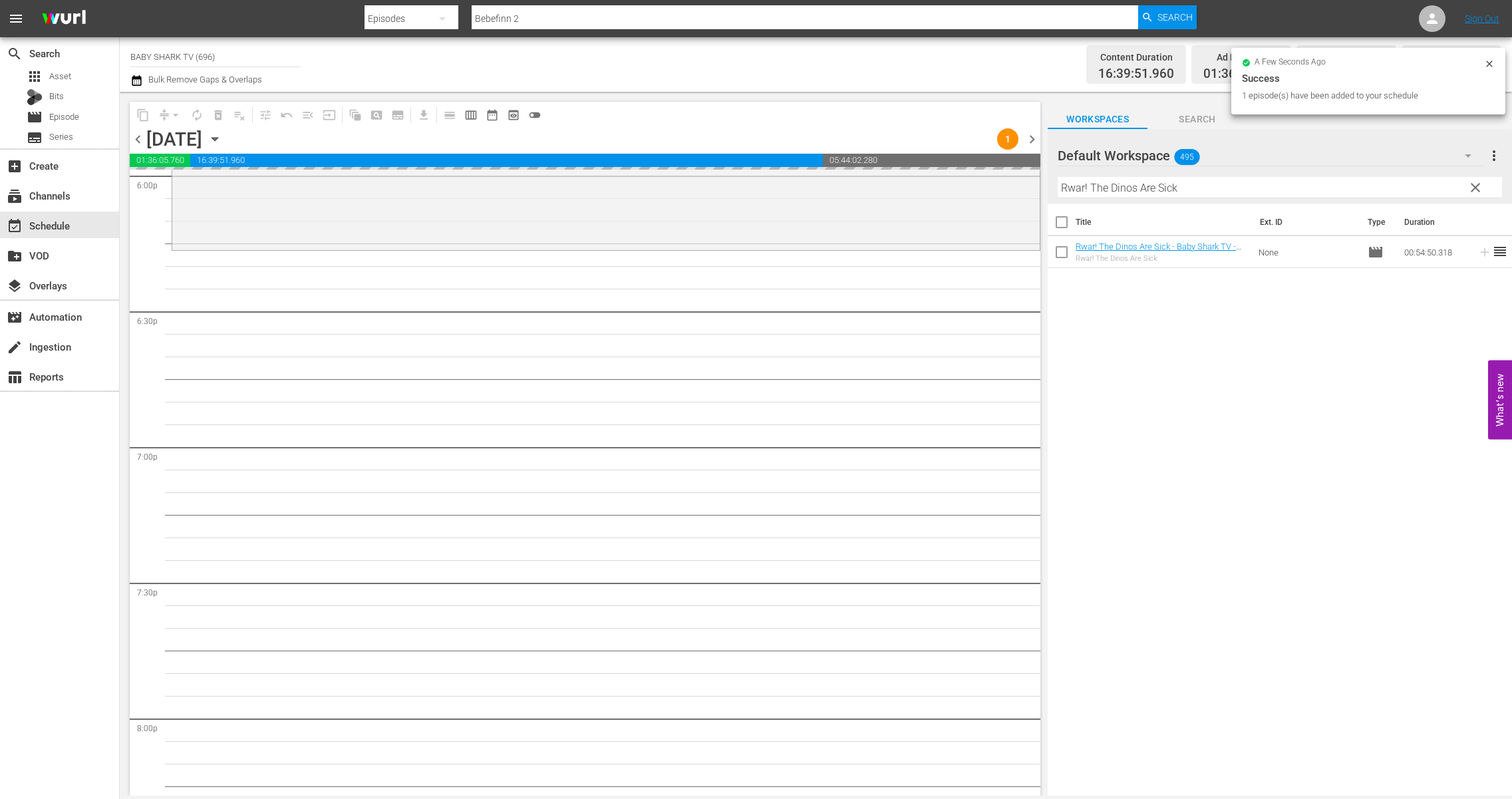
scroll to position [4879, 0]
click at [1211, 341] on div "Title Ext. ID Type Duration Rwar! The Dinos Are Sick - Baby Shark TV - TRC2 - 2…" at bounding box center [1280, 500] width 465 height 594
click at [1074, 381] on div "Title Ext. ID Type Duration Rwar! The Dinos Are Sick - Baby Shark TV - TRC2 - 2…" at bounding box center [1280, 500] width 465 height 594
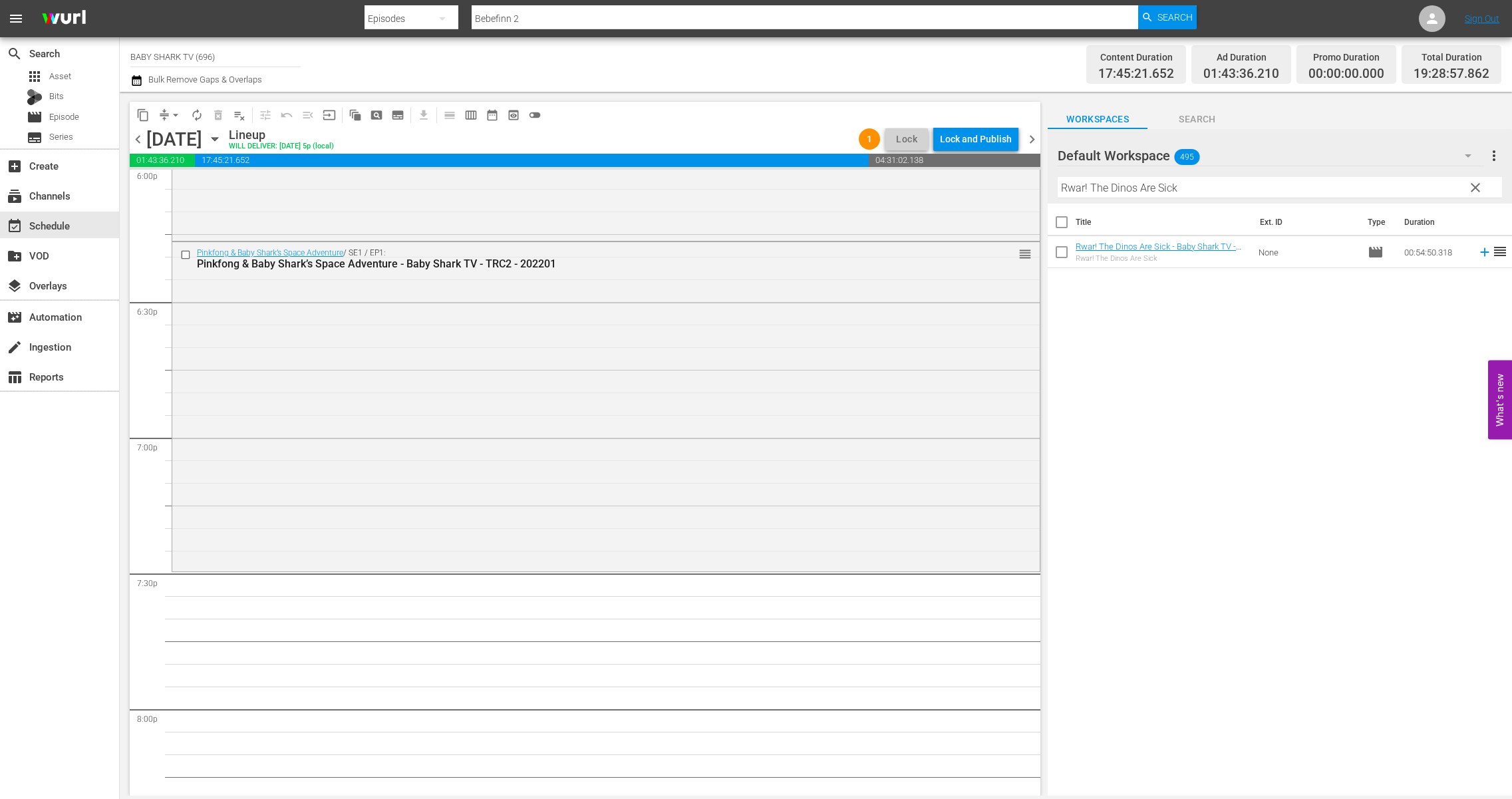
scroll to position [4898, 0]
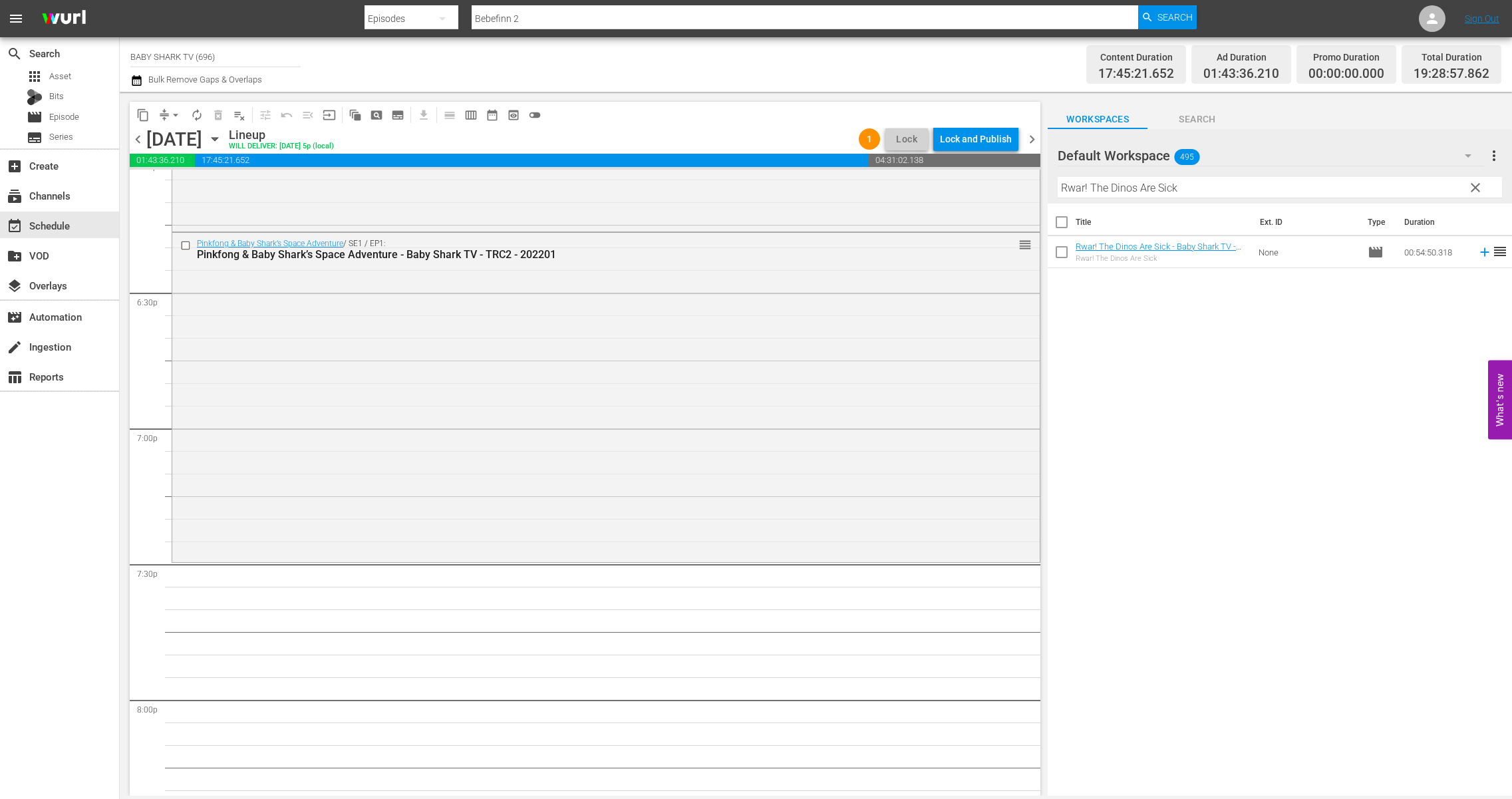
click at [1225, 314] on div "Title Ext. ID Type Duration Rwar! The Dinos Are Sick - Baby Shark TV - TRC2 - 2…" at bounding box center [1280, 500] width 465 height 594
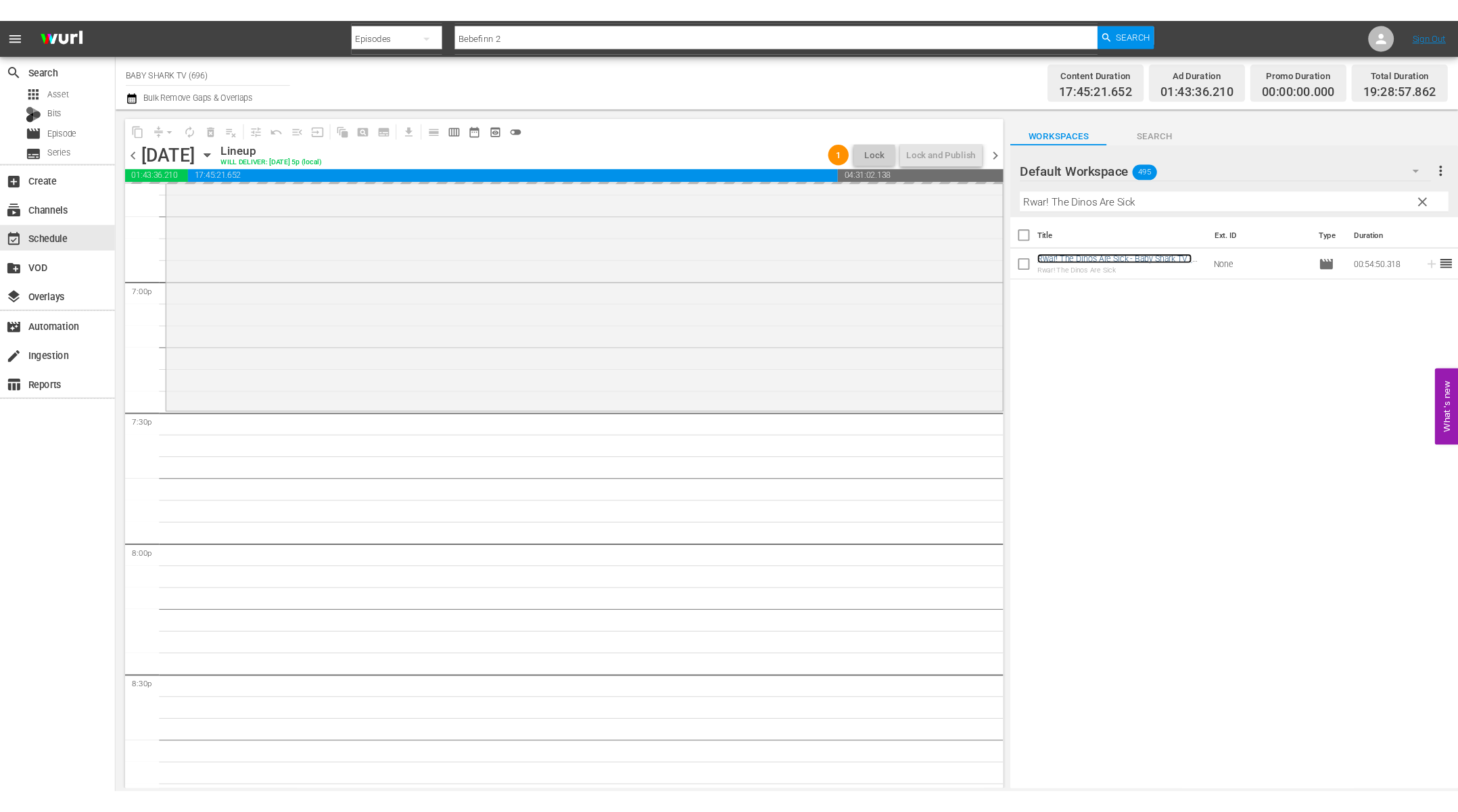
scroll to position [5215, 0]
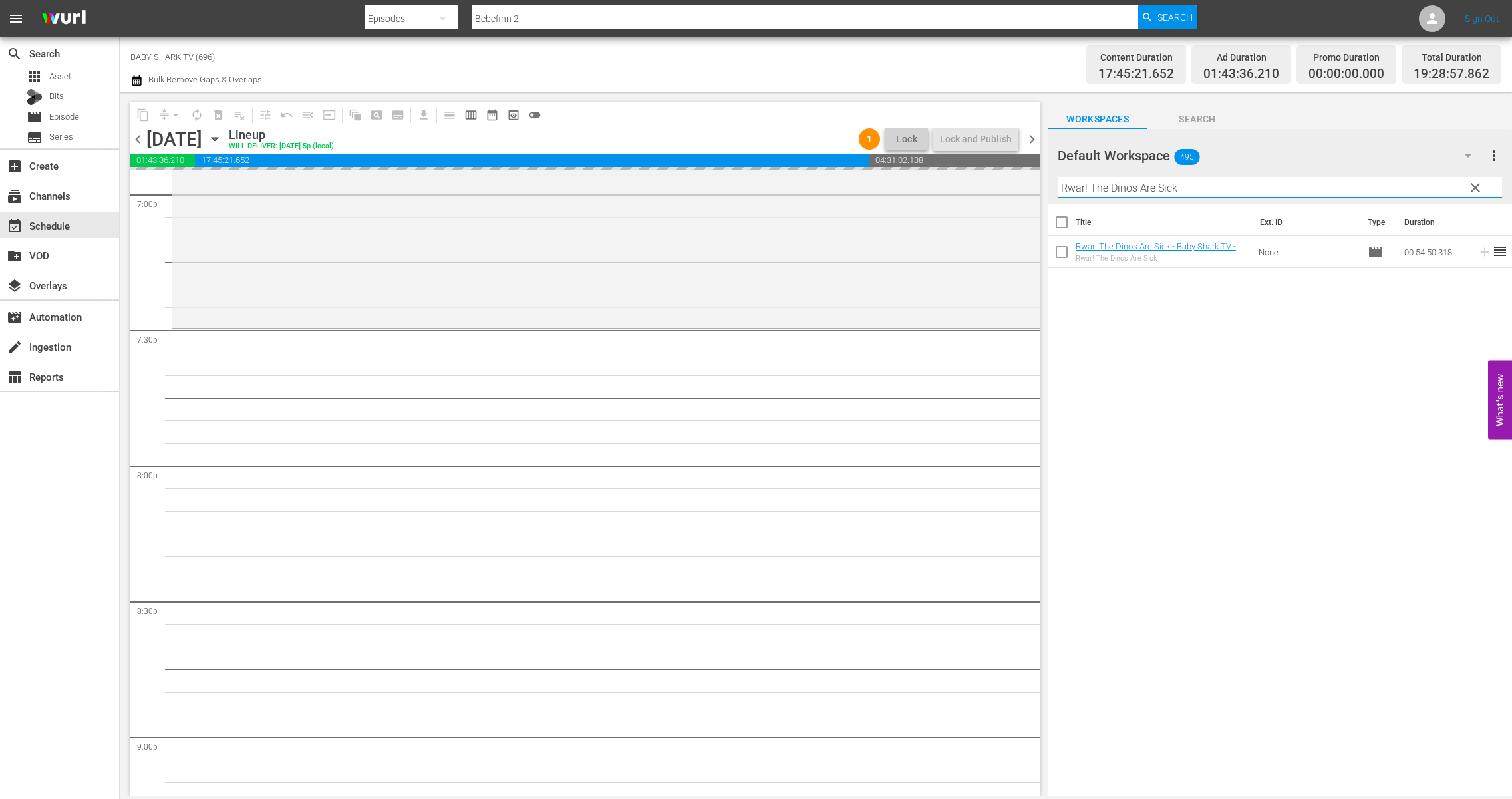
click at [1367, 184] on input "Rwar! The Dinos Are Sick" at bounding box center [1280, 188] width 445 height 21
drag, startPoint x: 1467, startPoint y: 185, endPoint x: 1438, endPoint y: 186, distance: 29.0
click at [1367, 186] on span "clear" at bounding box center [1476, 187] width 16 height 16
click at [1367, 186] on input "Rwar! The Dinos Are Sick" at bounding box center [1280, 188] width 445 height 21
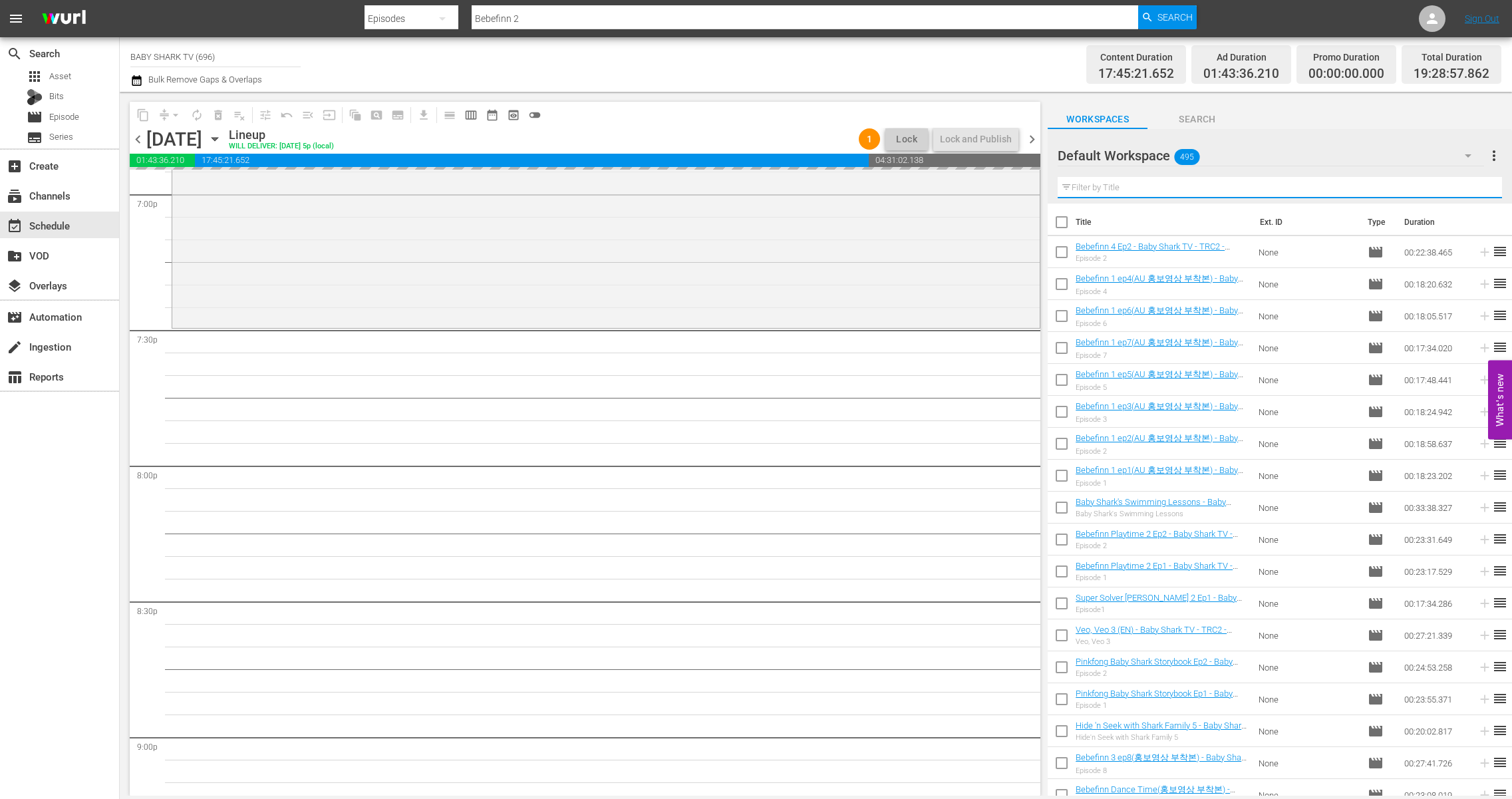
click at [1367, 186] on input "text" at bounding box center [1280, 188] width 445 height 21
paste input "Pinkfong ABC Dance"
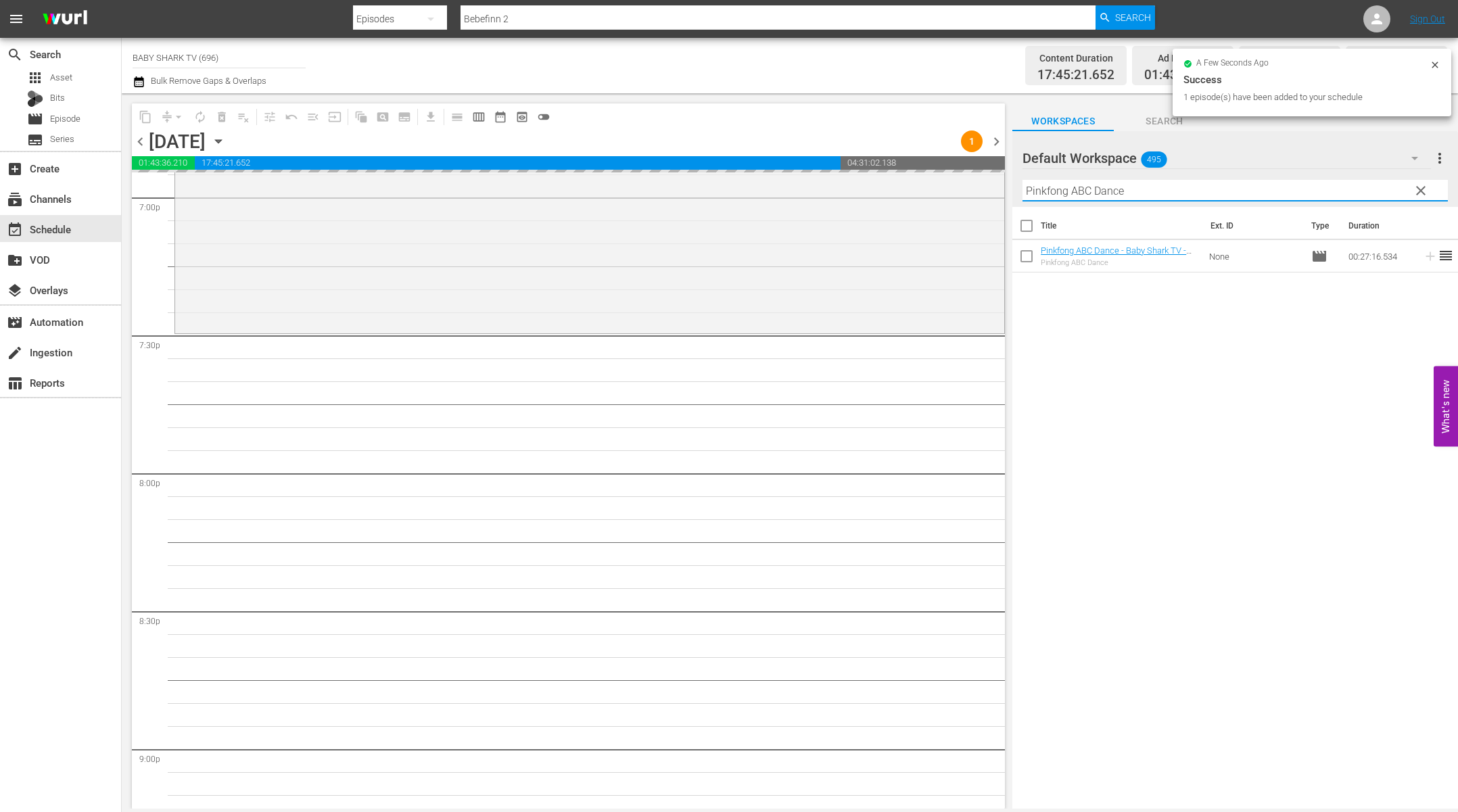
type input "Pinkfong ABC Dance"
click at [1183, 328] on div "Title Ext. ID Type Duration Pinkfong ABC Dance - Baby Shark TV - TRC2 - 202012 …" at bounding box center [1235, 508] width 446 height 604
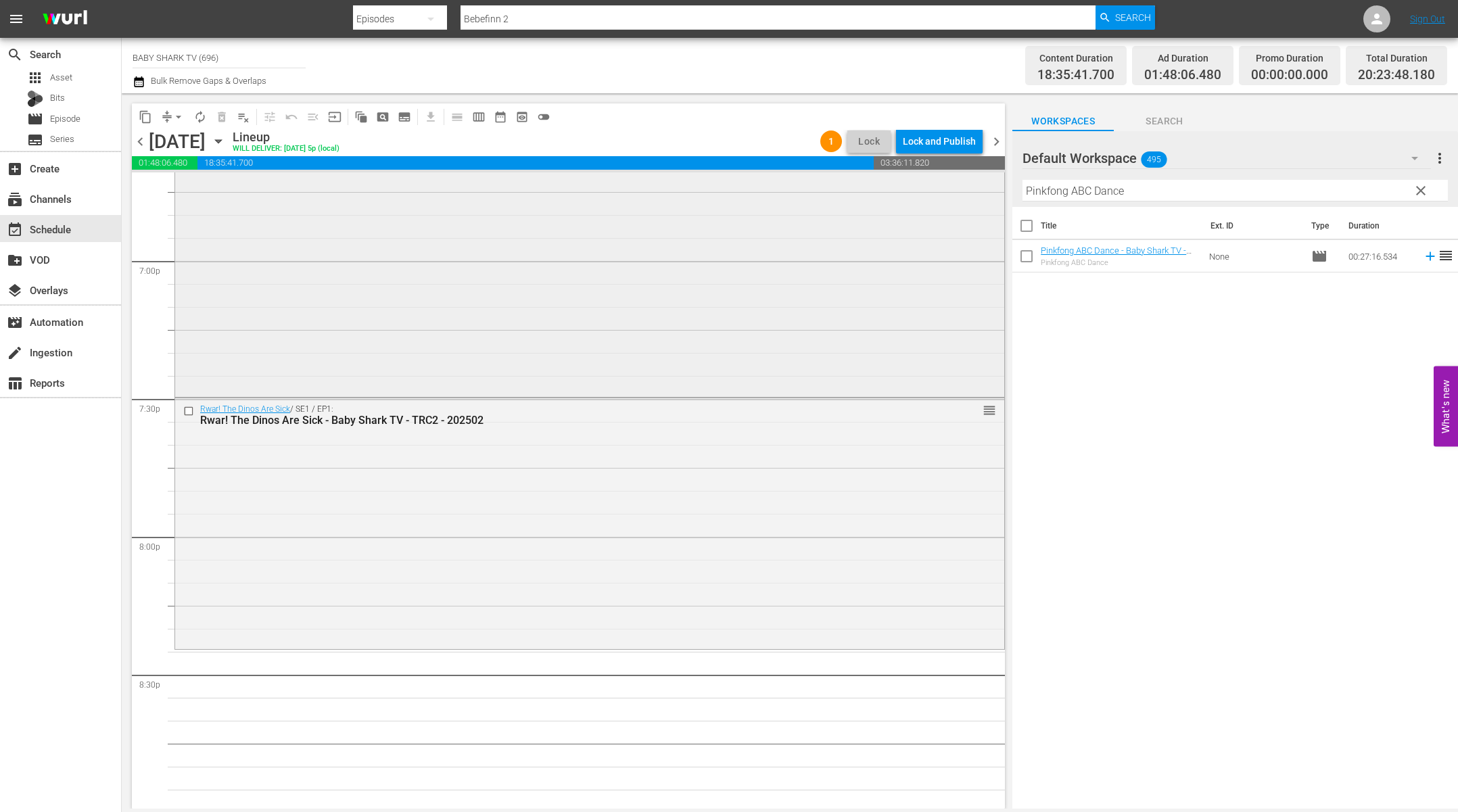
scroll to position [5171, 0]
click at [1141, 367] on div "Title Ext. ID Type Duration Pinkfong ABC Dance - Baby Shark TV - TRC2 - 202012 …" at bounding box center [1235, 508] width 446 height 604
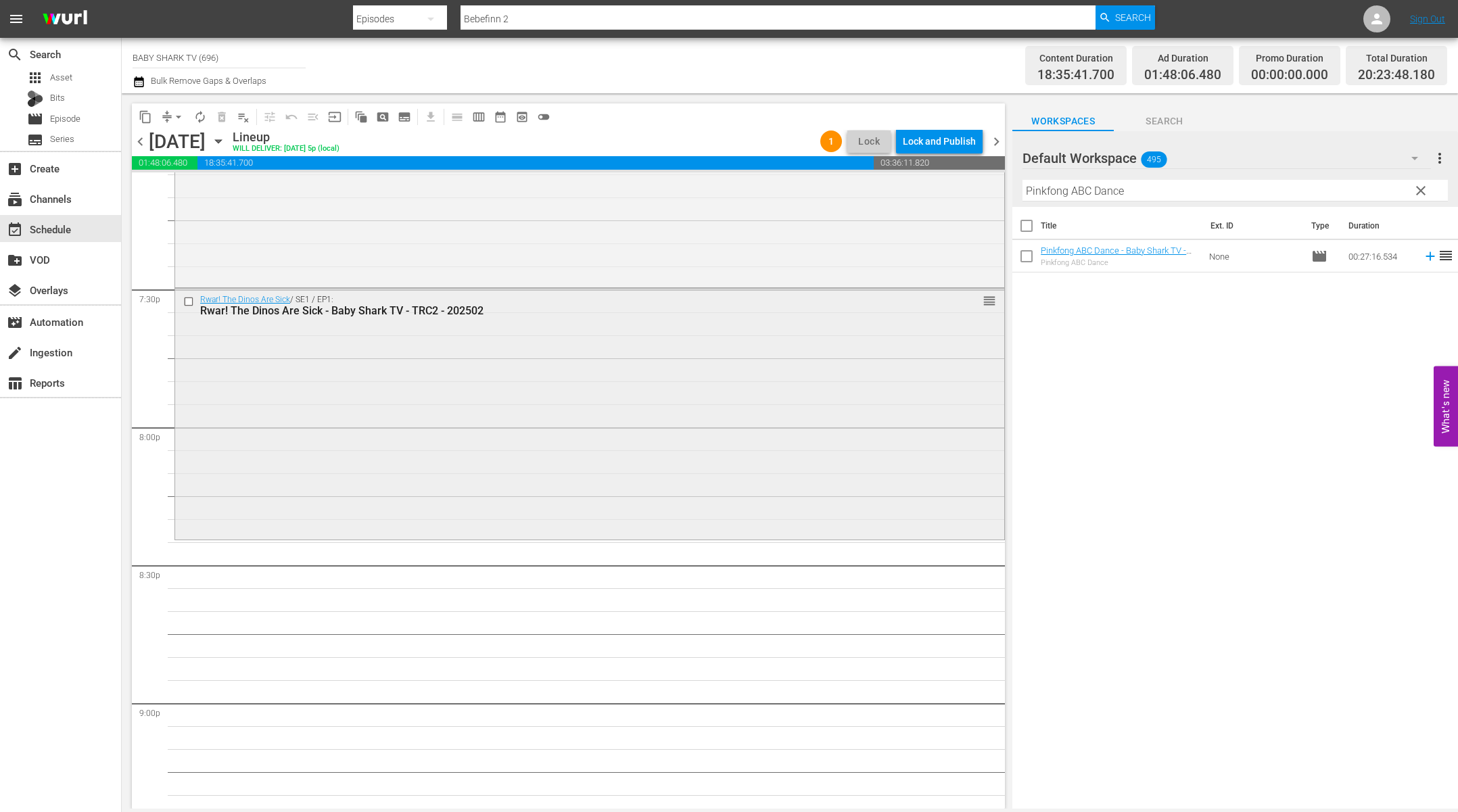
scroll to position [5242, 0]
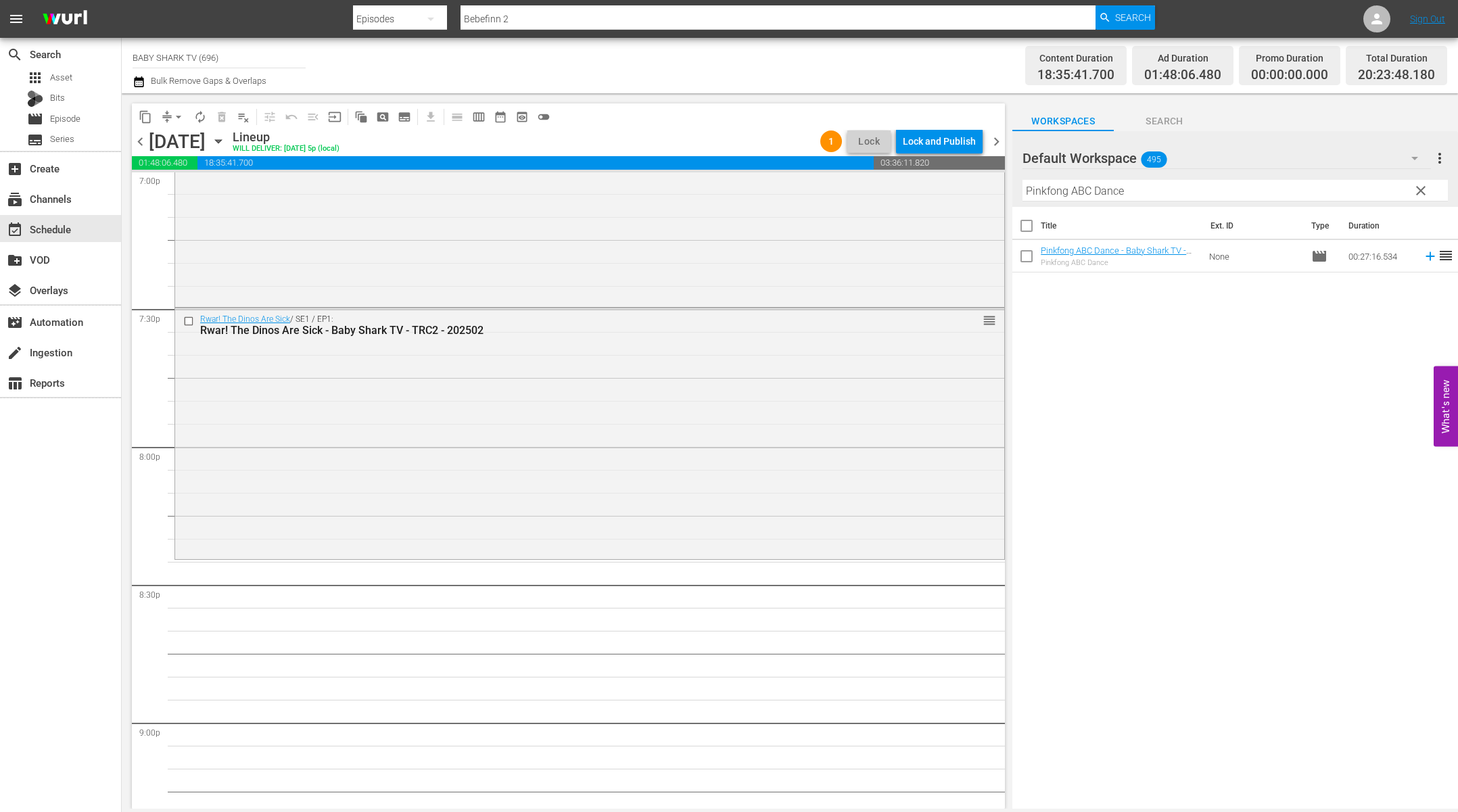
drag, startPoint x: 1179, startPoint y: 337, endPoint x: 1163, endPoint y: 294, distance: 45.9
click at [1179, 336] on div "Title Ext. ID Type Duration Pinkfong ABC Dance - Baby Shark TV - TRC2 - 202012 …" at bounding box center [1235, 508] width 446 height 604
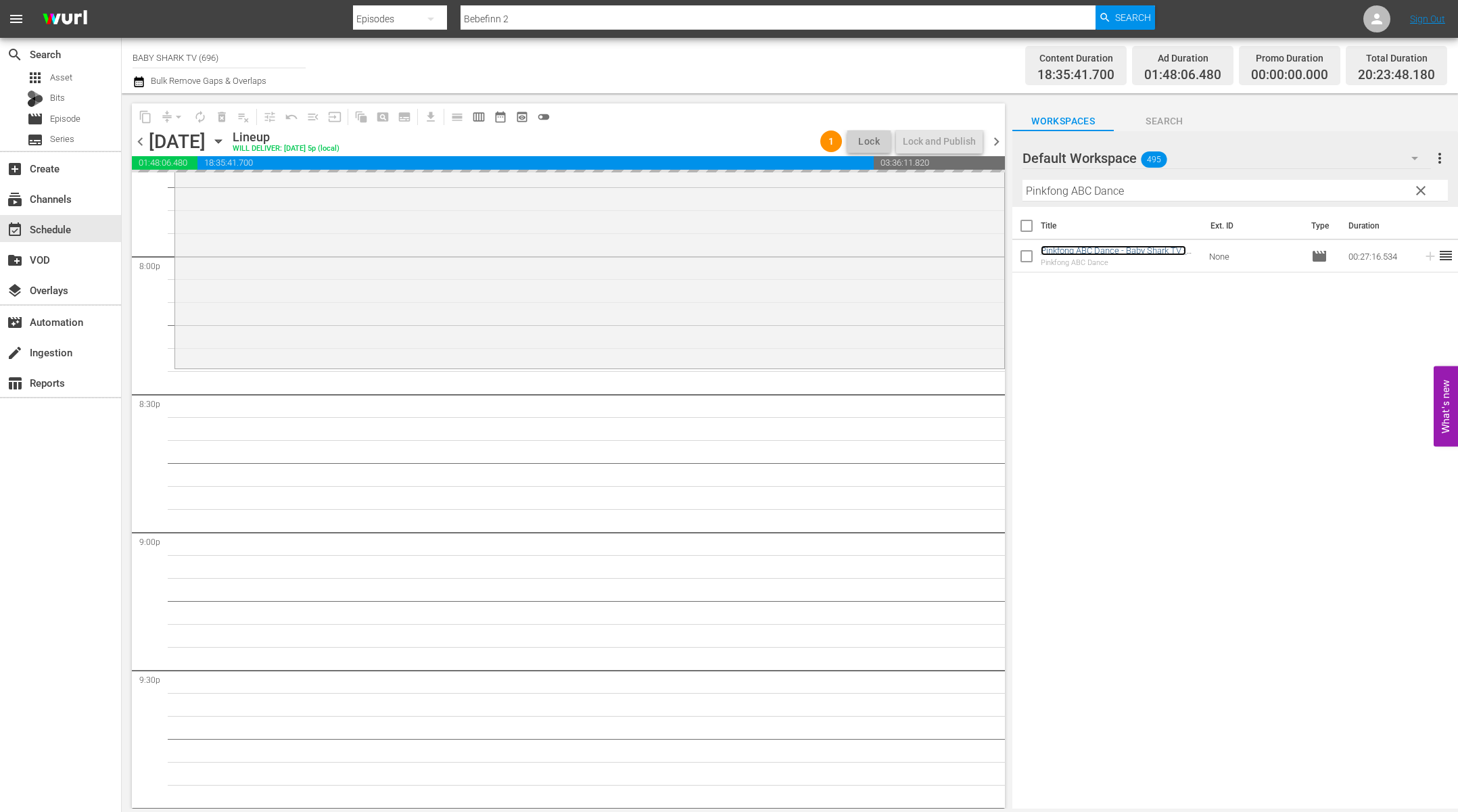
scroll to position [5432, 0]
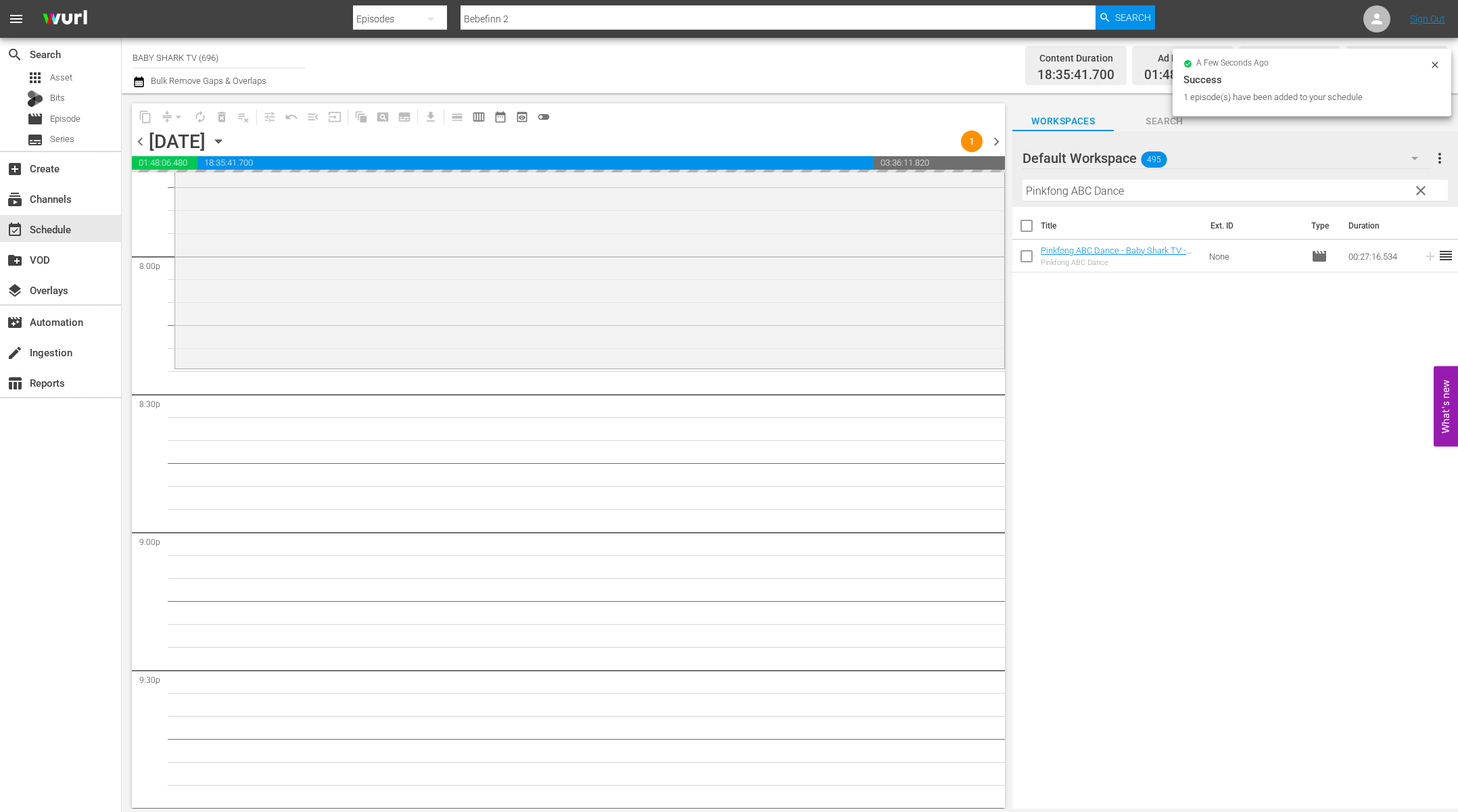
drag, startPoint x: 1429, startPoint y: 192, endPoint x: 1415, endPoint y: 192, distance: 14.0
click at [1389, 192] on button "clear" at bounding box center [1420, 190] width 22 height 22
click at [1389, 192] on input "Pinkfong ABC Dance" at bounding box center [1235, 191] width 425 height 22
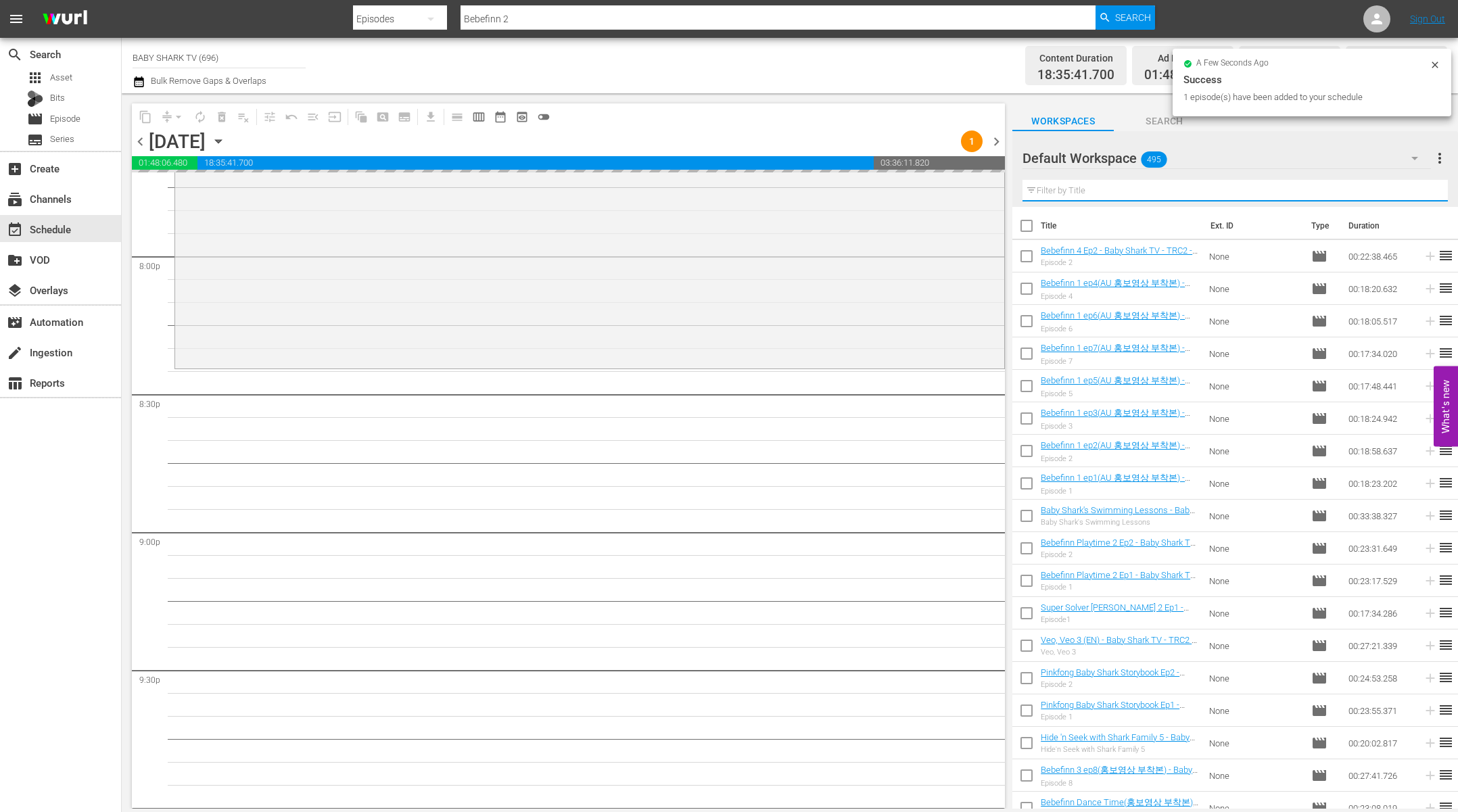
click at [1389, 192] on input "text" at bounding box center [1235, 191] width 425 height 22
paste input "Pinkfong & Hogi: New Friend Ninimo Ep1"
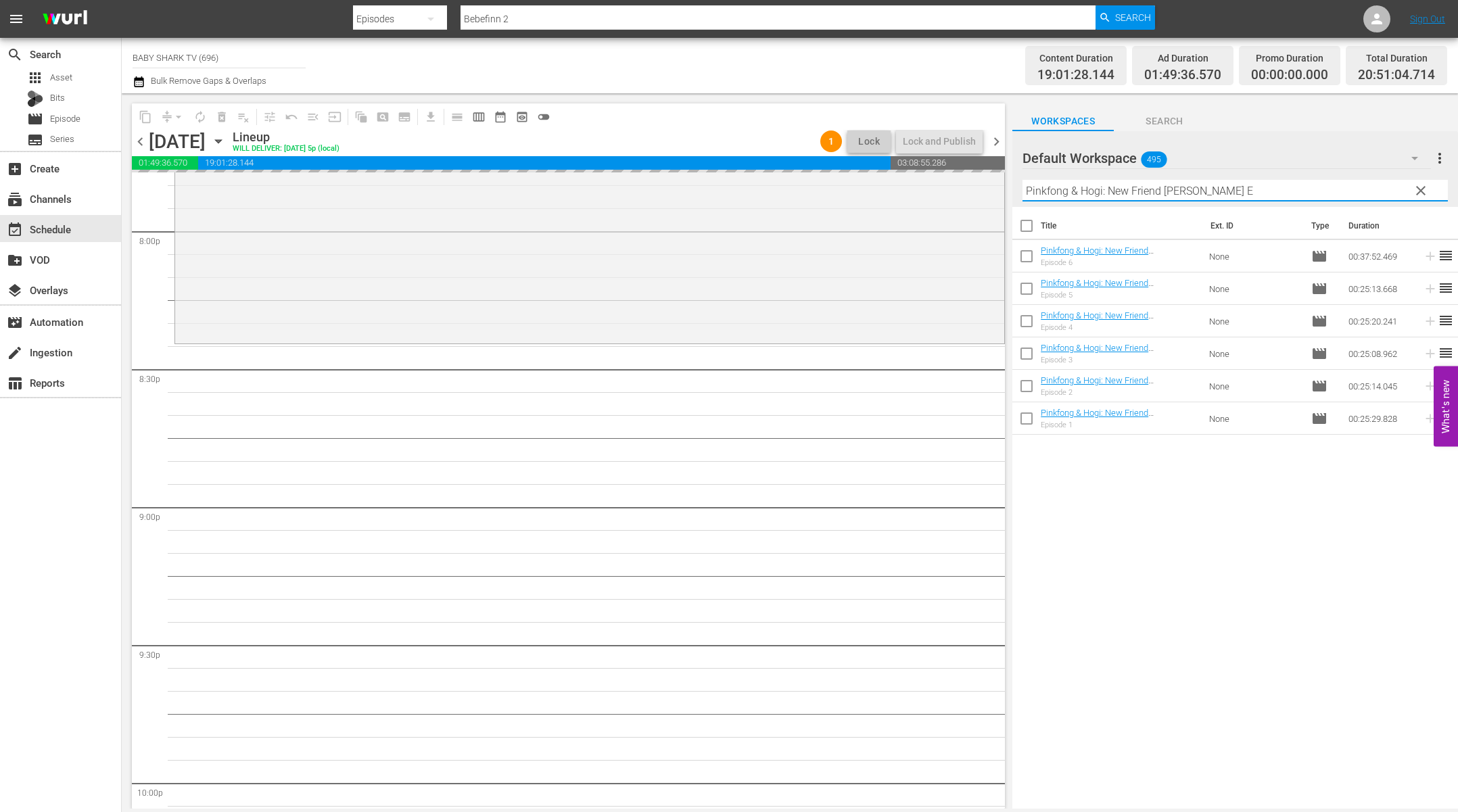
scroll to position [5484, 0]
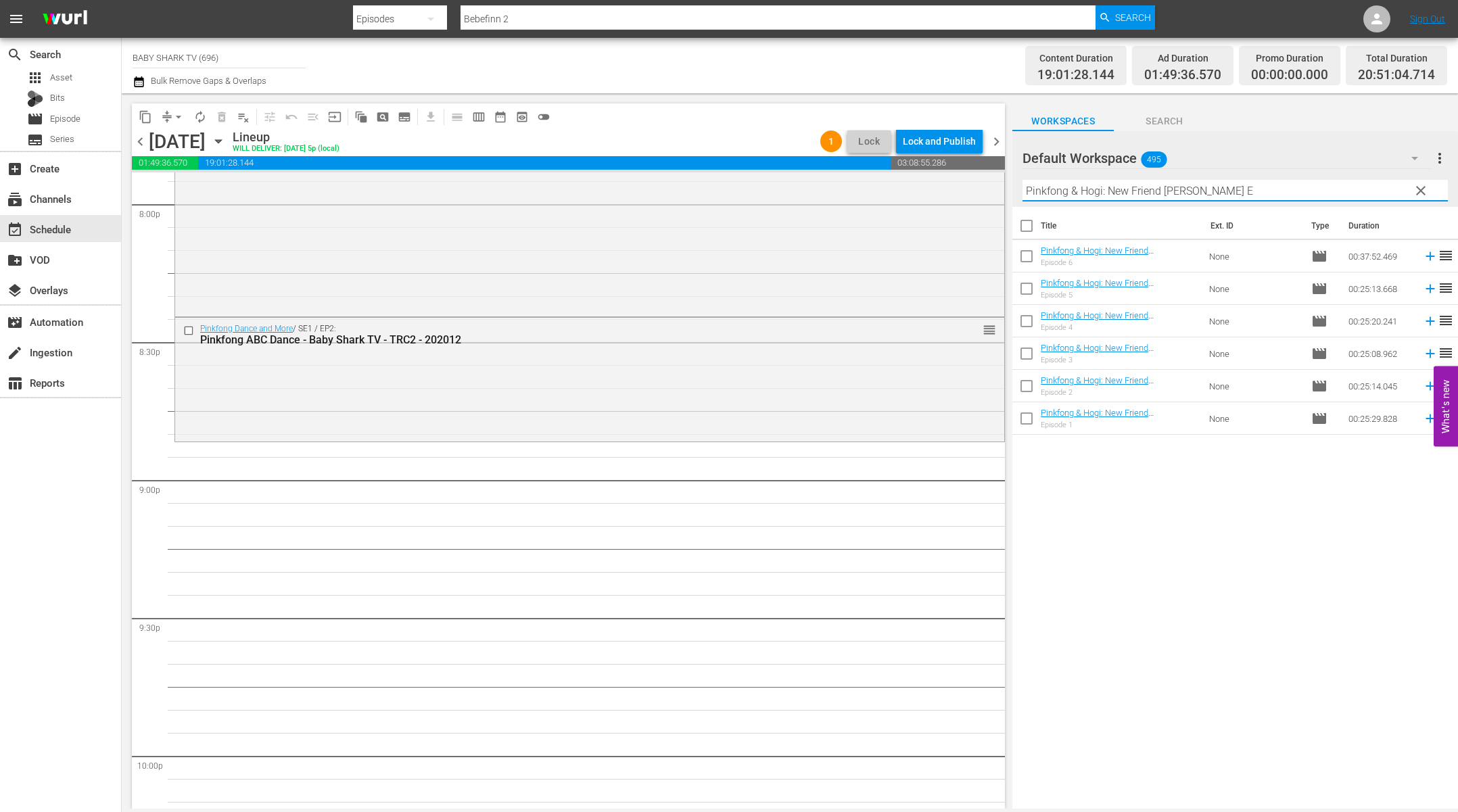
type input "Pinkfong & Hogi: New Friend Ninimo E"
click at [1170, 456] on div "Title Ext. ID Type Duration Pinkfong & Hogi: New Friend Ninimo Ep6 - Baby Shark…" at bounding box center [1235, 508] width 446 height 604
click at [1177, 531] on div "Title Ext. ID Type Duration Pinkfong & Hogi: New Friend Ninimo Ep6 - Baby Shark…" at bounding box center [1235, 508] width 446 height 604
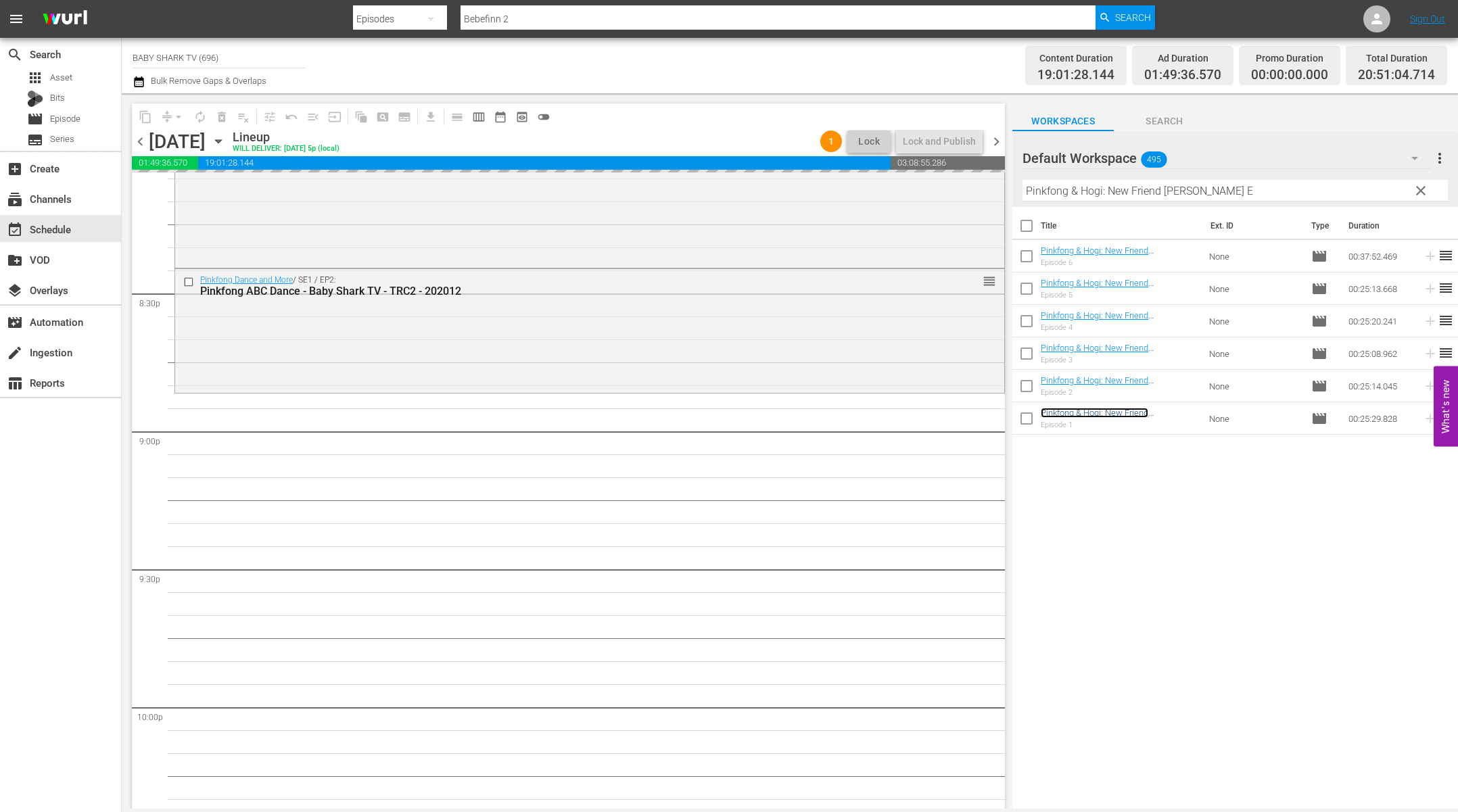
scroll to position [5589, 0]
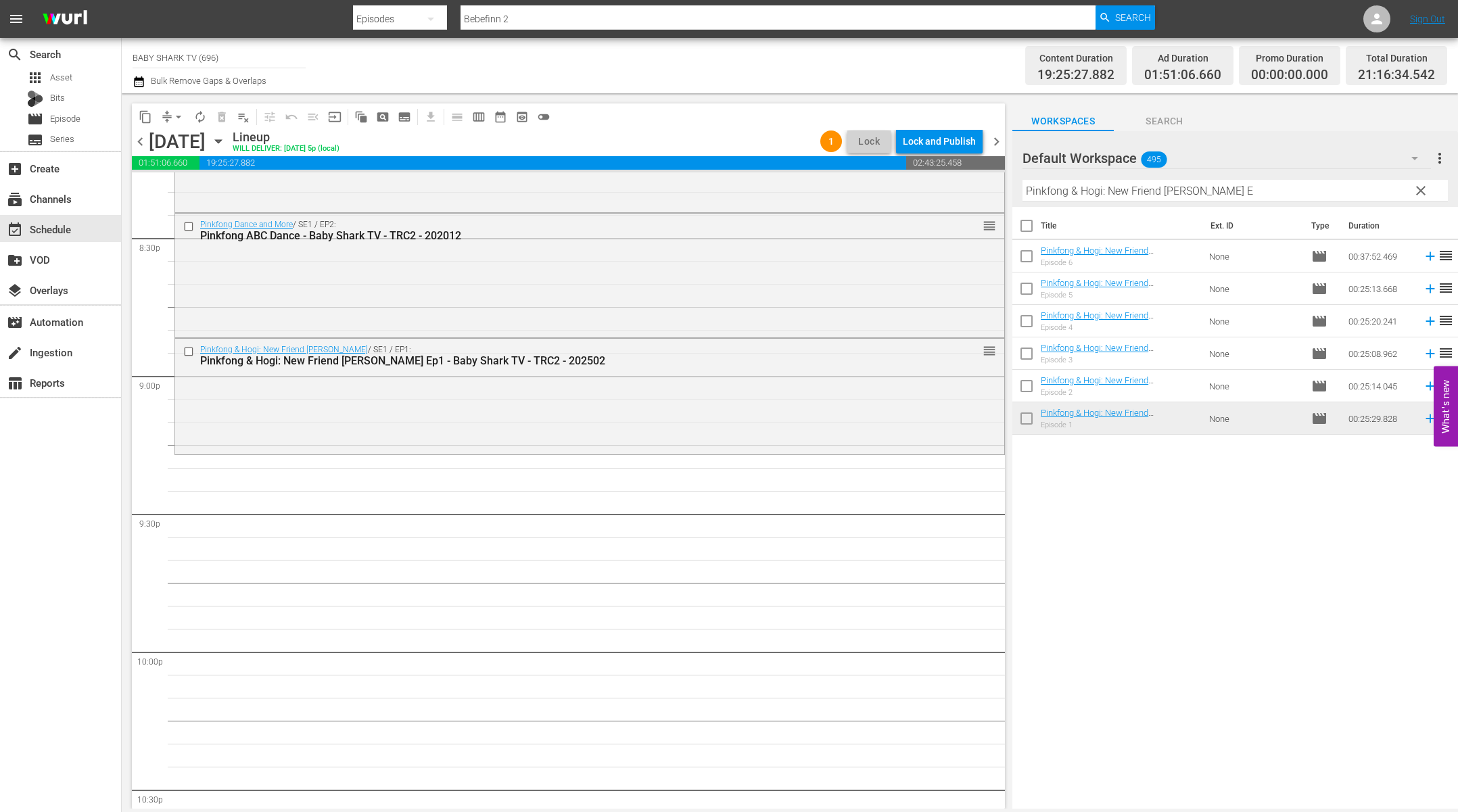
click at [1150, 494] on div "Title Ext. ID Type Duration Pinkfong & Hogi: New Friend Ninimo Ep6 - Baby Shark…" at bounding box center [1235, 508] width 446 height 604
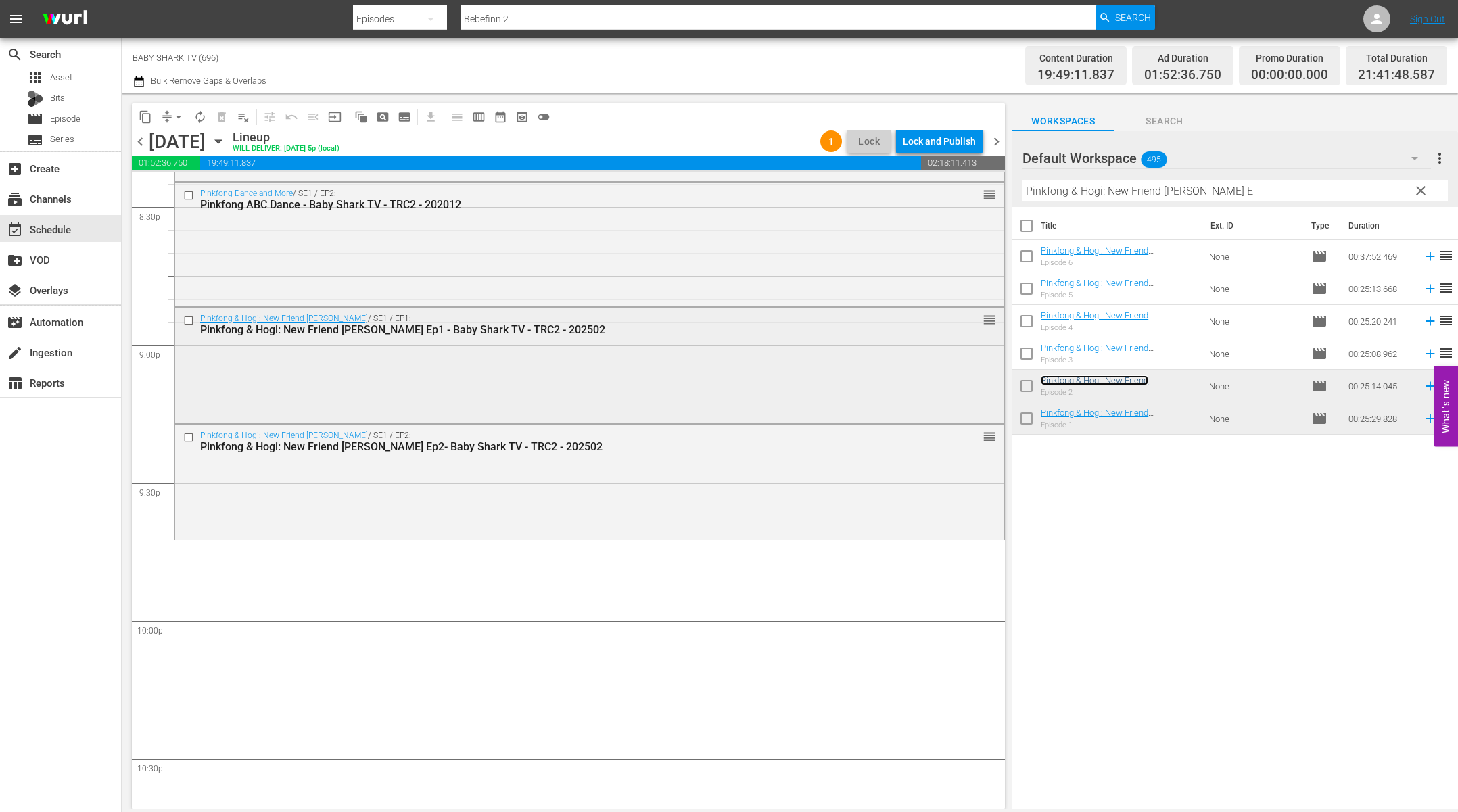
scroll to position [5647, 0]
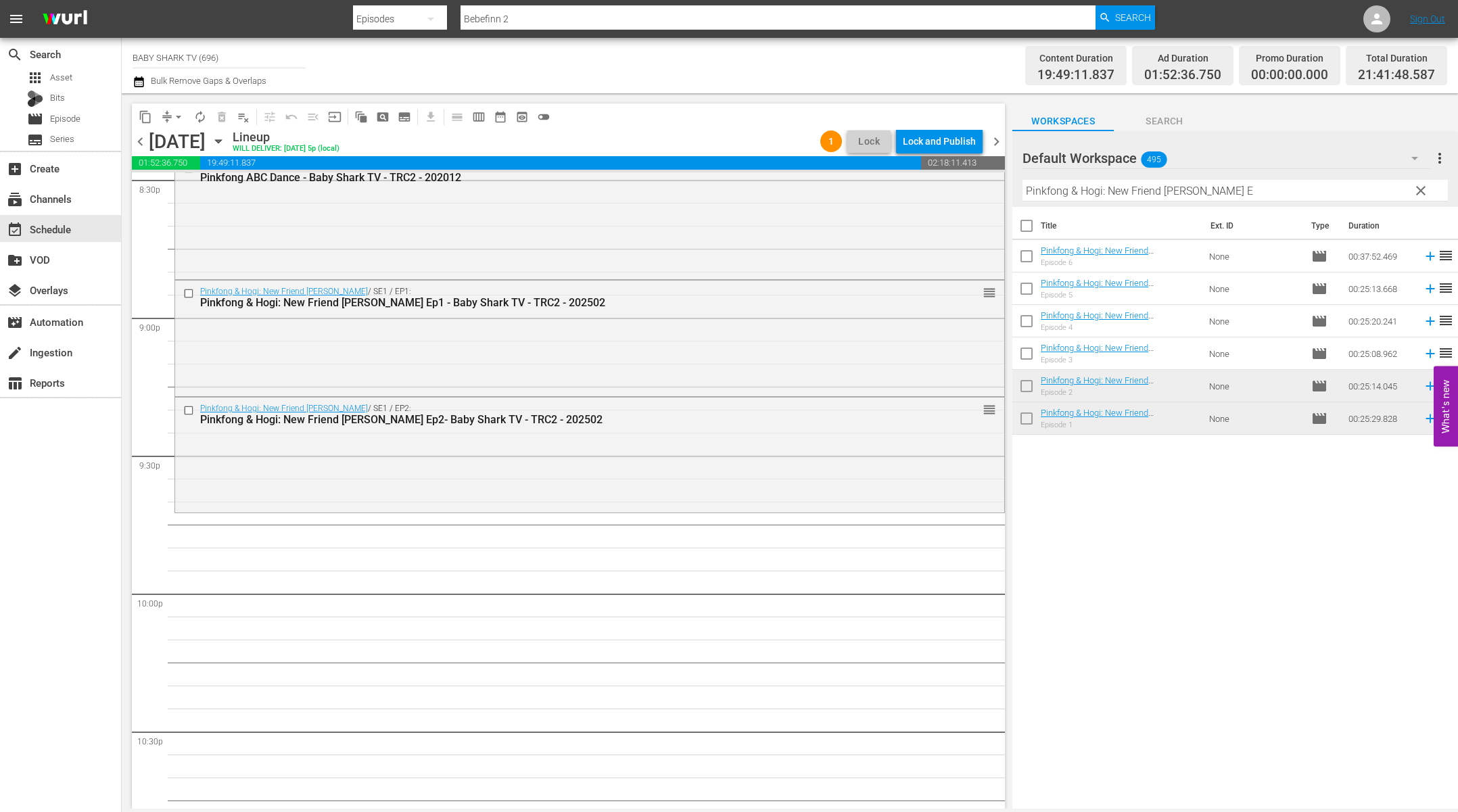
click at [1389, 202] on div "Filter by Title Pinkfong & Hogi: New Friend Ninimo E" at bounding box center [1235, 190] width 425 height 33
click at [1389, 201] on button "clear" at bounding box center [1420, 190] width 22 height 22
click at [1389, 192] on input "Pinkfong & Hogi: New Friend Ninimo E" at bounding box center [1235, 191] width 425 height 22
click at [1389, 192] on input "Pinkfong & Hogi: New Friend Ninimo E" at bounding box center [1235, 191] width 425 height 22
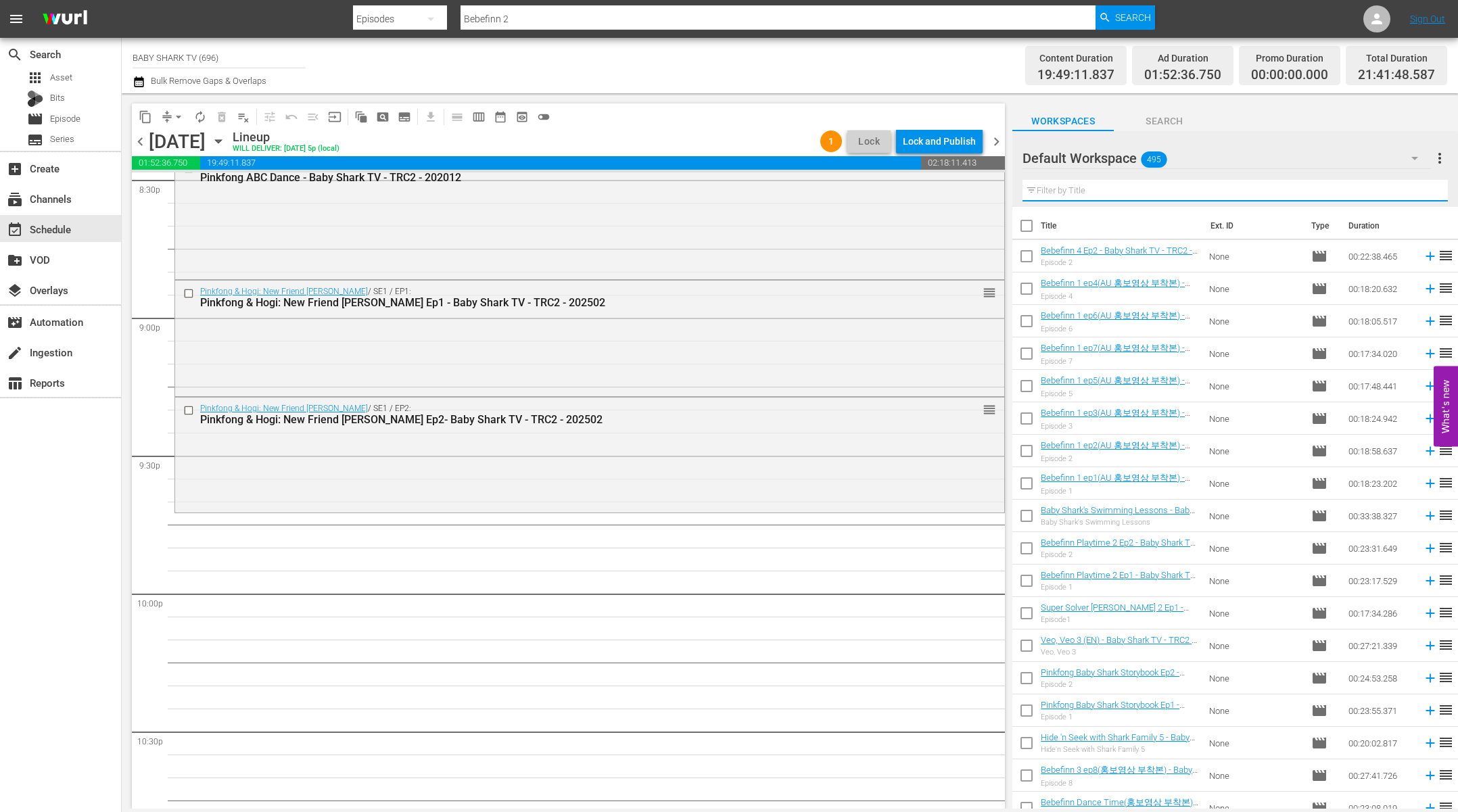
click at [1389, 192] on input "text" at bounding box center [1235, 191] width 425 height 22
paste input "Ninimo is Sick"
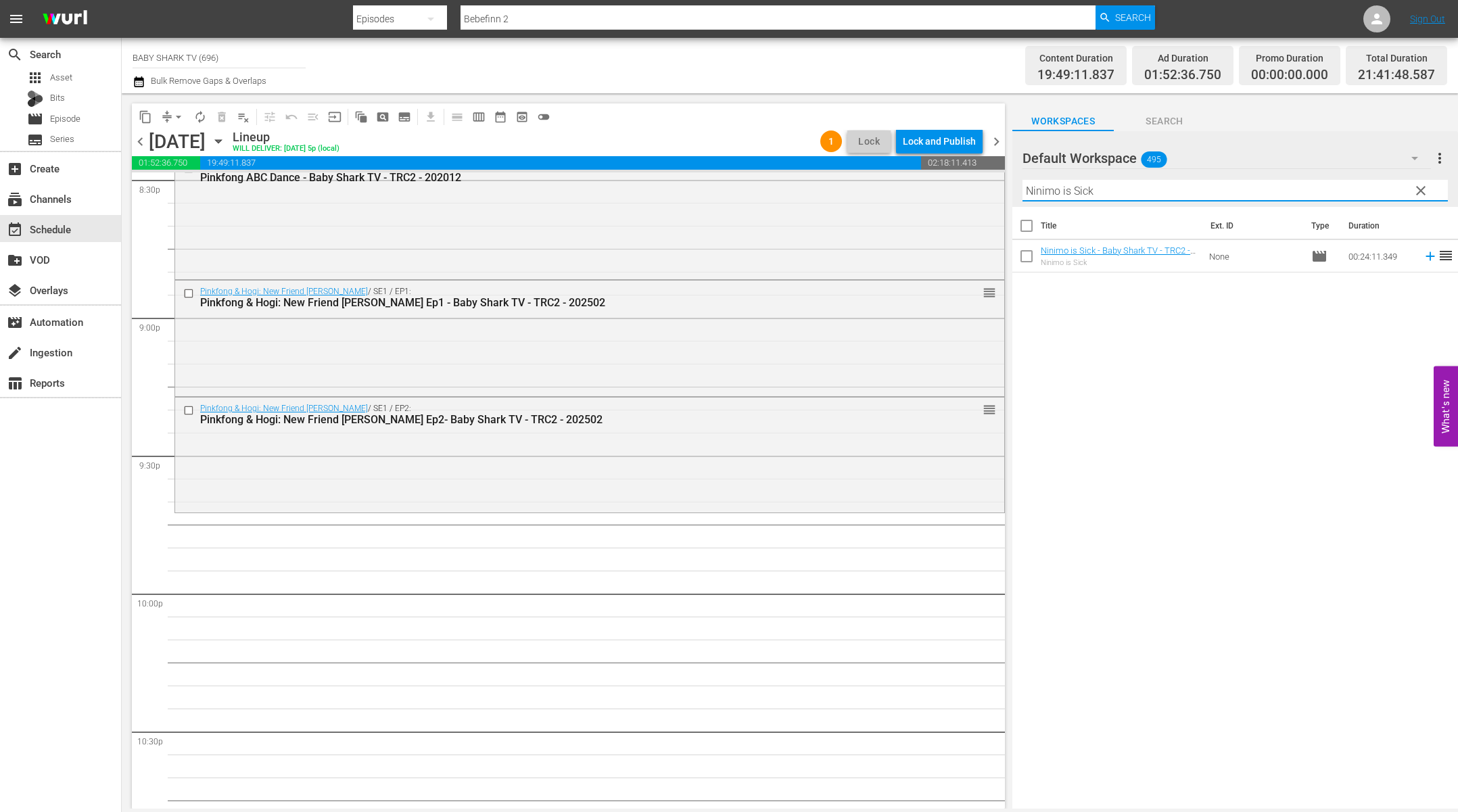
type input "Ninimo is Sick"
click at [1276, 397] on div "Title Ext. ID Type Duration Ninimo is Sick - Baby Shark TV - TRC2 - 202502 Nini…" at bounding box center [1235, 508] width 446 height 604
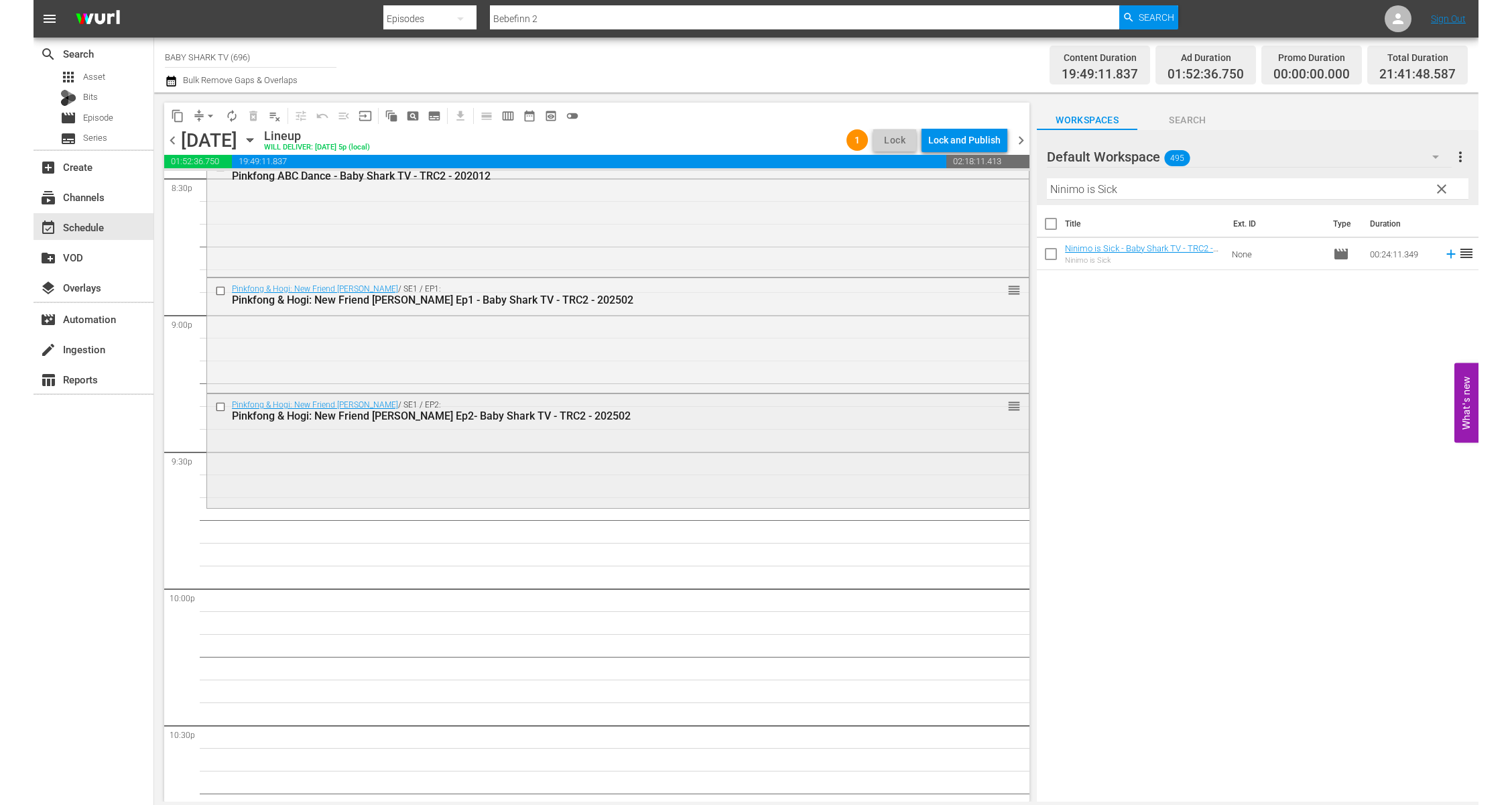
scroll to position [5700, 0]
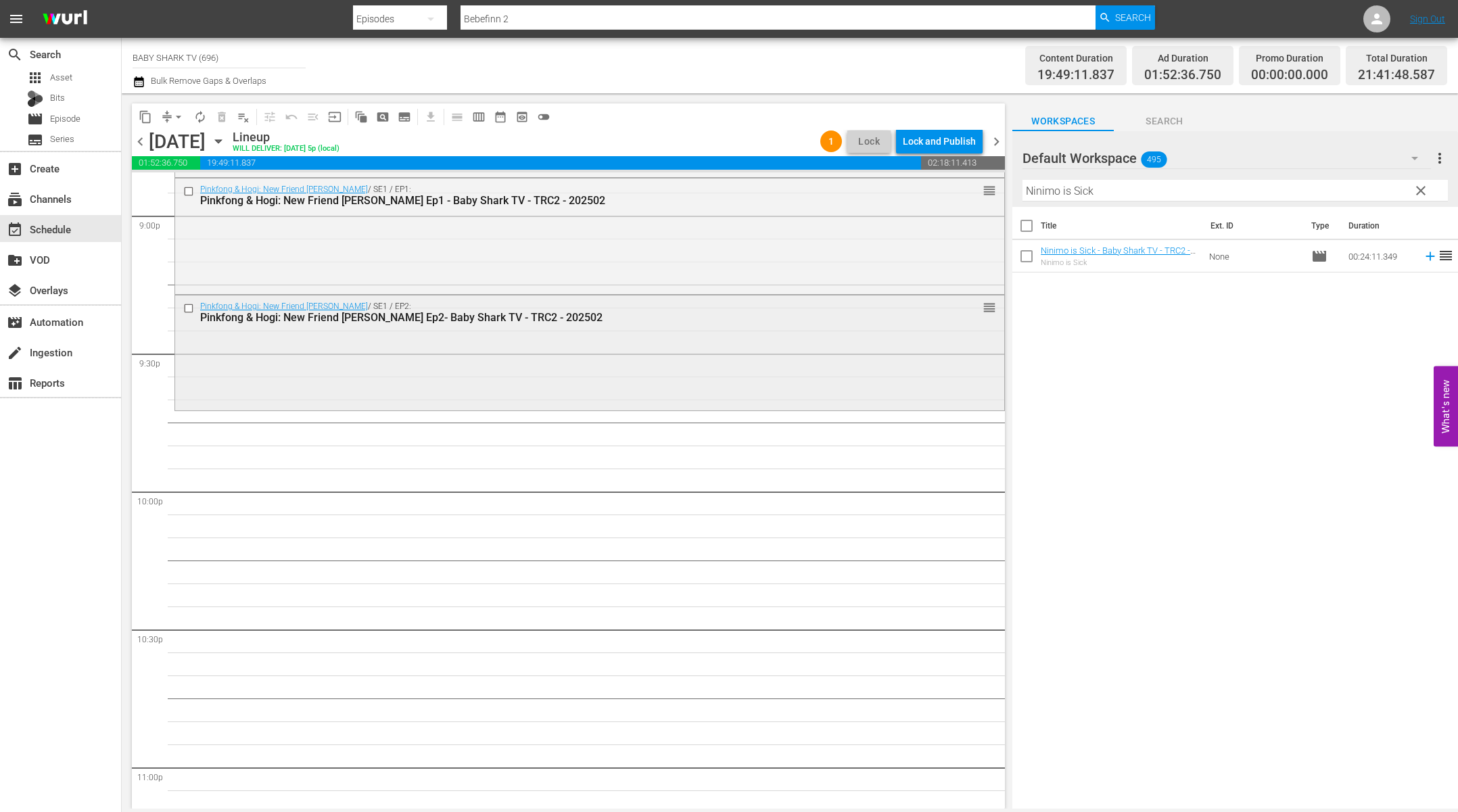
click at [950, 393] on div "Pinkfong & Hogi: New Friend Ninimo / SE1 / EP2: Pinkfong & Hogi: New Friend Nin…" at bounding box center [589, 351] width 829 height 112
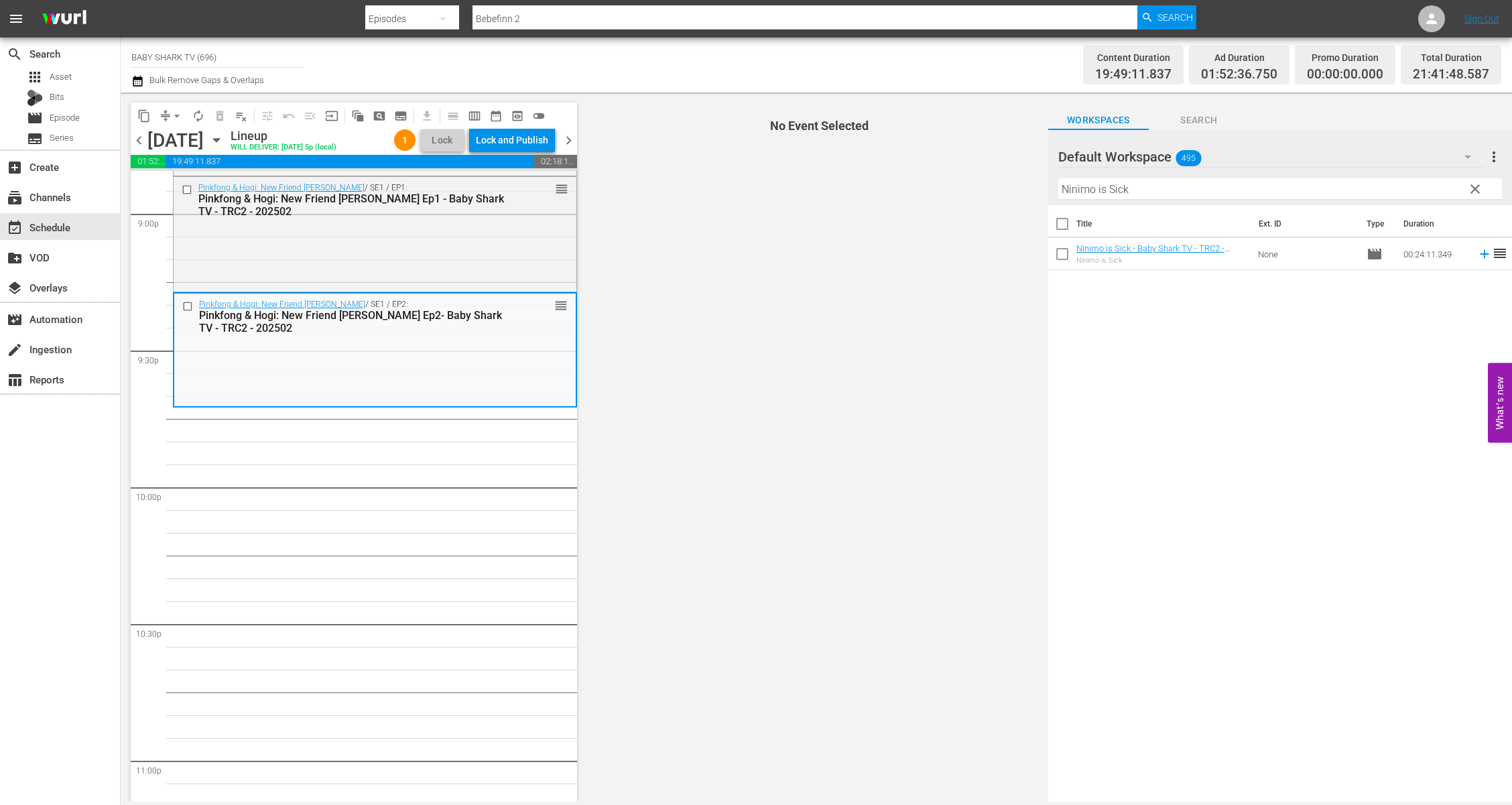
click at [1357, 342] on div "Title Ext. ID Type Duration Ninimo is Sick - Baby Shark TV - TRC2 - 202502 Nini…" at bounding box center [1280, 504] width 464 height 599
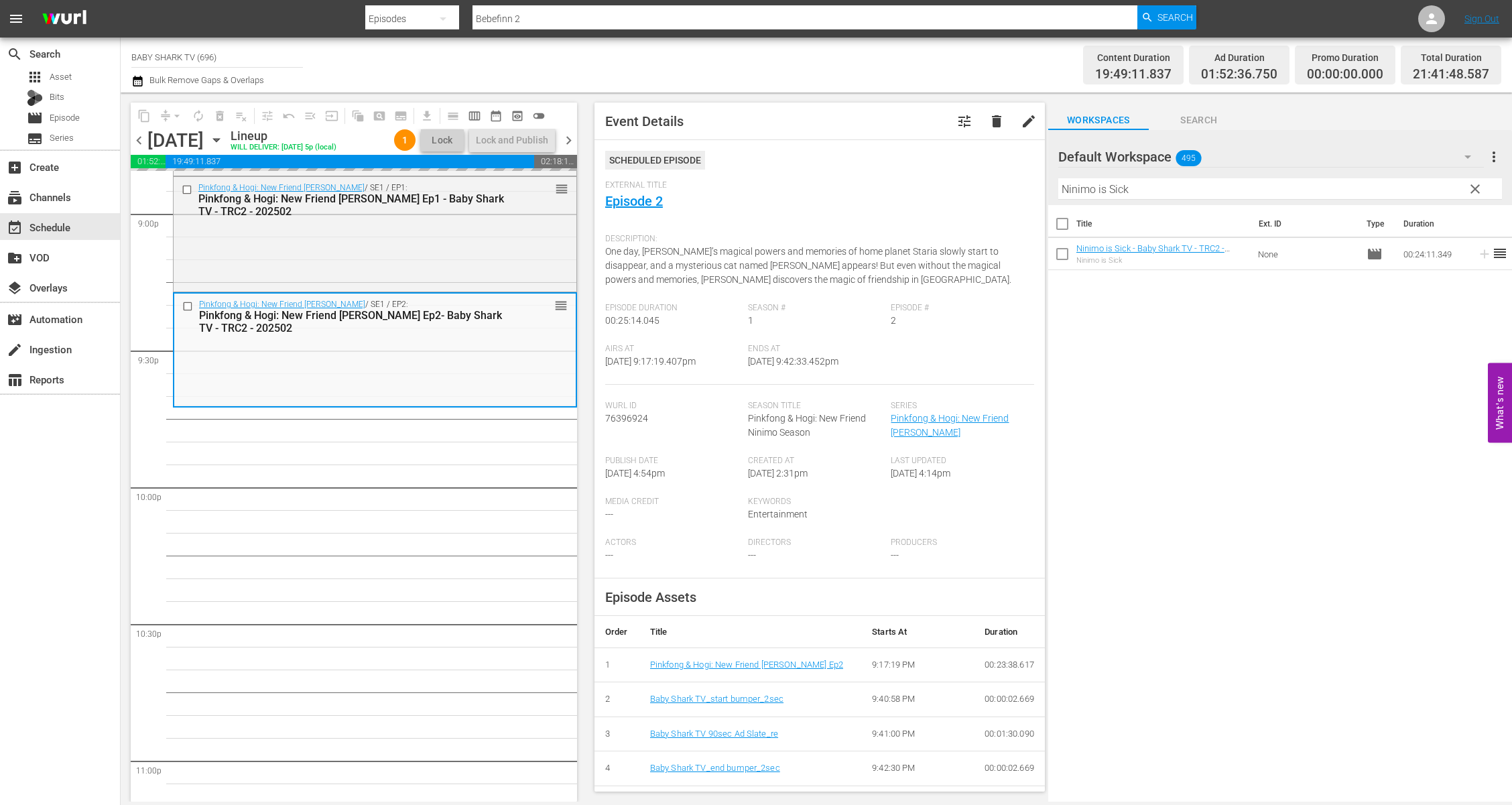
drag, startPoint x: 1478, startPoint y: 199, endPoint x: 1446, endPoint y: 194, distance: 32.4
click at [1377, 199] on button "clear" at bounding box center [1475, 189] width 22 height 22
click at [1377, 194] on input "Ninimo is Sick" at bounding box center [1280, 189] width 444 height 22
click at [1377, 194] on input "text" at bounding box center [1280, 189] width 444 height 22
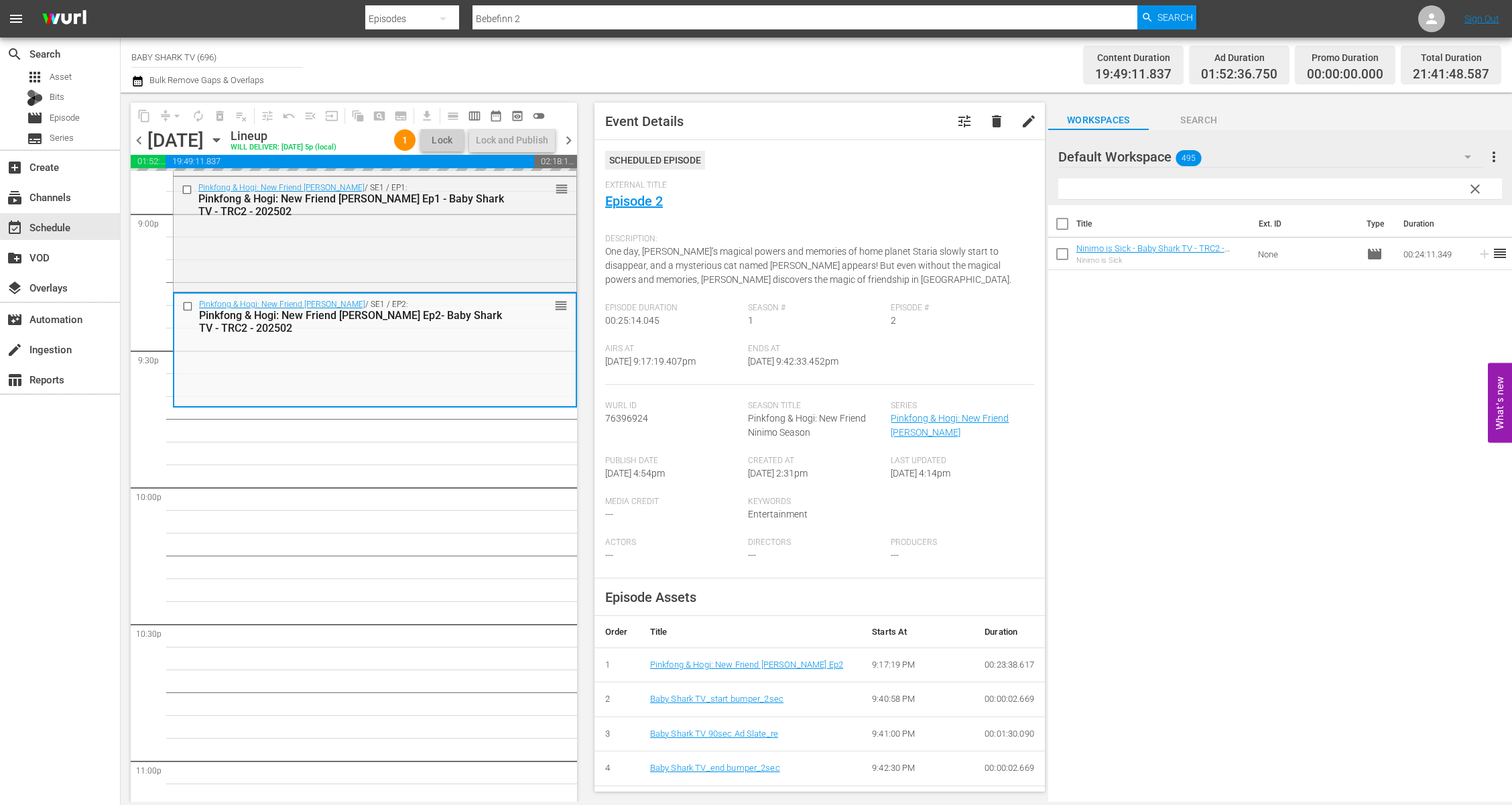
click at [1377, 194] on input "text" at bounding box center [1280, 189] width 444 height 22
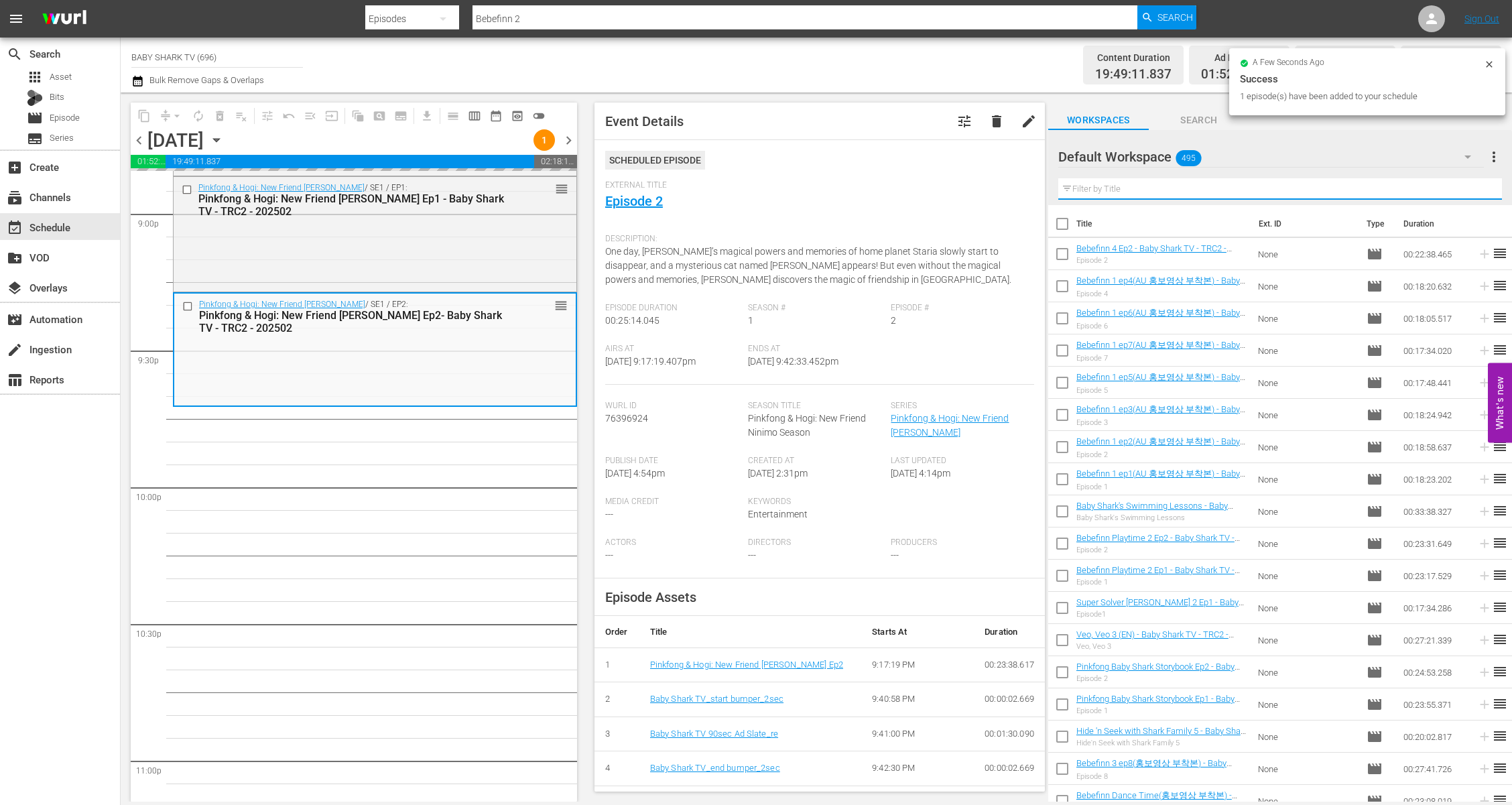
paste input "Bebefinn 3 ep3"
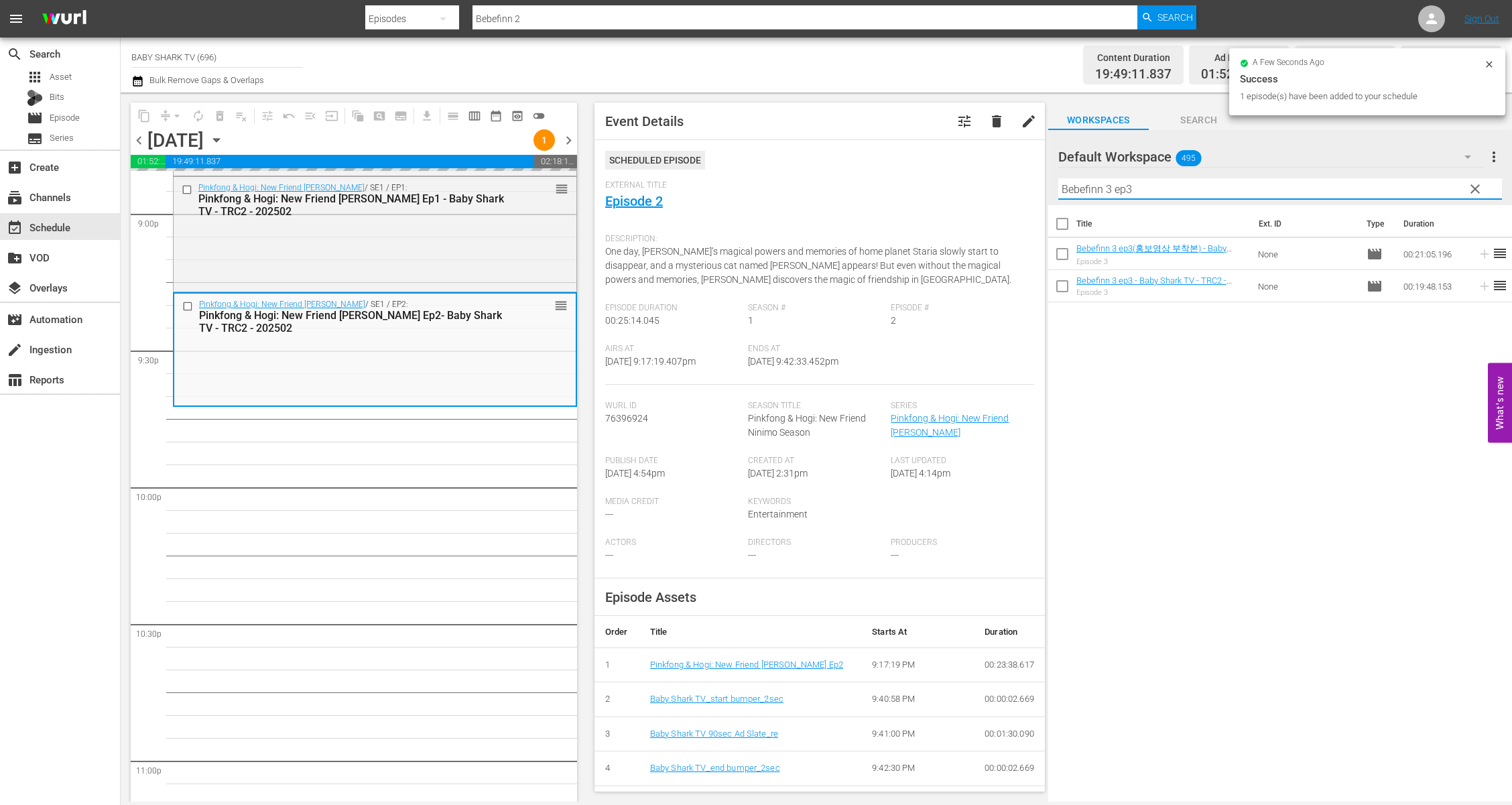
type input "Bebefinn 3 ep3"
click at [1184, 389] on div "Title Ext. ID Type Duration Bebefinn 3 ep3(홍보영상 부착본) - Baby Shark TV - TRC2 - 2…" at bounding box center [1280, 504] width 464 height 599
click at [1197, 429] on div "Title Ext. ID Type Duration Bebefinn 3 ep3(홍보영상 부착본) - Baby Shark TV - TRC2 - 2…" at bounding box center [1280, 504] width 464 height 599
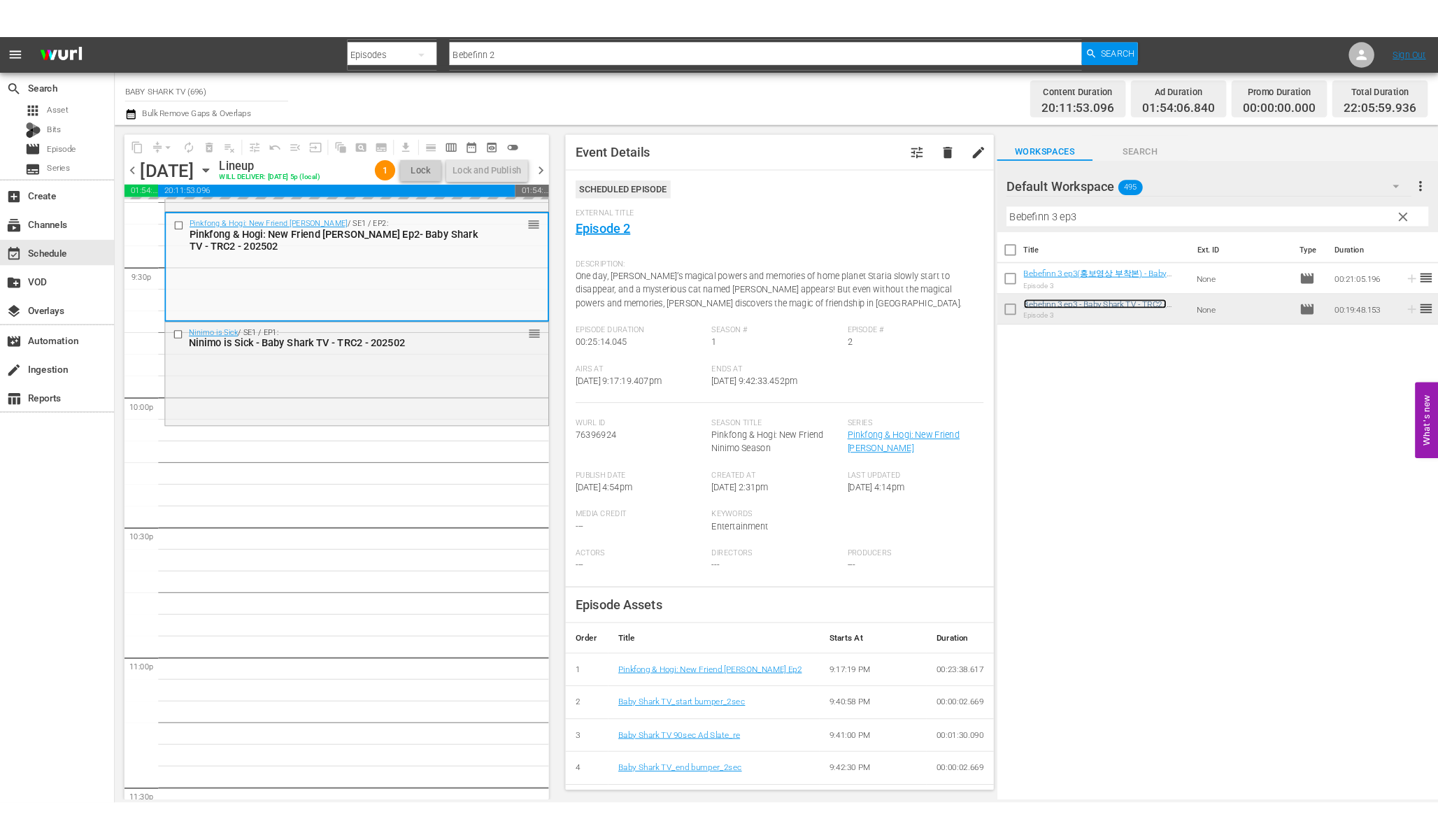
scroll to position [6074, 0]
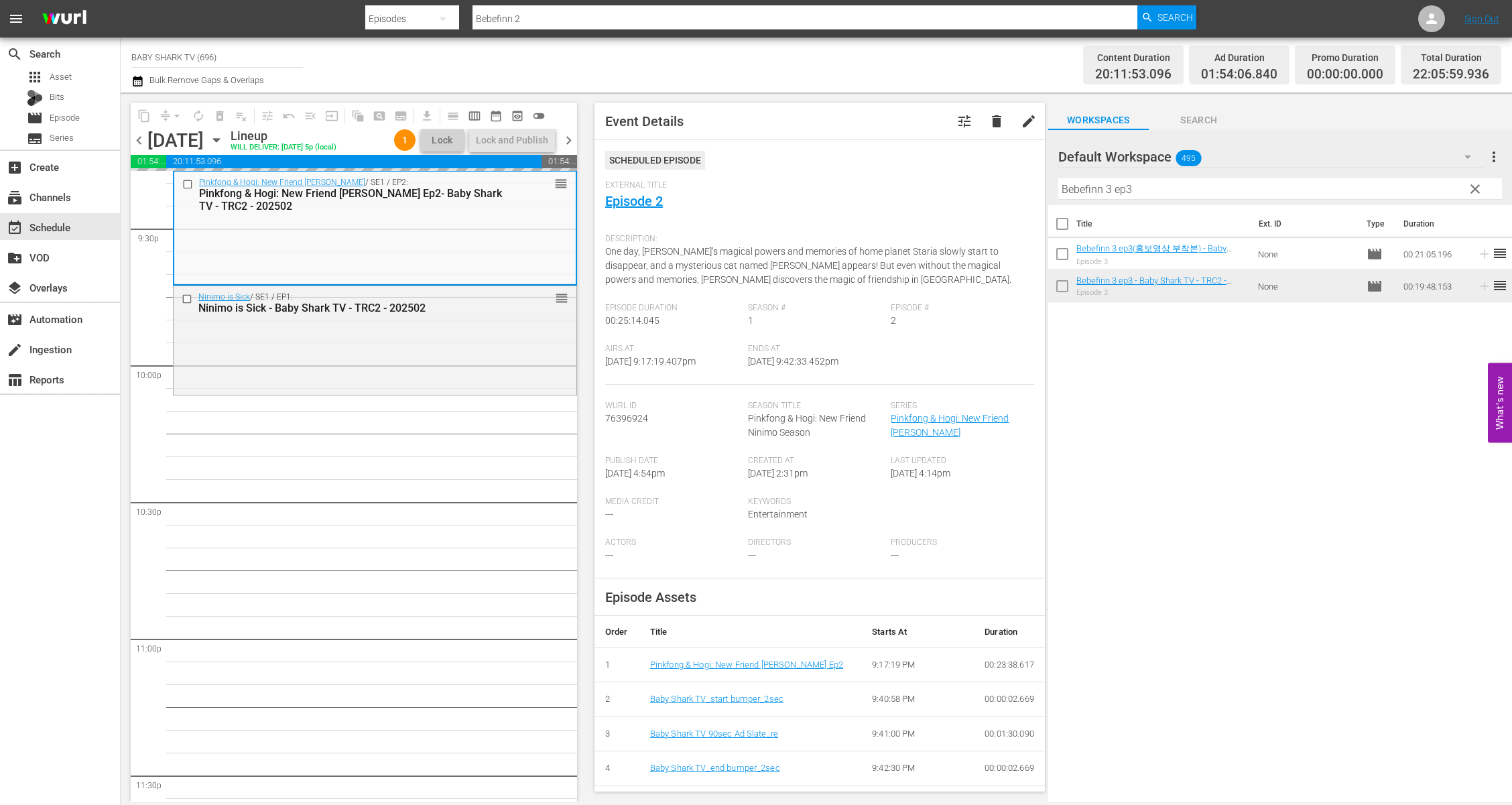
click at [1377, 182] on button "clear" at bounding box center [1475, 189] width 22 height 22
click at [1377, 182] on input "Bebefinn 3 ep3" at bounding box center [1280, 189] width 444 height 22
click at [1377, 184] on input "Bebefinn 3 ep3" at bounding box center [1280, 189] width 444 height 22
click at [1377, 186] on input "Bebefinn 3 ep3" at bounding box center [1280, 189] width 444 height 22
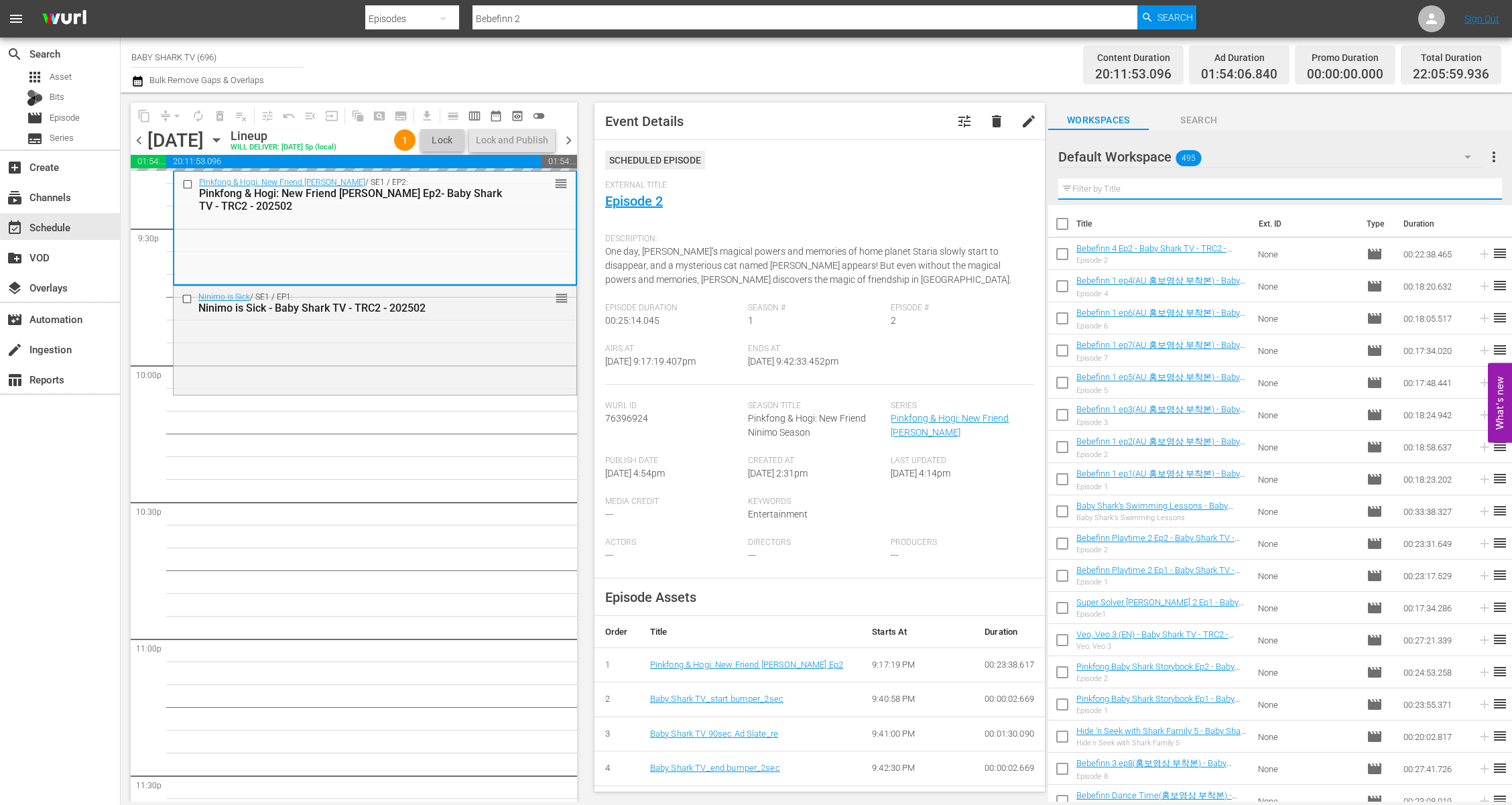
click at [1377, 188] on input "text" at bounding box center [1280, 189] width 444 height 22
paste input "Pinkfong [PERSON_NAME] Rhymes"
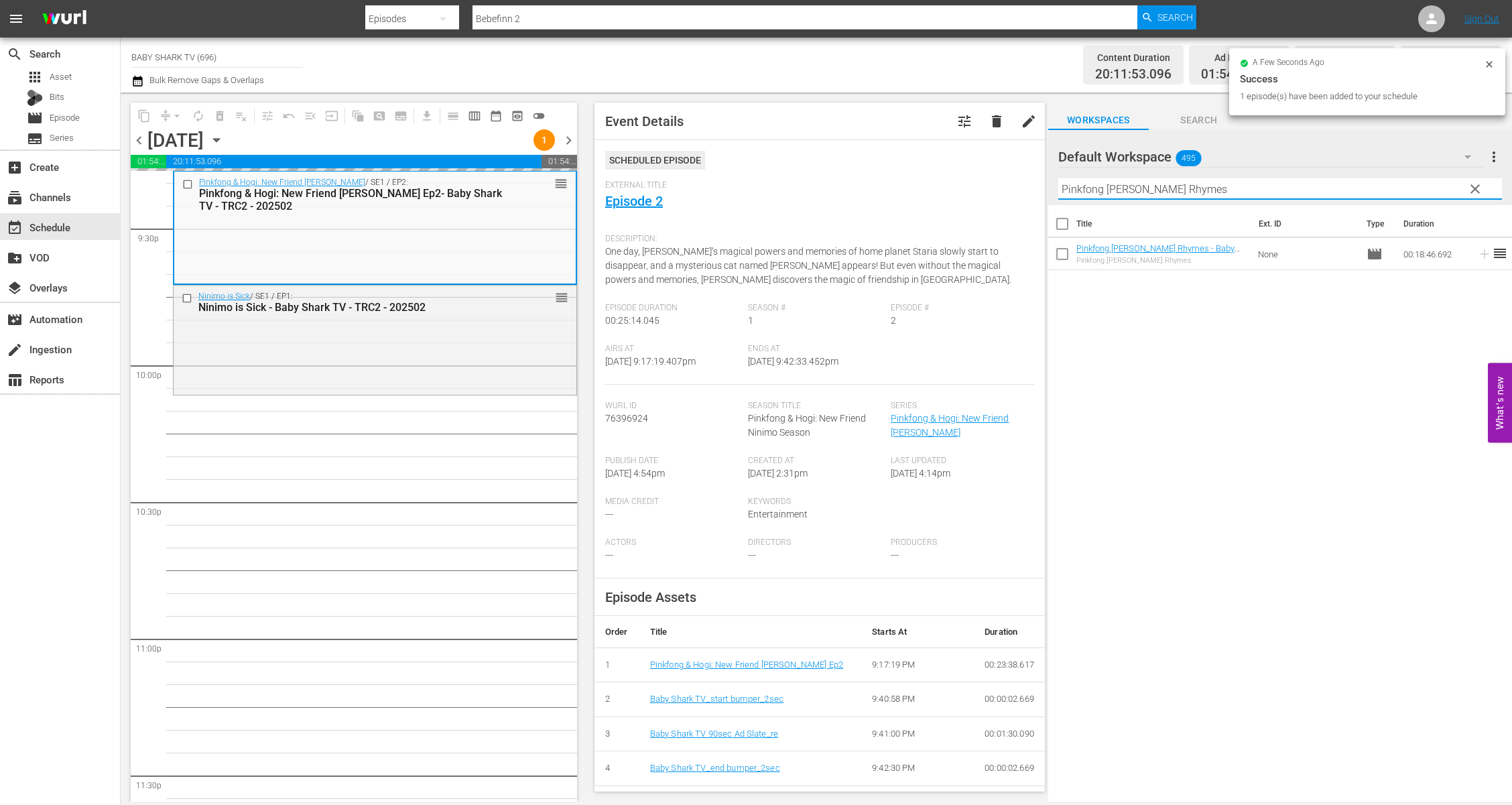
type input "Pinkfong [PERSON_NAME] Rhymes"
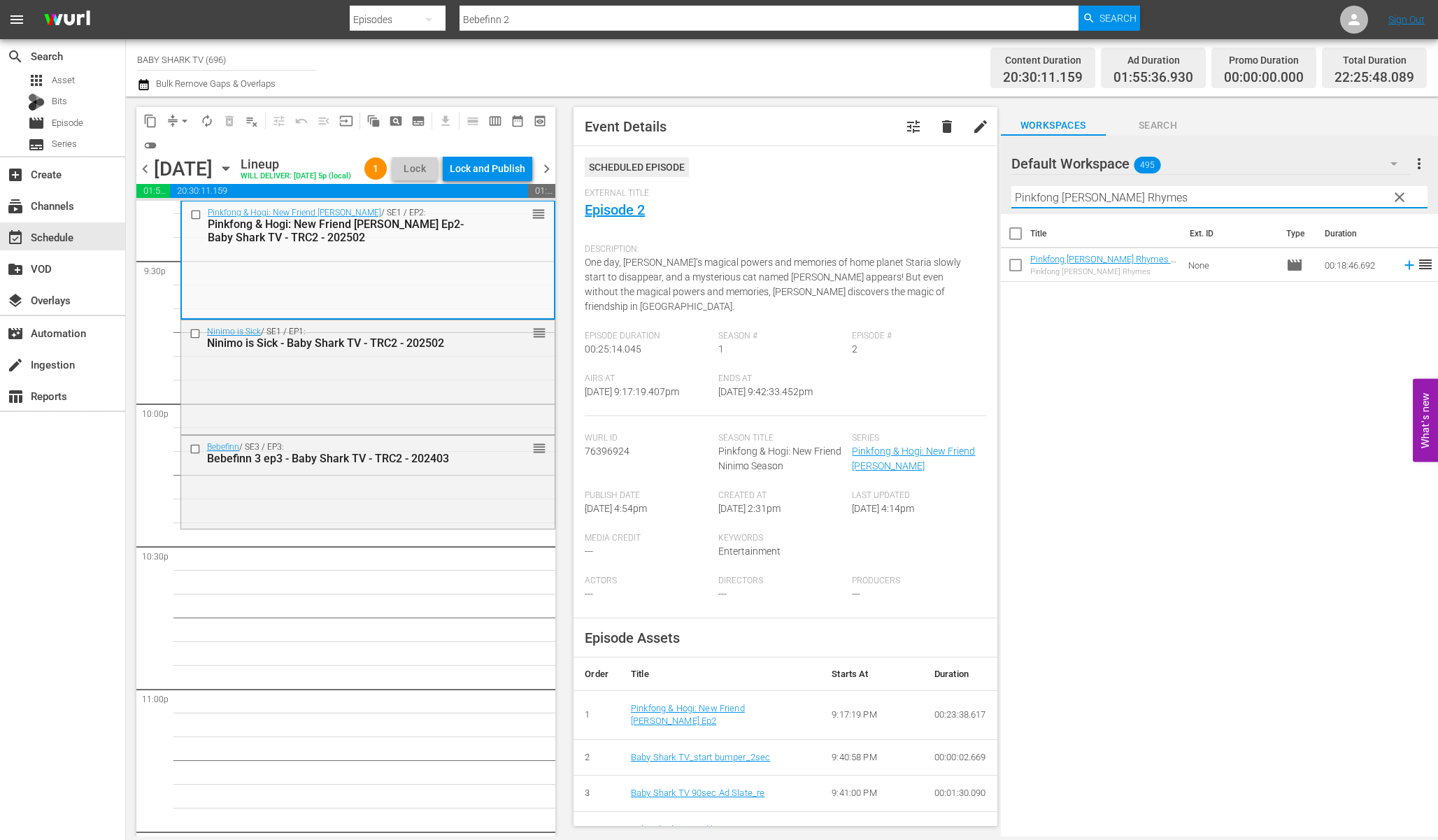
click at [1232, 408] on div "Title Ext. ID Type Duration Pinkfong Ninimo Nursery Rhymes - Baby Shark TV - TR…" at bounding box center [1220, 526] width 437 height 625
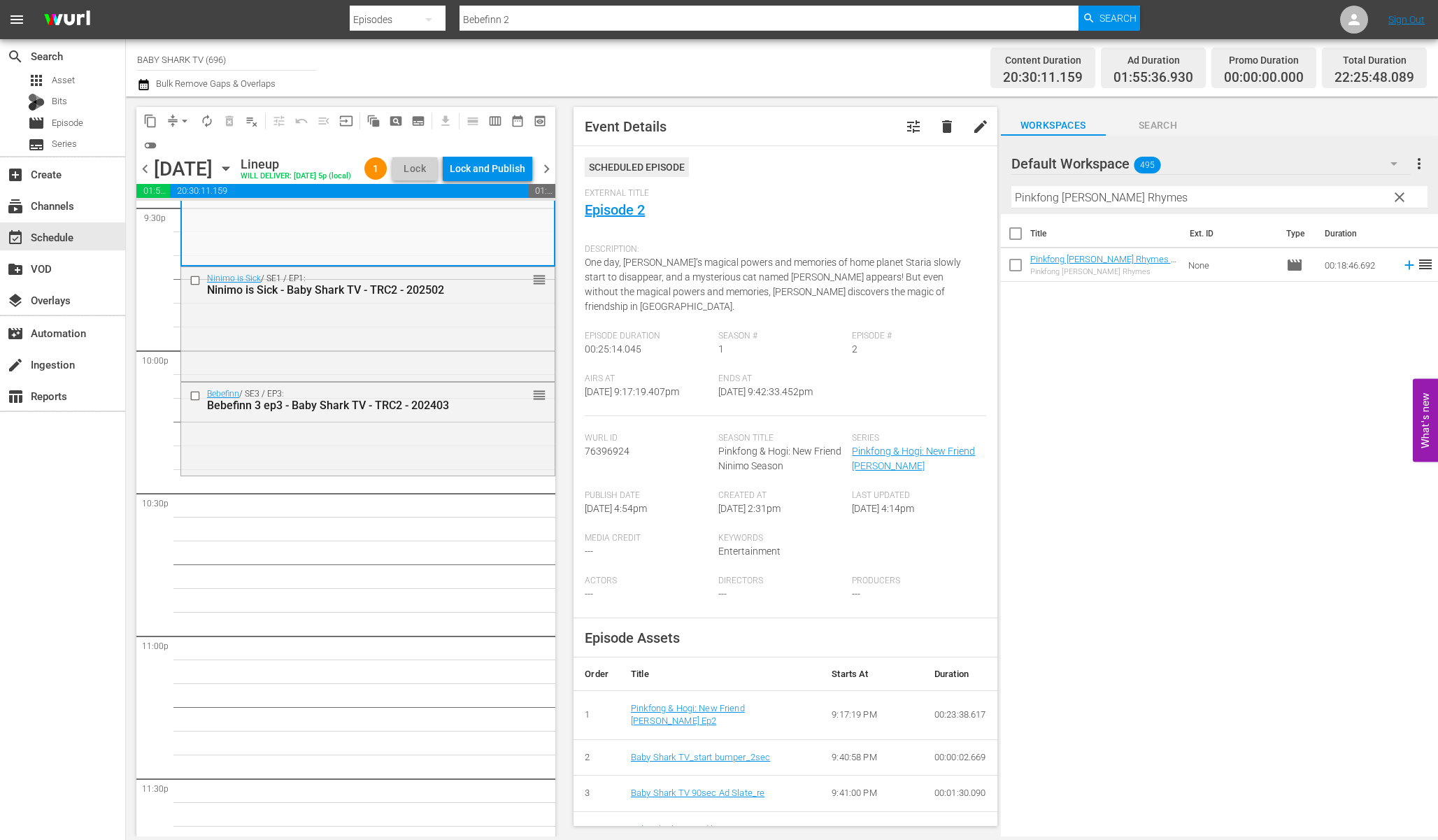
scroll to position [6189, 0]
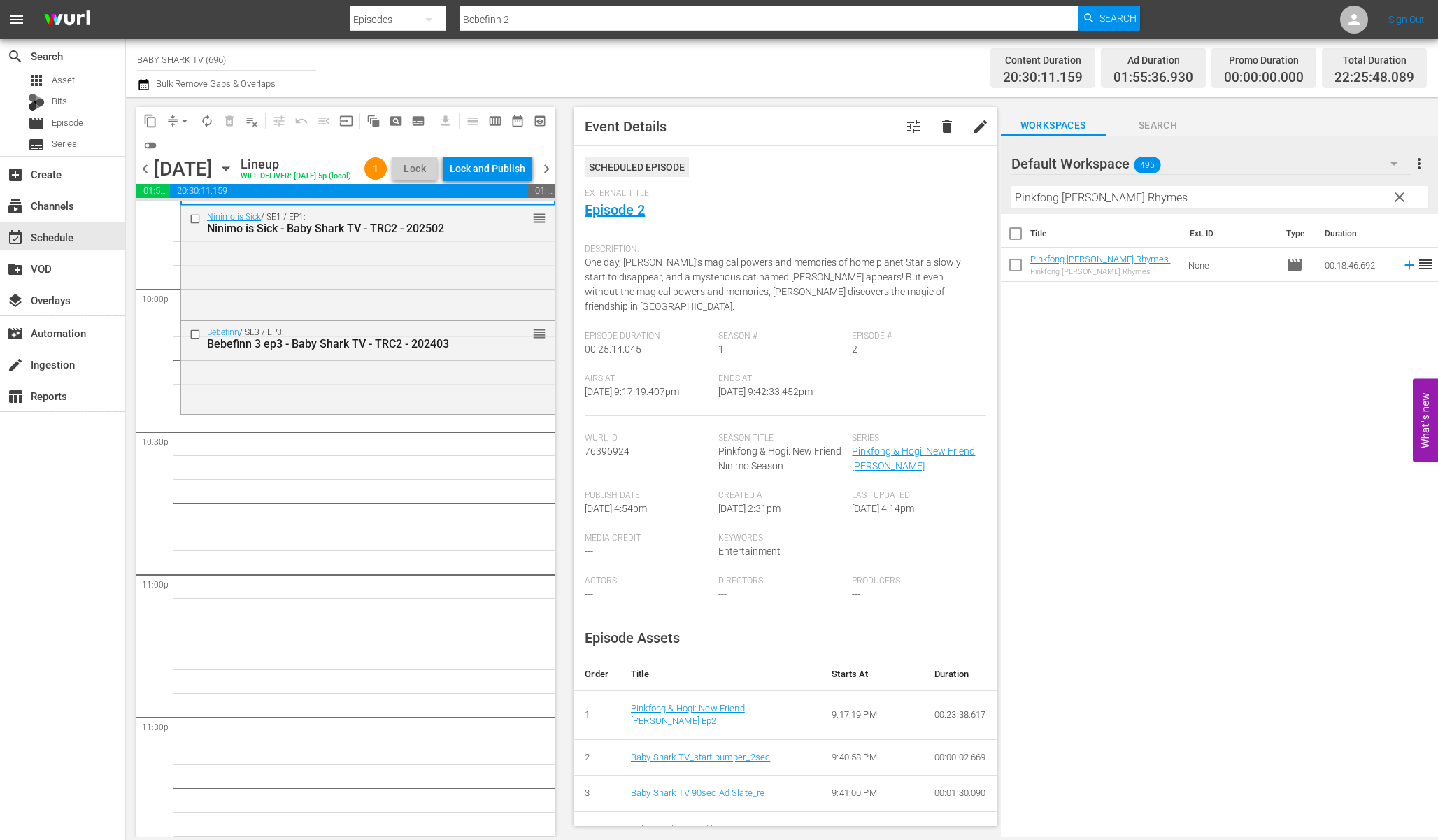
click at [1206, 370] on div "Title Ext. ID Type Duration Pinkfong Ninimo Nursery Rhymes - Baby Shark TV - TR…" at bounding box center [1220, 526] width 437 height 625
click at [1110, 328] on div "Title Ext. ID Type Duration Pinkfong Ninimo Nursery Rhymes - Baby Shark TV - TR…" at bounding box center [1220, 526] width 437 height 625
click at [1061, 342] on div "Title Ext. ID Type Duration Pinkfong Ninimo Nursery Rhymes - Baby Shark TV - TR…" at bounding box center [1220, 526] width 437 height 625
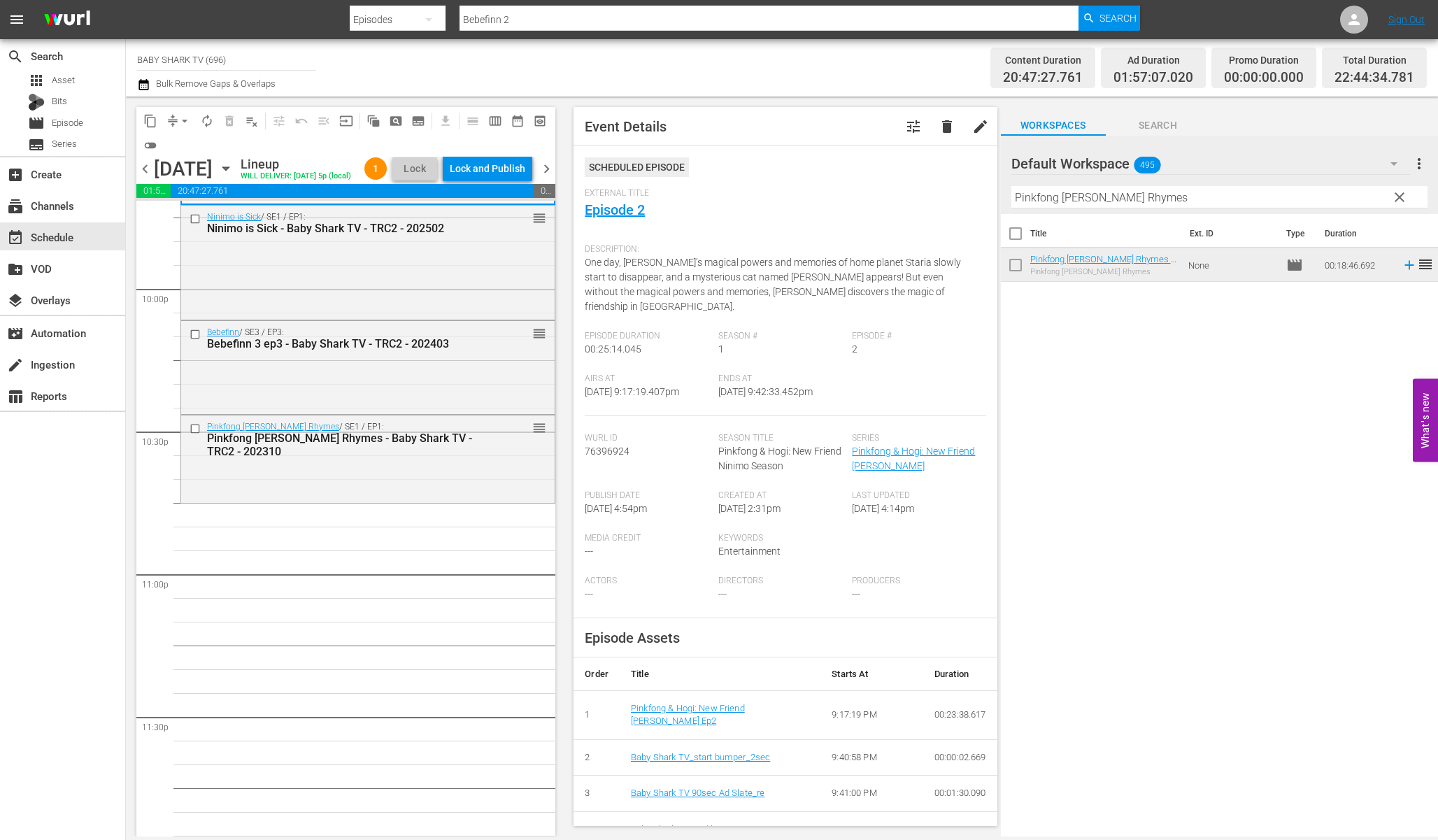
click at [1283, 211] on div "Filter by Title Pinkfong Ninimo Nursery Rhymes" at bounding box center [1220, 197] width 416 height 34
click at [1324, 203] on input "Pinkfong [PERSON_NAME] Rhymes" at bounding box center [1220, 197] width 416 height 22
click at [1395, 203] on span "clear" at bounding box center [1400, 197] width 16 height 16
click at [1355, 203] on input "Pinkfong [PERSON_NAME] Rhymes" at bounding box center [1220, 197] width 416 height 22
click at [1347, 202] on input "Pinkfong [PERSON_NAME] Rhymes" at bounding box center [1220, 197] width 416 height 22
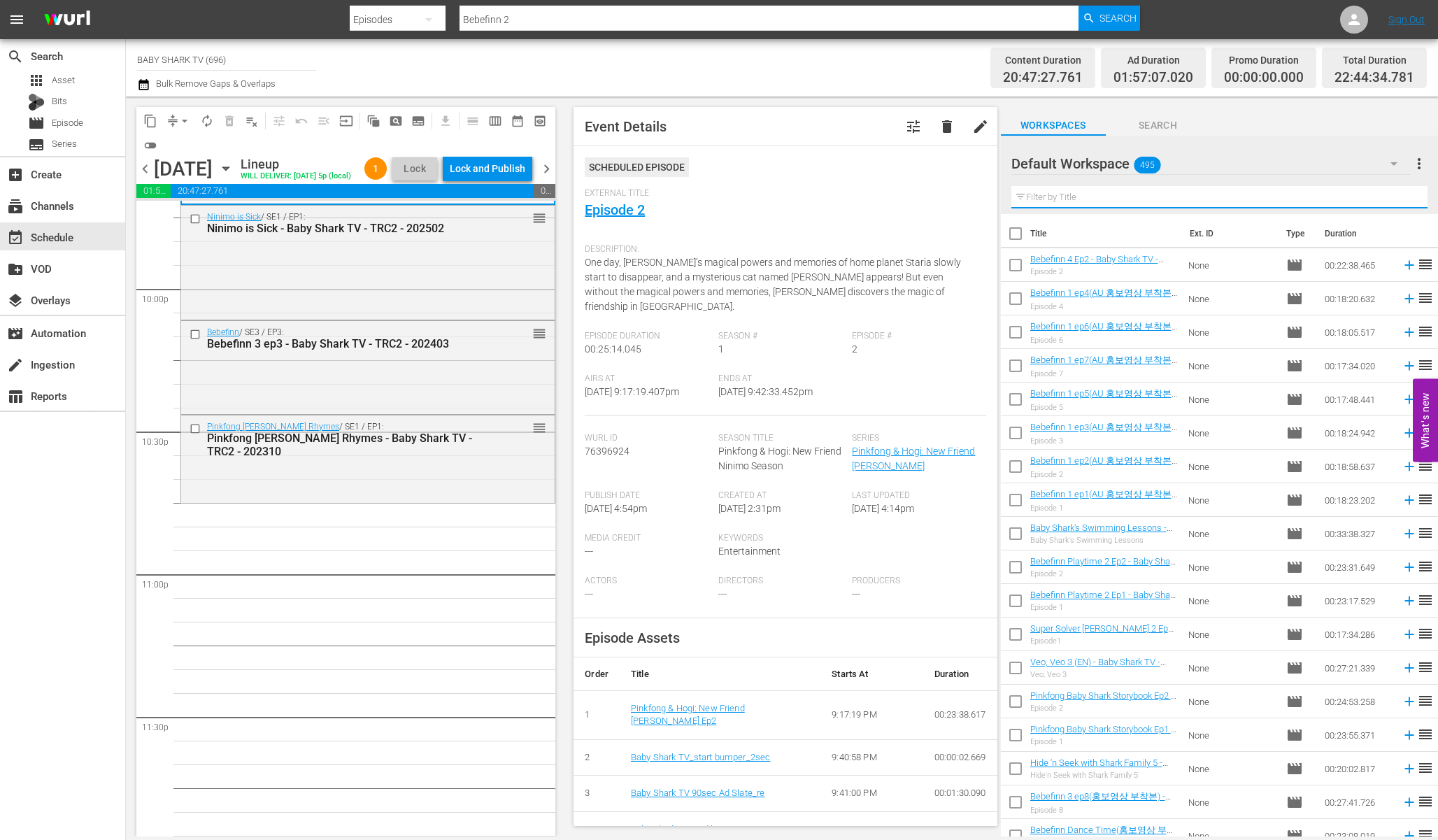
click at [1347, 202] on input "text" at bounding box center [1220, 197] width 416 height 22
paste input "[DATE] Baby Shark and more"
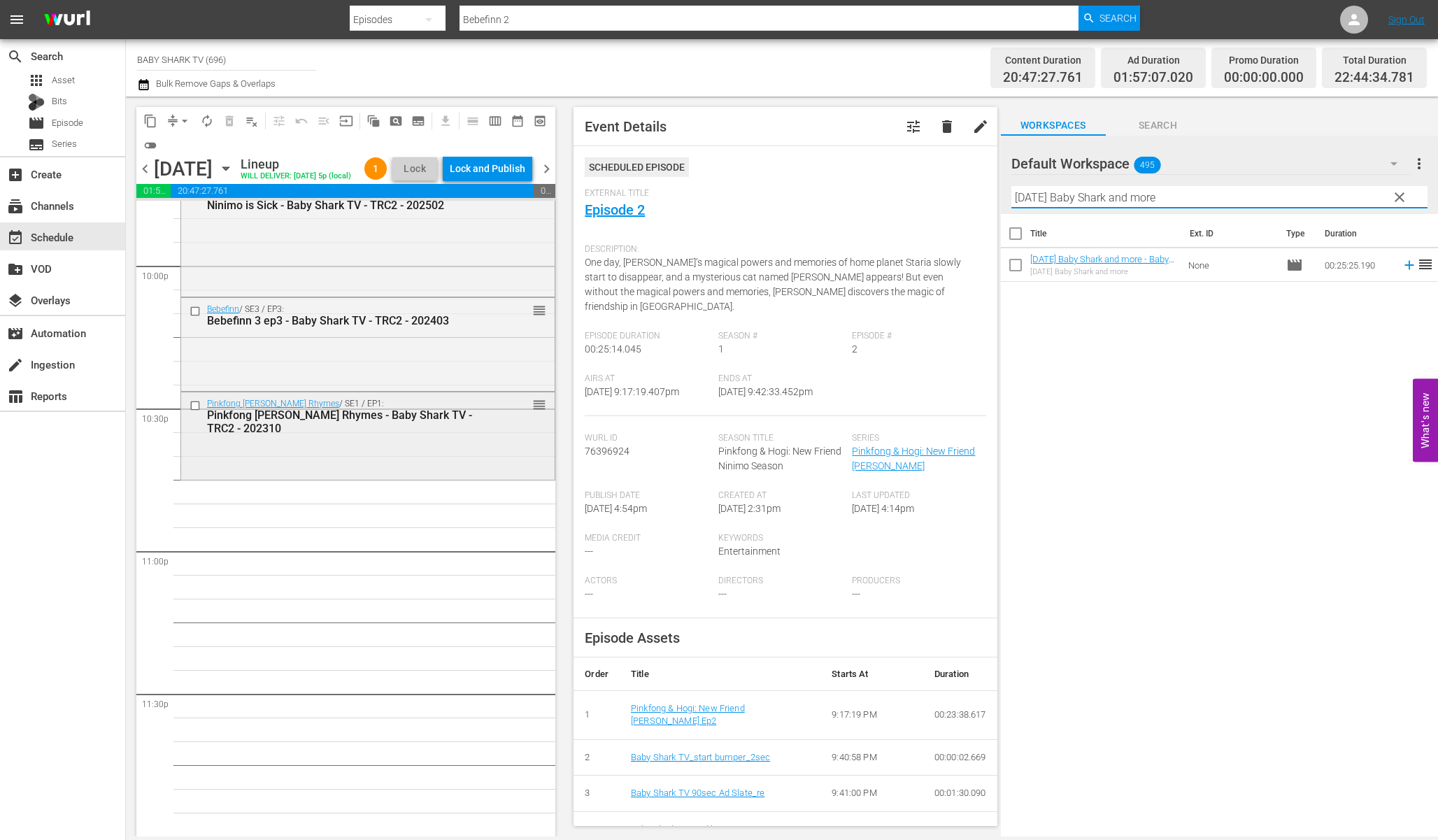
scroll to position [6234, 0]
click at [1148, 352] on div "Title Ext. ID Type Duration Easter Baby Shark and more - Baby Shark TV - TRC2 -…" at bounding box center [1220, 526] width 437 height 625
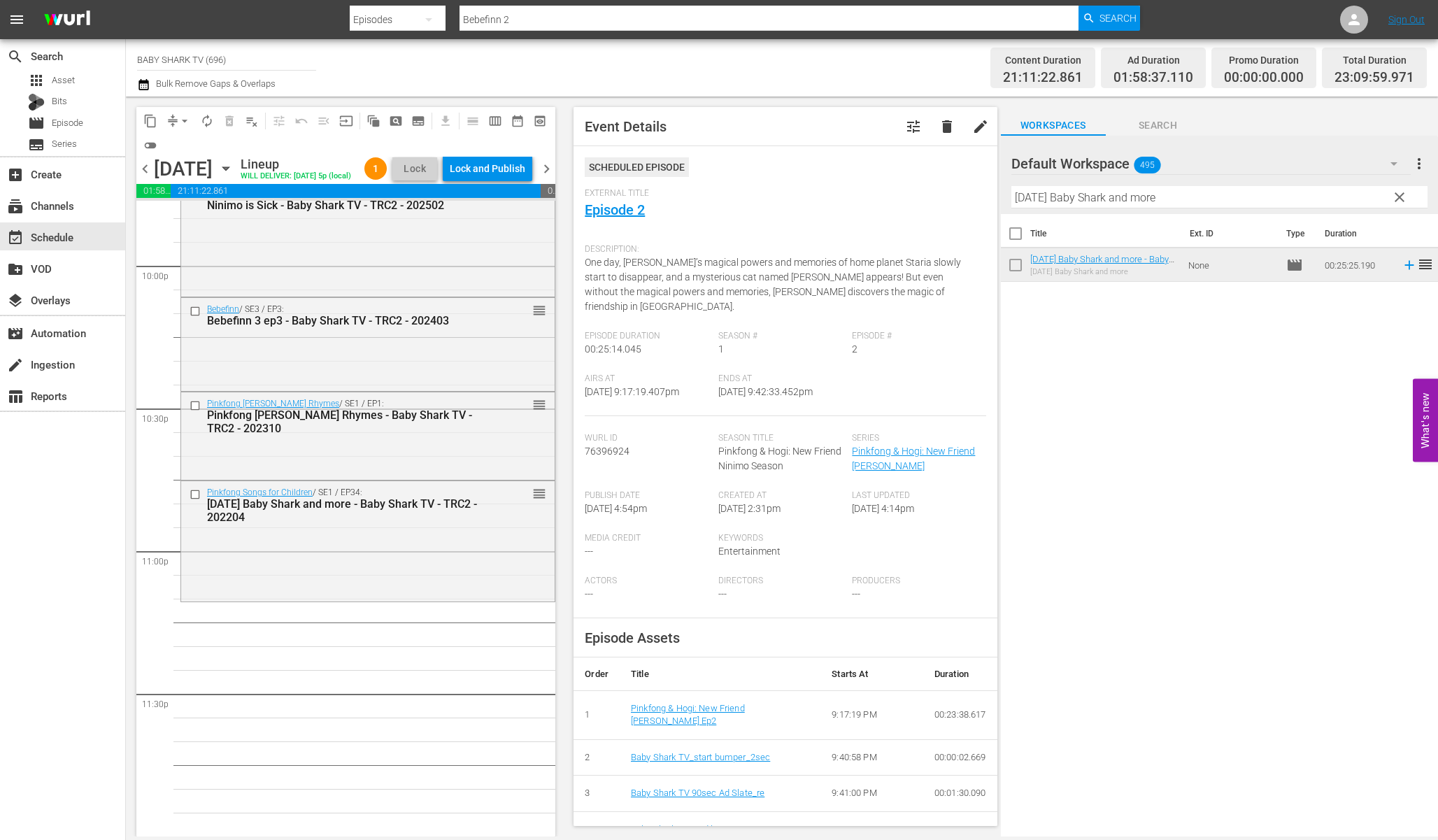
click at [1210, 200] on input "[DATE] Baby Shark and more" at bounding box center [1220, 197] width 416 height 22
paste input "Bebefinn 2"
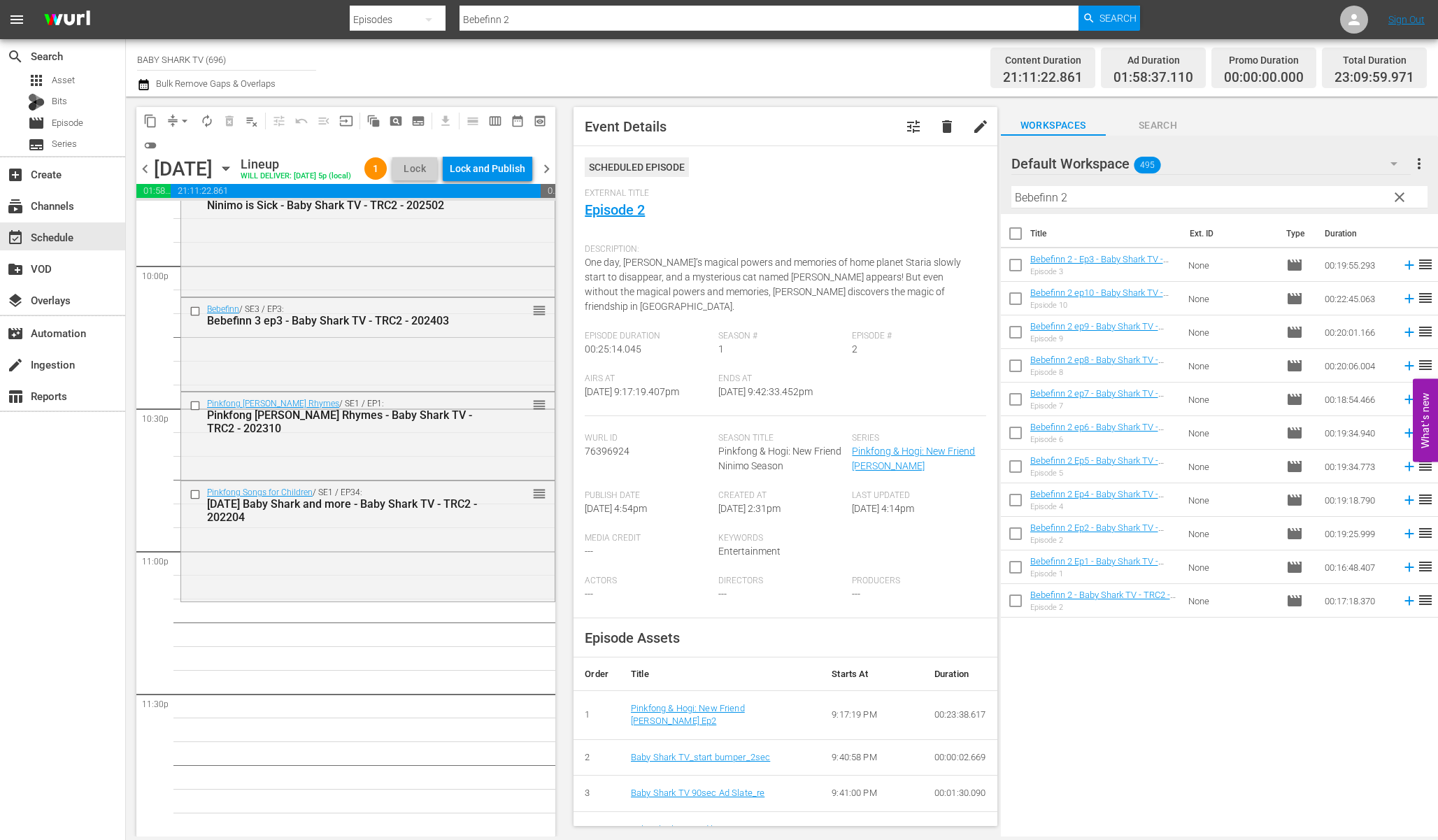
click at [1154, 680] on div "Title Ext. ID Type Duration Bebefinn 2 - Ep3 - Baby Shark TV - TRC2 - 202503 Ep…" at bounding box center [1220, 526] width 437 height 625
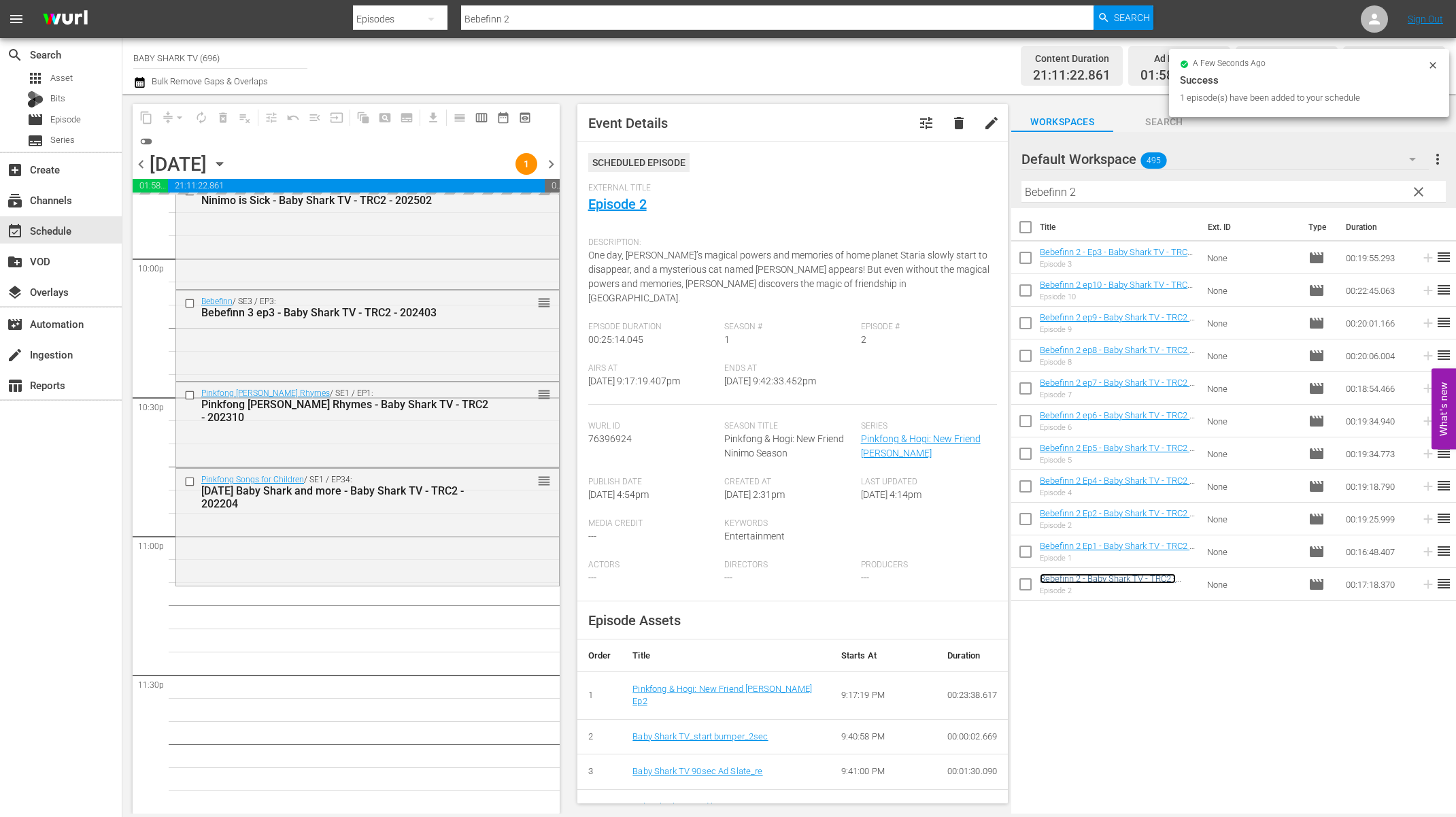
scroll to position [6041, 0]
click at [1397, 63] on icon at bounding box center [1432, 65] width 11 height 11
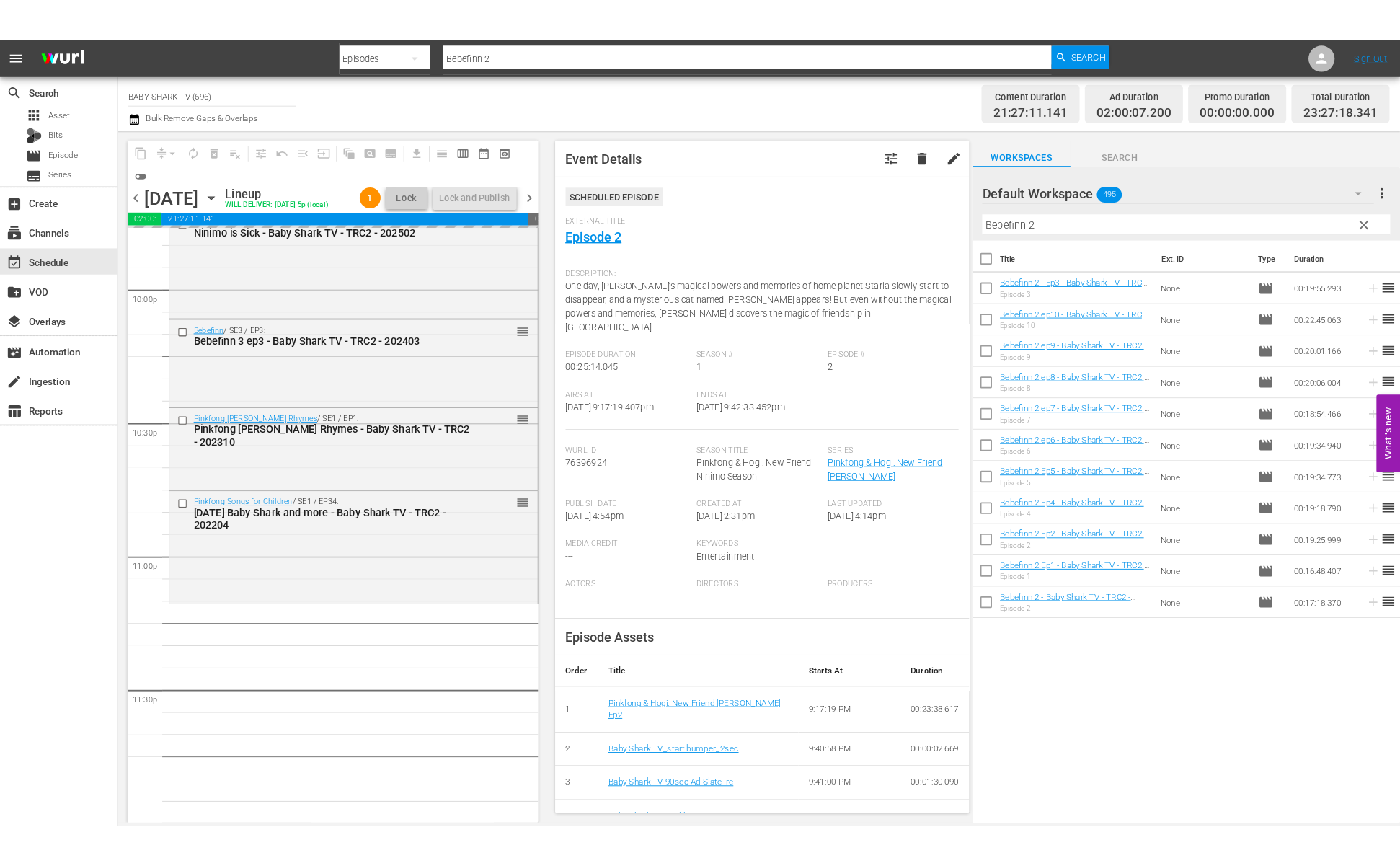
scroll to position [6427, 0]
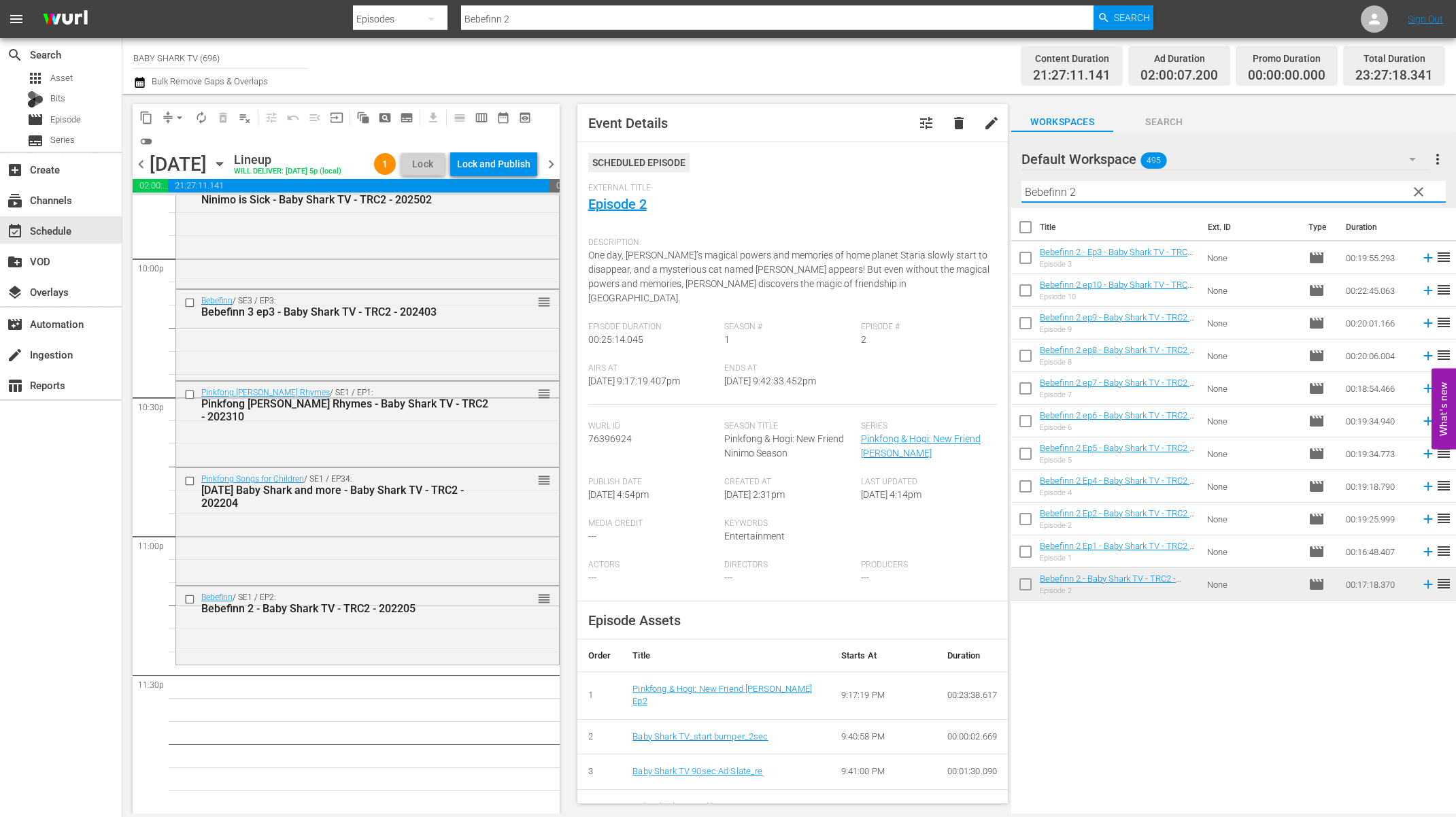
click at [1111, 186] on input "Bebefinn 2" at bounding box center [1233, 192] width 424 height 22
paste input "Have You Seen My Siren"
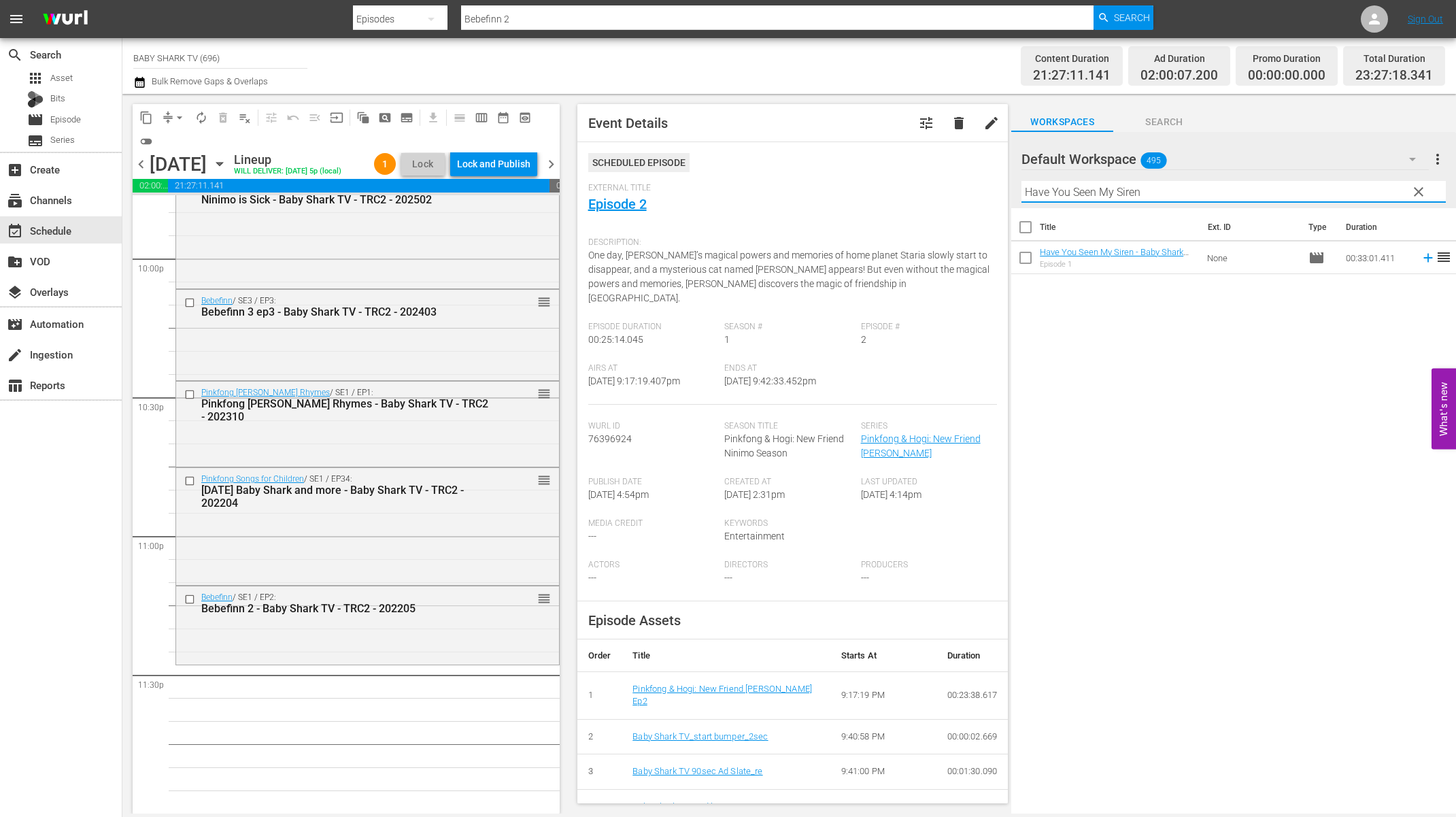
type input "Have You Seen My Siren"
click at [1271, 386] on div "Title Ext. ID Type Duration Have You Seen My Siren - Baby Shark TV - TRC2 - 202…" at bounding box center [1233, 511] width 444 height 607
click at [1166, 316] on div "Title Ext. ID Type Duration Have You Seen My Siren - Baby Shark TV - TRC2 - 202…" at bounding box center [1233, 511] width 444 height 607
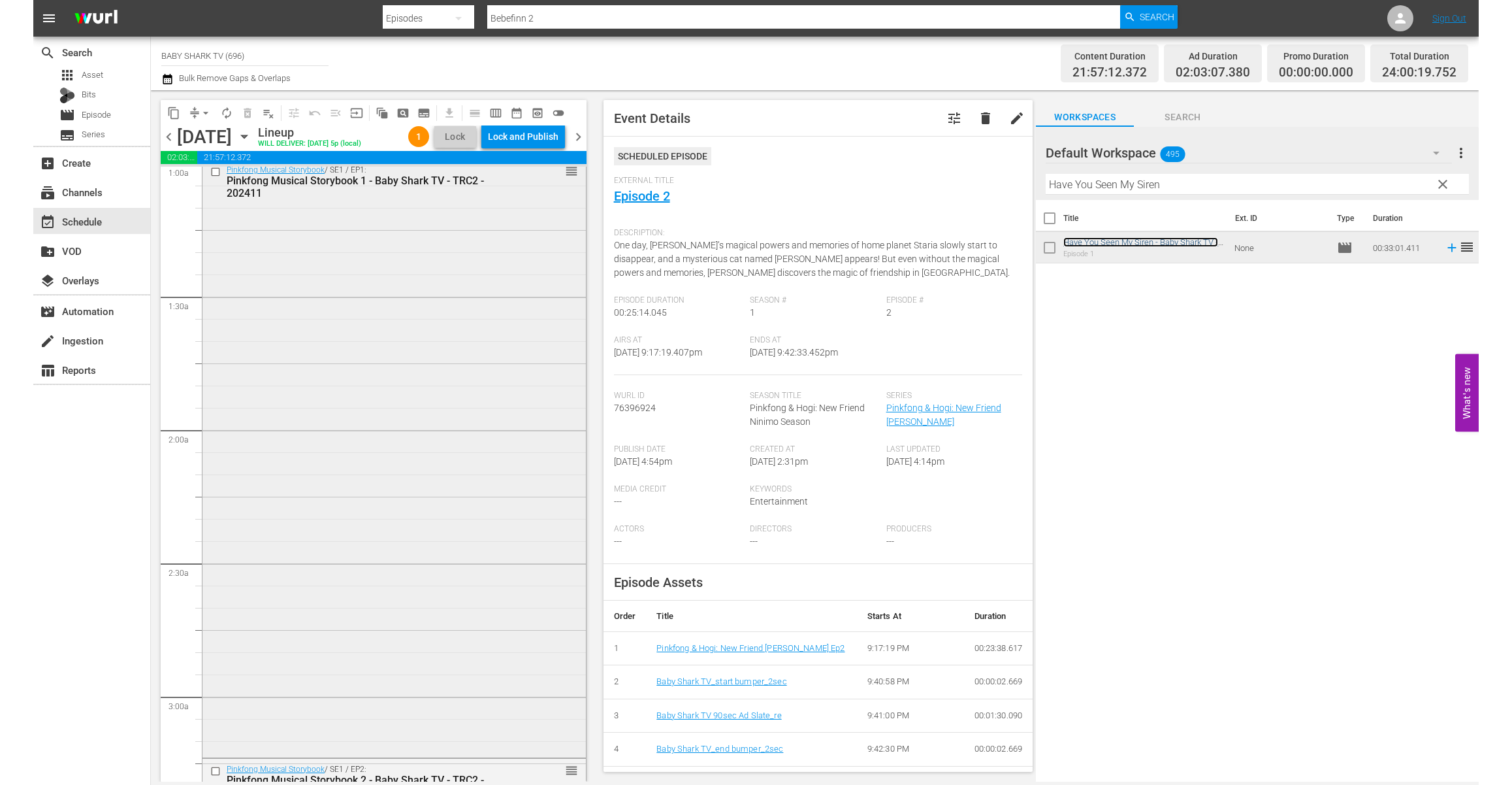
scroll to position [176, 0]
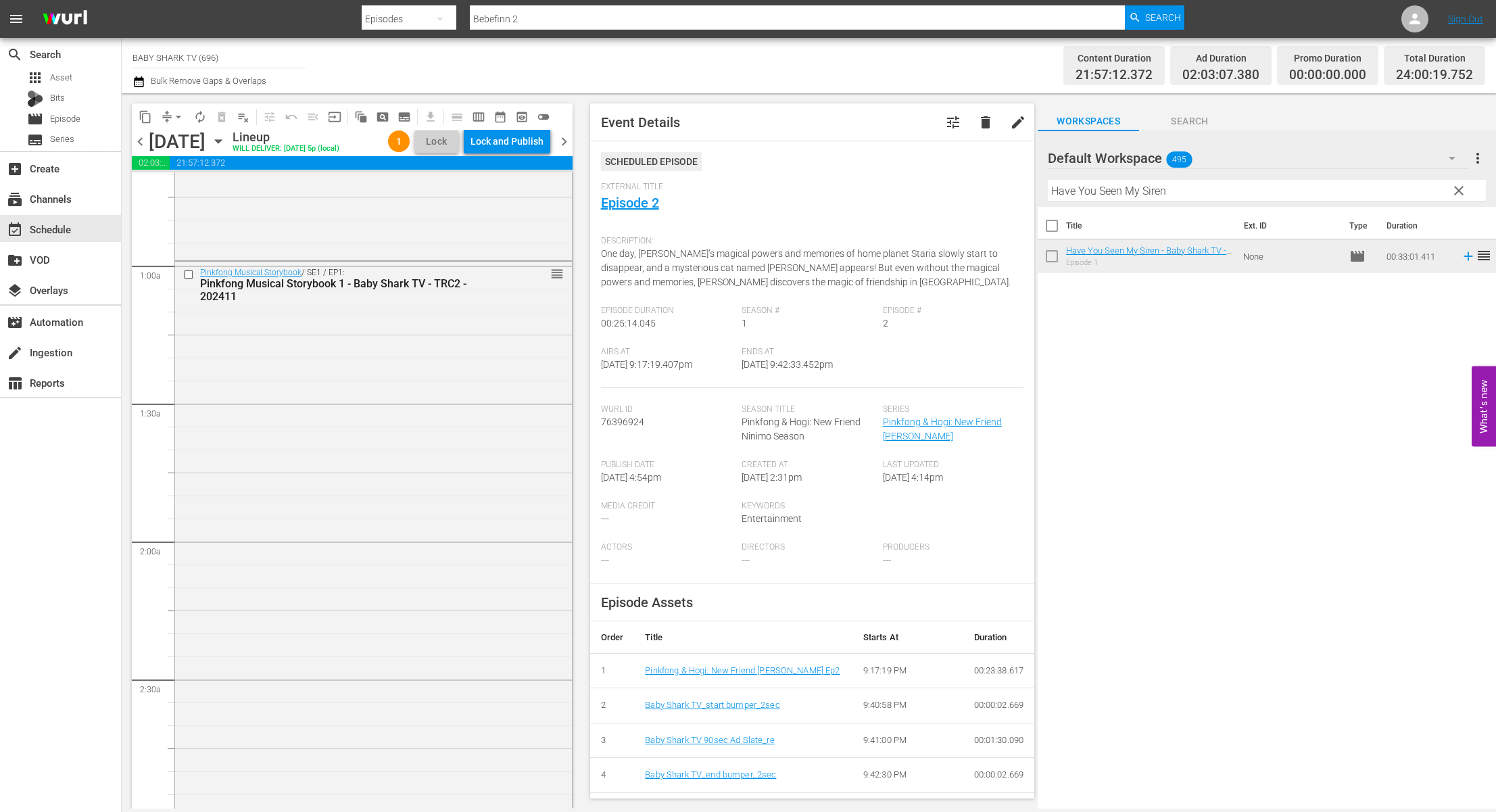
click at [177, 109] on button "arrow_drop_down" at bounding box center [179, 117] width 22 height 22
click at [197, 140] on li "Align to Midnight" at bounding box center [179, 144] width 142 height 22
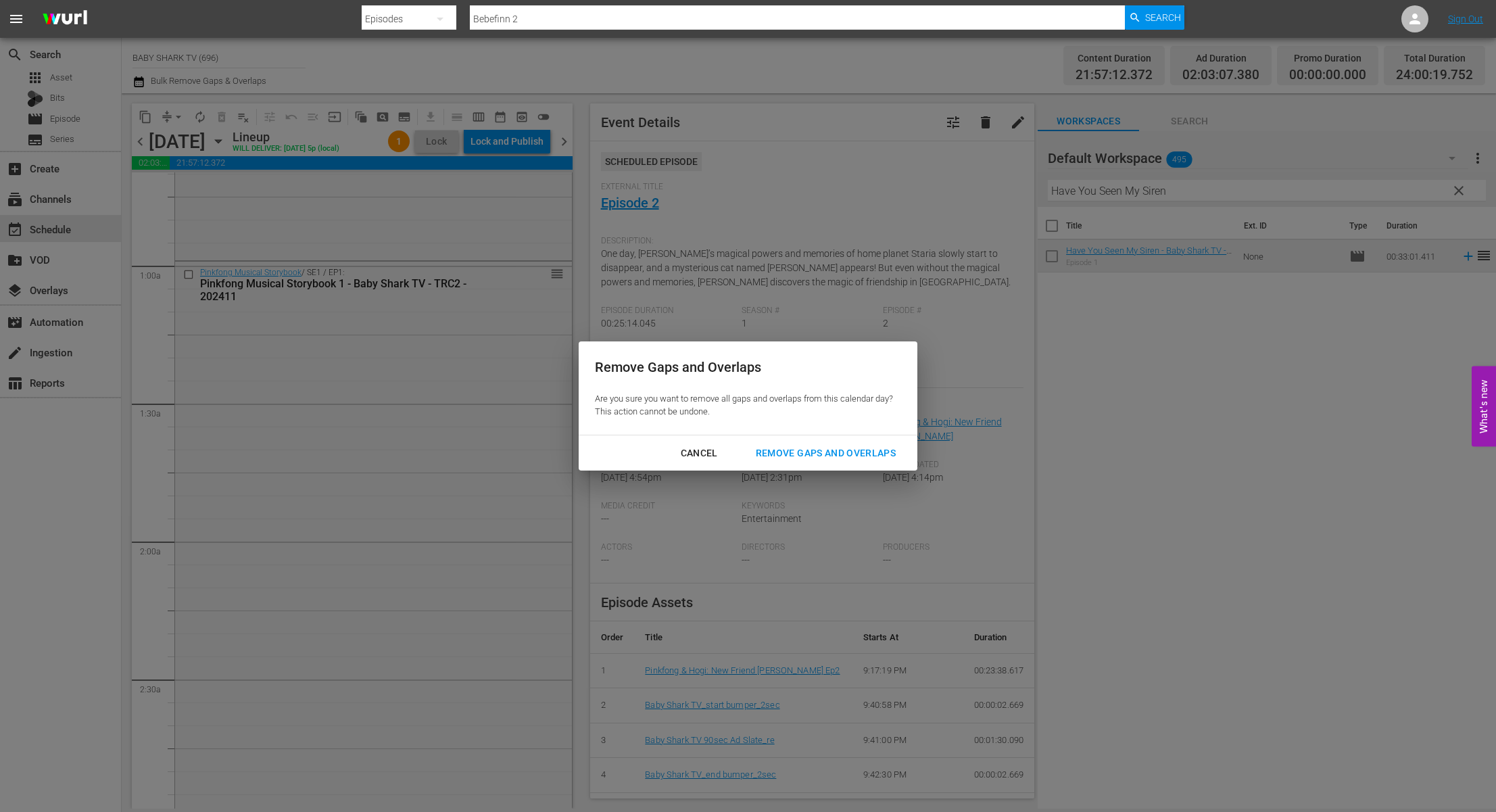
click at [851, 450] on div "Remove Gaps and Overlaps" at bounding box center [825, 453] width 161 height 17
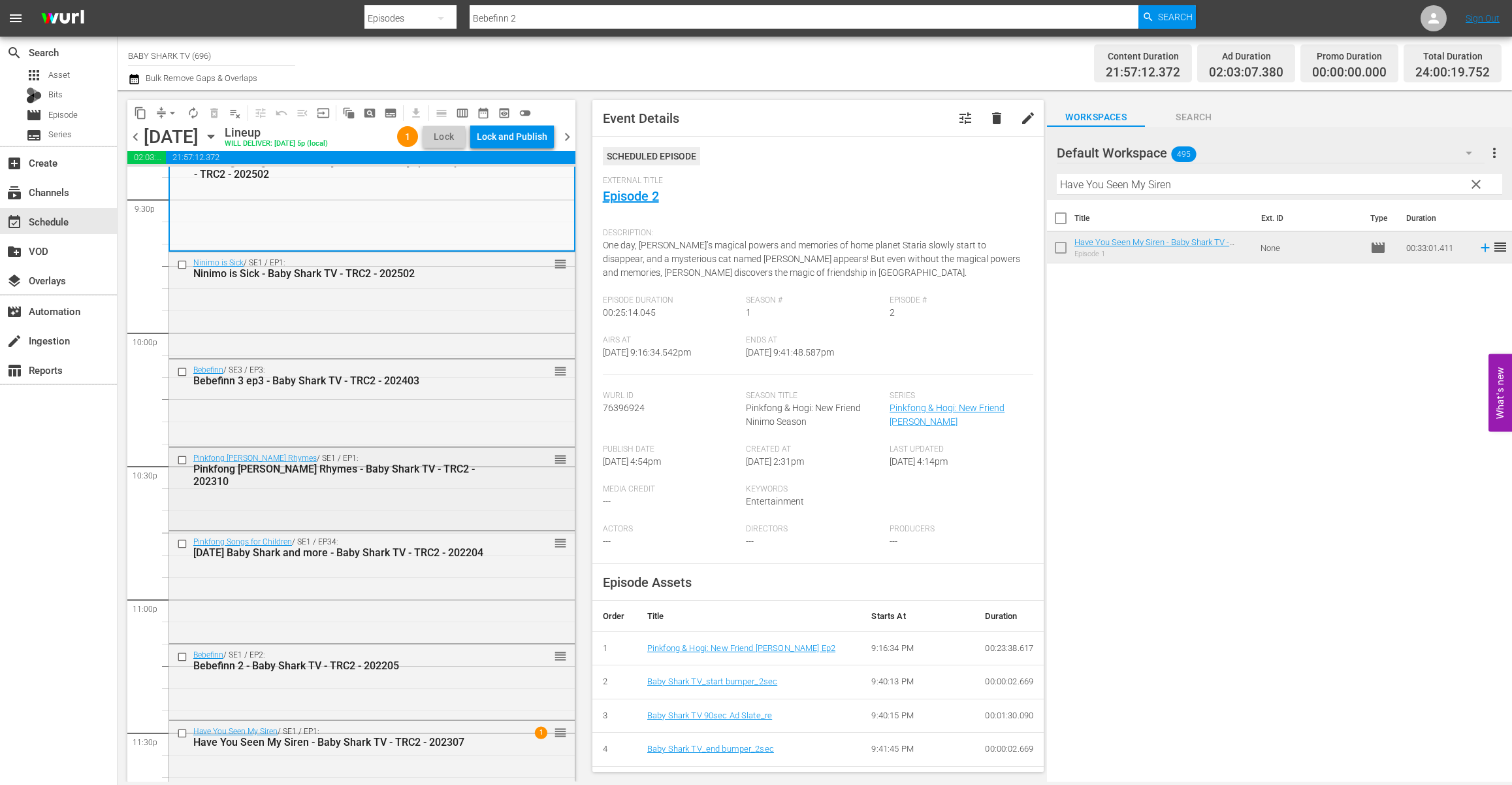
scroll to position [5785, 0]
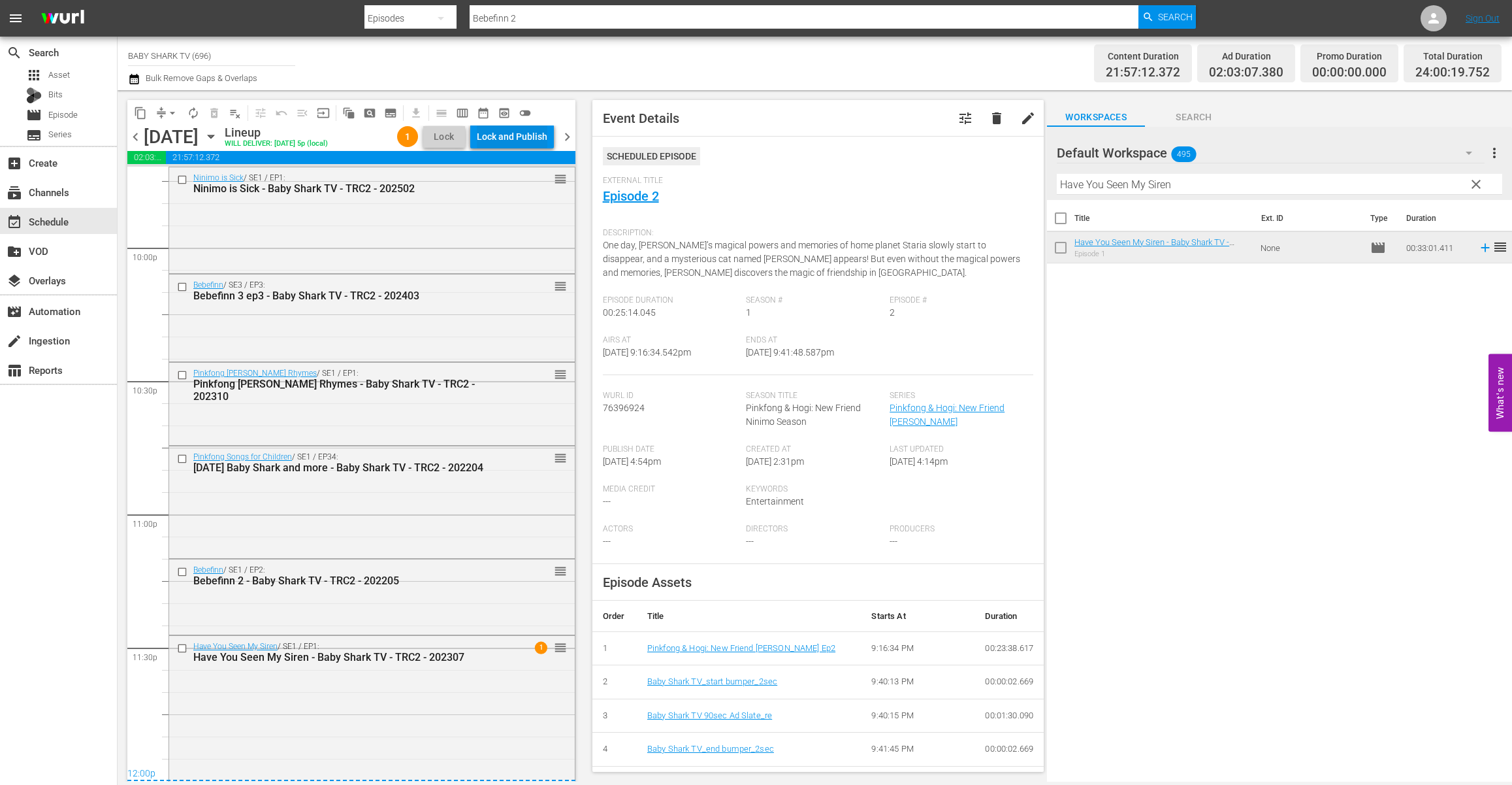
click at [537, 138] on div "Lock and Publish" at bounding box center [512, 137] width 71 height 24
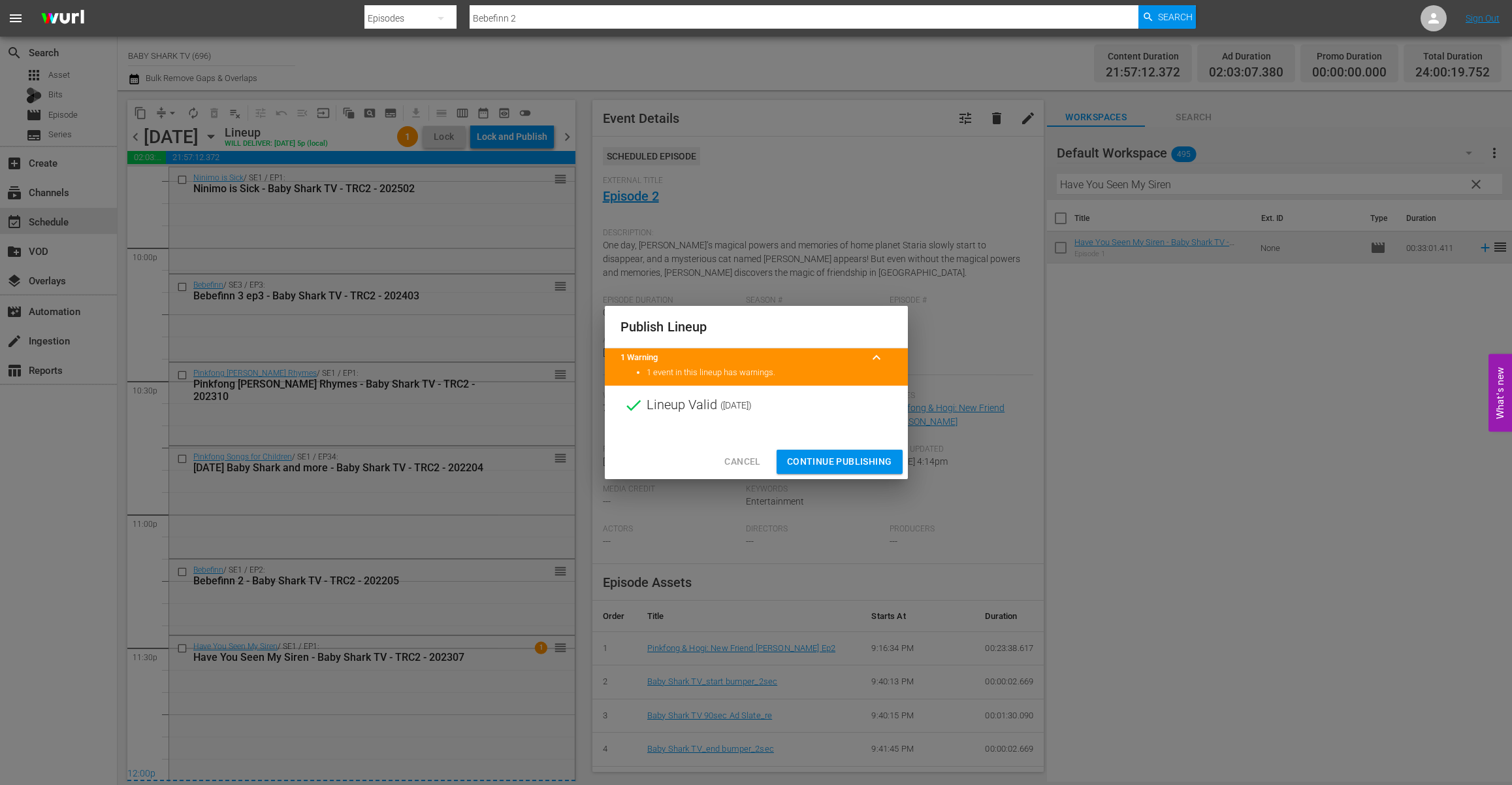
click at [799, 463] on span "Continue Publishing" at bounding box center [840, 461] width 106 height 16
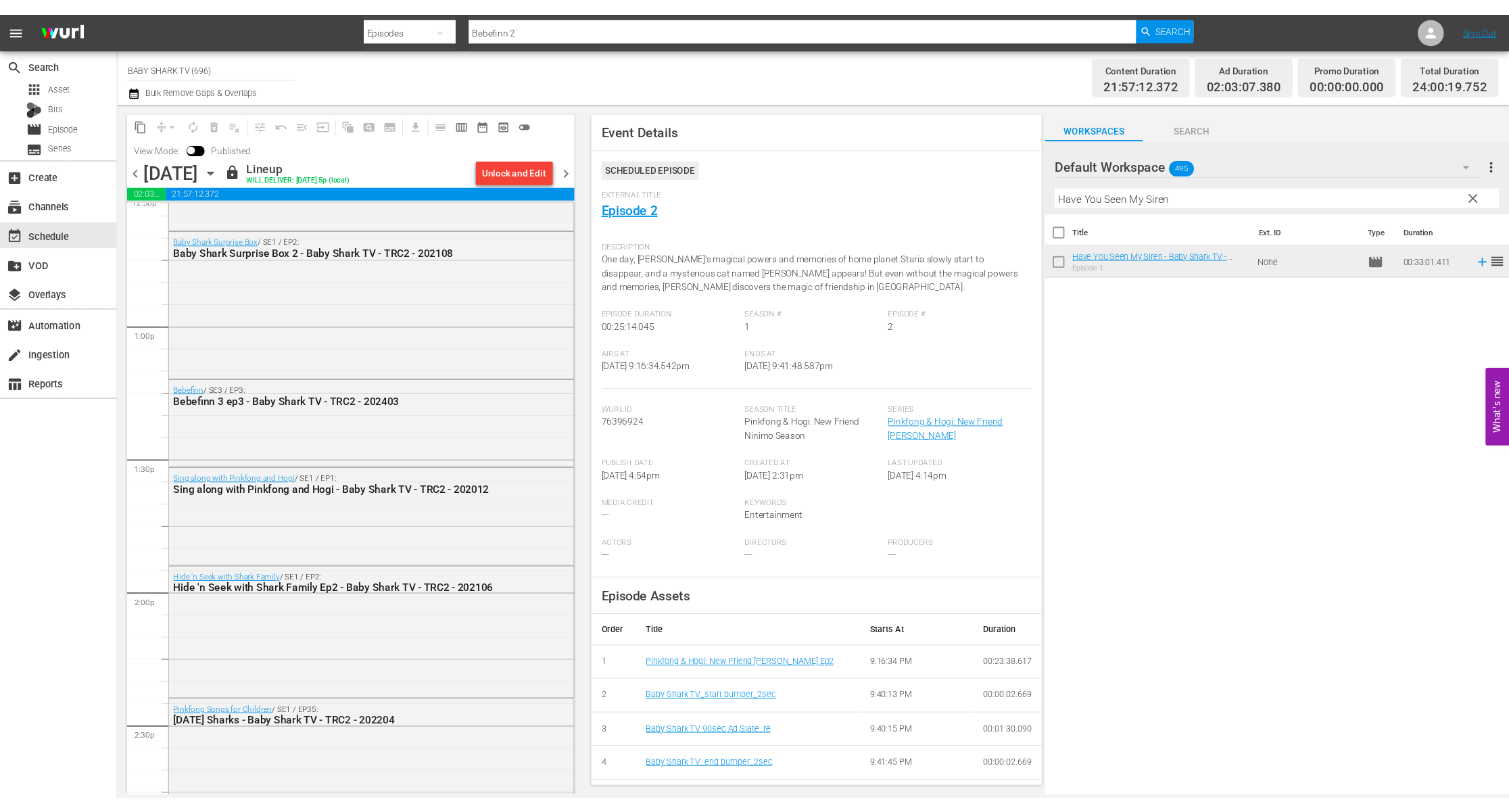
scroll to position [3419, 0]
